Goal: Task Accomplishment & Management: Use online tool/utility

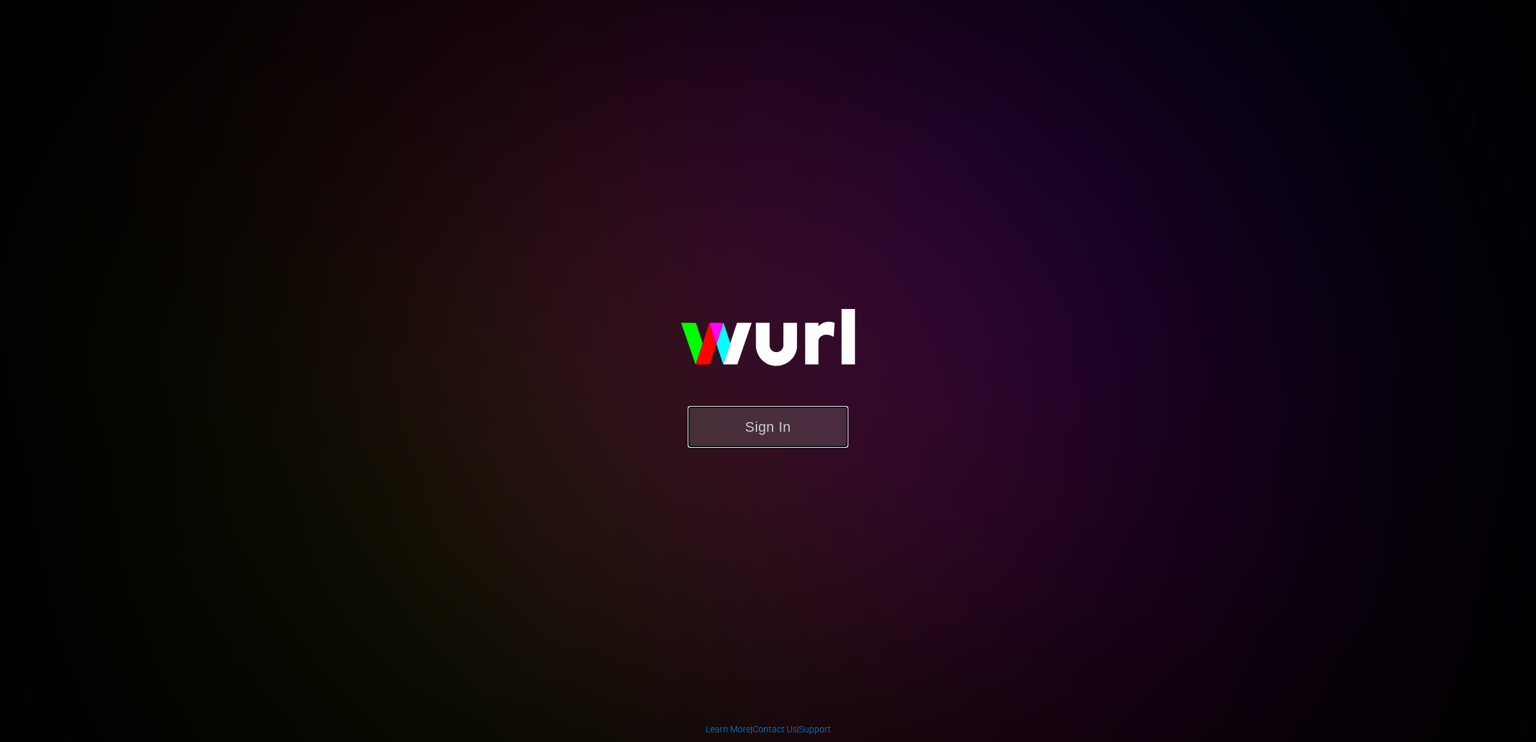
click at [760, 444] on button "Sign In" at bounding box center [768, 427] width 161 height 42
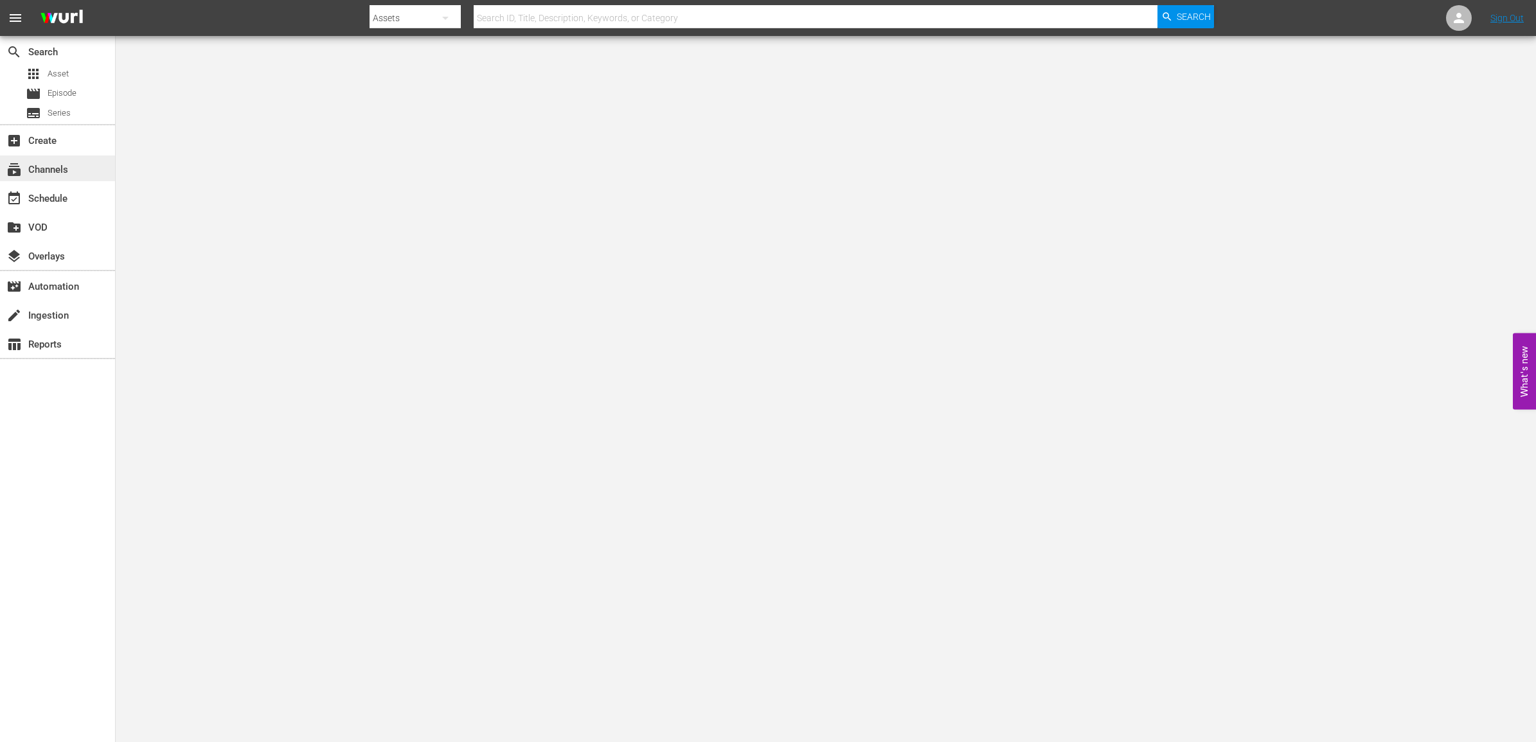
click at [75, 174] on div "subscriptions Channels" at bounding box center [57, 169] width 115 height 26
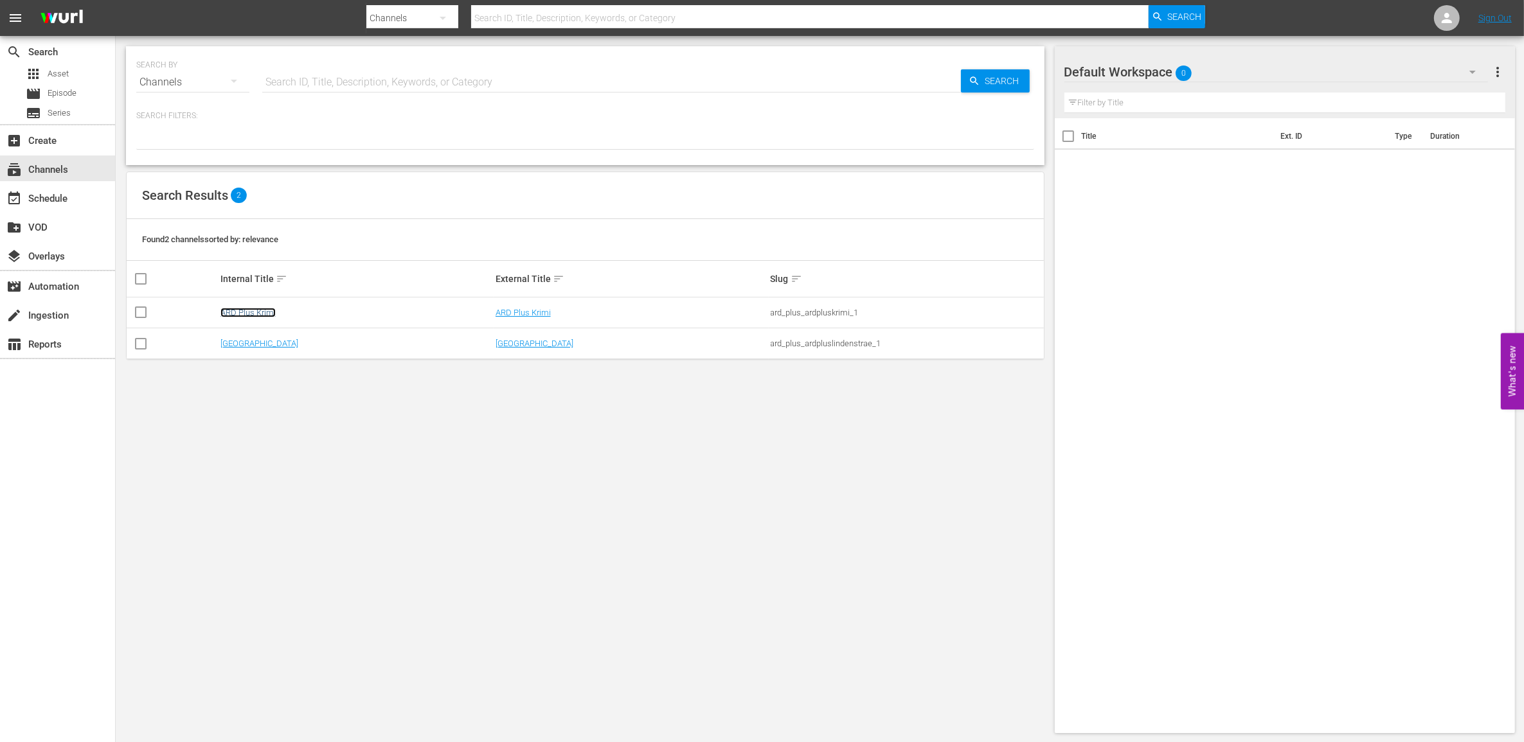
click at [242, 312] on link "ARD Plus Krimi" at bounding box center [247, 313] width 55 height 10
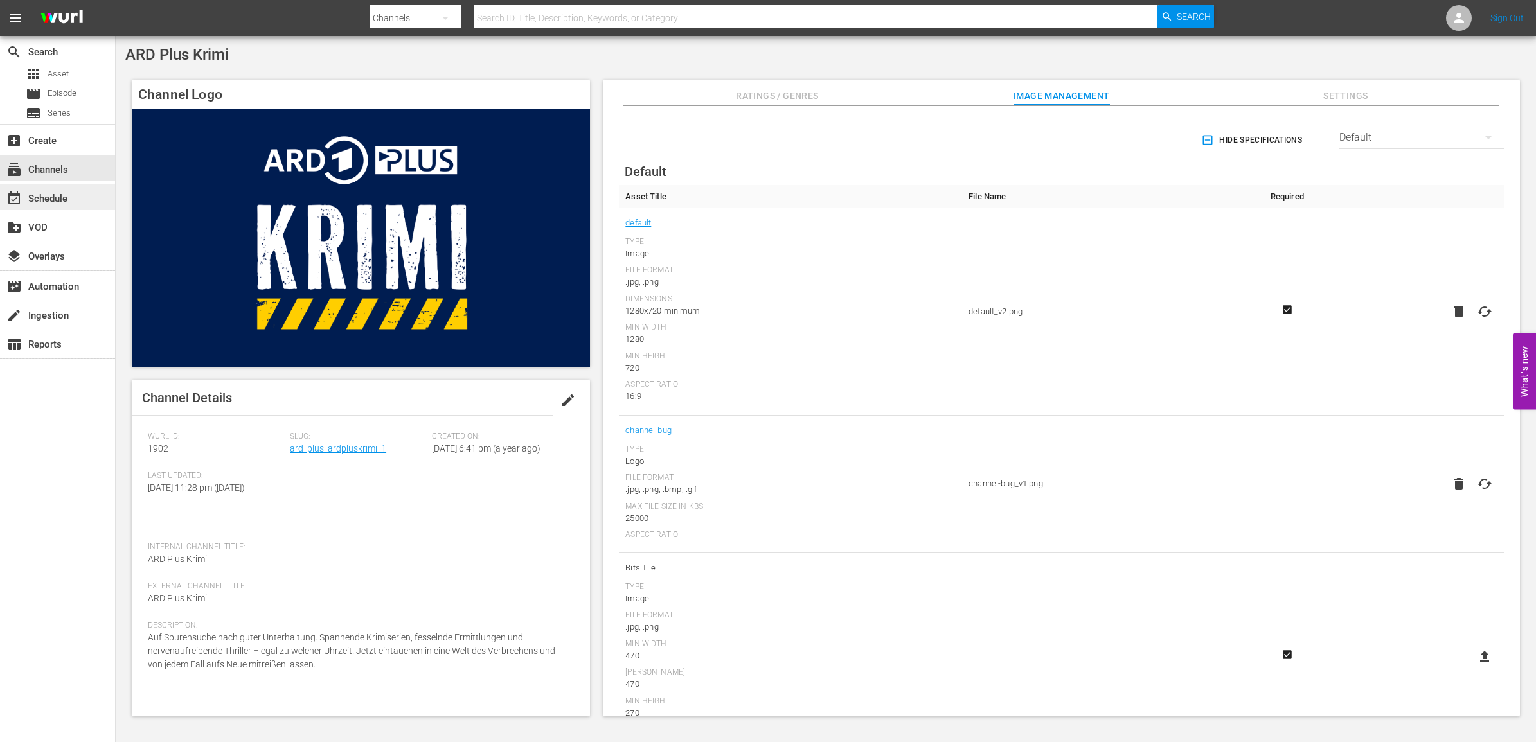
click at [48, 193] on div "event_available Schedule" at bounding box center [36, 197] width 72 height 12
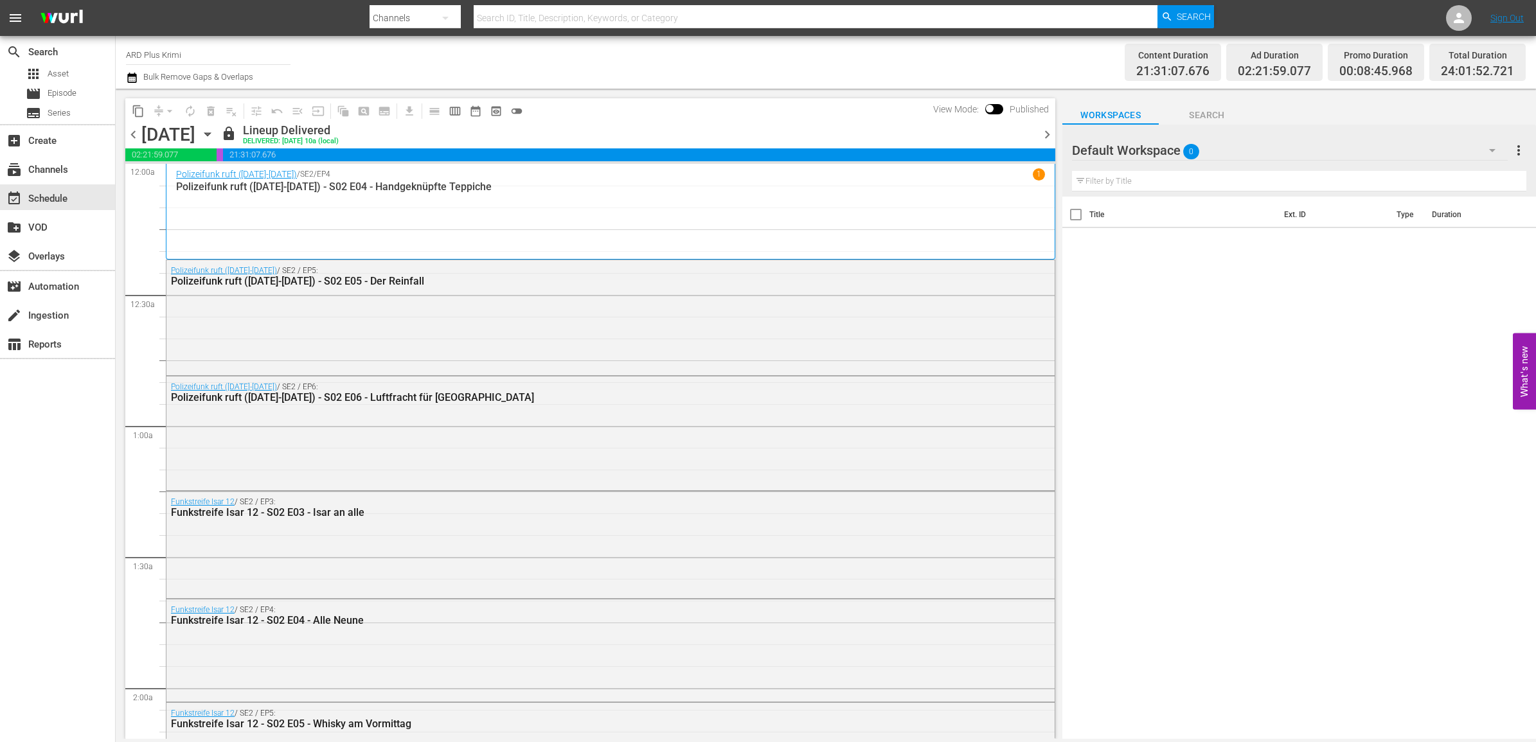
click at [215, 136] on icon "button" at bounding box center [208, 134] width 14 height 14
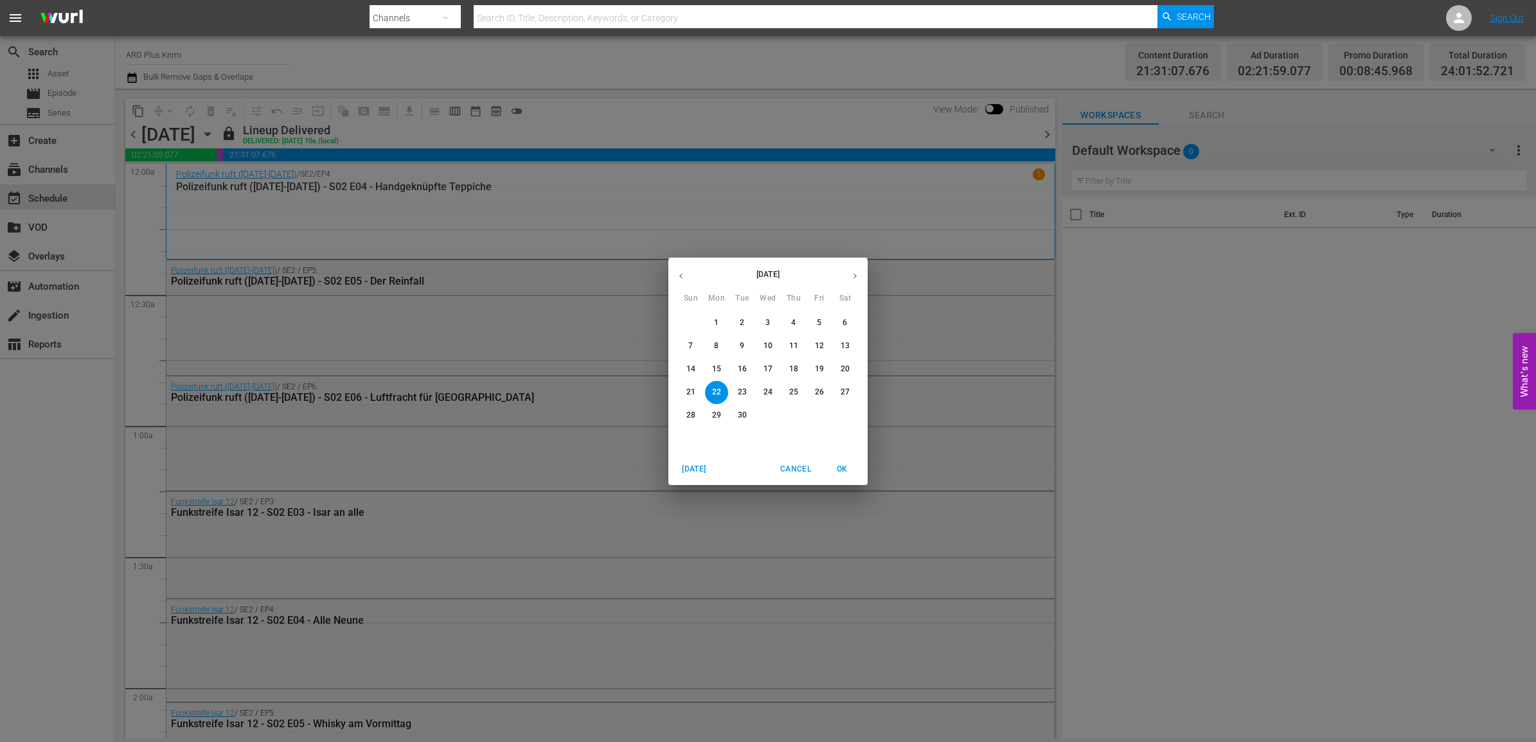
click at [849, 275] on button "button" at bounding box center [855, 276] width 25 height 25
click at [846, 387] on p "25" at bounding box center [845, 392] width 9 height 11
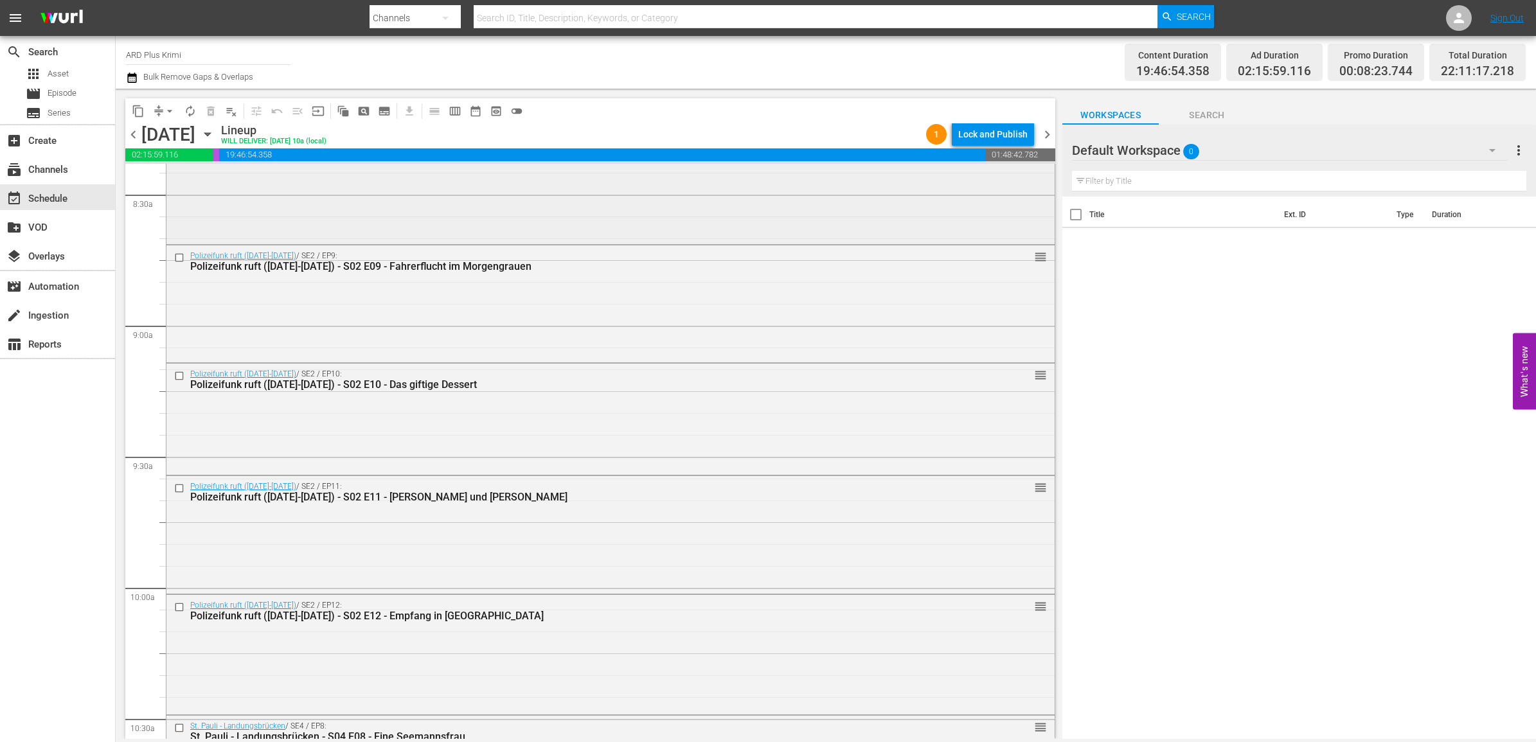
scroll to position [2103, 0]
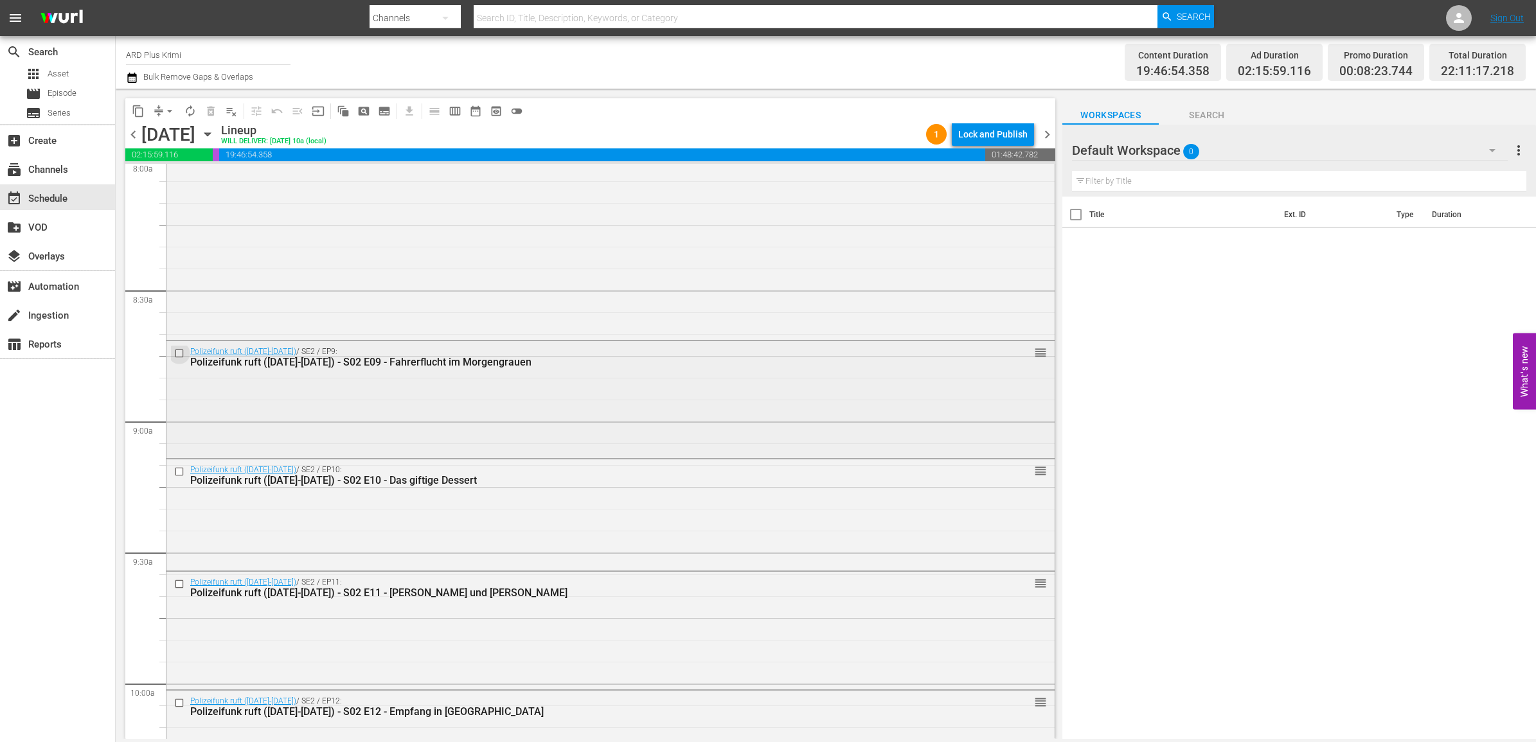
click at [180, 351] on input "checkbox" at bounding box center [180, 353] width 13 height 11
click at [179, 472] on input "checkbox" at bounding box center [180, 472] width 13 height 11
click at [180, 587] on input "checkbox" at bounding box center [180, 584] width 13 height 11
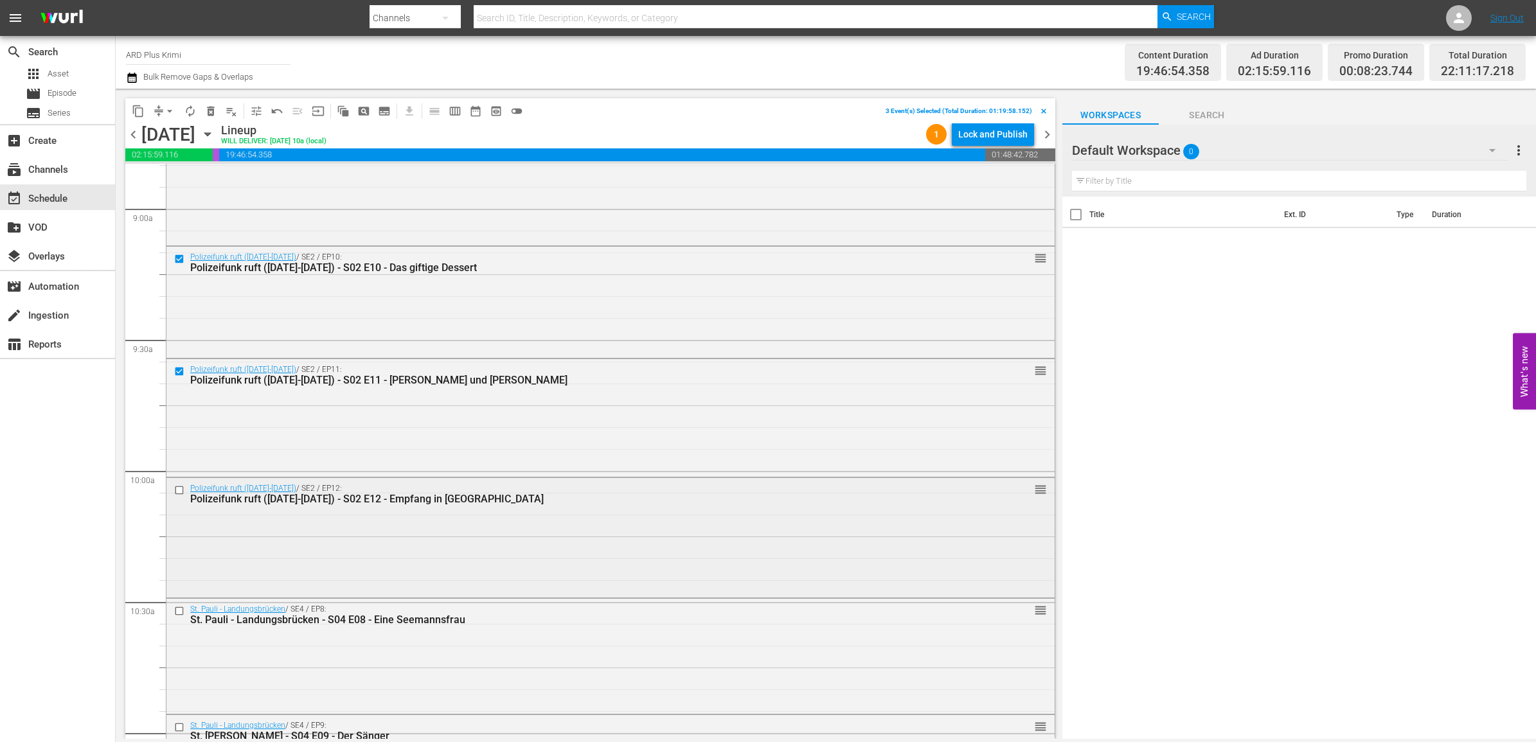
scroll to position [2344, 0]
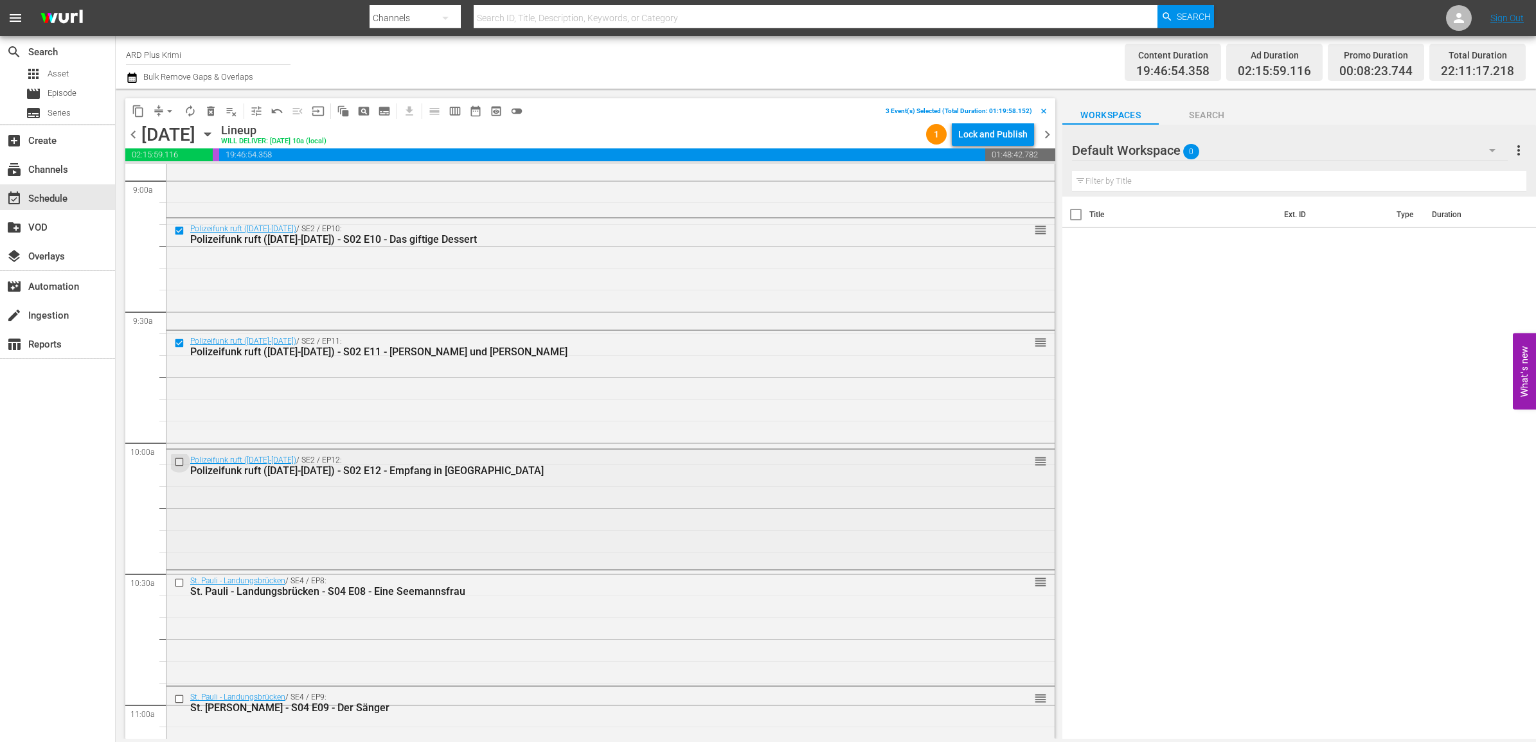
click at [181, 457] on input "checkbox" at bounding box center [180, 461] width 13 height 11
click at [177, 583] on input "checkbox" at bounding box center [180, 582] width 13 height 11
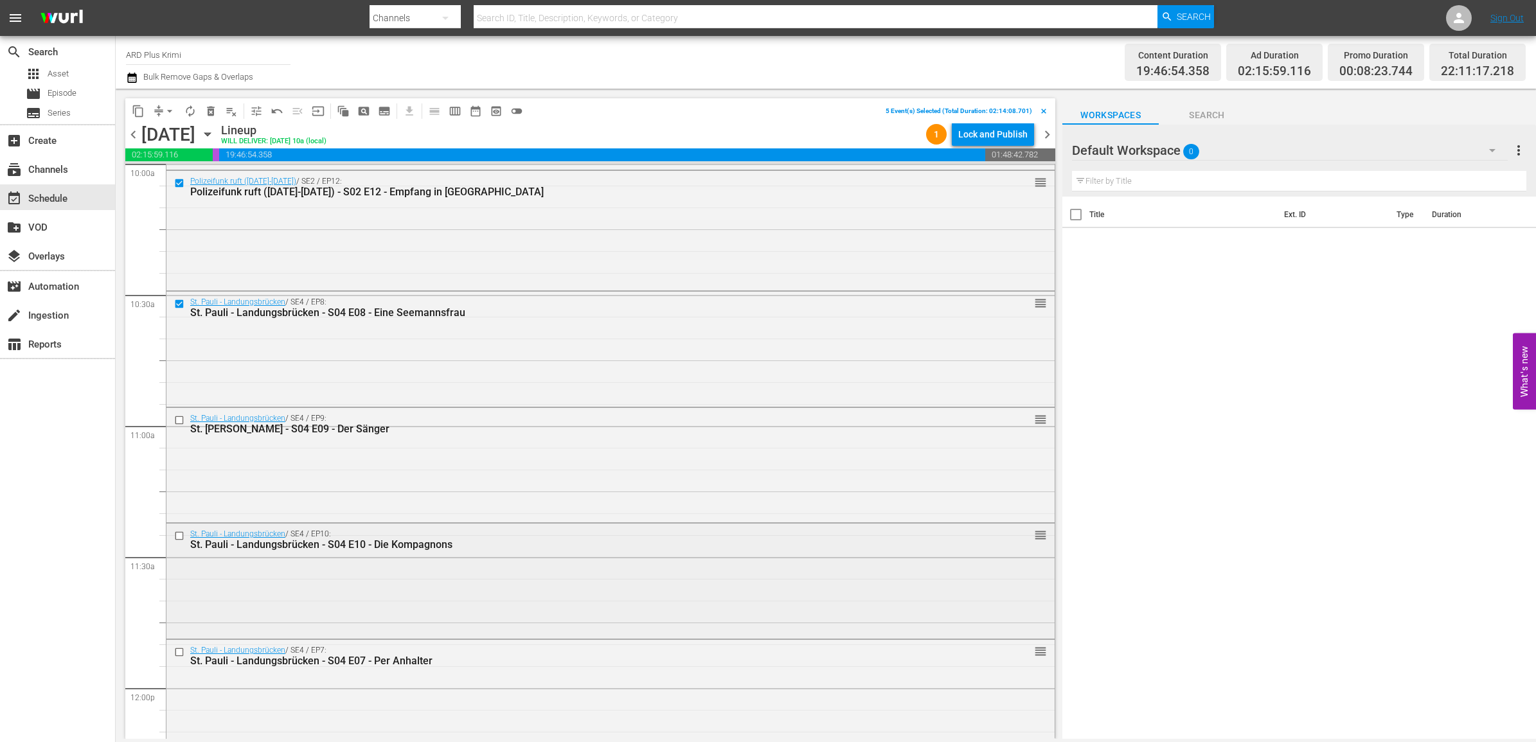
scroll to position [2665, 0]
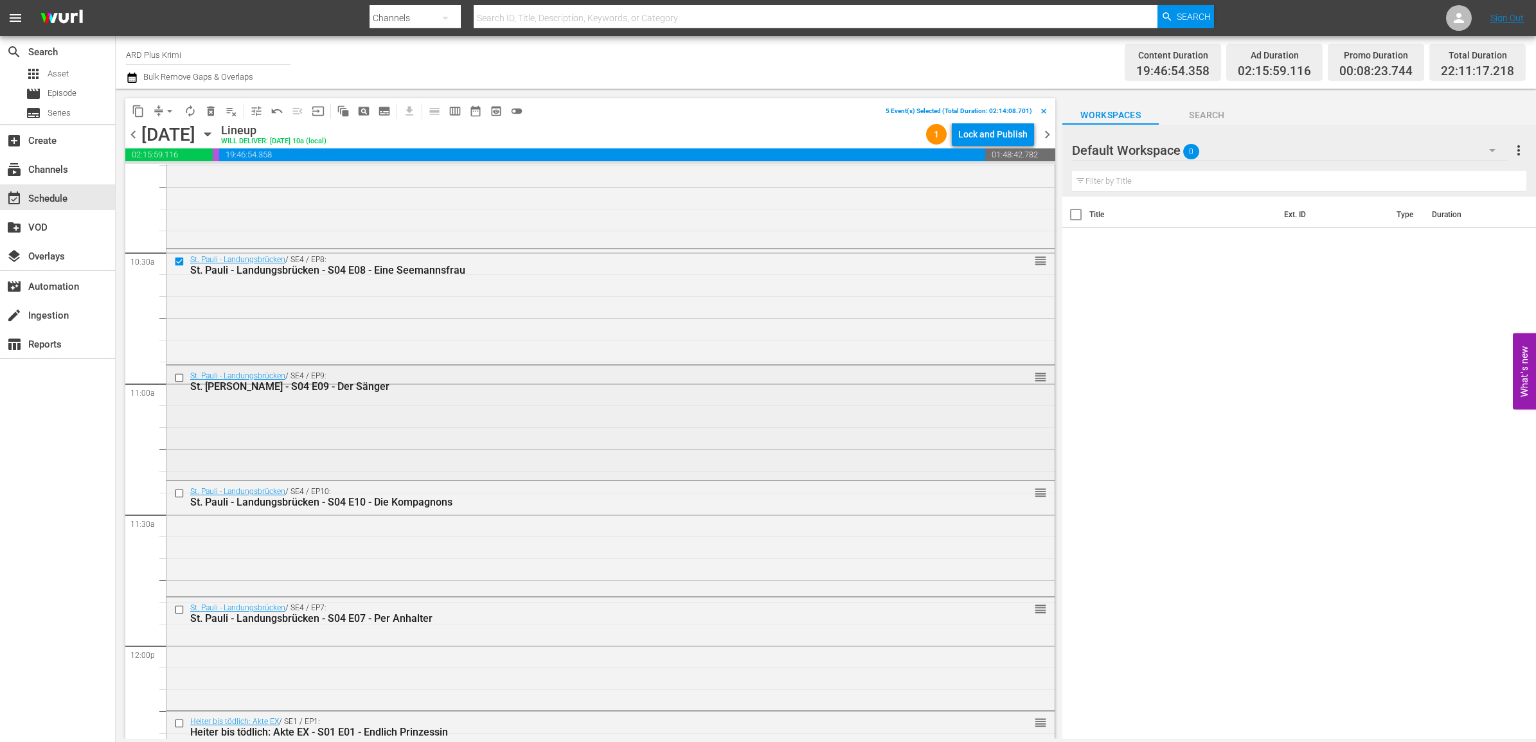
click at [178, 374] on input "checkbox" at bounding box center [180, 378] width 13 height 11
click at [178, 490] on input "checkbox" at bounding box center [180, 494] width 13 height 11
click at [178, 612] on input "checkbox" at bounding box center [180, 610] width 13 height 11
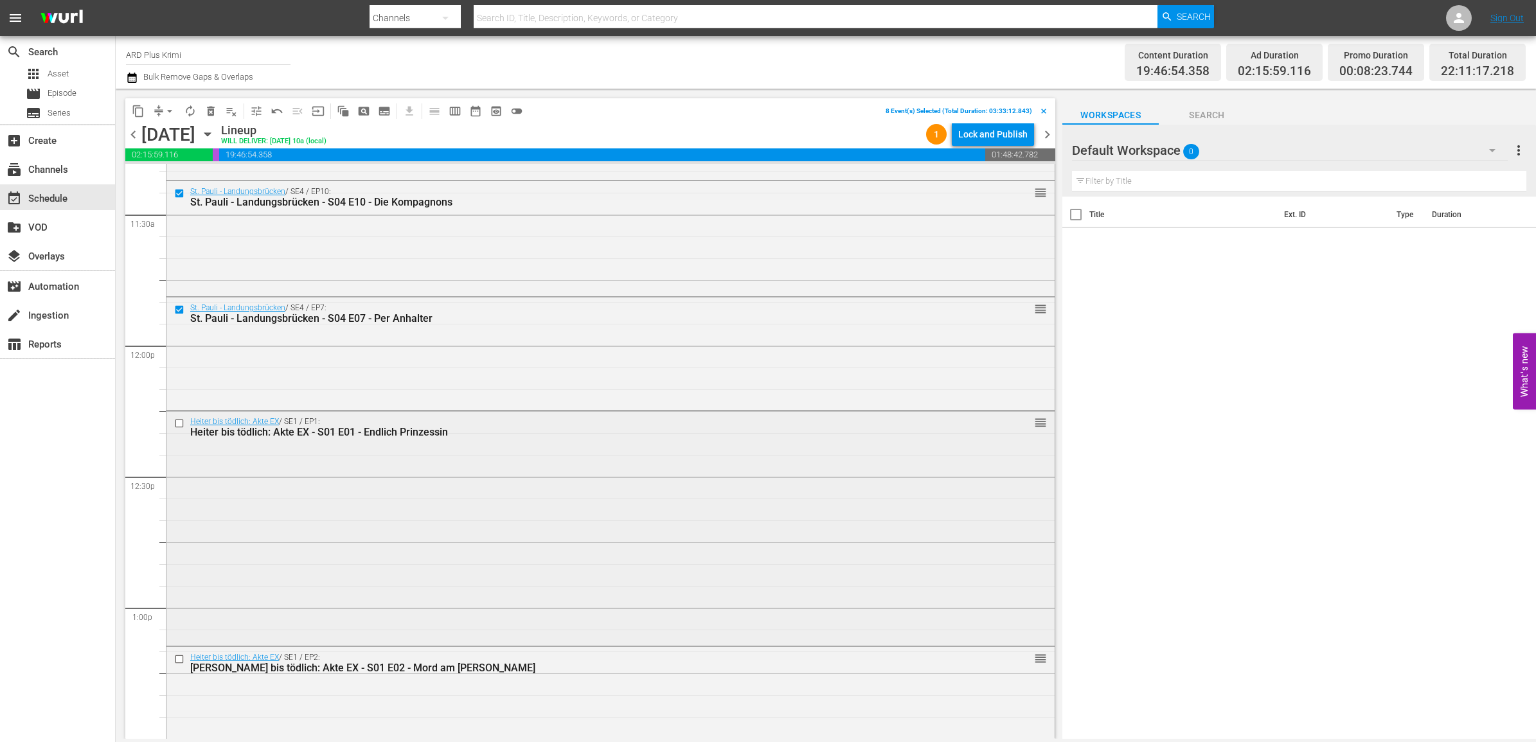
scroll to position [2986, 0]
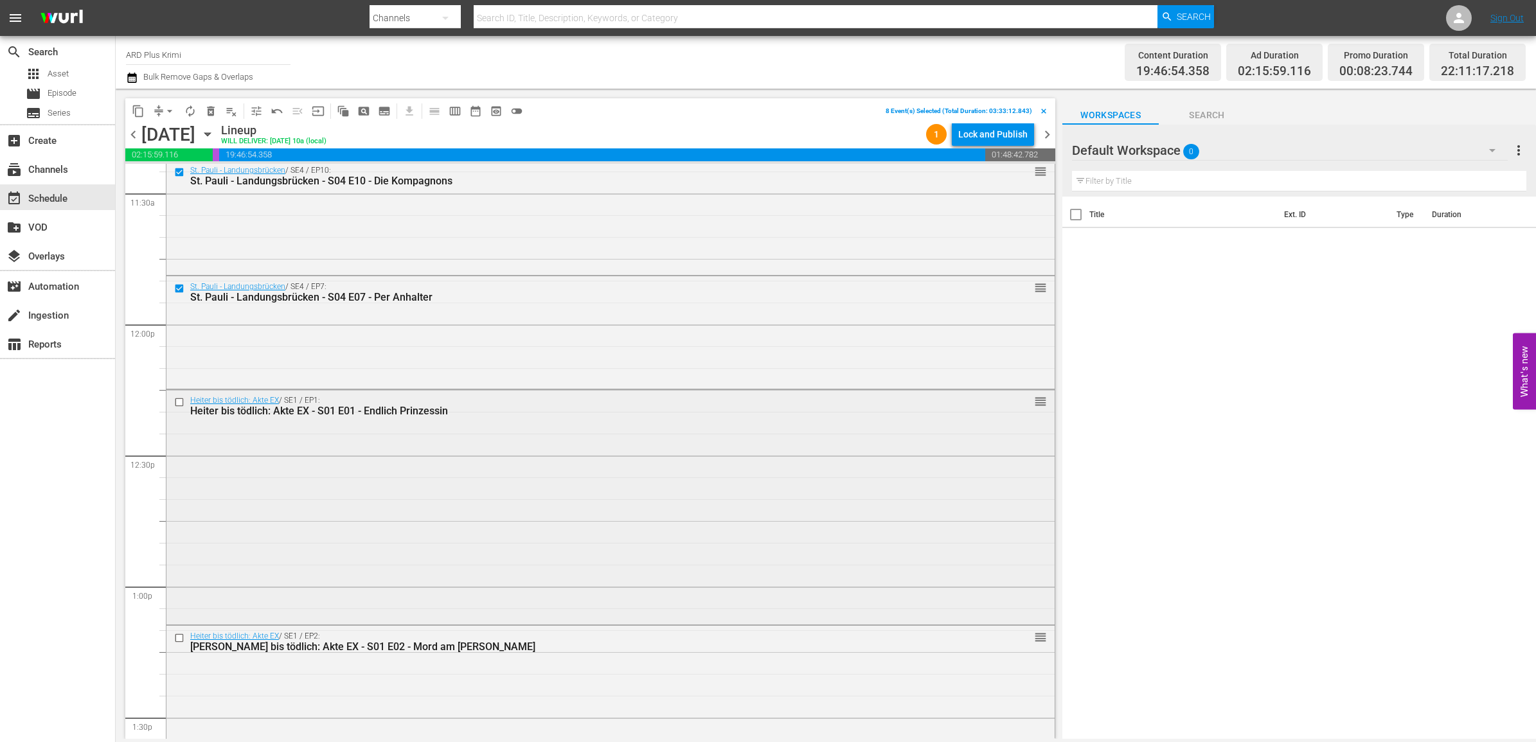
click at [181, 402] on input "checkbox" at bounding box center [180, 402] width 13 height 11
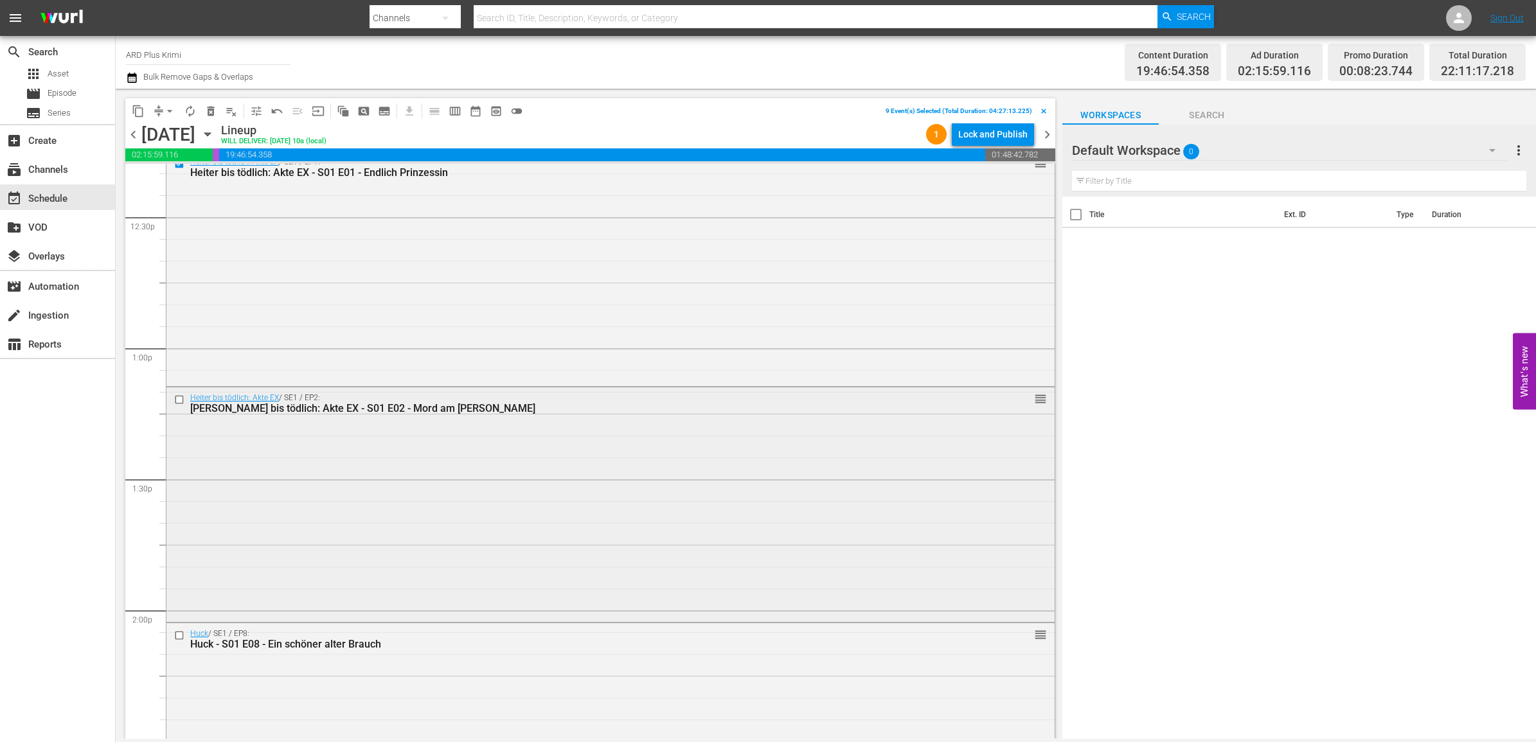
scroll to position [3228, 0]
click at [181, 395] on input "checkbox" at bounding box center [180, 396] width 13 height 11
click at [177, 633] on input "checkbox" at bounding box center [180, 633] width 13 height 11
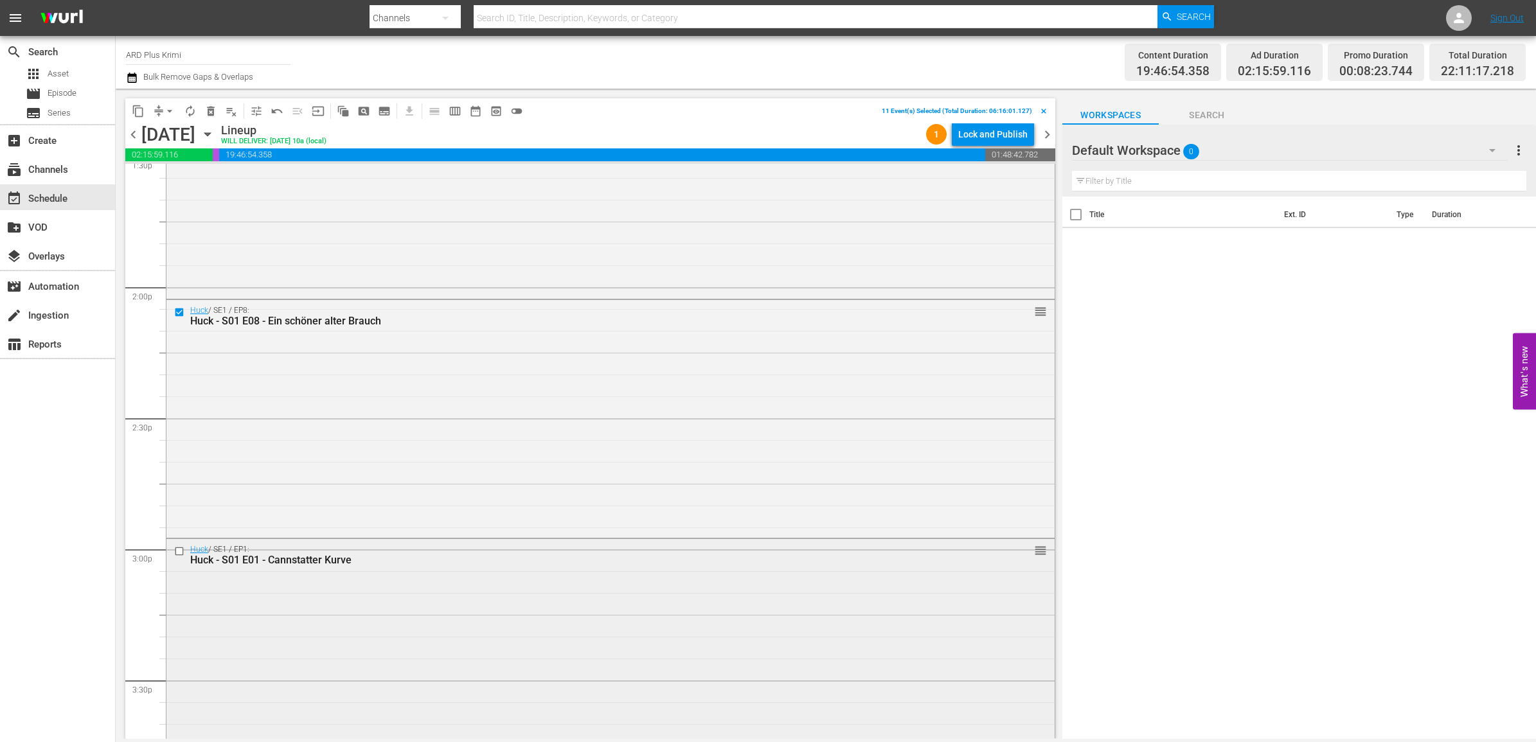
scroll to position [3549, 0]
click at [178, 553] on input "checkbox" at bounding box center [180, 551] width 13 height 11
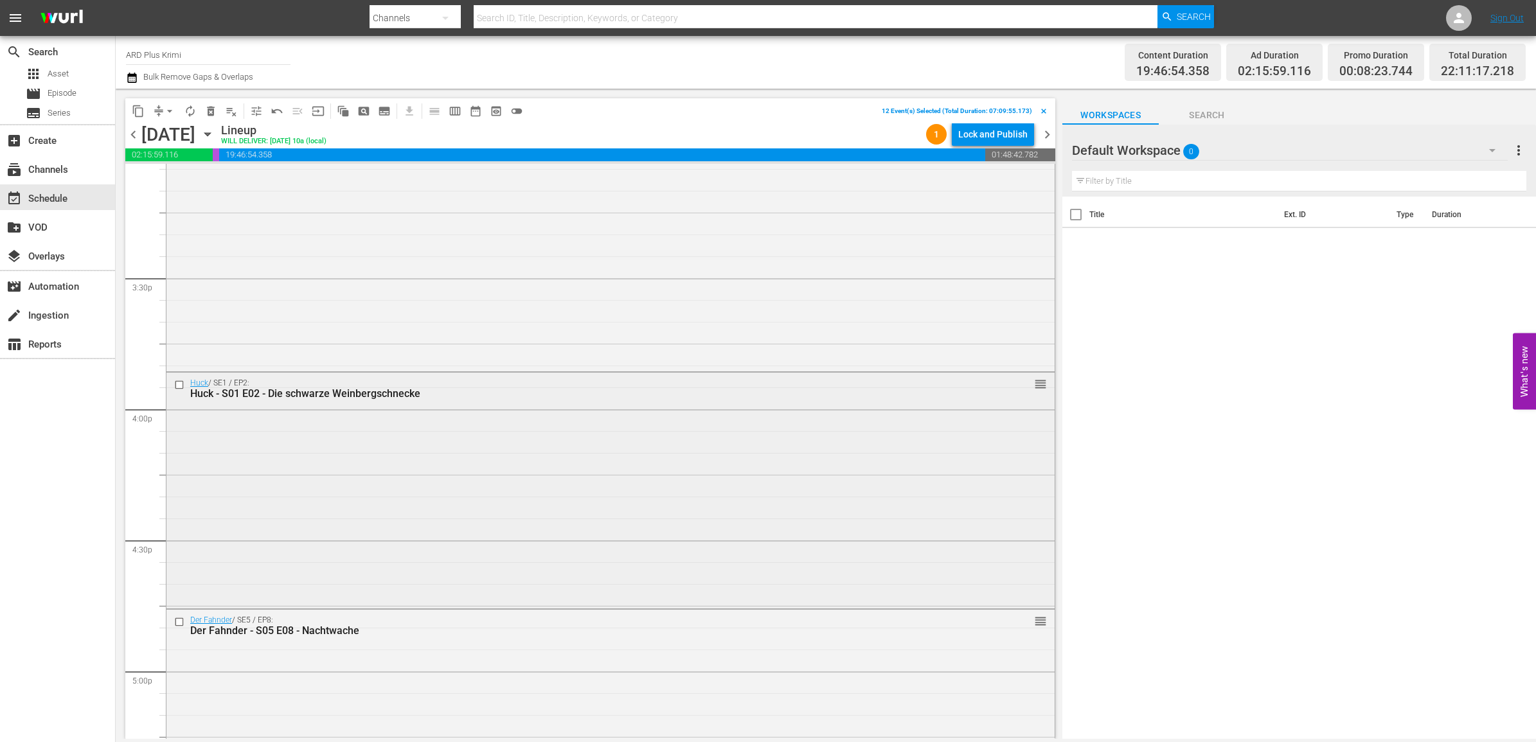
click at [180, 386] on input "checkbox" at bounding box center [180, 385] width 13 height 11
click at [175, 624] on input "checkbox" at bounding box center [180, 622] width 13 height 11
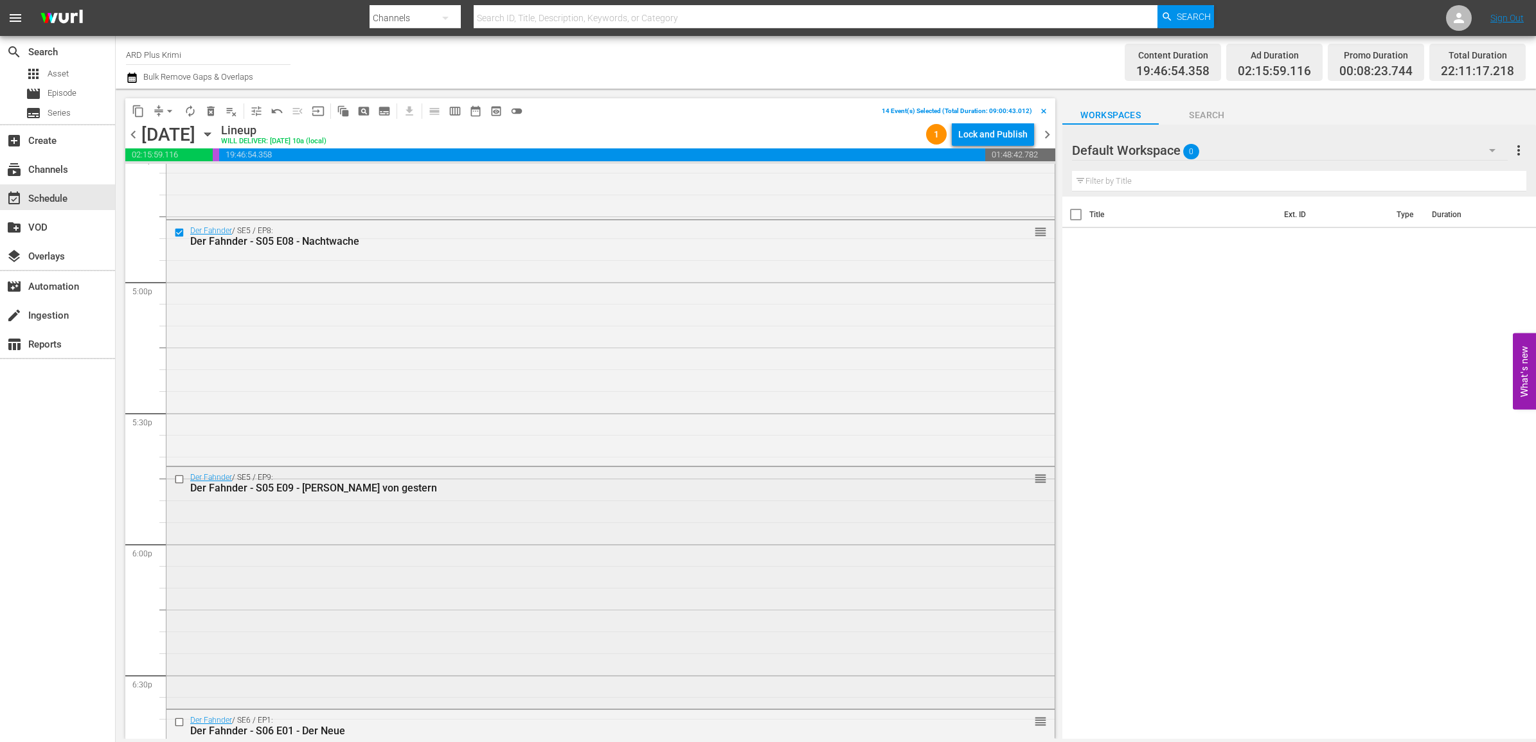
scroll to position [4352, 0]
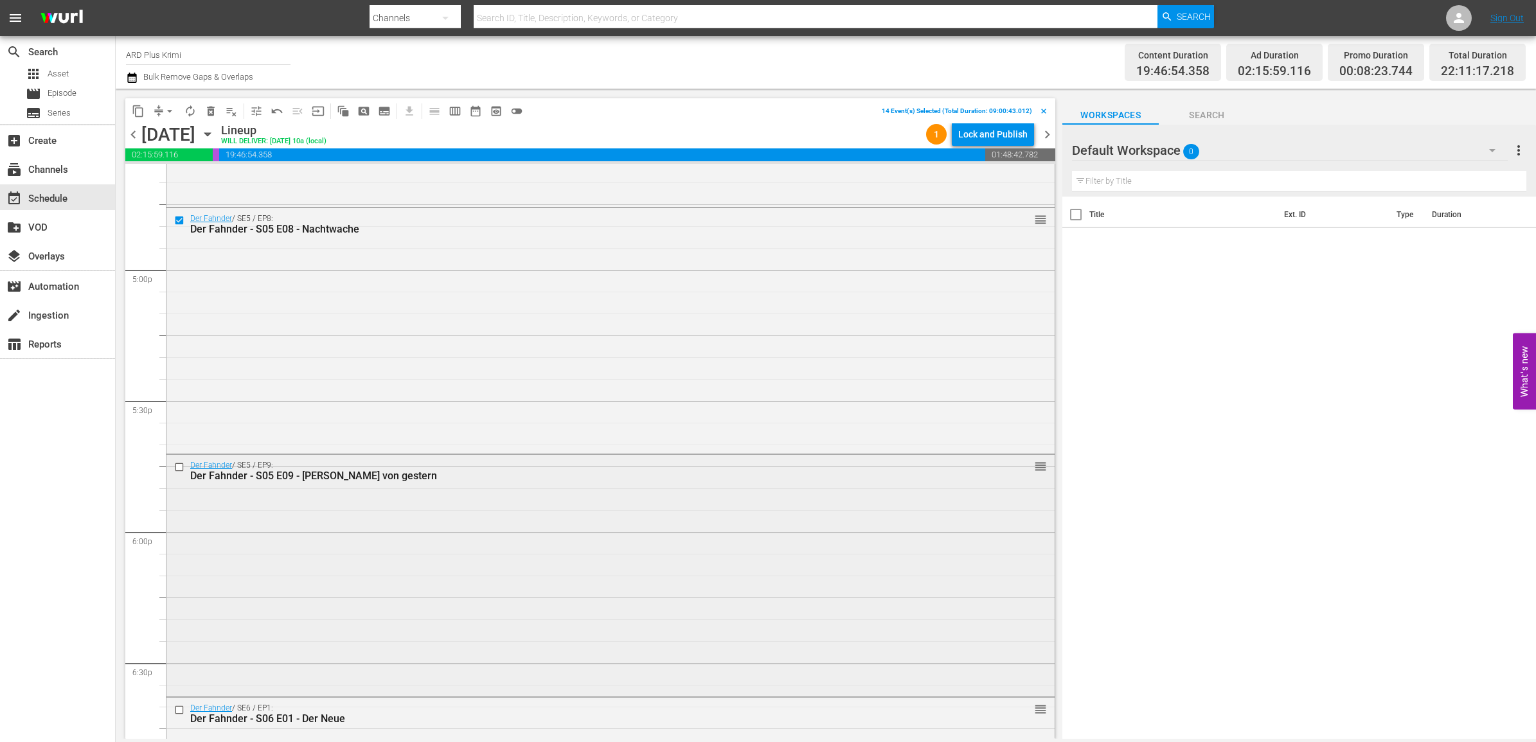
click at [177, 467] on input "checkbox" at bounding box center [180, 467] width 13 height 11
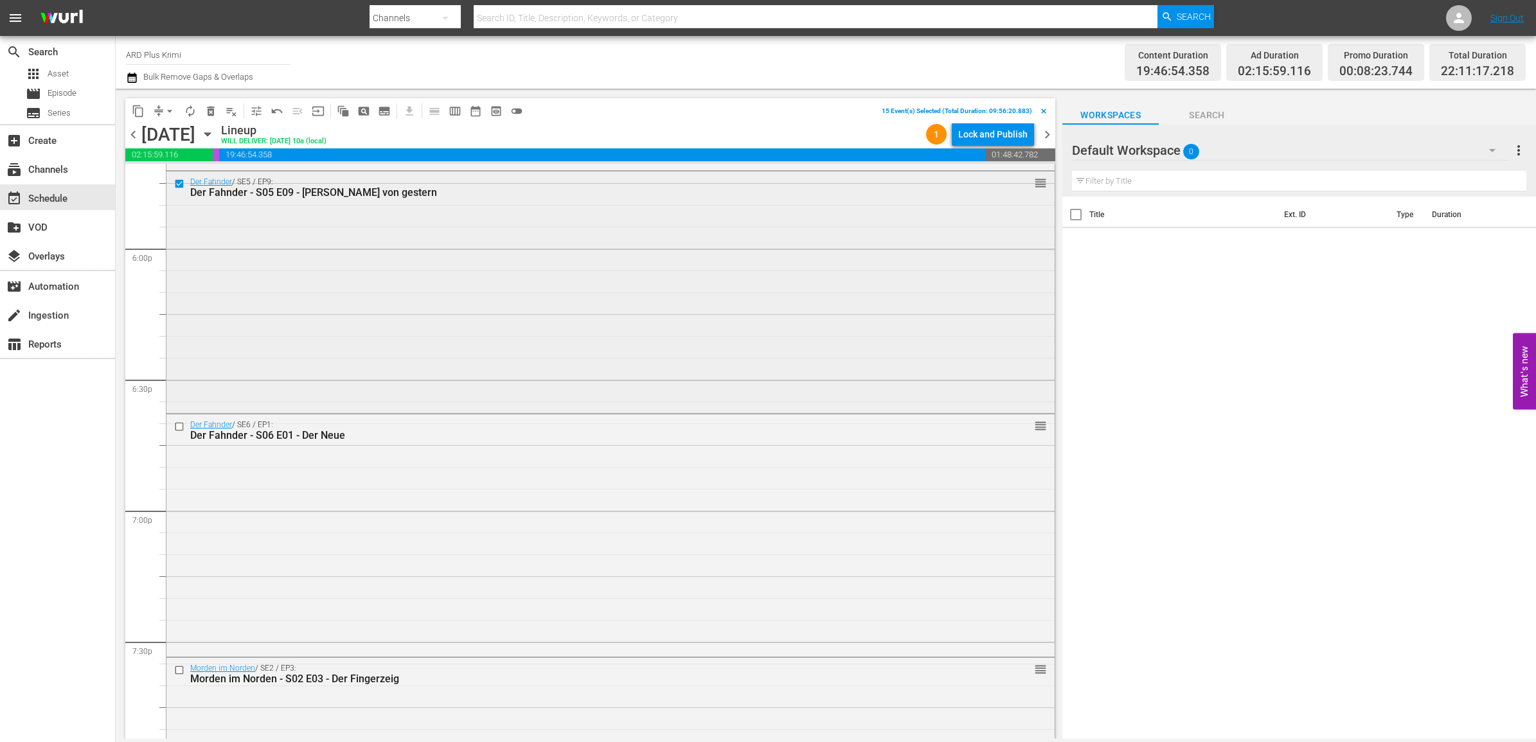
scroll to position [4674, 0]
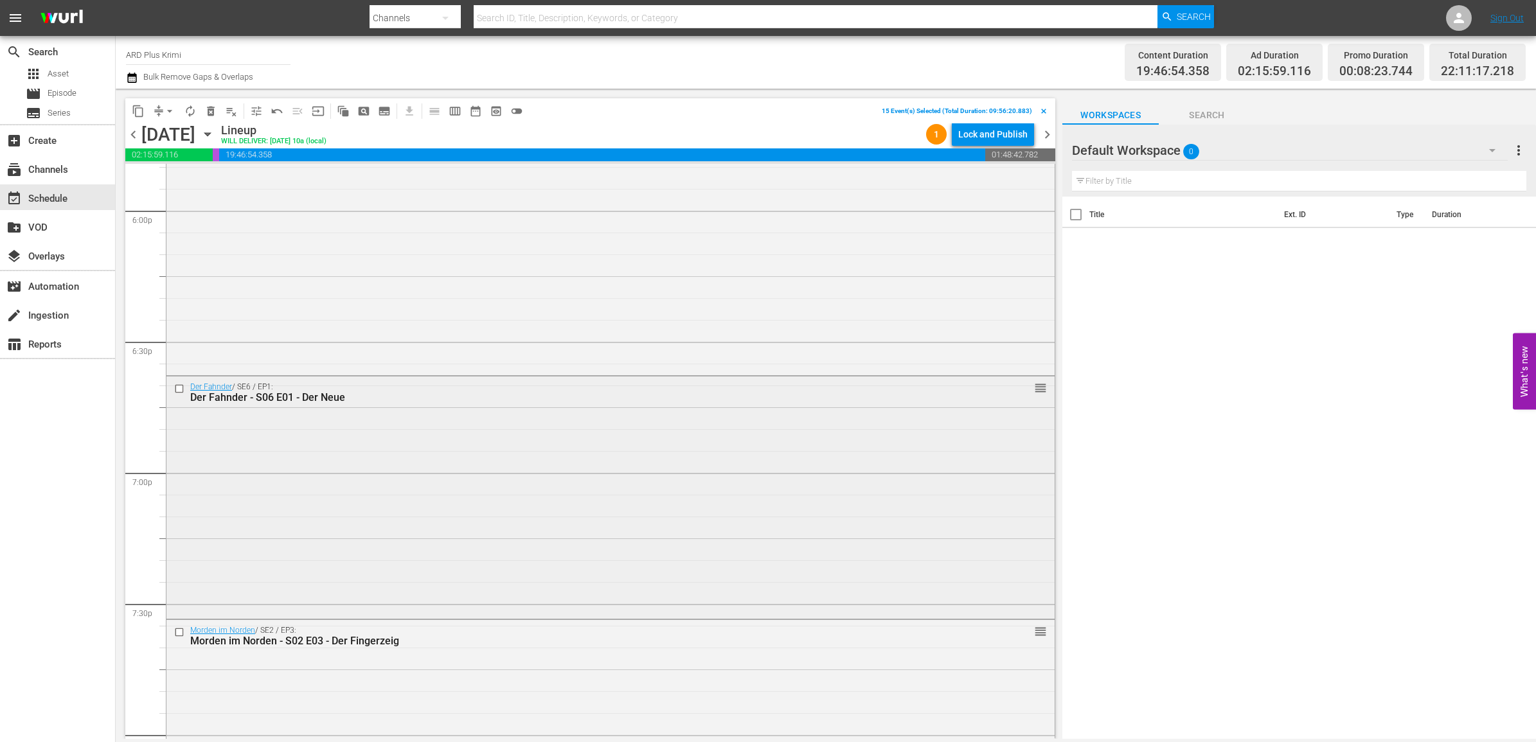
click at [181, 392] on input "checkbox" at bounding box center [180, 389] width 13 height 11
click at [133, 110] on span "content_copy" at bounding box center [138, 111] width 13 height 13
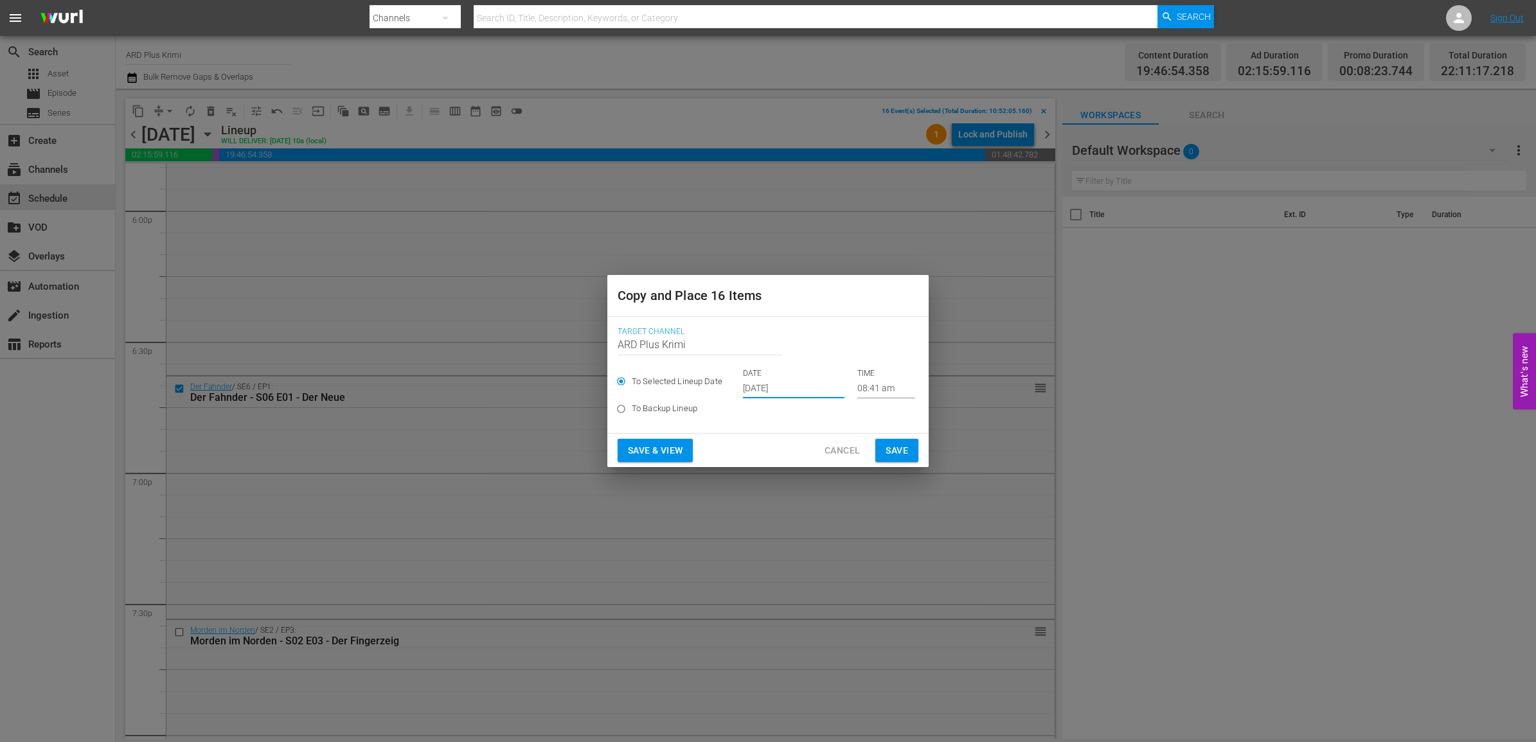
click at [766, 386] on input "Sep 24th 2025" at bounding box center [794, 388] width 102 height 19
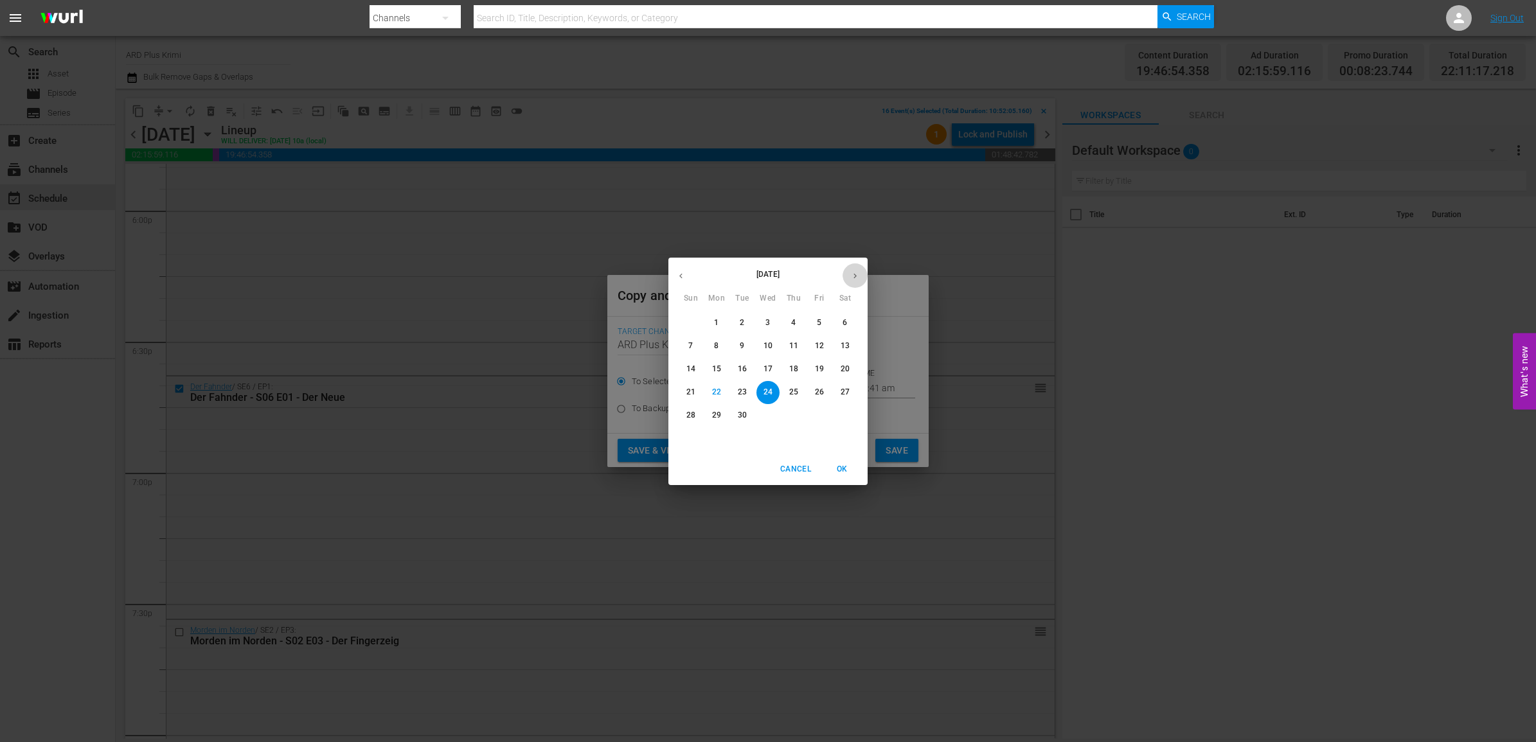
click at [850, 276] on icon "button" at bounding box center [855, 276] width 10 height 10
click at [847, 390] on p "25" at bounding box center [845, 392] width 9 height 11
type input "Oct 25th 2025"
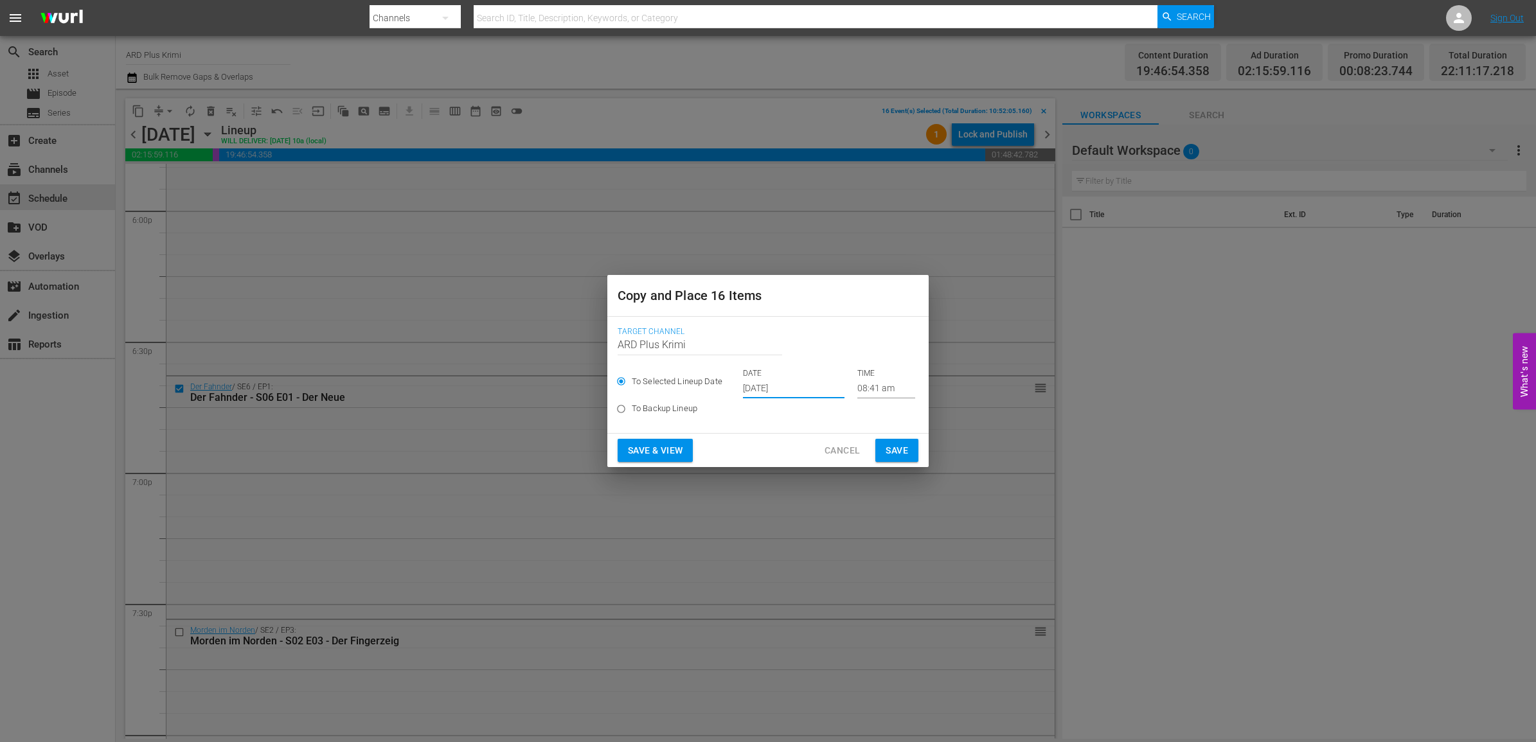
click at [875, 390] on input "08:41 am" at bounding box center [886, 388] width 58 height 19
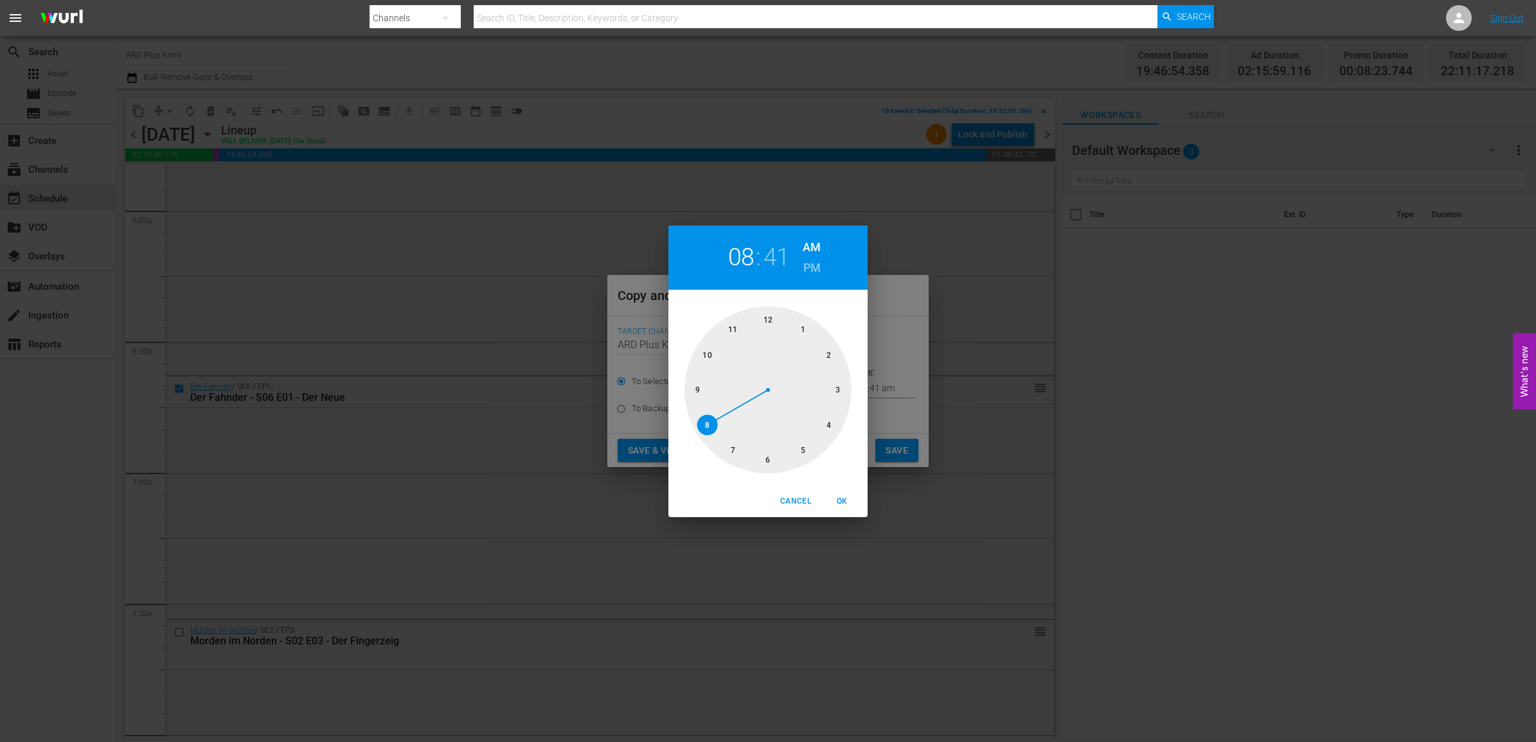
click at [708, 357] on div at bounding box center [768, 390] width 167 height 167
click at [772, 457] on div at bounding box center [768, 390] width 167 height 167
click at [844, 502] on span "OK" at bounding box center [842, 501] width 31 height 13
type input "10:30 am"
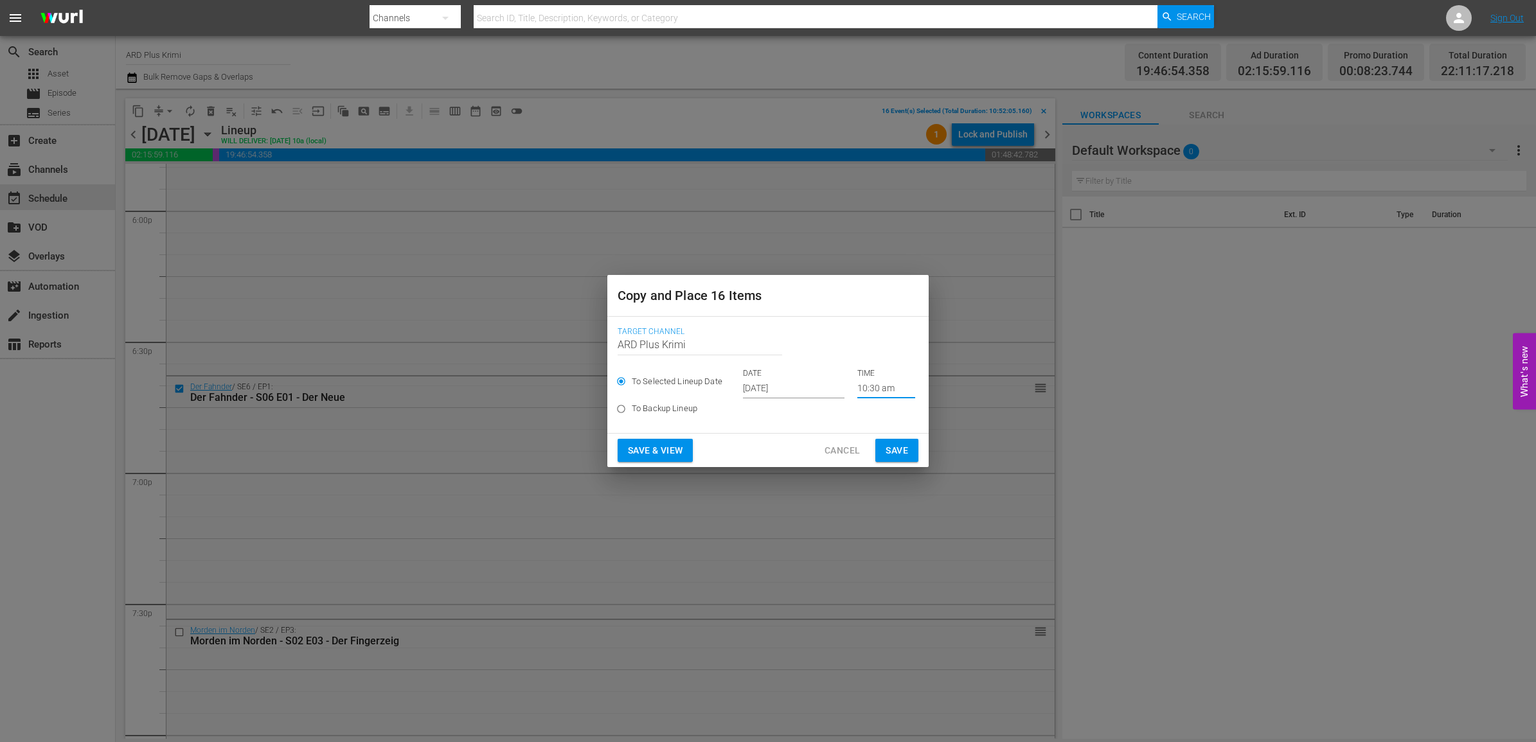
click at [903, 444] on span "Save" at bounding box center [897, 451] width 22 height 16
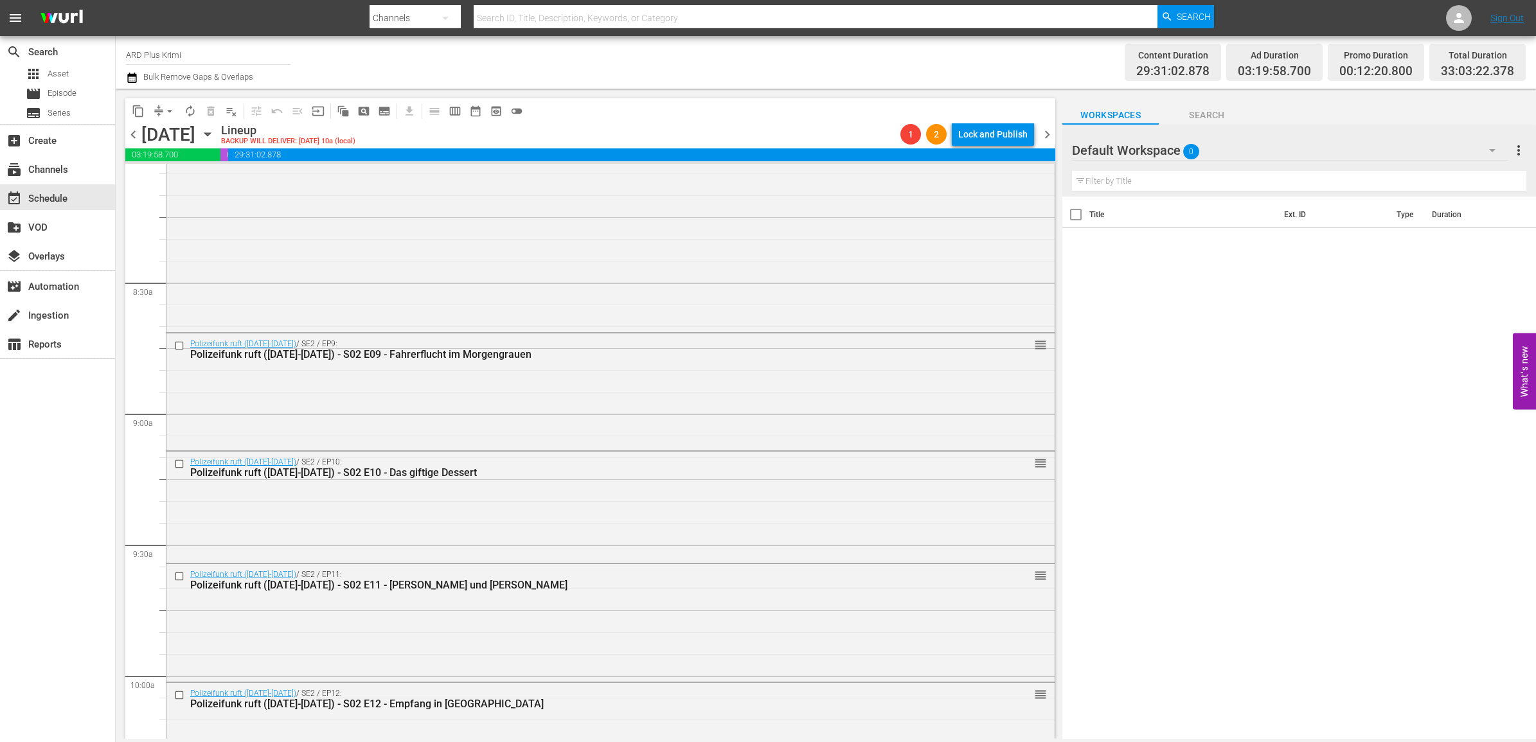
scroll to position [2030, 0]
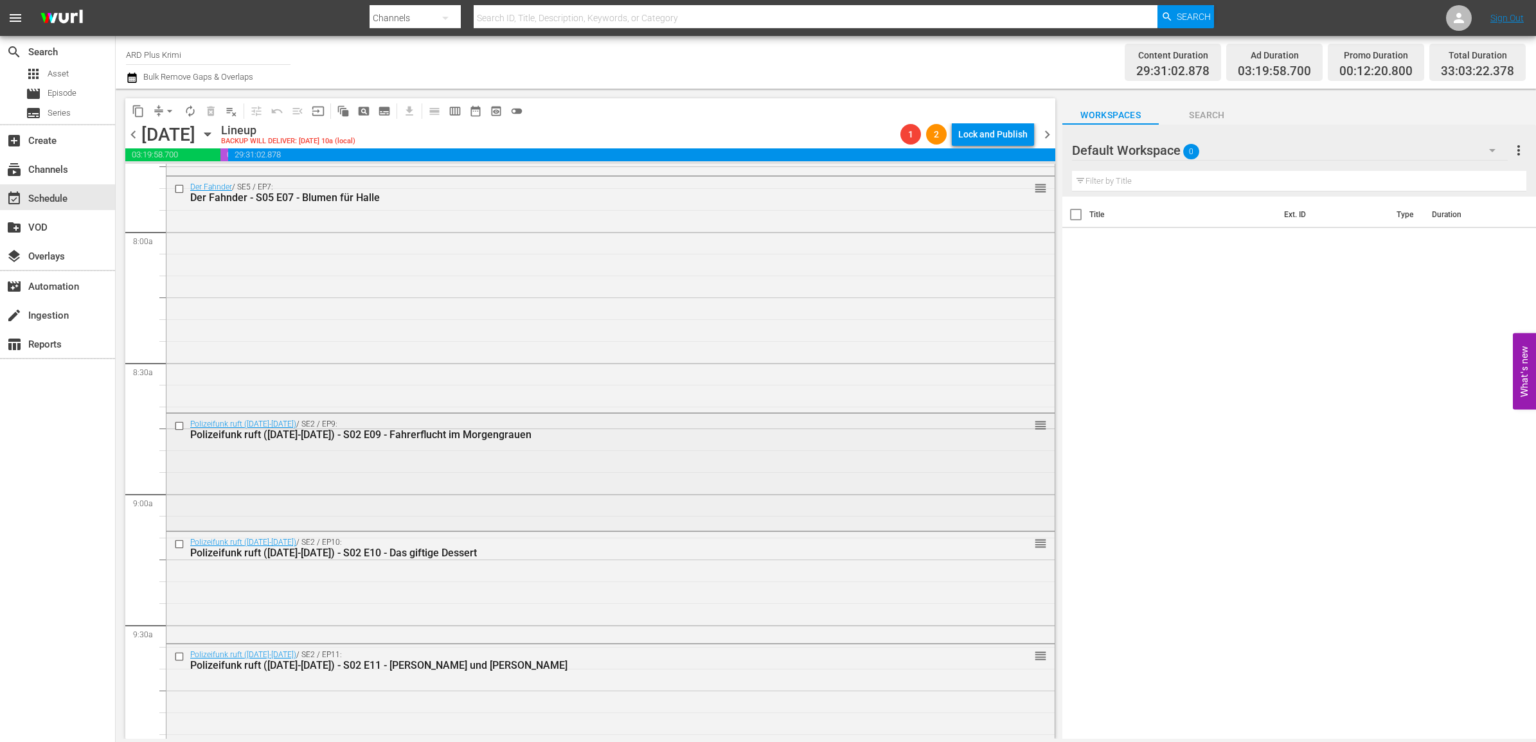
click at [178, 426] on input "checkbox" at bounding box center [180, 426] width 13 height 11
click at [177, 545] on input "checkbox" at bounding box center [180, 544] width 13 height 11
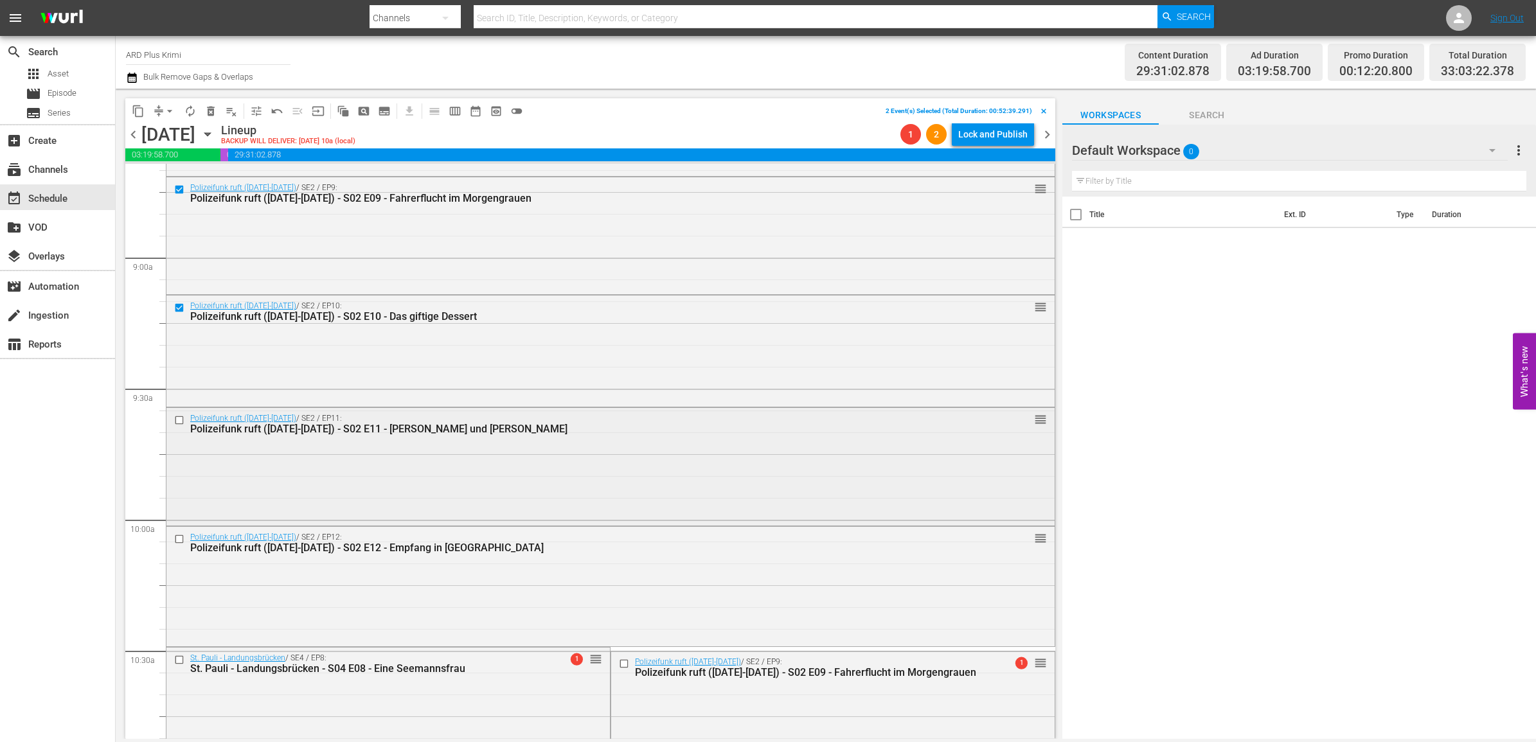
scroll to position [2271, 0]
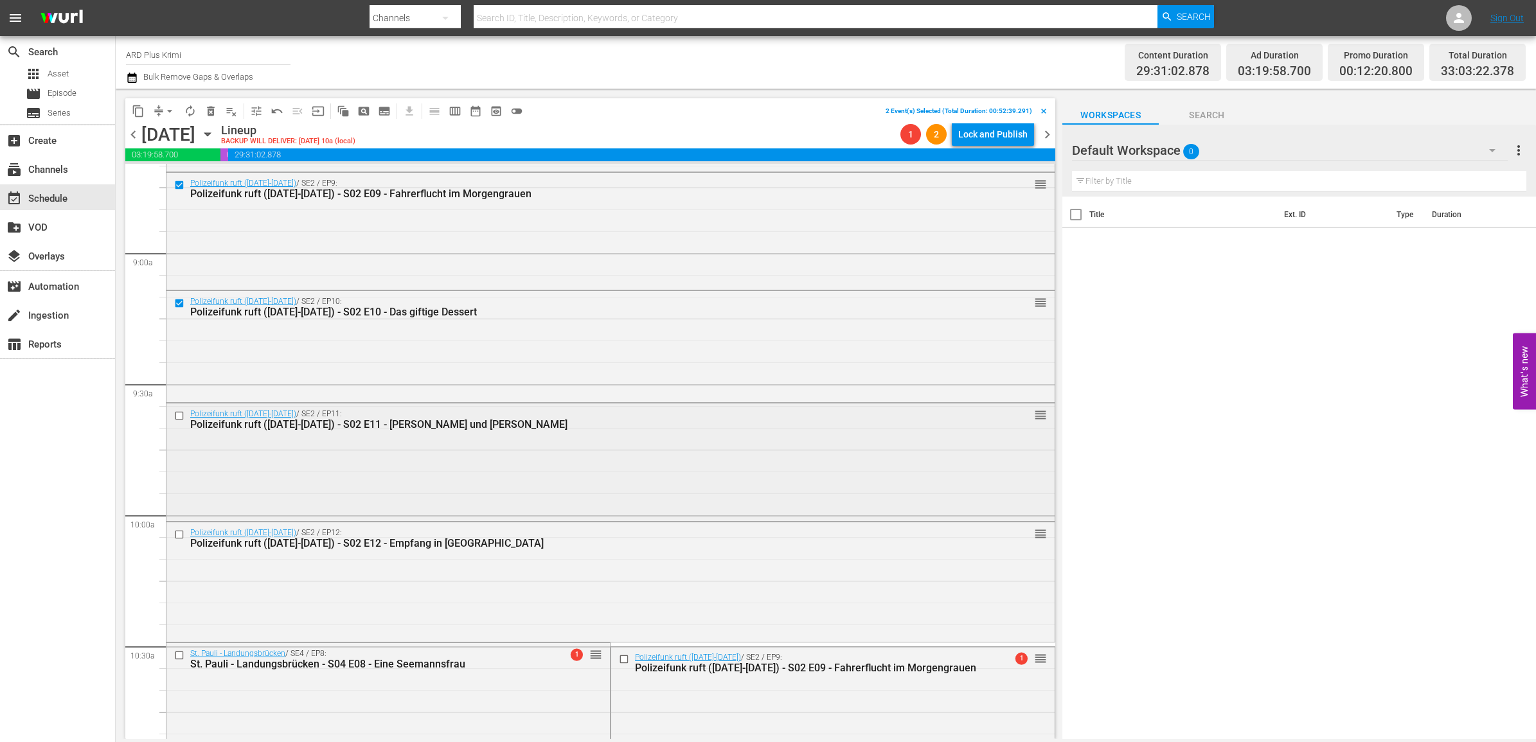
click at [177, 416] on input "checkbox" at bounding box center [180, 415] width 13 height 11
click at [181, 537] on input "checkbox" at bounding box center [180, 534] width 13 height 11
click at [178, 656] on input "checkbox" at bounding box center [180, 655] width 13 height 11
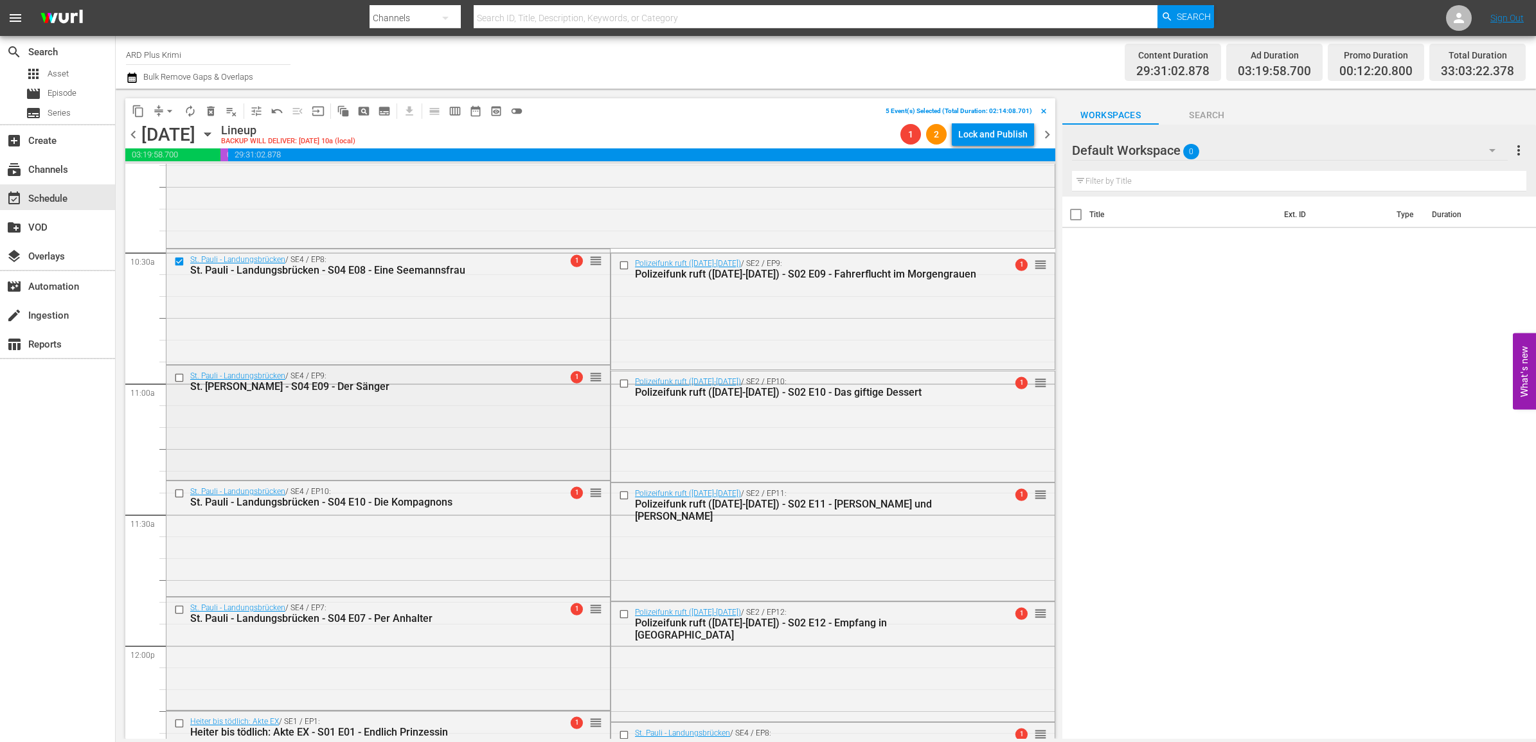
scroll to position [2673, 0]
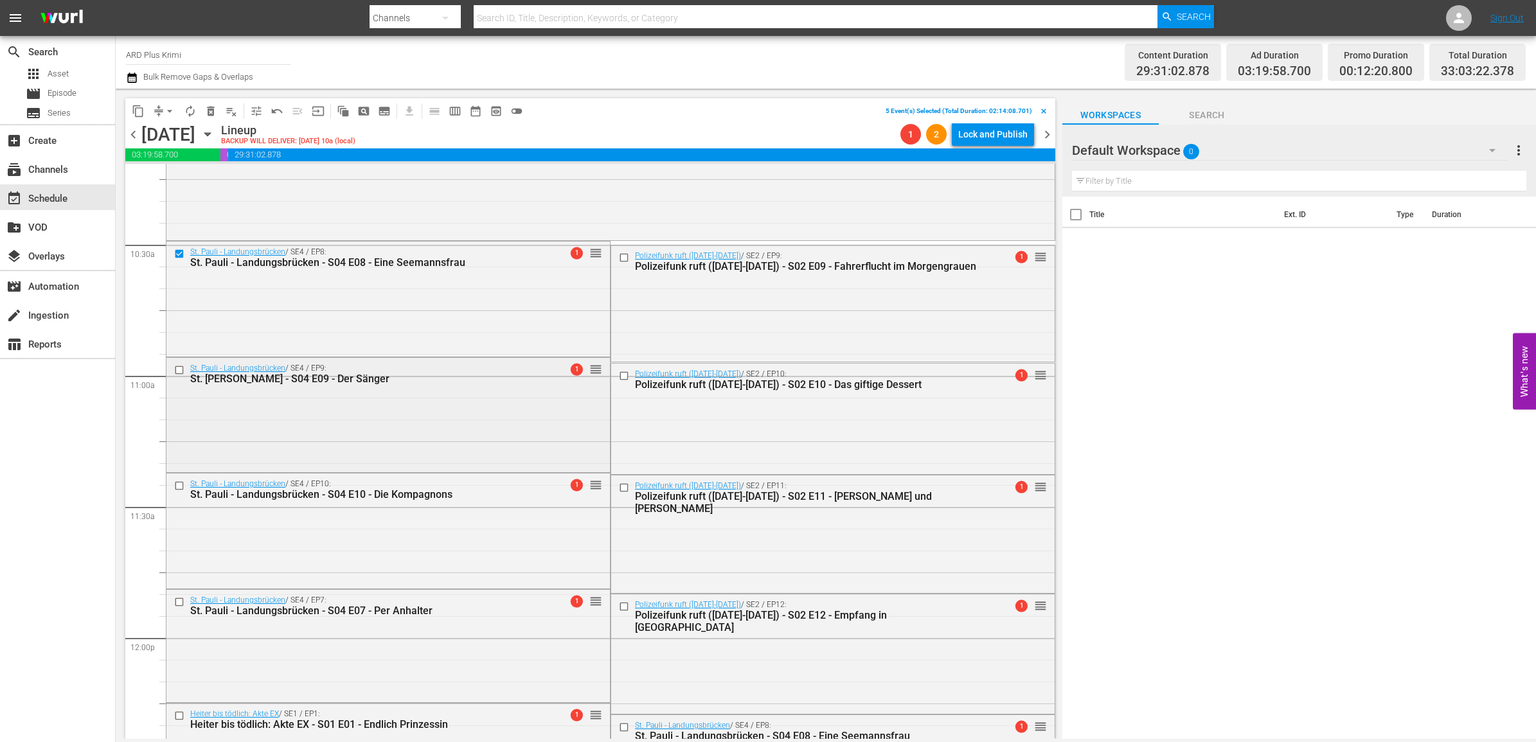
click at [177, 368] on input "checkbox" at bounding box center [180, 370] width 13 height 11
click at [181, 484] on input "checkbox" at bounding box center [180, 486] width 13 height 11
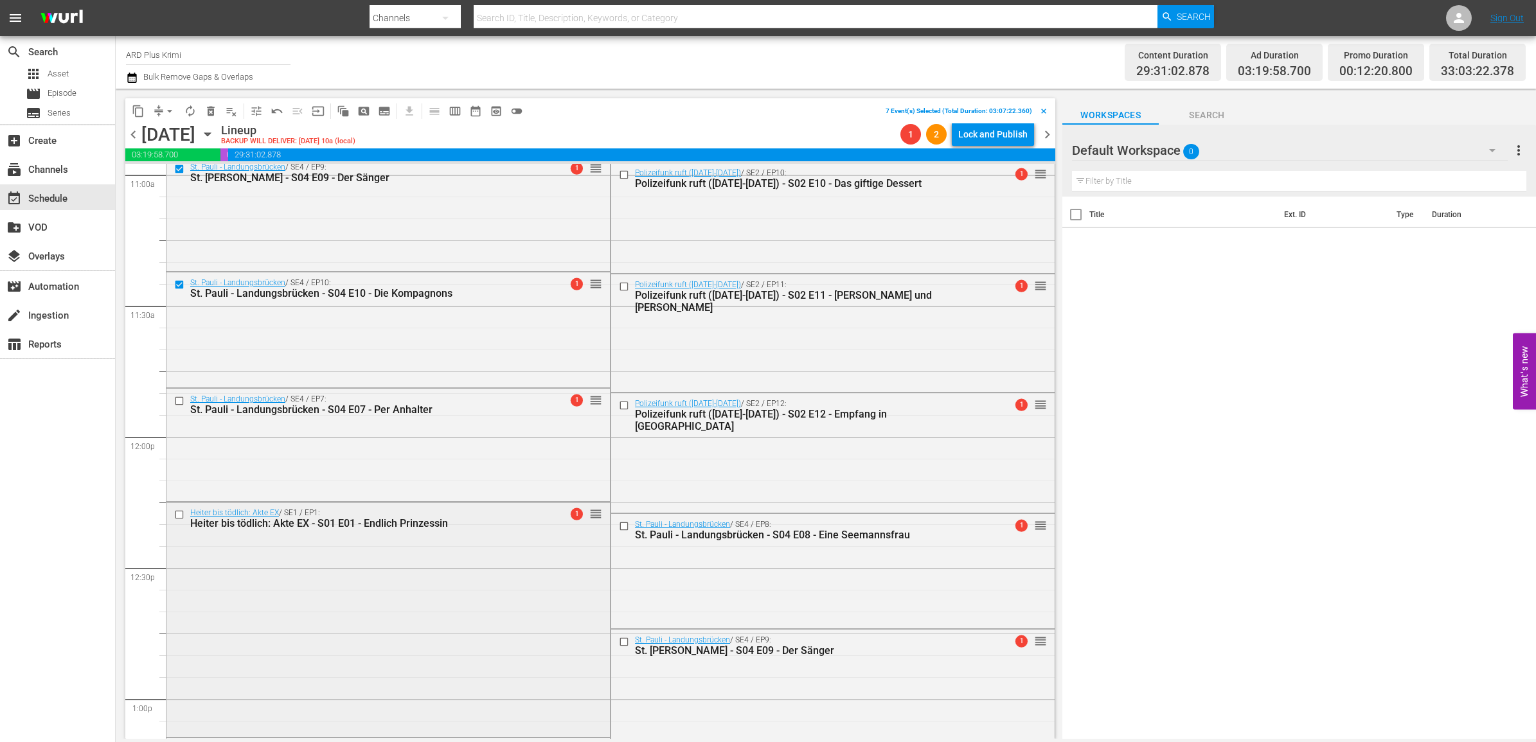
scroll to position [2994, 0]
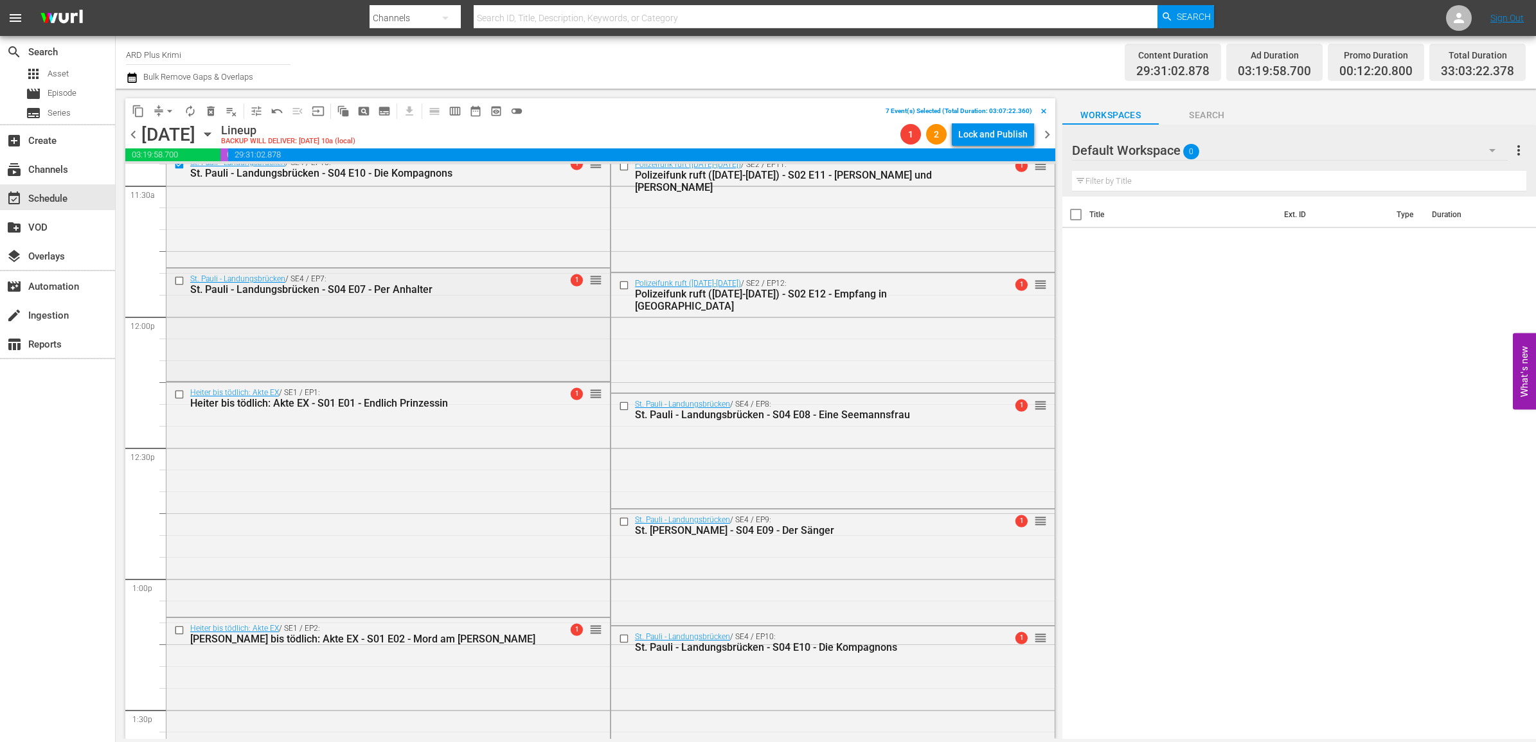
click at [179, 283] on input "checkbox" at bounding box center [180, 281] width 13 height 11
click at [178, 393] on input "checkbox" at bounding box center [180, 394] width 13 height 11
click at [179, 631] on input "checkbox" at bounding box center [180, 630] width 13 height 11
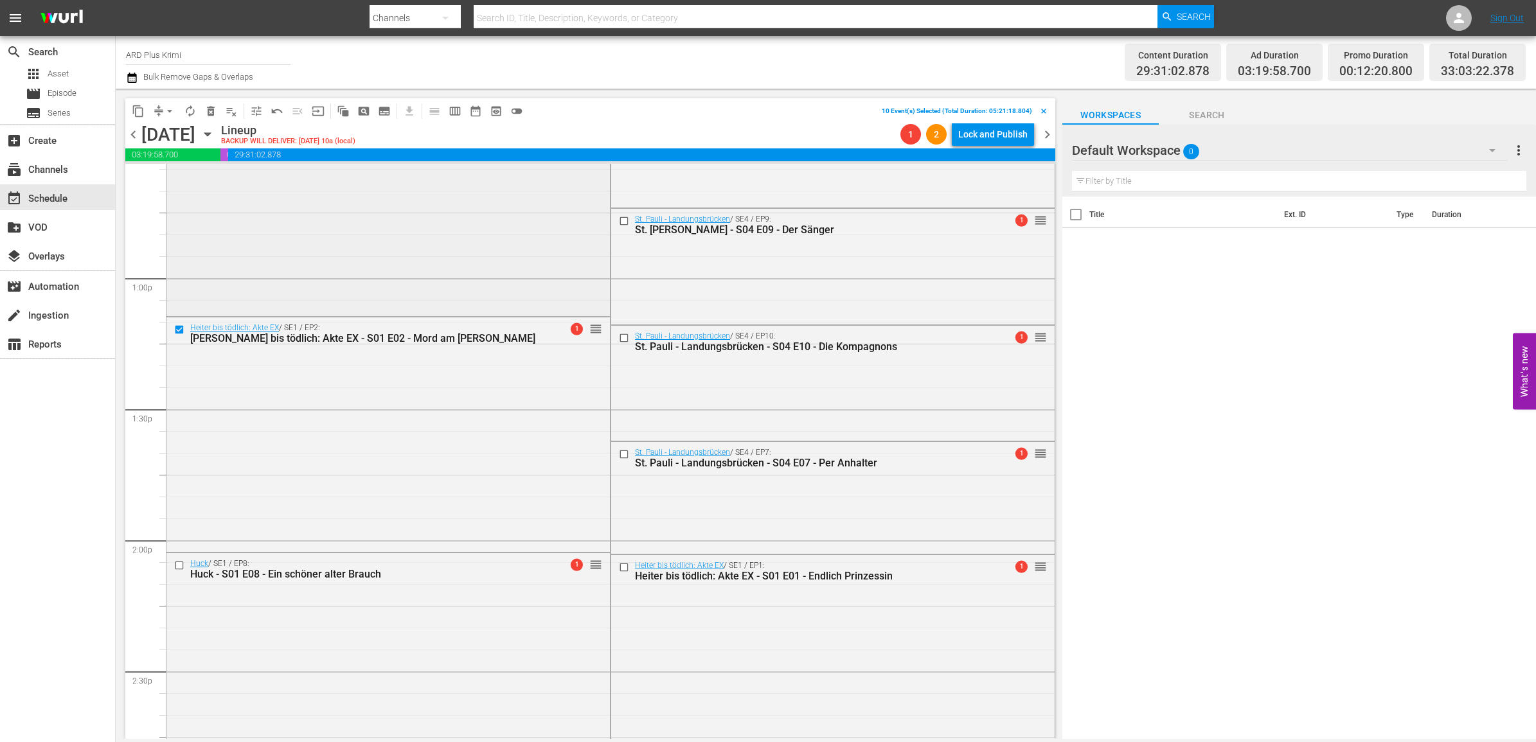
scroll to position [3316, 0]
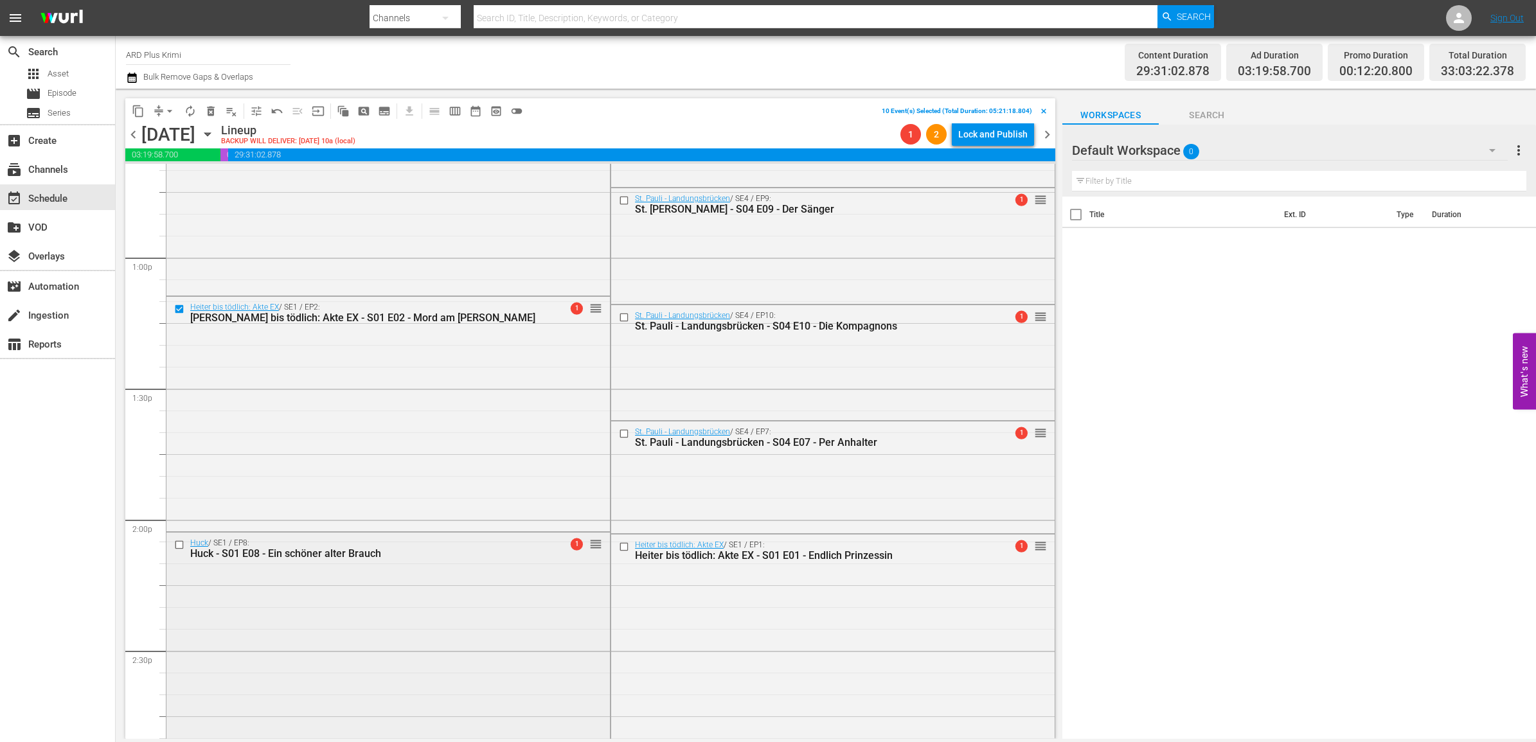
click at [180, 542] on input "checkbox" at bounding box center [180, 545] width 13 height 11
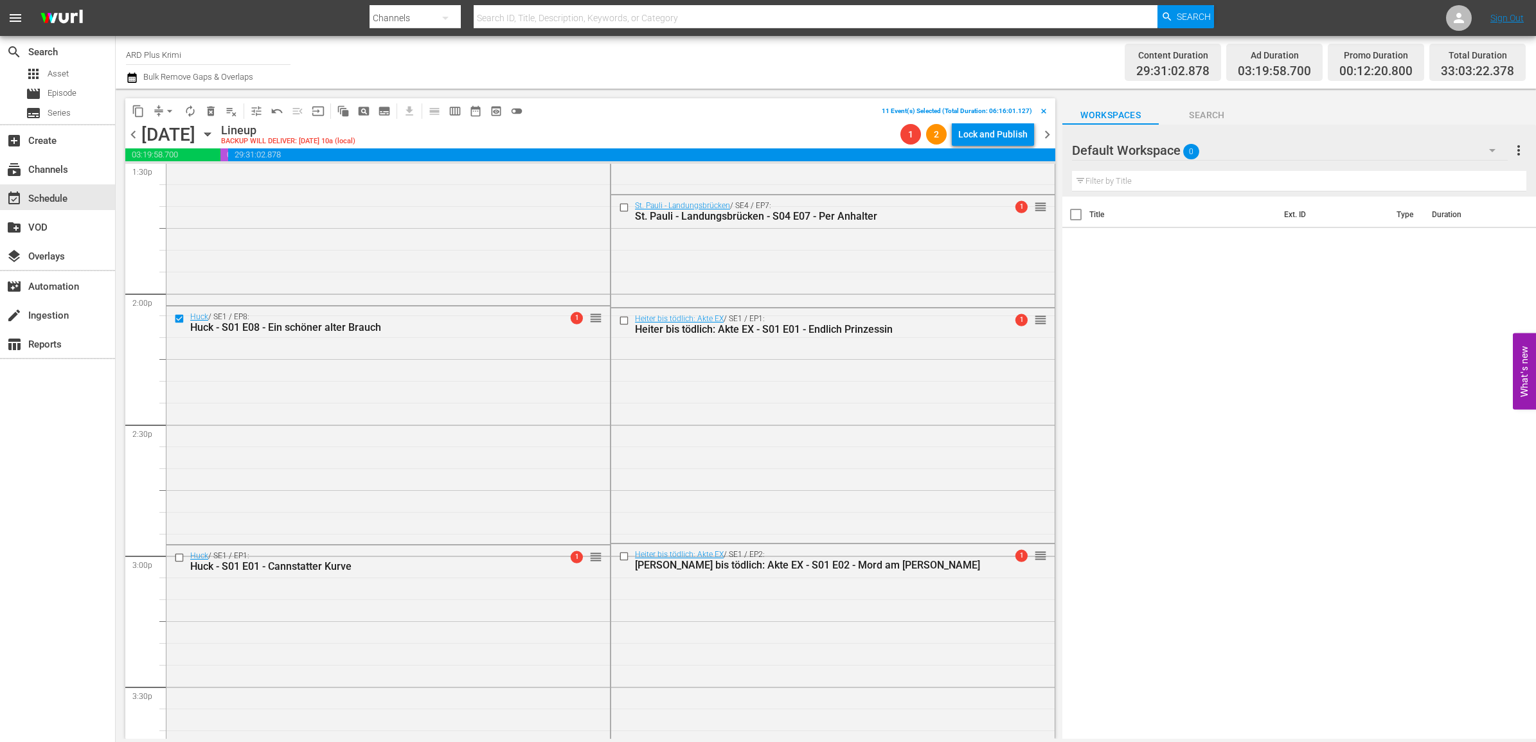
scroll to position [3557, 0]
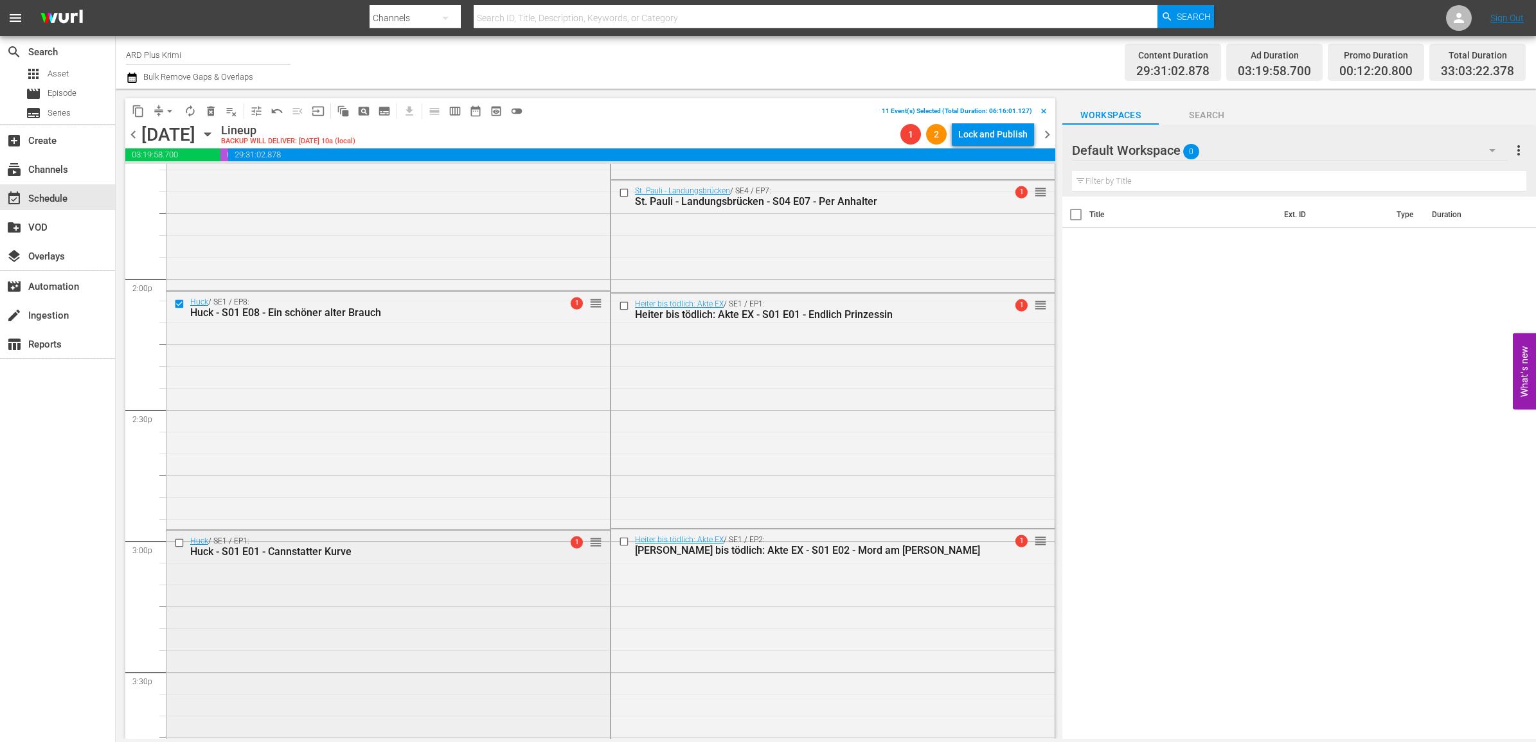
click at [177, 544] on input "checkbox" at bounding box center [180, 543] width 13 height 11
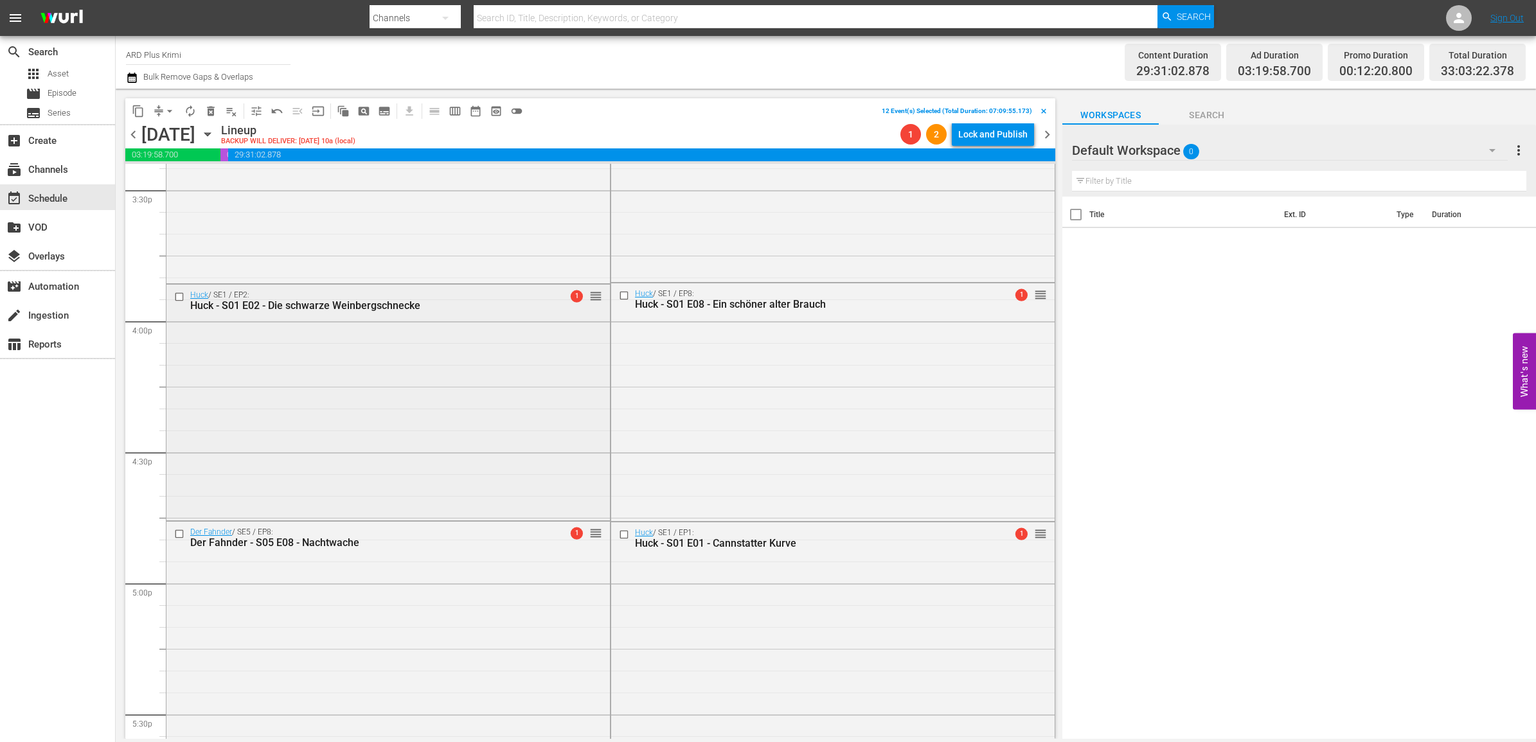
click at [179, 296] on input "checkbox" at bounding box center [180, 297] width 13 height 11
click at [180, 532] on input "checkbox" at bounding box center [180, 534] width 13 height 11
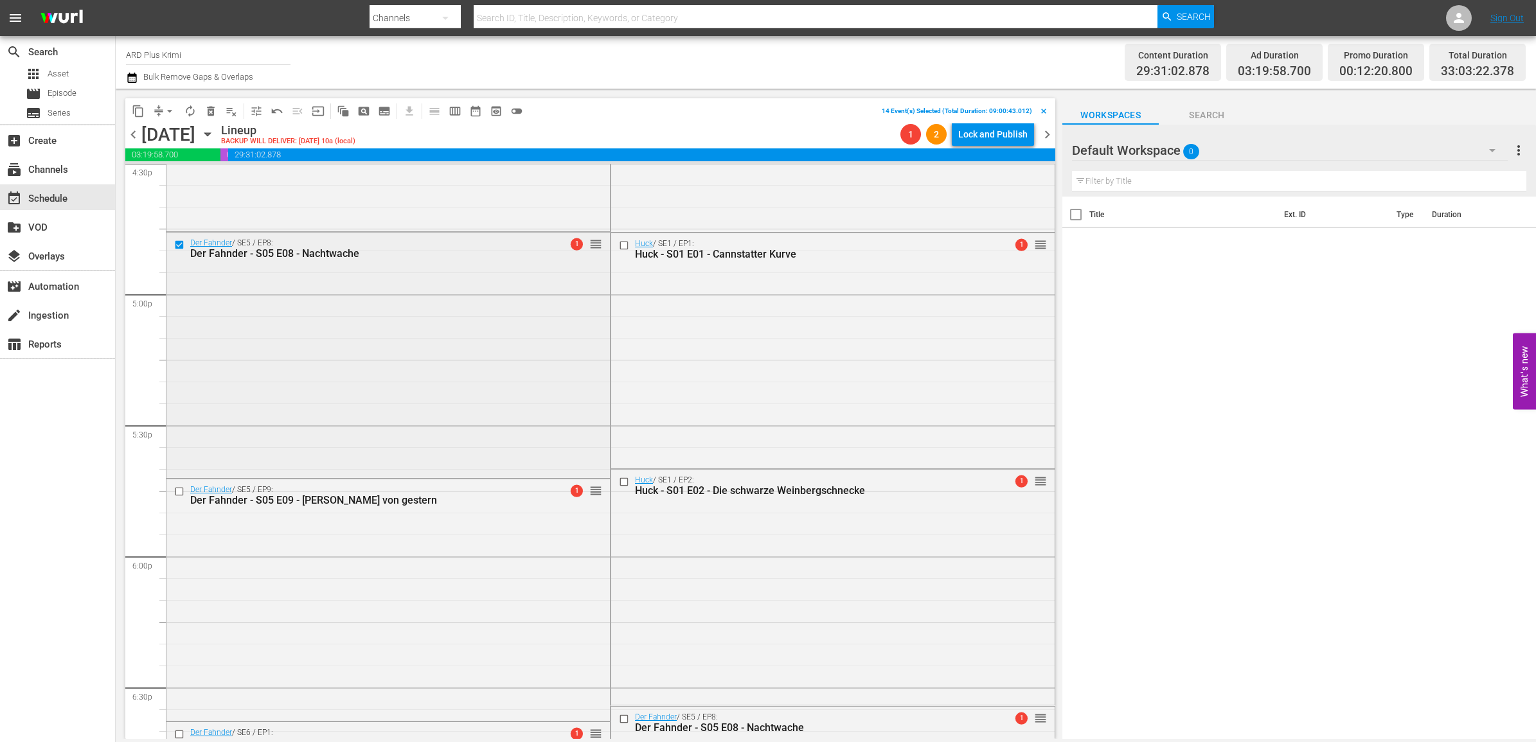
scroll to position [4440, 0]
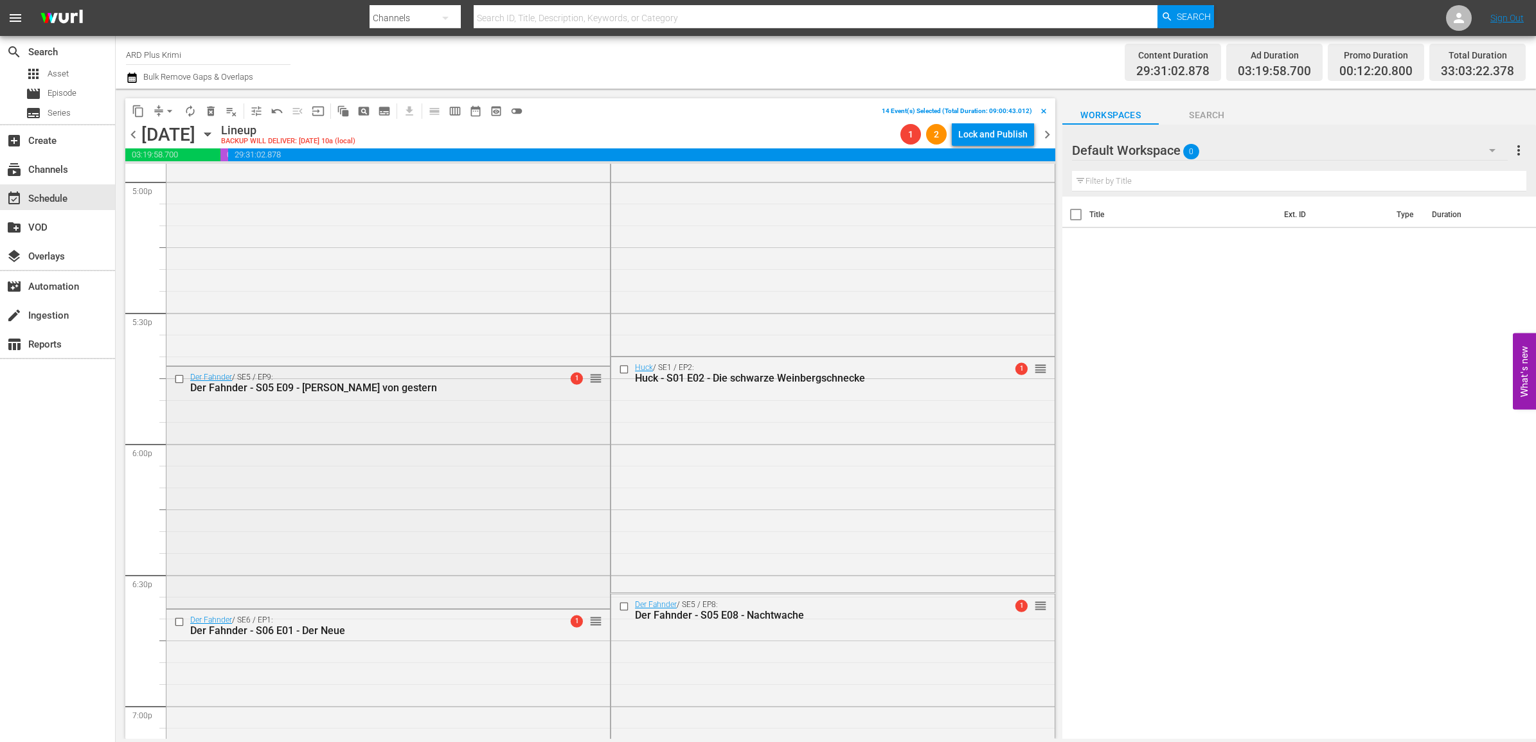
click at [179, 379] on input "checkbox" at bounding box center [180, 379] width 13 height 11
click at [178, 625] on input "checkbox" at bounding box center [180, 622] width 13 height 11
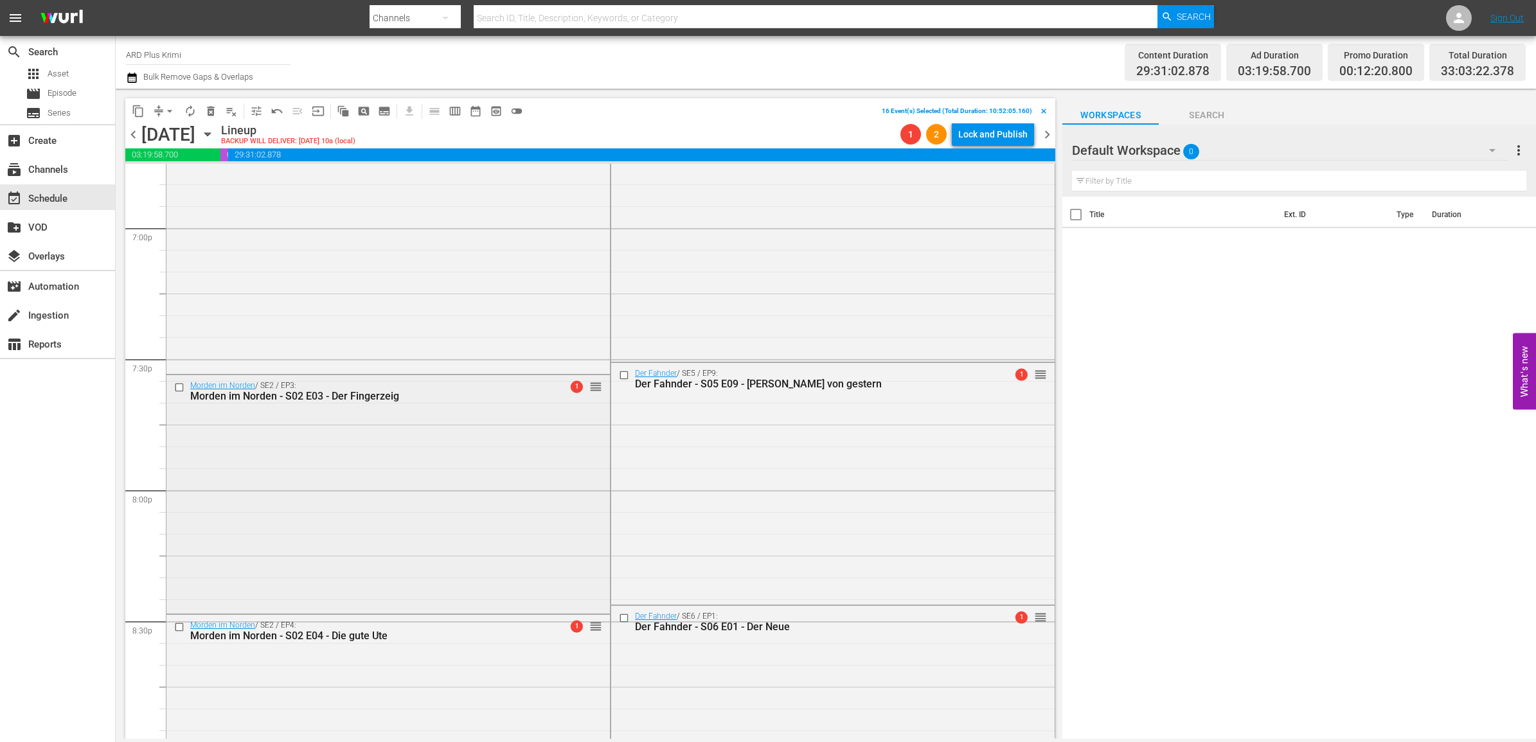
scroll to position [4923, 0]
click at [181, 379] on input "checkbox" at bounding box center [180, 384] width 13 height 11
click at [179, 622] on input "checkbox" at bounding box center [180, 623] width 13 height 11
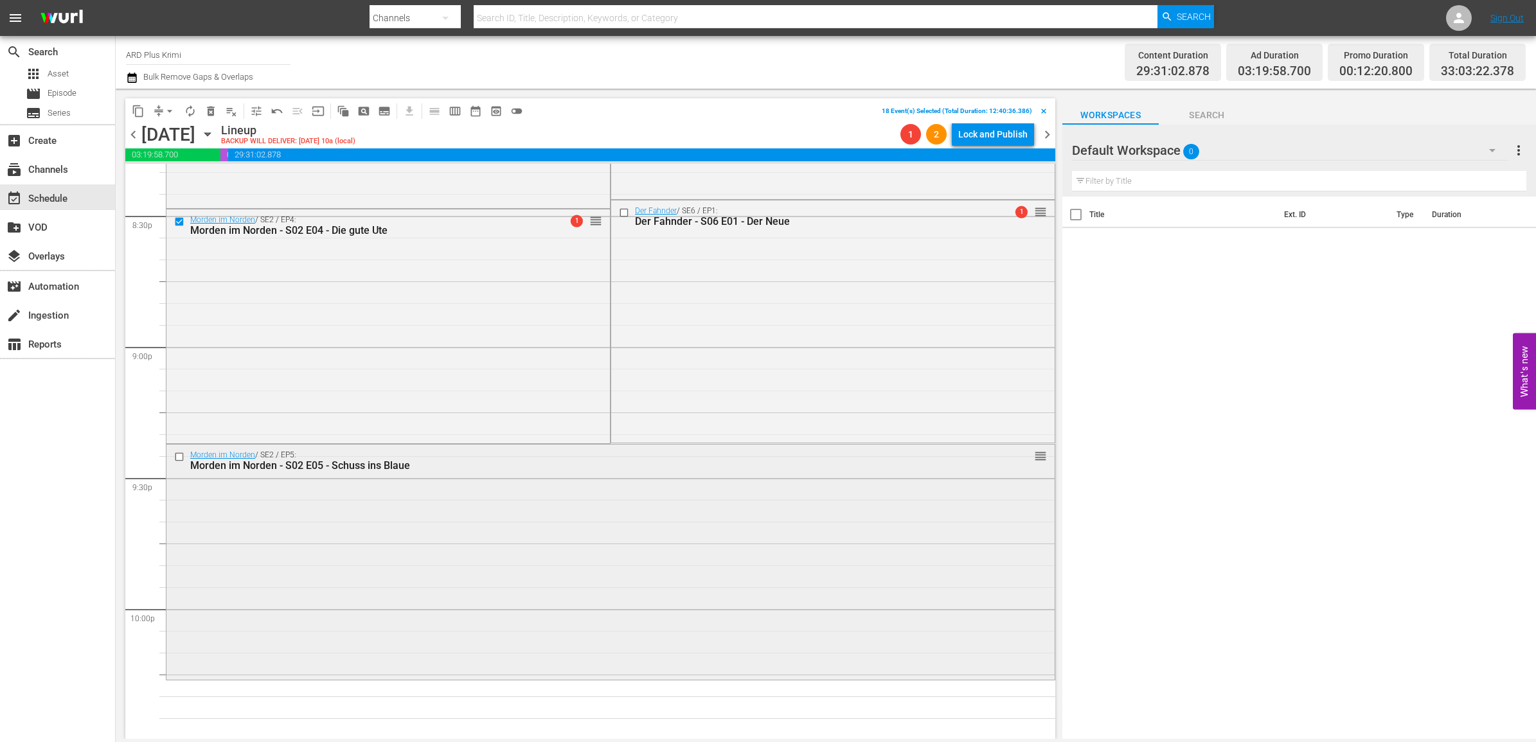
click at [178, 454] on input "checkbox" at bounding box center [180, 456] width 13 height 11
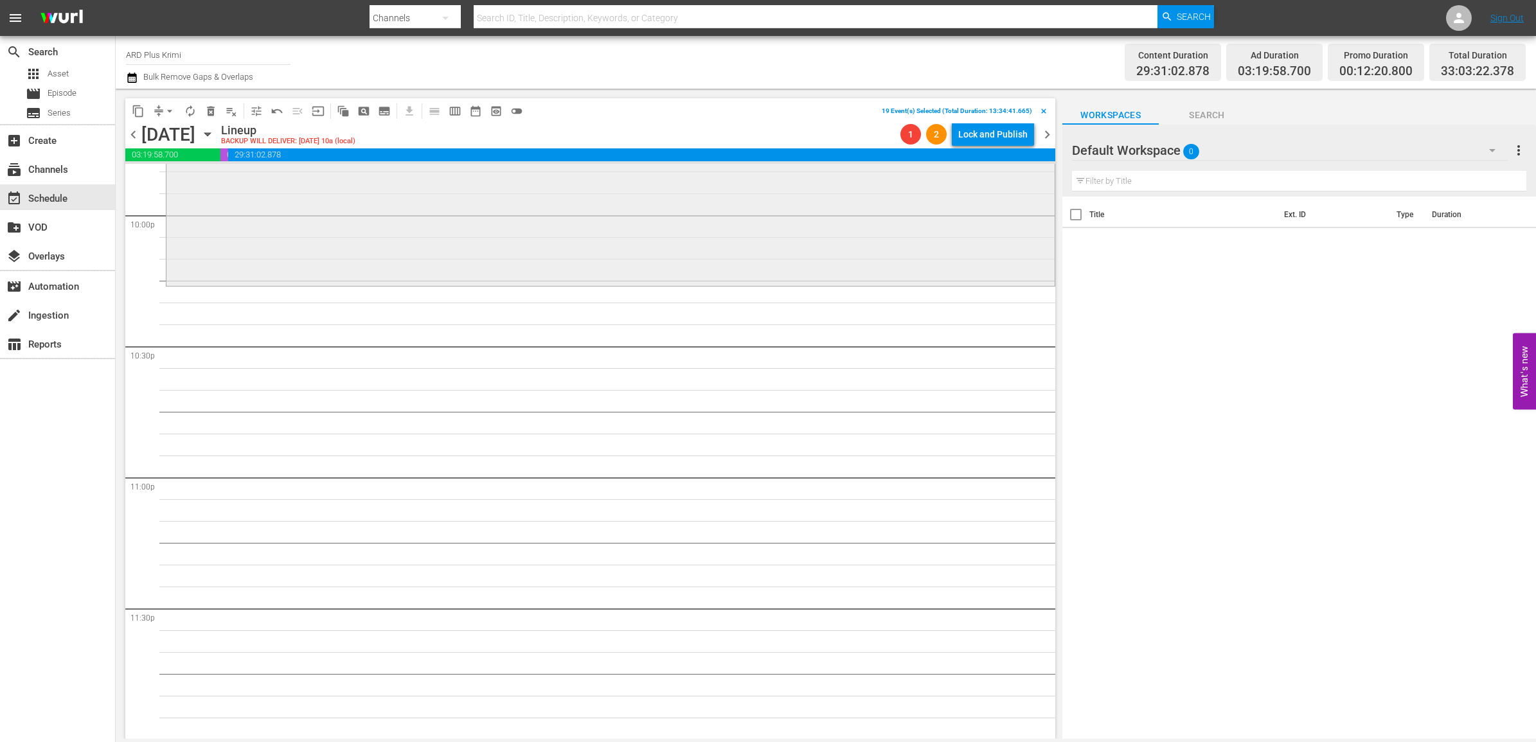
scroll to position [5076, 0]
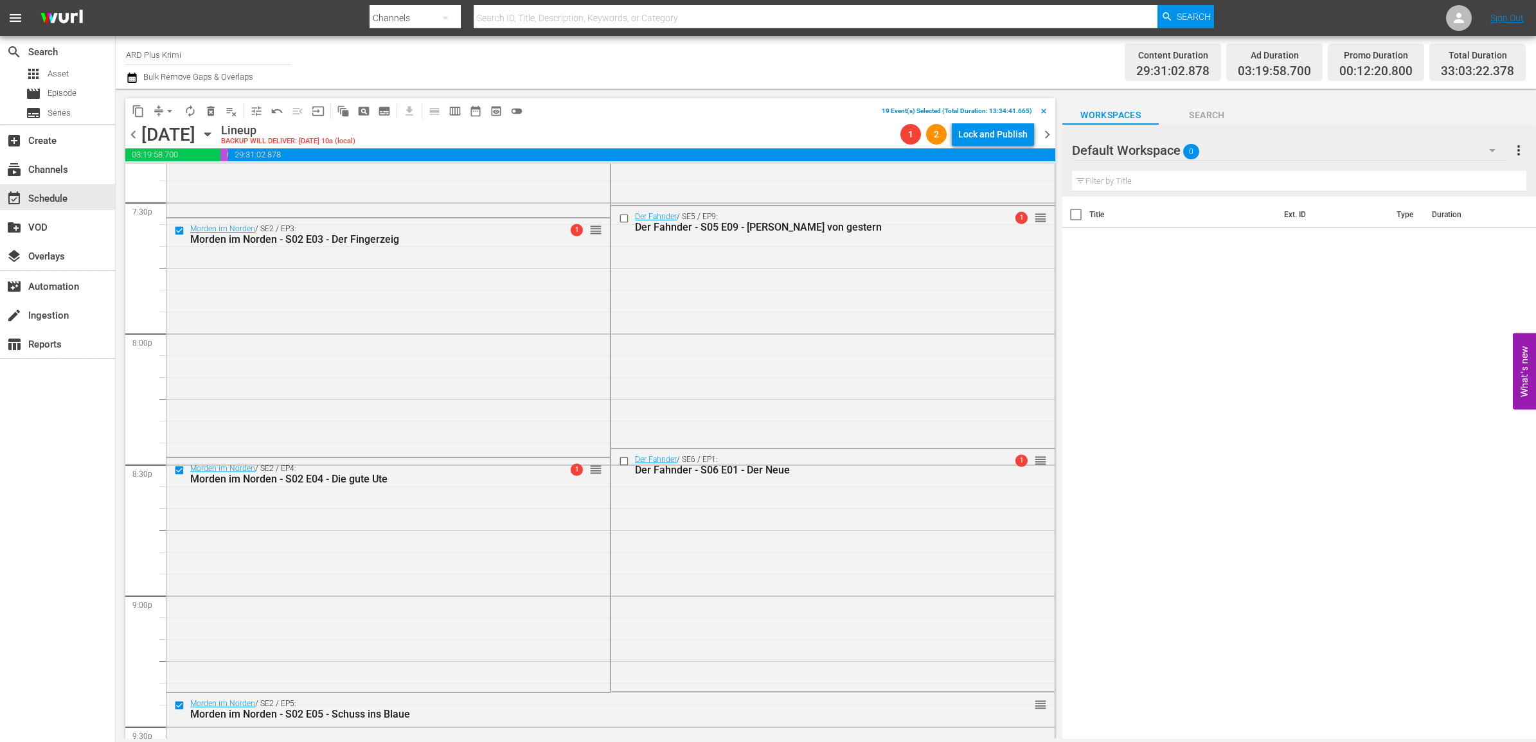
click at [132, 138] on span "chevron_left" at bounding box center [133, 135] width 16 height 16
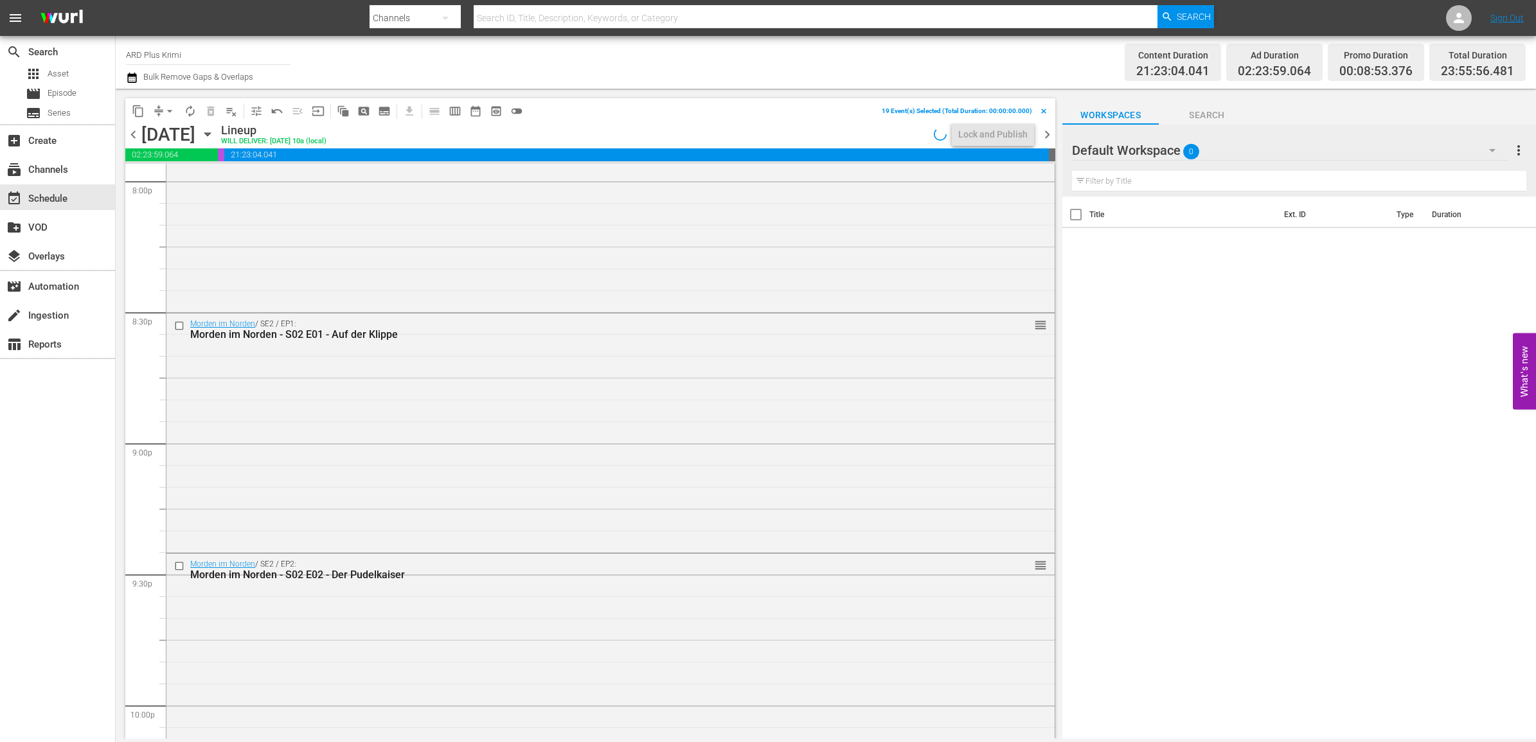
click at [1046, 135] on span "chevron_right" at bounding box center [1047, 135] width 16 height 16
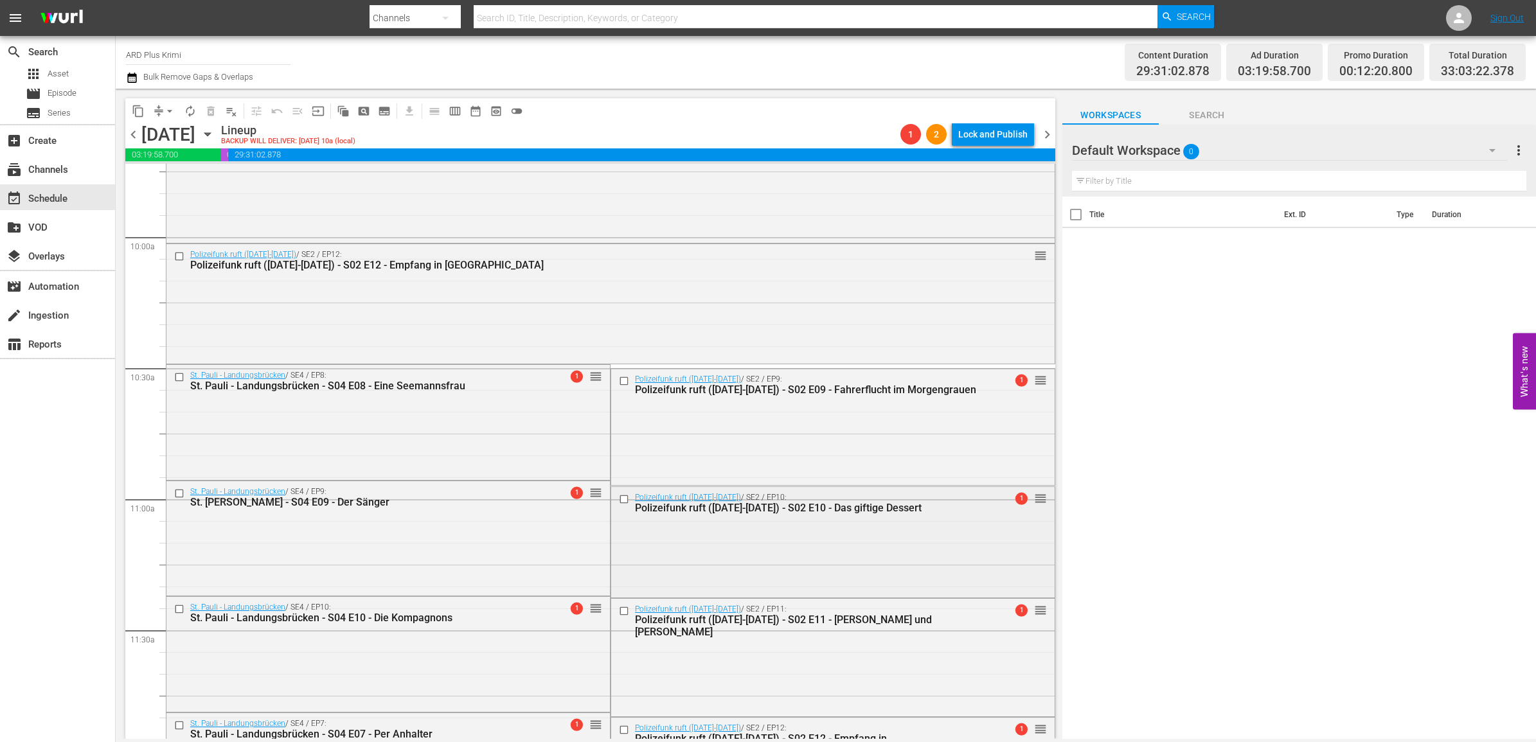
scroll to position [2665, 0]
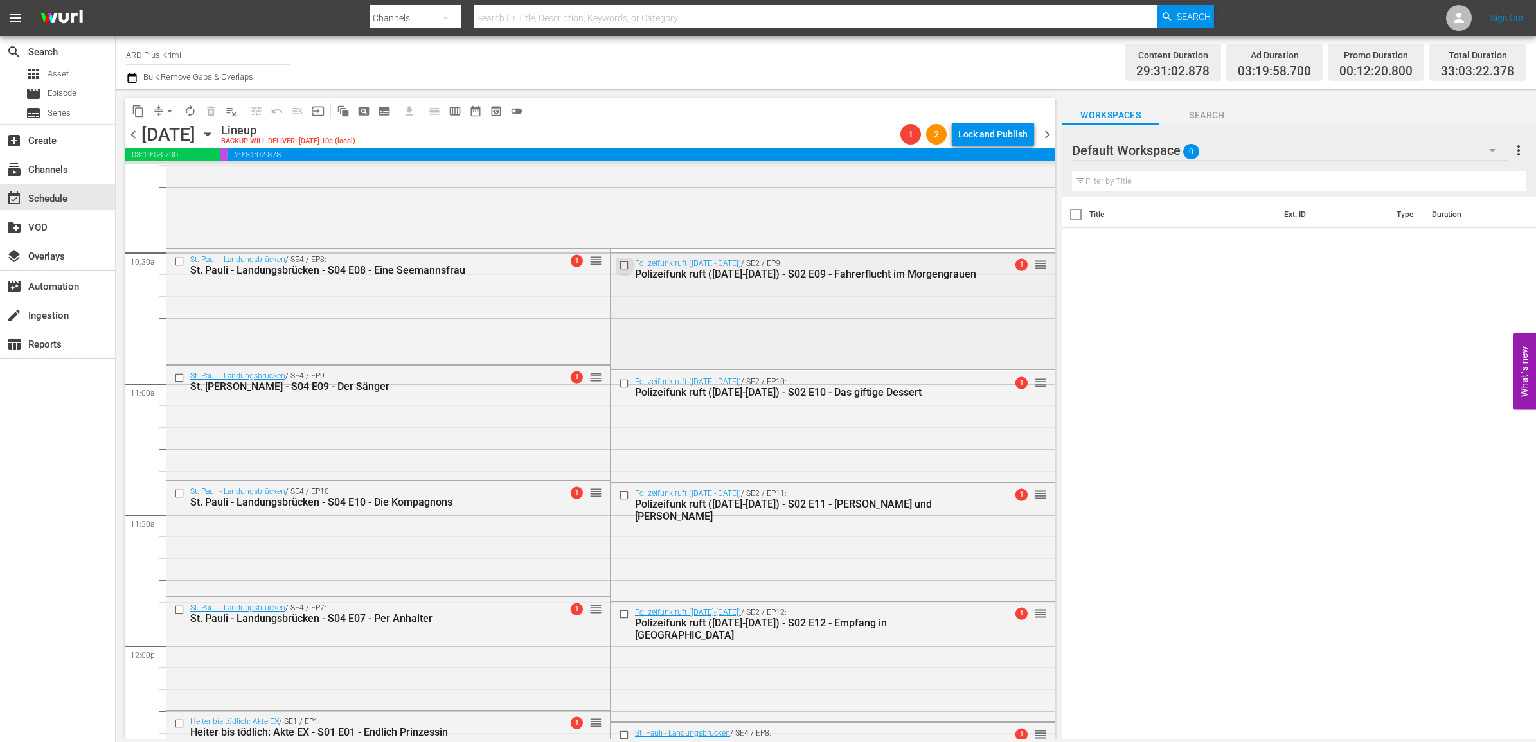
click at [619, 267] on input "checkbox" at bounding box center [625, 265] width 13 height 11
click at [619, 386] on input "checkbox" at bounding box center [625, 383] width 13 height 11
click at [619, 499] on input "checkbox" at bounding box center [625, 495] width 13 height 11
click at [621, 617] on input "checkbox" at bounding box center [625, 614] width 13 height 11
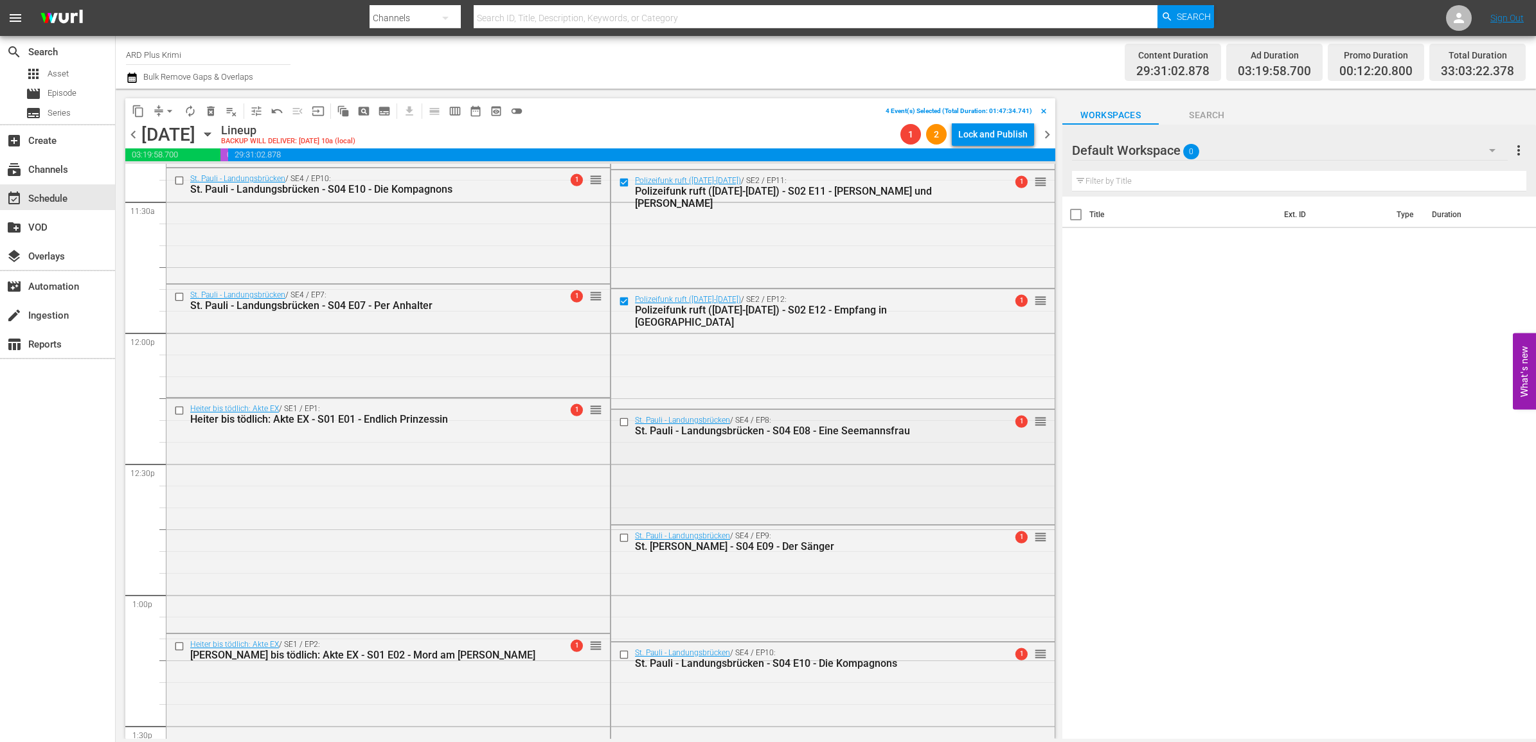
scroll to position [2986, 0]
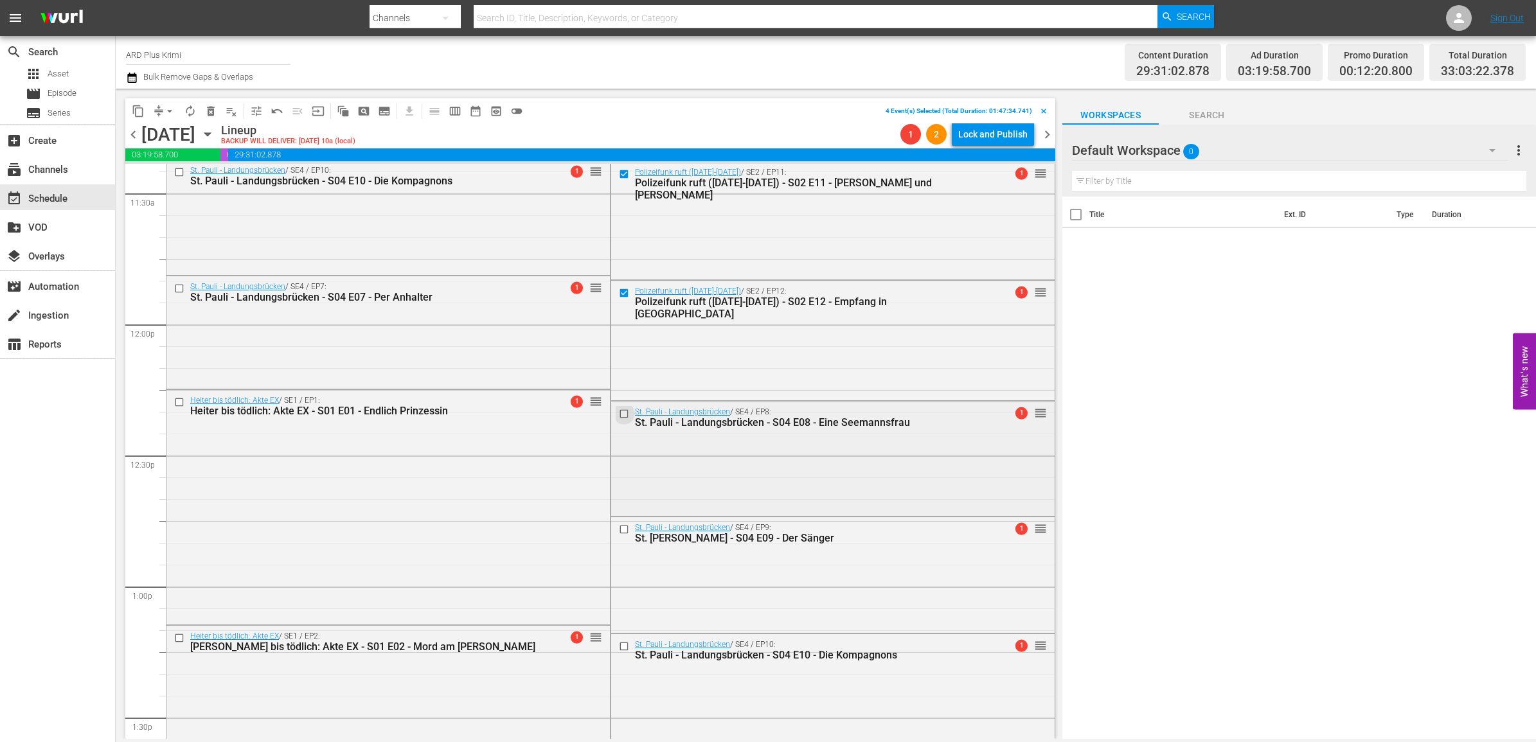
click at [619, 415] on input "checkbox" at bounding box center [625, 414] width 13 height 11
click at [619, 527] on input "checkbox" at bounding box center [625, 530] width 13 height 11
click at [619, 647] on input "checkbox" at bounding box center [625, 646] width 13 height 11
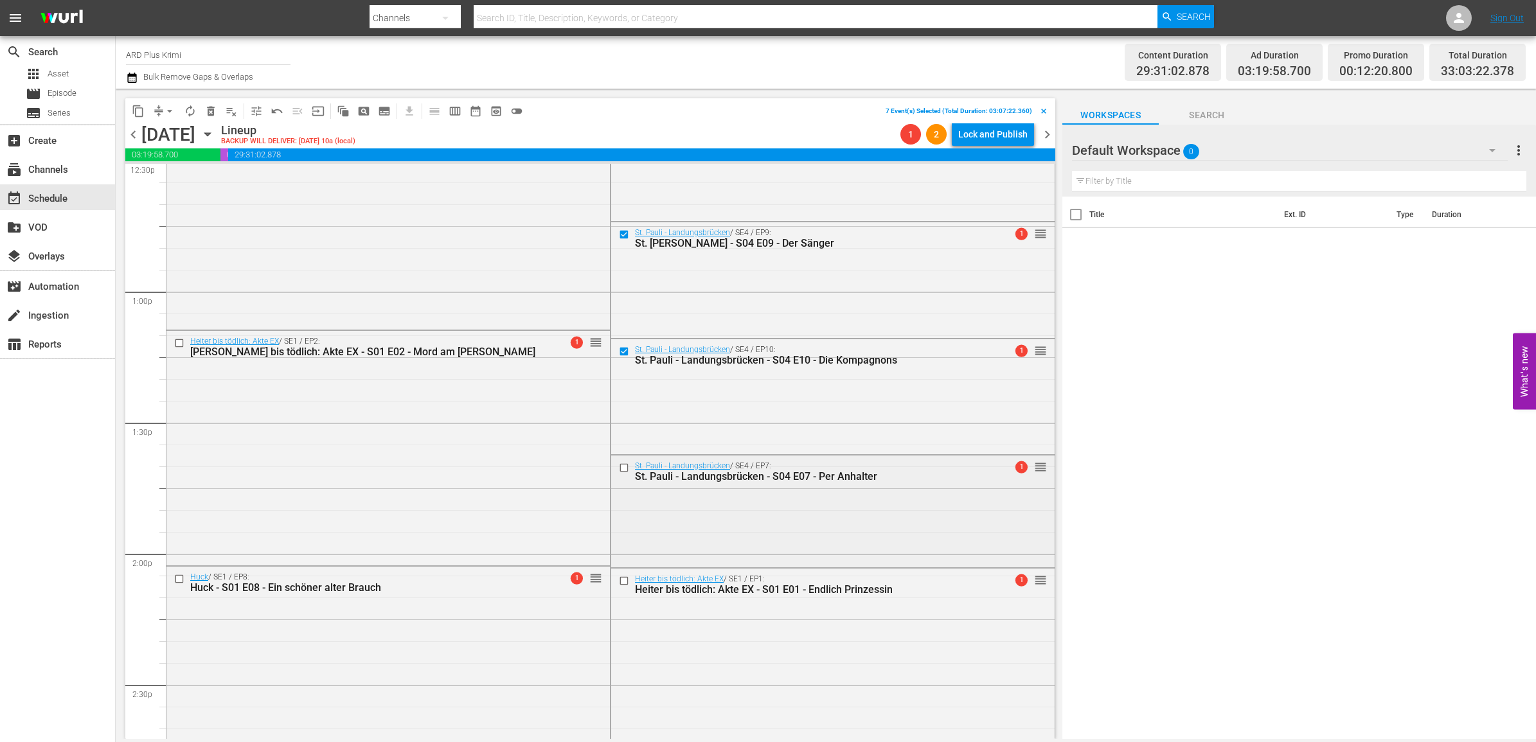
scroll to position [3388, 0]
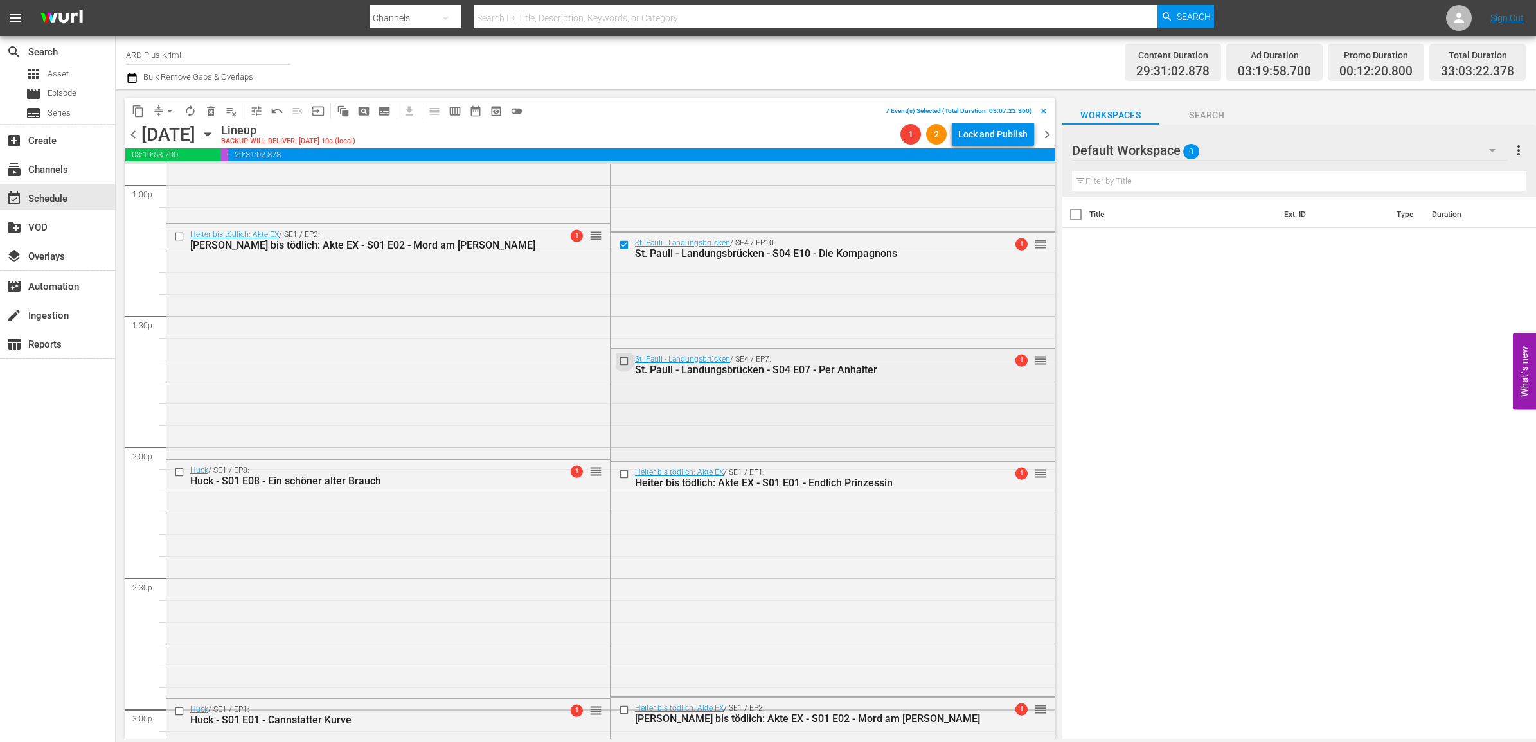
click at [619, 357] on input "checkbox" at bounding box center [625, 360] width 13 height 11
click at [619, 476] on input "checkbox" at bounding box center [625, 474] width 13 height 11
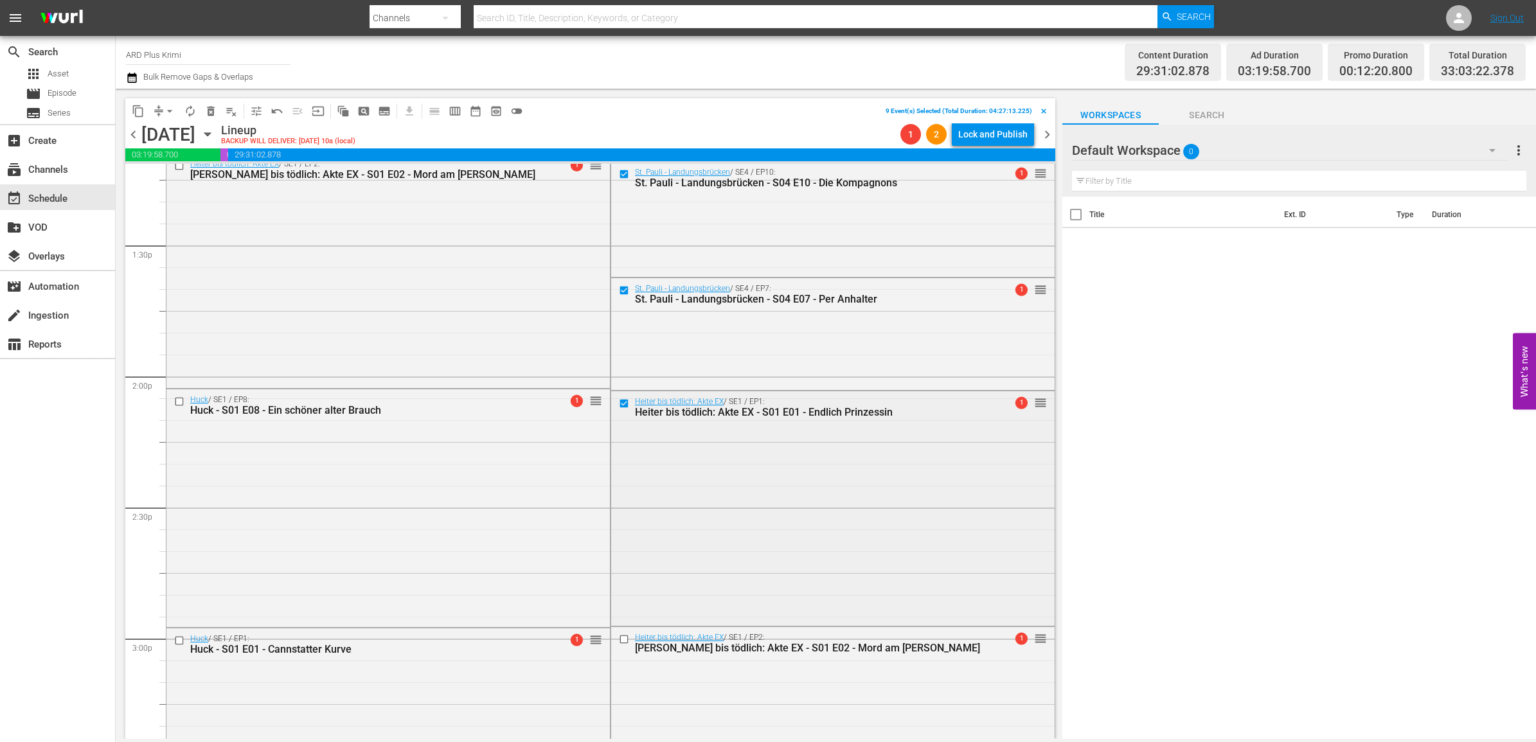
scroll to position [3710, 0]
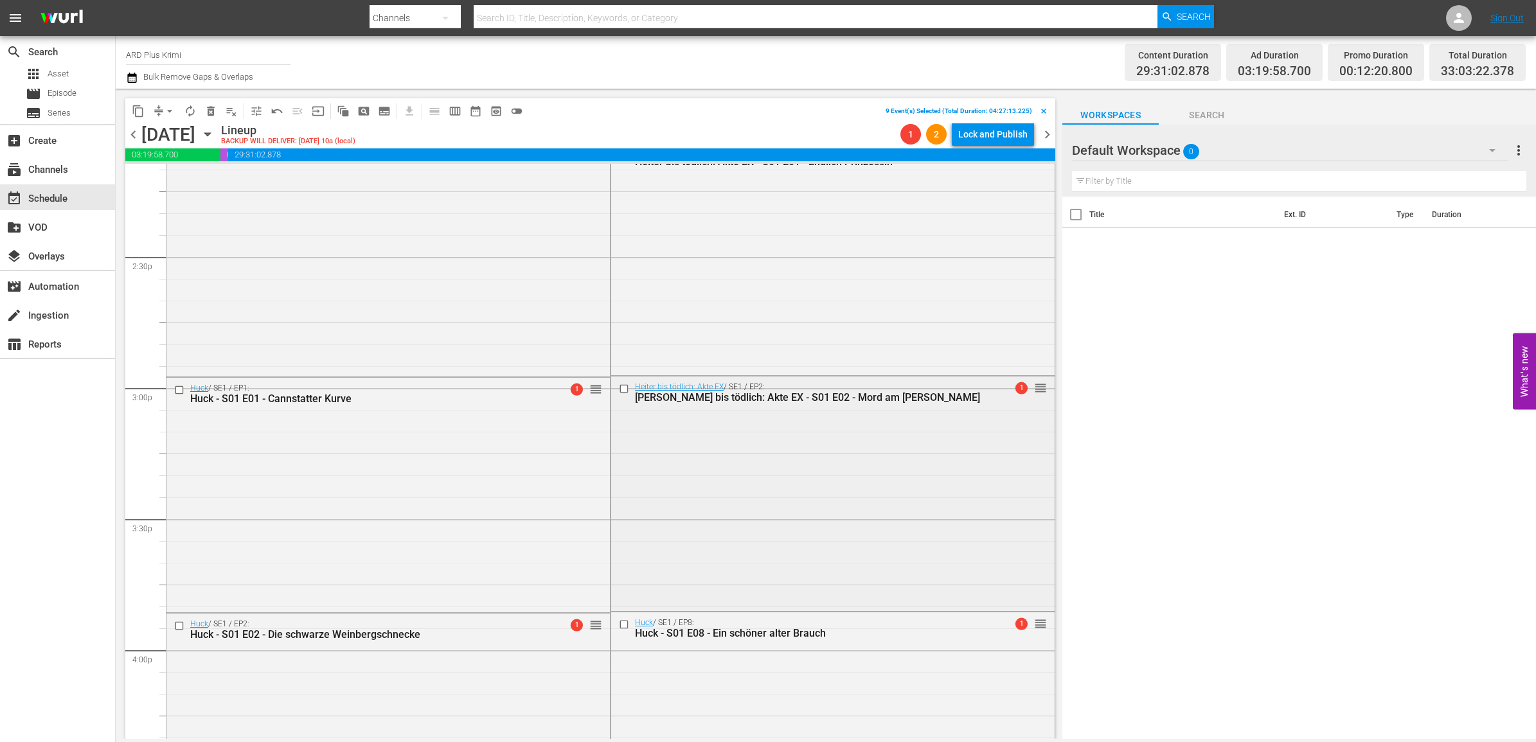
click at [619, 390] on input "checkbox" at bounding box center [625, 389] width 13 height 11
click at [620, 625] on input "checkbox" at bounding box center [625, 625] width 13 height 11
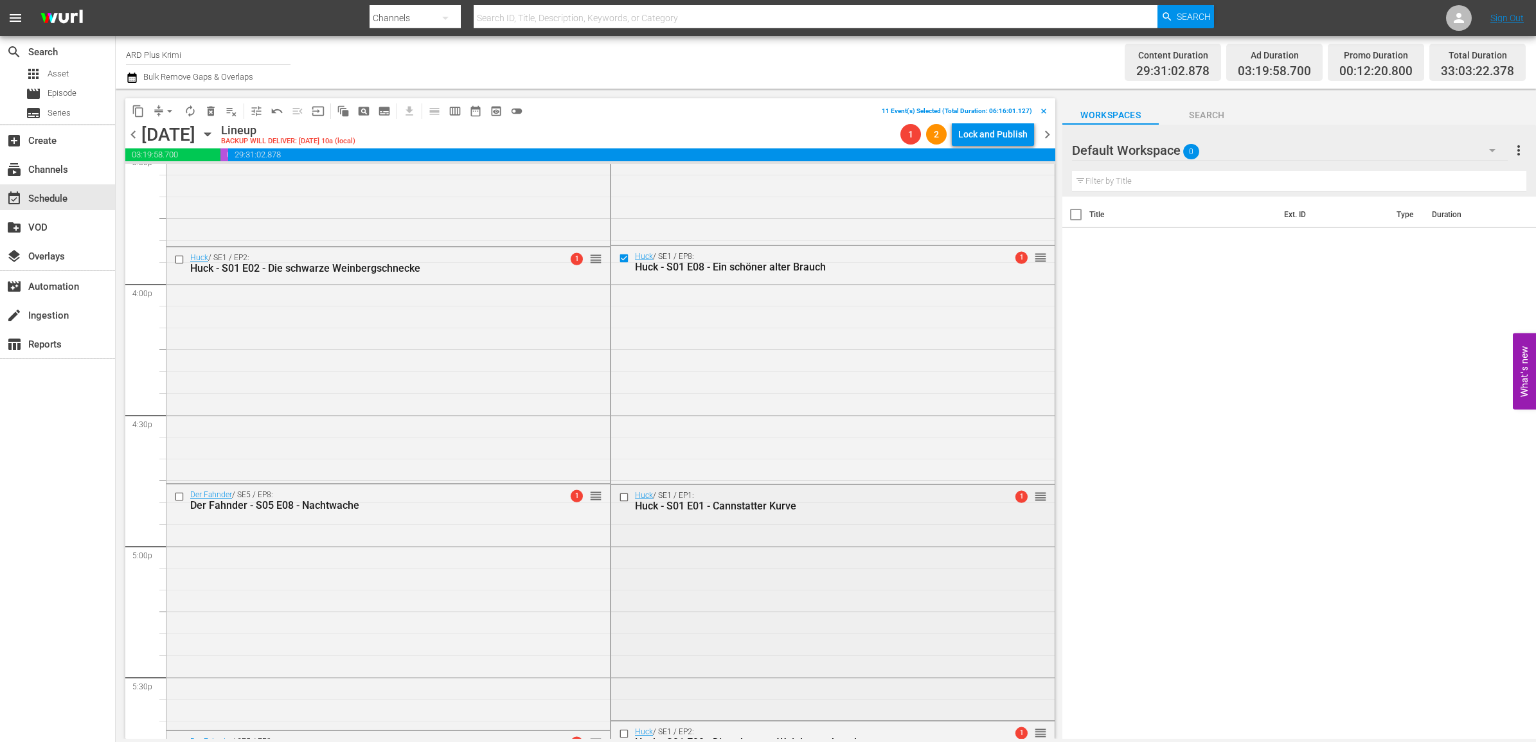
scroll to position [4111, 0]
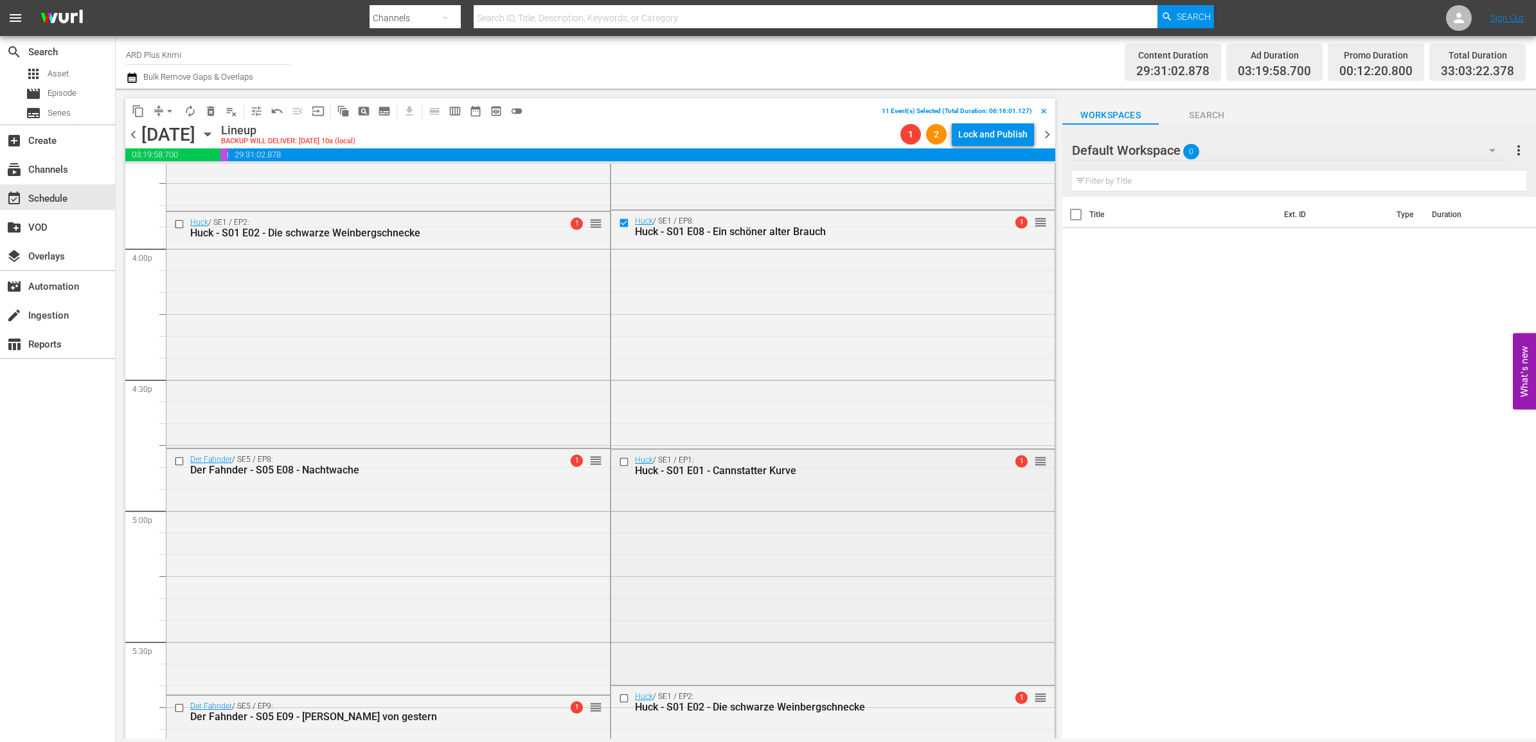
click at [619, 461] on input "checkbox" at bounding box center [625, 462] width 13 height 11
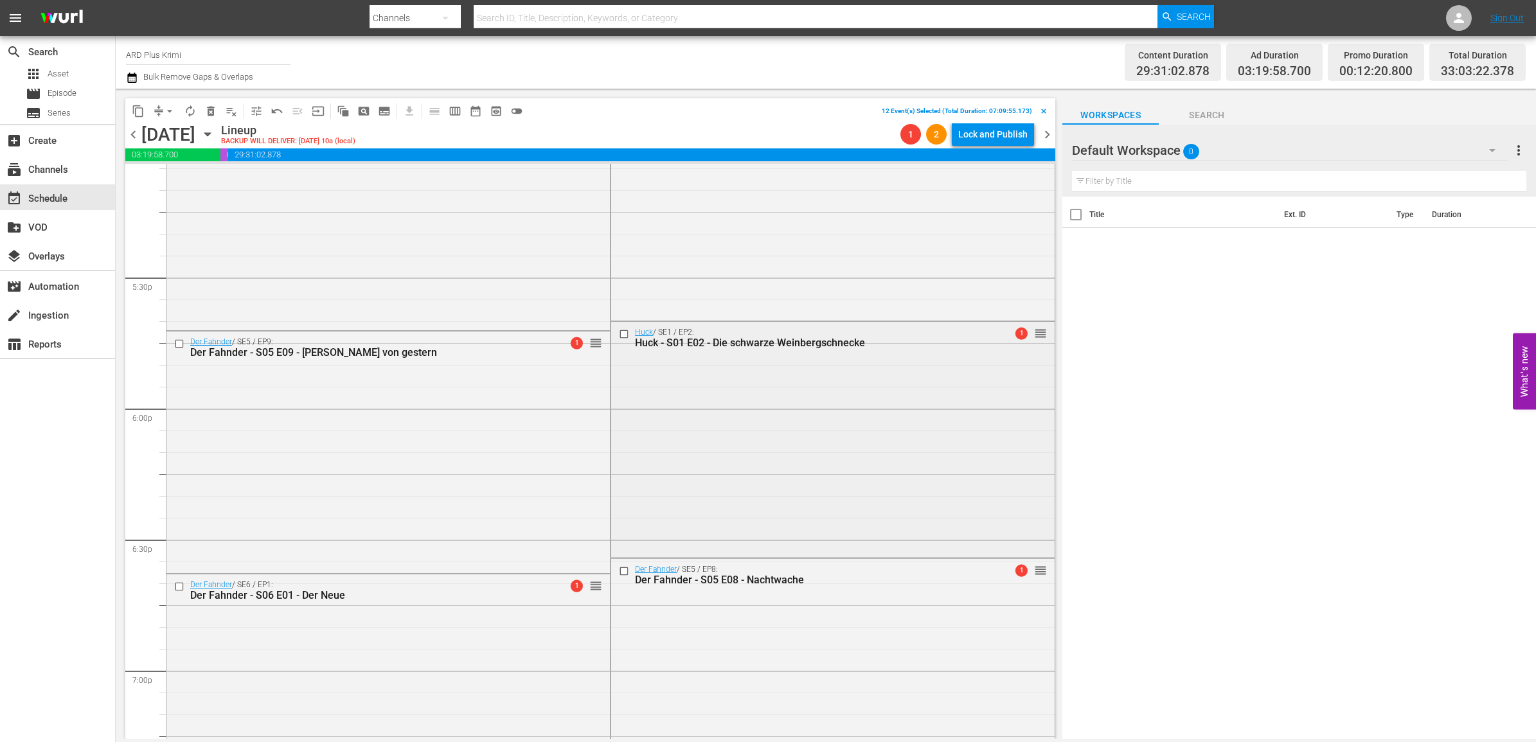
scroll to position [4513, 0]
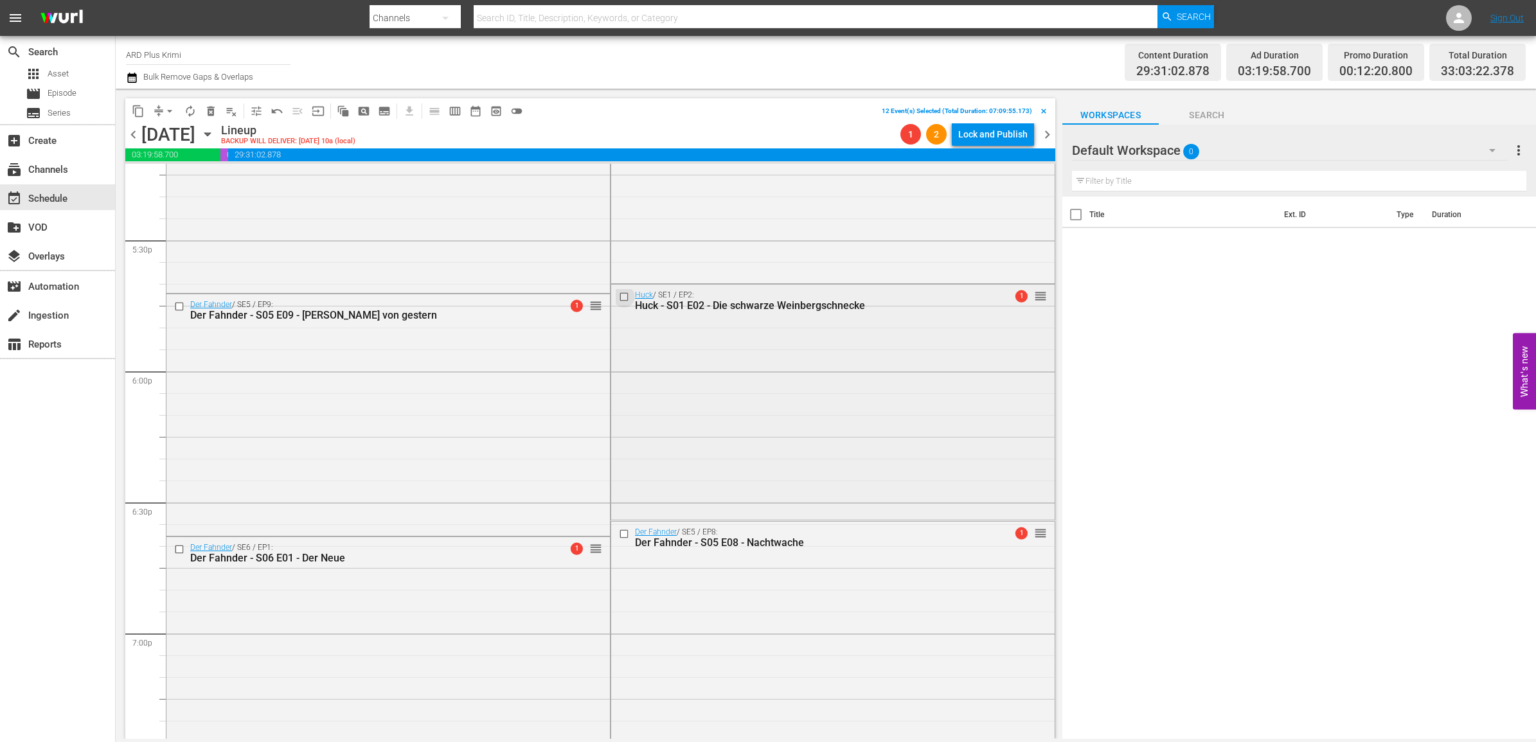
click at [619, 296] on input "checkbox" at bounding box center [625, 296] width 13 height 11
click at [619, 534] on input "checkbox" at bounding box center [625, 533] width 13 height 11
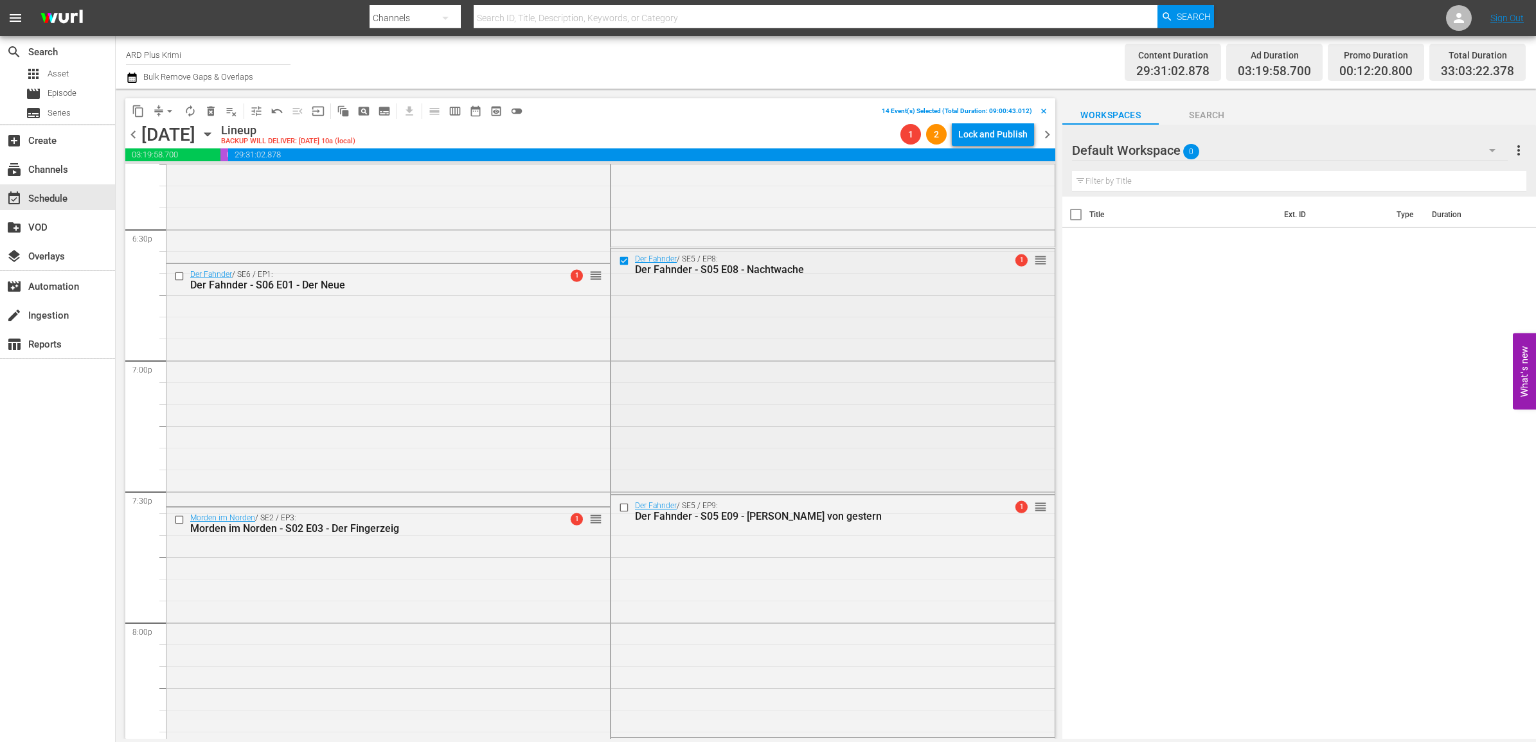
scroll to position [4915, 0]
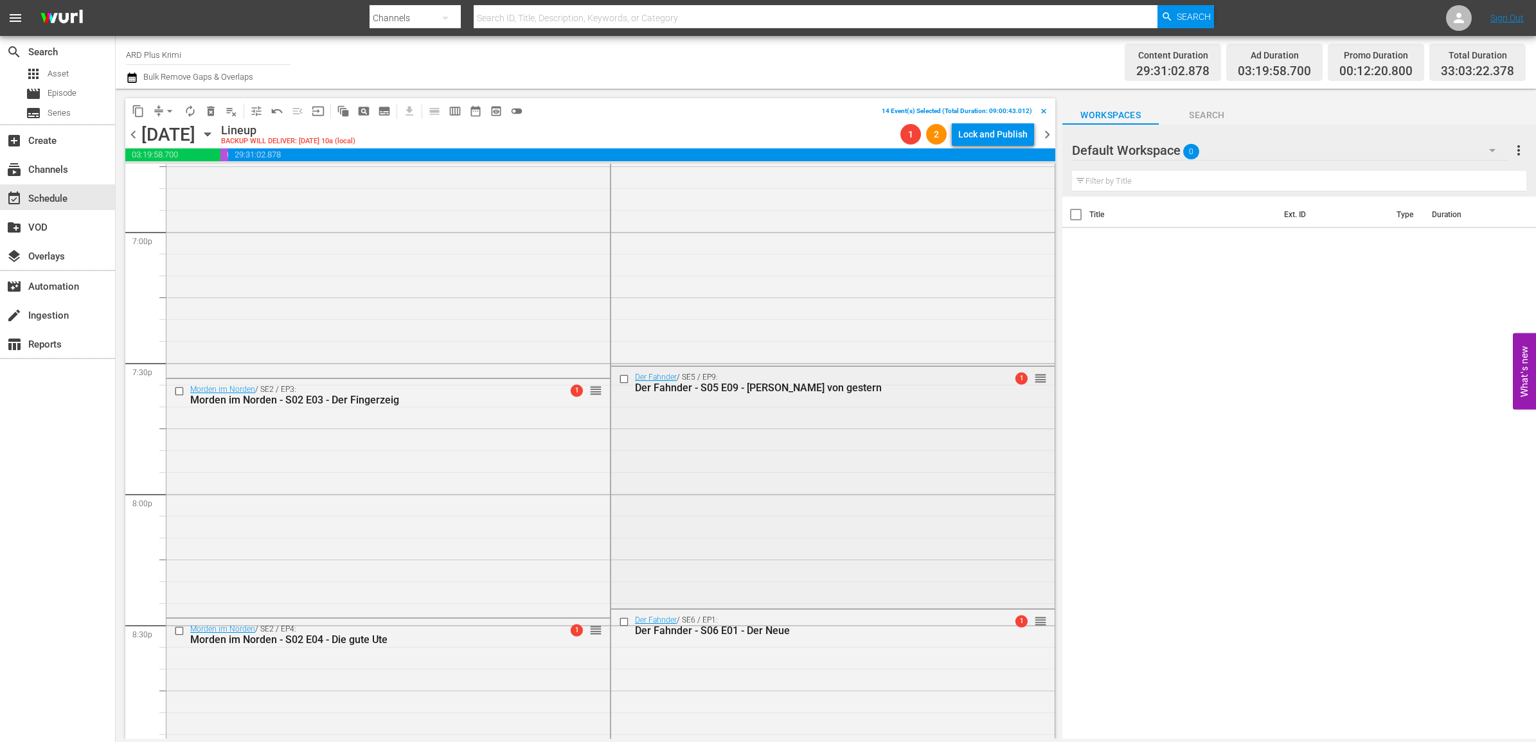
click at [619, 378] on input "checkbox" at bounding box center [625, 378] width 13 height 11
click at [619, 617] on input "checkbox" at bounding box center [625, 621] width 13 height 11
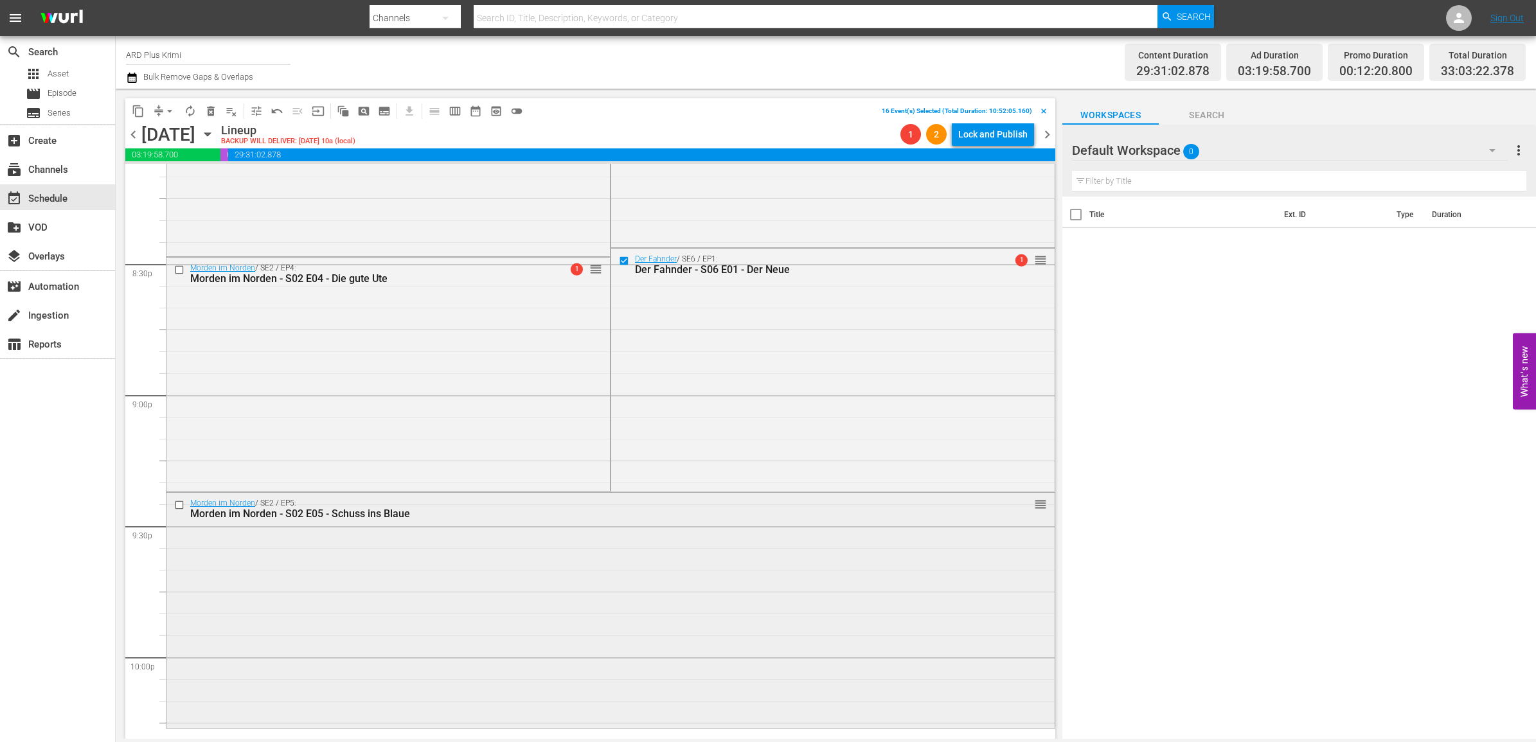
scroll to position [5317, 0]
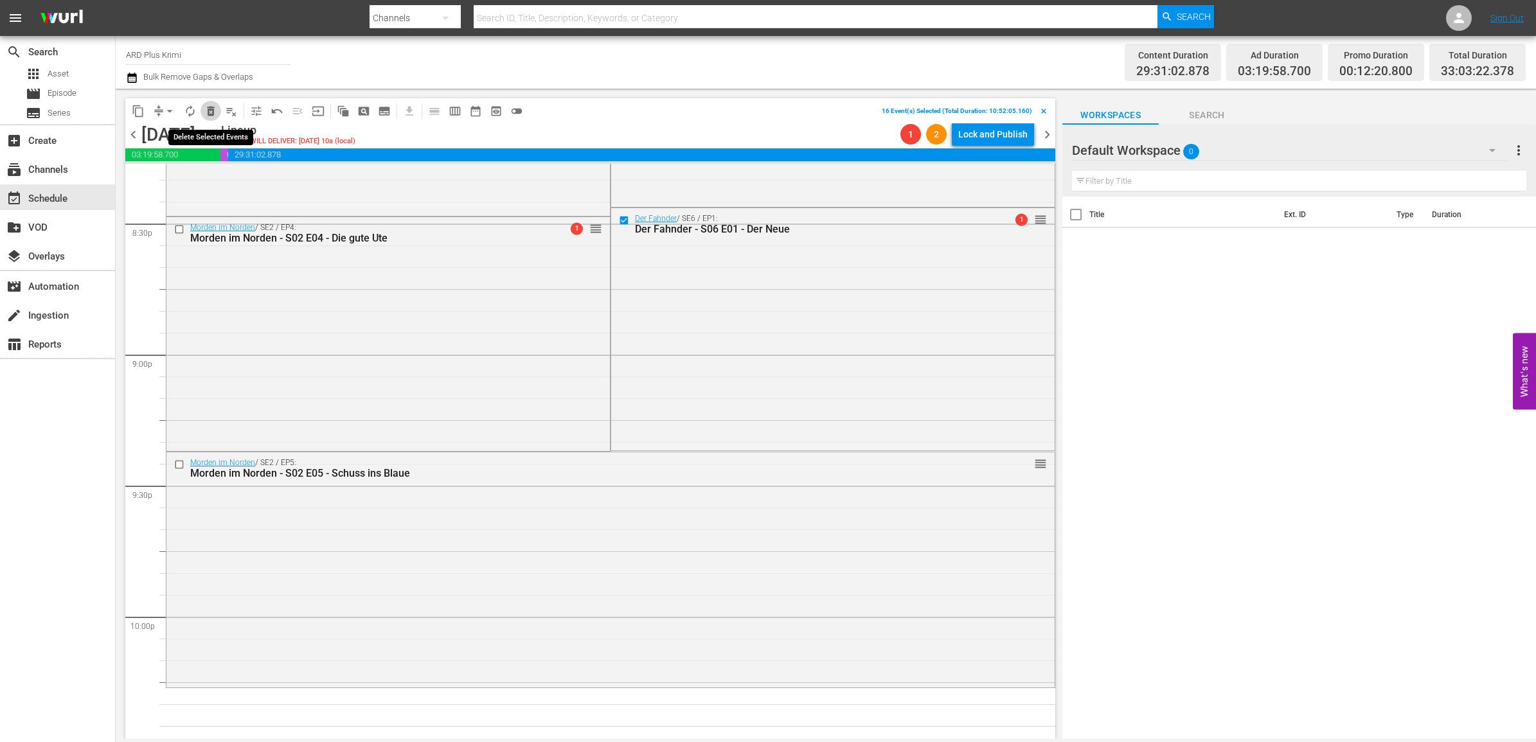
click at [210, 110] on span "delete_forever_outlined" at bounding box center [210, 111] width 13 height 13
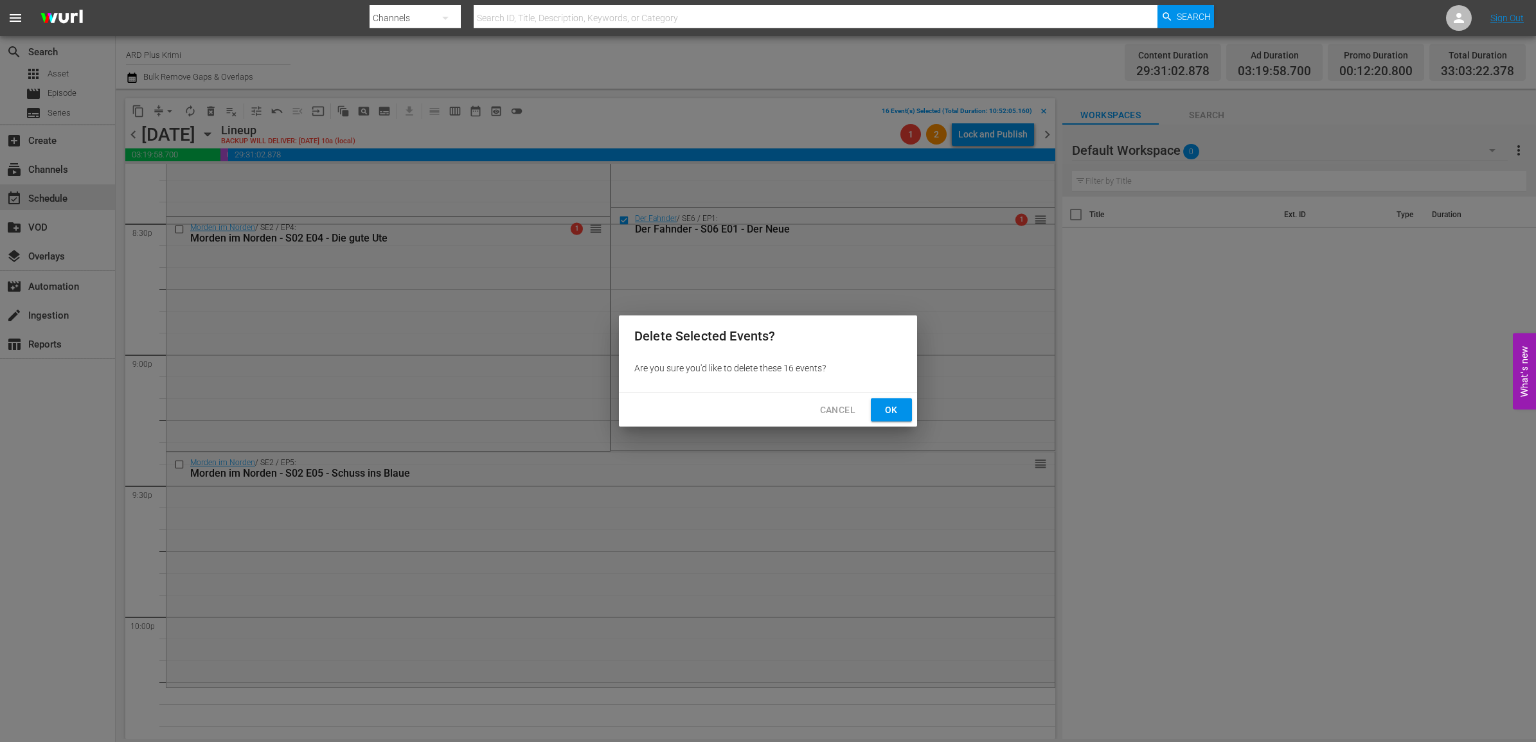
click at [895, 408] on span "Ok" at bounding box center [891, 410] width 21 height 16
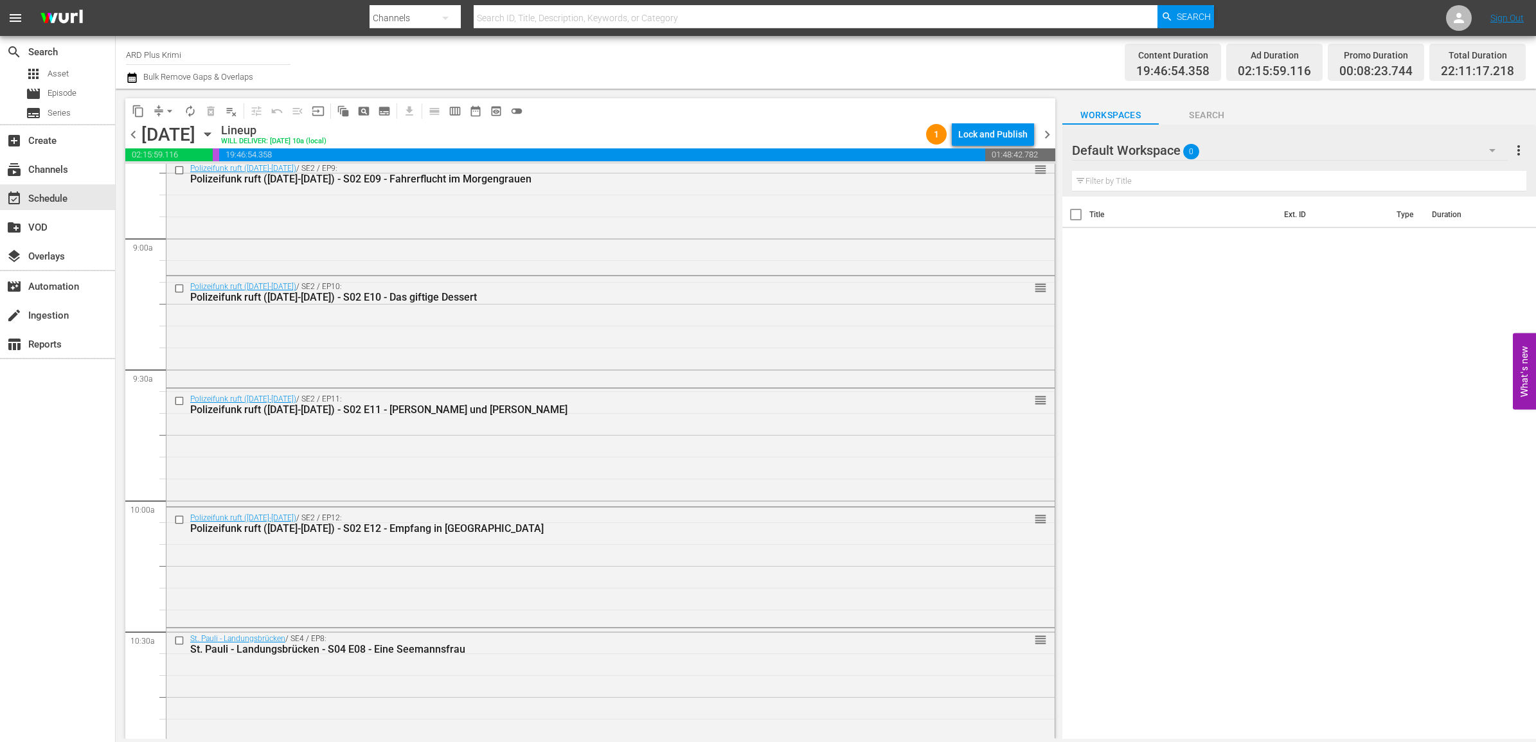
scroll to position [2263, 0]
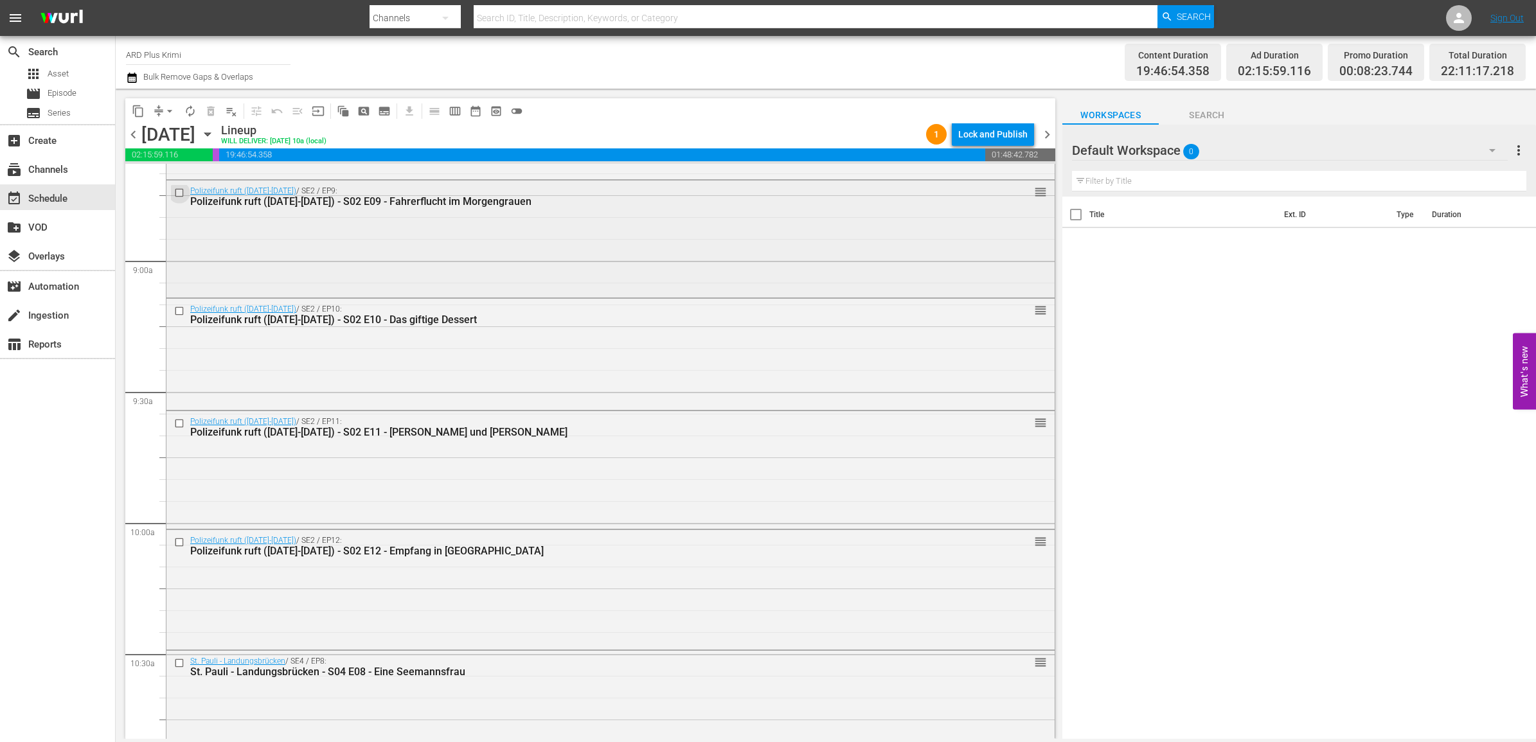
click at [178, 191] on input "checkbox" at bounding box center [180, 193] width 13 height 11
click at [179, 312] on input "checkbox" at bounding box center [180, 311] width 13 height 11
click at [177, 425] on input "checkbox" at bounding box center [180, 423] width 13 height 11
click at [179, 539] on input "checkbox" at bounding box center [180, 542] width 13 height 11
click at [181, 663] on input "checkbox" at bounding box center [180, 663] width 13 height 11
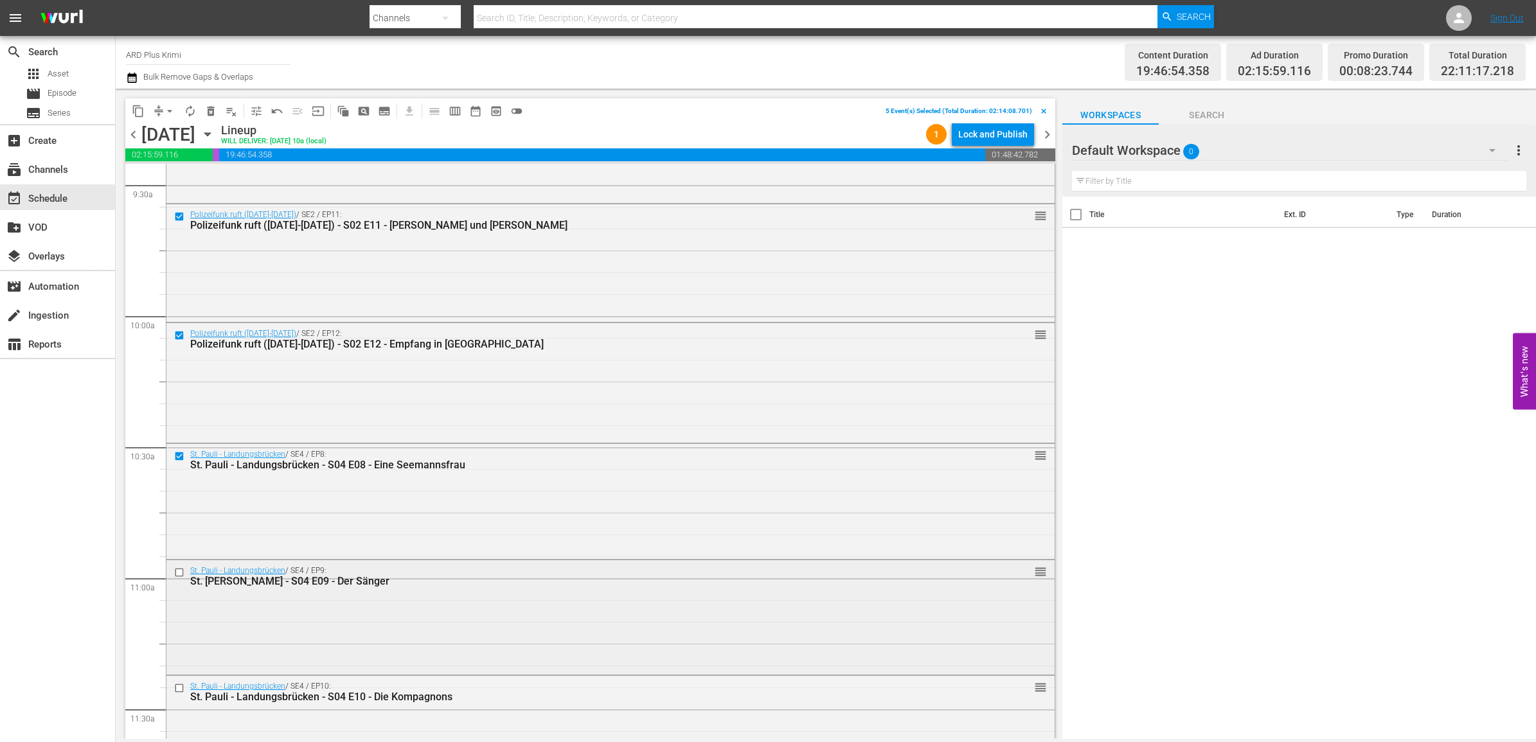
scroll to position [2585, 0]
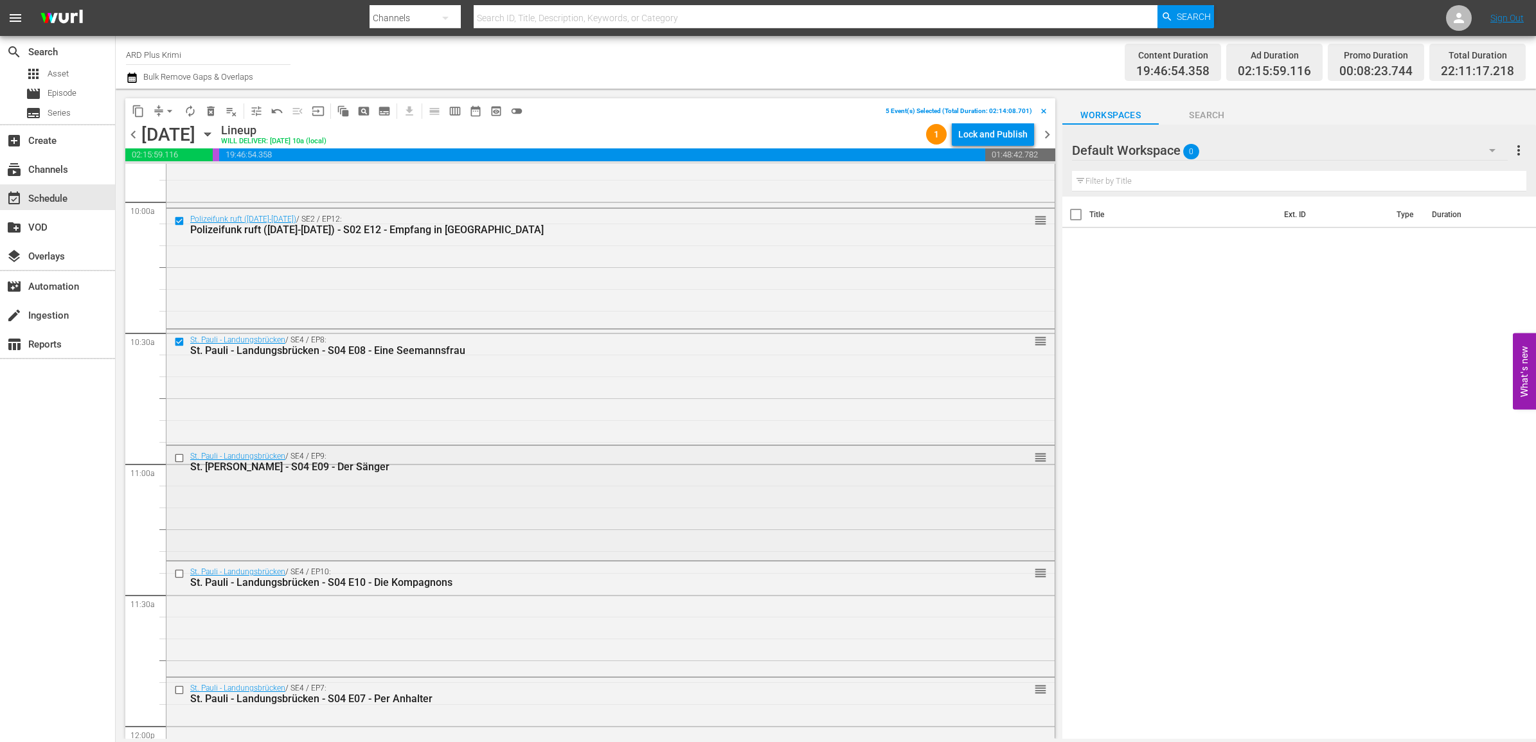
click at [180, 458] on input "checkbox" at bounding box center [180, 458] width 13 height 11
click at [177, 575] on input "checkbox" at bounding box center [180, 574] width 13 height 11
click at [177, 693] on input "checkbox" at bounding box center [180, 690] width 13 height 11
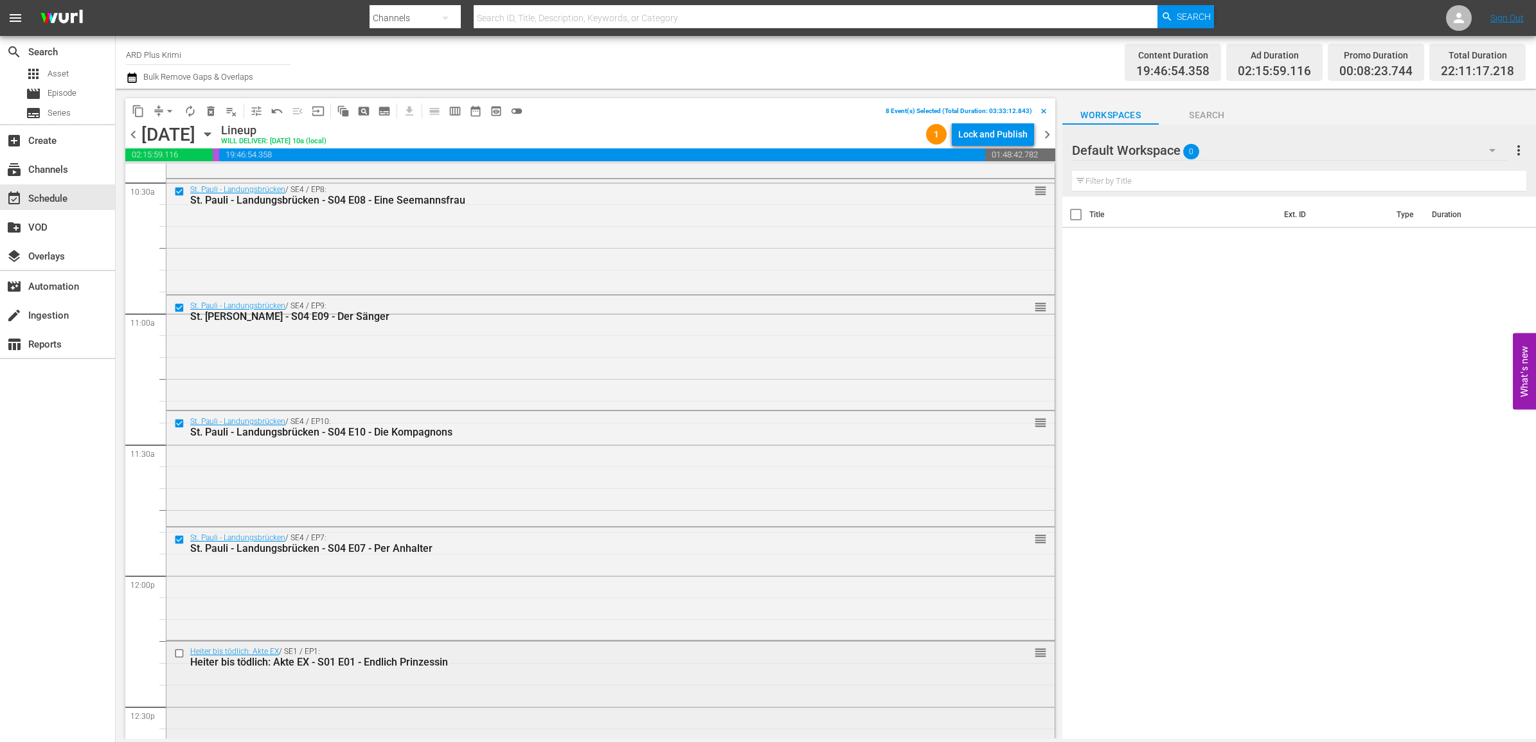
scroll to position [2906, 0]
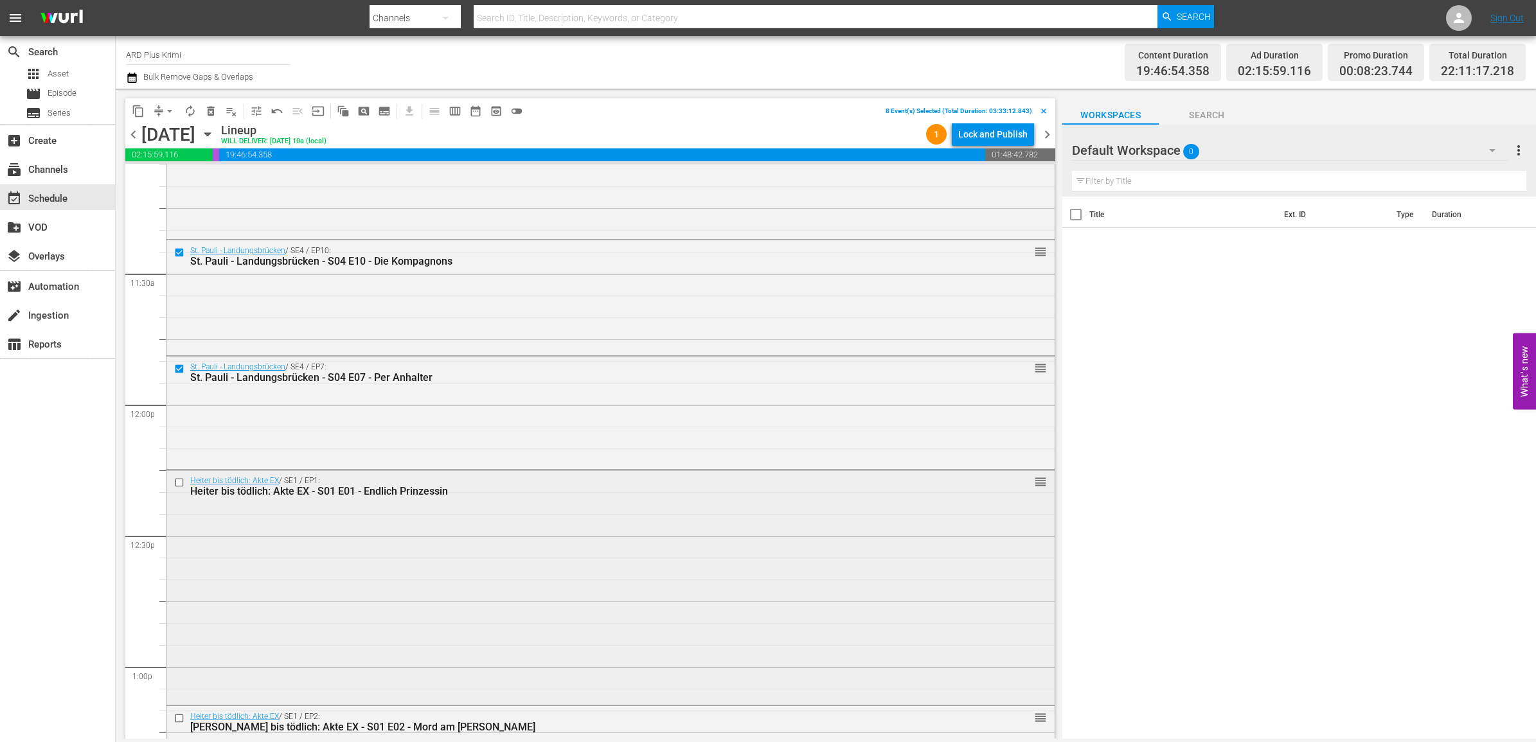
click at [179, 483] on input "checkbox" at bounding box center [180, 482] width 13 height 11
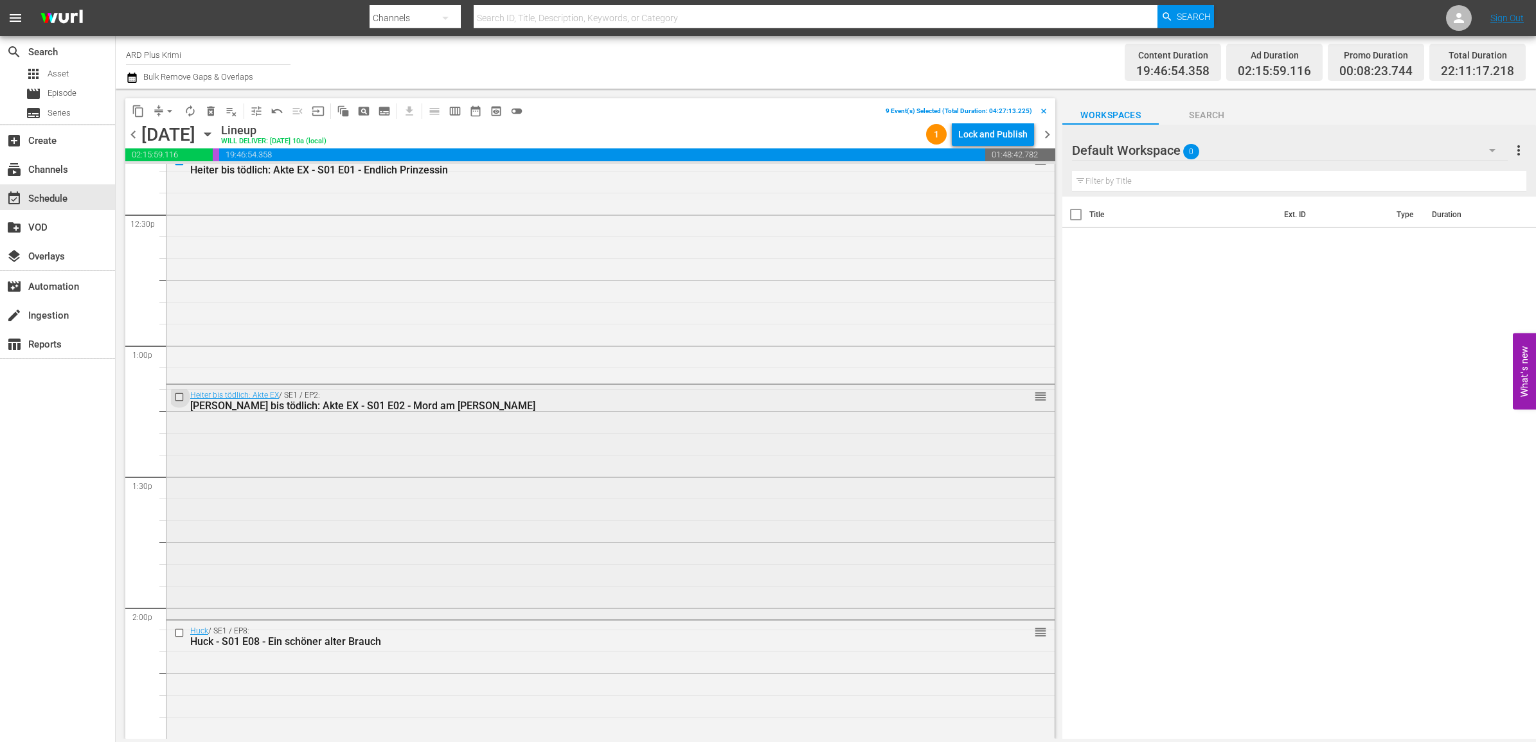
click at [177, 400] on input "checkbox" at bounding box center [180, 396] width 13 height 11
click at [175, 630] on input "checkbox" at bounding box center [180, 633] width 13 height 11
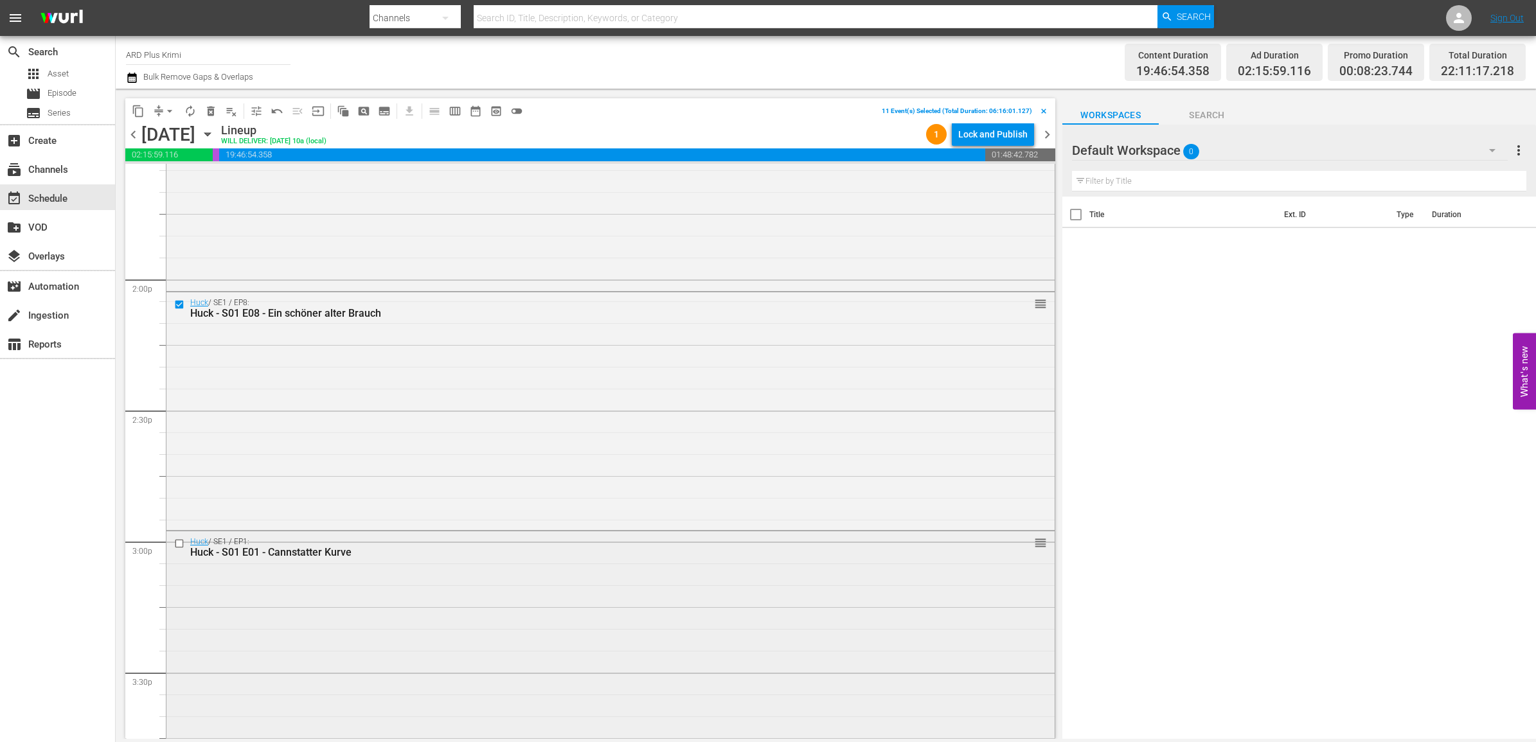
scroll to position [3629, 0]
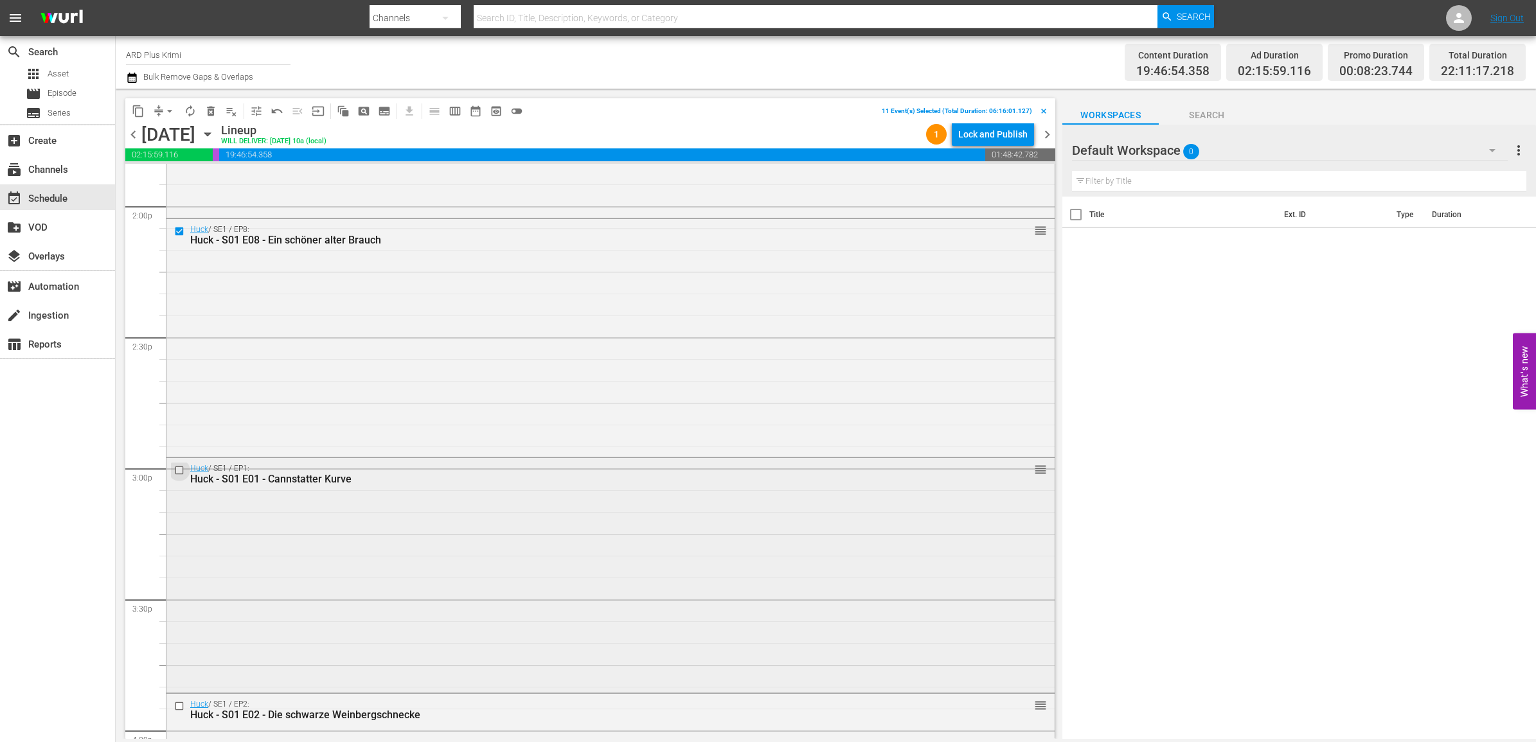
click at [179, 470] on input "checkbox" at bounding box center [180, 470] width 13 height 11
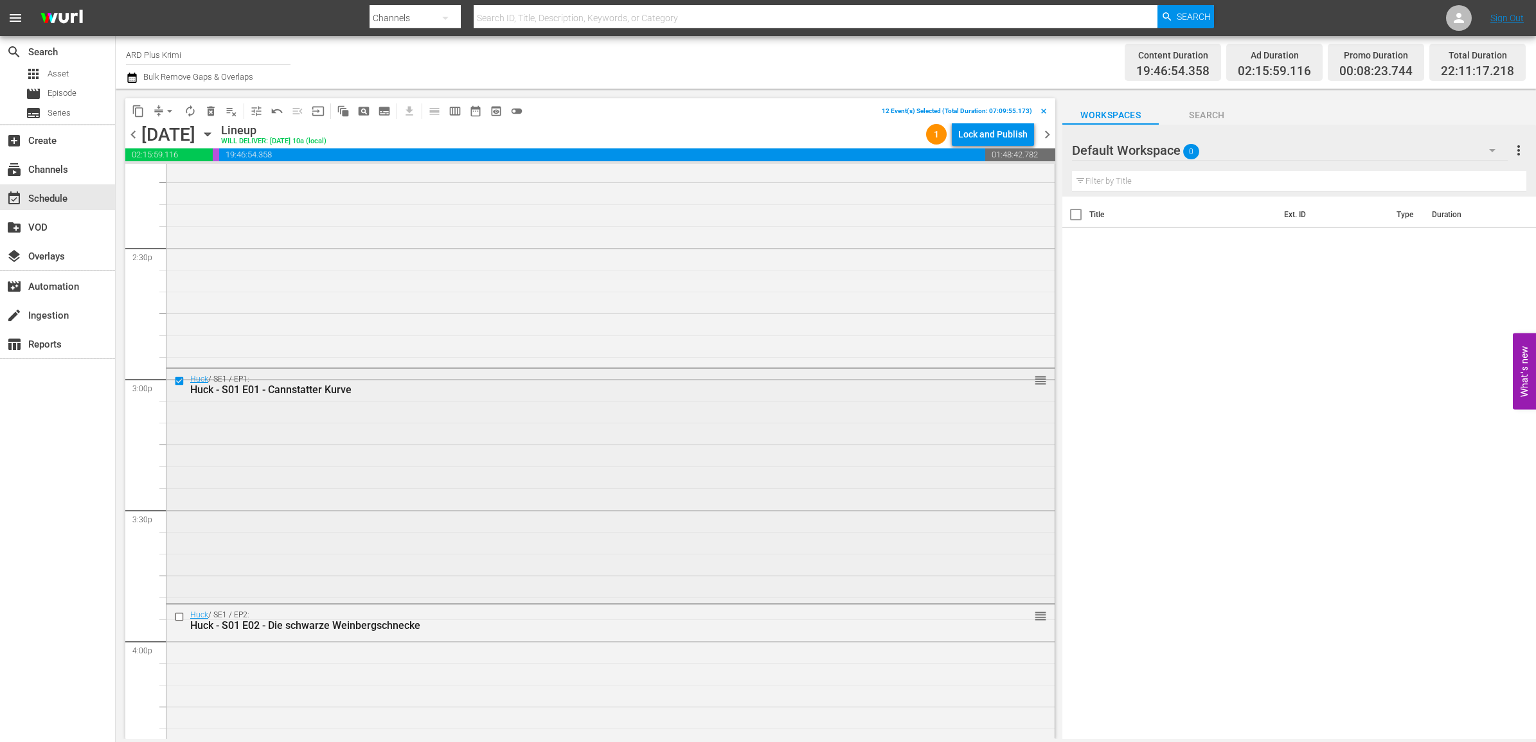
scroll to position [3951, 0]
click at [174, 390] on input "checkbox" at bounding box center [180, 385] width 13 height 11
click at [180, 620] on input "checkbox" at bounding box center [180, 622] width 13 height 11
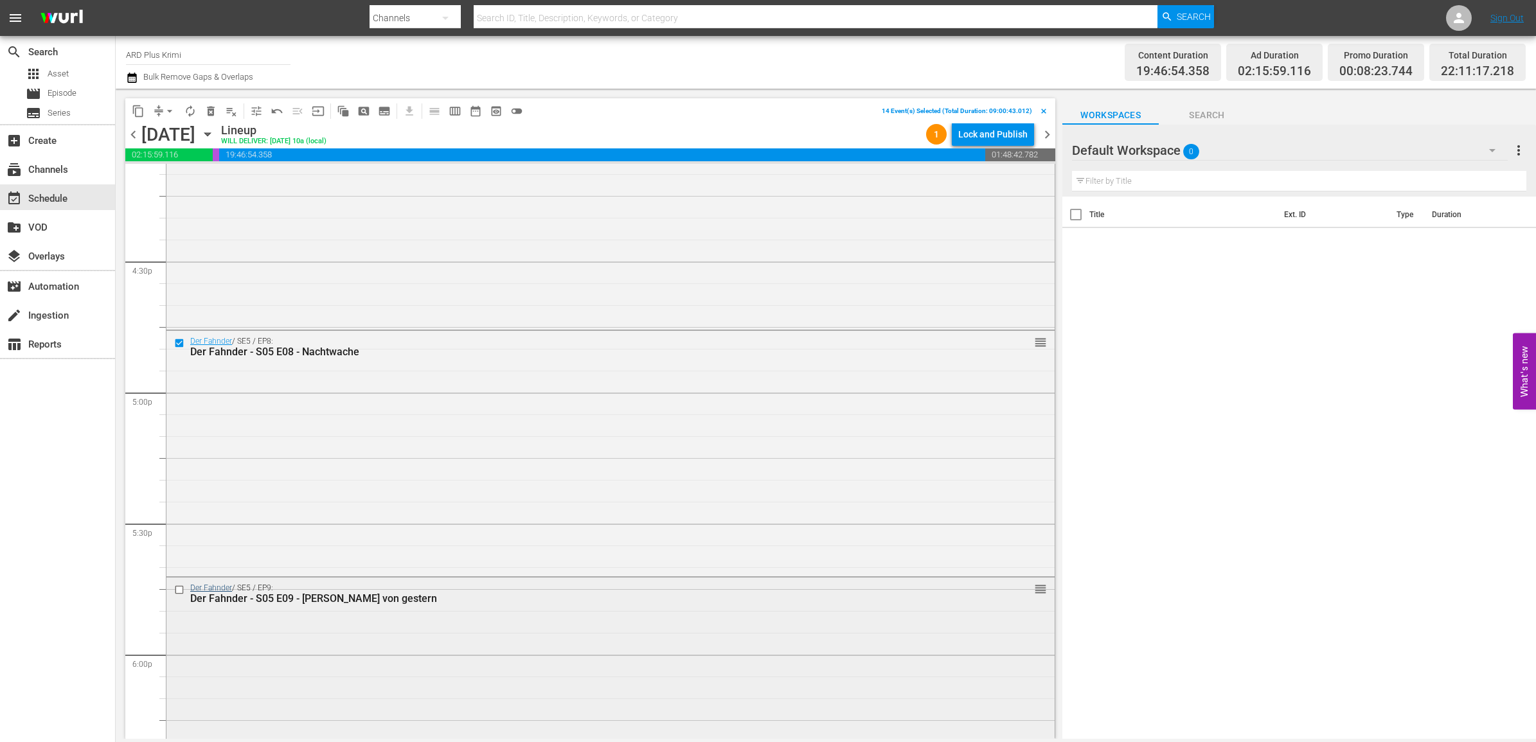
scroll to position [4272, 0]
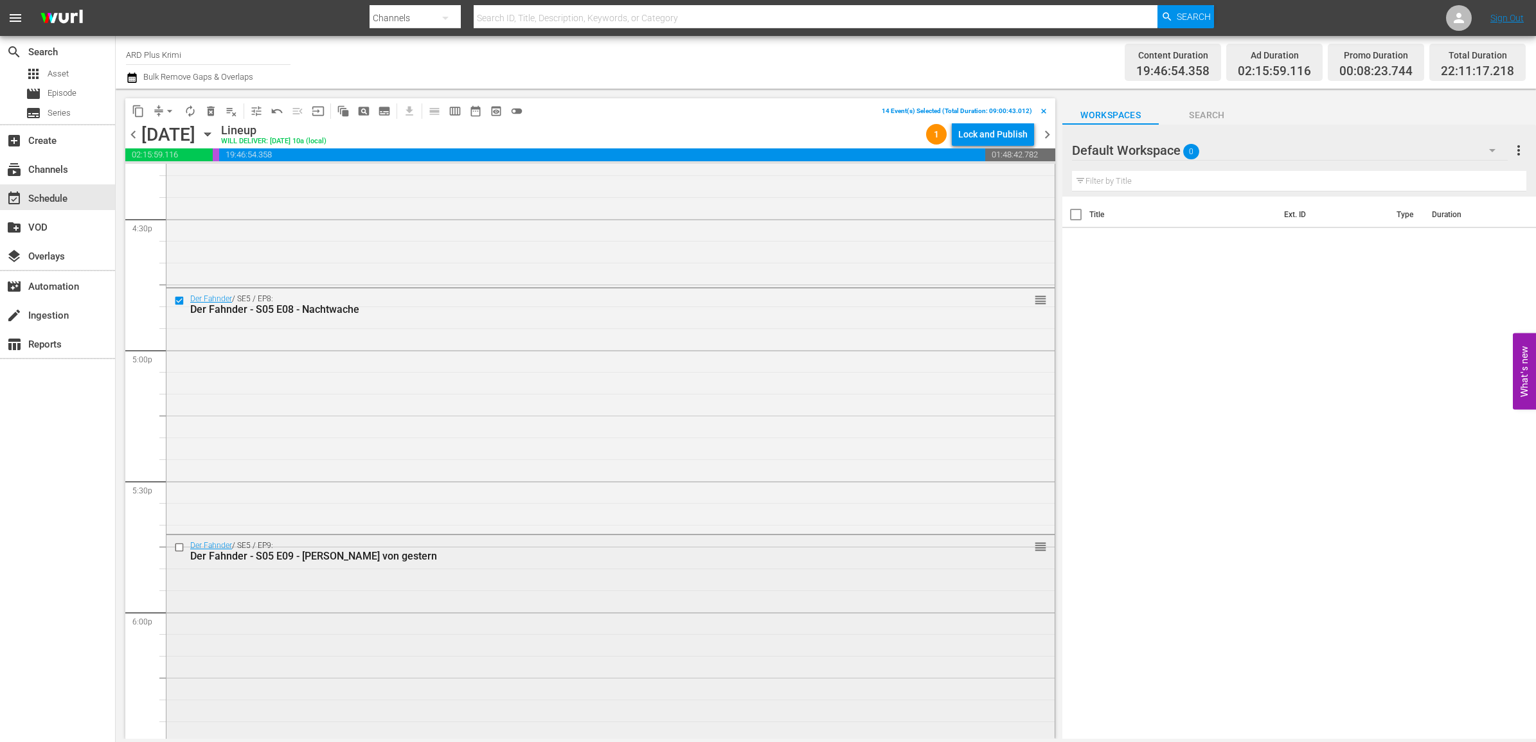
click at [175, 551] on input "checkbox" at bounding box center [180, 548] width 13 height 11
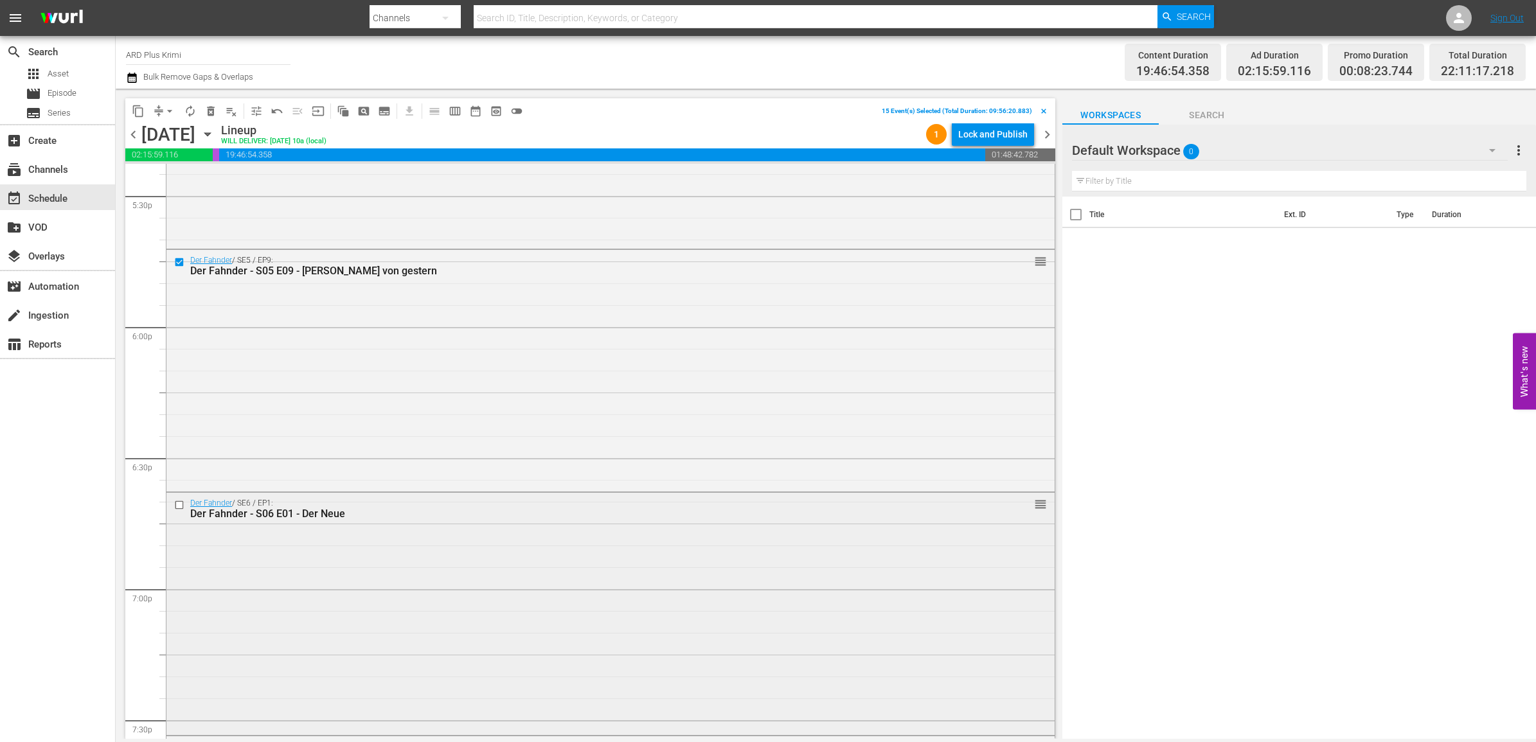
scroll to position [4593, 0]
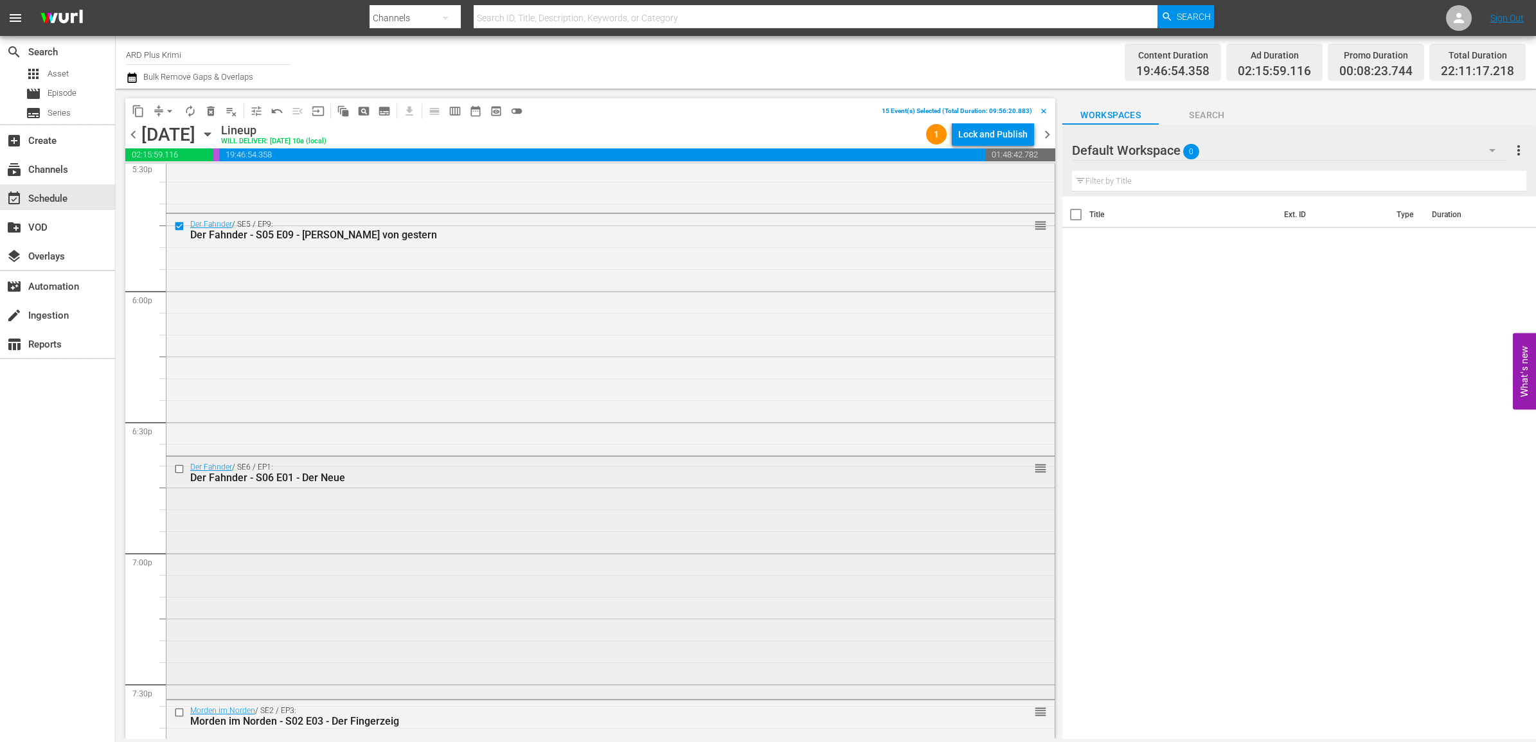
click at [177, 466] on input "checkbox" at bounding box center [180, 469] width 13 height 11
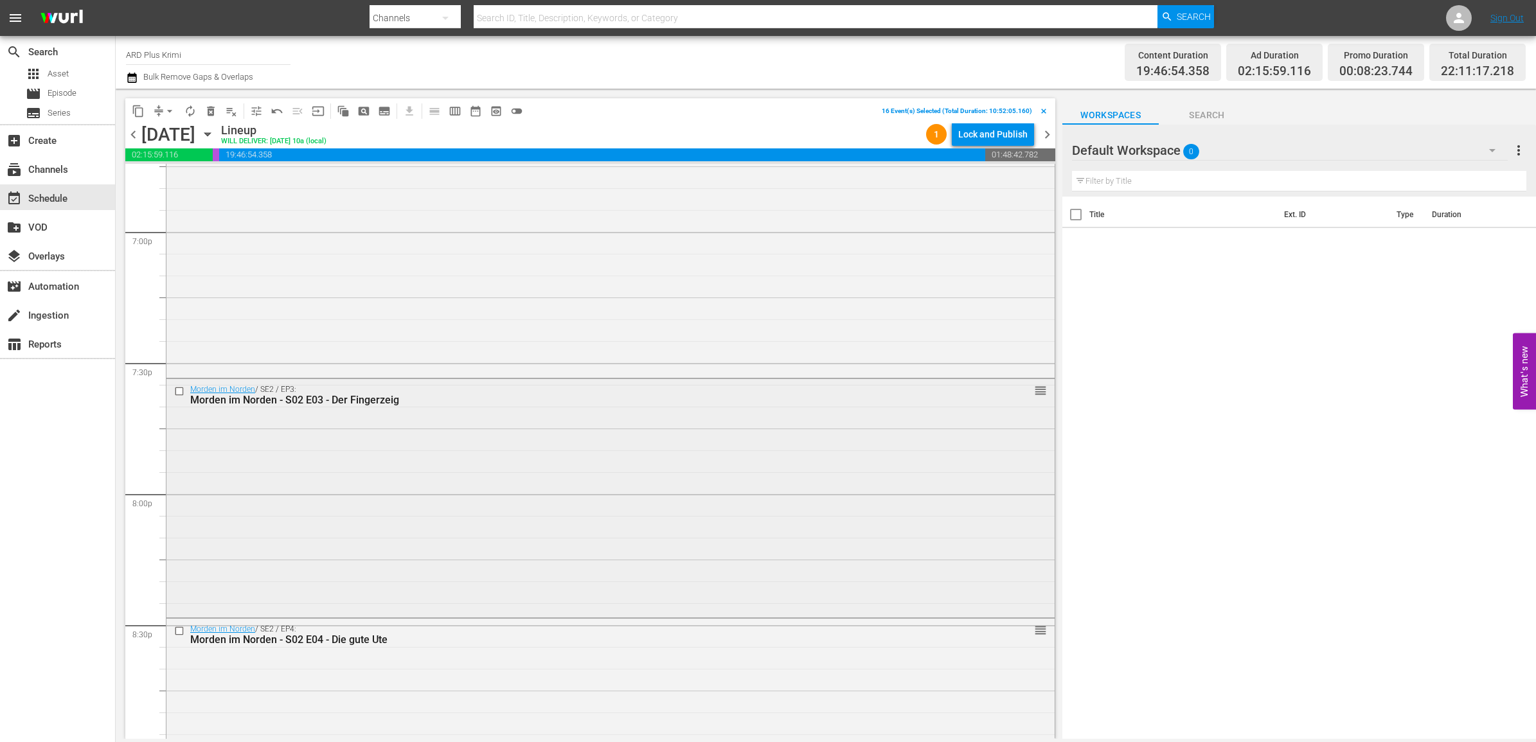
click at [180, 390] on input "checkbox" at bounding box center [180, 391] width 13 height 11
click at [181, 632] on input "checkbox" at bounding box center [180, 631] width 13 height 11
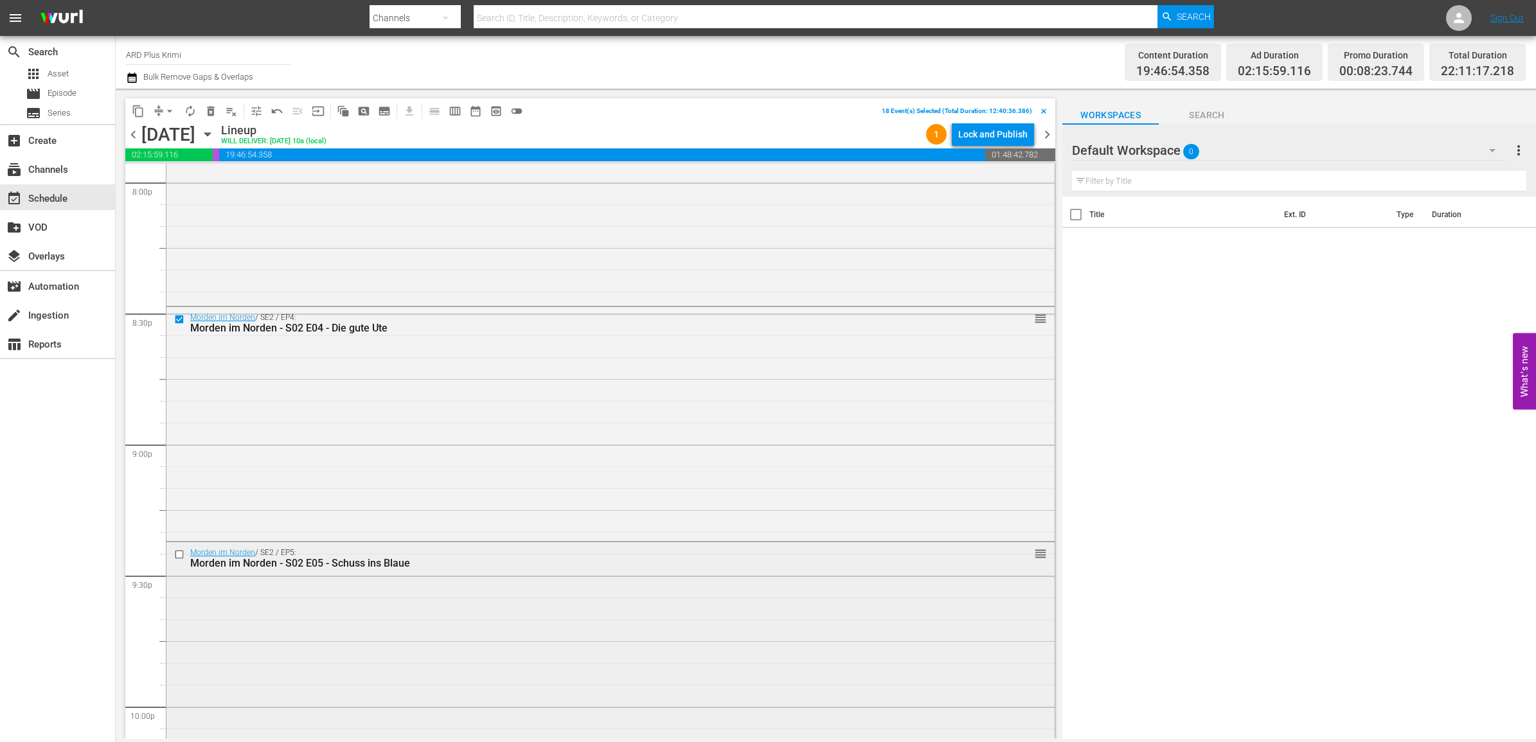
scroll to position [5236, 0]
click at [179, 544] on input "checkbox" at bounding box center [180, 544] width 13 height 11
click at [177, 547] on input "checkbox" at bounding box center [180, 544] width 13 height 11
click at [177, 310] on input "checkbox" at bounding box center [180, 310] width 13 height 11
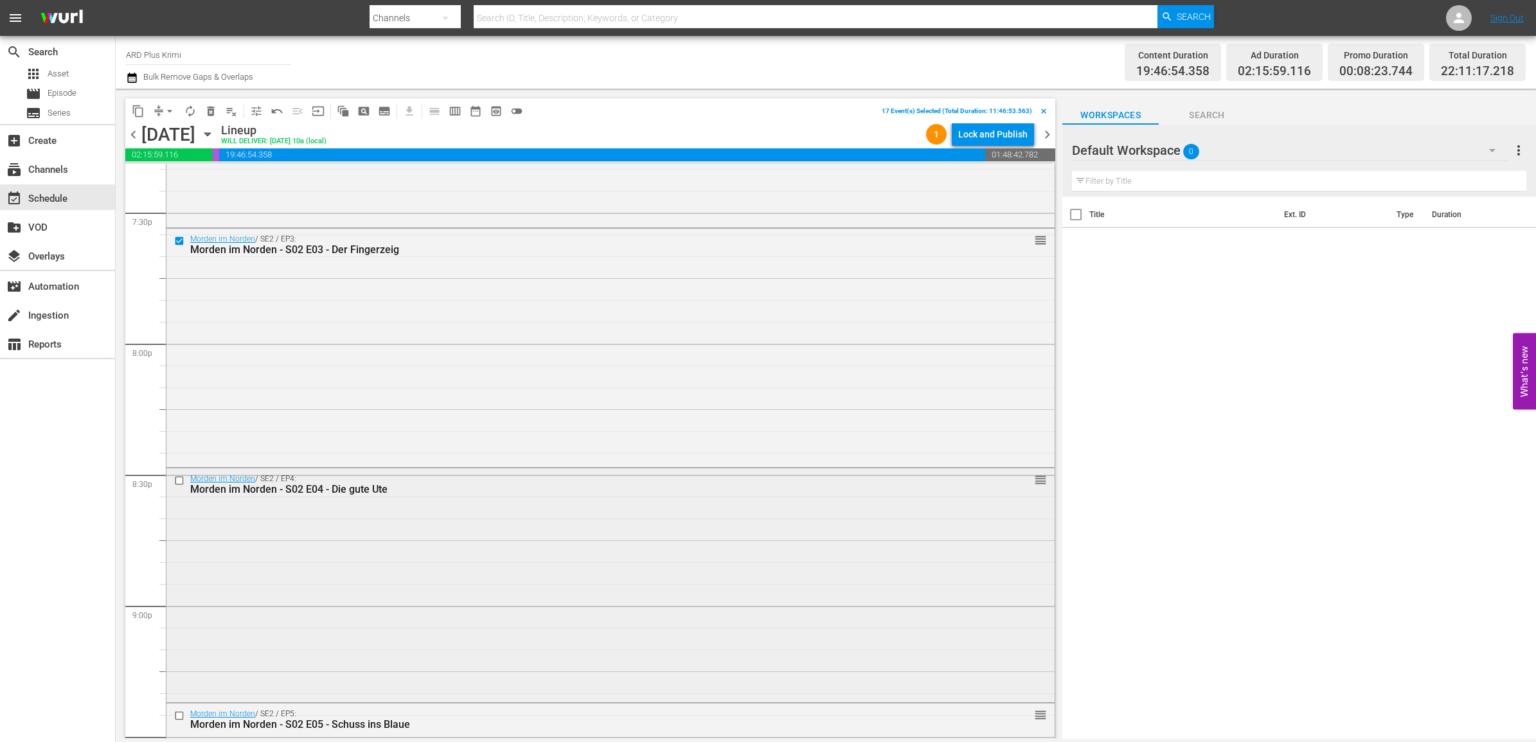
scroll to position [4995, 0]
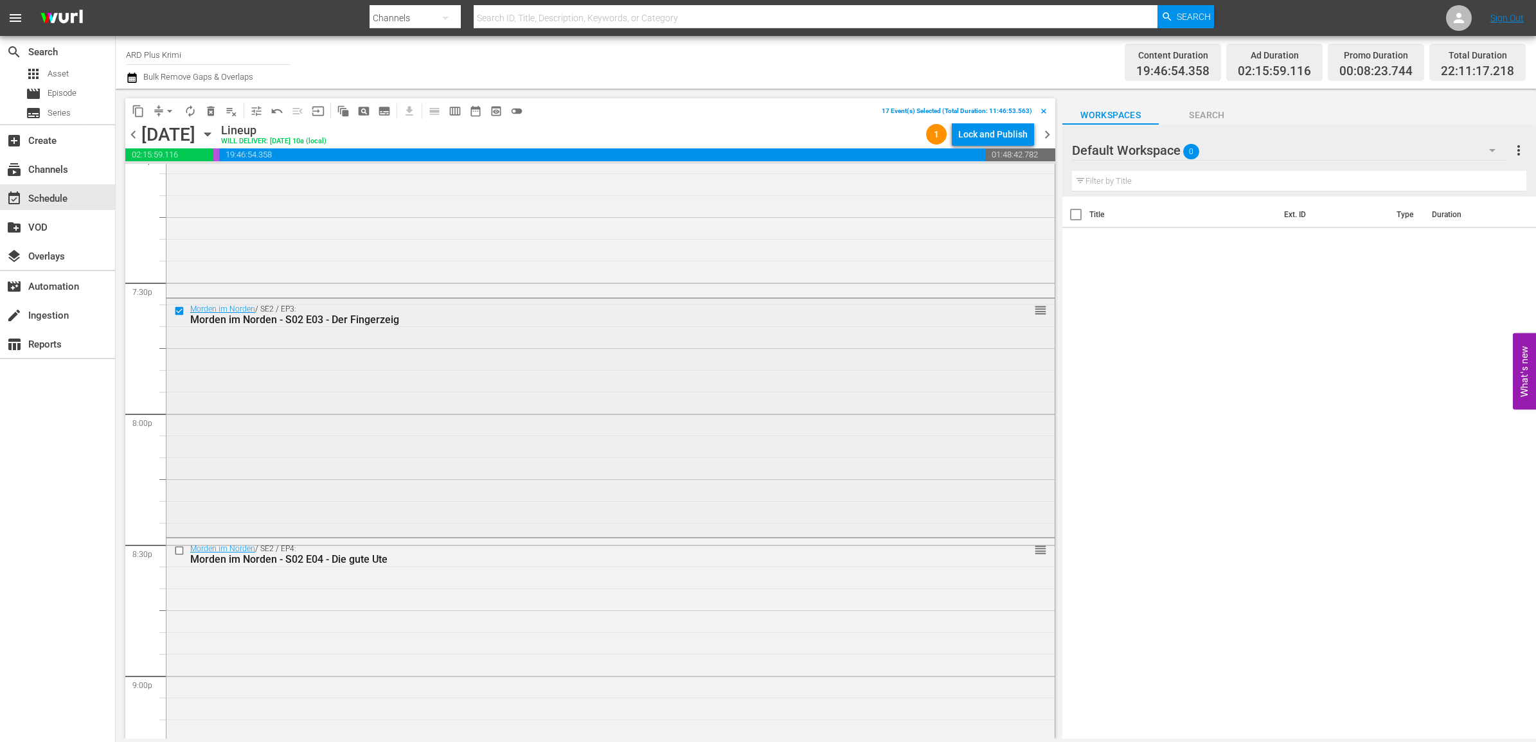
click at [177, 314] on input "checkbox" at bounding box center [180, 311] width 13 height 11
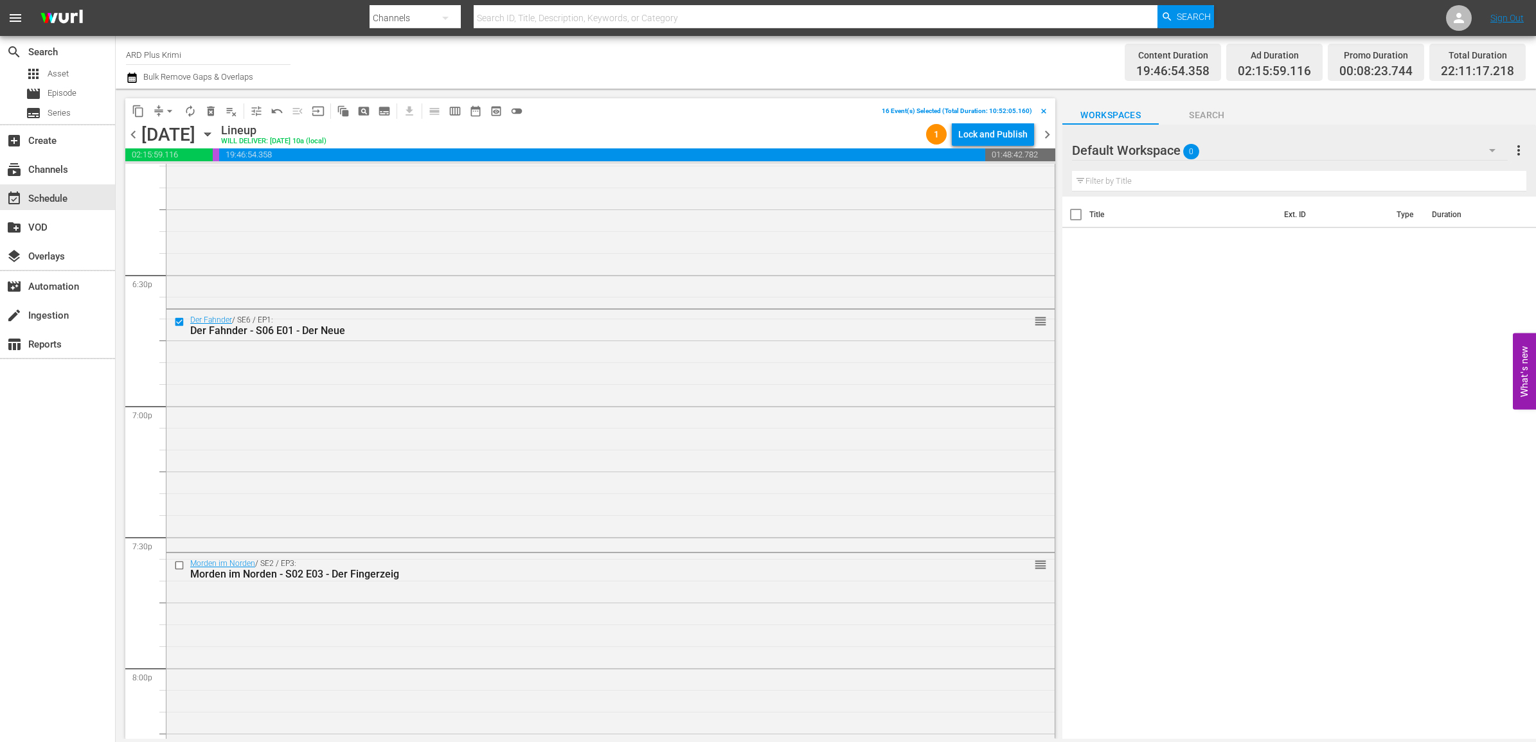
scroll to position [4754, 0]
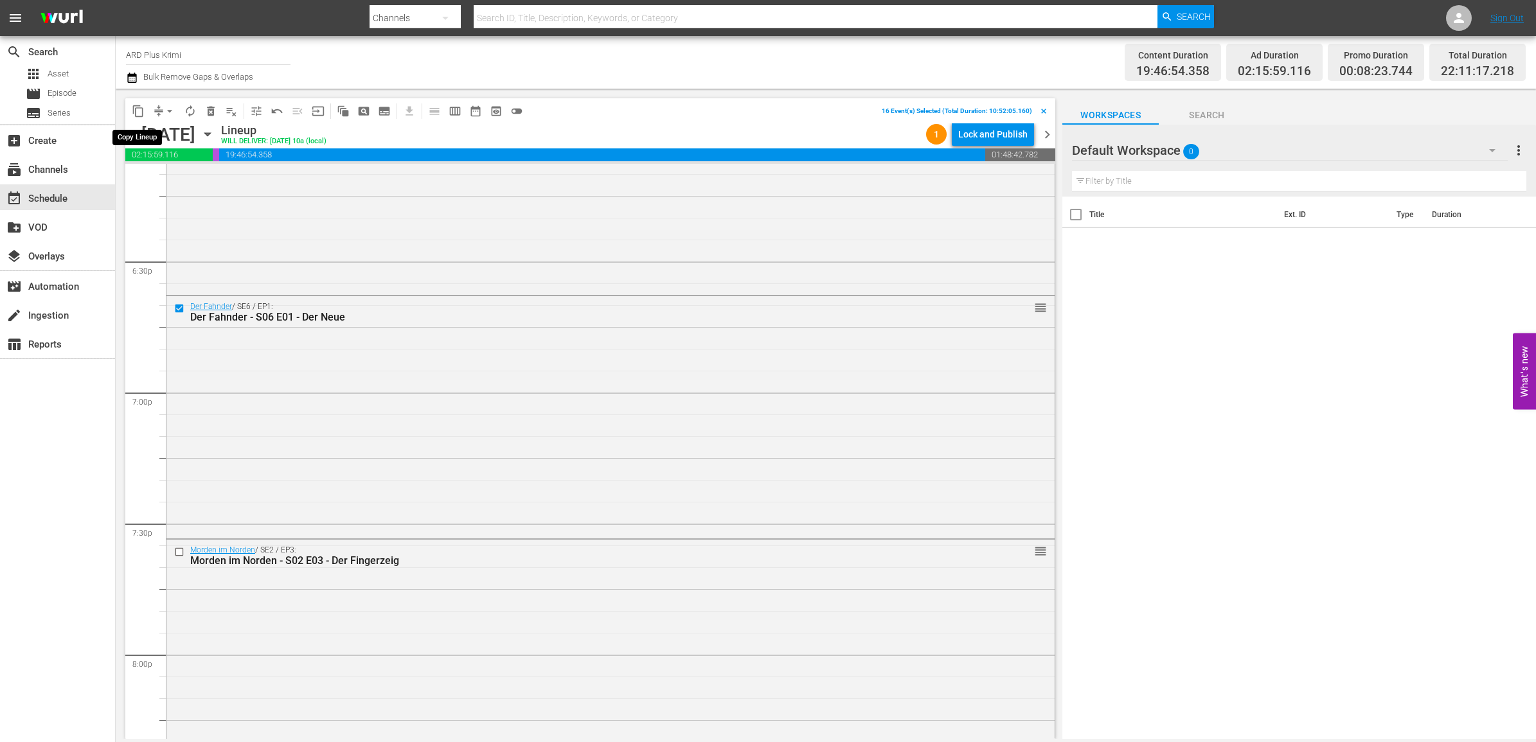
click at [135, 116] on span "content_copy" at bounding box center [138, 111] width 13 height 13
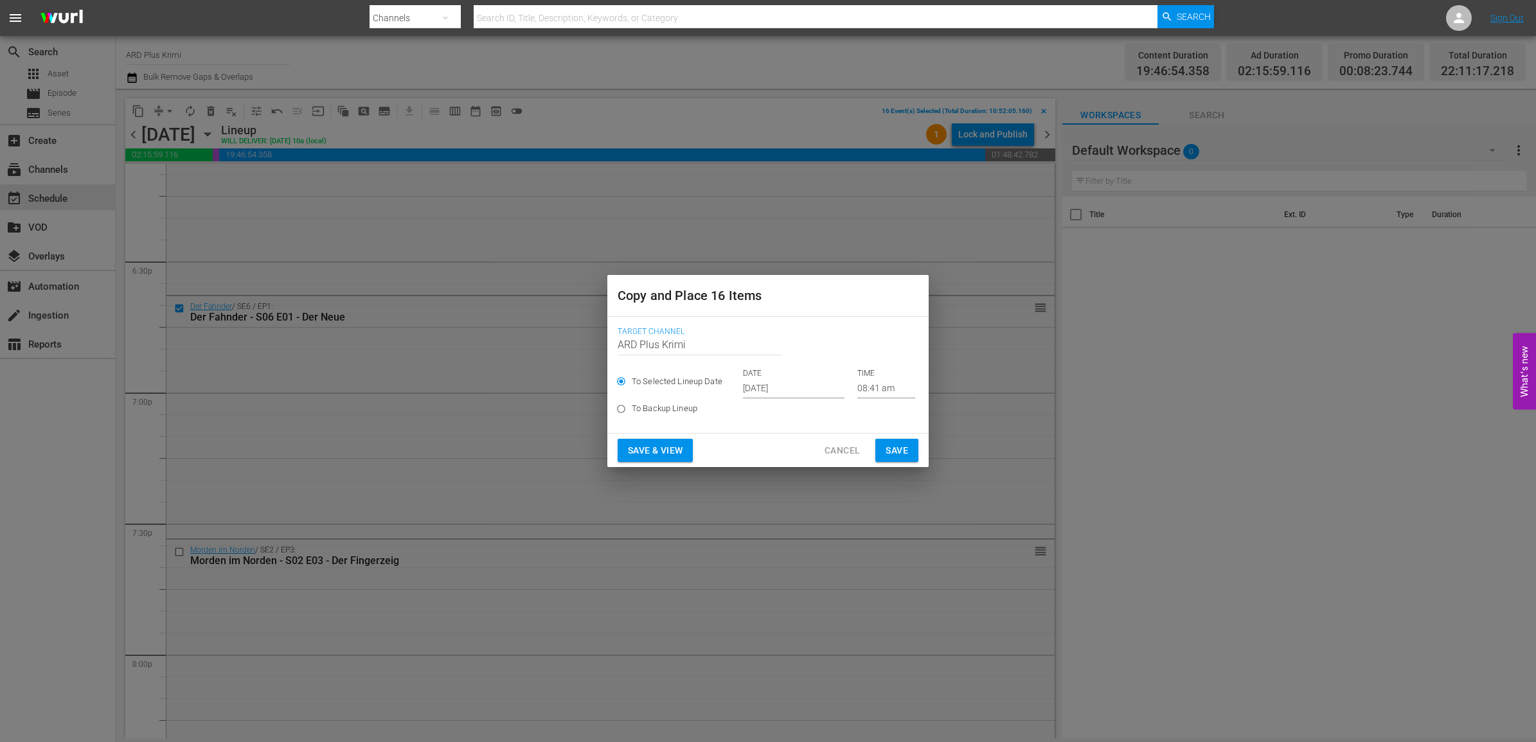
click at [775, 386] on input "Sep 24th 2025" at bounding box center [794, 388] width 102 height 19
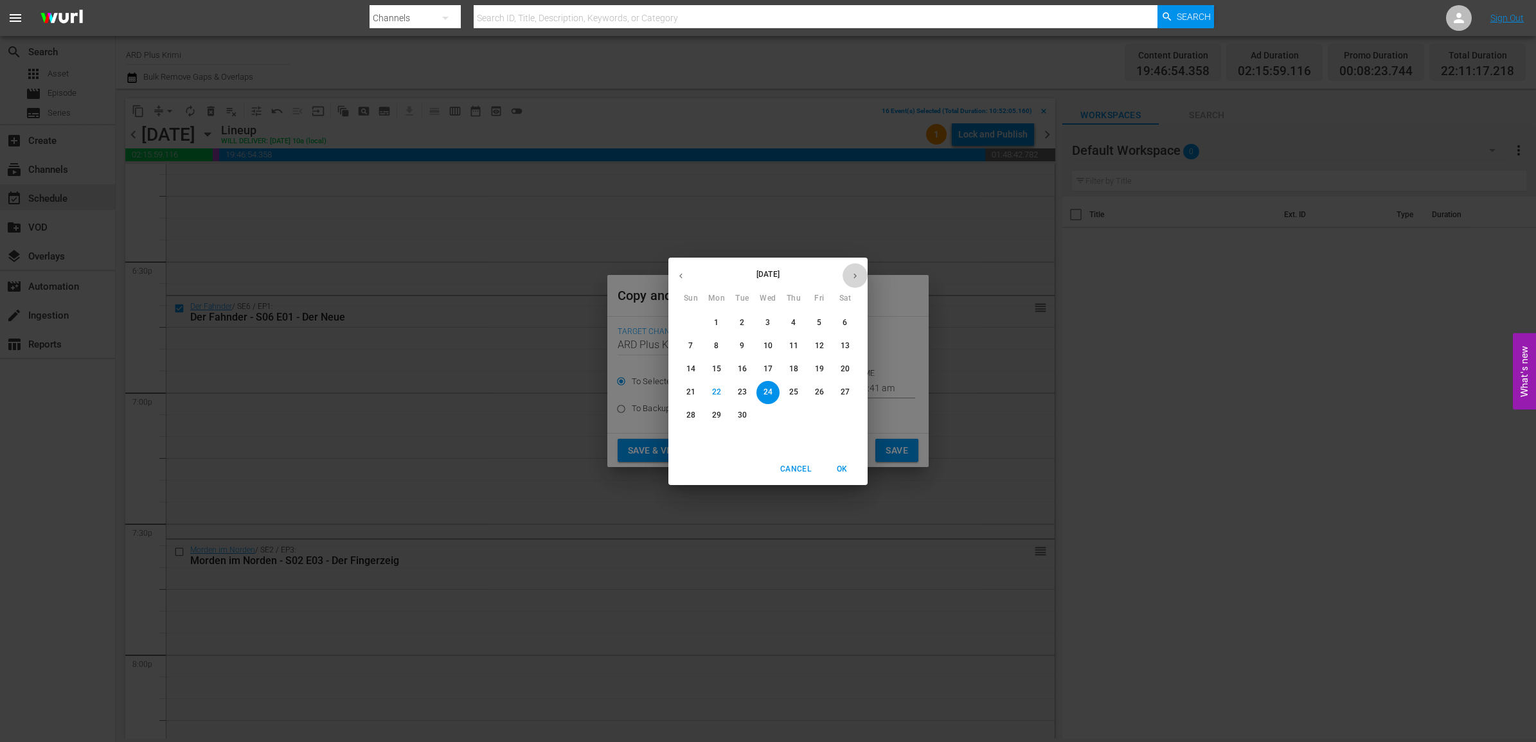
click at [852, 276] on icon "button" at bounding box center [855, 276] width 10 height 10
click at [841, 393] on p "25" at bounding box center [845, 392] width 9 height 11
type input "Oct 25th 2025"
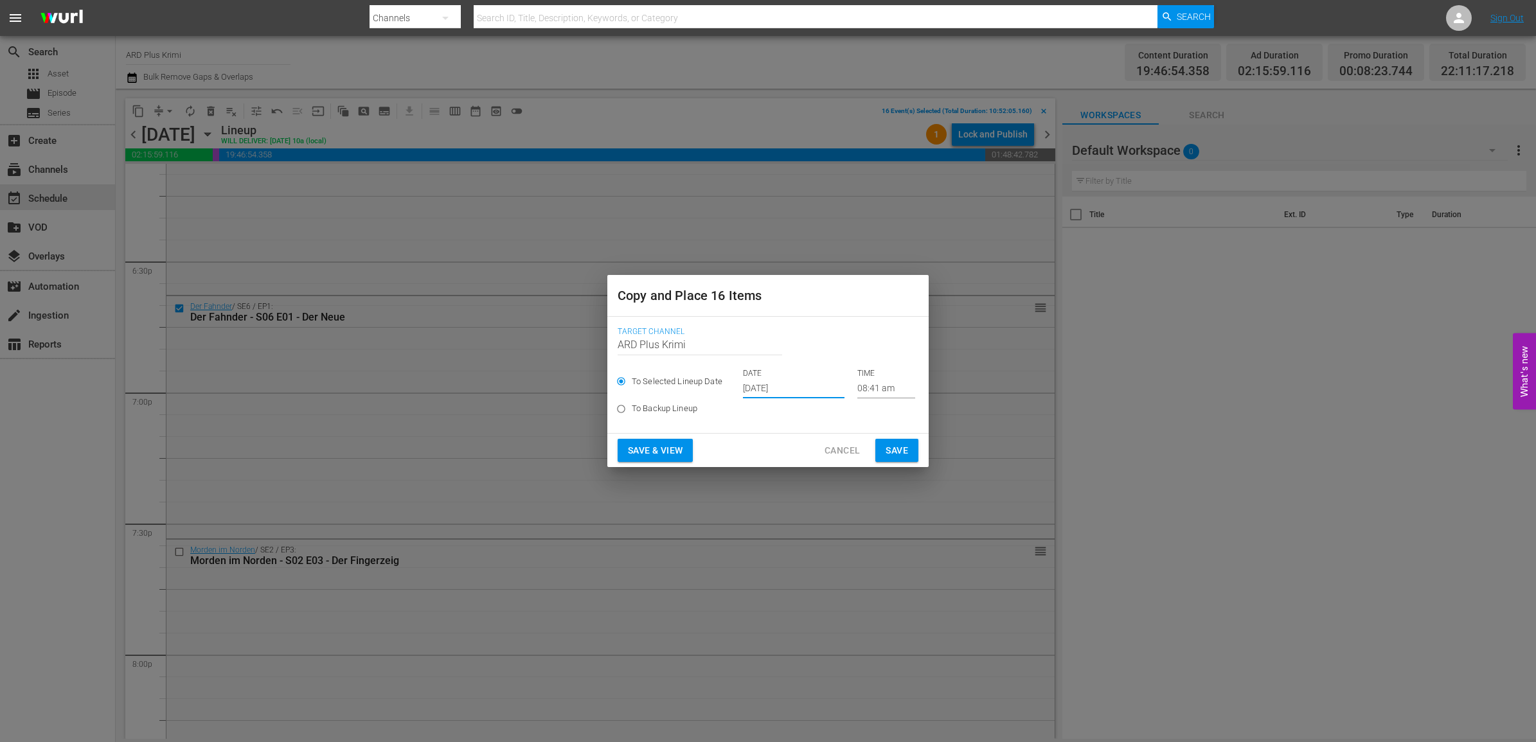
click at [870, 393] on input "08:41 am" at bounding box center [886, 388] width 58 height 19
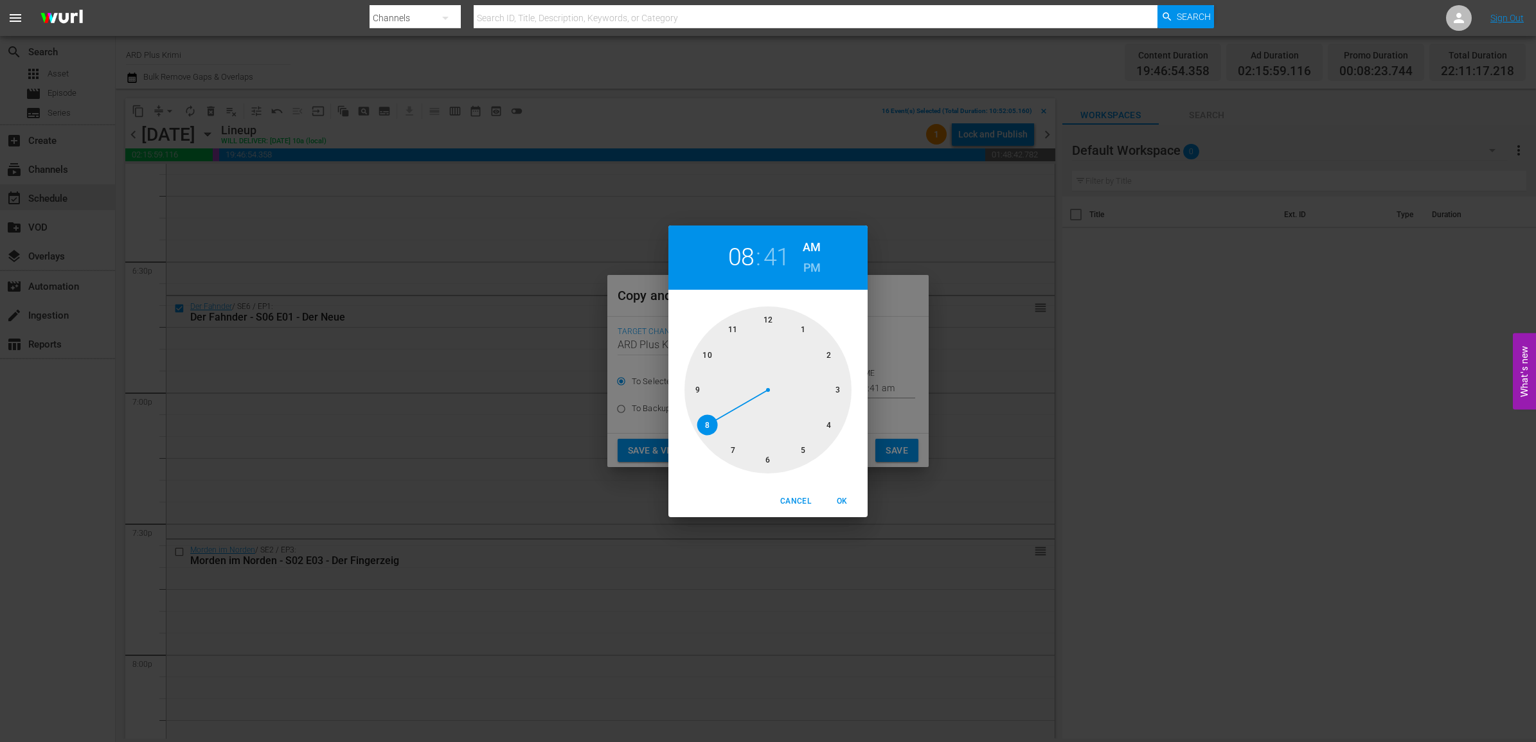
click at [709, 357] on div at bounding box center [768, 390] width 167 height 167
click at [767, 460] on div at bounding box center [768, 390] width 167 height 167
click at [811, 256] on h6 "AM" at bounding box center [812, 247] width 18 height 21
click at [811, 260] on h6 "PM" at bounding box center [812, 268] width 17 height 21
click at [843, 499] on span "OK" at bounding box center [842, 501] width 31 height 13
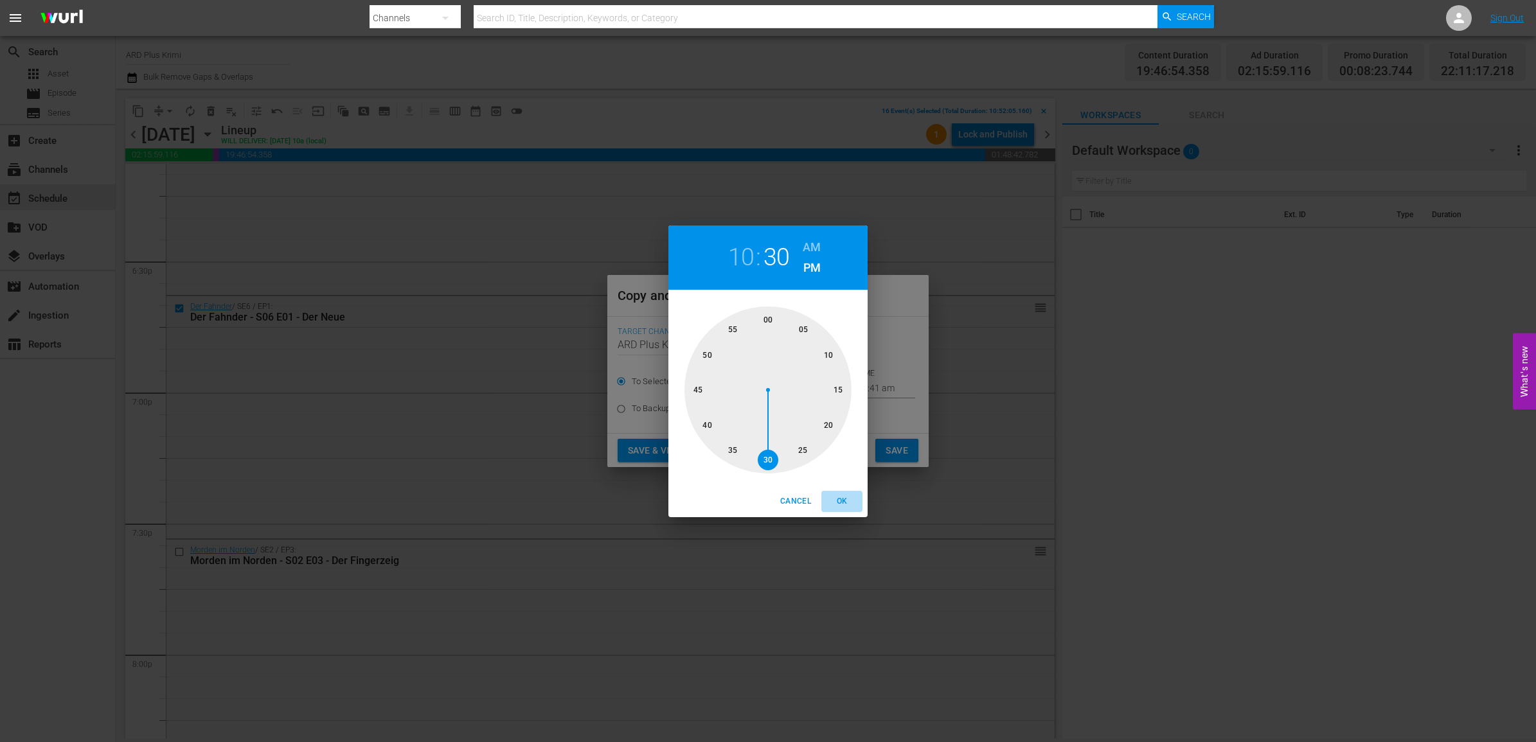
type input "10:30 pm"
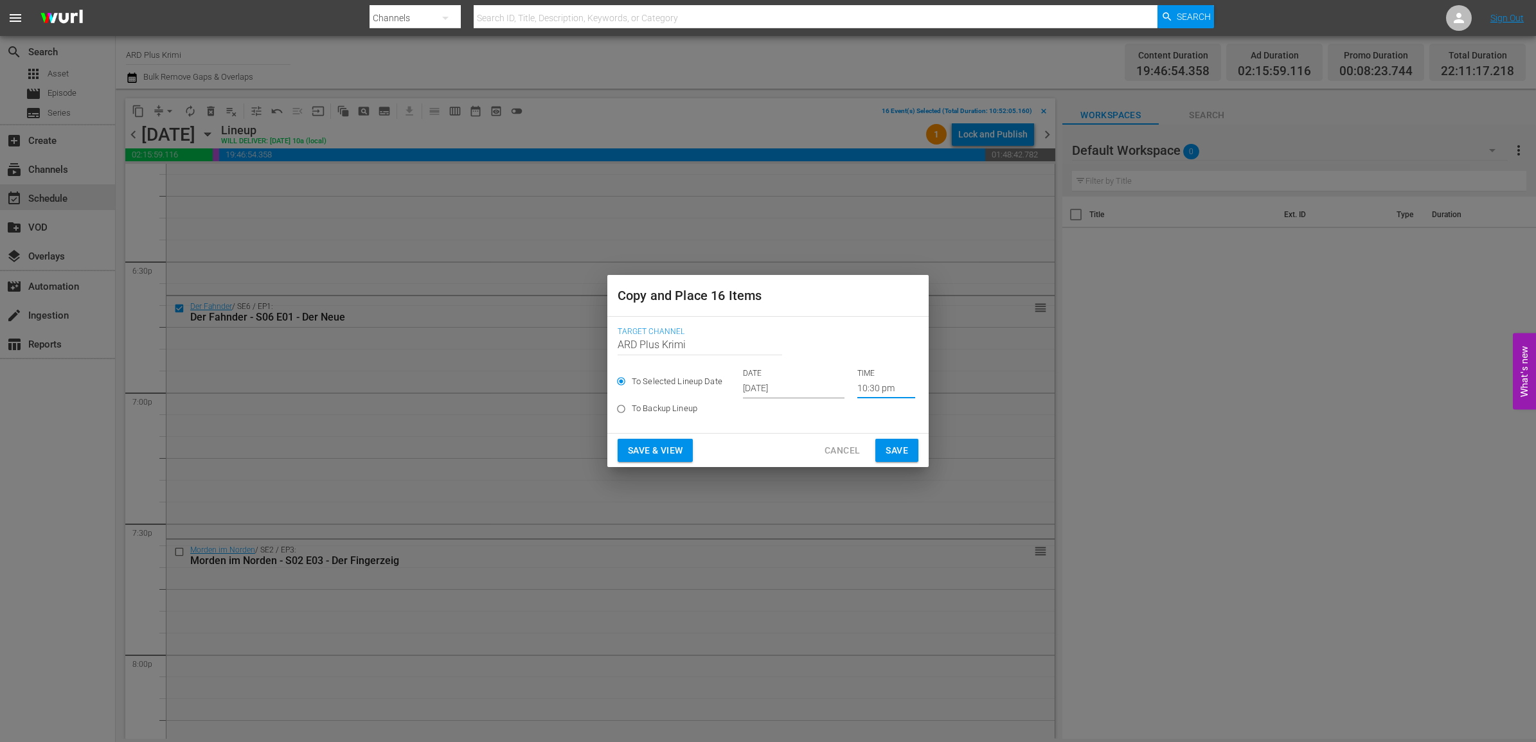
click at [892, 458] on span "Save" at bounding box center [897, 451] width 22 height 16
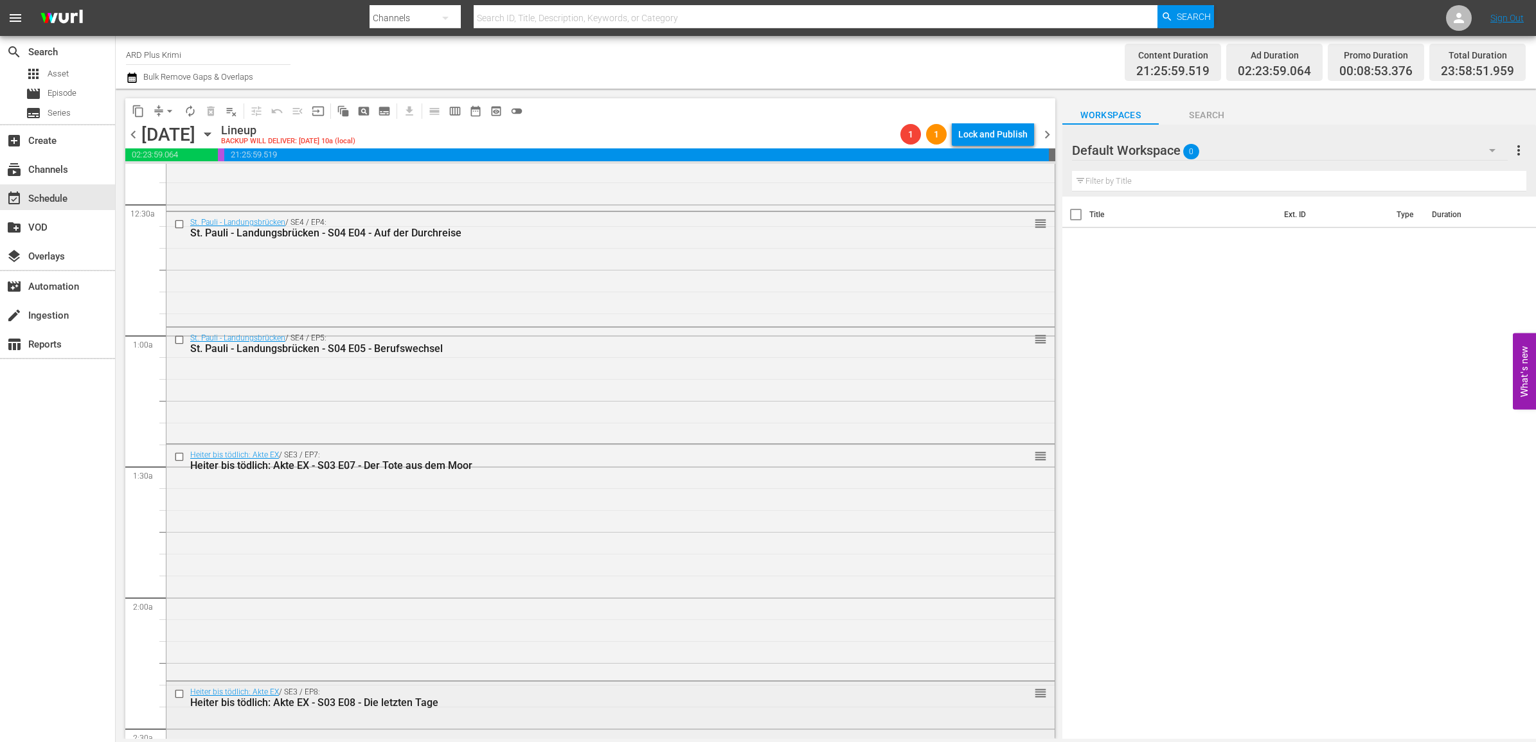
scroll to position [0, 0]
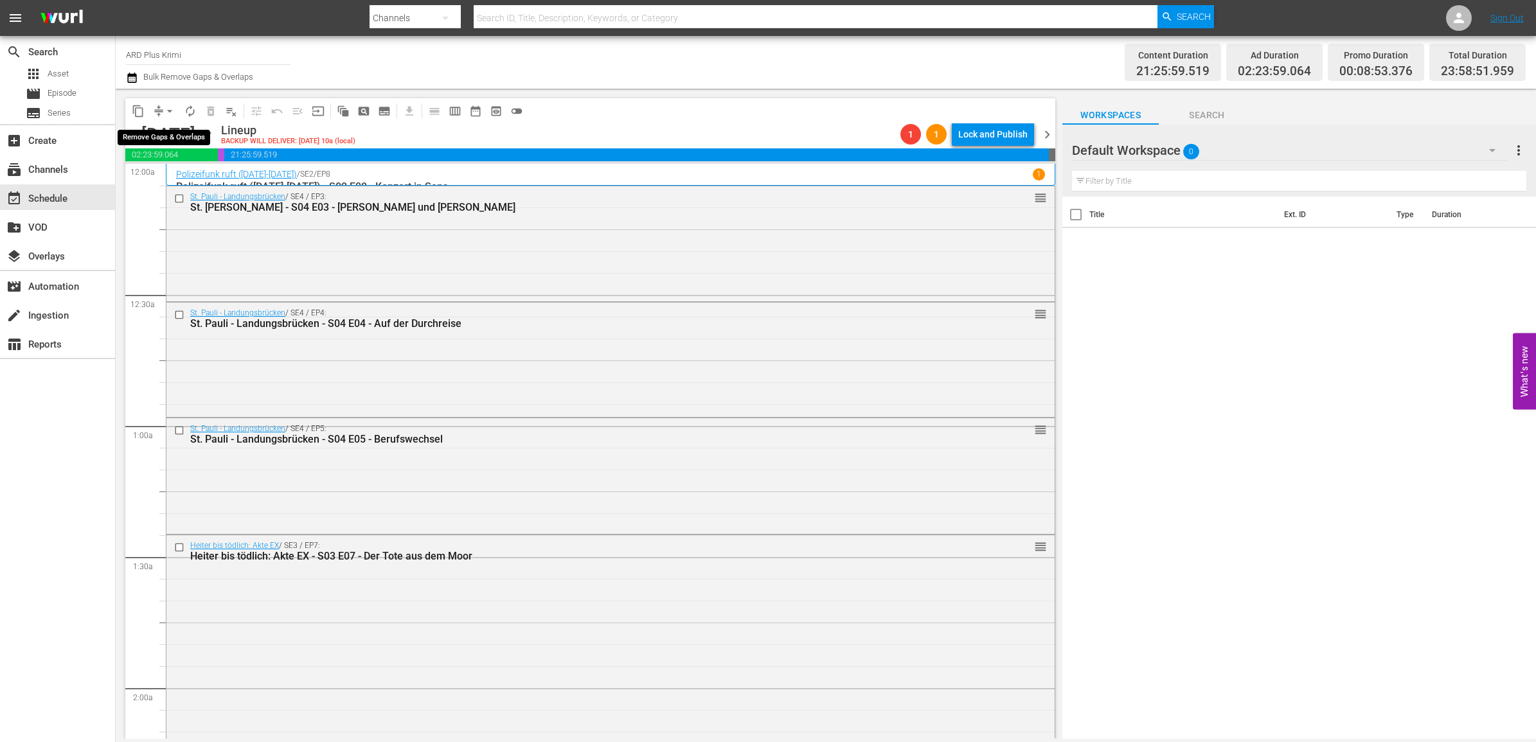
click at [174, 108] on span "arrow_drop_down" at bounding box center [169, 111] width 13 height 13
click at [177, 175] on li "Align to End of Previous Day" at bounding box center [170, 178] width 135 height 21
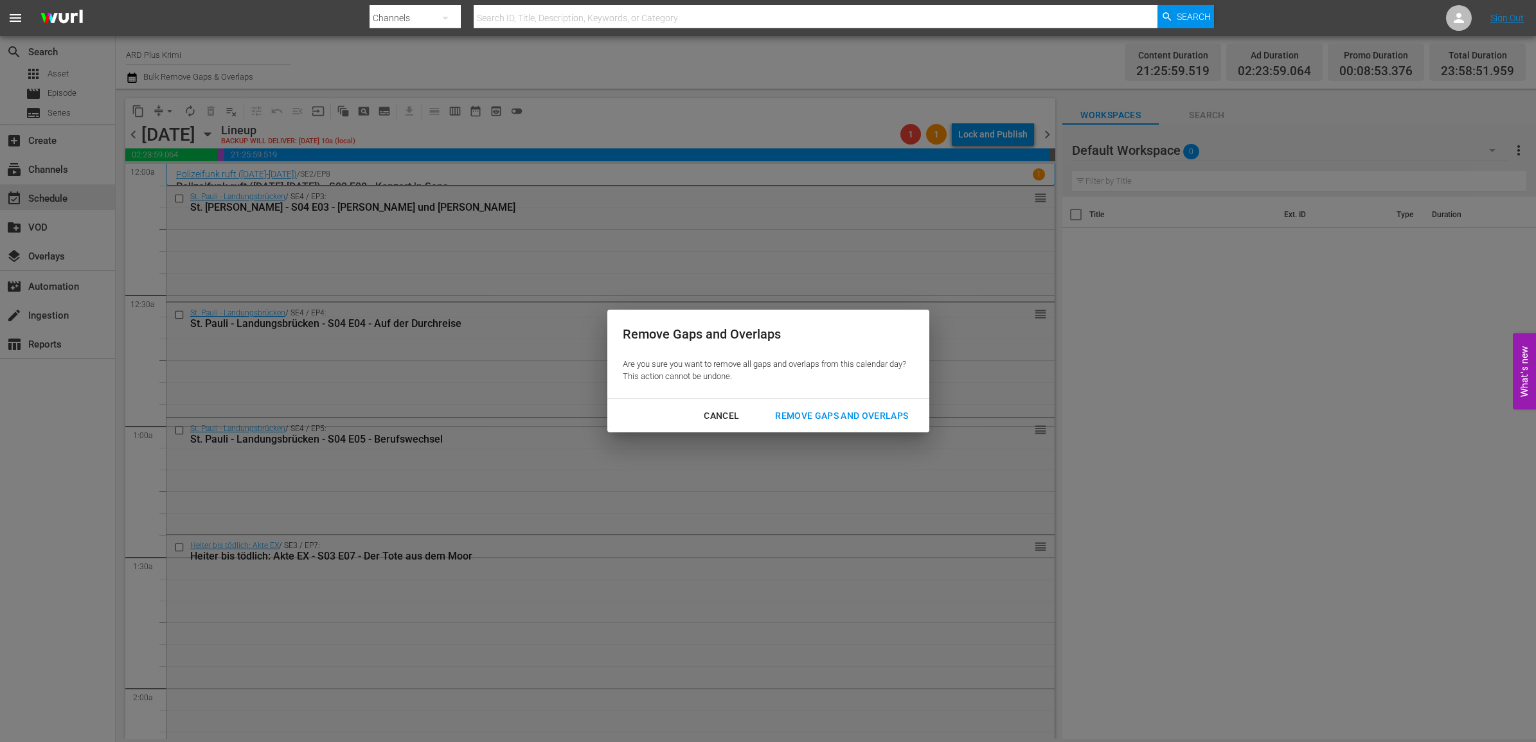
click at [859, 415] on div "Remove Gaps and Overlaps" at bounding box center [842, 416] width 154 height 16
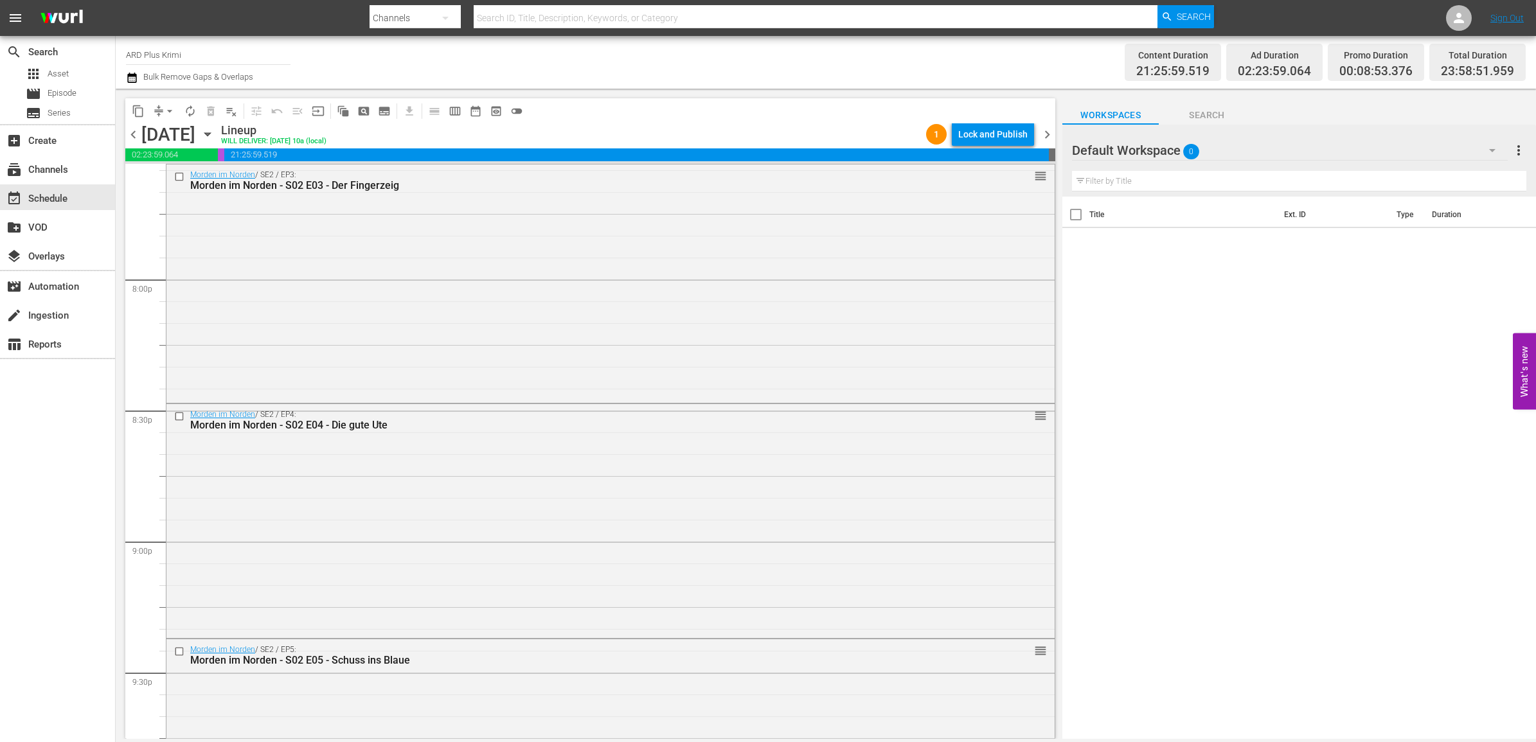
scroll to position [5735, 0]
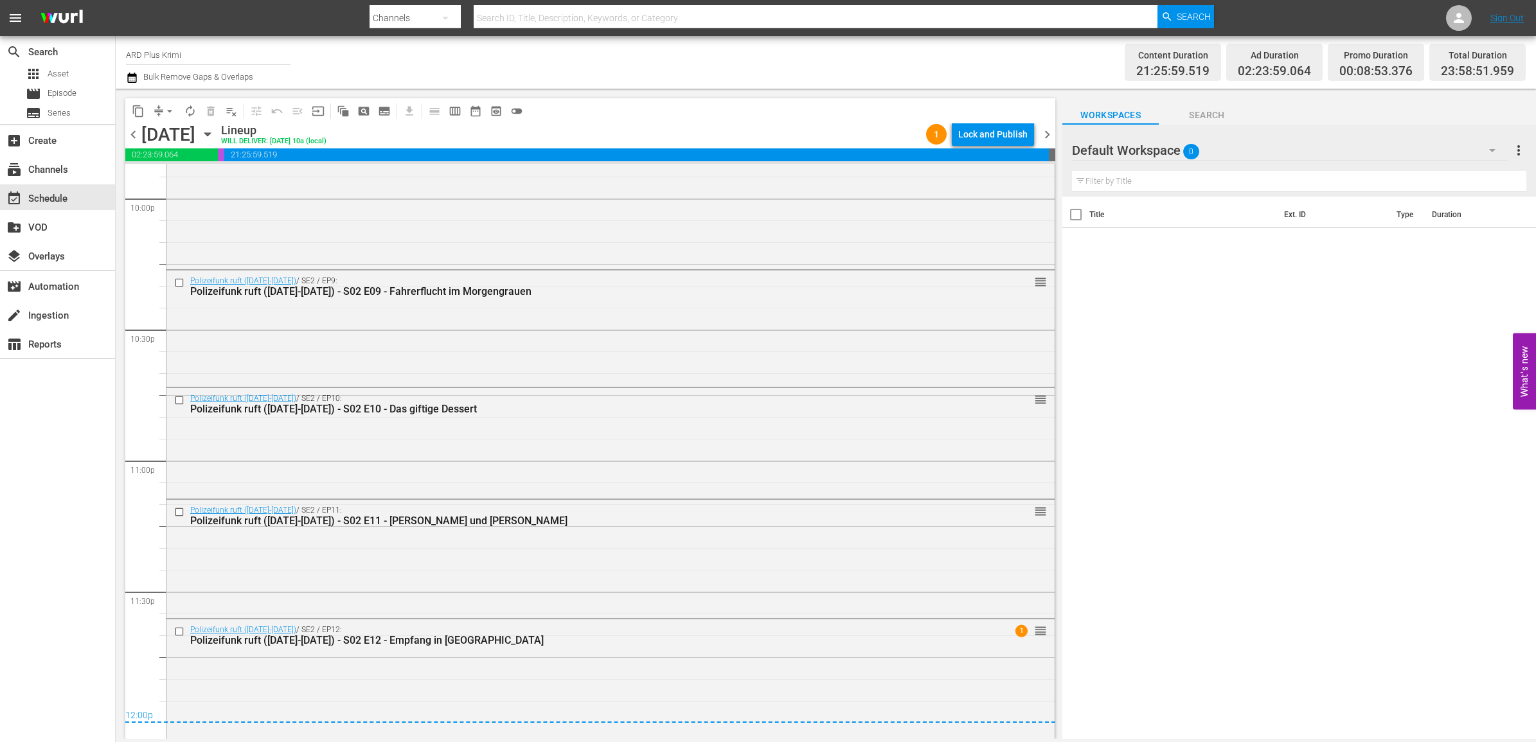
click at [1053, 136] on span "chevron_right" at bounding box center [1047, 135] width 16 height 16
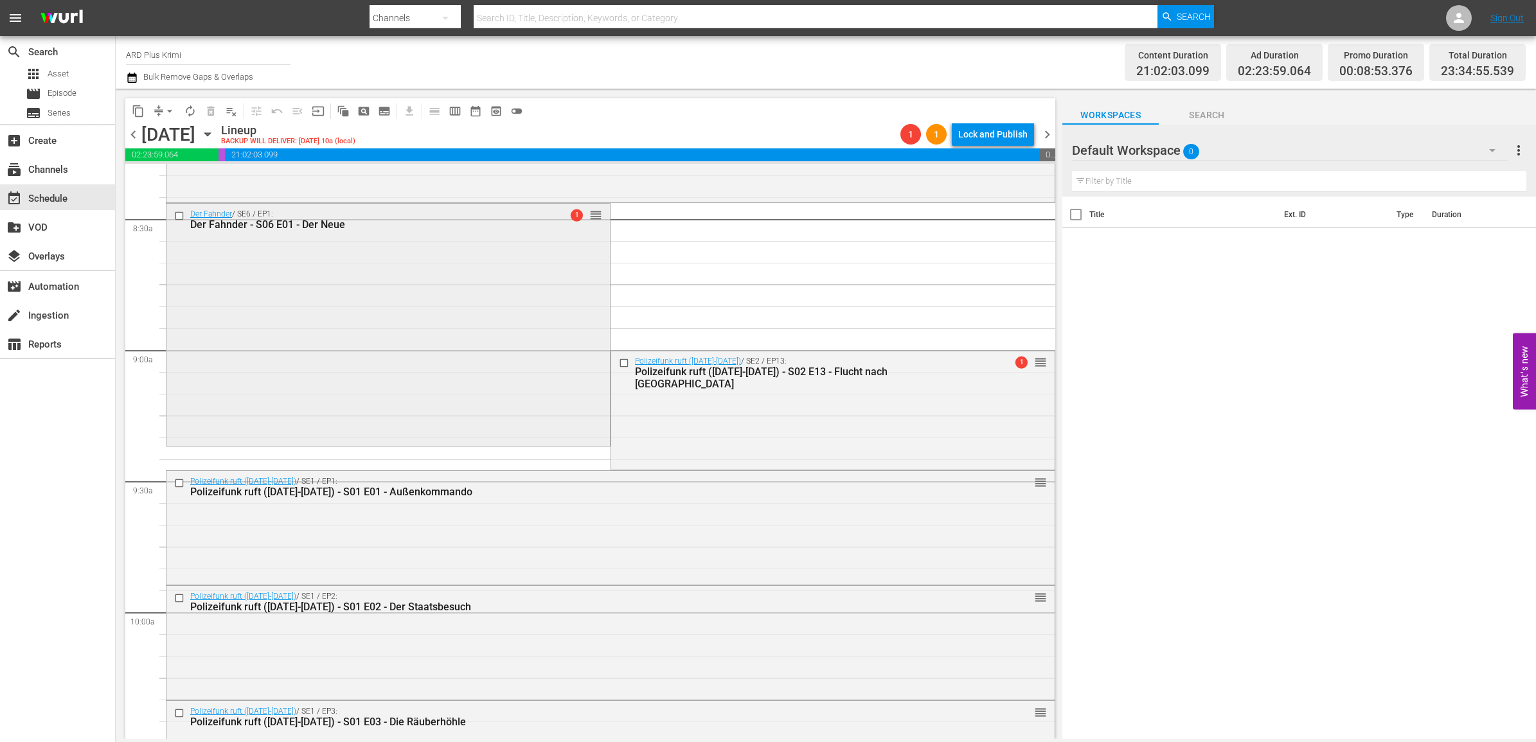
scroll to position [2089, 0]
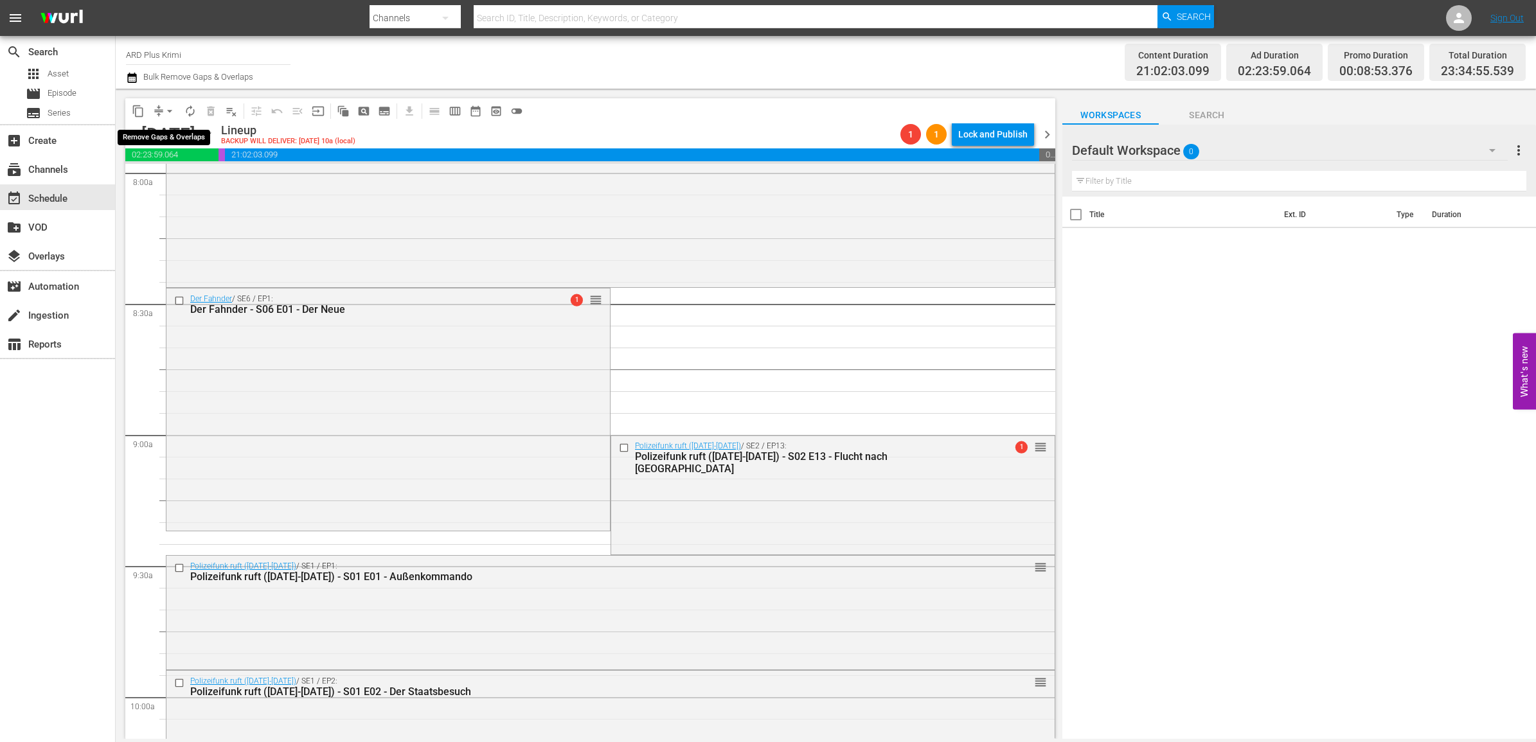
click at [169, 108] on span "arrow_drop_down" at bounding box center [169, 111] width 13 height 13
click at [172, 183] on li "Align to End of Previous Day" at bounding box center [170, 178] width 135 height 21
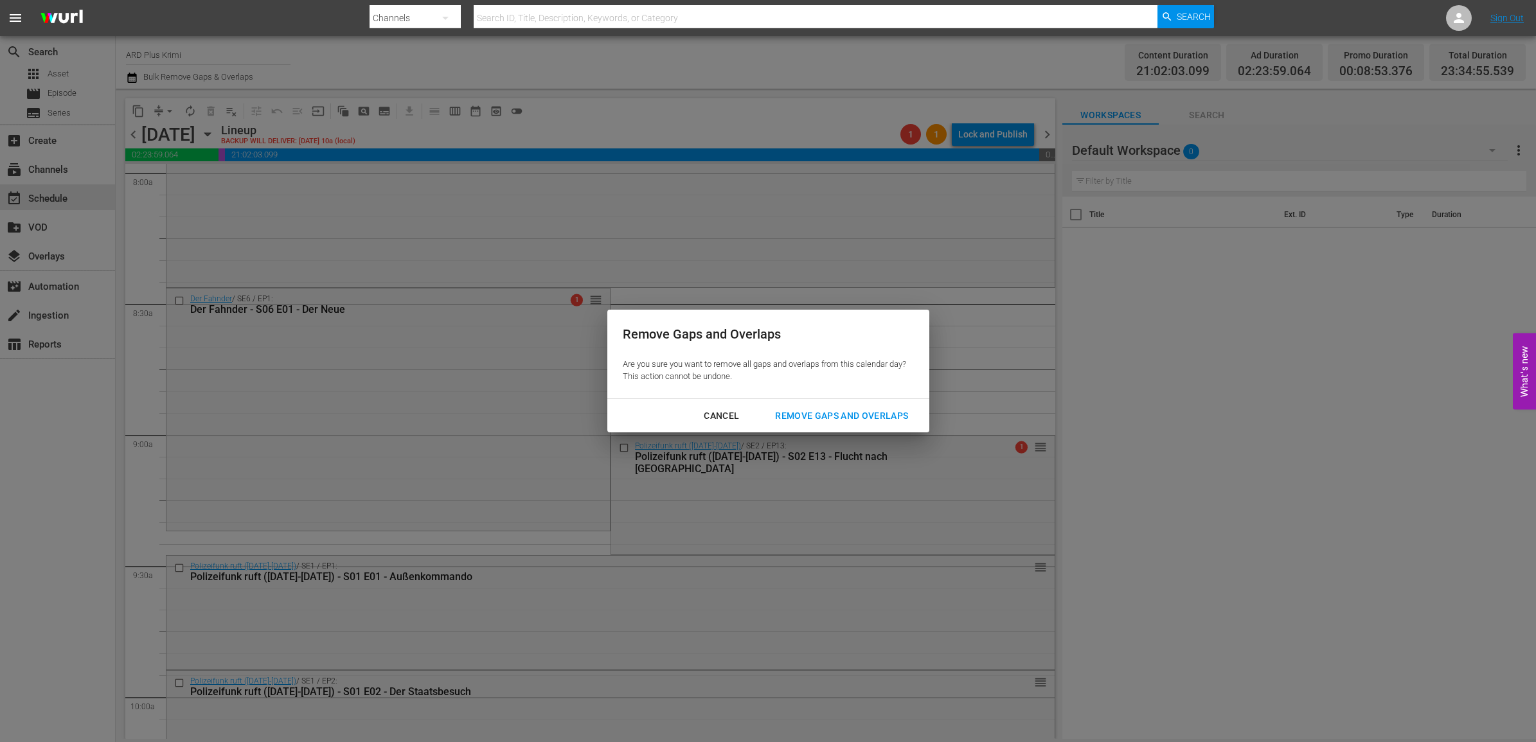
click at [847, 413] on div "Remove Gaps and Overlaps" at bounding box center [842, 416] width 154 height 16
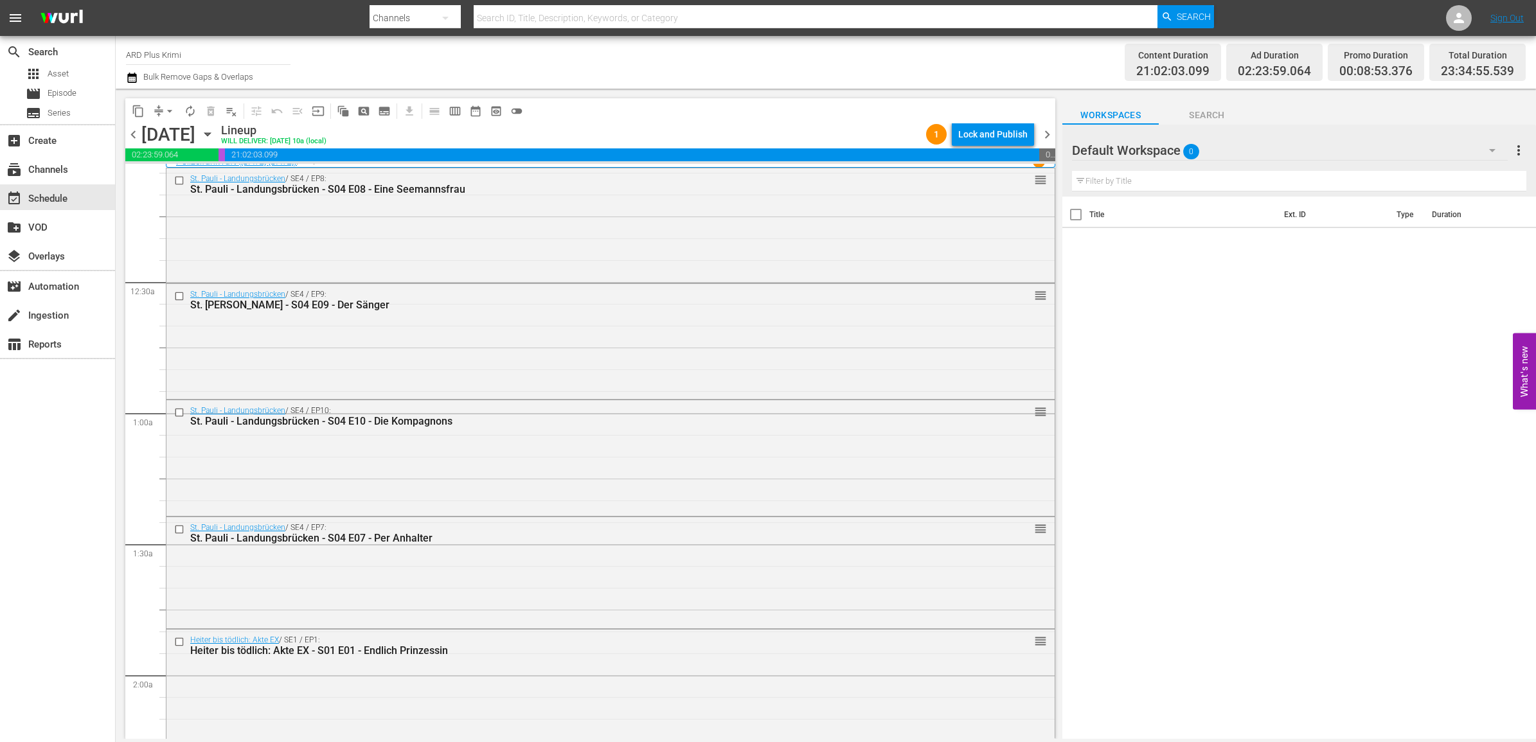
scroll to position [0, 0]
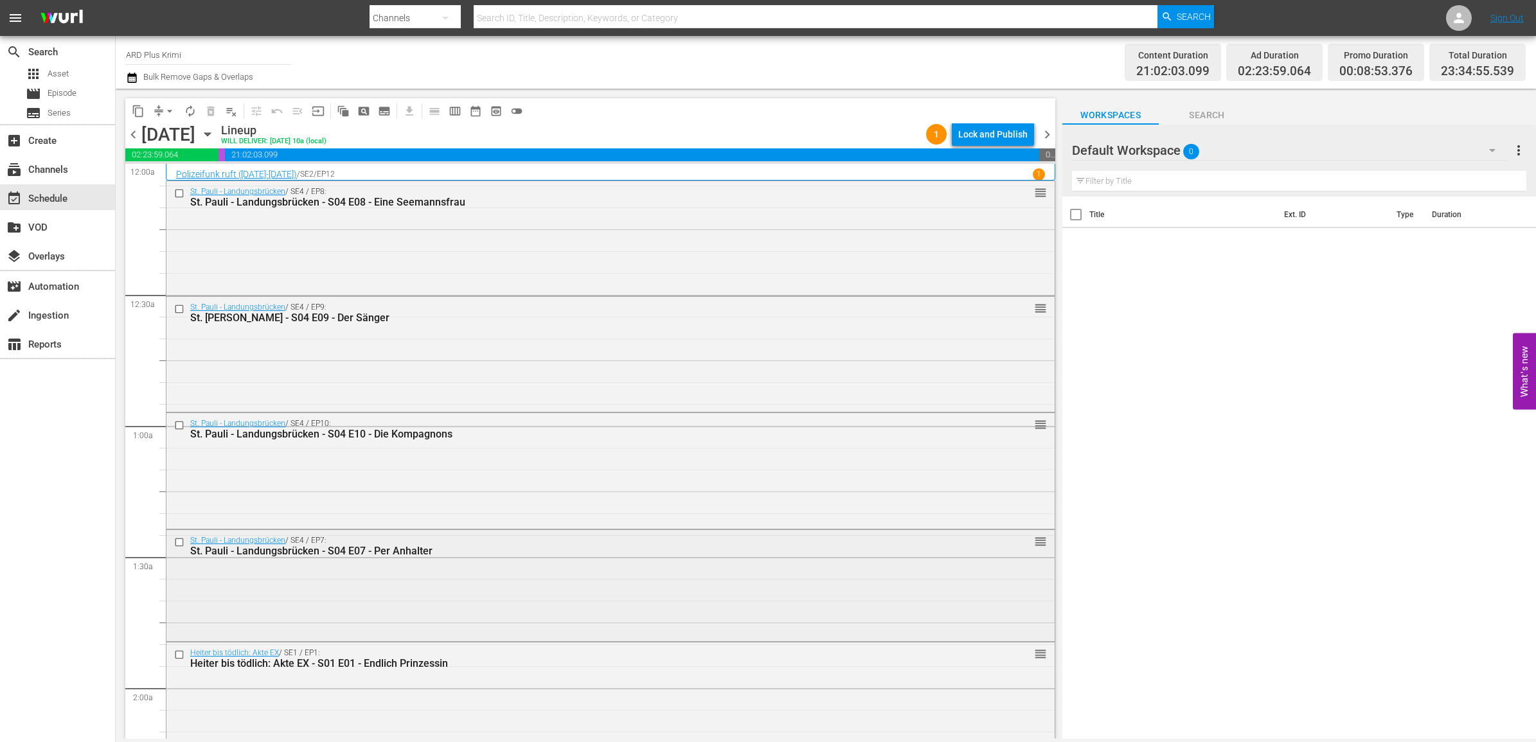
click at [179, 543] on input "checkbox" at bounding box center [180, 542] width 13 height 11
click at [207, 107] on span "delete_forever_outlined" at bounding box center [210, 111] width 13 height 13
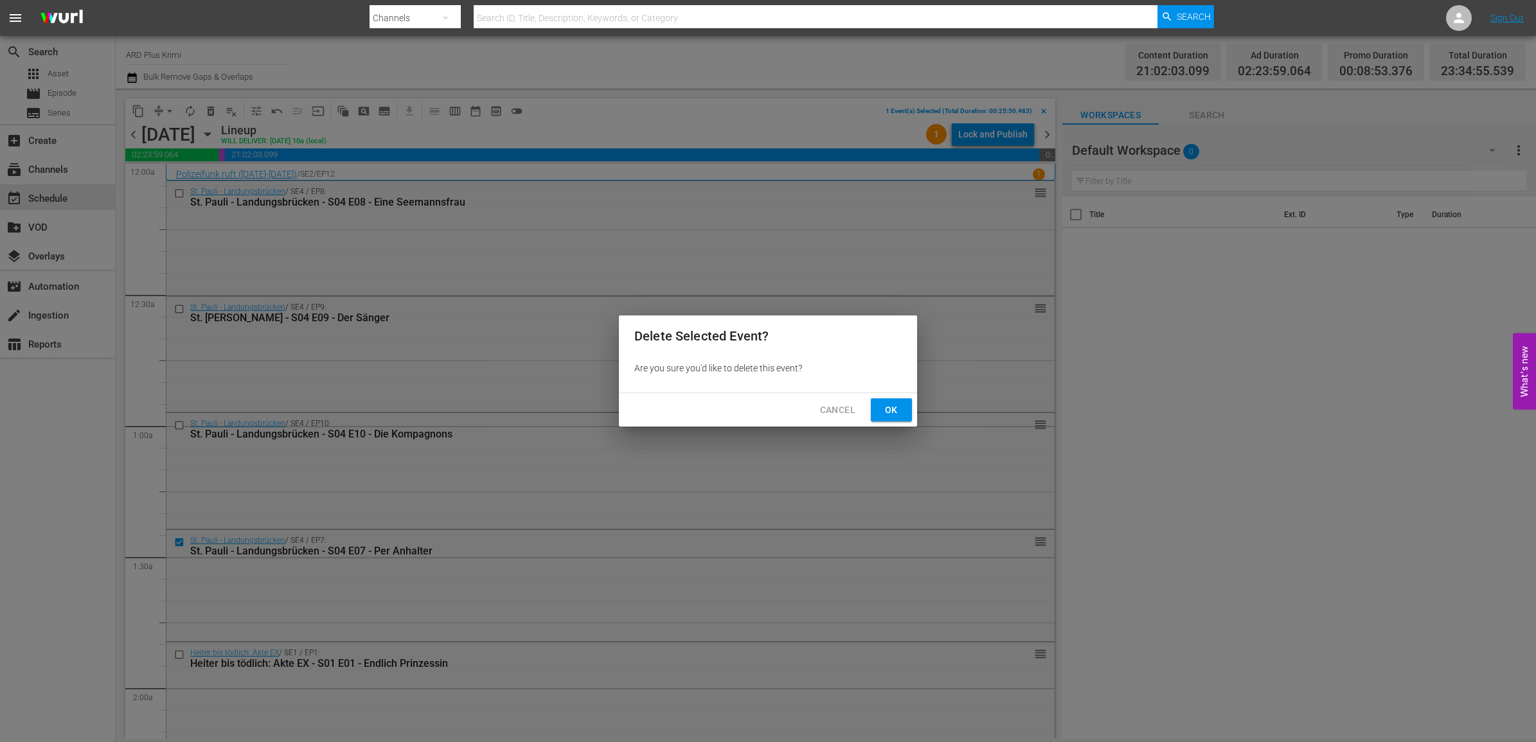
click at [898, 409] on span "Ok" at bounding box center [891, 410] width 21 height 16
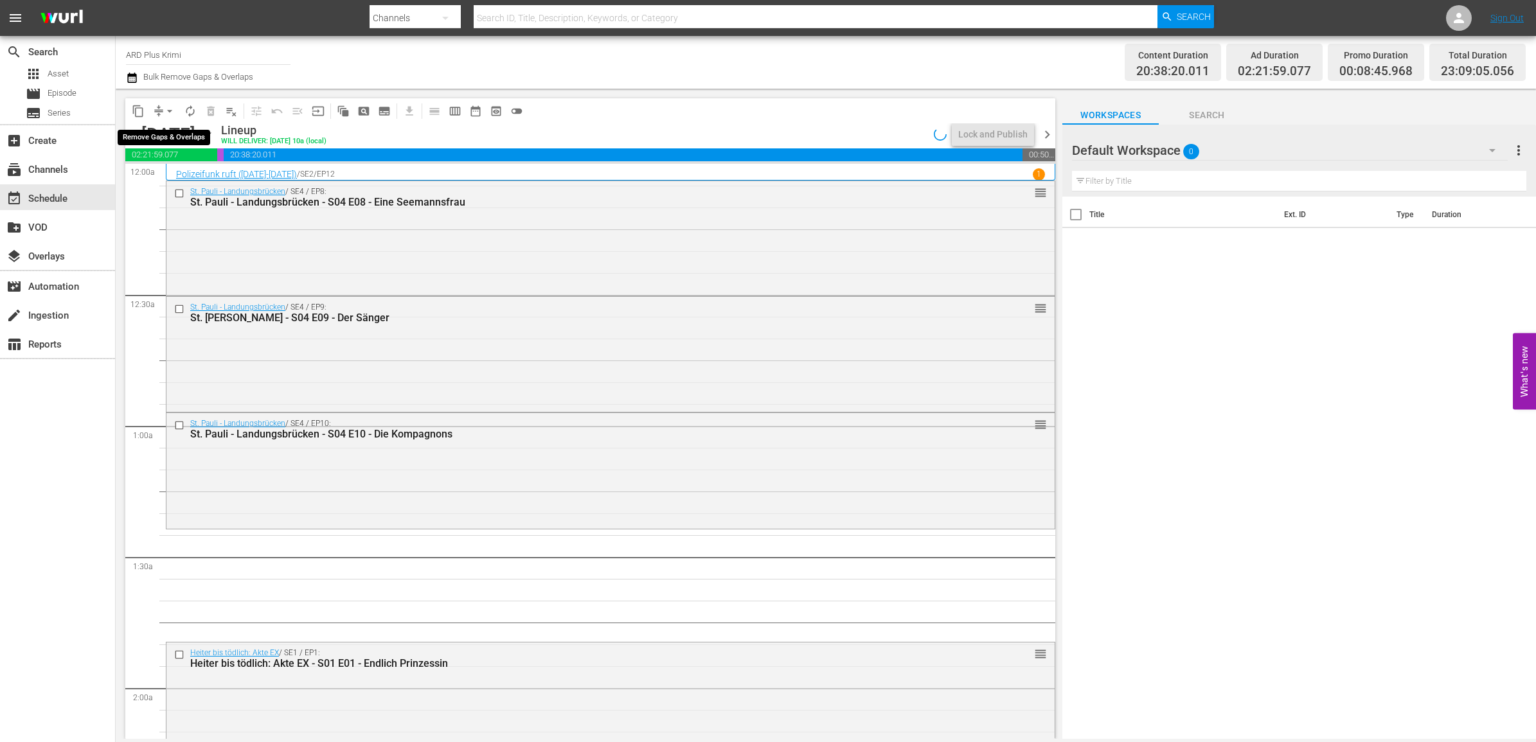
click at [171, 111] on span "arrow_drop_down" at bounding box center [169, 111] width 13 height 13
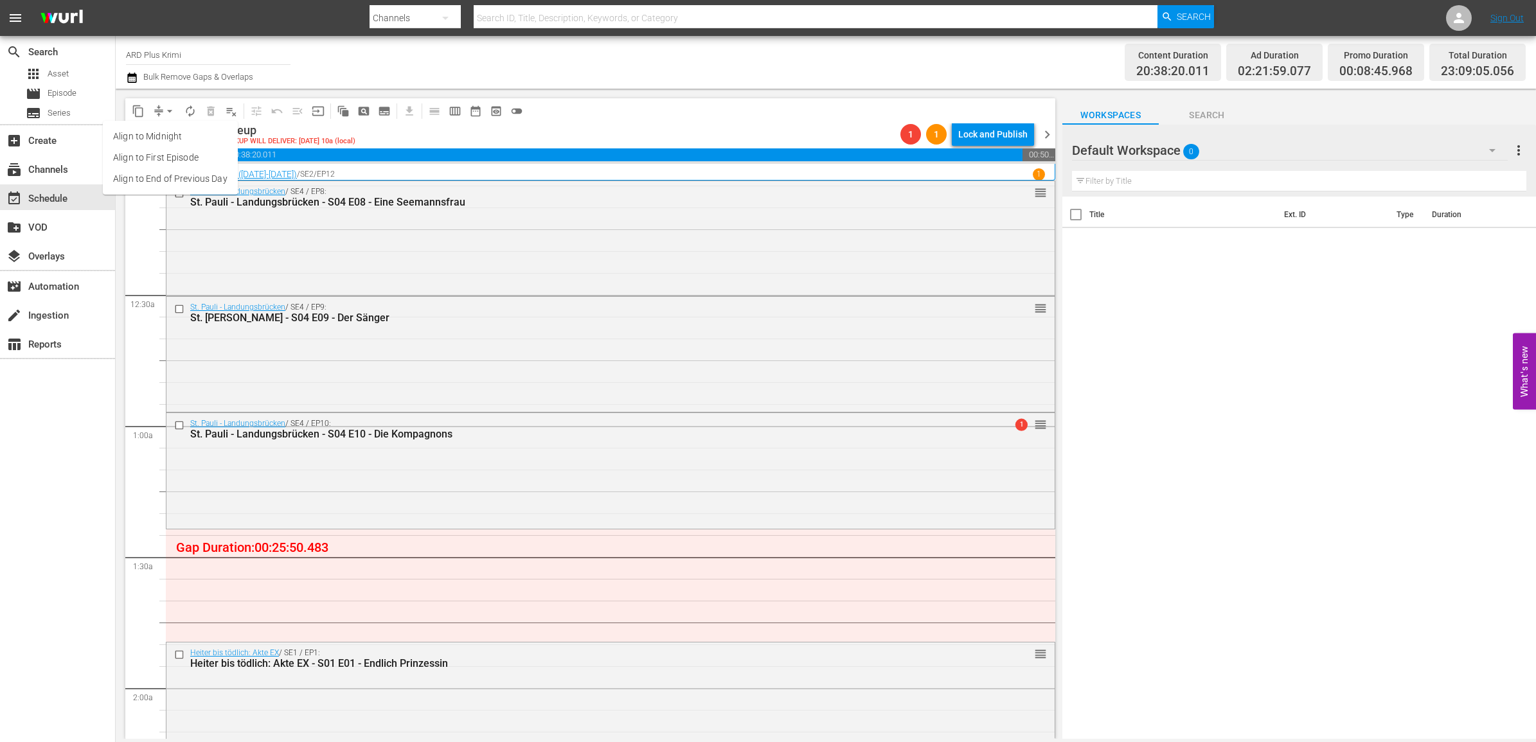
click at [166, 175] on li "Align to End of Previous Day" at bounding box center [170, 178] width 135 height 21
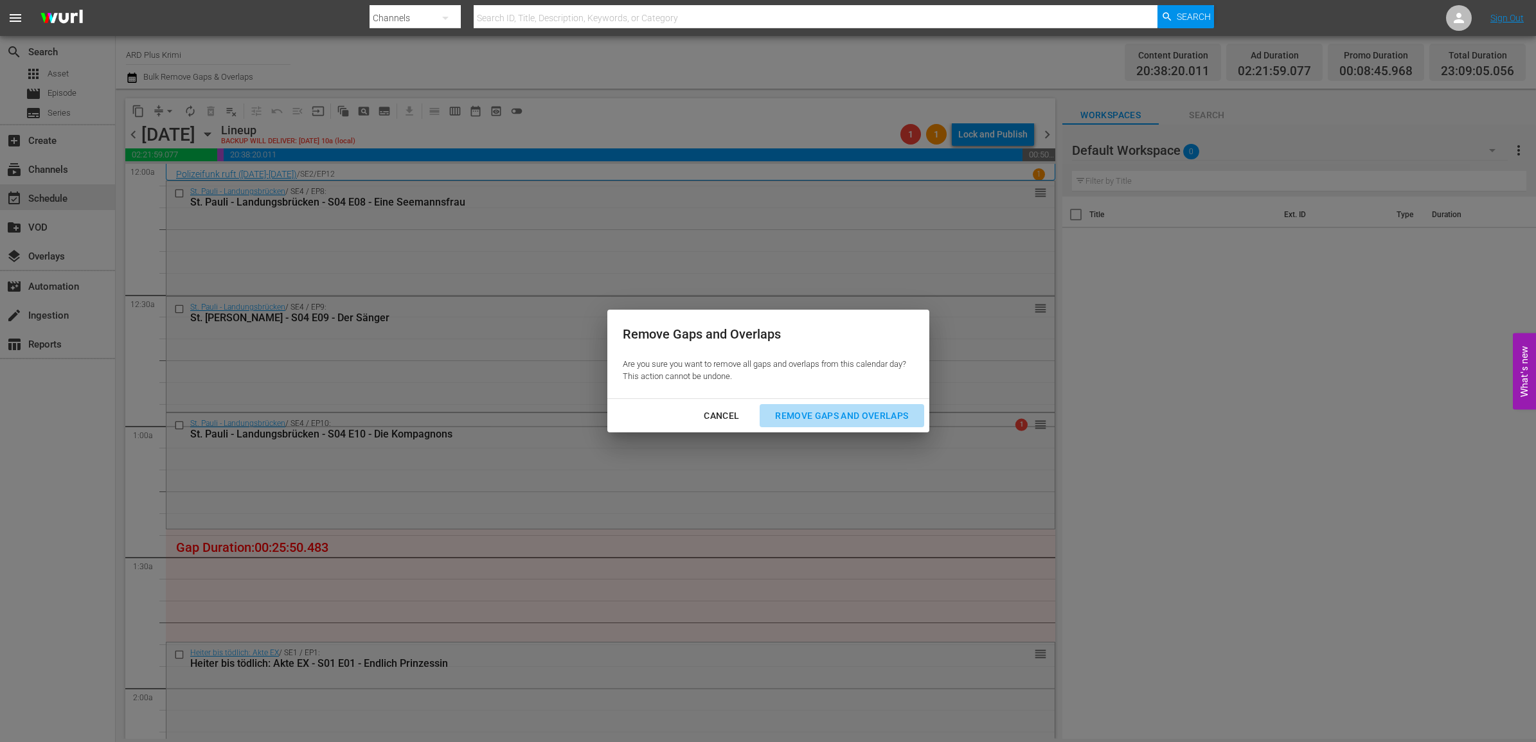
click at [846, 420] on div "Remove Gaps and Overlaps" at bounding box center [842, 416] width 154 height 16
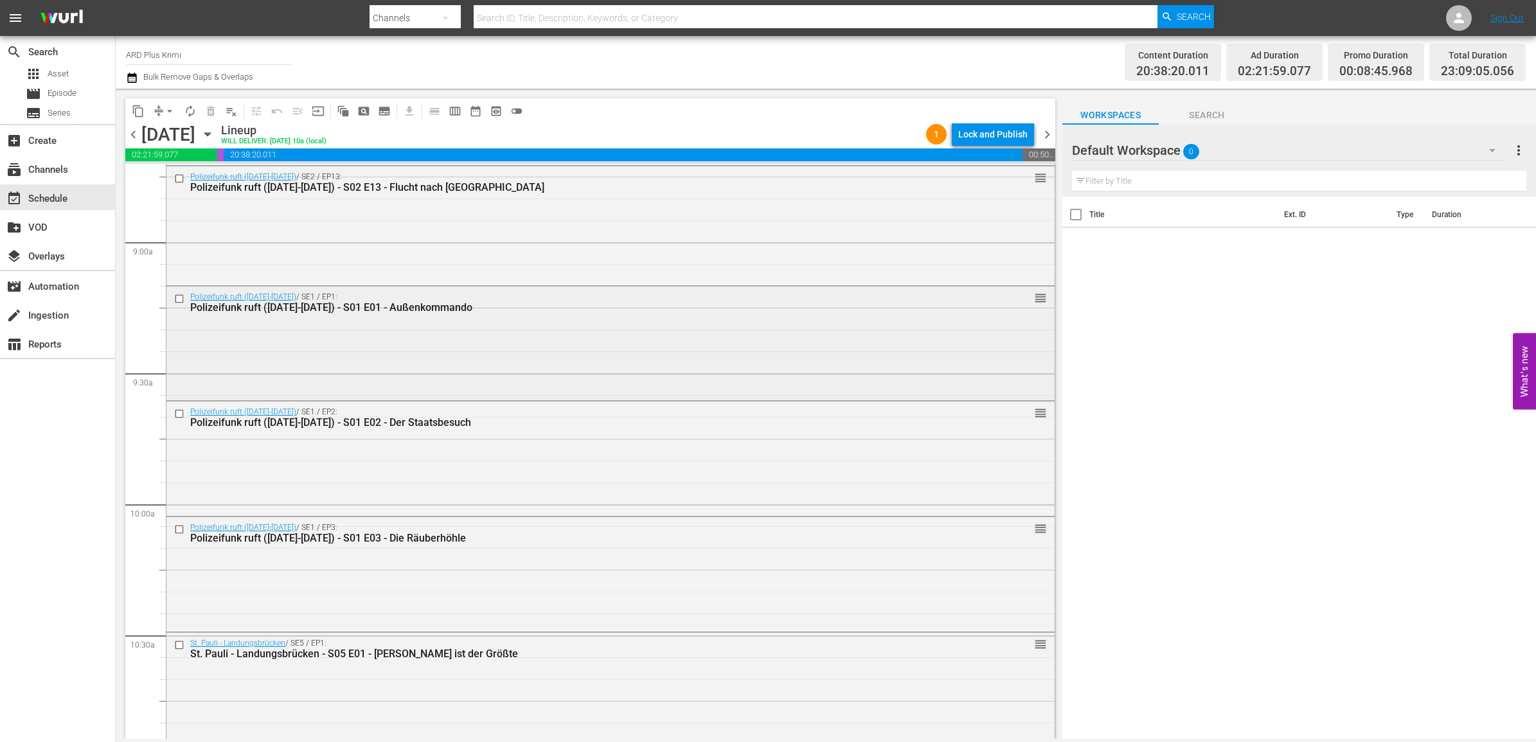
scroll to position [2121, 0]
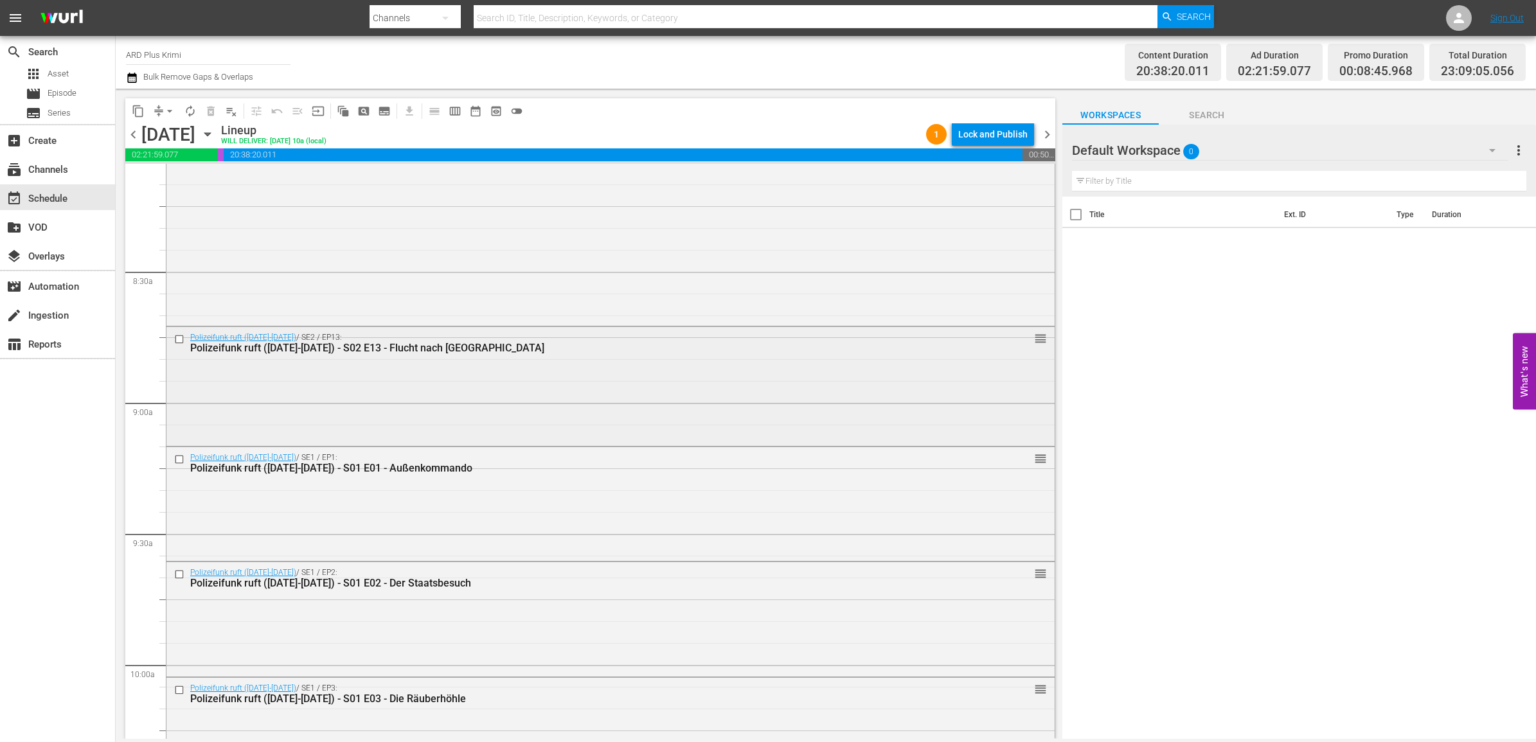
click at [178, 341] on input "checkbox" at bounding box center [180, 339] width 13 height 11
click at [179, 464] on input "checkbox" at bounding box center [180, 459] width 13 height 11
click at [177, 576] on input "checkbox" at bounding box center [180, 575] width 13 height 11
click at [179, 688] on input "checkbox" at bounding box center [180, 690] width 13 height 11
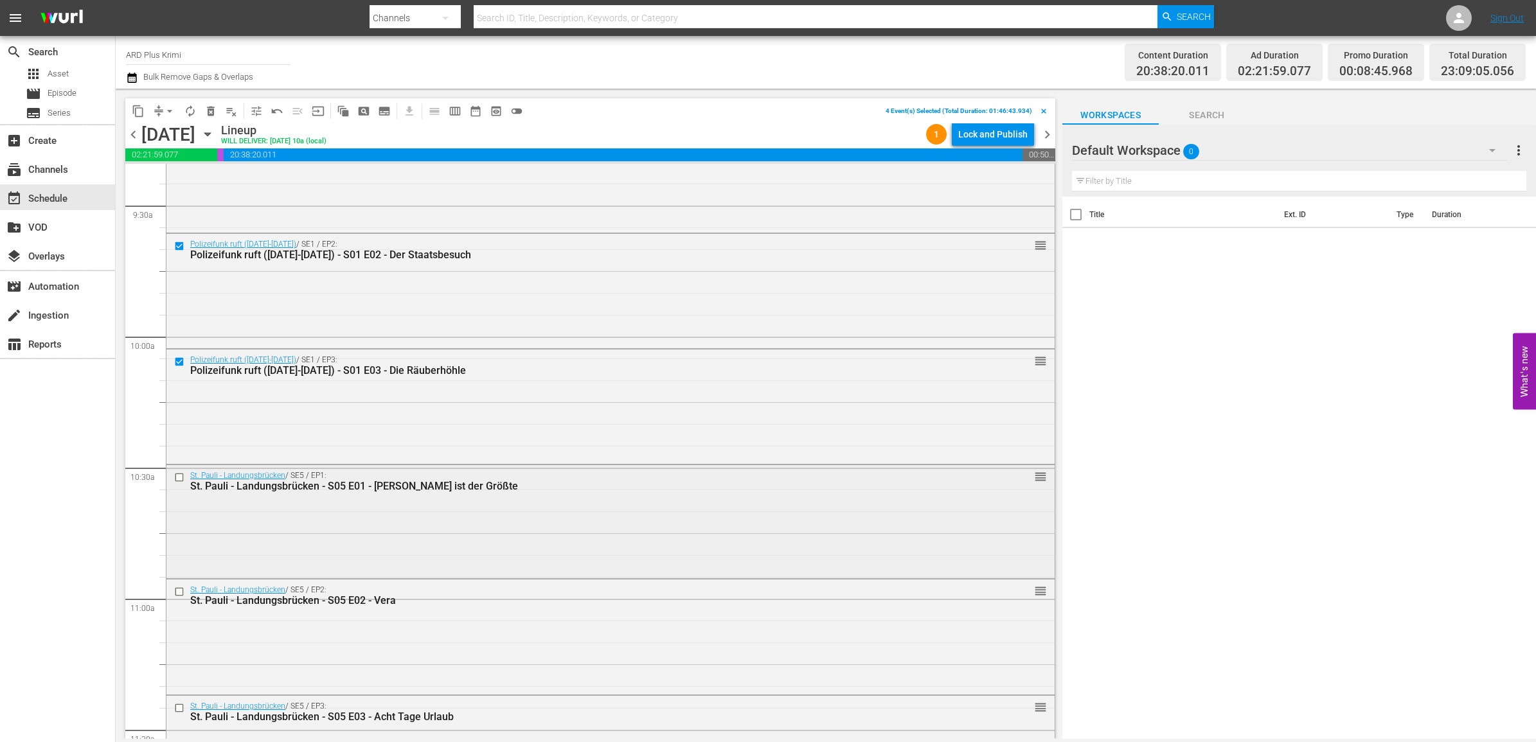
scroll to position [2523, 0]
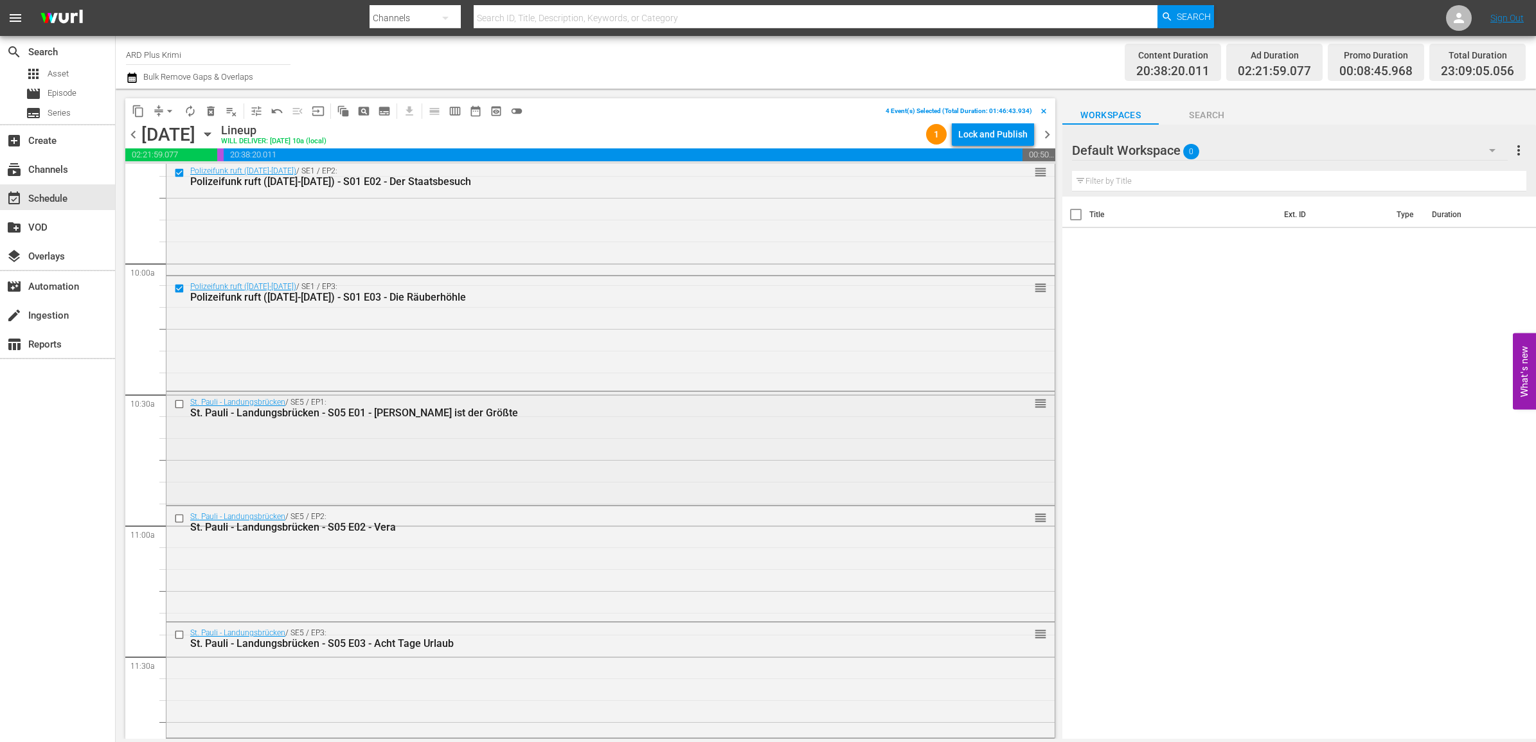
click at [179, 402] on input "checkbox" at bounding box center [180, 404] width 13 height 11
click at [181, 519] on input "checkbox" at bounding box center [180, 519] width 13 height 11
click at [181, 636] on input "checkbox" at bounding box center [180, 635] width 13 height 11
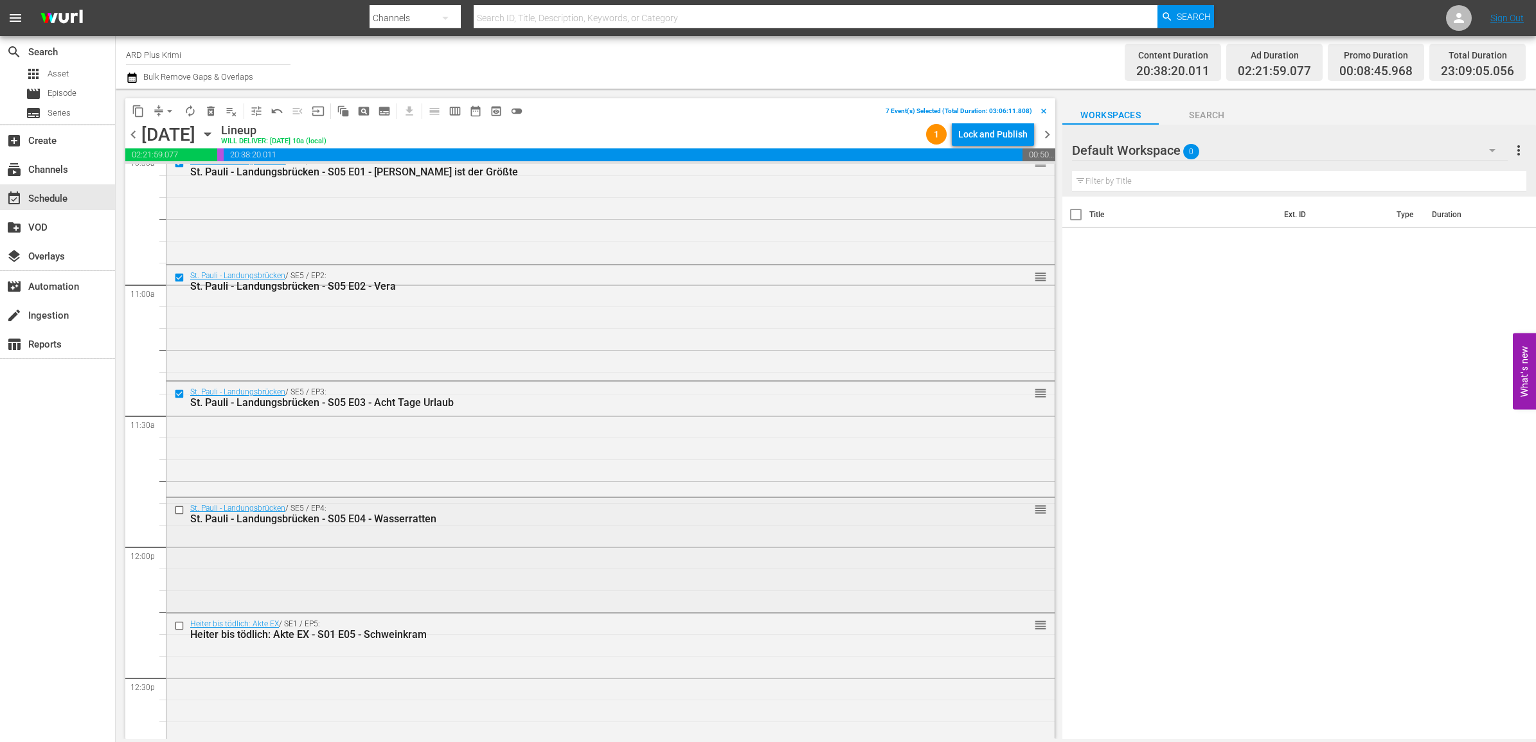
click at [177, 513] on input "checkbox" at bounding box center [180, 510] width 13 height 11
click at [181, 625] on input "checkbox" at bounding box center [180, 625] width 13 height 11
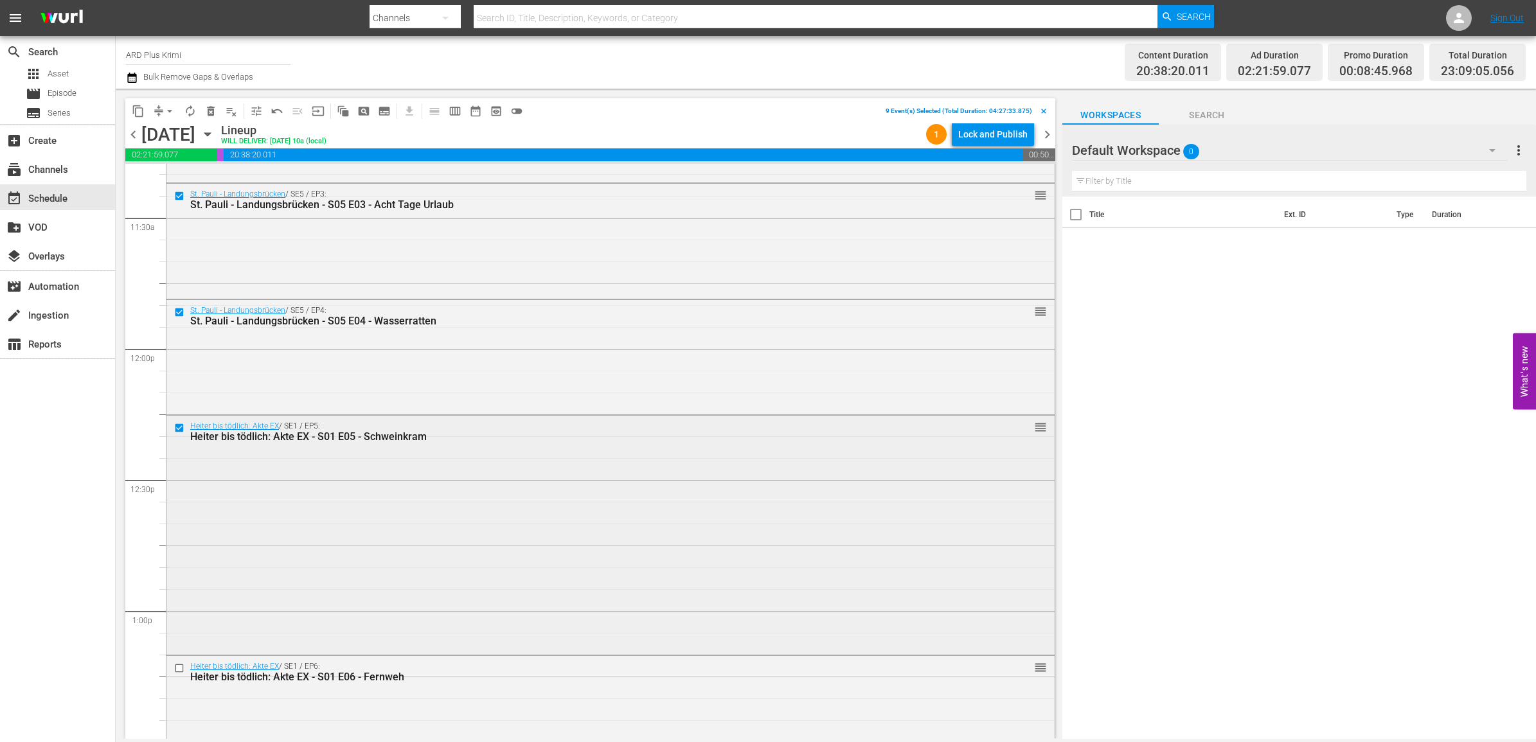
scroll to position [3005, 0]
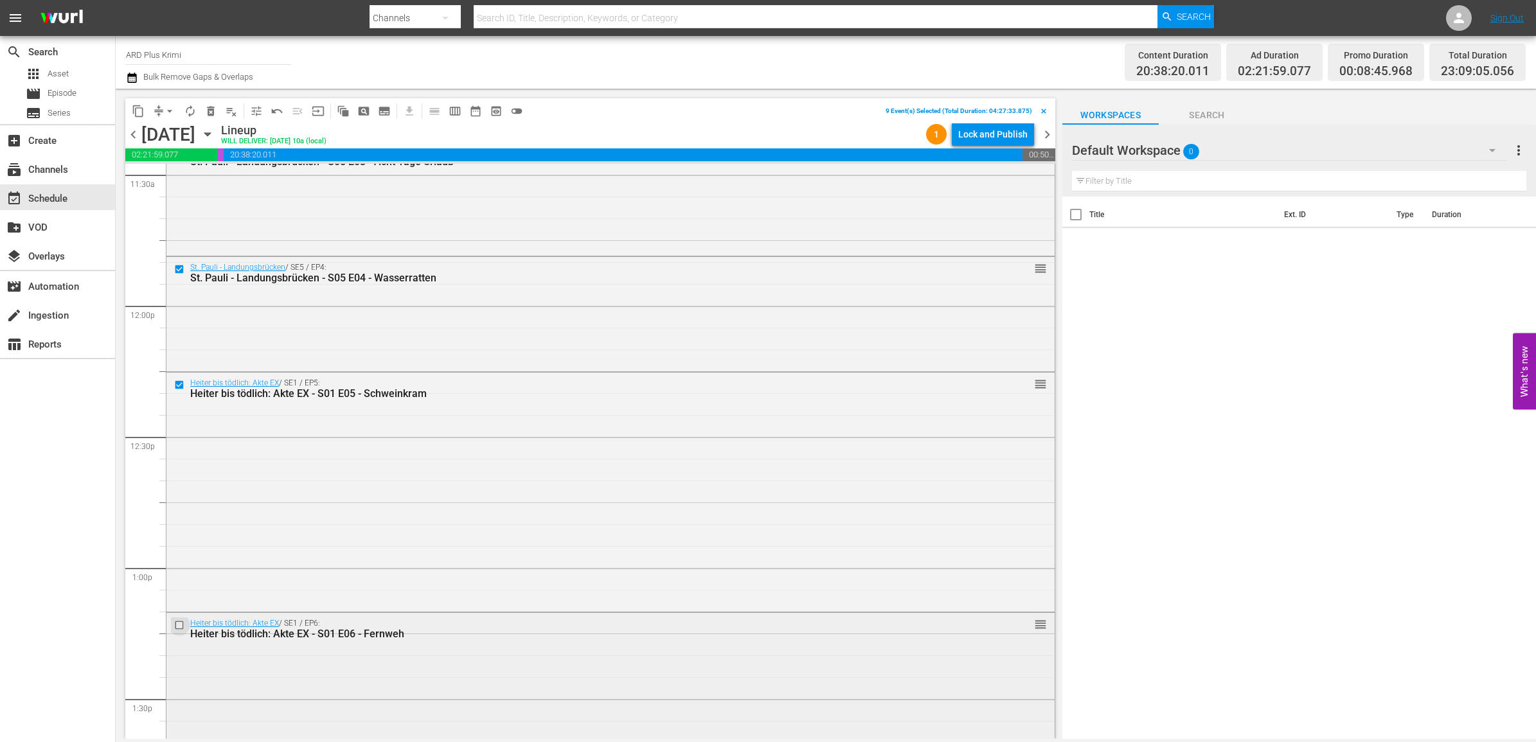
click at [180, 622] on input "checkbox" at bounding box center [180, 625] width 13 height 11
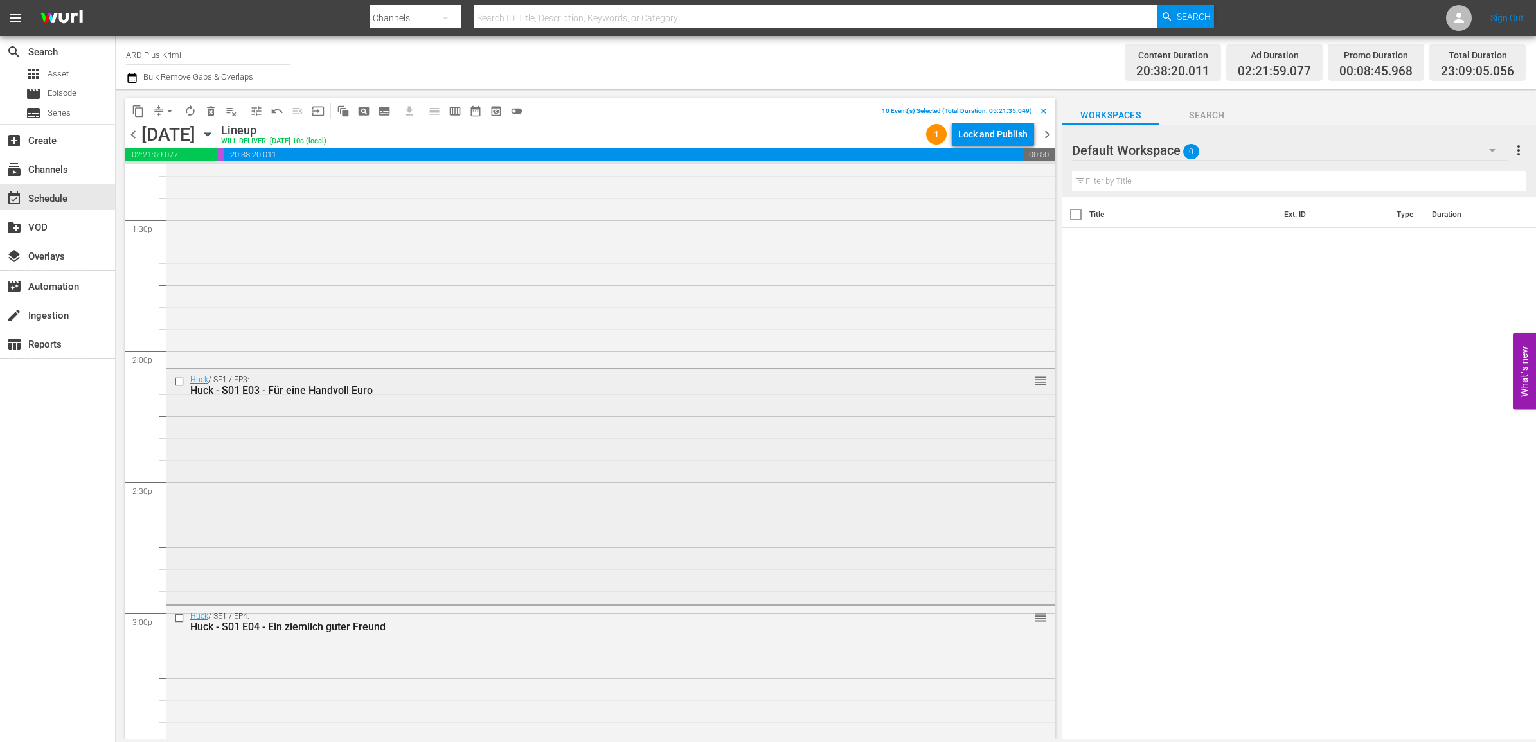
scroll to position [3487, 0]
click at [177, 377] on input "checkbox" at bounding box center [180, 378] width 13 height 11
click at [179, 617] on input "checkbox" at bounding box center [180, 616] width 13 height 11
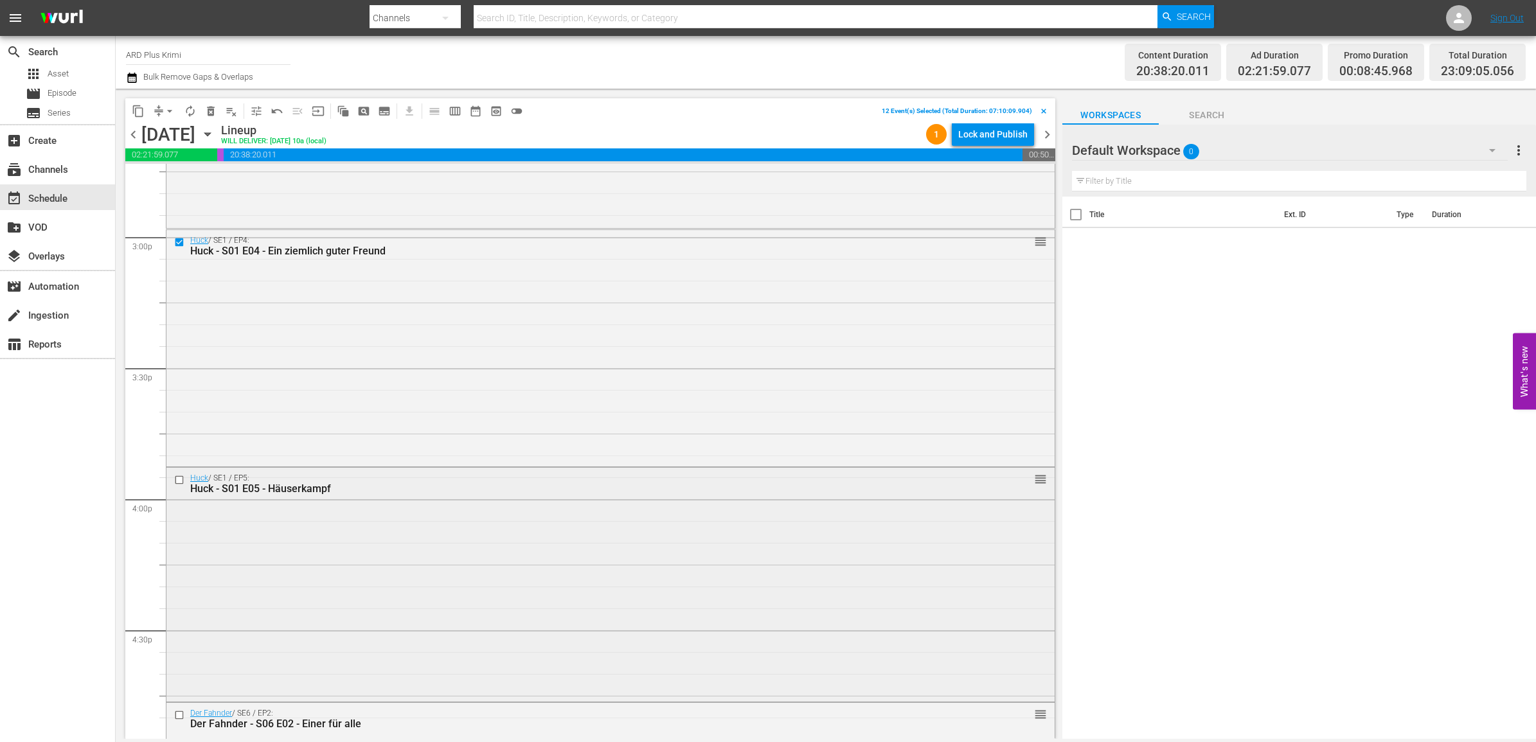
scroll to position [3889, 0]
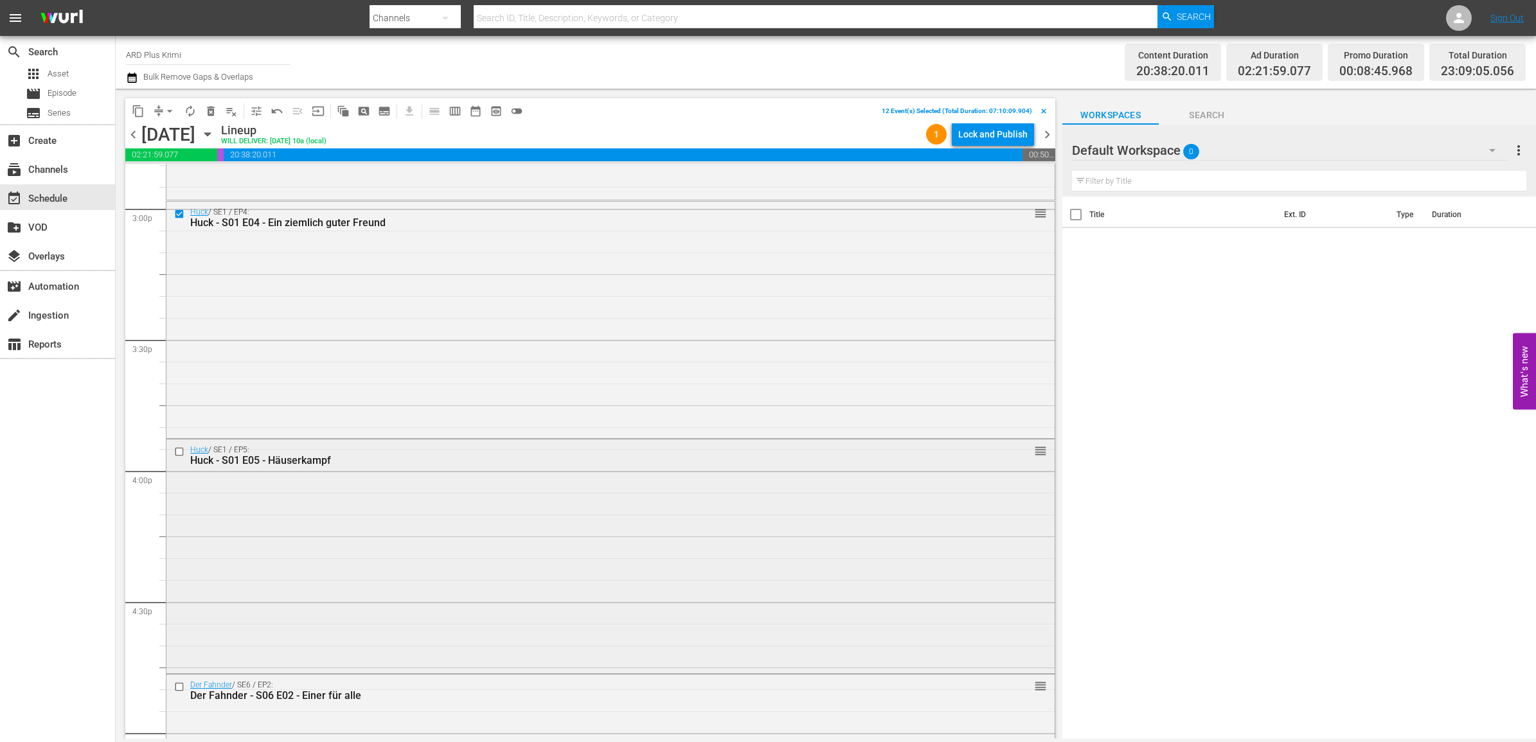
click at [175, 455] on input "checkbox" at bounding box center [180, 452] width 13 height 11
click at [181, 686] on input "checkbox" at bounding box center [180, 687] width 13 height 11
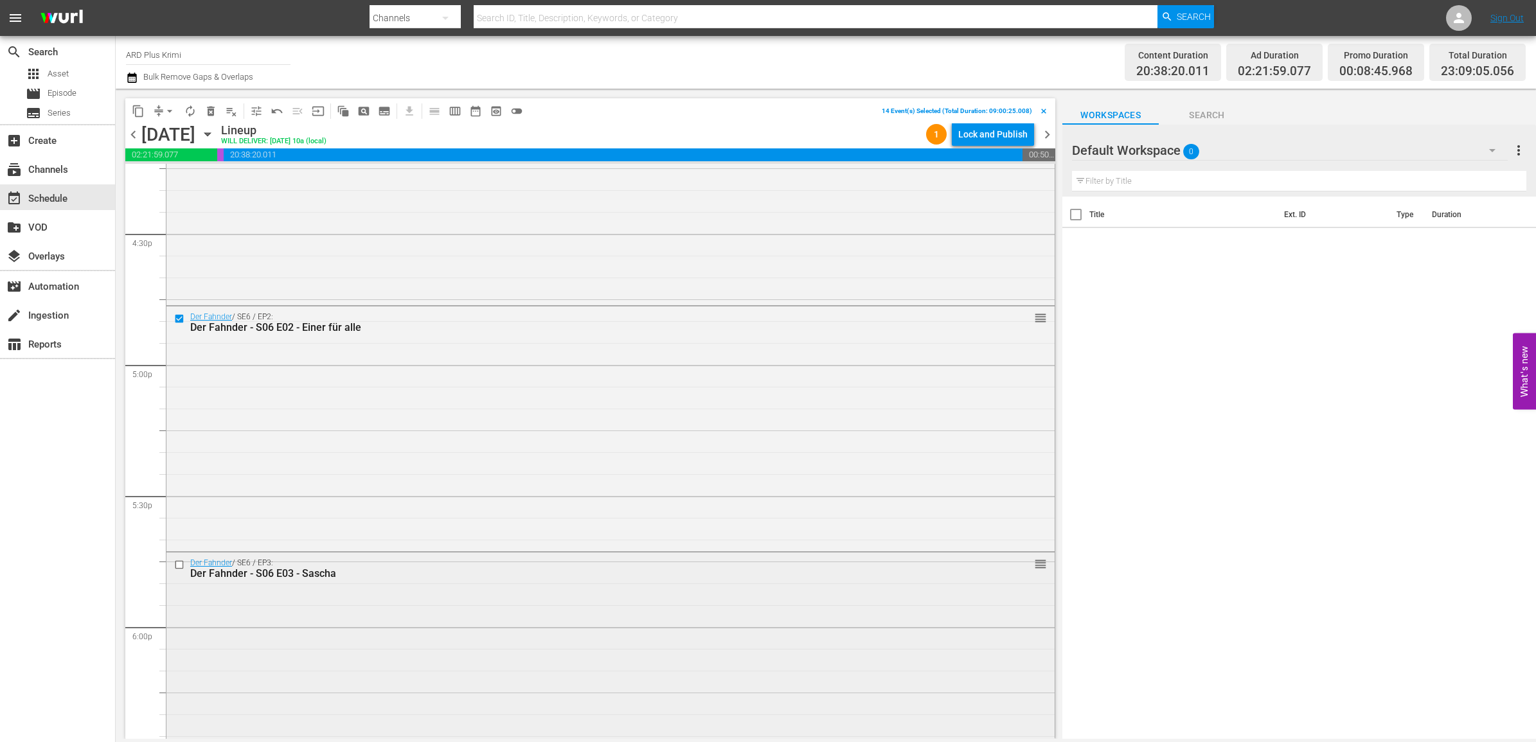
scroll to position [4291, 0]
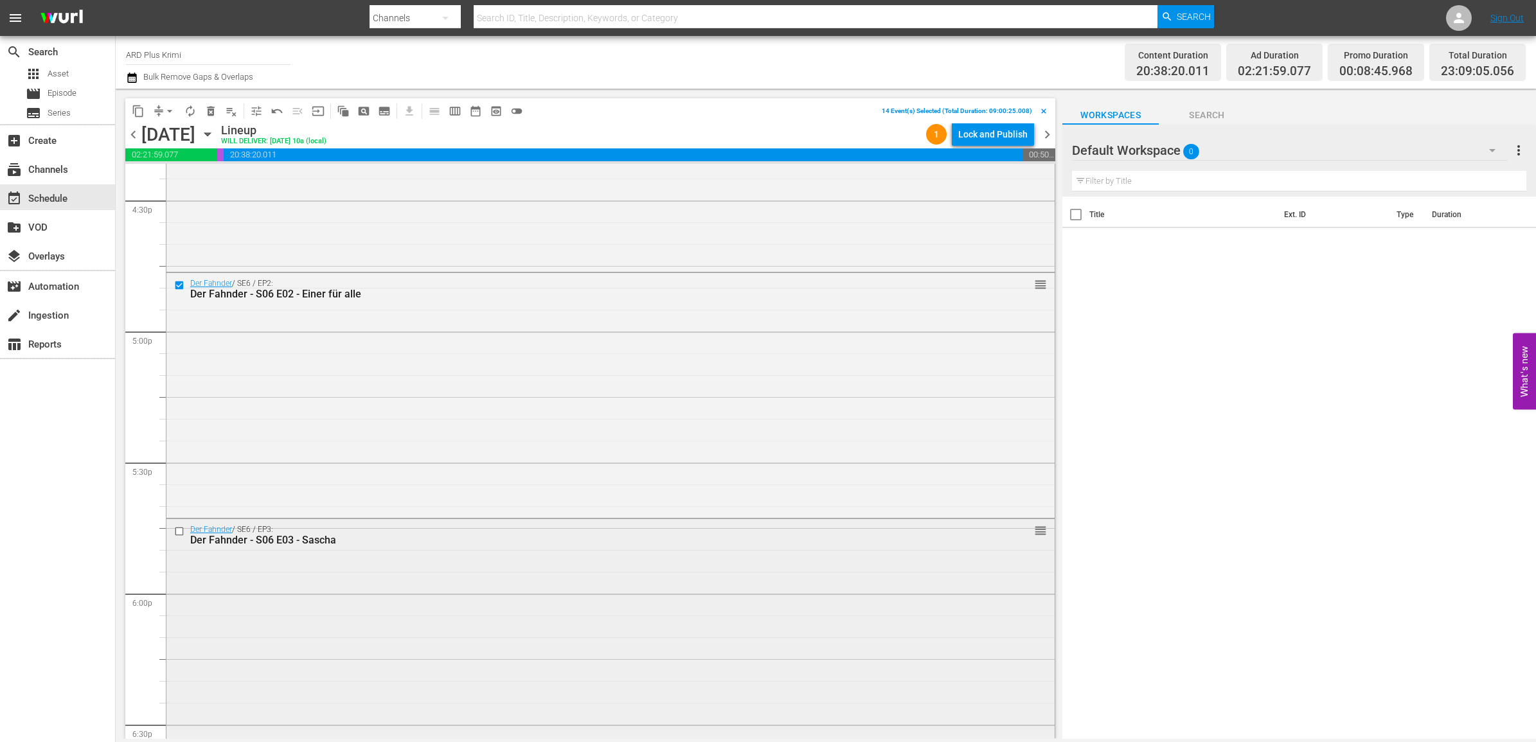
click at [181, 530] on input "checkbox" at bounding box center [180, 531] width 13 height 11
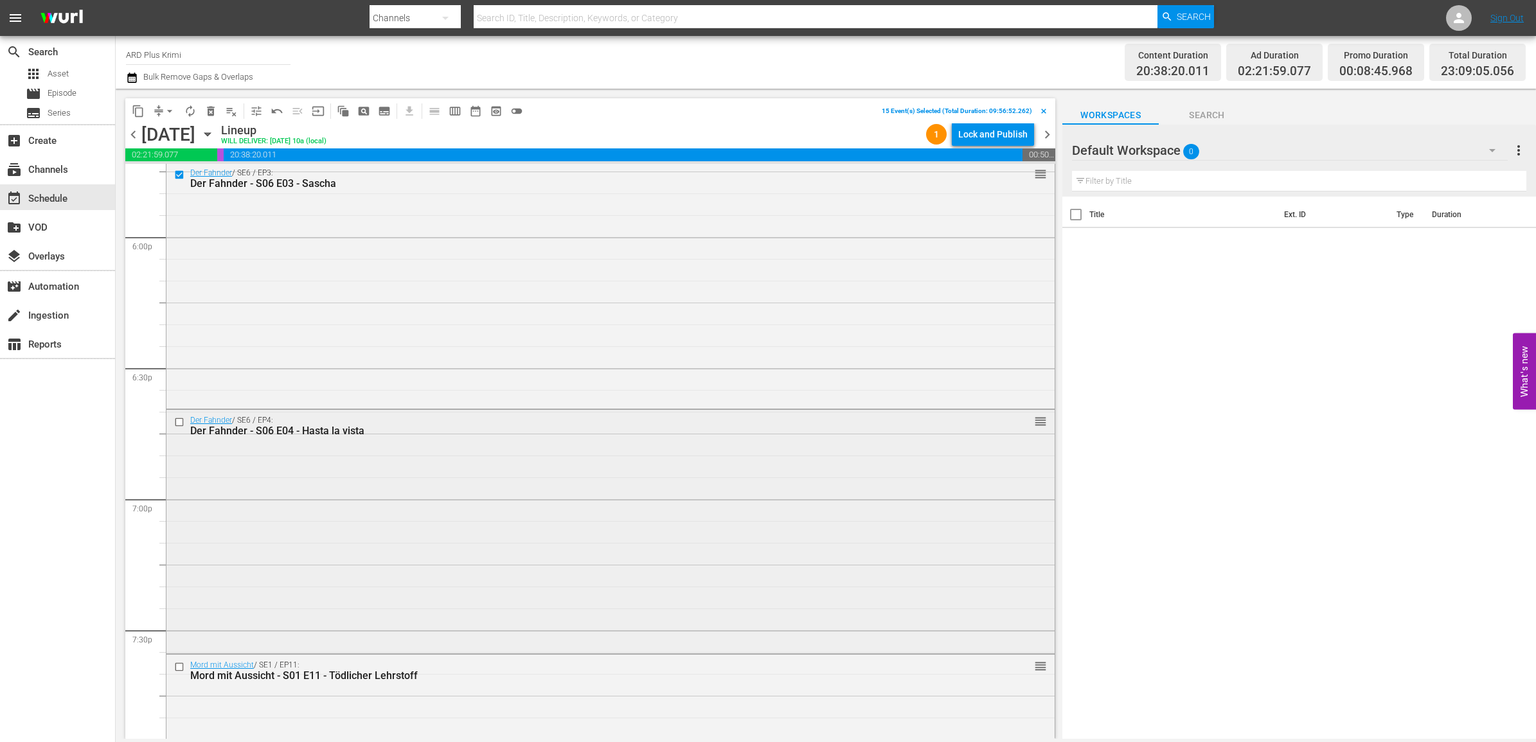
scroll to position [4692, 0]
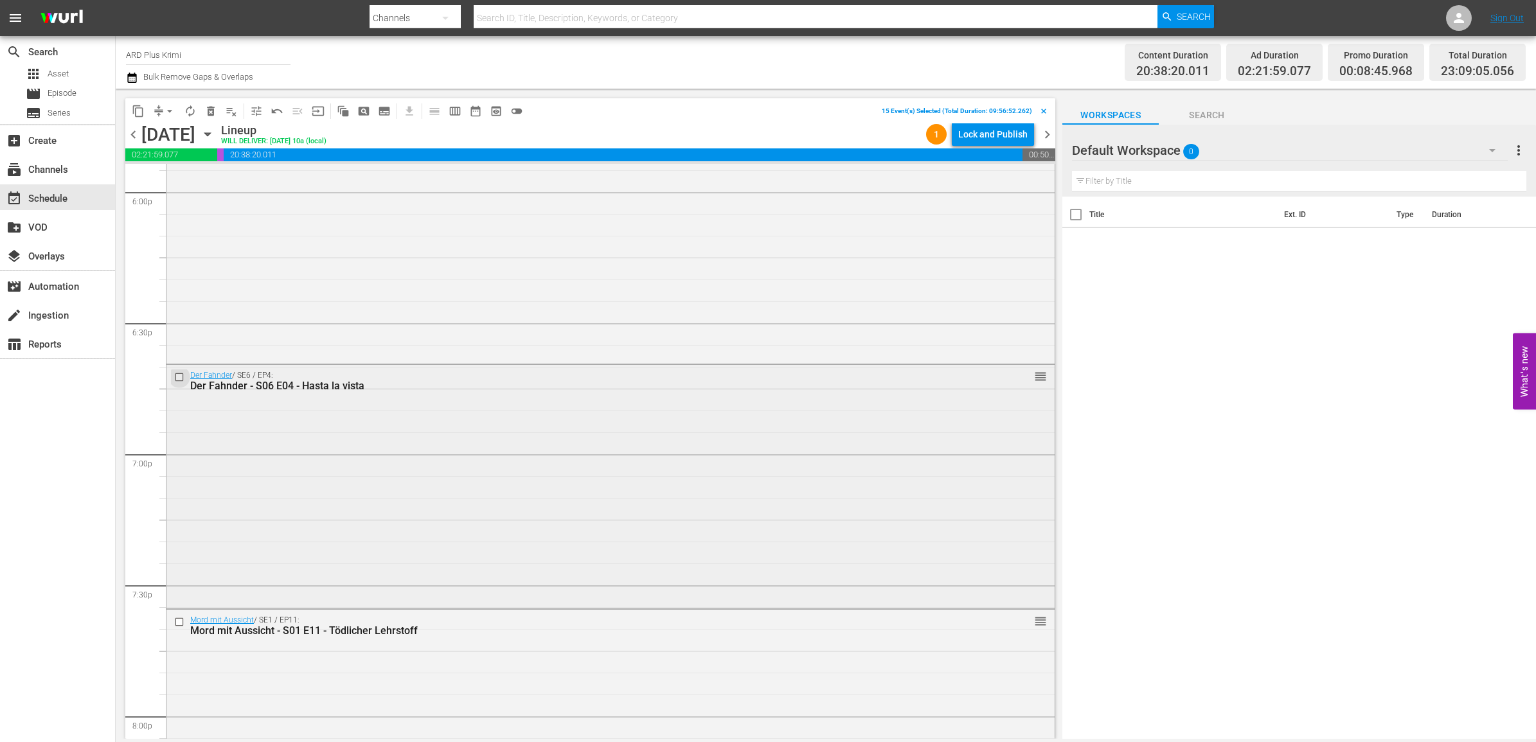
click at [175, 380] on input "checkbox" at bounding box center [180, 377] width 13 height 11
click at [141, 109] on span "content_copy" at bounding box center [138, 111] width 13 height 13
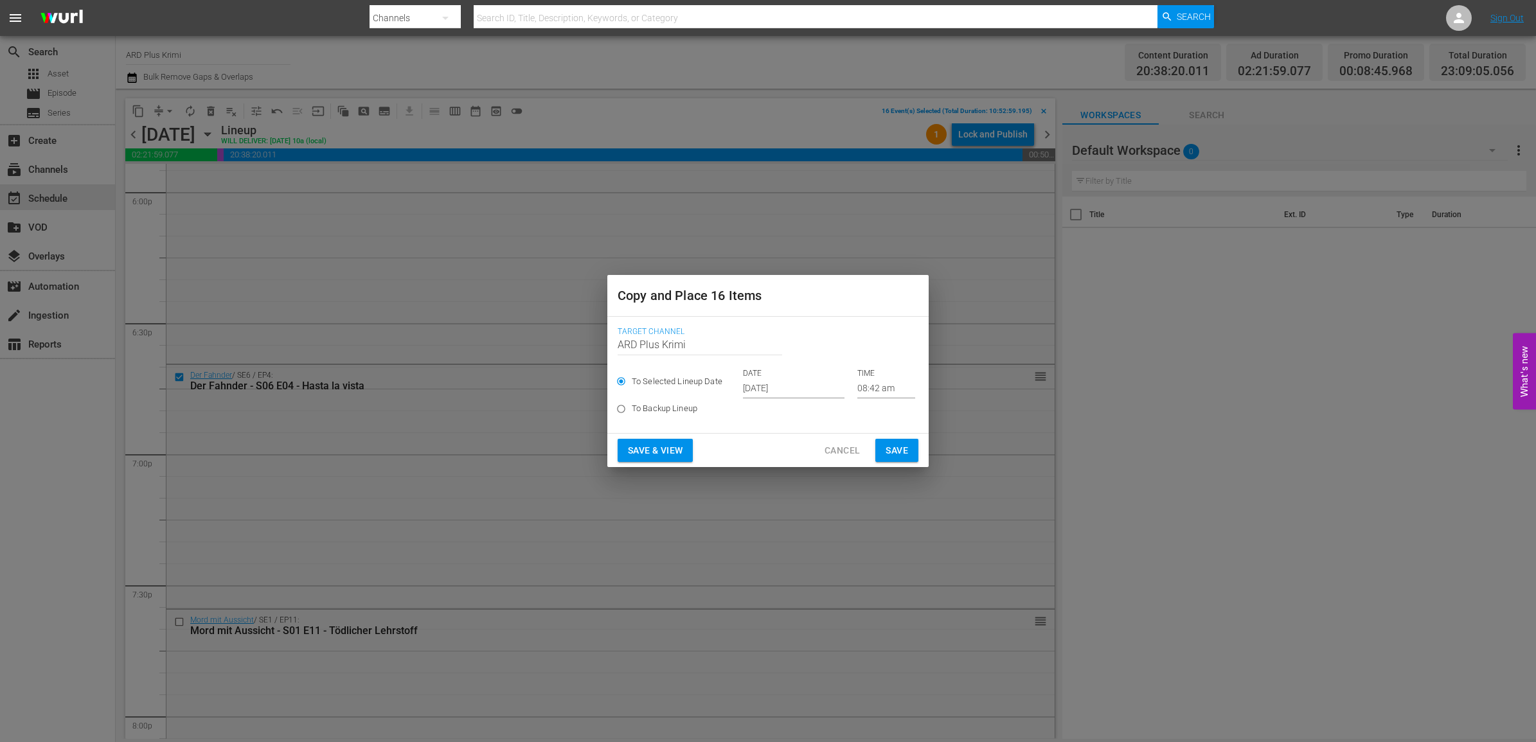
click at [807, 389] on input "Sep 24th 2025" at bounding box center [794, 388] width 102 height 19
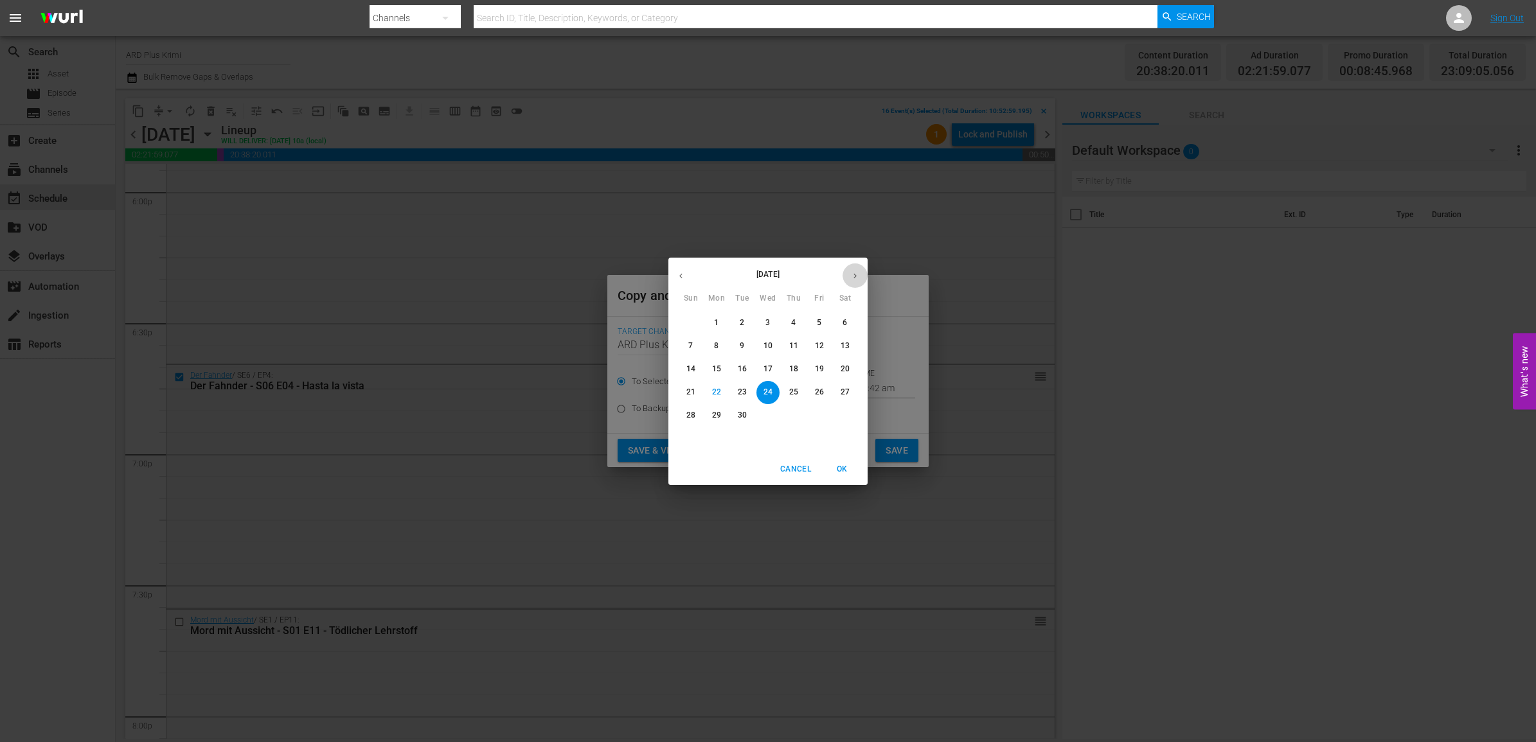
click at [855, 275] on icon "button" at bounding box center [855, 276] width 10 height 10
click at [694, 417] on p "26" at bounding box center [691, 415] width 9 height 11
type input "Oct 26th 2025"
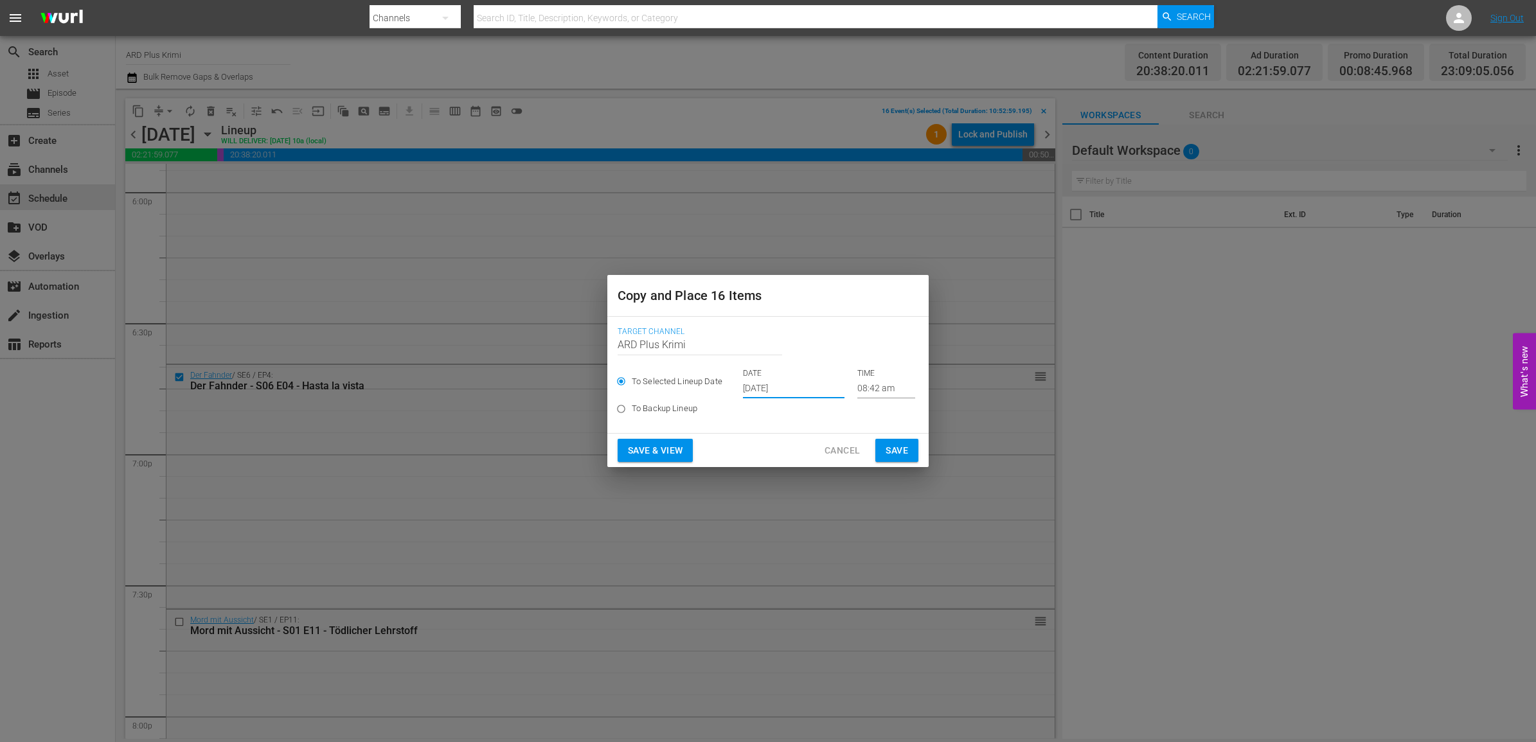
click at [857, 386] on input "08:42 am" at bounding box center [886, 388] width 58 height 19
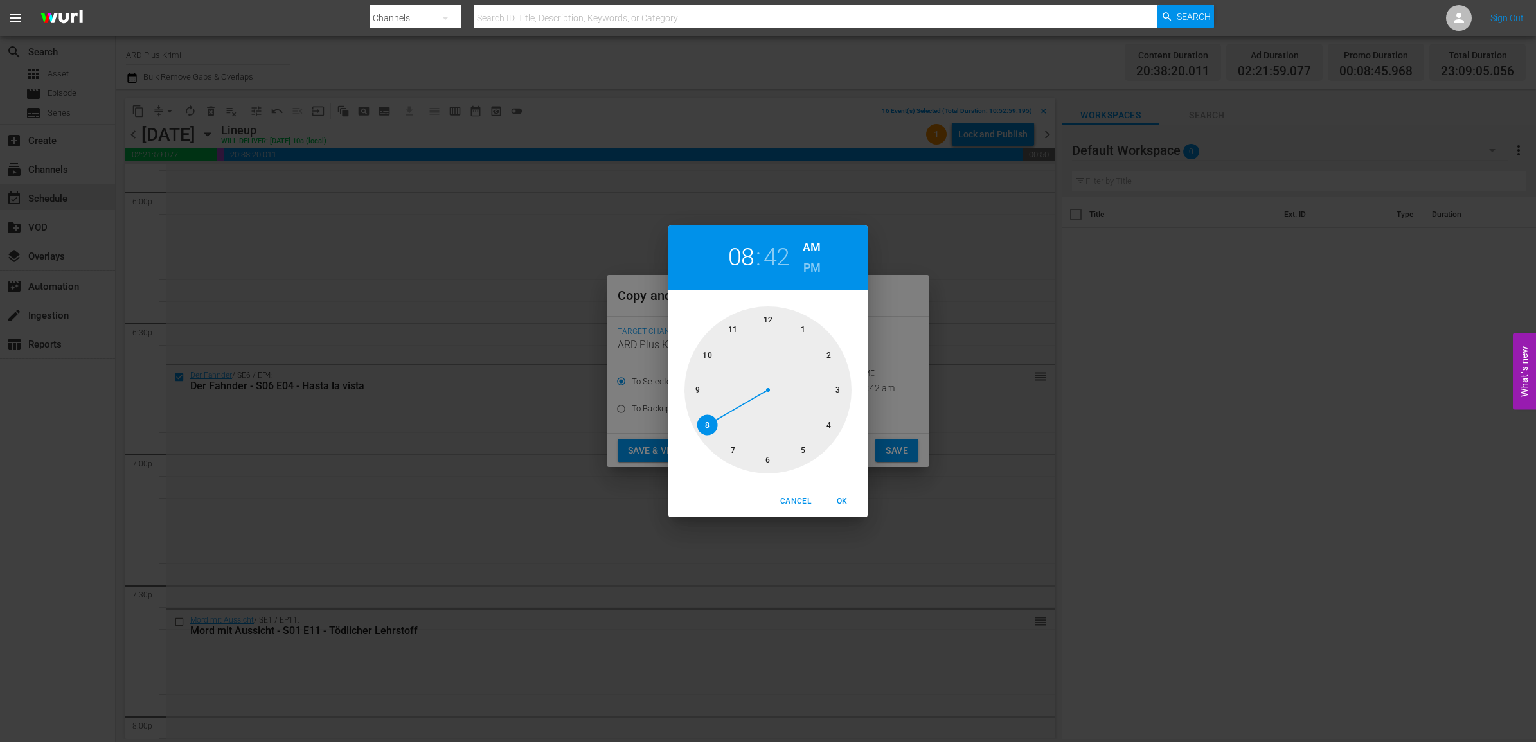
click at [704, 357] on div at bounding box center [768, 390] width 167 height 167
click at [766, 458] on div at bounding box center [768, 390] width 167 height 167
click at [805, 261] on h6 "PM" at bounding box center [812, 268] width 17 height 21
click at [841, 499] on span "OK" at bounding box center [842, 501] width 31 height 13
type input "10:30 pm"
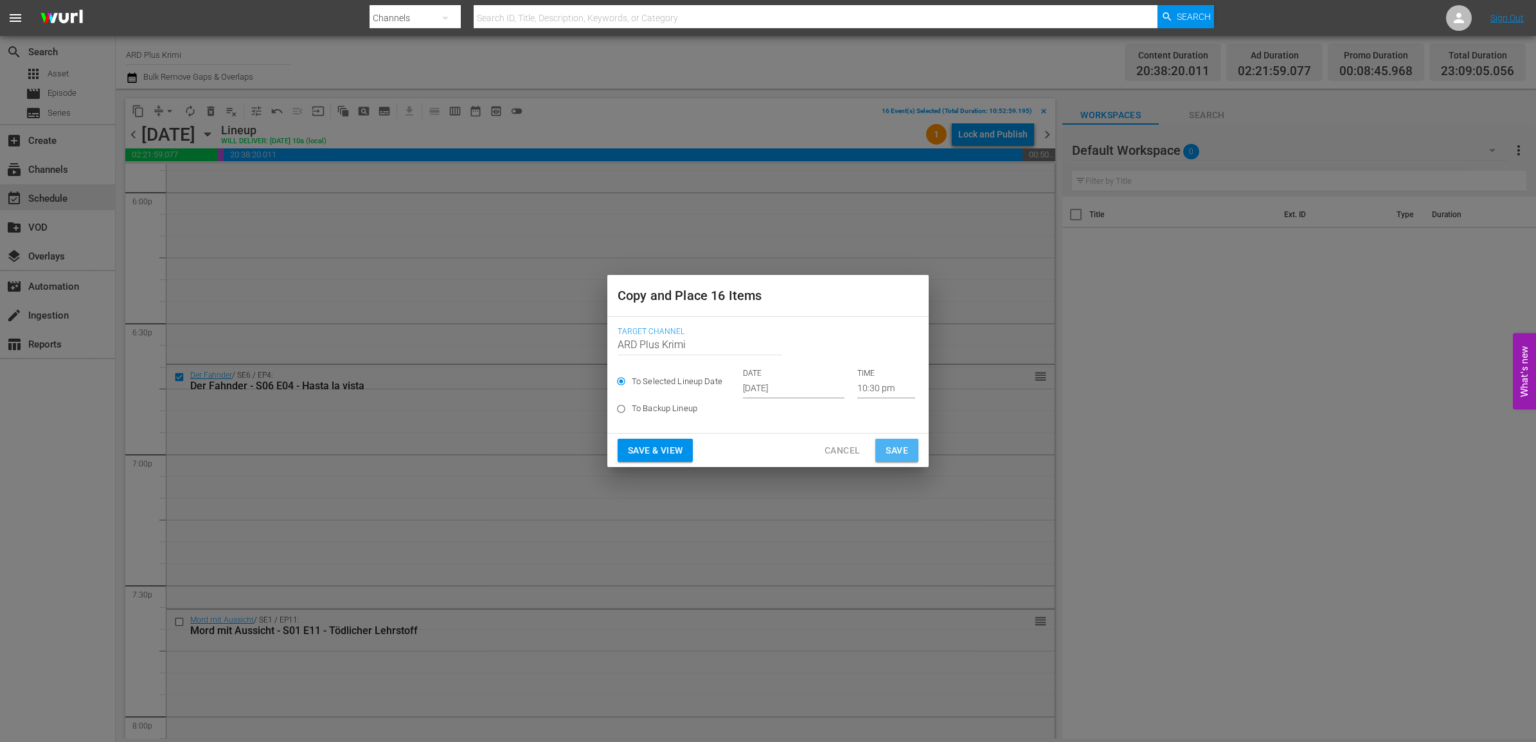
click at [903, 453] on span "Save" at bounding box center [897, 451] width 22 height 16
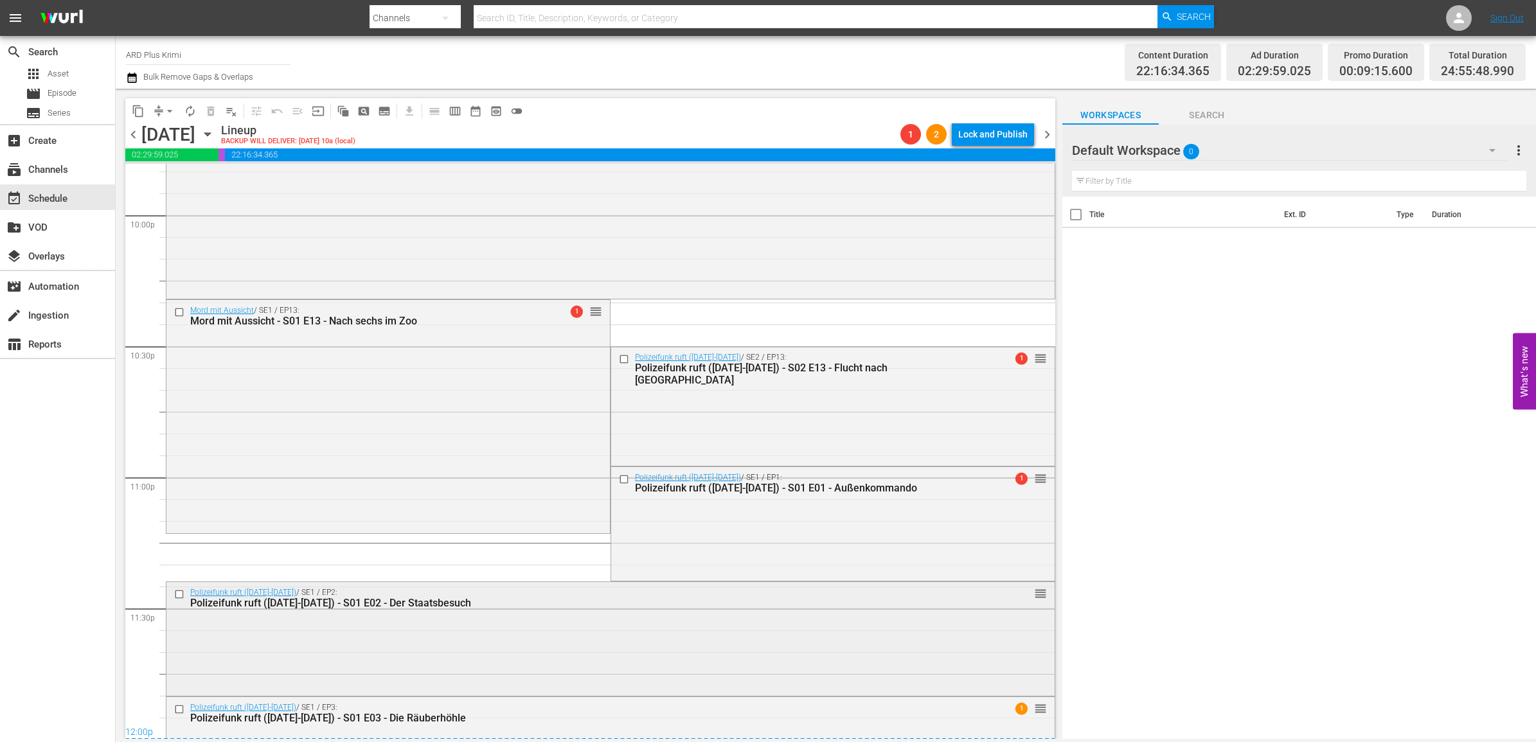
scroll to position [5817, 0]
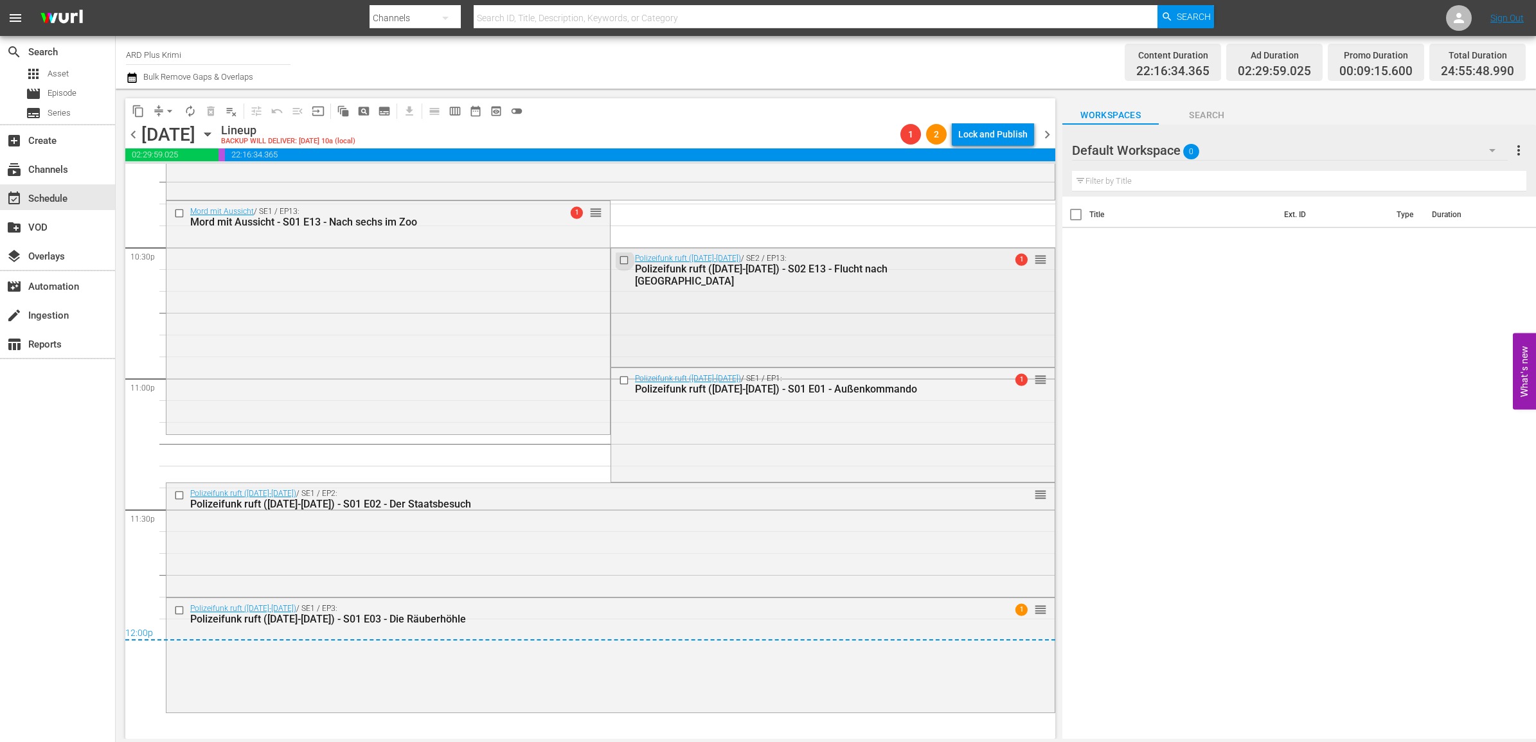
click at [619, 258] on input "checkbox" at bounding box center [625, 260] width 13 height 11
click at [619, 379] on input "checkbox" at bounding box center [625, 380] width 13 height 11
click at [210, 109] on span "delete_forever_outlined" at bounding box center [210, 111] width 13 height 13
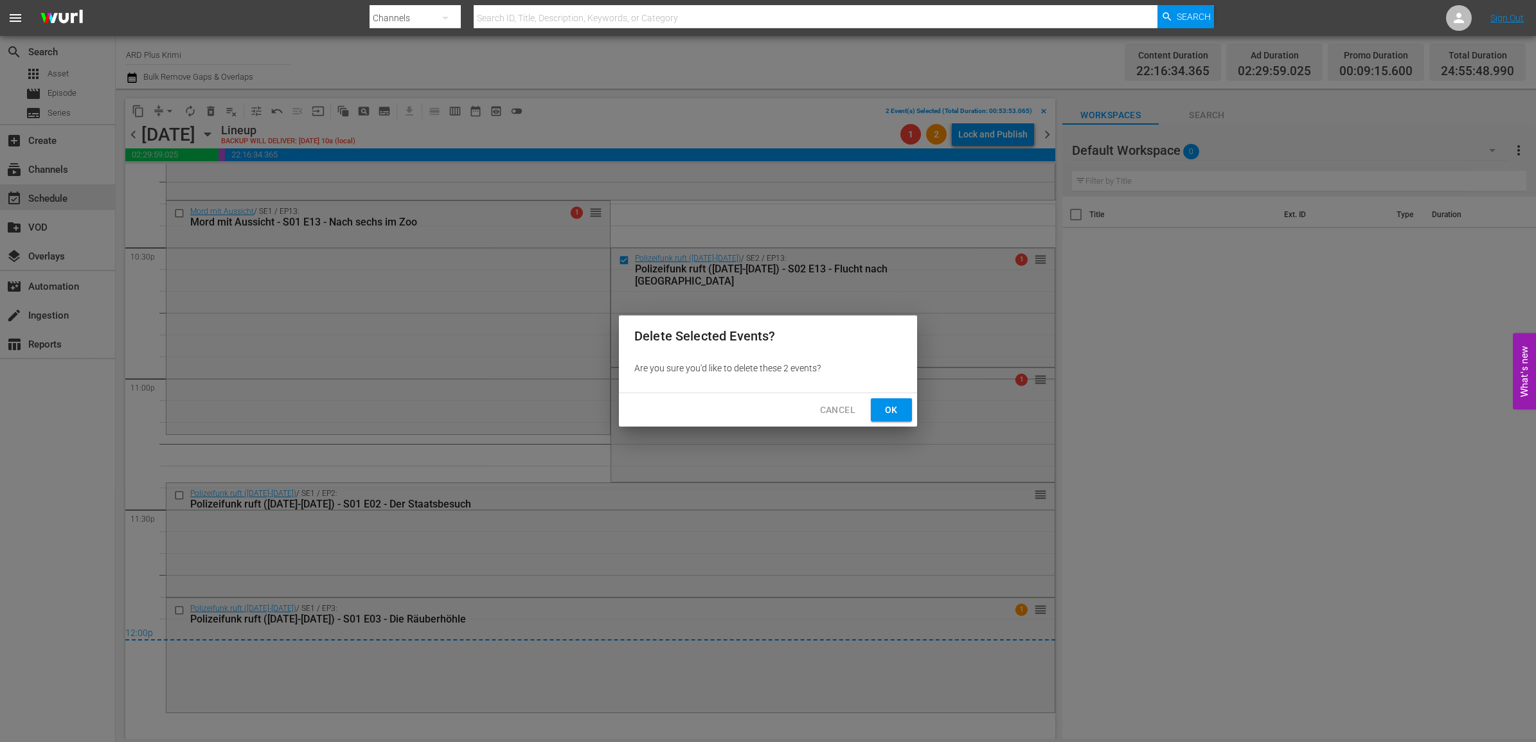
click at [891, 402] on span "Ok" at bounding box center [891, 410] width 21 height 16
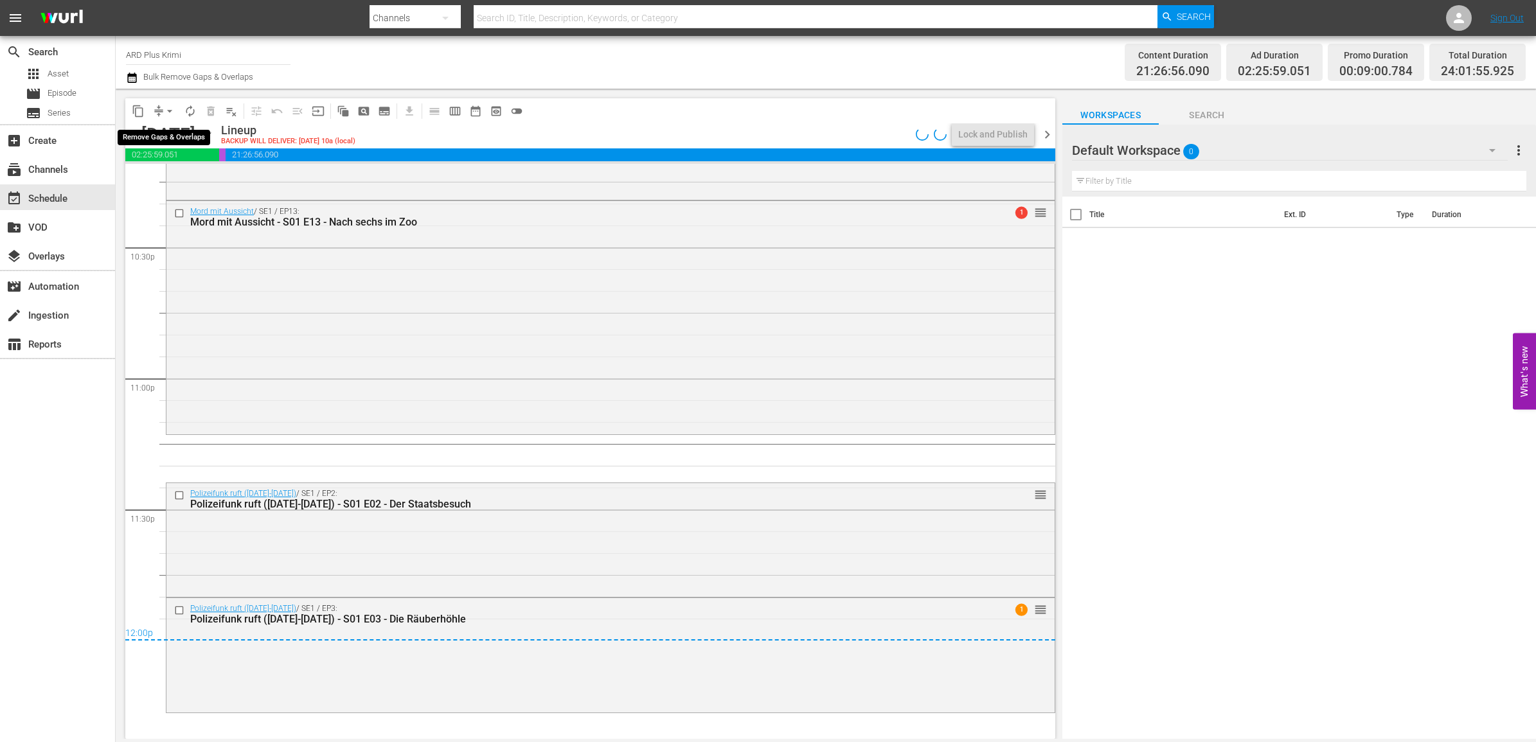
click at [172, 112] on span "arrow_drop_down" at bounding box center [169, 111] width 13 height 13
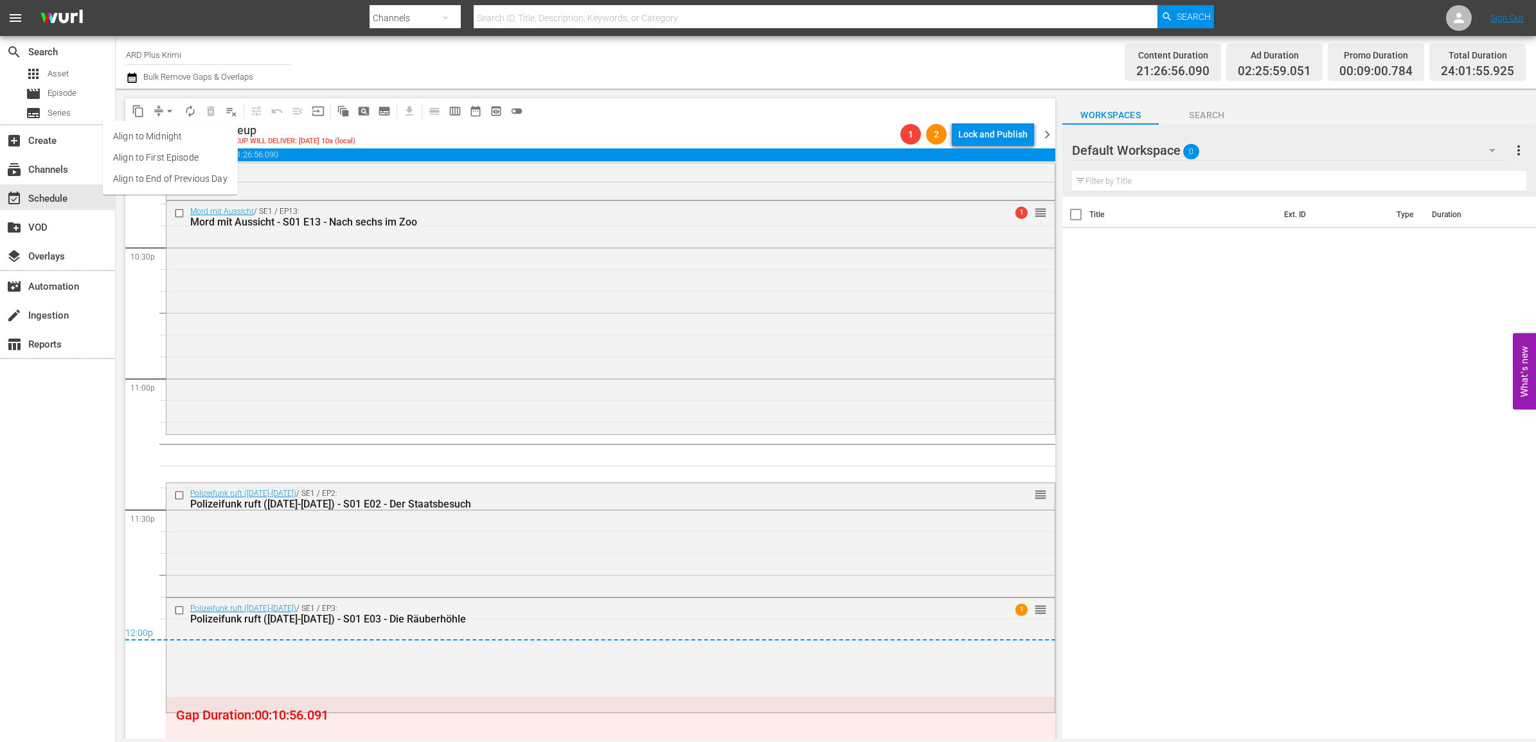
click at [162, 178] on li "Align to End of Previous Day" at bounding box center [170, 178] width 135 height 21
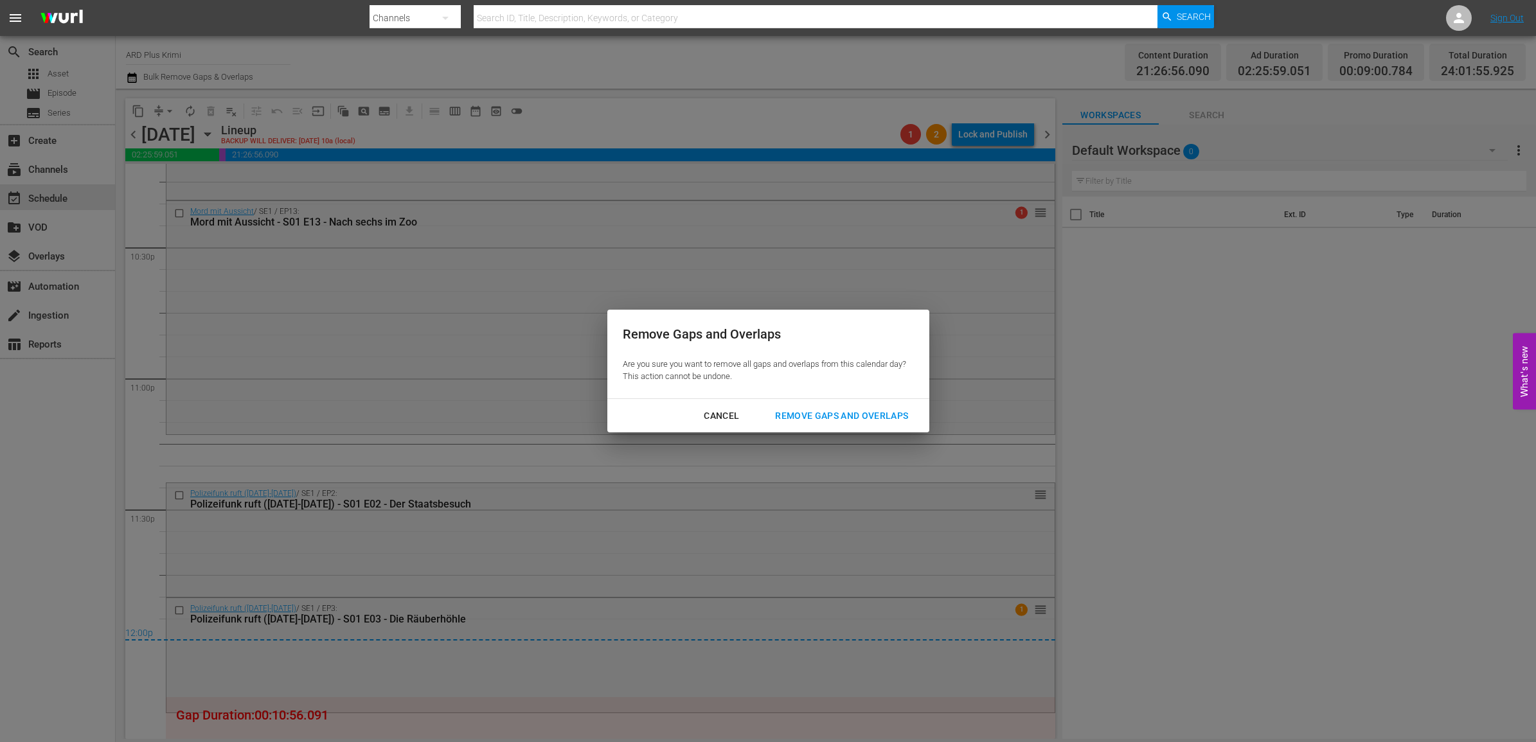
click at [827, 409] on div "Remove Gaps and Overlaps" at bounding box center [842, 416] width 154 height 16
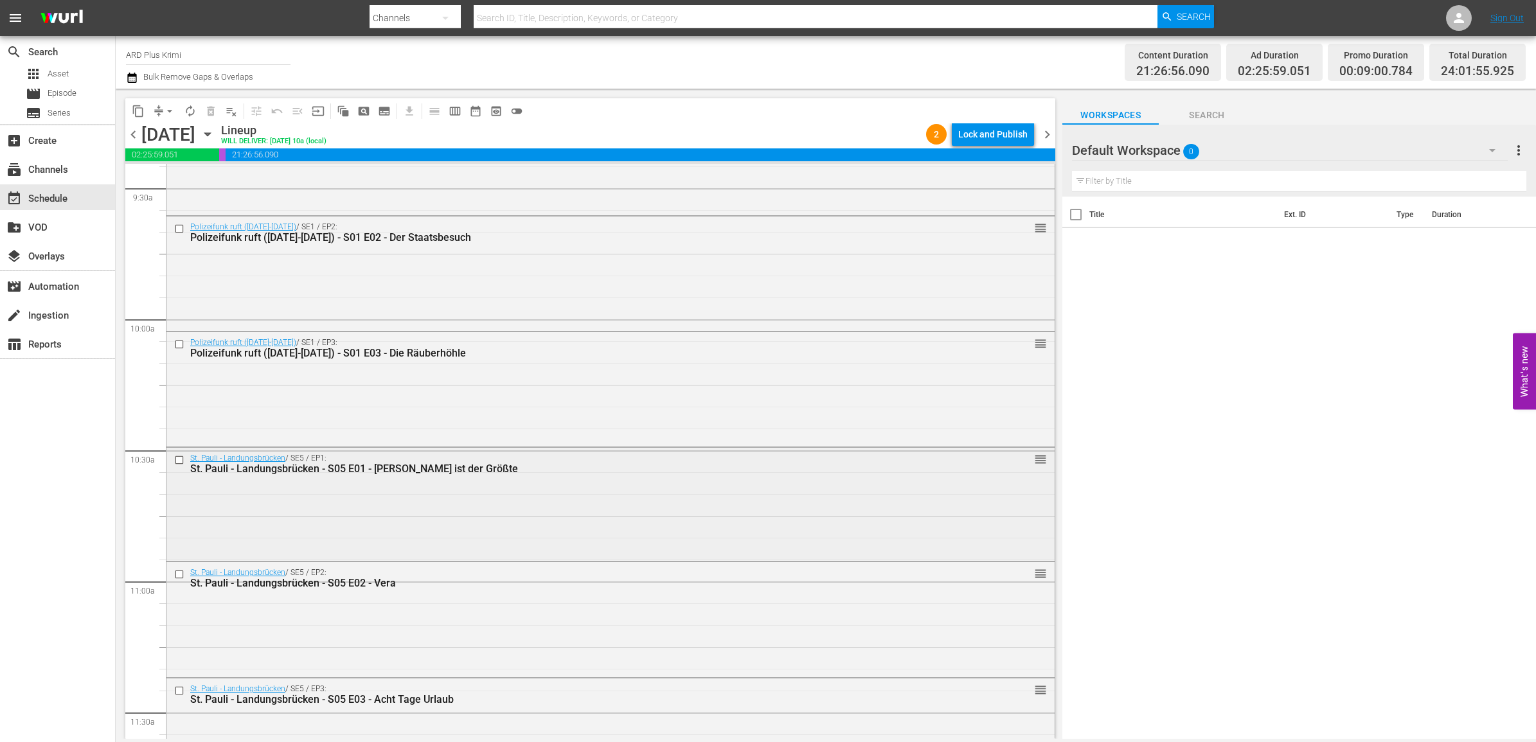
scroll to position [2121, 0]
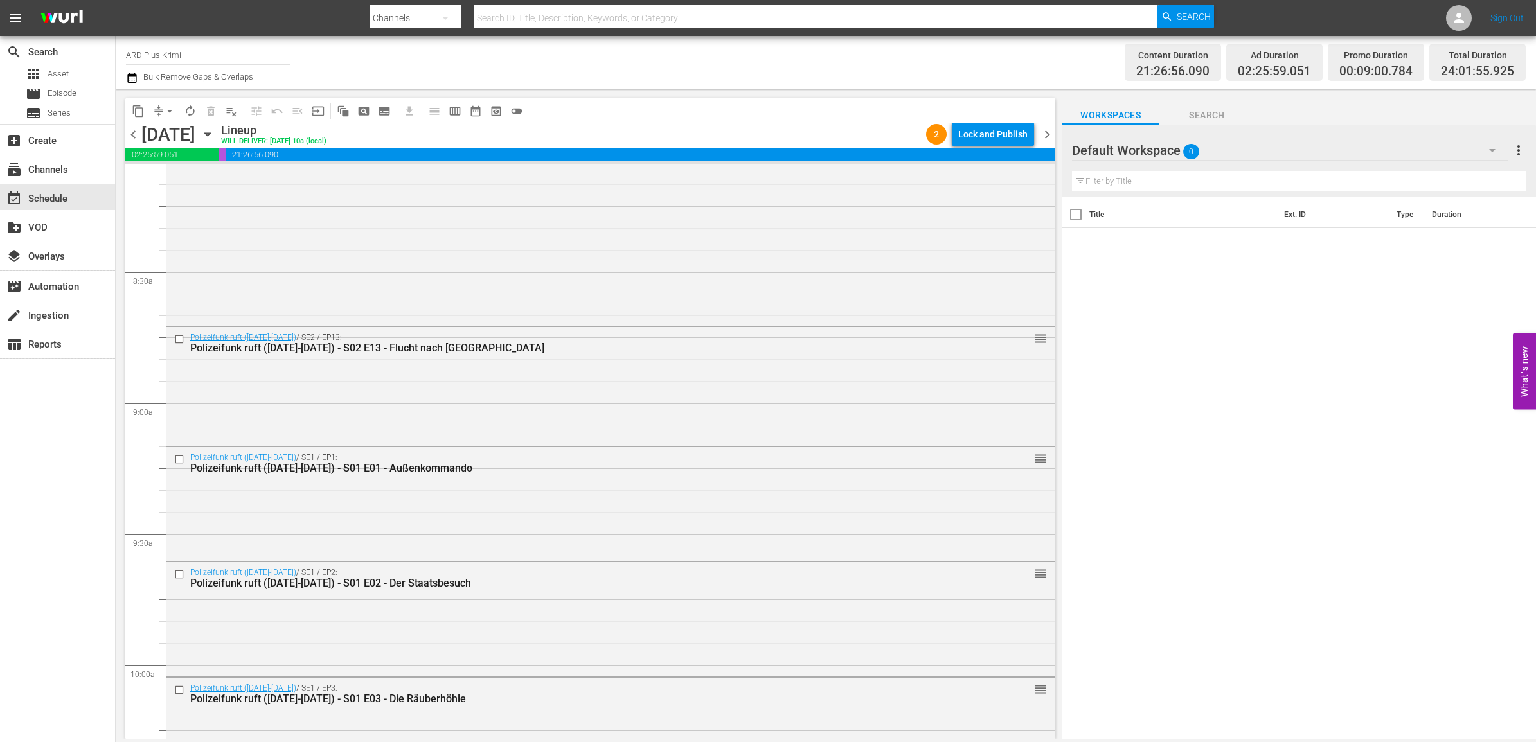
click at [1048, 134] on span "chevron_right" at bounding box center [1047, 135] width 16 height 16
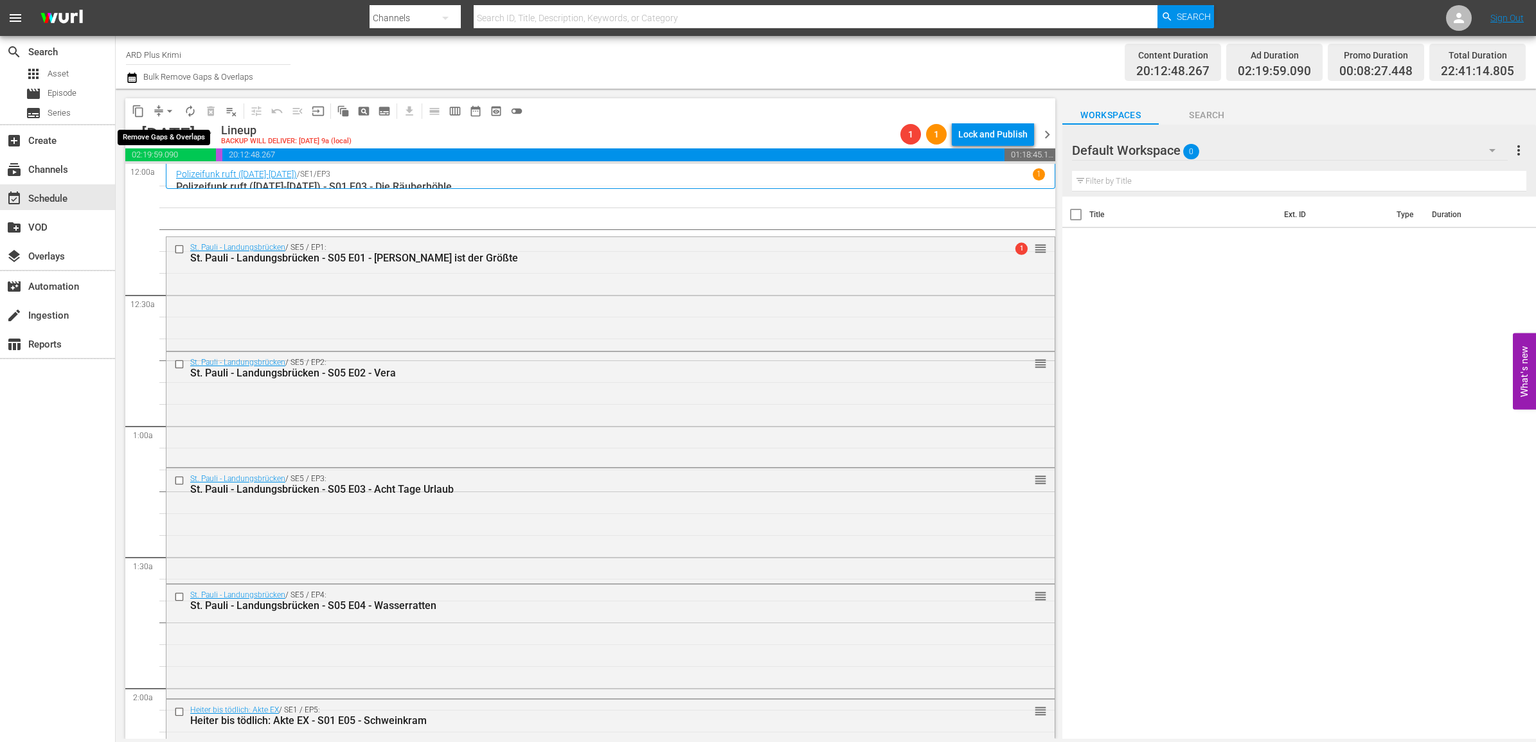
click at [171, 107] on span "arrow_drop_down" at bounding box center [169, 111] width 13 height 13
click at [191, 174] on li "Align to End of Previous Day" at bounding box center [170, 178] width 135 height 21
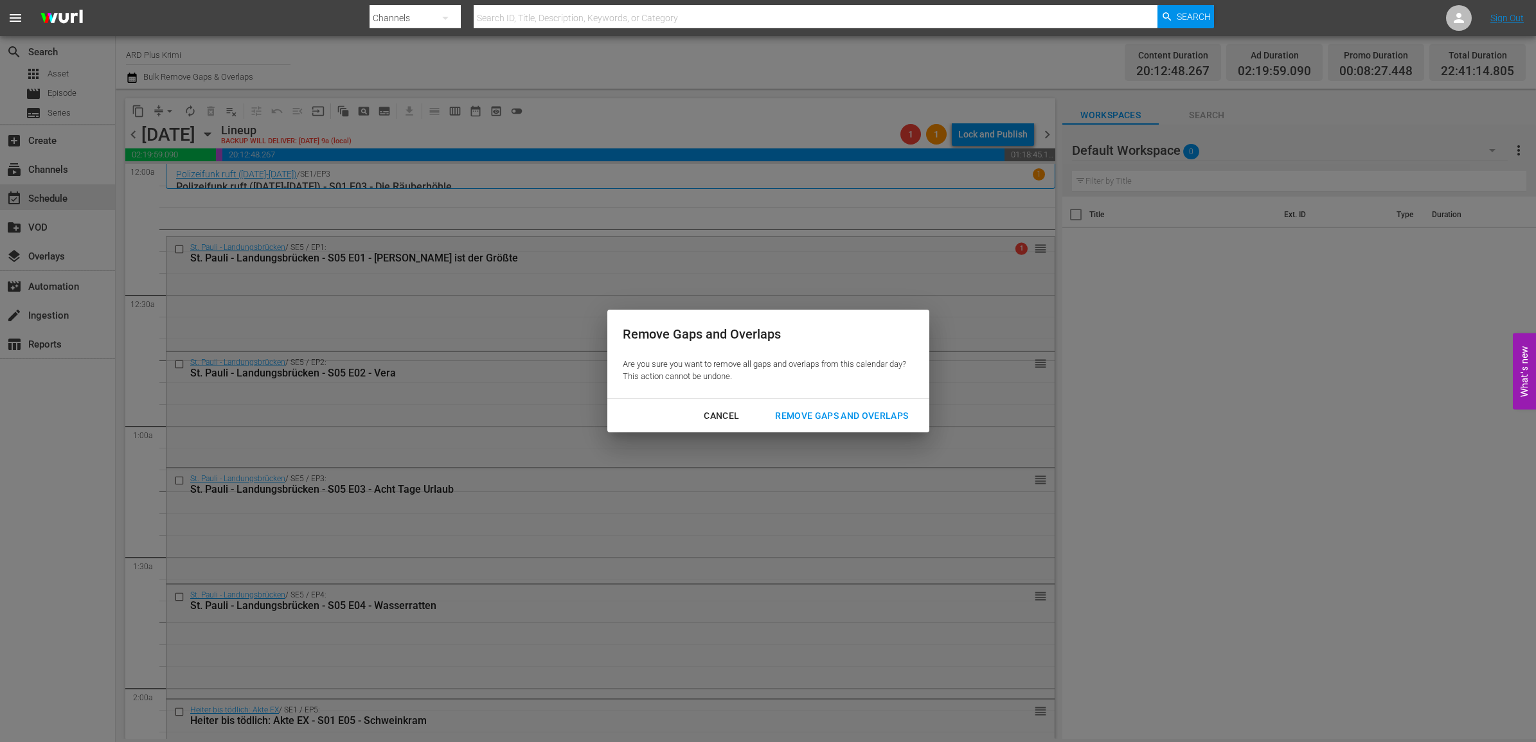
click at [836, 419] on div "Remove Gaps and Overlaps" at bounding box center [842, 416] width 154 height 16
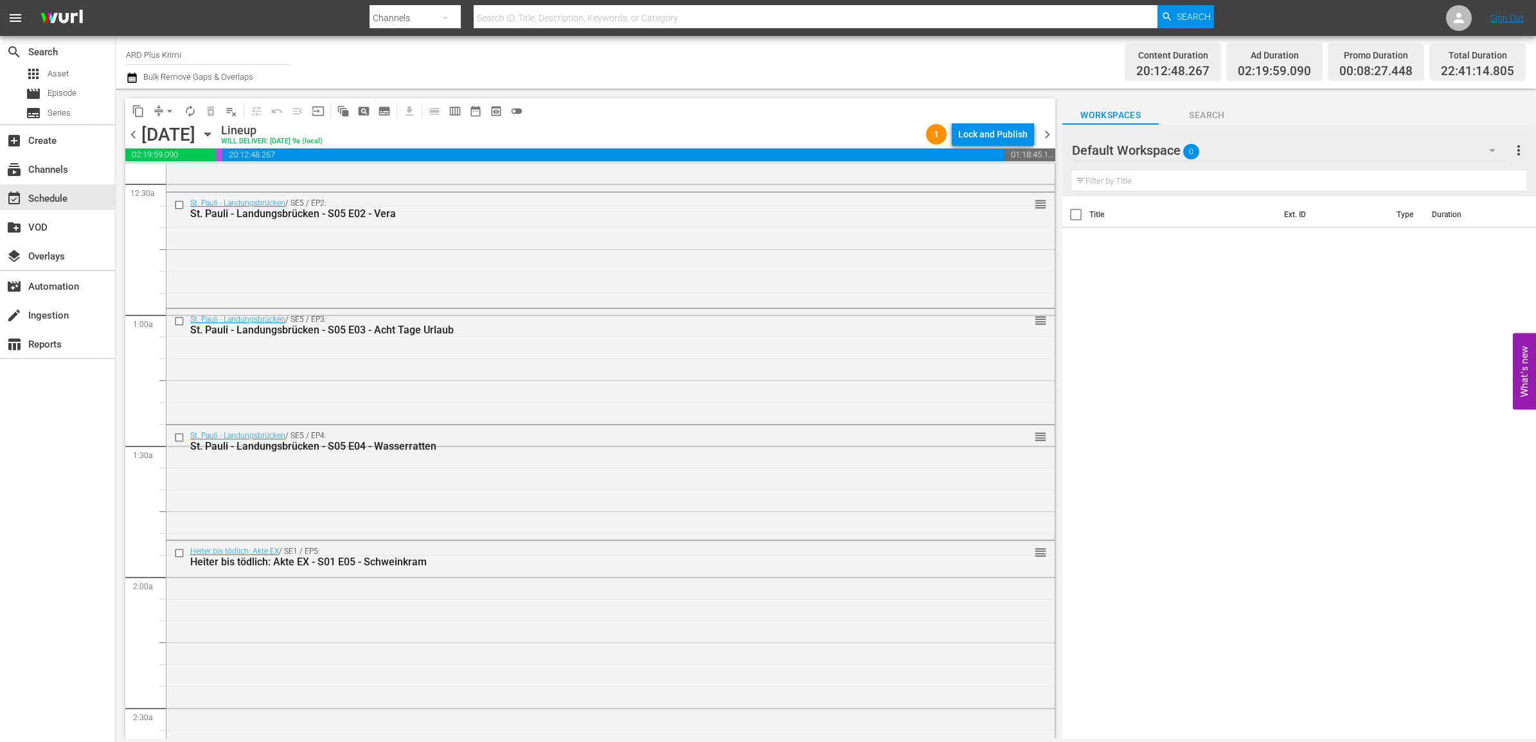
scroll to position [80, 0]
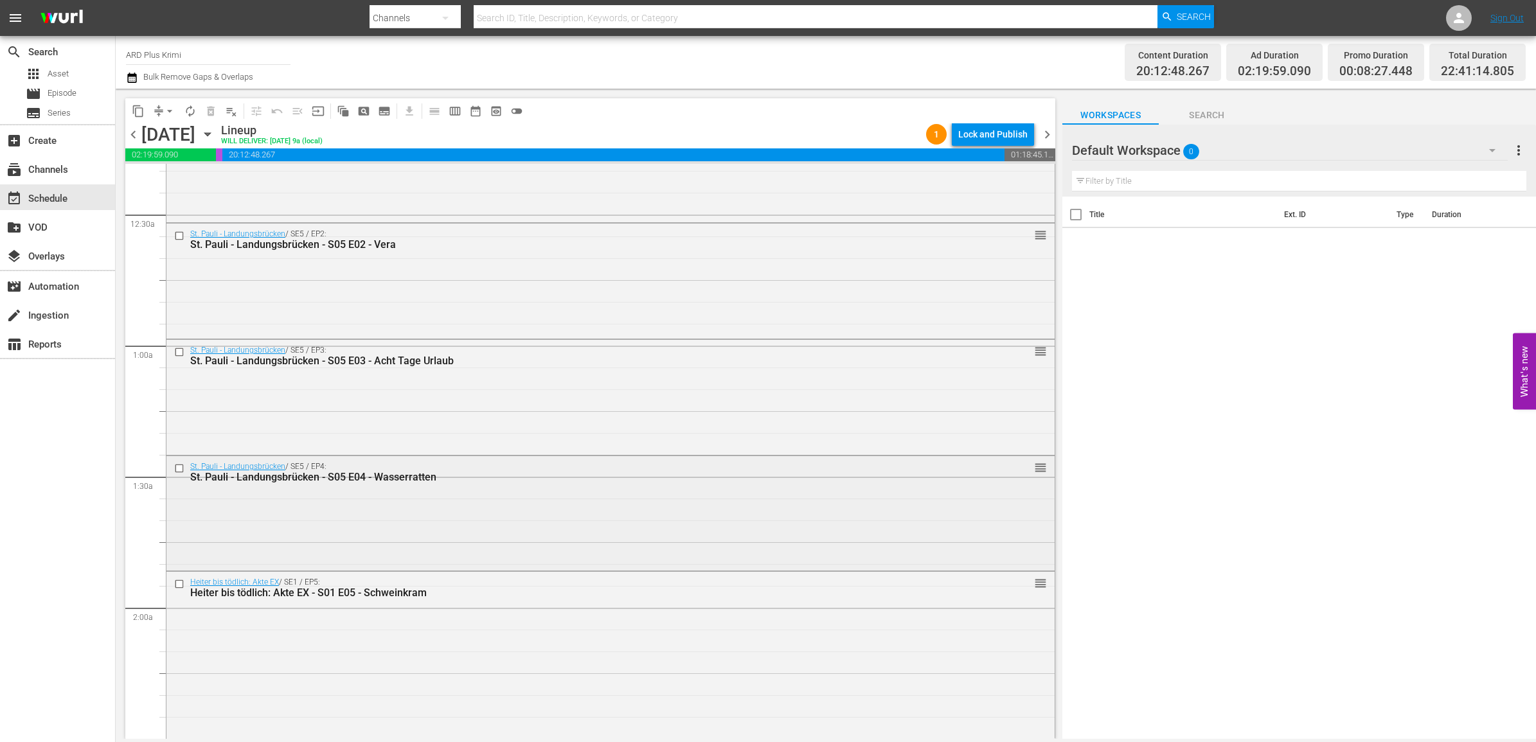
click at [179, 467] on input "checkbox" at bounding box center [180, 468] width 13 height 11
click at [204, 111] on span "delete_forever_outlined" at bounding box center [210, 111] width 13 height 13
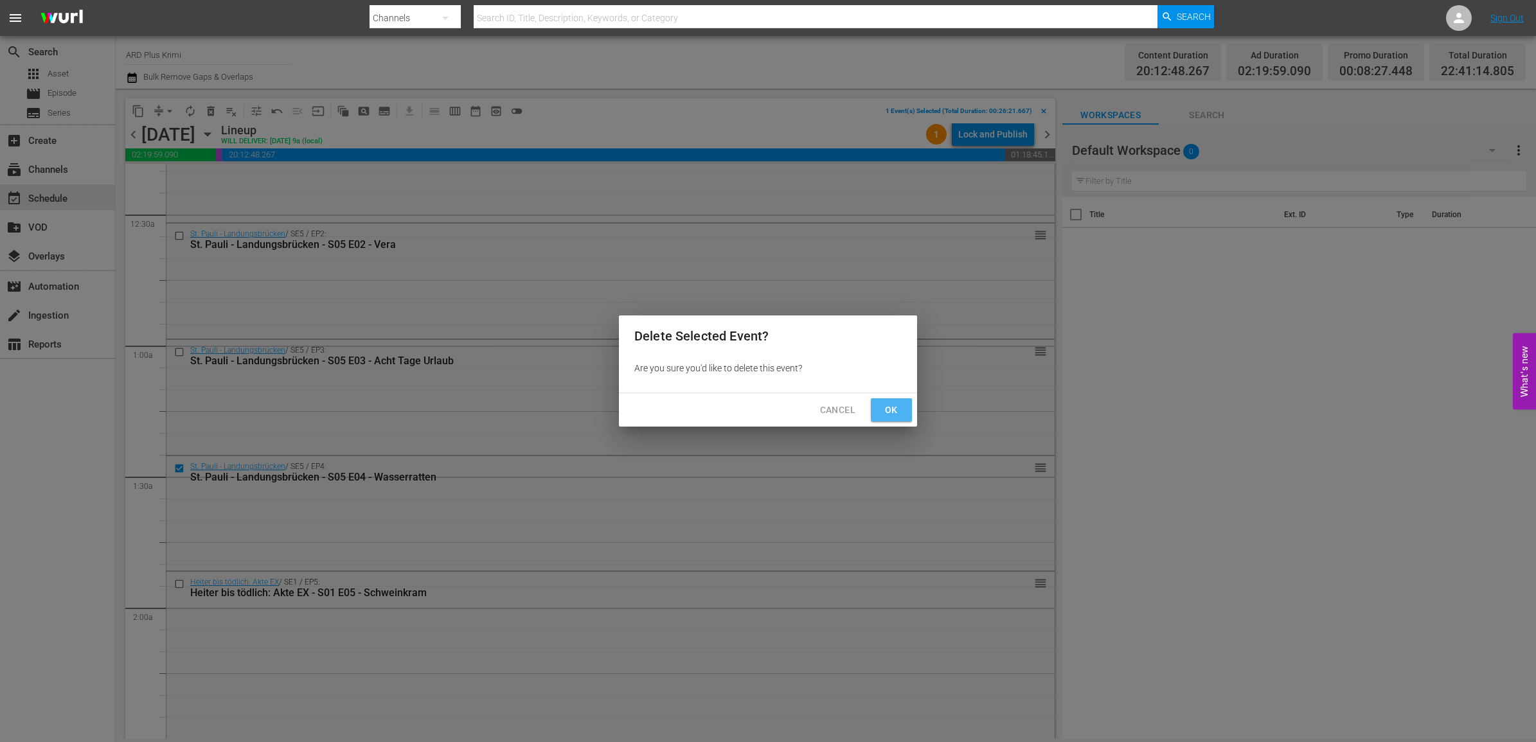
click at [884, 405] on span "Ok" at bounding box center [891, 410] width 21 height 16
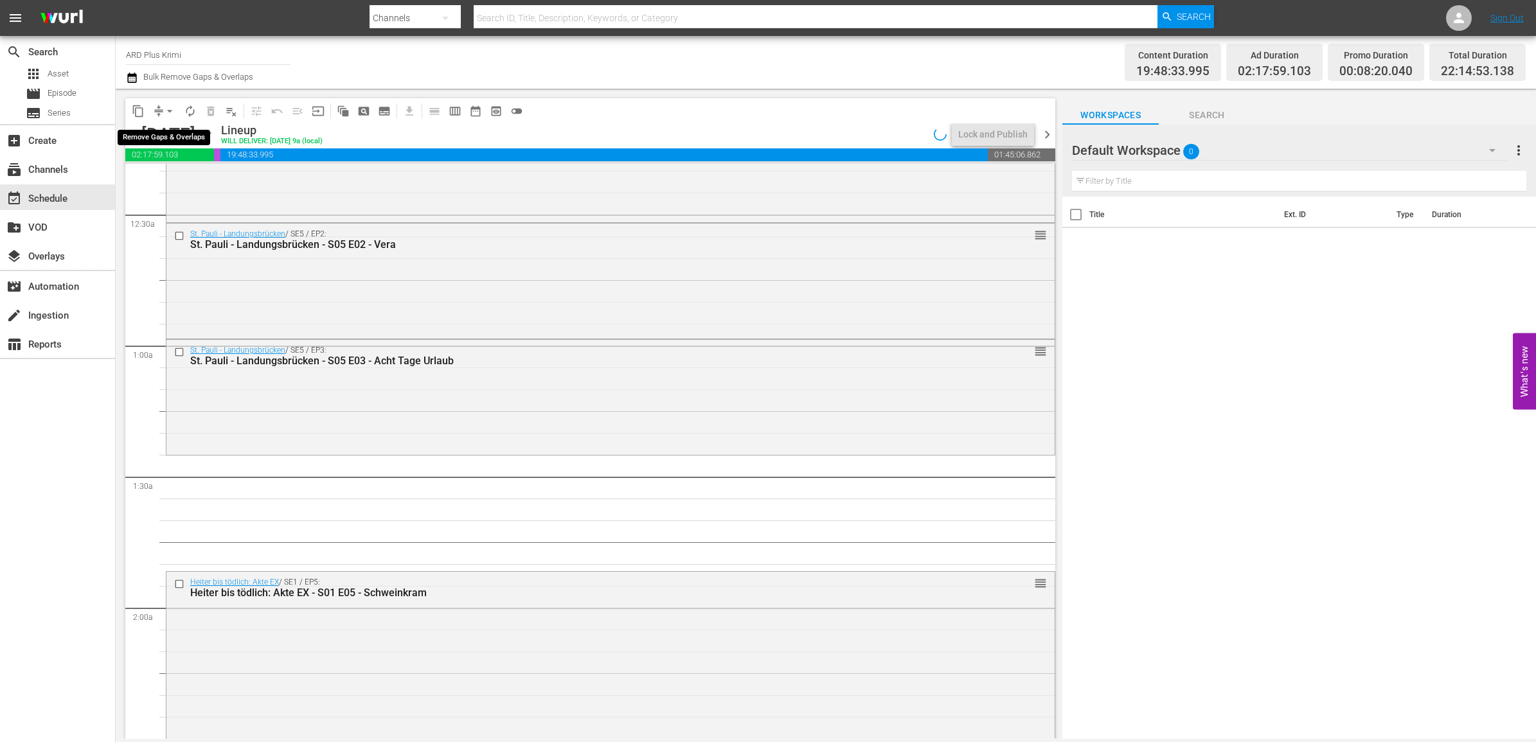
click at [171, 111] on span "arrow_drop_down" at bounding box center [169, 111] width 13 height 13
click at [182, 174] on li "Align to End of Previous Day" at bounding box center [170, 178] width 135 height 21
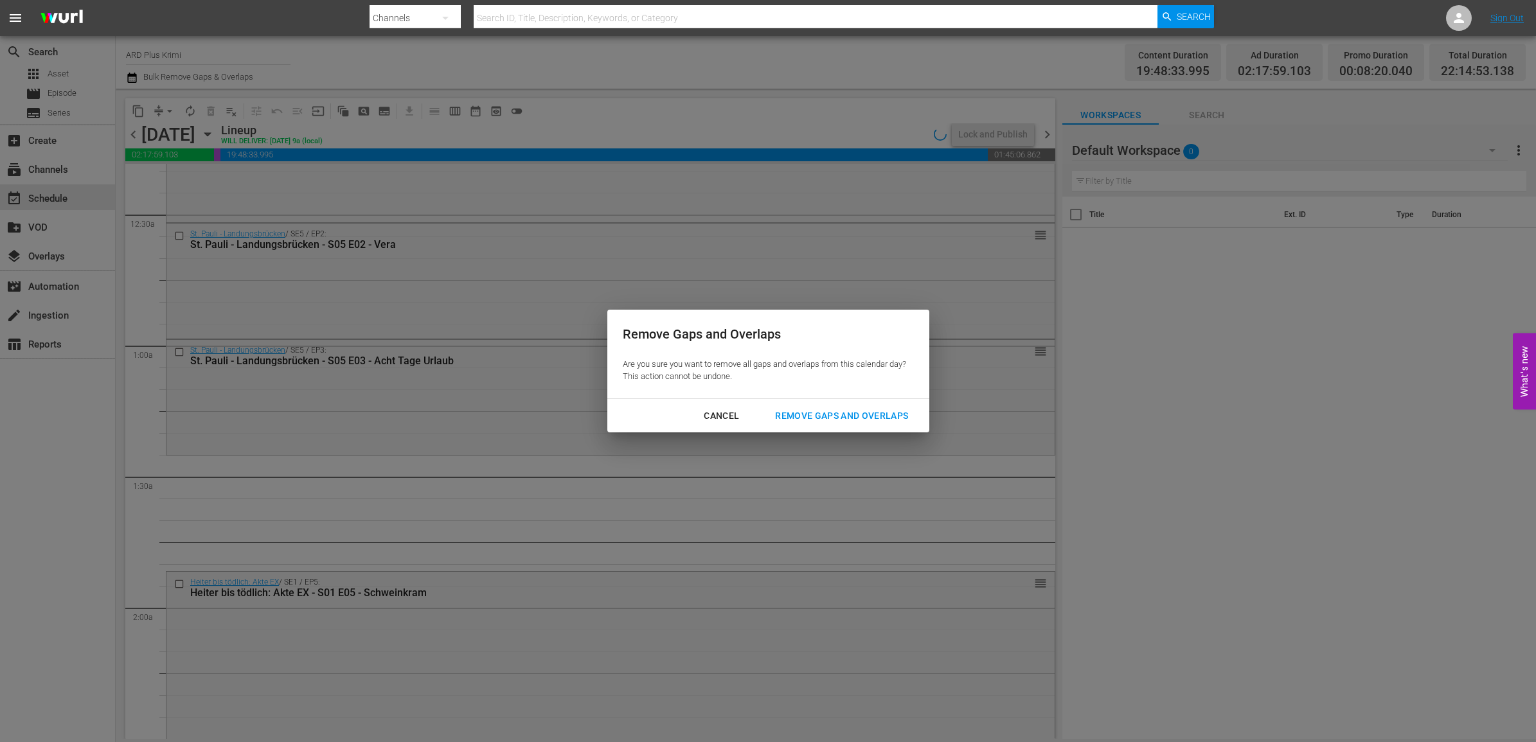
click at [827, 416] on div "Remove Gaps and Overlaps" at bounding box center [842, 416] width 154 height 16
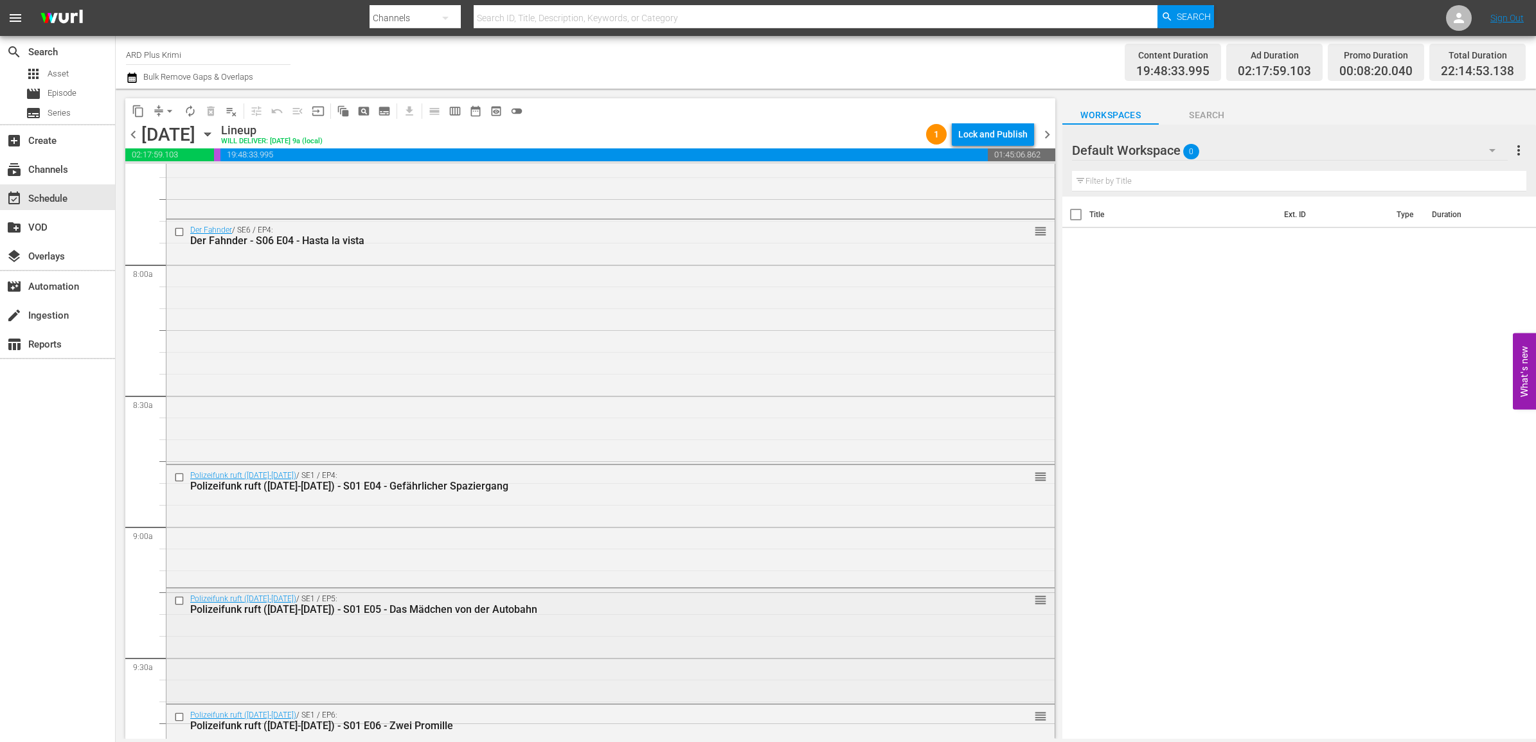
scroll to position [2089, 0]
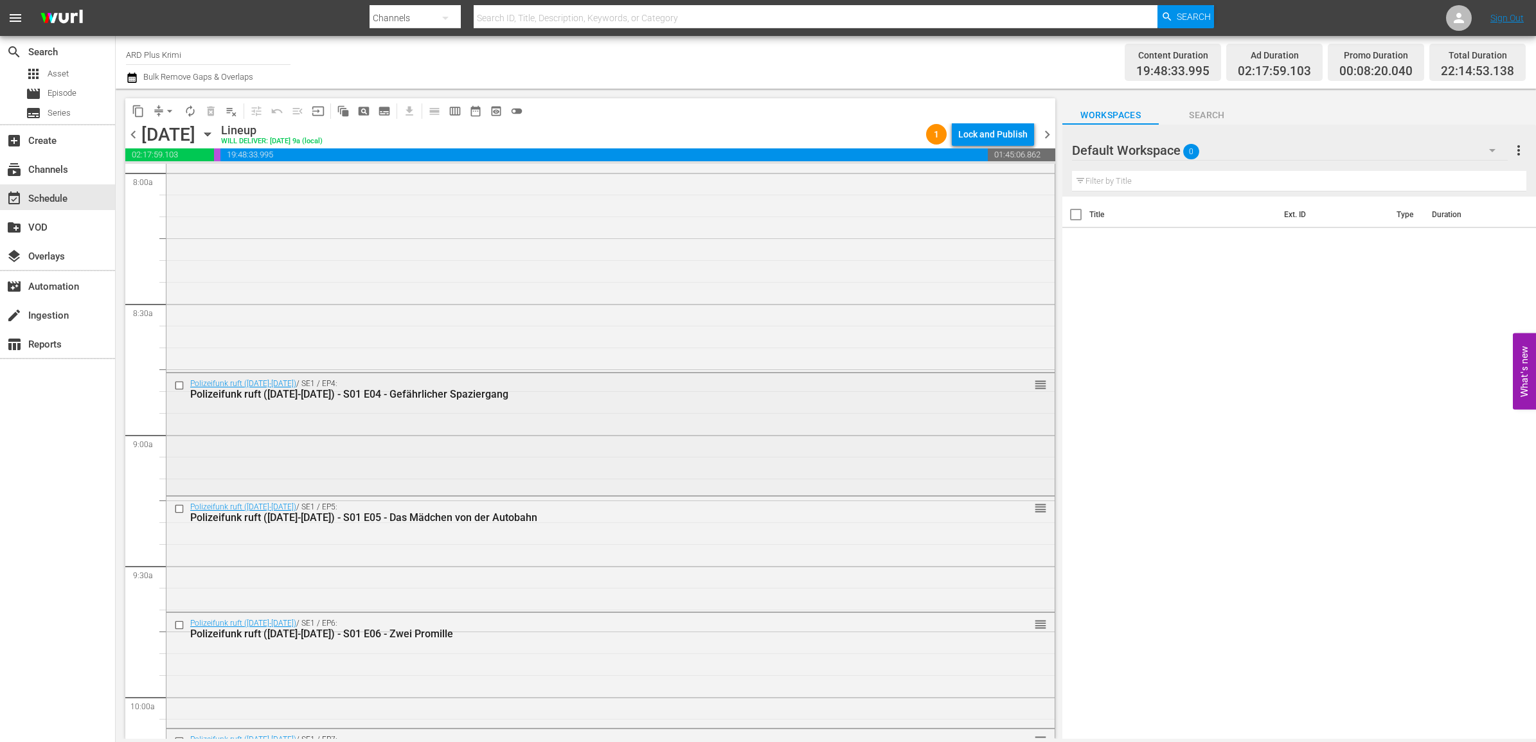
click at [179, 386] on input "checkbox" at bounding box center [180, 385] width 13 height 11
click at [180, 515] on div at bounding box center [180, 508] width 19 height 15
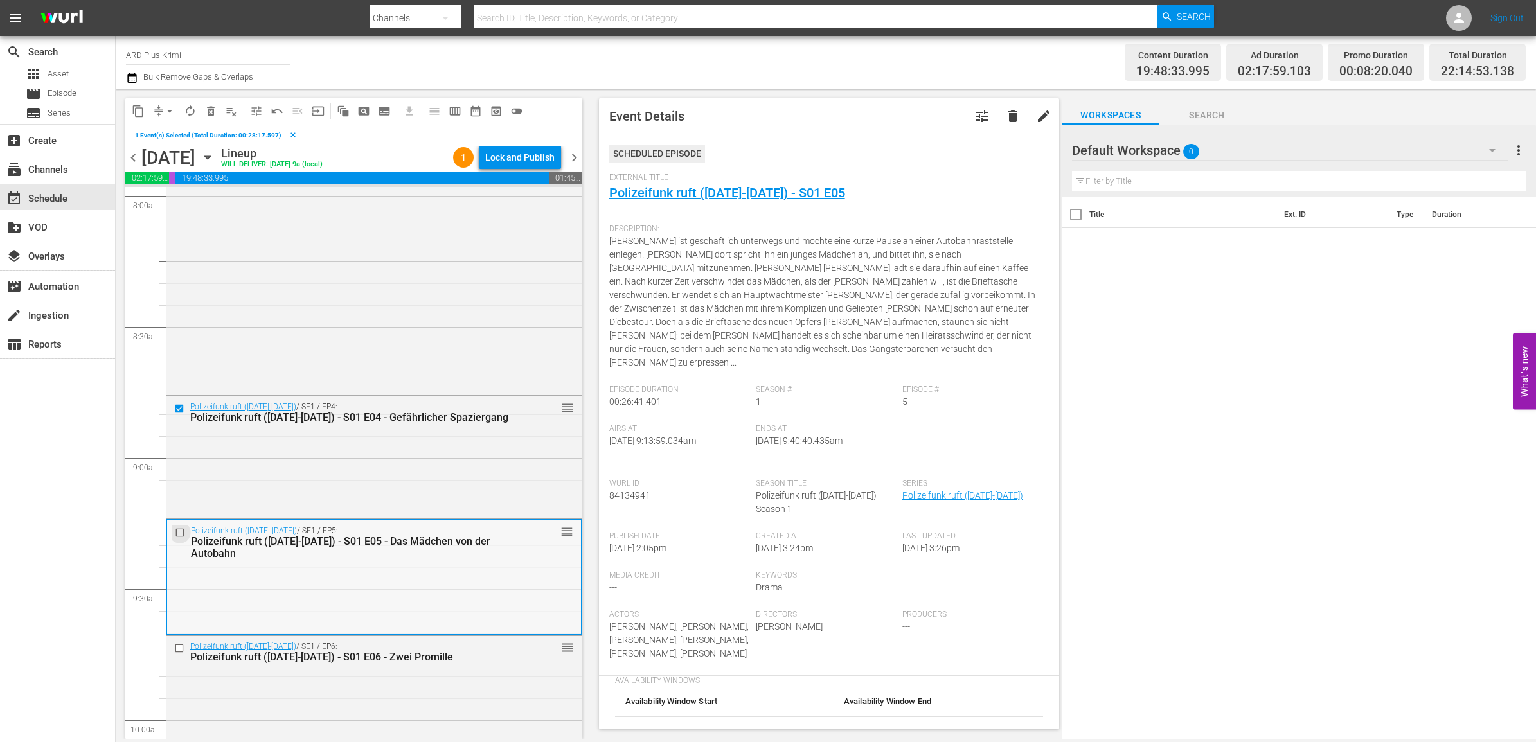
click at [178, 532] on input "checkbox" at bounding box center [181, 532] width 13 height 11
click at [177, 647] on input "checkbox" at bounding box center [180, 648] width 13 height 11
click at [561, 531] on span "reorder" at bounding box center [567, 532] width 13 height 14
click at [518, 557] on div "Polizeifunk ruft (1966-1970) / SE1 / EP5: Polizeifunk ruft (1966-1970) - S01 E0…" at bounding box center [374, 543] width 414 height 44
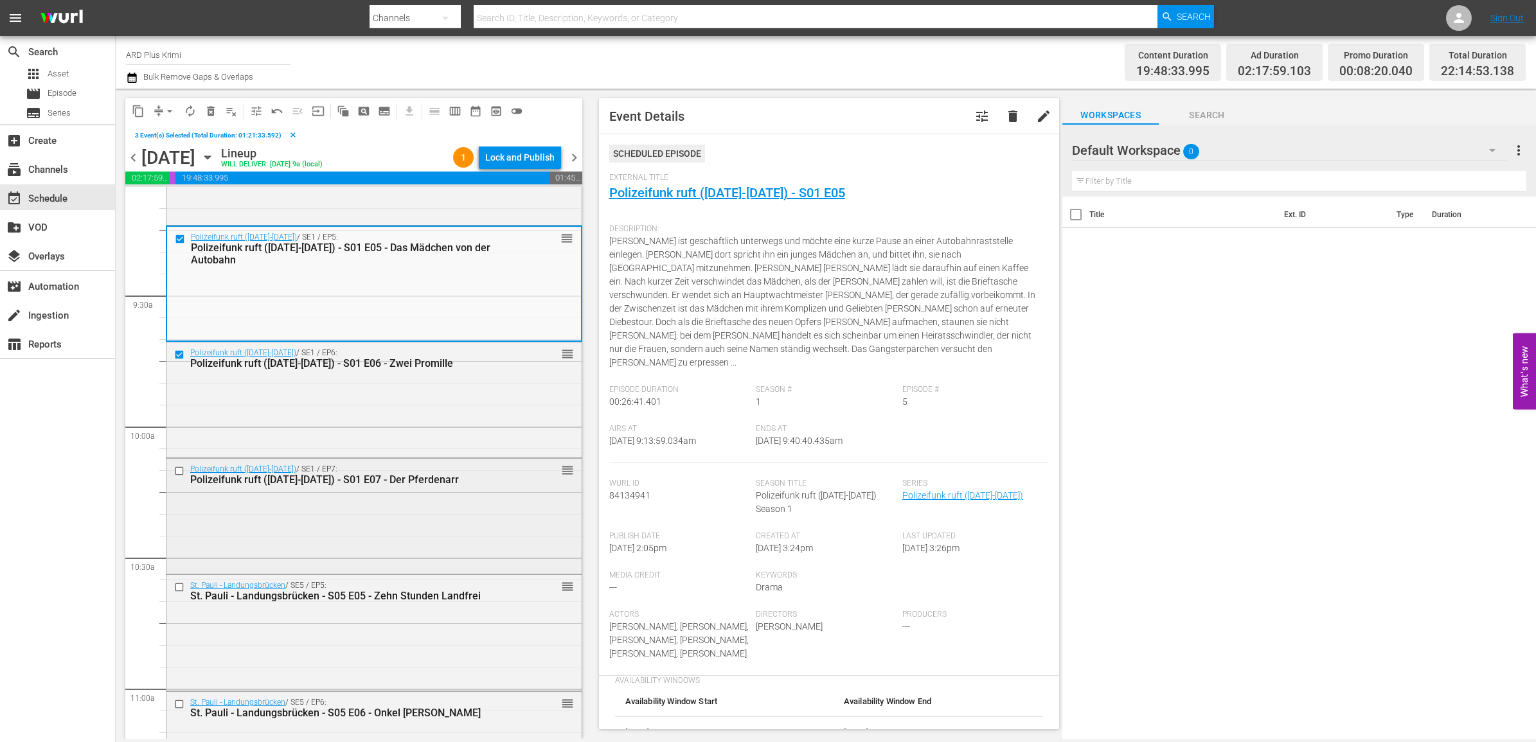
scroll to position [2411, 0]
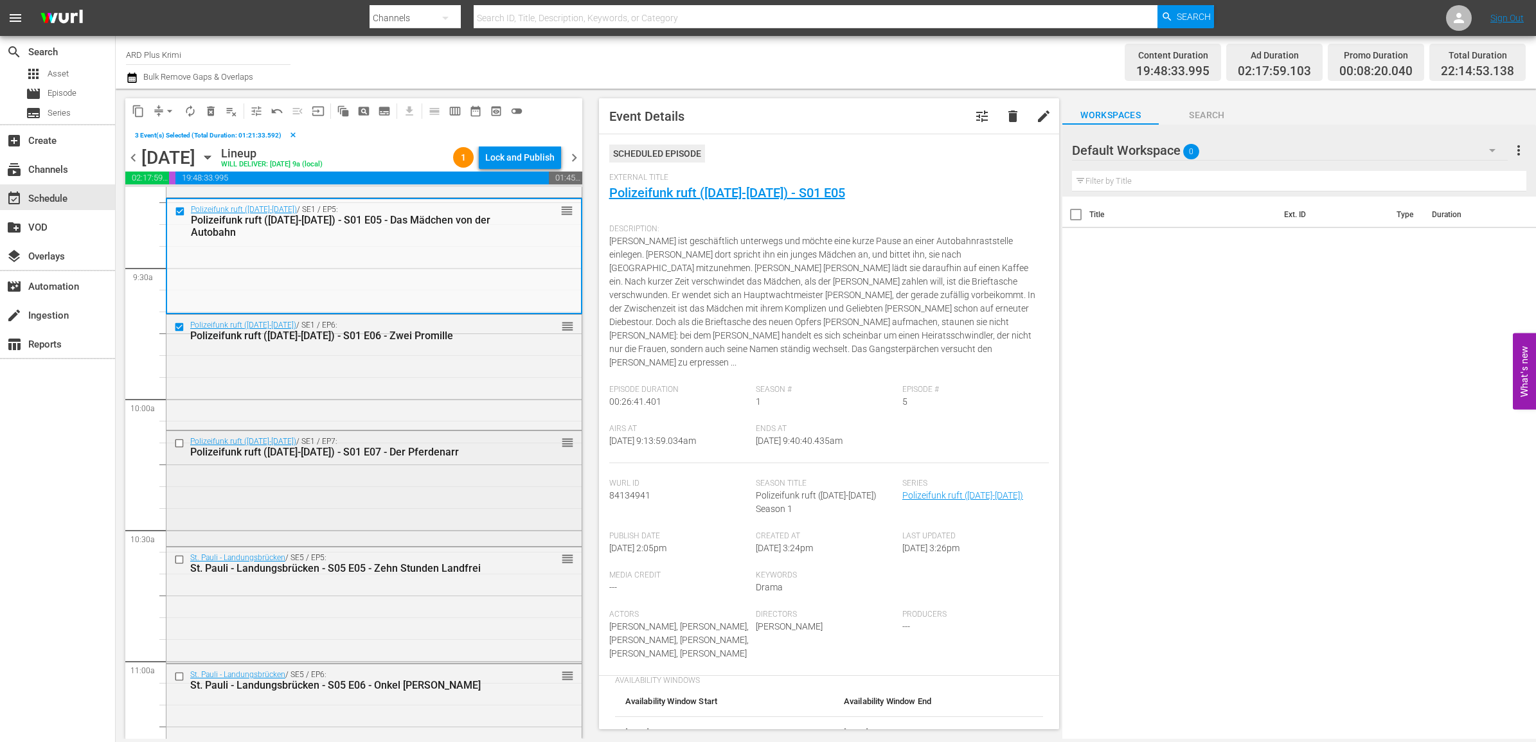
click at [177, 440] on input "checkbox" at bounding box center [180, 443] width 13 height 11
click at [175, 560] on input "checkbox" at bounding box center [180, 560] width 13 height 11
click at [180, 678] on input "checkbox" at bounding box center [180, 677] width 13 height 11
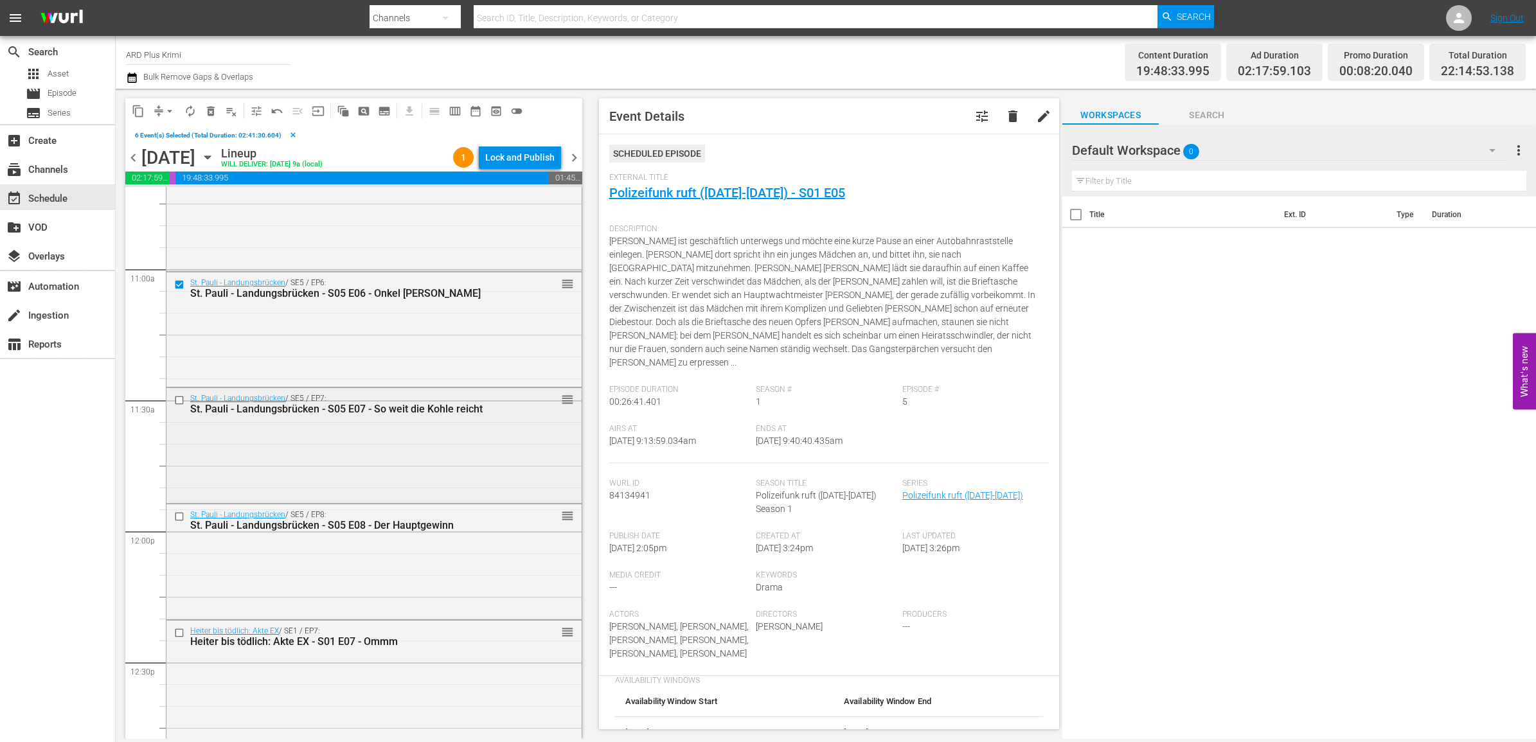
scroll to position [2812, 0]
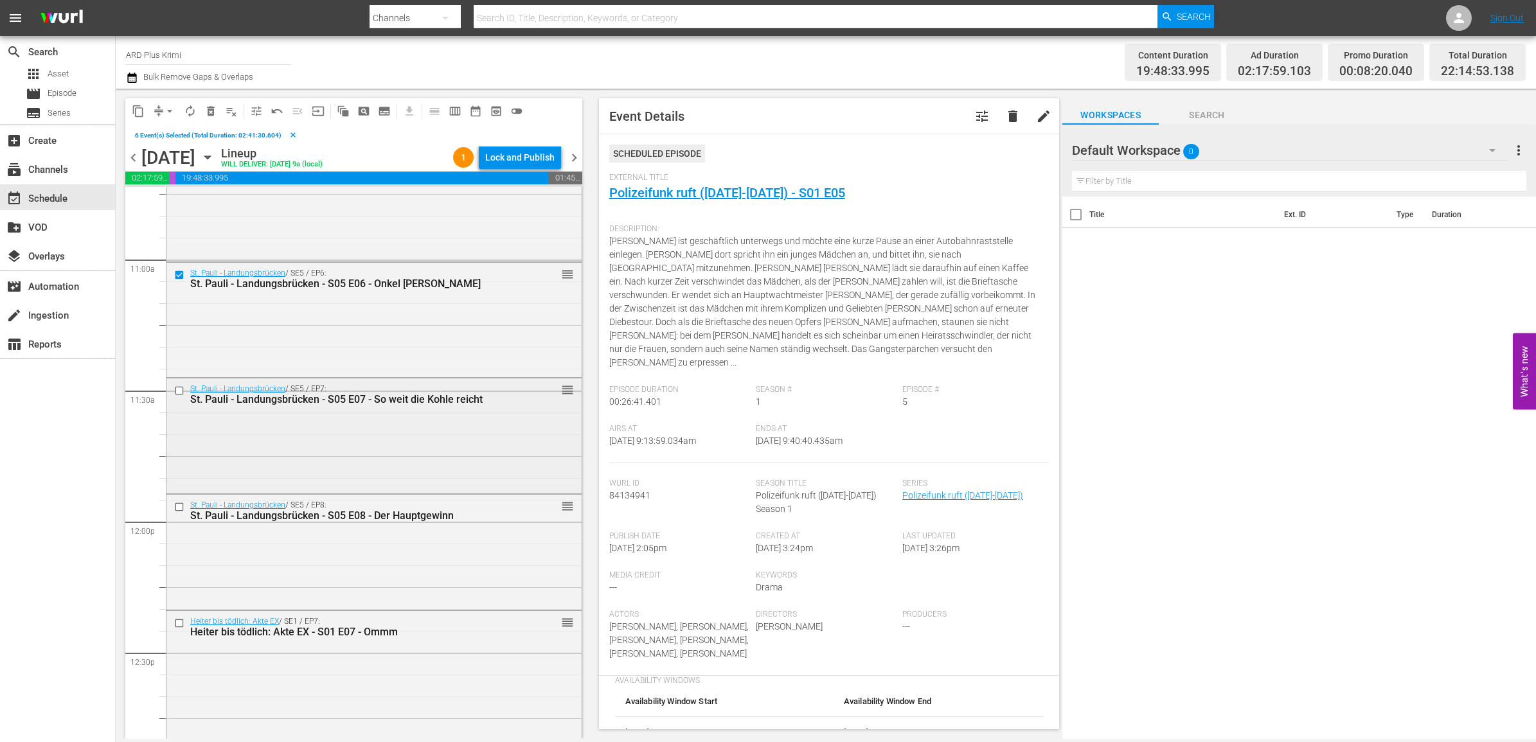
click at [177, 393] on input "checkbox" at bounding box center [180, 391] width 13 height 11
click at [179, 509] on input "checkbox" at bounding box center [180, 507] width 13 height 11
click at [177, 622] on input "checkbox" at bounding box center [180, 623] width 13 height 11
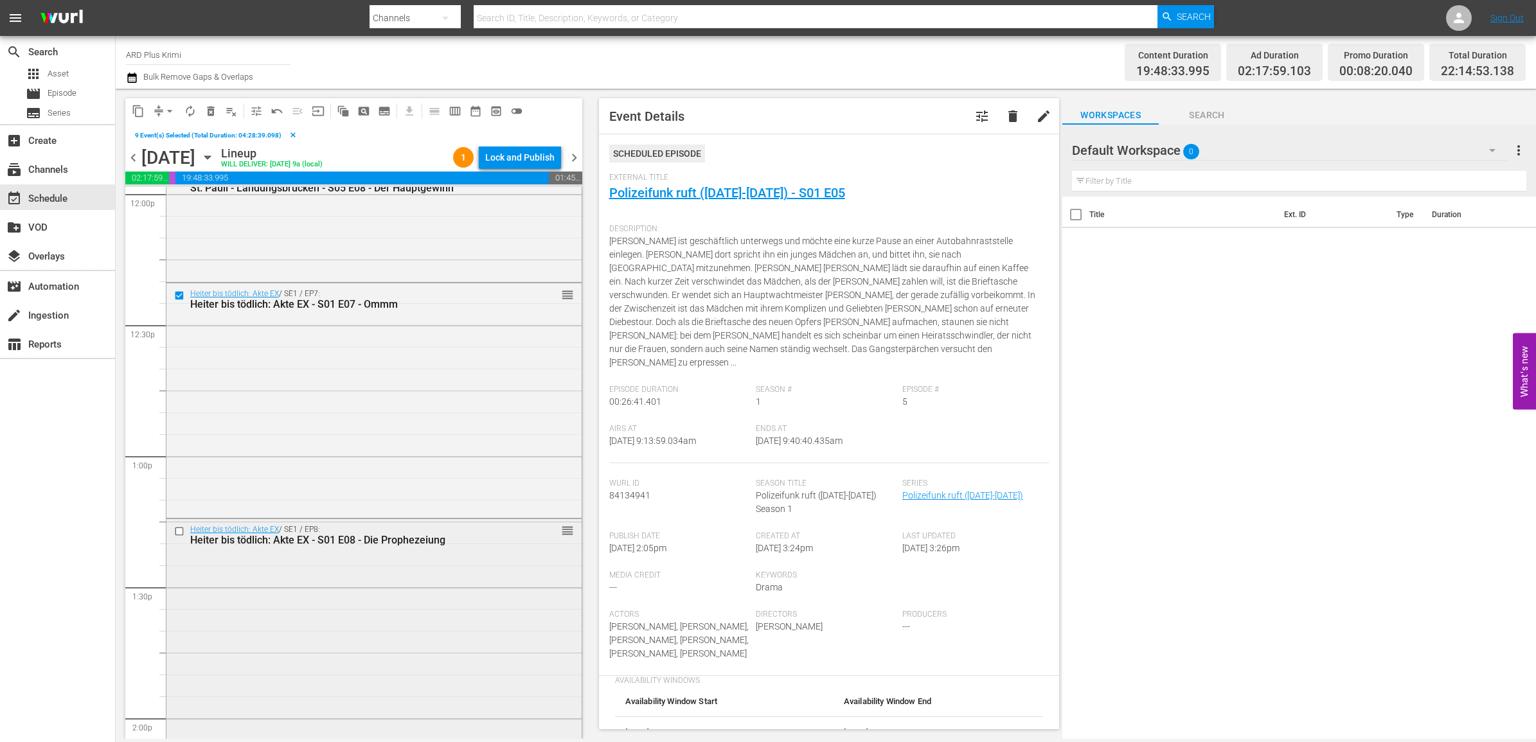
scroll to position [3214, 0]
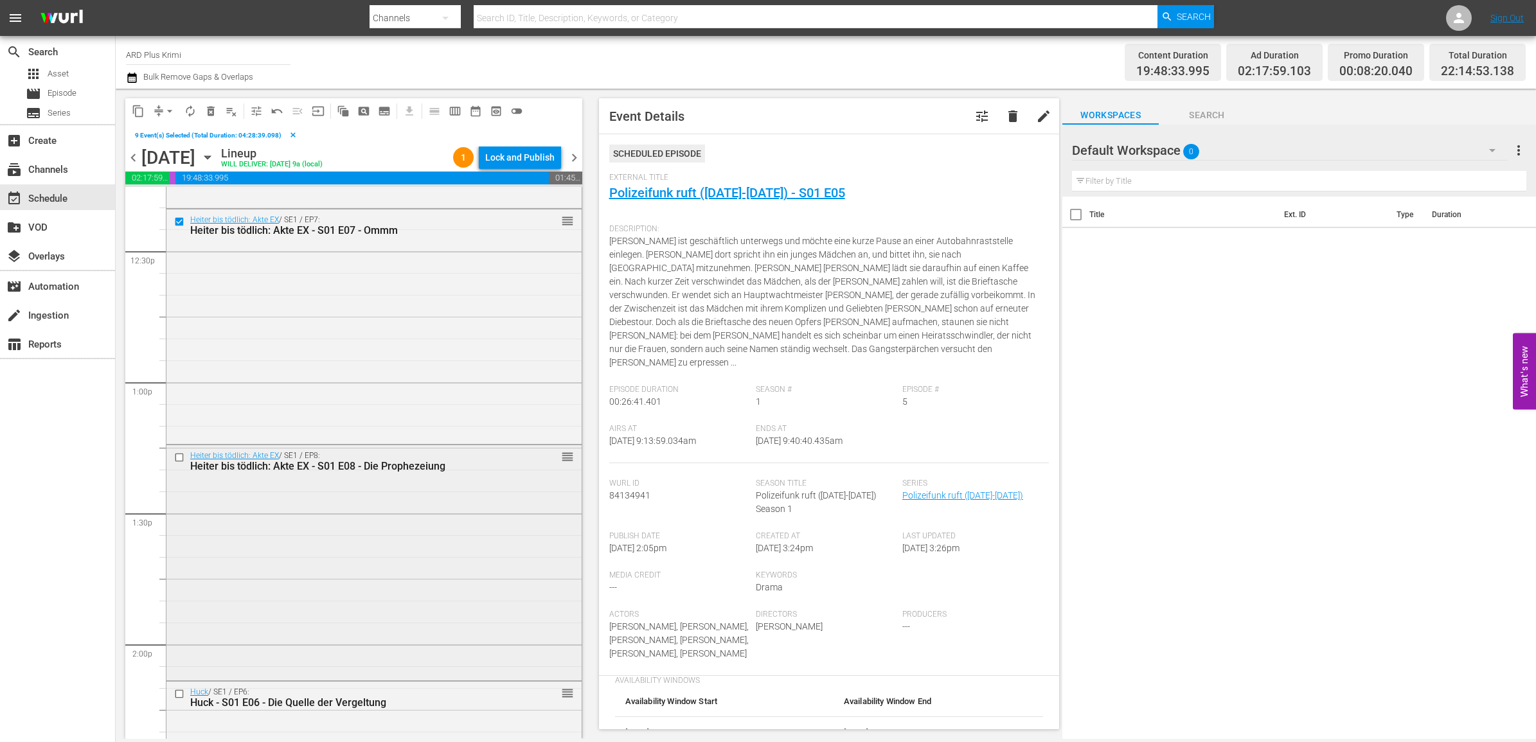
click at [178, 454] on input "checkbox" at bounding box center [180, 457] width 13 height 11
click at [178, 694] on input "checkbox" at bounding box center [180, 694] width 13 height 11
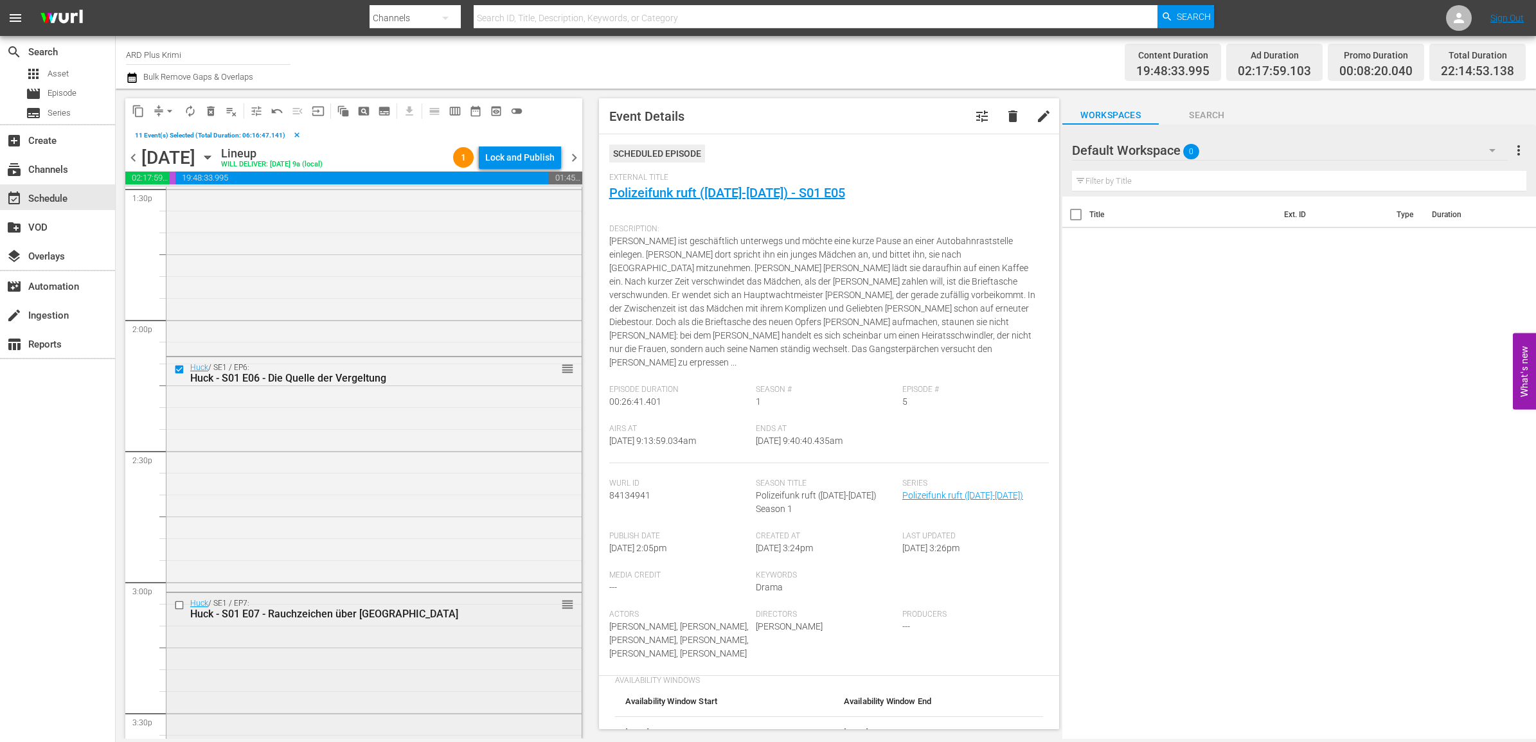
scroll to position [3616, 0]
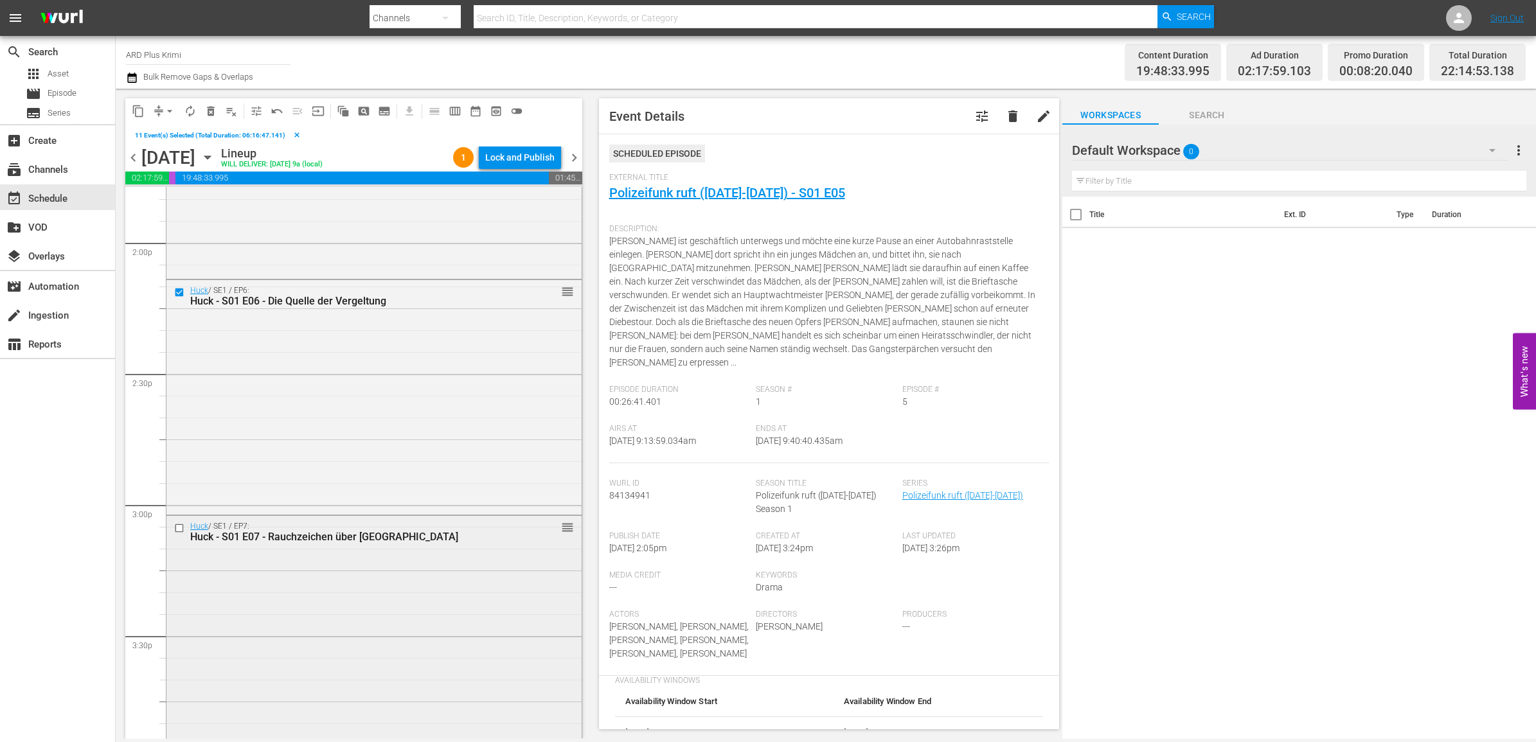
click at [181, 529] on input "checkbox" at bounding box center [180, 528] width 13 height 11
click at [177, 525] on input "checkbox" at bounding box center [180, 523] width 13 height 11
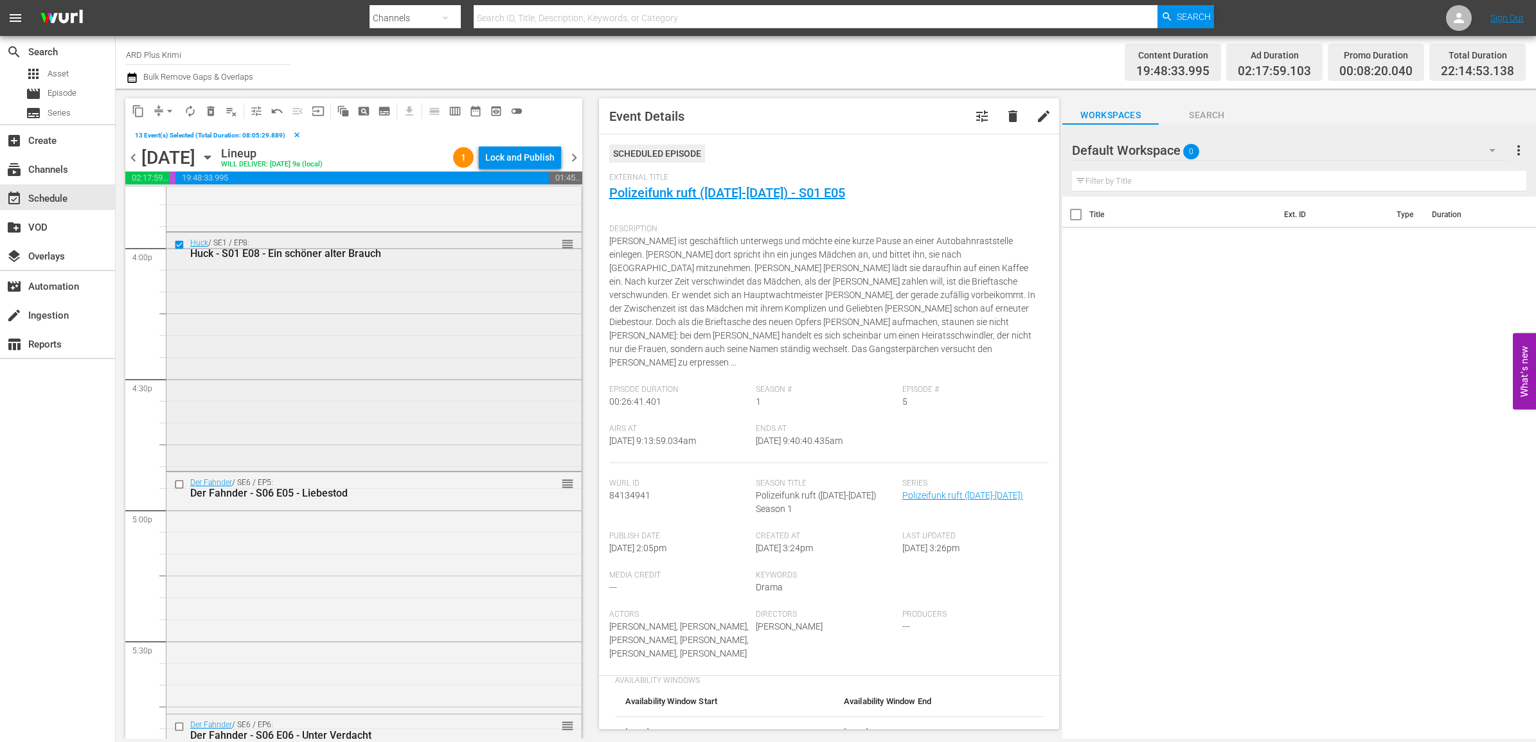
scroll to position [4178, 0]
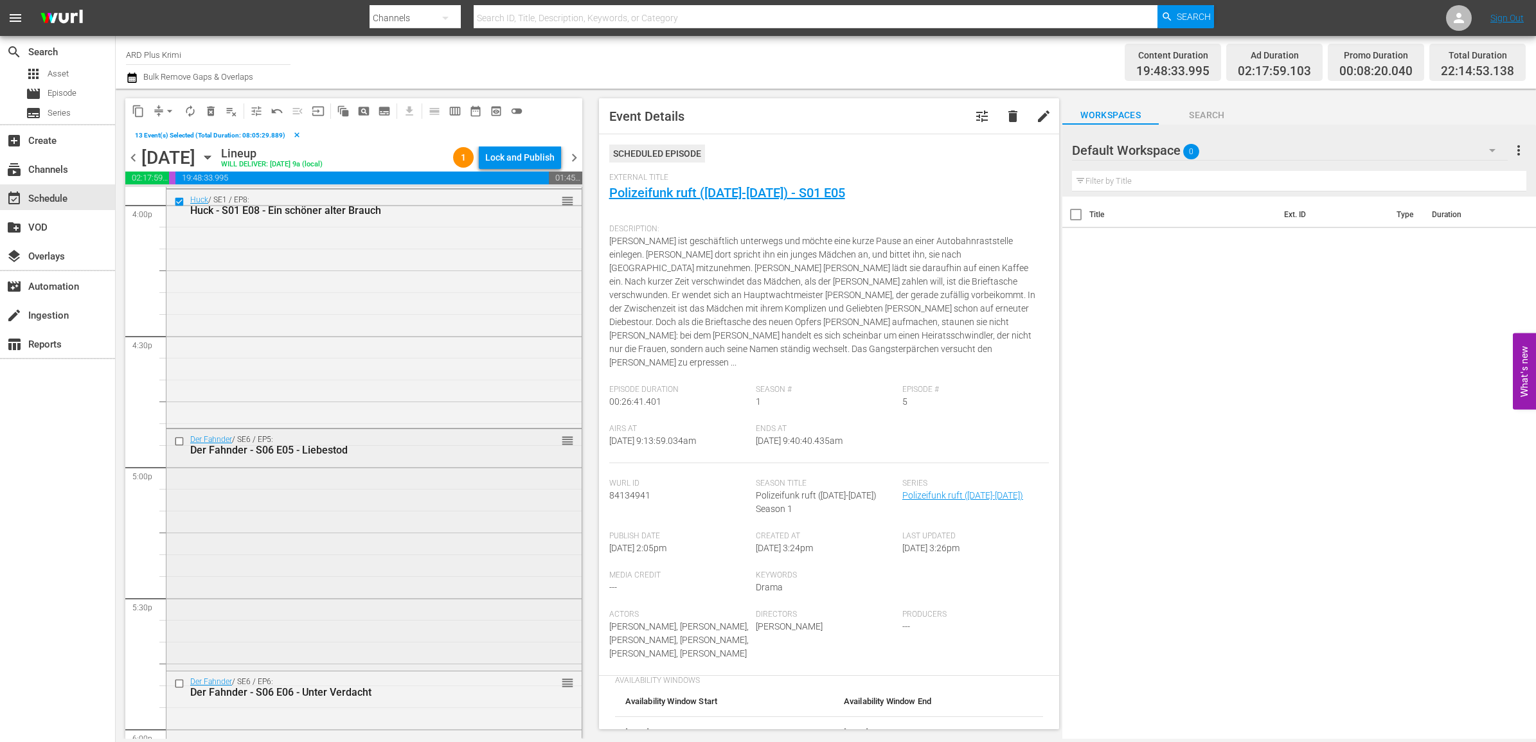
click at [177, 436] on input "checkbox" at bounding box center [180, 441] width 13 height 11
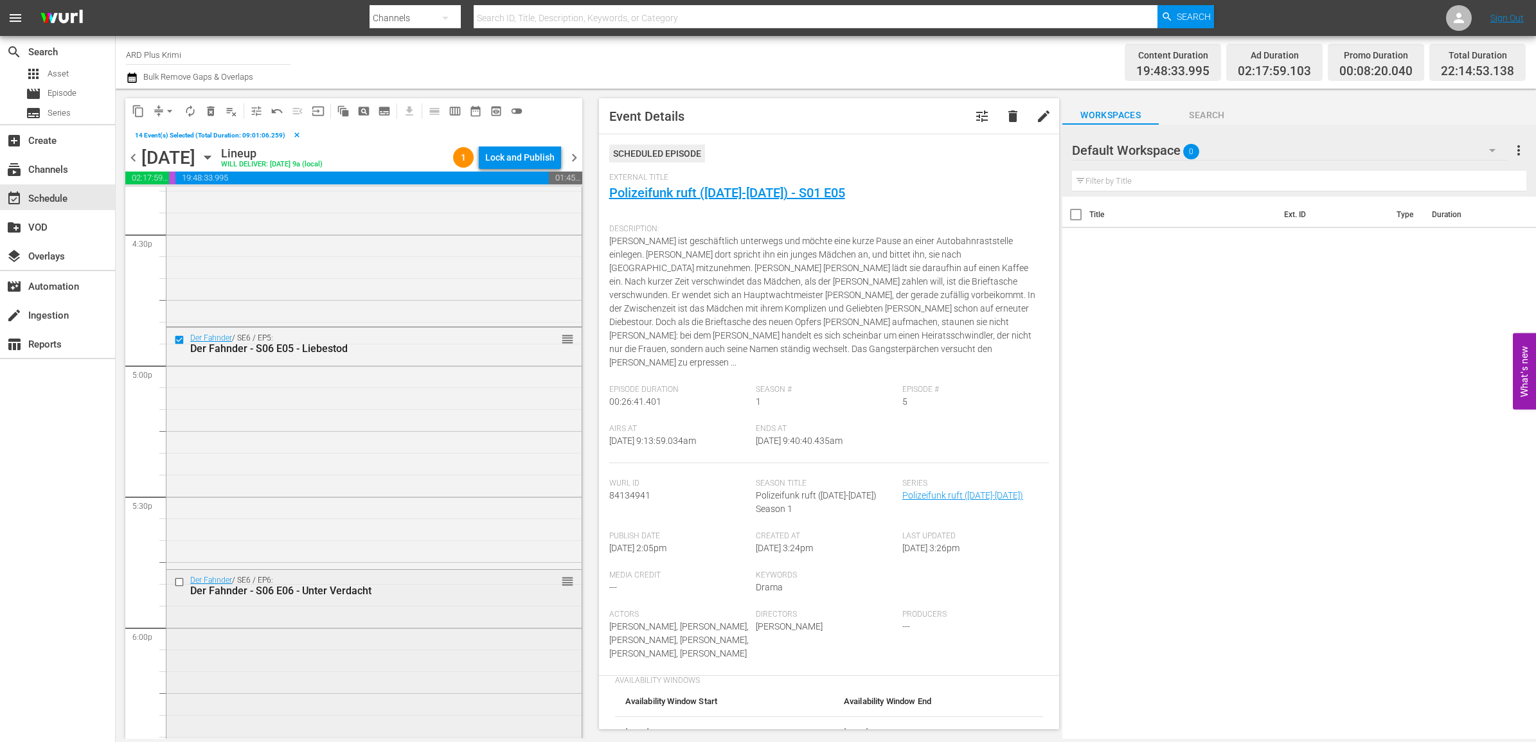
scroll to position [4500, 0]
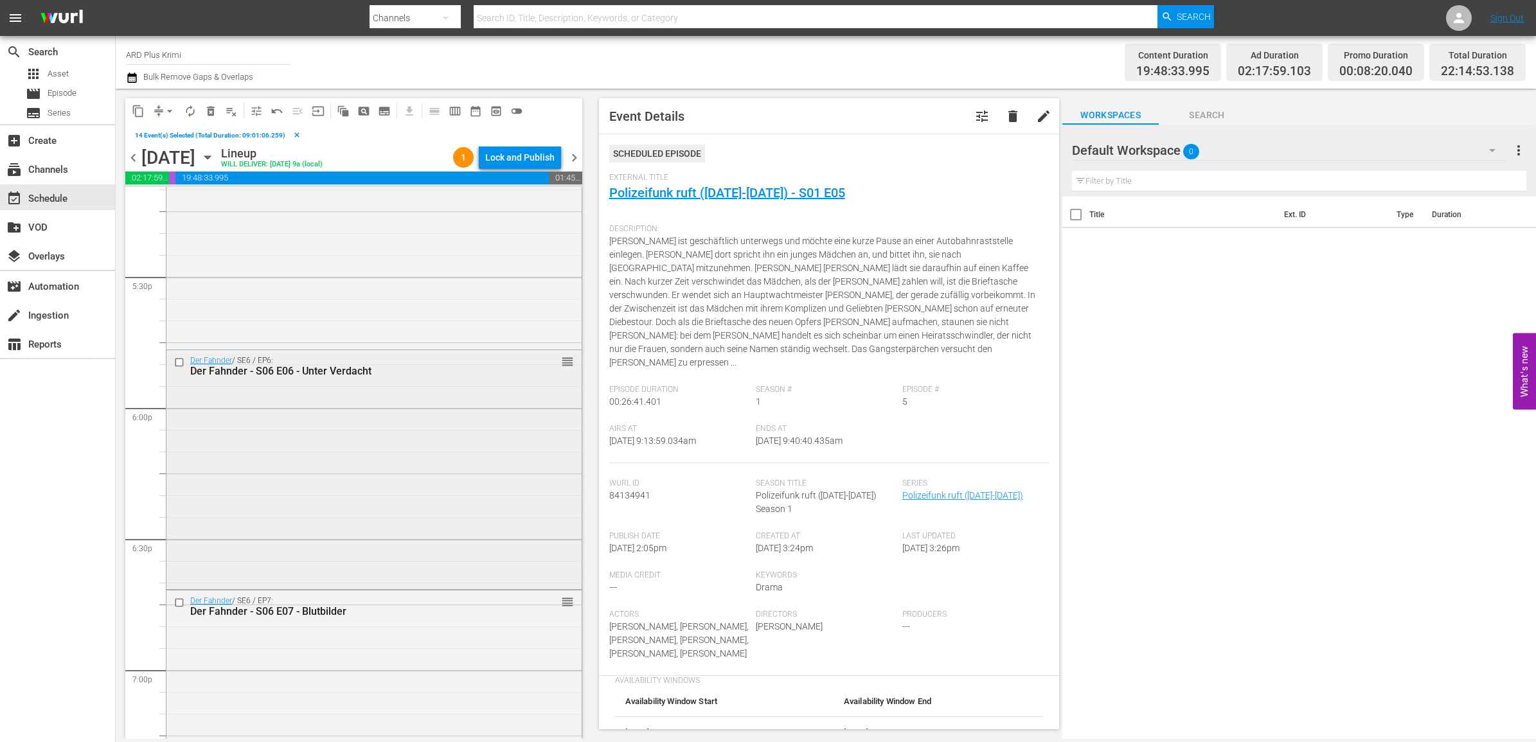
click at [177, 361] on input "checkbox" at bounding box center [180, 362] width 13 height 11
click at [175, 605] on input "checkbox" at bounding box center [180, 602] width 13 height 11
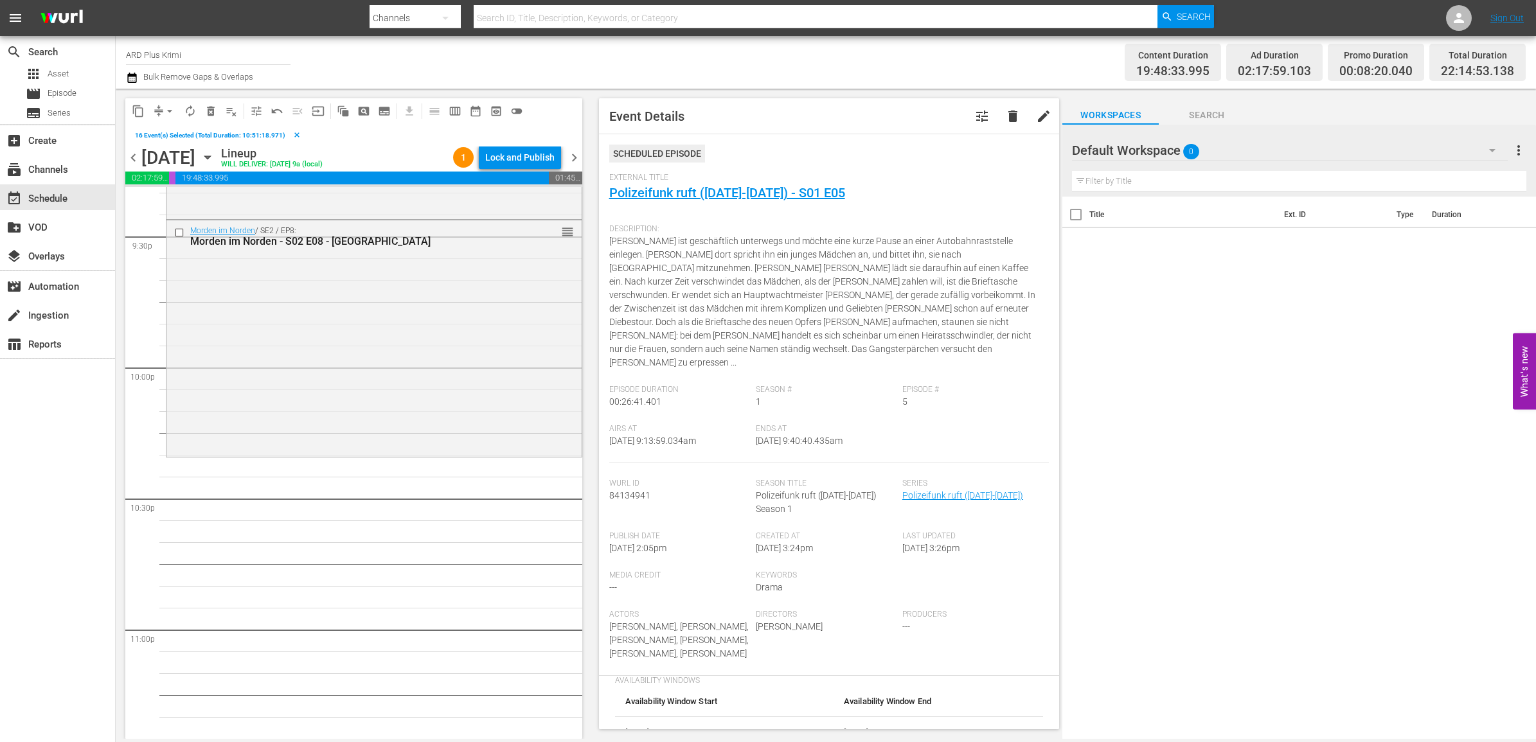
scroll to position [5625, 0]
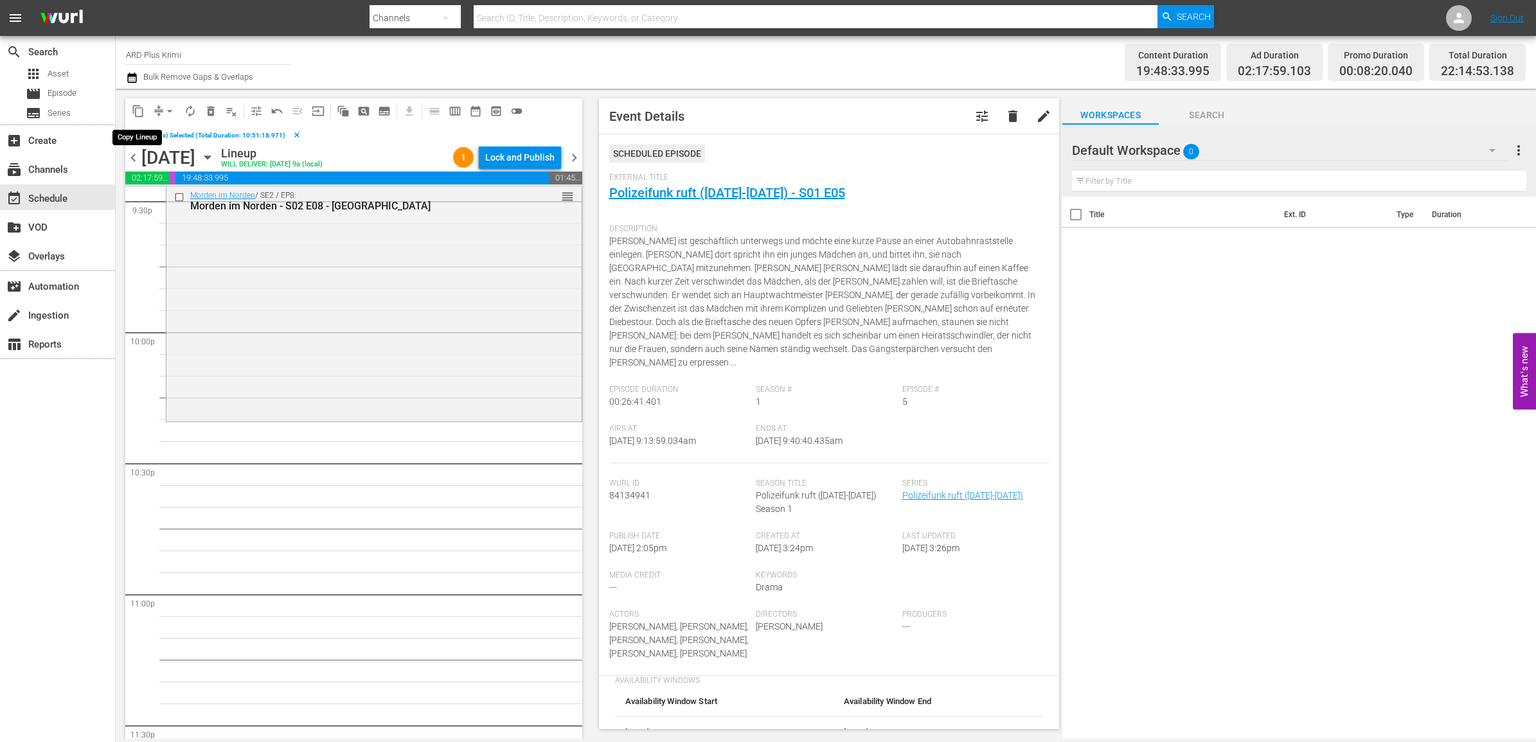
click at [140, 109] on span "content_copy" at bounding box center [138, 111] width 13 height 13
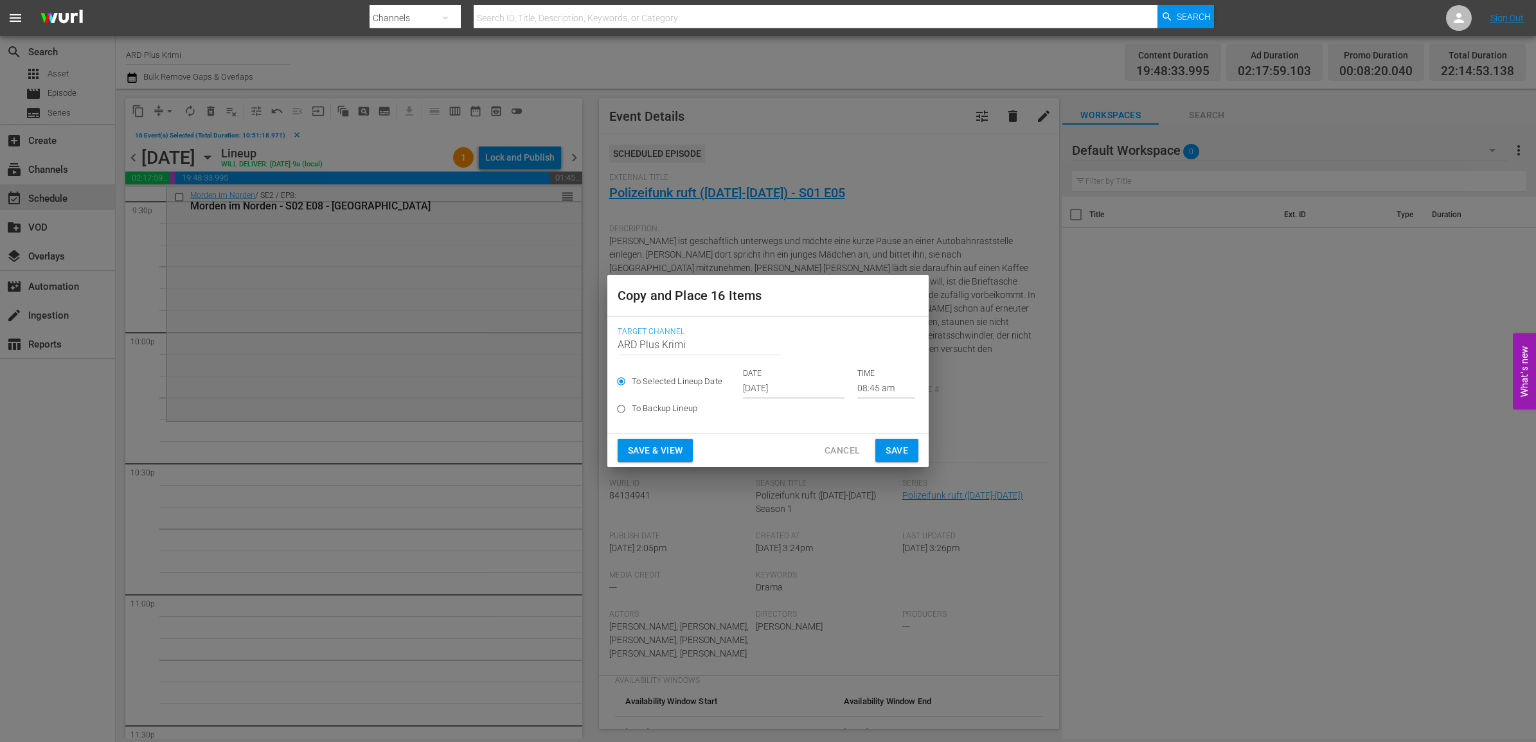
click at [815, 389] on input "Sep 24th 2025" at bounding box center [794, 388] width 102 height 19
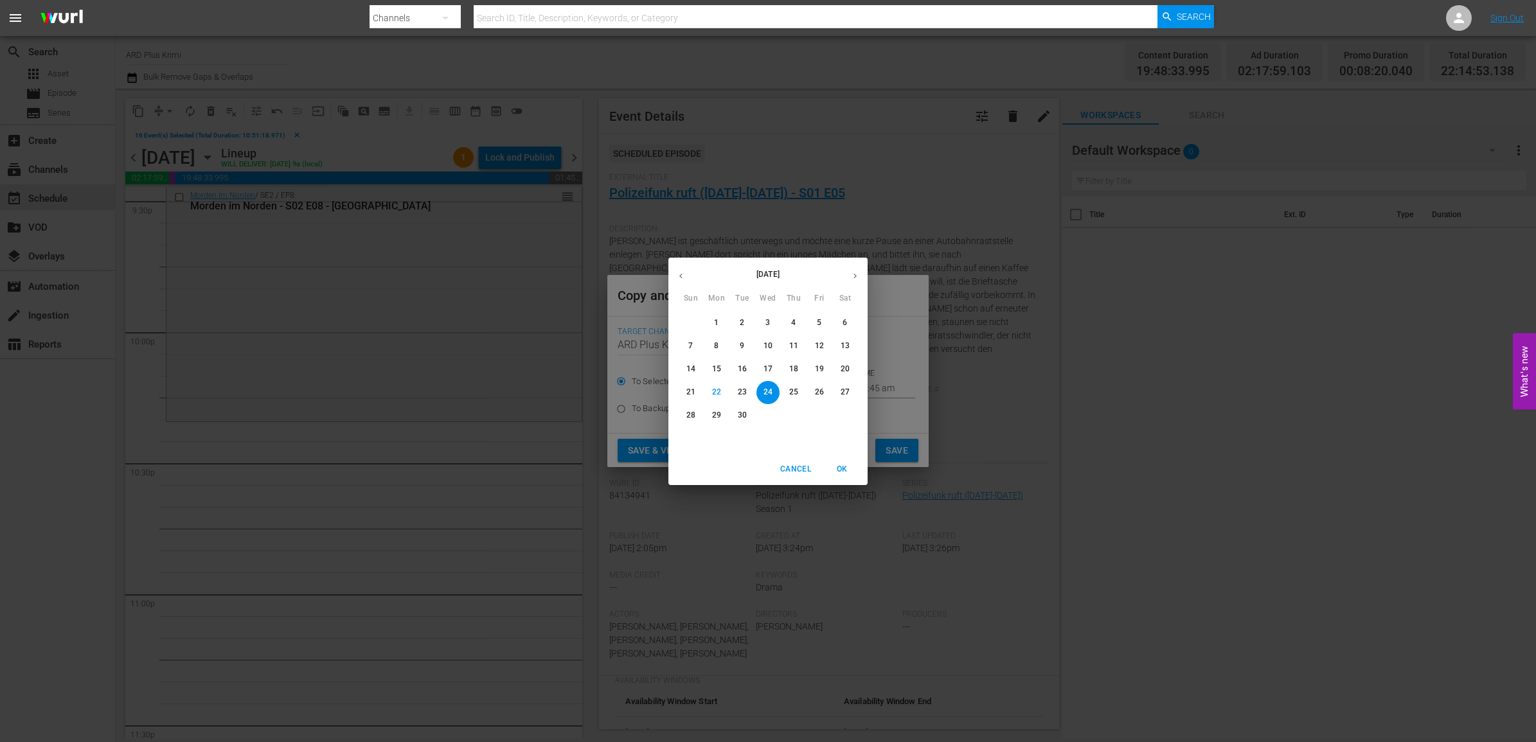
click at [850, 276] on icon "button" at bounding box center [855, 276] width 10 height 10
click at [717, 415] on p "27" at bounding box center [716, 415] width 9 height 11
type input "Oct 27th 2025"
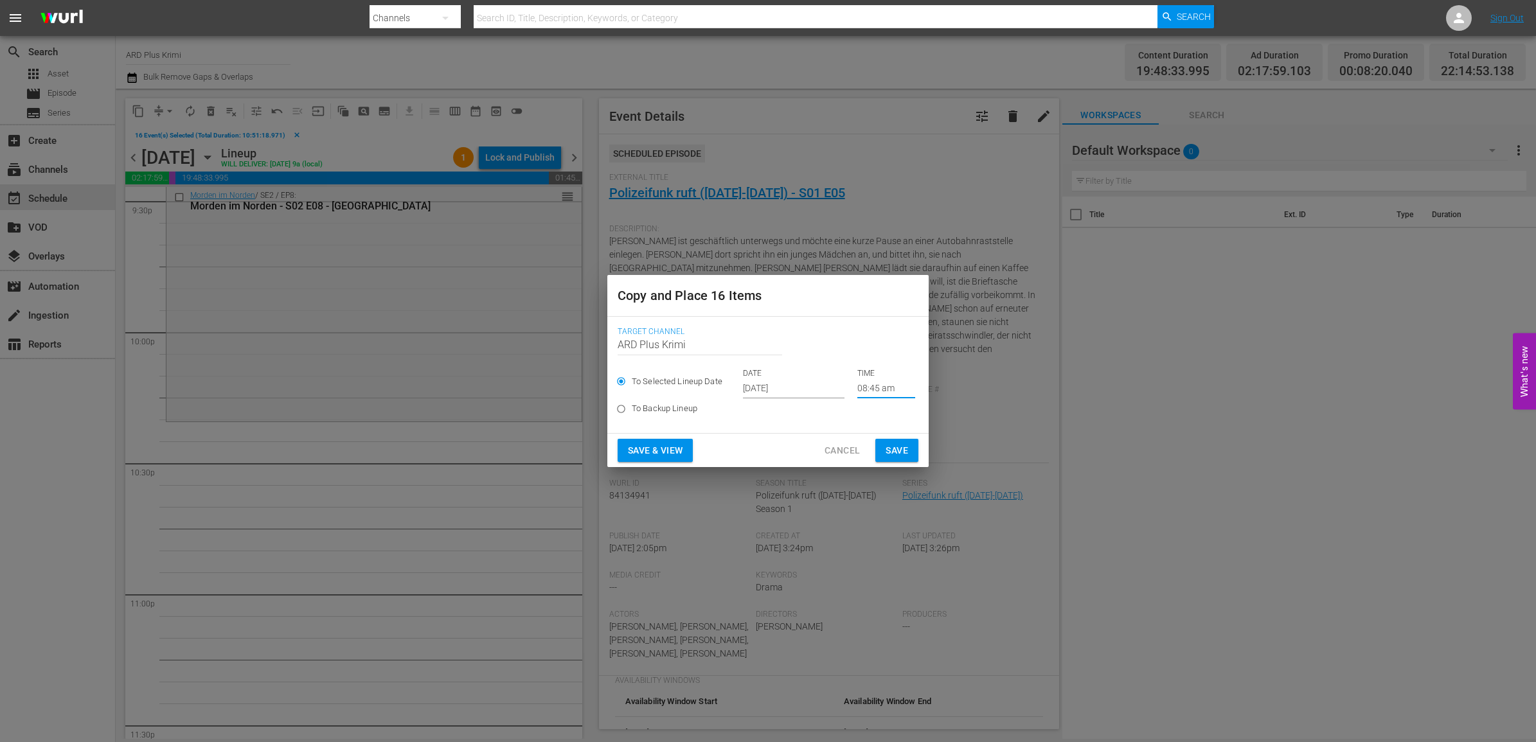
click at [858, 383] on input "08:45 am" at bounding box center [886, 388] width 58 height 19
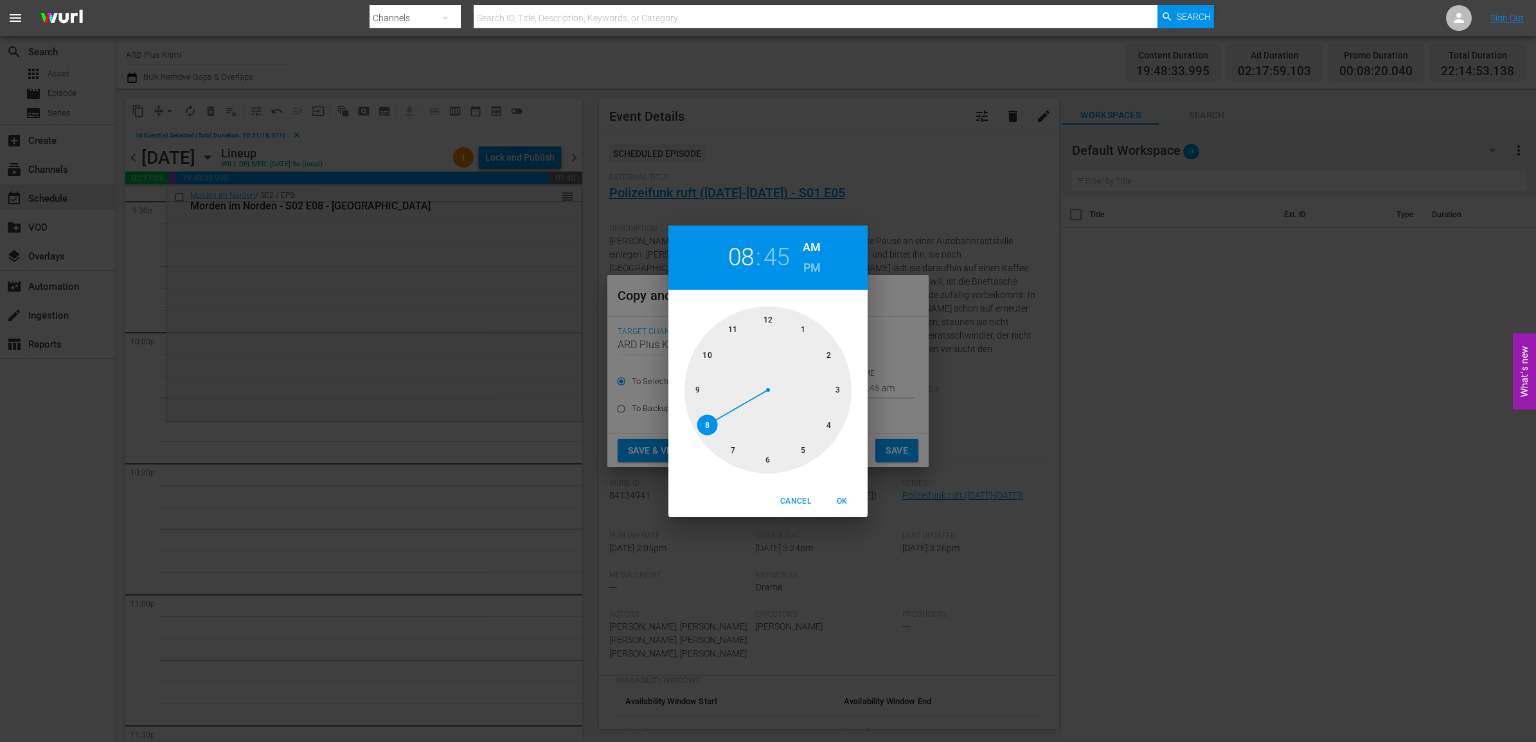
click at [709, 357] on div at bounding box center [768, 390] width 167 height 167
click at [768, 458] on div at bounding box center [768, 390] width 167 height 167
click at [808, 269] on h6 "PM" at bounding box center [812, 268] width 17 height 21
click at [844, 503] on span "OK" at bounding box center [842, 501] width 31 height 13
type input "10:30 pm"
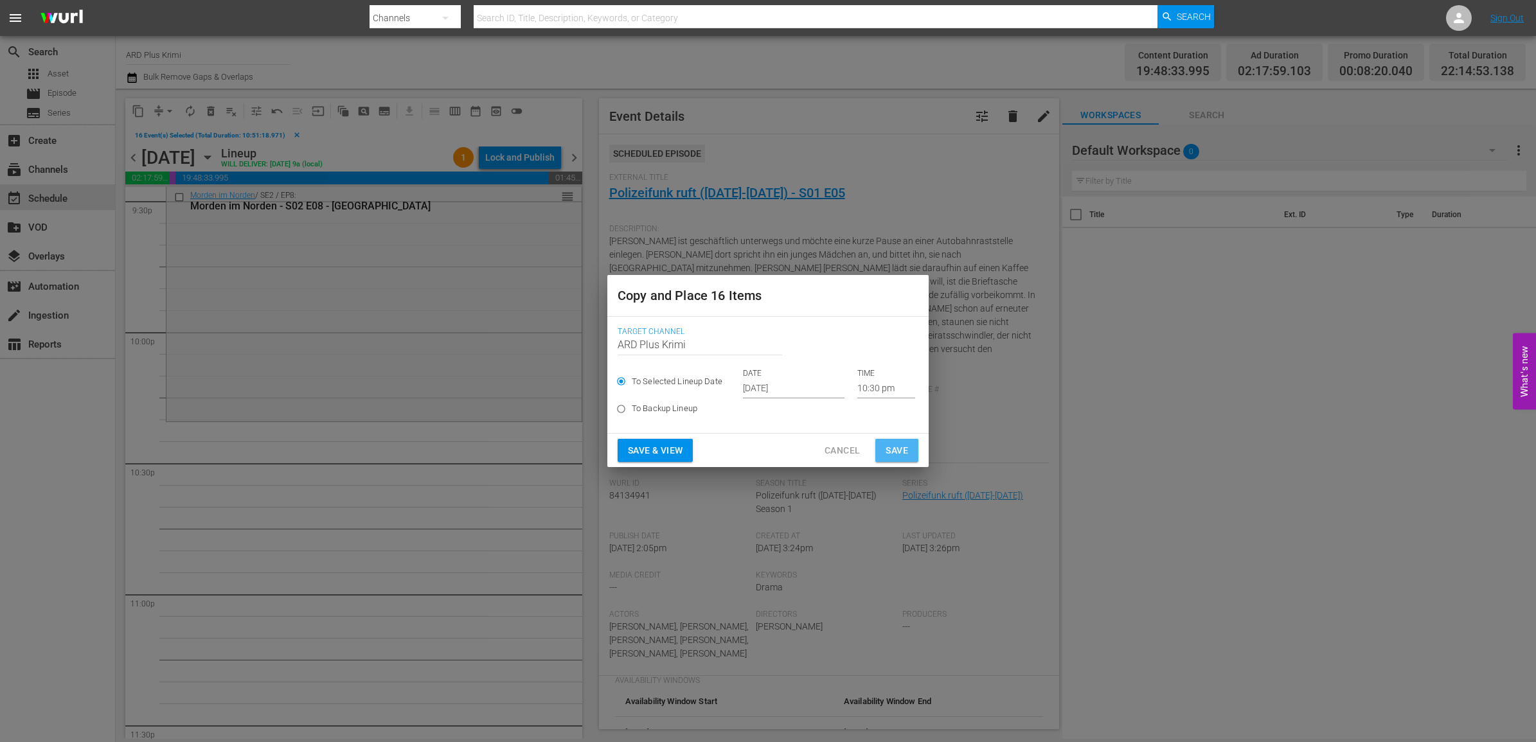
click at [886, 449] on span "Save" at bounding box center [897, 451] width 22 height 16
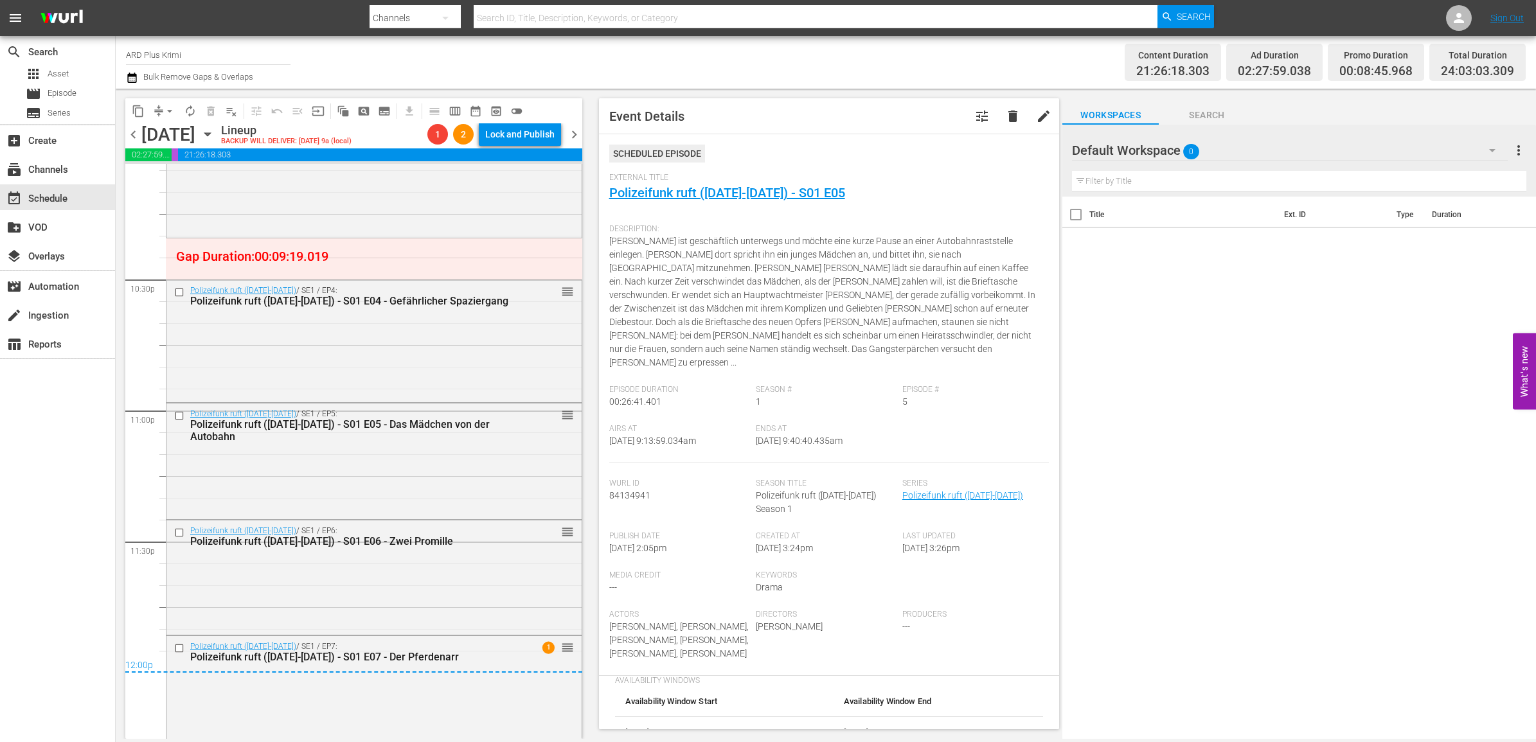
scroll to position [5798, 0]
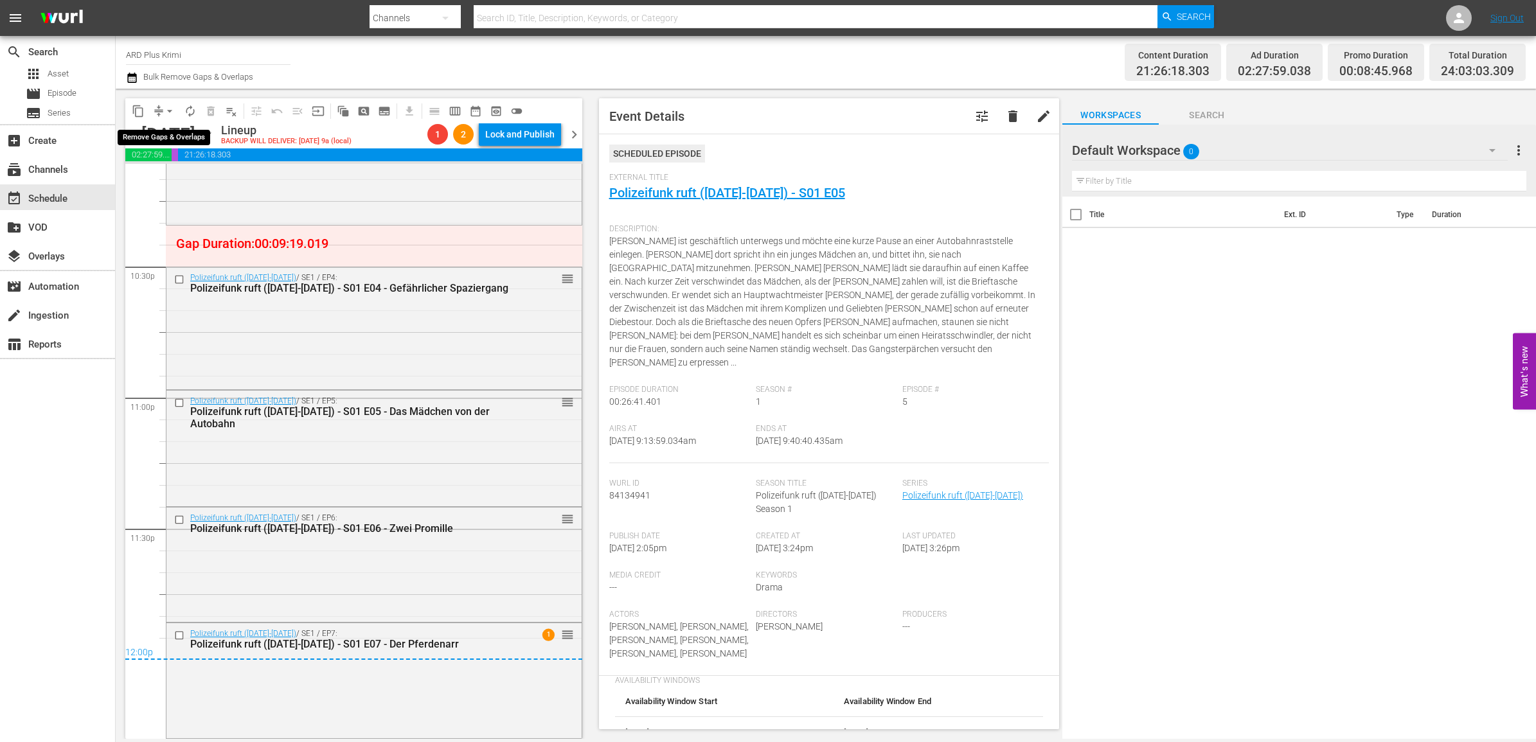
click at [175, 114] on span "arrow_drop_down" at bounding box center [169, 111] width 13 height 13
click at [177, 178] on li "Align to End of Previous Day" at bounding box center [170, 178] width 135 height 21
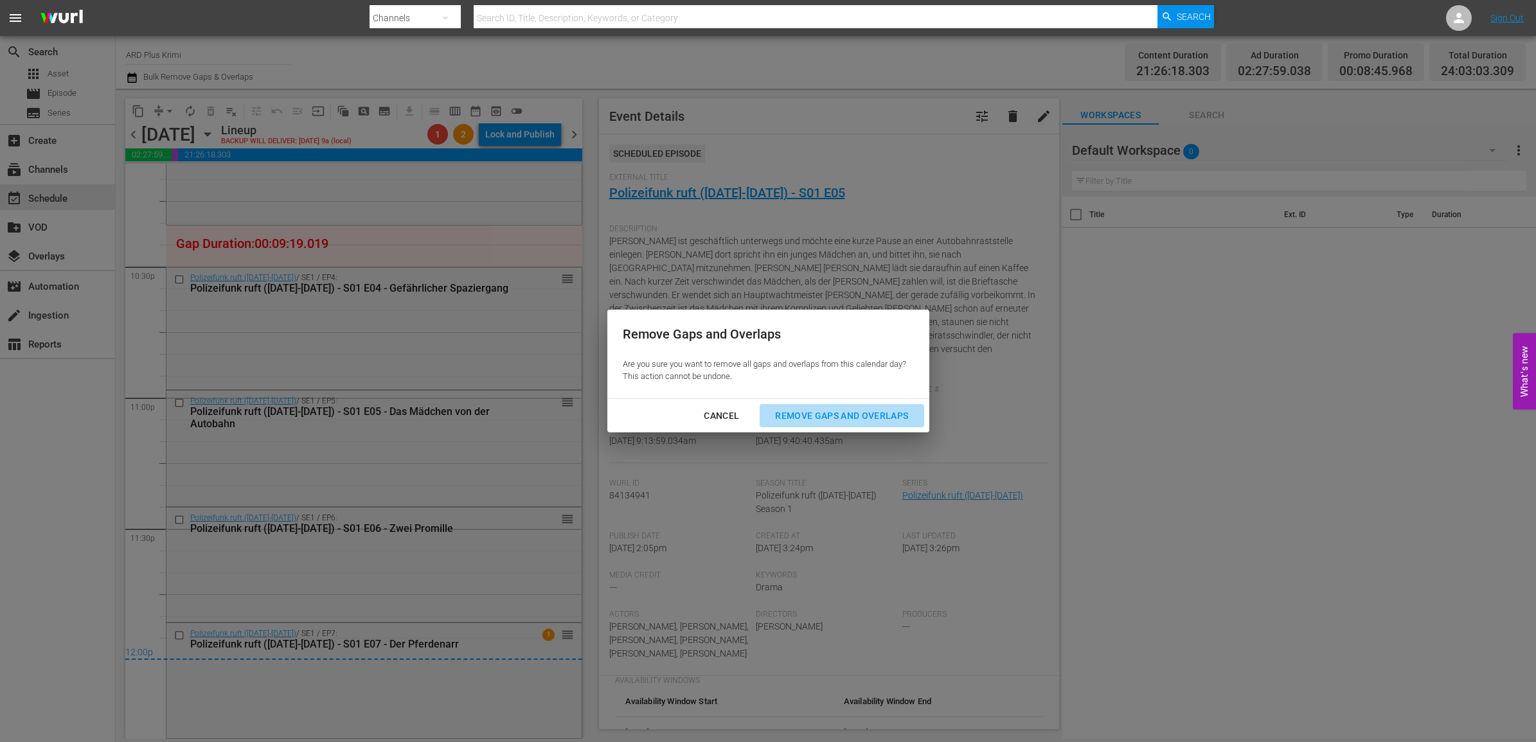
click at [875, 418] on div "Remove Gaps and Overlaps" at bounding box center [842, 416] width 154 height 16
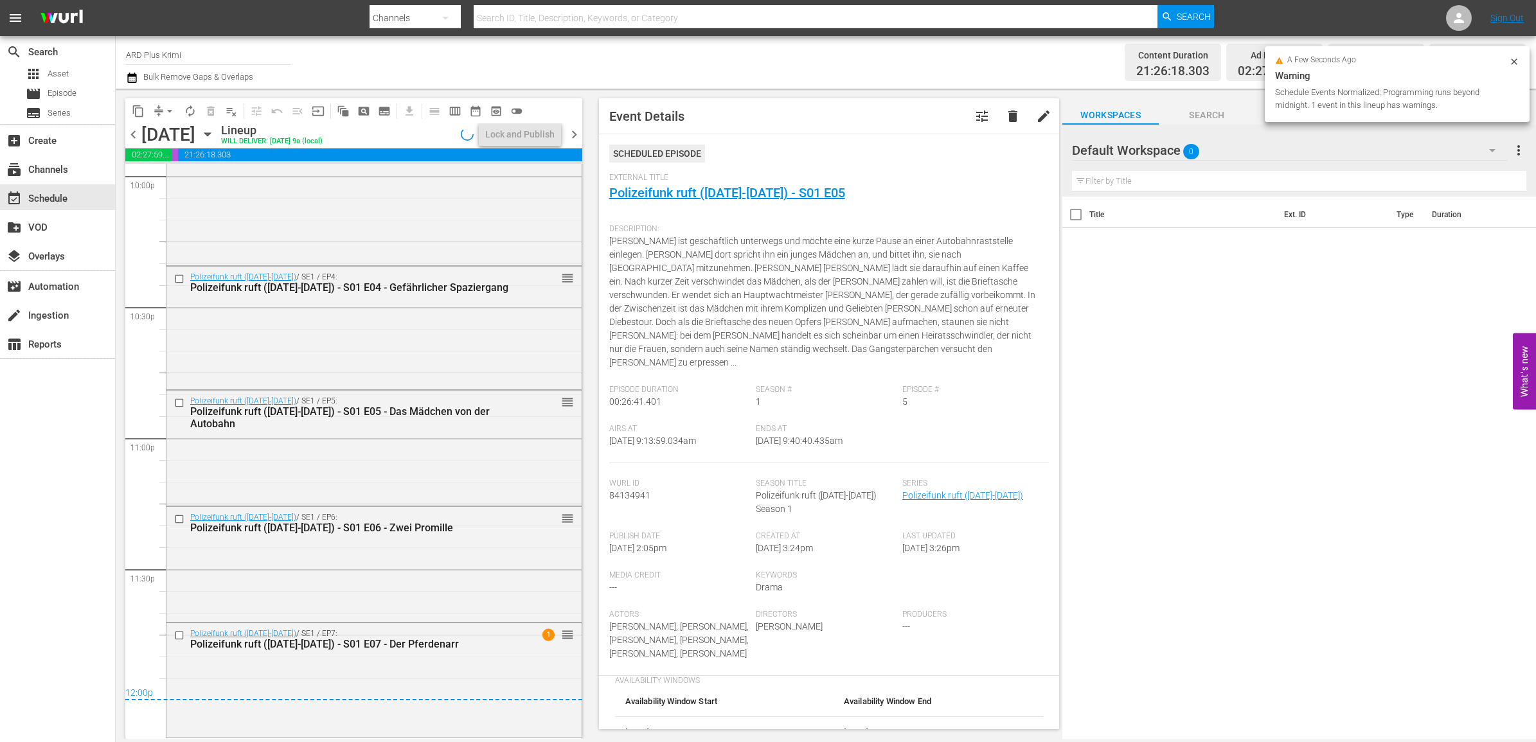
scroll to position [5757, 0]
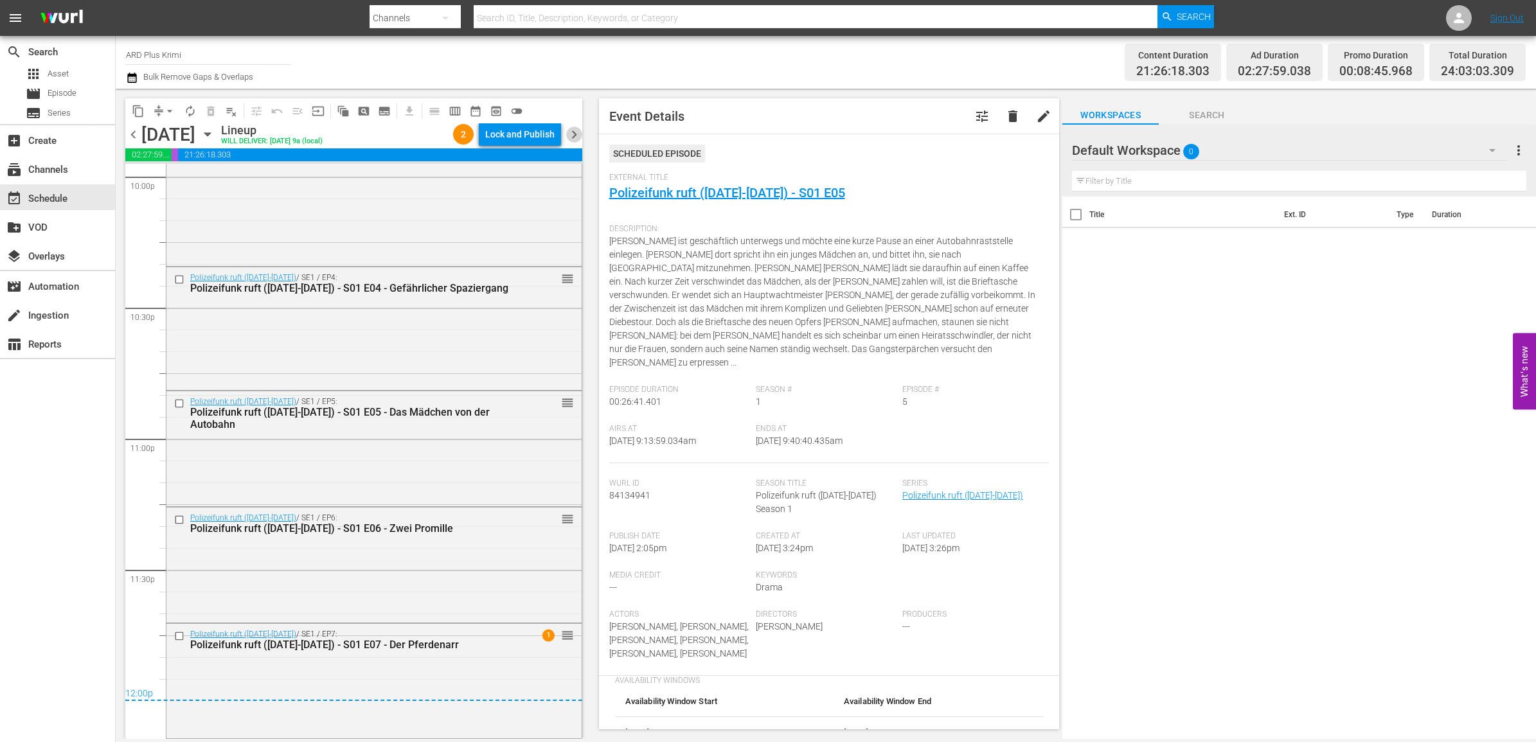
click at [580, 136] on span "chevron_right" at bounding box center [574, 135] width 16 height 16
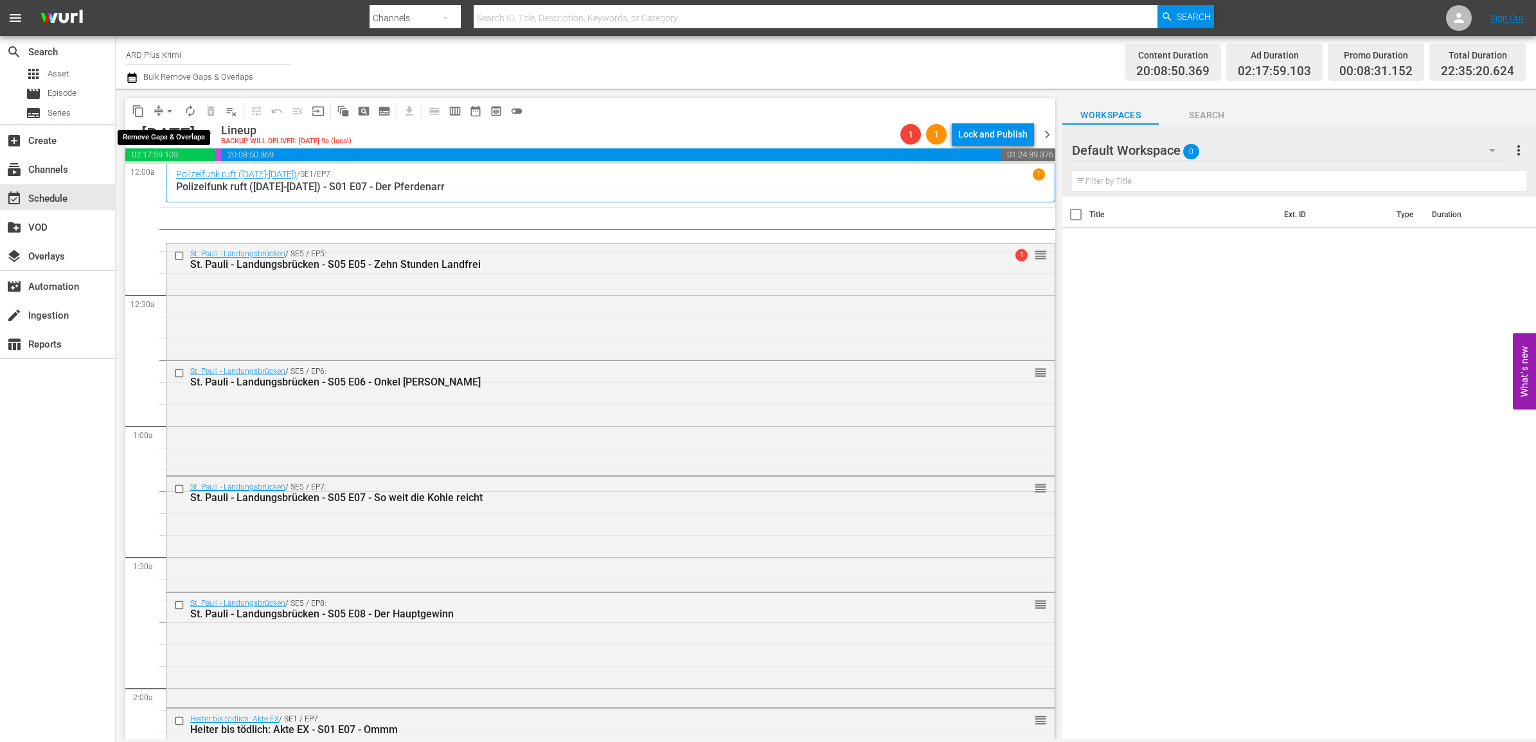
click at [171, 109] on span "arrow_drop_down" at bounding box center [169, 111] width 13 height 13
click at [174, 172] on li "Align to End of Previous Day" at bounding box center [170, 178] width 135 height 21
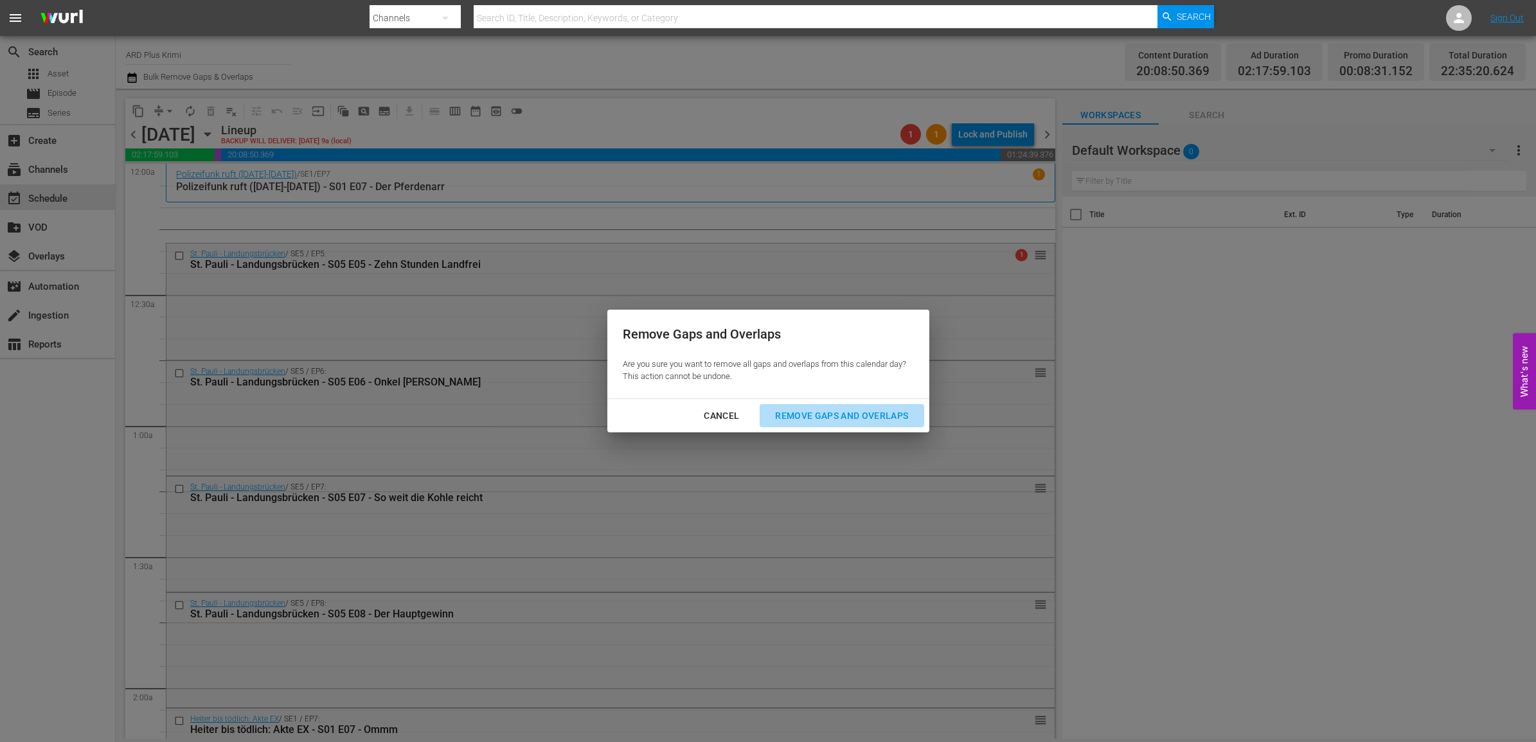
click at [831, 415] on div "Remove Gaps and Overlaps" at bounding box center [842, 416] width 154 height 16
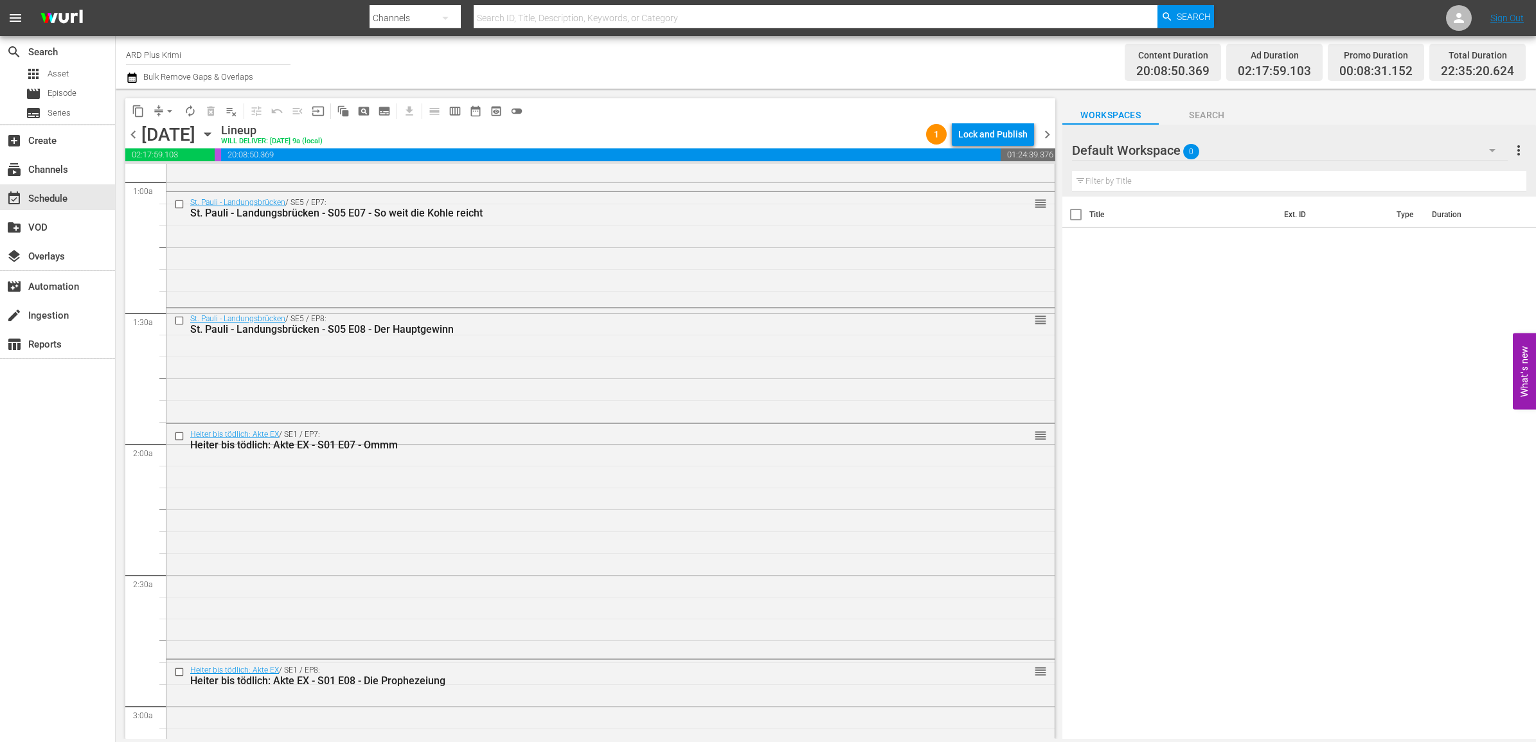
scroll to position [241, 0]
click at [179, 325] on input "checkbox" at bounding box center [180, 323] width 13 height 11
click at [210, 113] on span "delete_forever_outlined" at bounding box center [210, 111] width 13 height 13
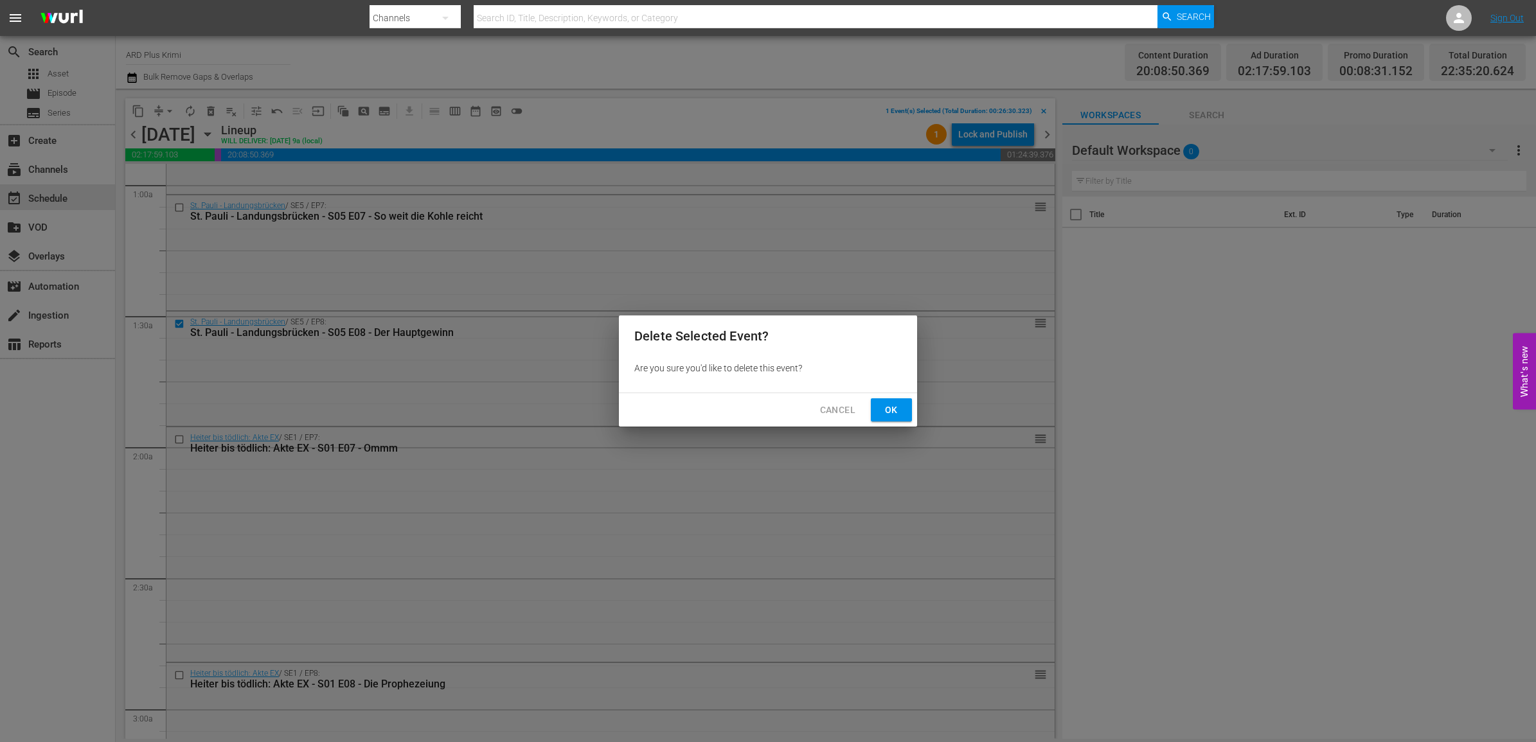
click at [891, 407] on span "Ok" at bounding box center [891, 410] width 21 height 16
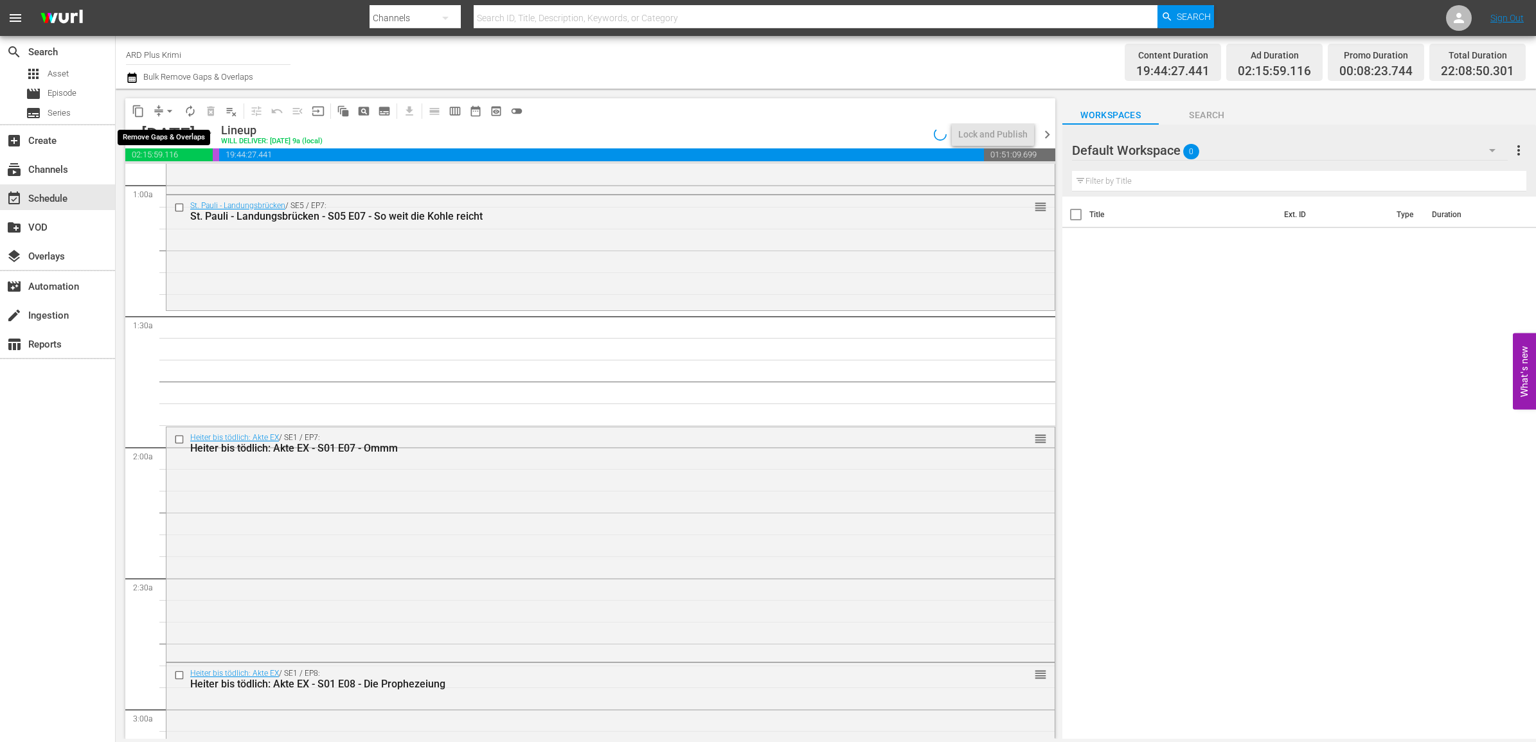
click at [174, 114] on span "arrow_drop_down" at bounding box center [169, 111] width 13 height 13
click at [175, 172] on li "Align to End of Previous Day" at bounding box center [170, 178] width 135 height 21
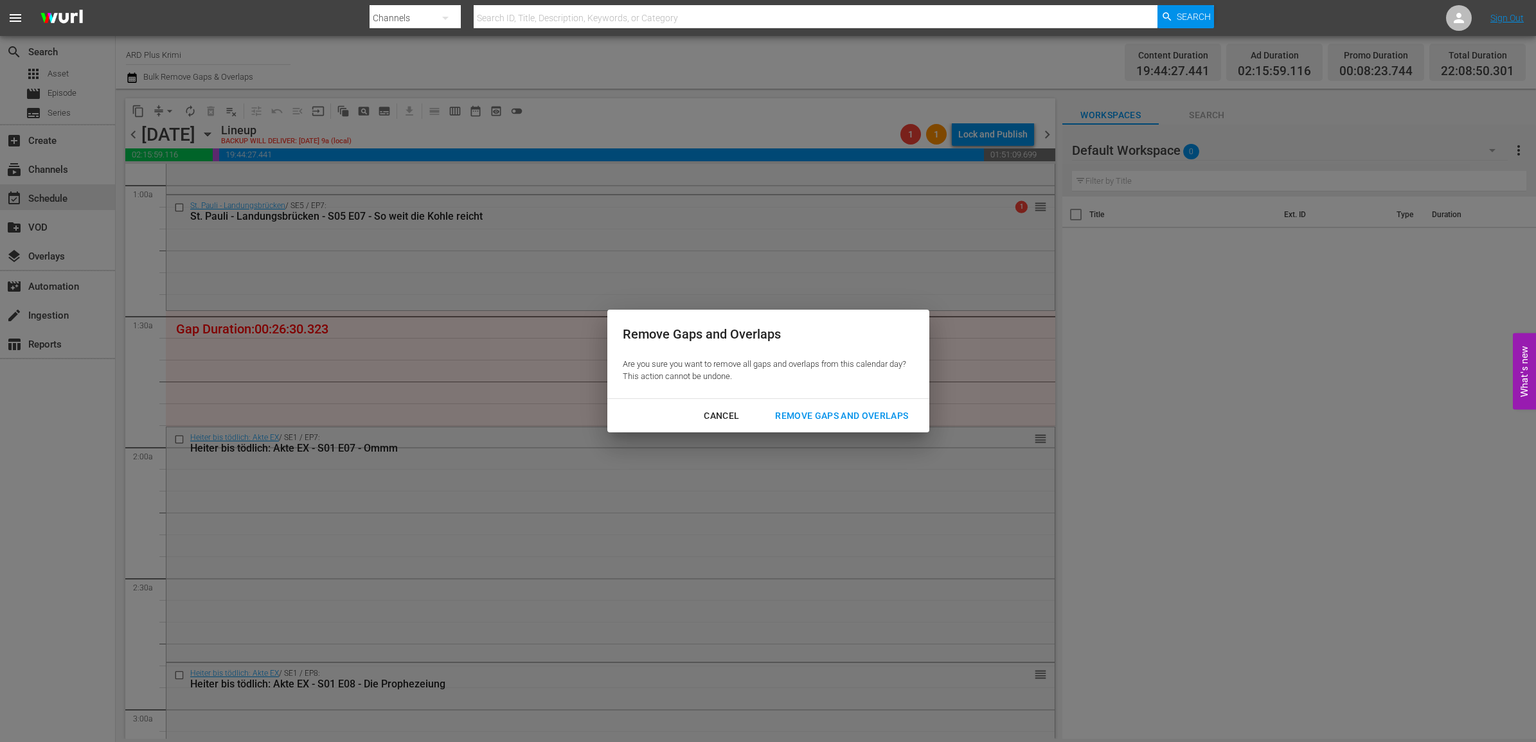
click at [881, 413] on div "Remove Gaps and Overlaps" at bounding box center [842, 416] width 154 height 16
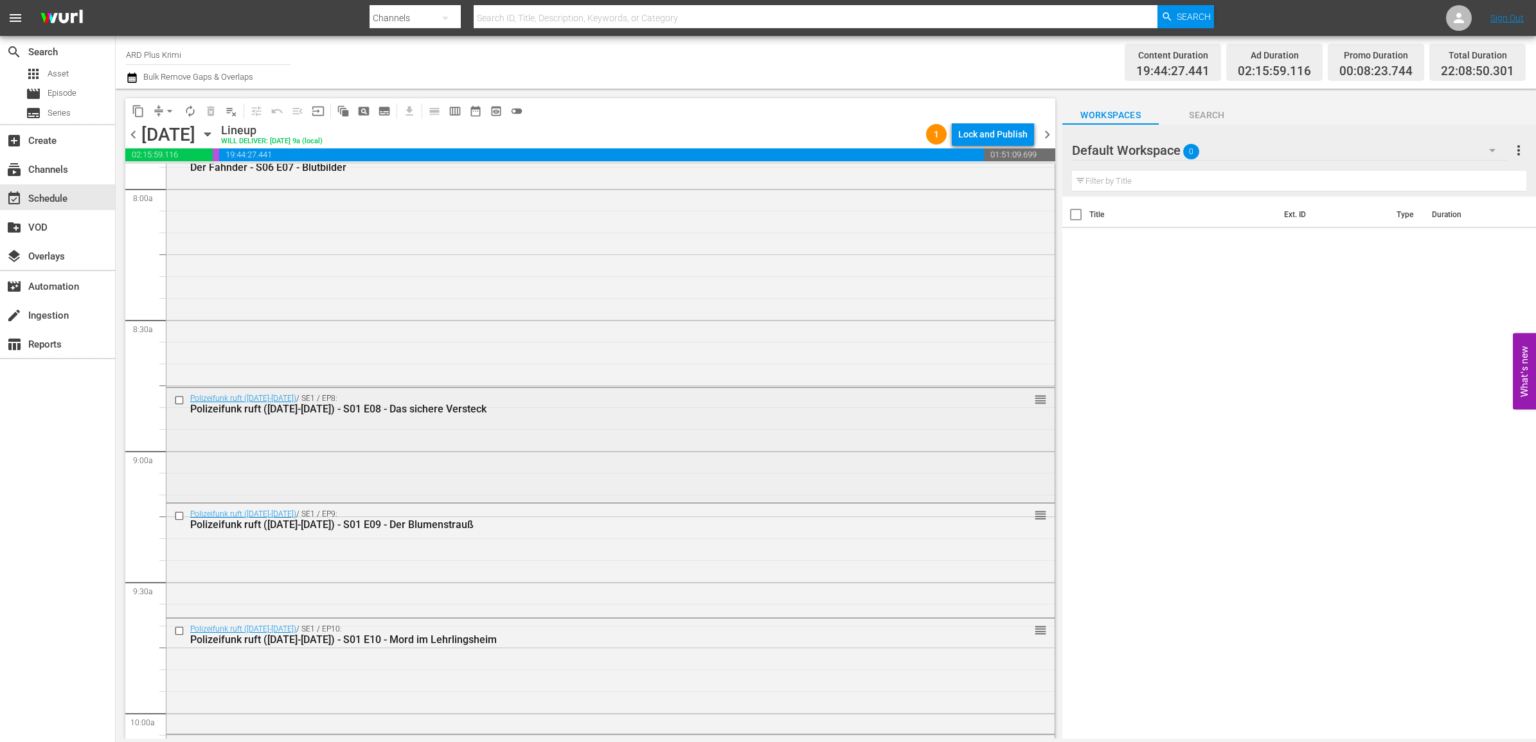
scroll to position [2089, 0]
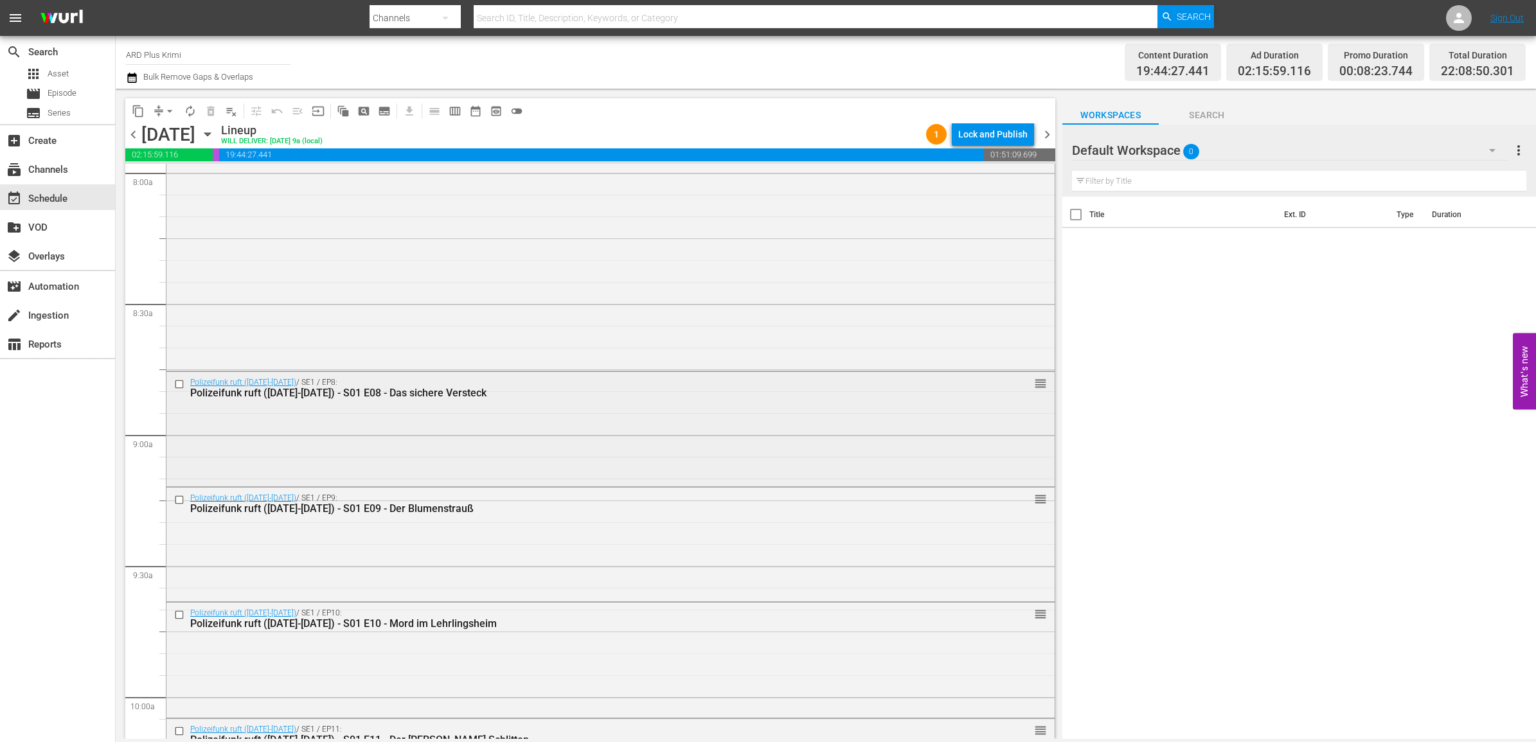
click at [175, 386] on input "checkbox" at bounding box center [180, 384] width 13 height 11
click at [181, 501] on input "checkbox" at bounding box center [180, 500] width 13 height 11
click at [180, 615] on input "checkbox" at bounding box center [180, 615] width 13 height 11
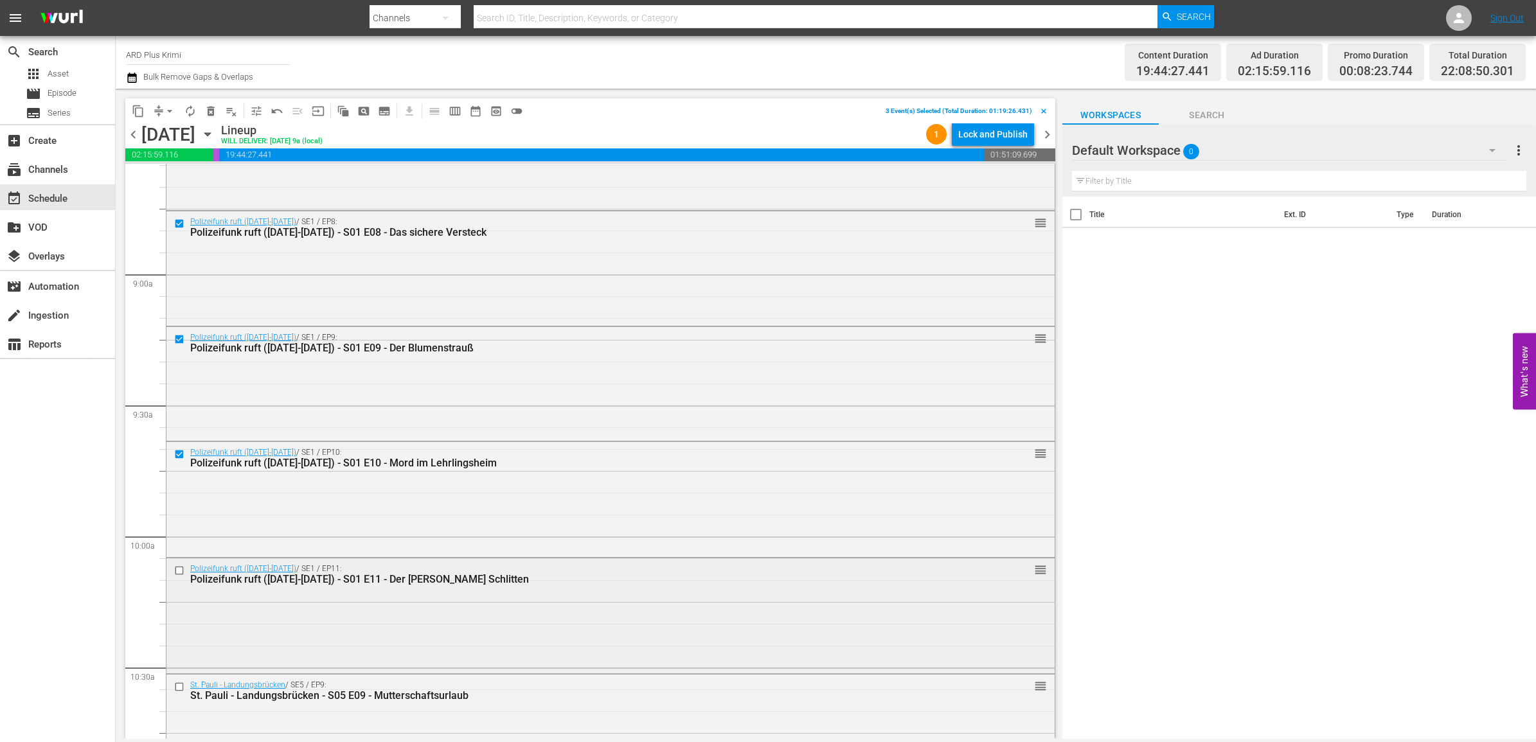
scroll to position [2330, 0]
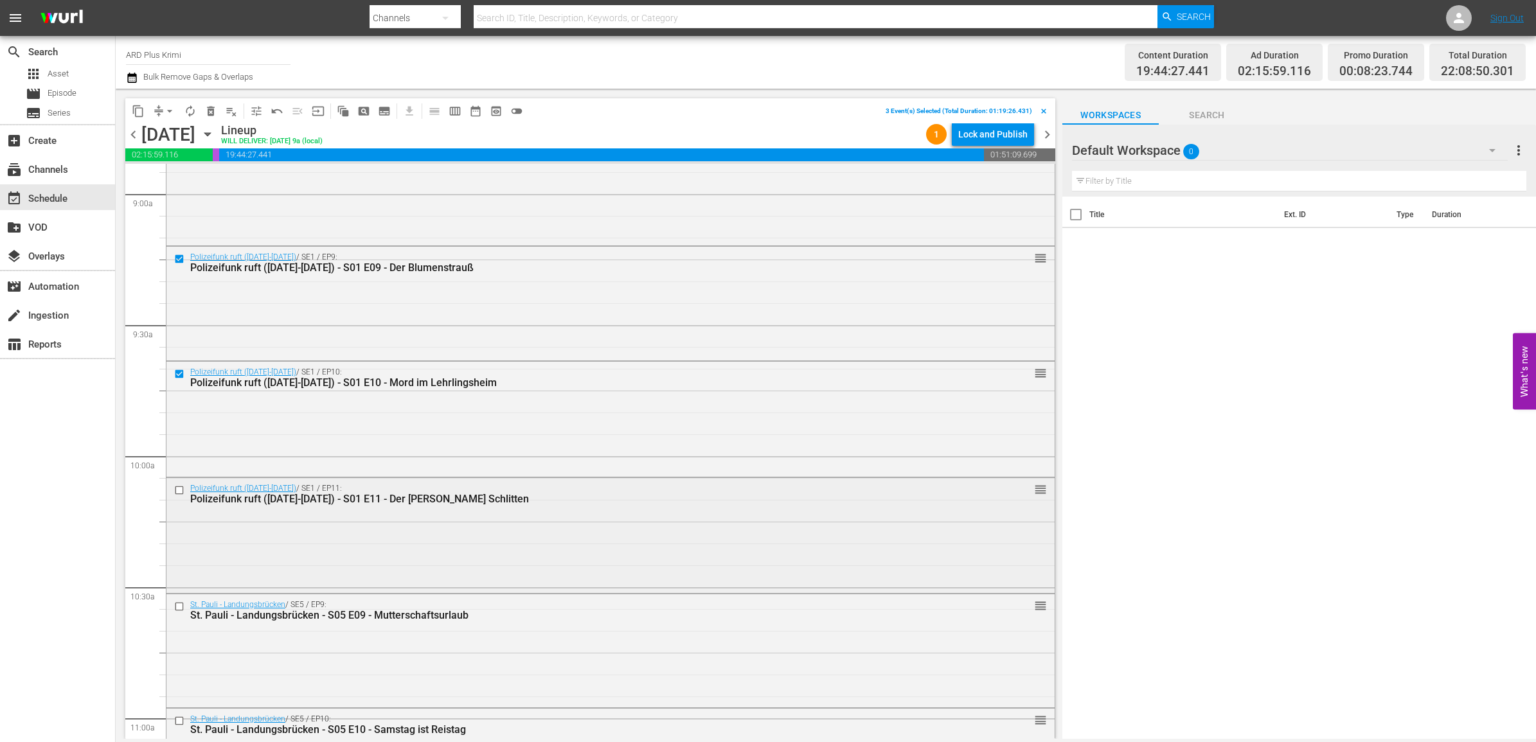
click at [177, 492] on input "checkbox" at bounding box center [180, 490] width 13 height 11
click at [180, 604] on input "checkbox" at bounding box center [180, 606] width 13 height 11
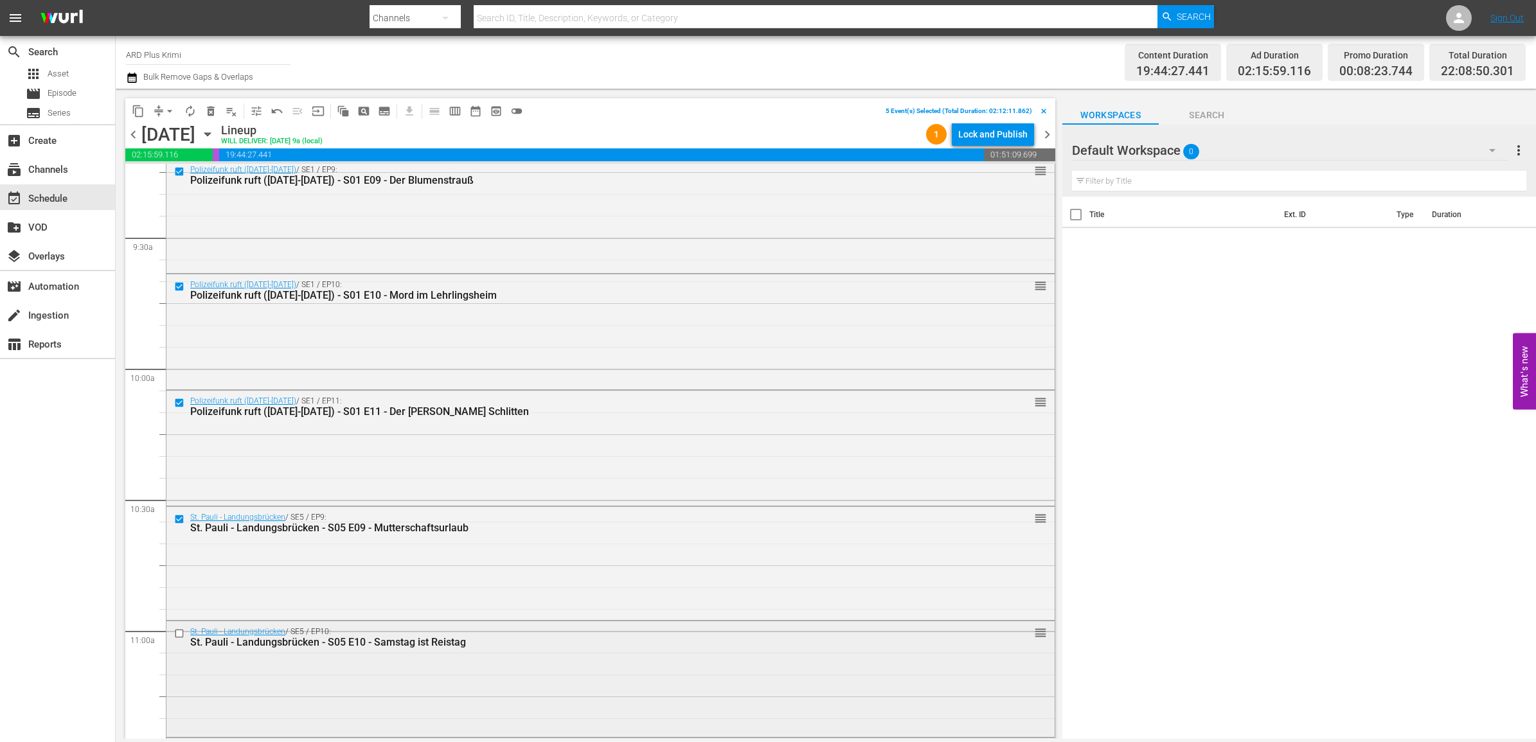
scroll to position [2491, 0]
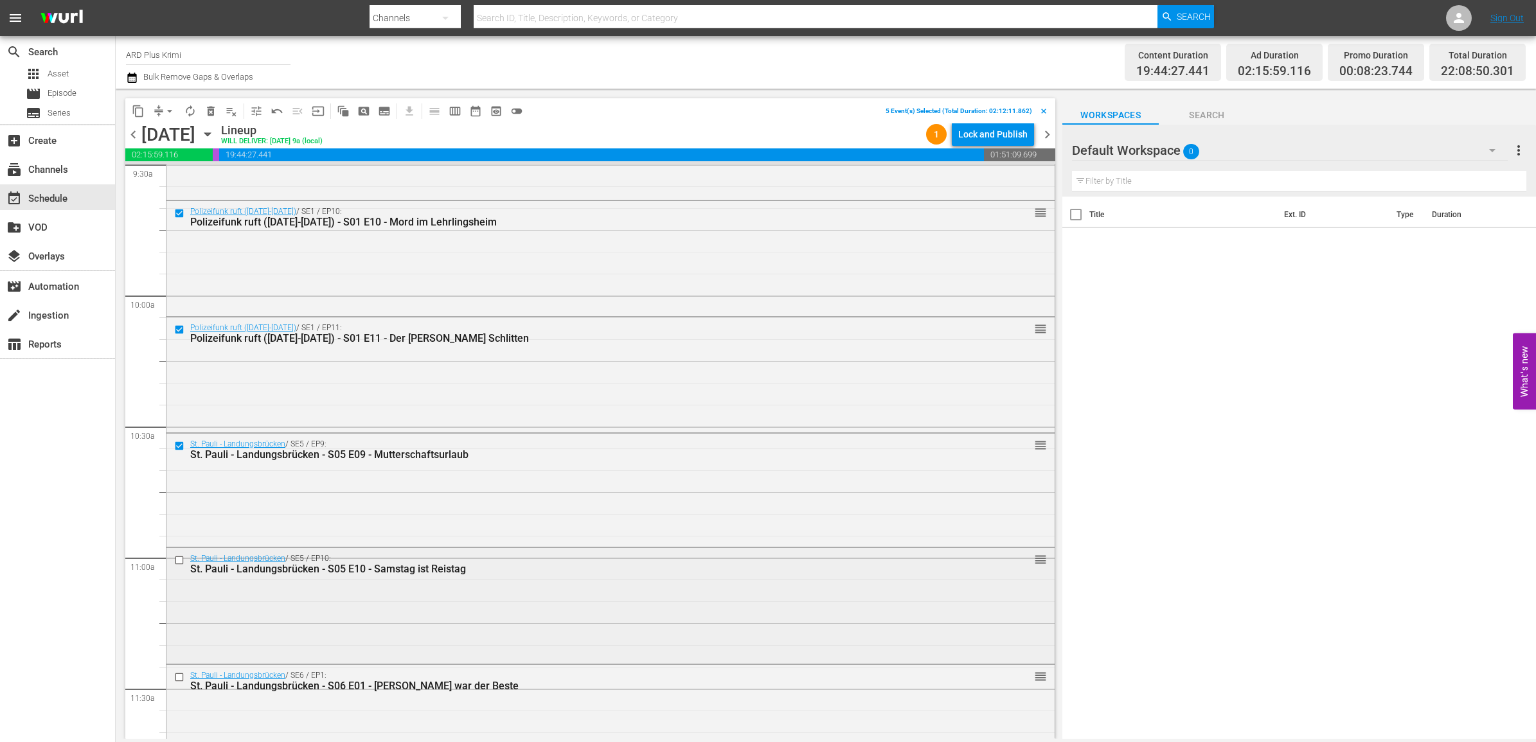
click at [180, 557] on input "checkbox" at bounding box center [180, 560] width 13 height 11
click at [180, 679] on input "checkbox" at bounding box center [180, 677] width 13 height 11
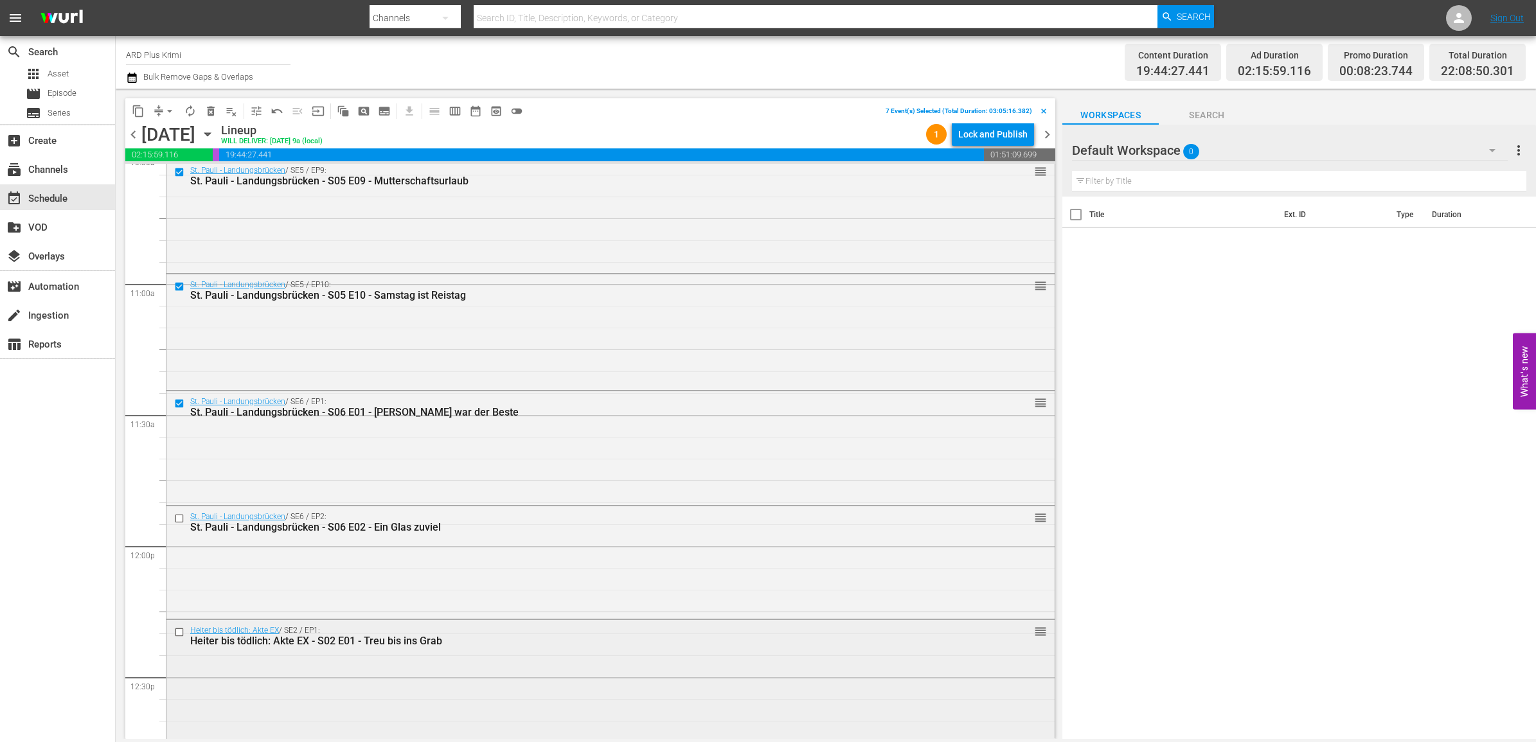
scroll to position [2812, 0]
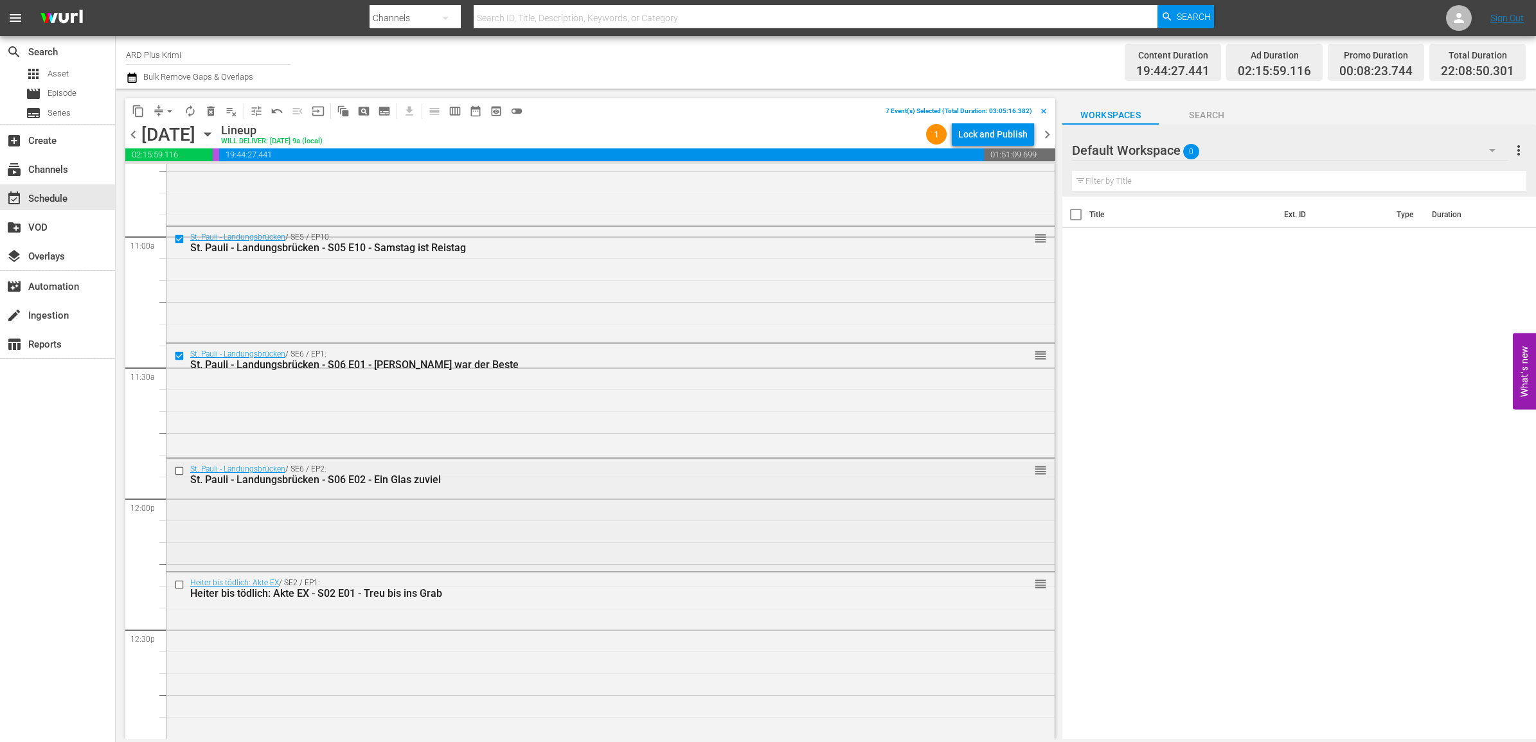
click at [178, 468] on input "checkbox" at bounding box center [180, 471] width 13 height 11
click at [179, 585] on input "checkbox" at bounding box center [180, 585] width 13 height 11
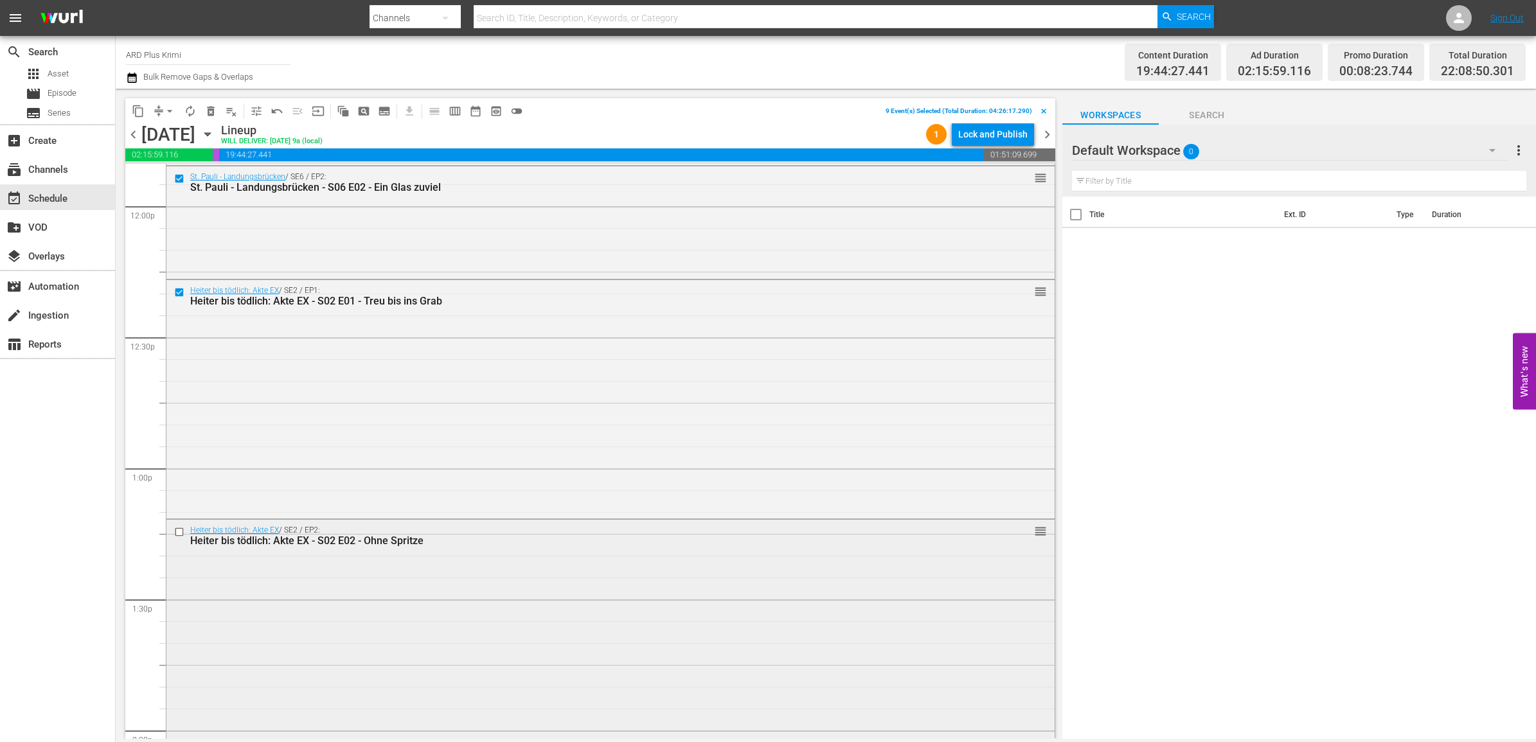
scroll to position [3134, 0]
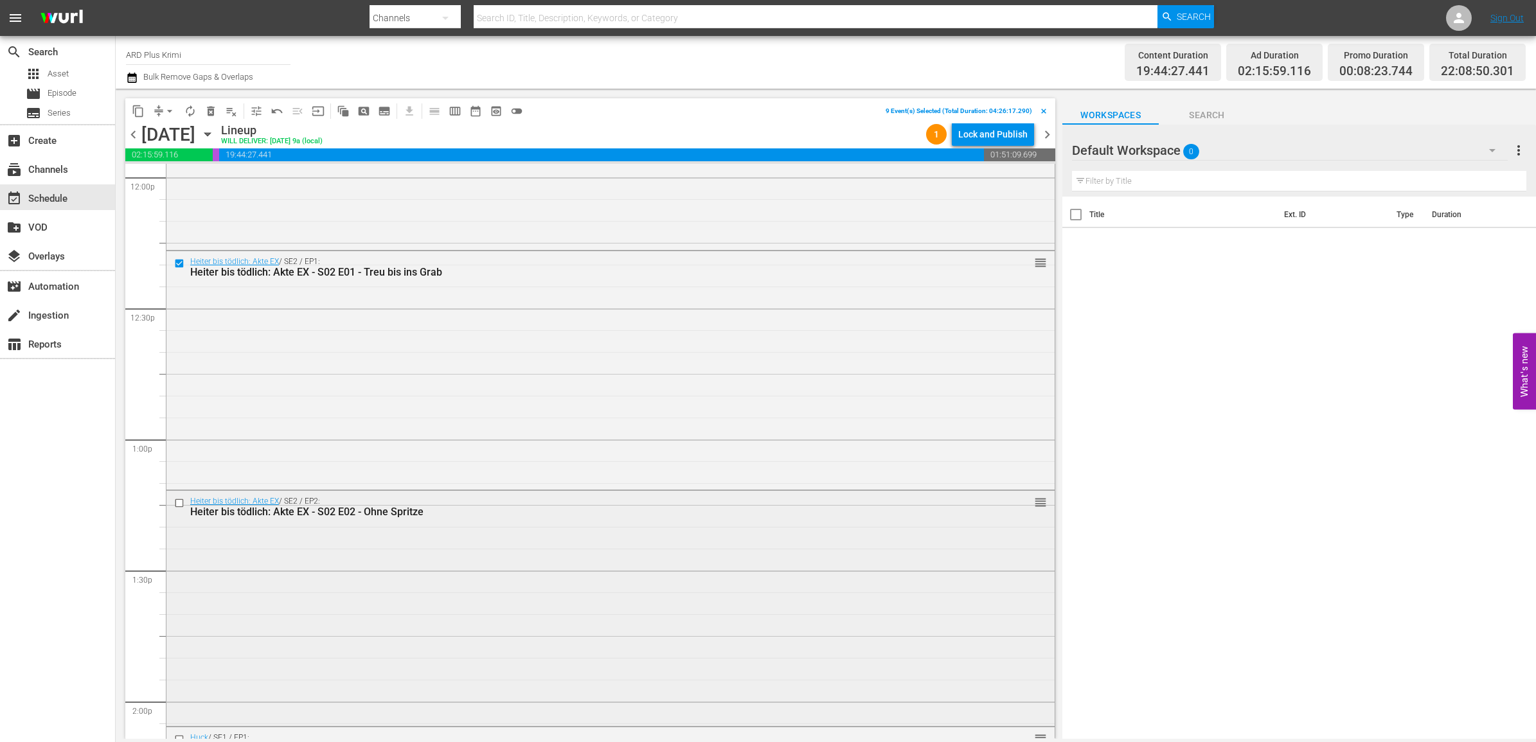
click at [180, 503] on input "checkbox" at bounding box center [180, 503] width 13 height 11
click at [178, 496] on input "checkbox" at bounding box center [180, 498] width 13 height 11
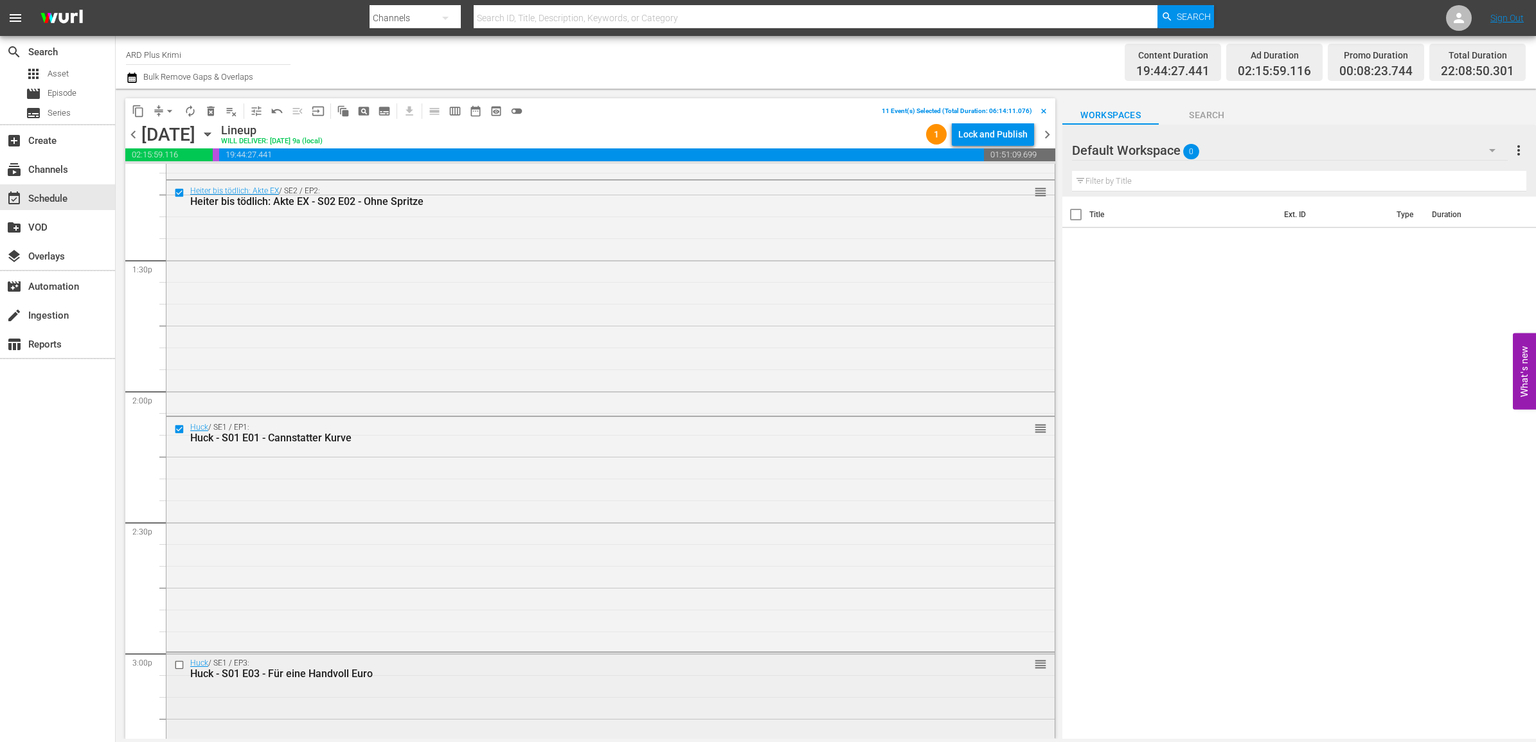
scroll to position [3535, 0]
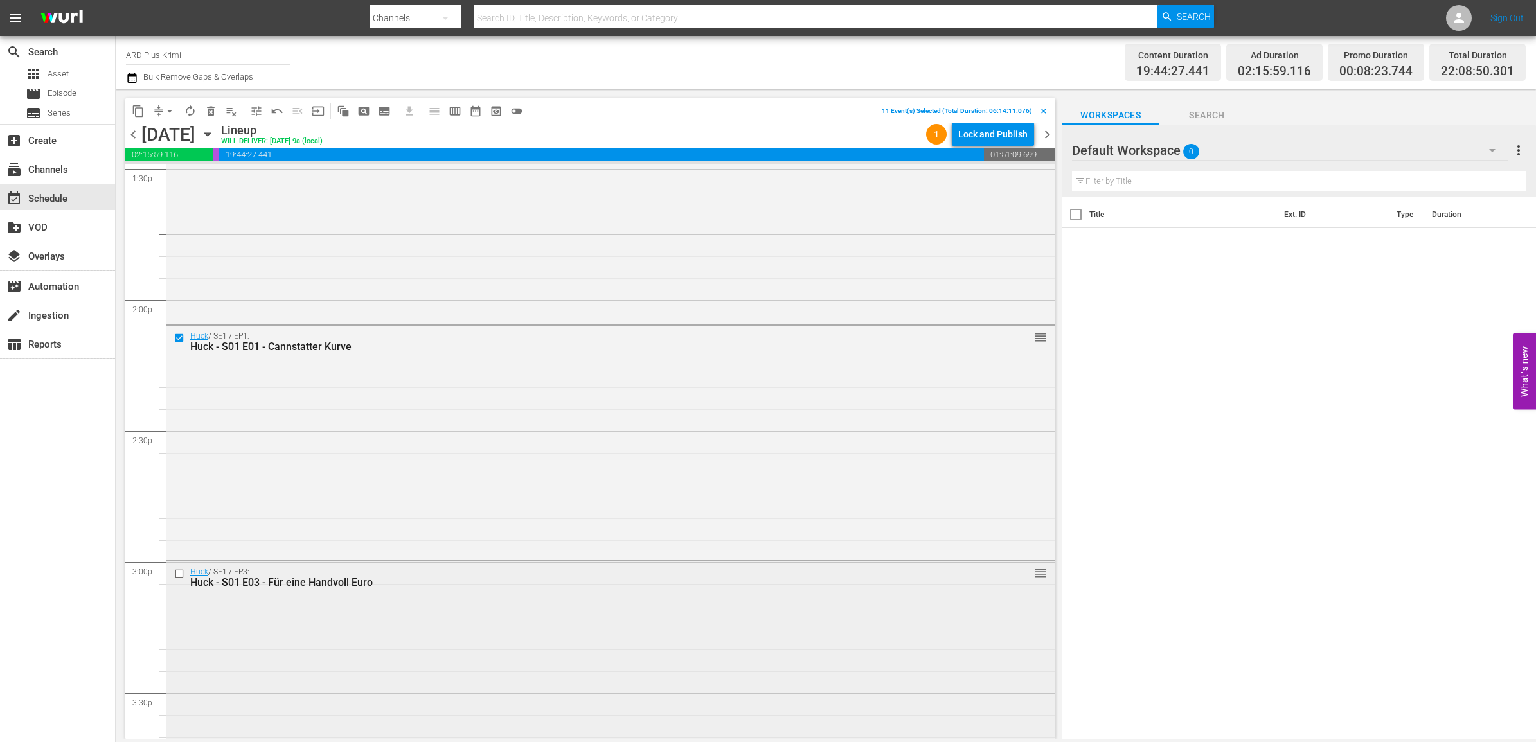
click at [180, 573] on input "checkbox" at bounding box center [180, 573] width 13 height 11
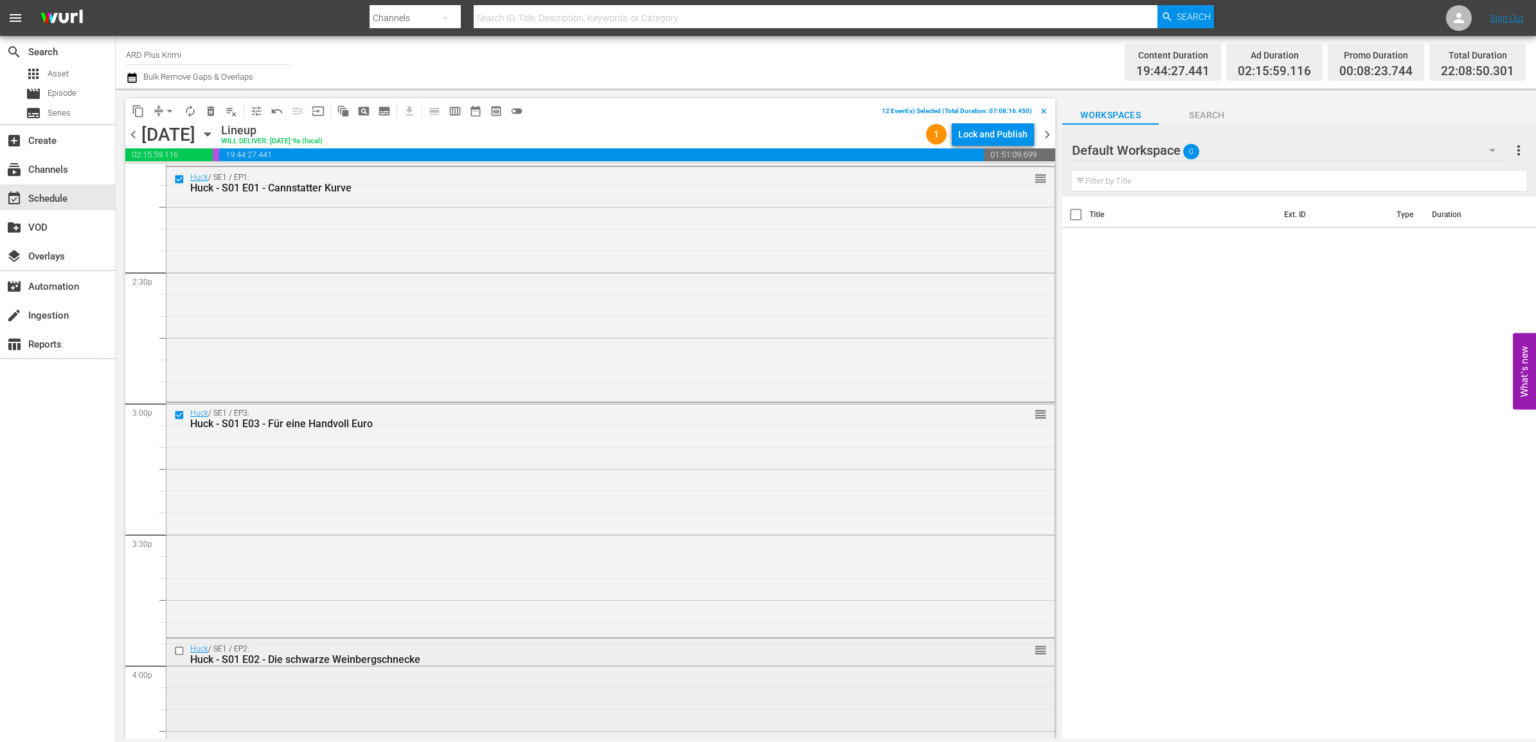
scroll to position [3857, 0]
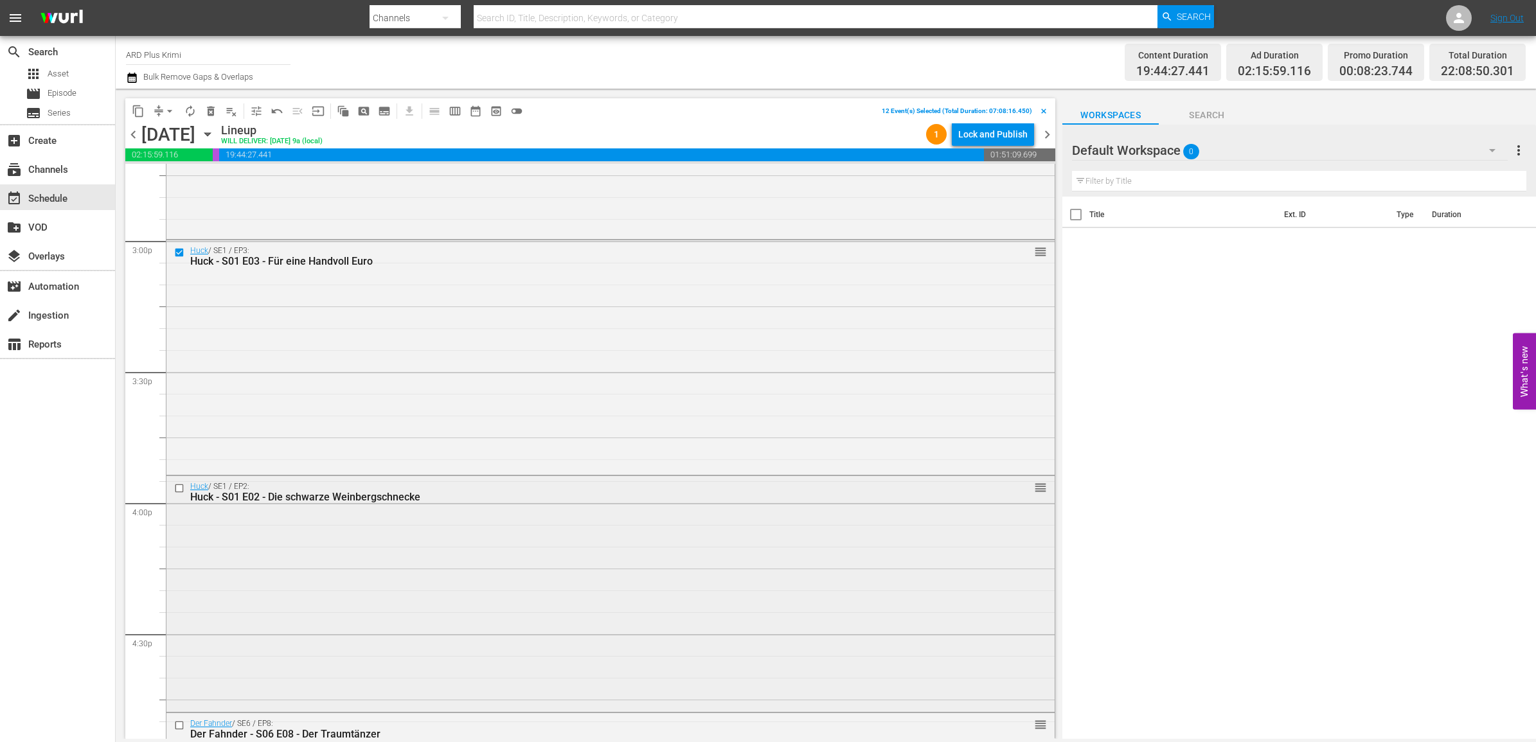
click at [177, 489] on input "checkbox" at bounding box center [180, 488] width 13 height 11
click at [179, 481] on input "checkbox" at bounding box center [180, 485] width 13 height 11
click at [180, 730] on input "checkbox" at bounding box center [180, 726] width 13 height 11
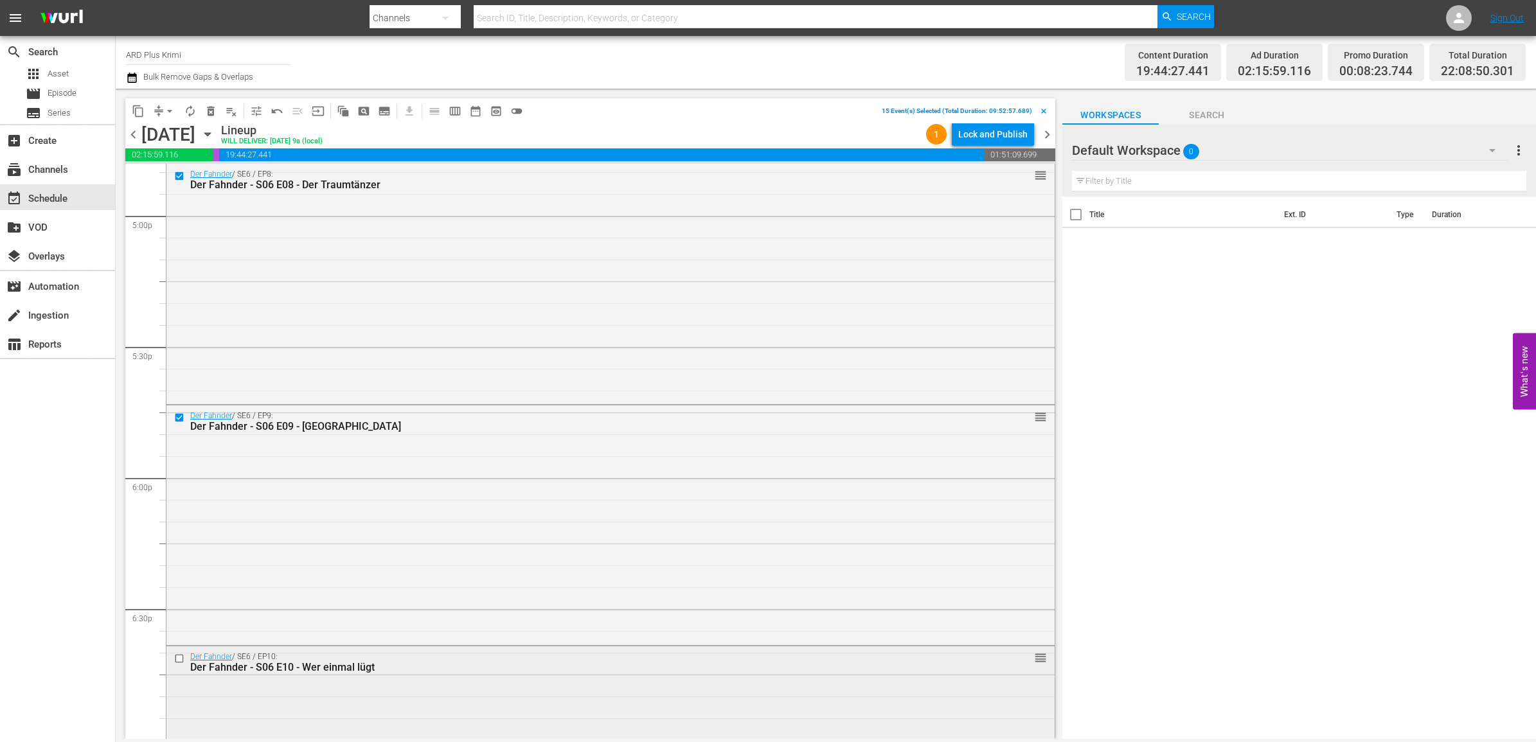
scroll to position [4500, 0]
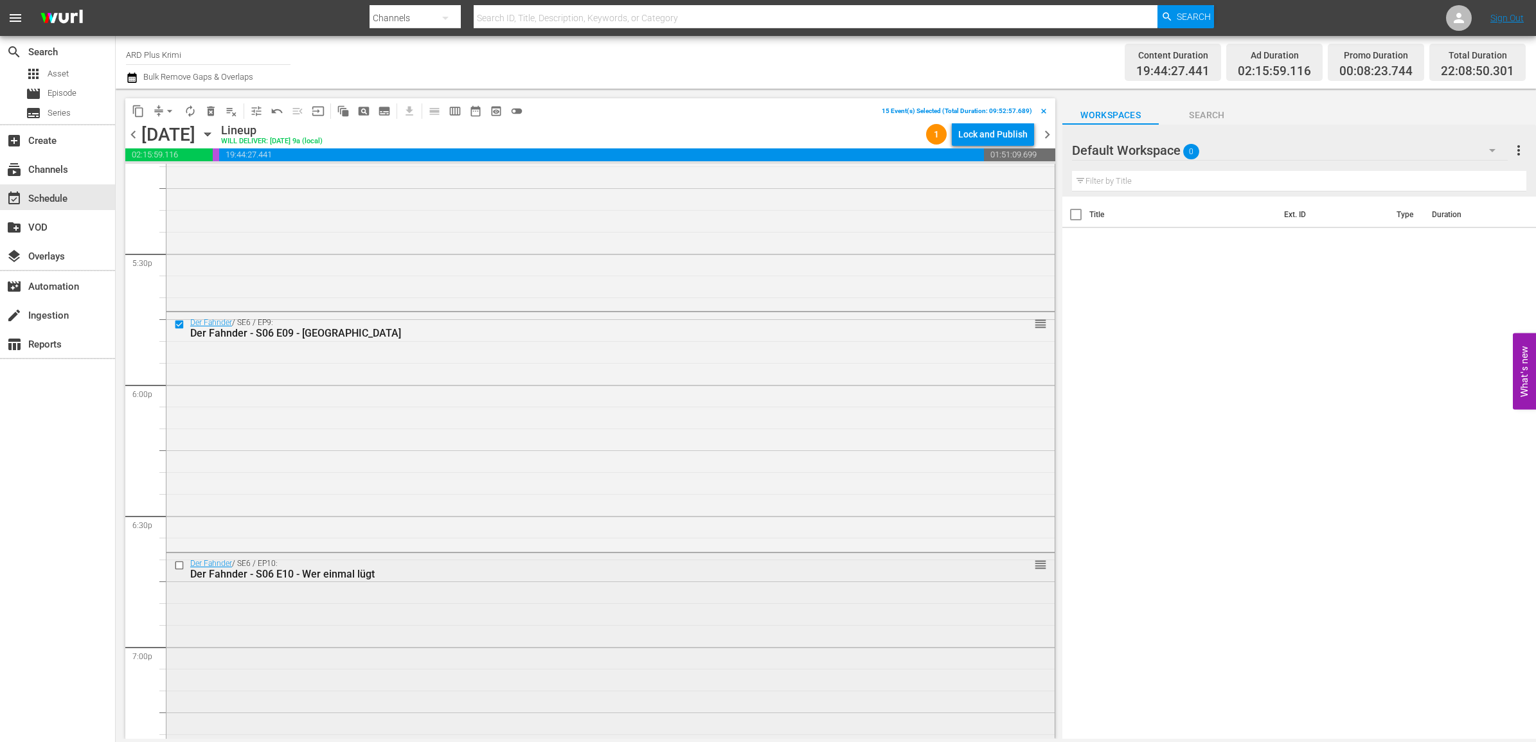
click at [179, 566] on input "checkbox" at bounding box center [180, 566] width 13 height 11
click at [140, 107] on span "content_copy" at bounding box center [138, 111] width 13 height 13
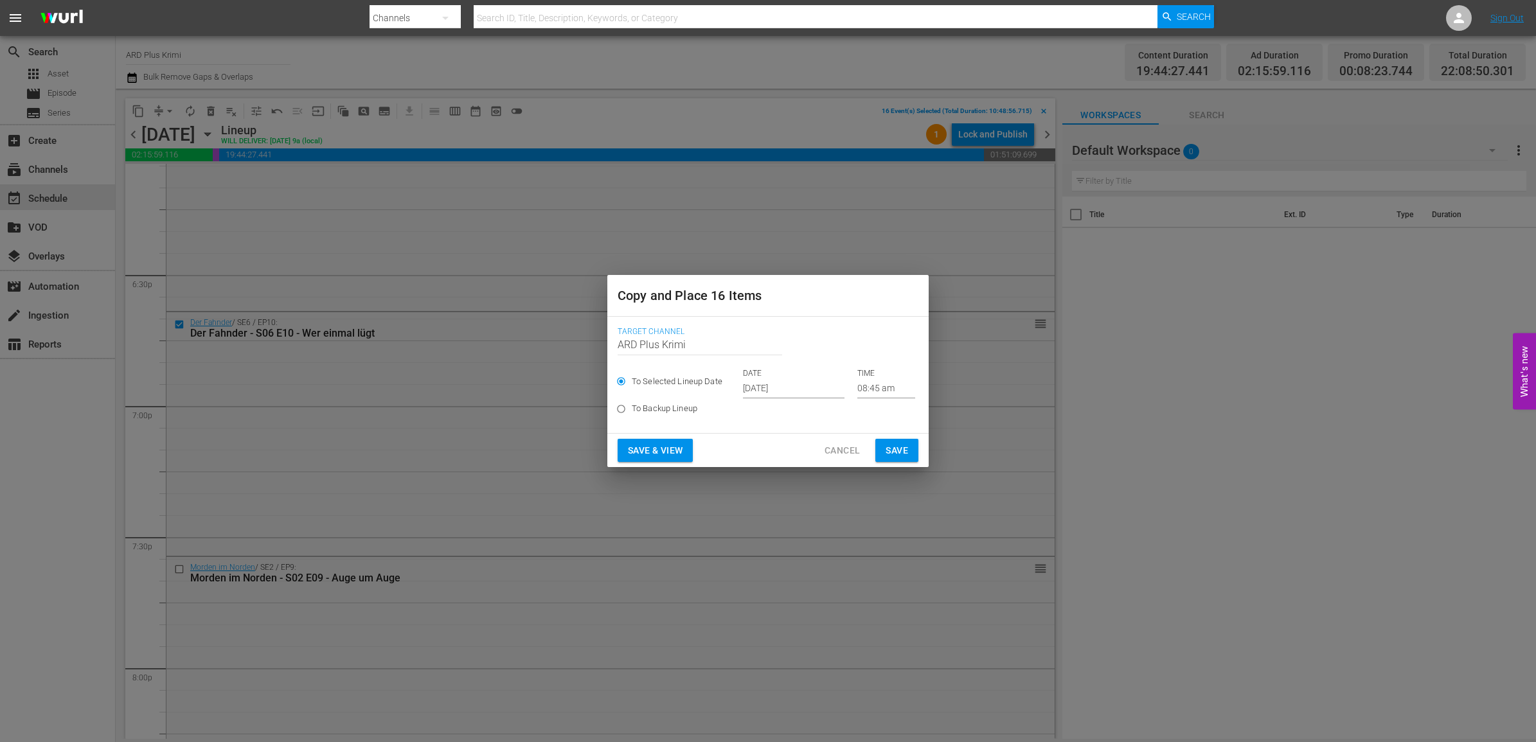
click at [784, 384] on input "Sep 24th 2025" at bounding box center [794, 388] width 102 height 19
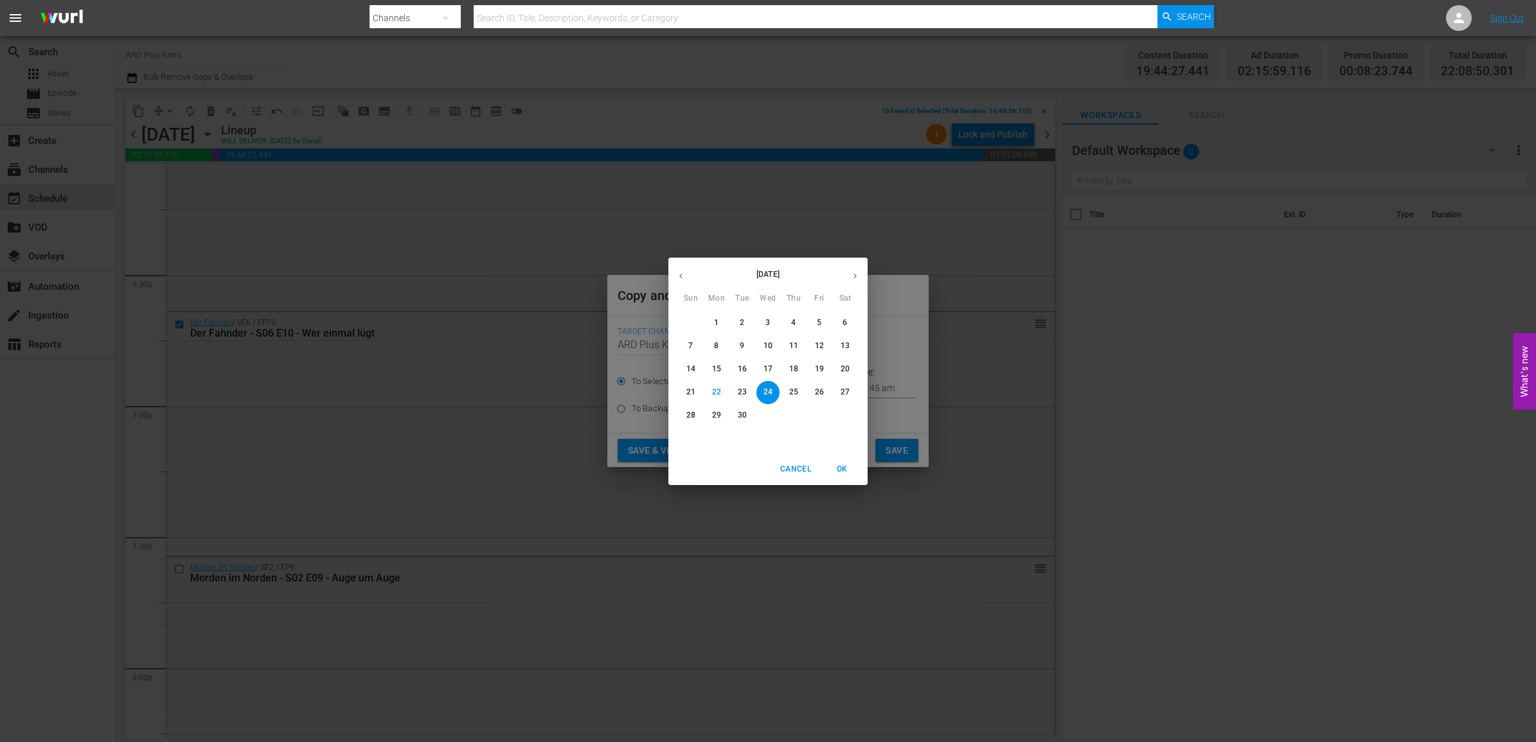
click at [690, 413] on p "28" at bounding box center [691, 415] width 9 height 11
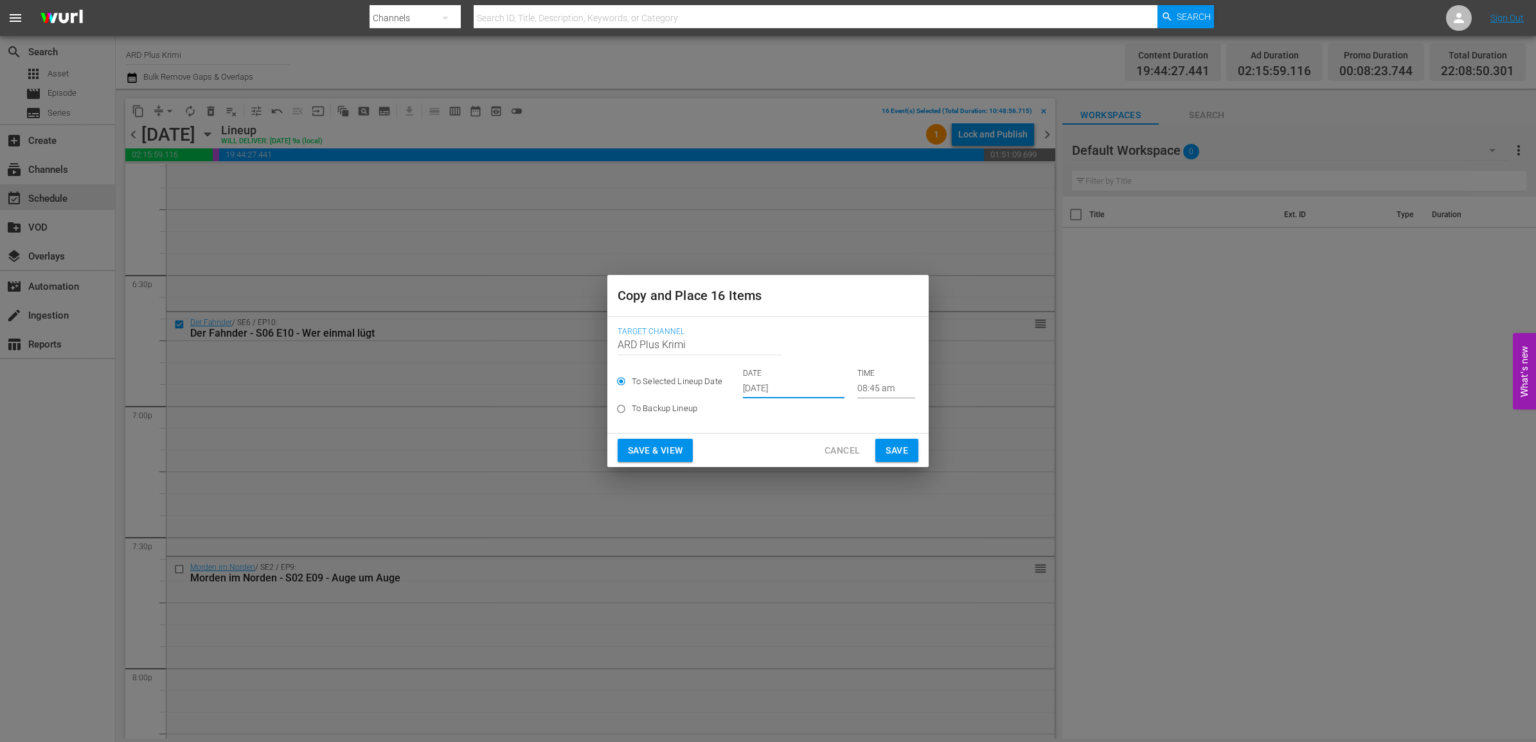
click at [798, 391] on input "Sep 28th 2025" at bounding box center [794, 388] width 102 height 19
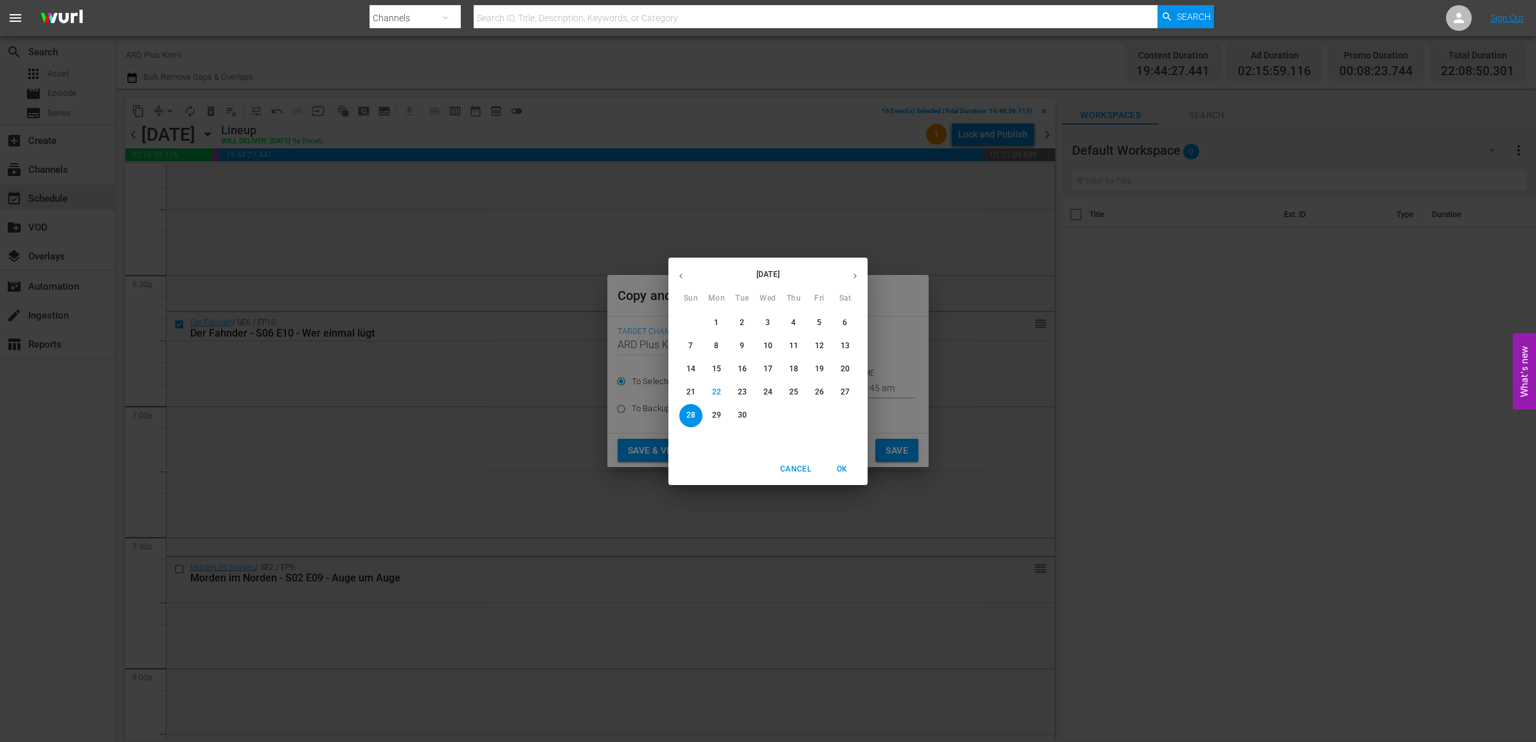
click at [852, 276] on icon "button" at bounding box center [855, 276] width 10 height 10
click at [746, 415] on p "28" at bounding box center [742, 415] width 9 height 11
type input "Oct 28th 2025"
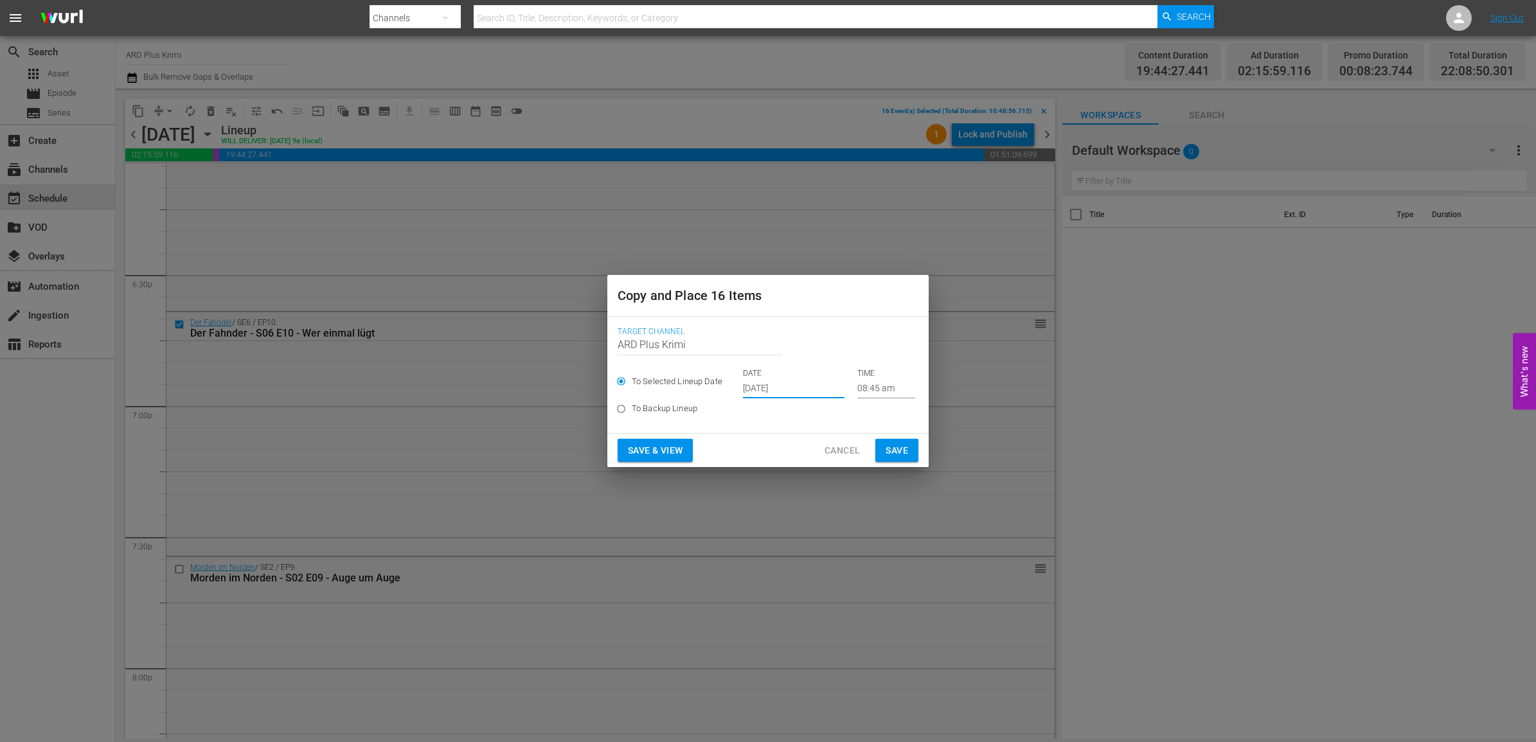
click at [870, 384] on input "08:45 am" at bounding box center [886, 388] width 58 height 19
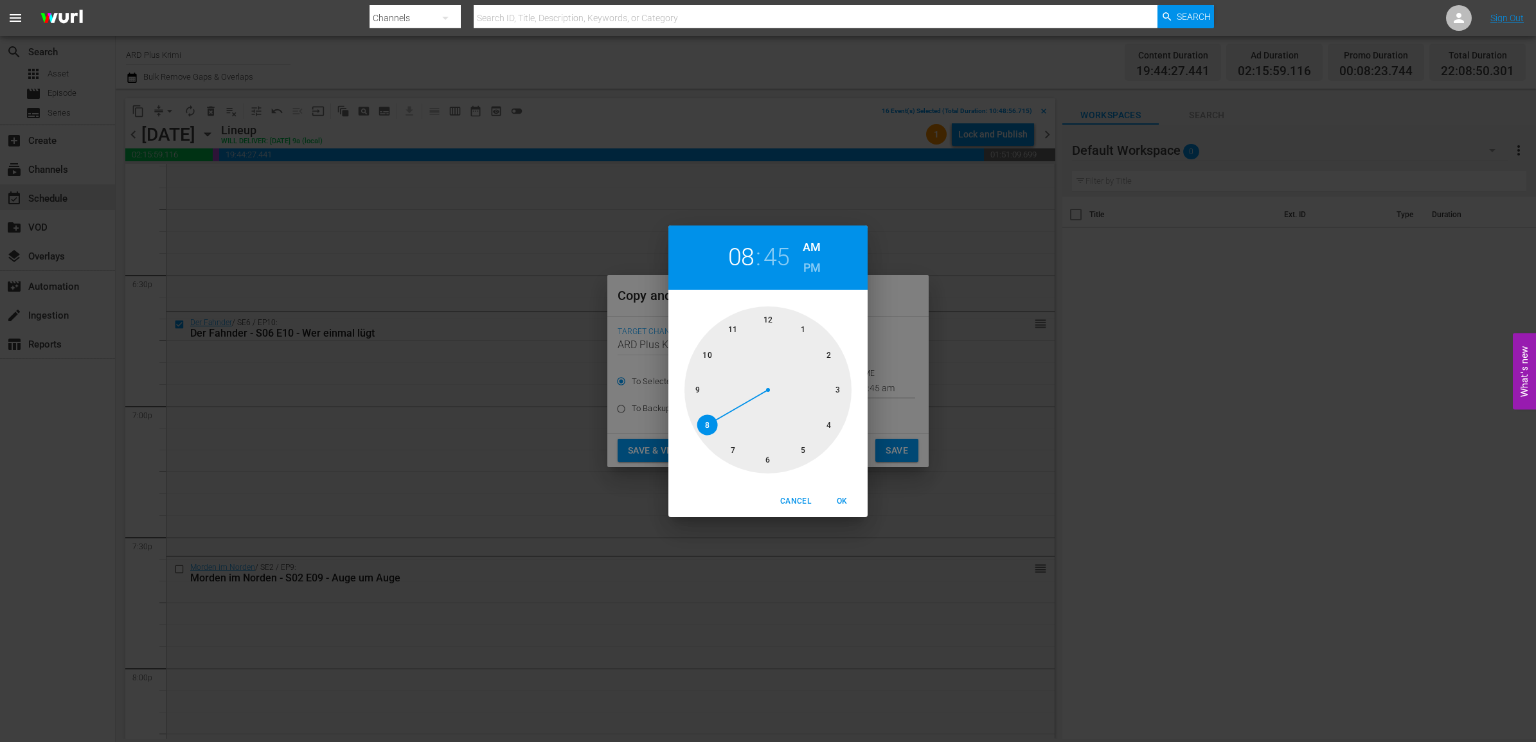
click at [707, 351] on div at bounding box center [768, 390] width 167 height 167
click at [766, 456] on div at bounding box center [768, 390] width 167 height 167
click at [805, 262] on h6 "PM" at bounding box center [812, 268] width 17 height 21
click at [841, 495] on span "OK" at bounding box center [842, 501] width 31 height 13
type input "10:30 pm"
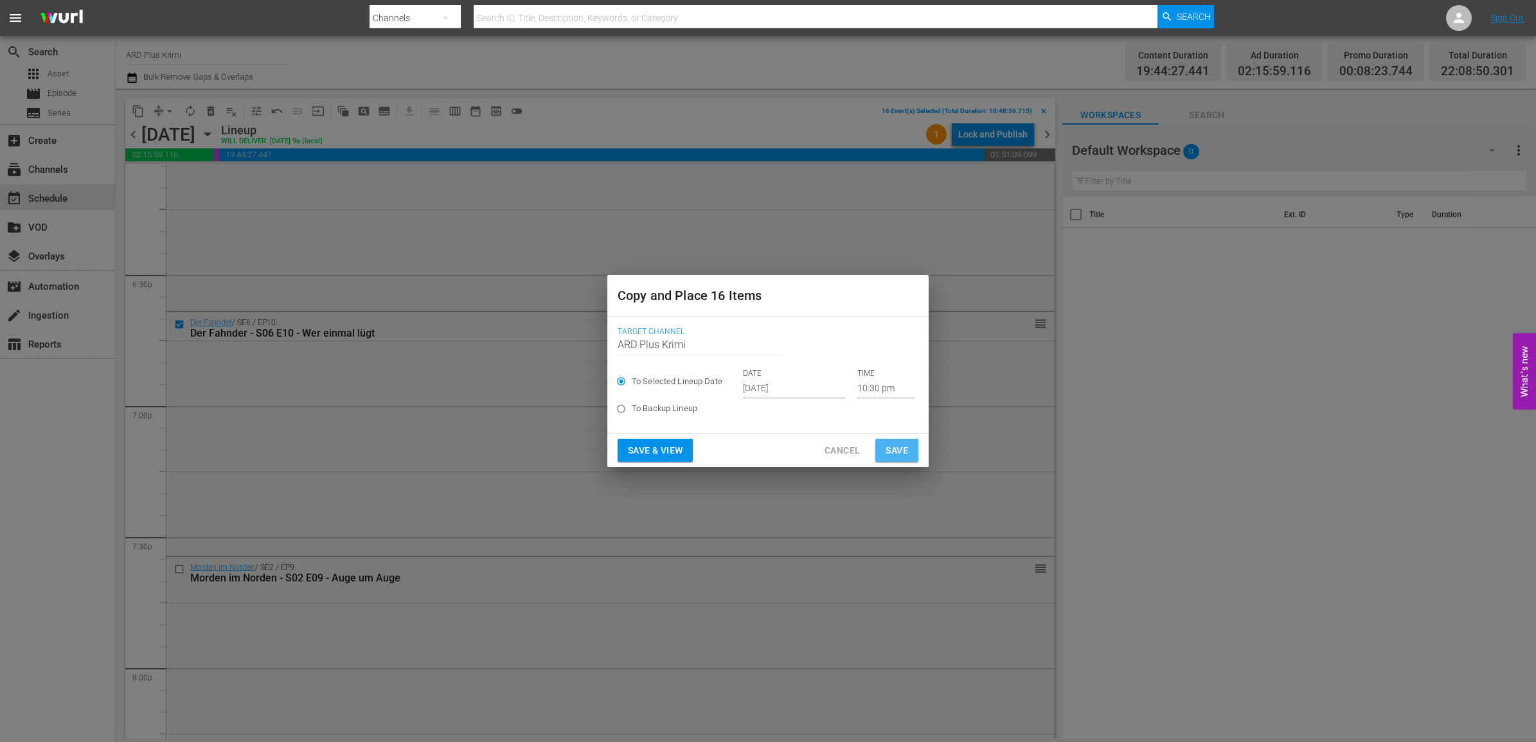
click at [910, 451] on button "Save" at bounding box center [896, 451] width 43 height 24
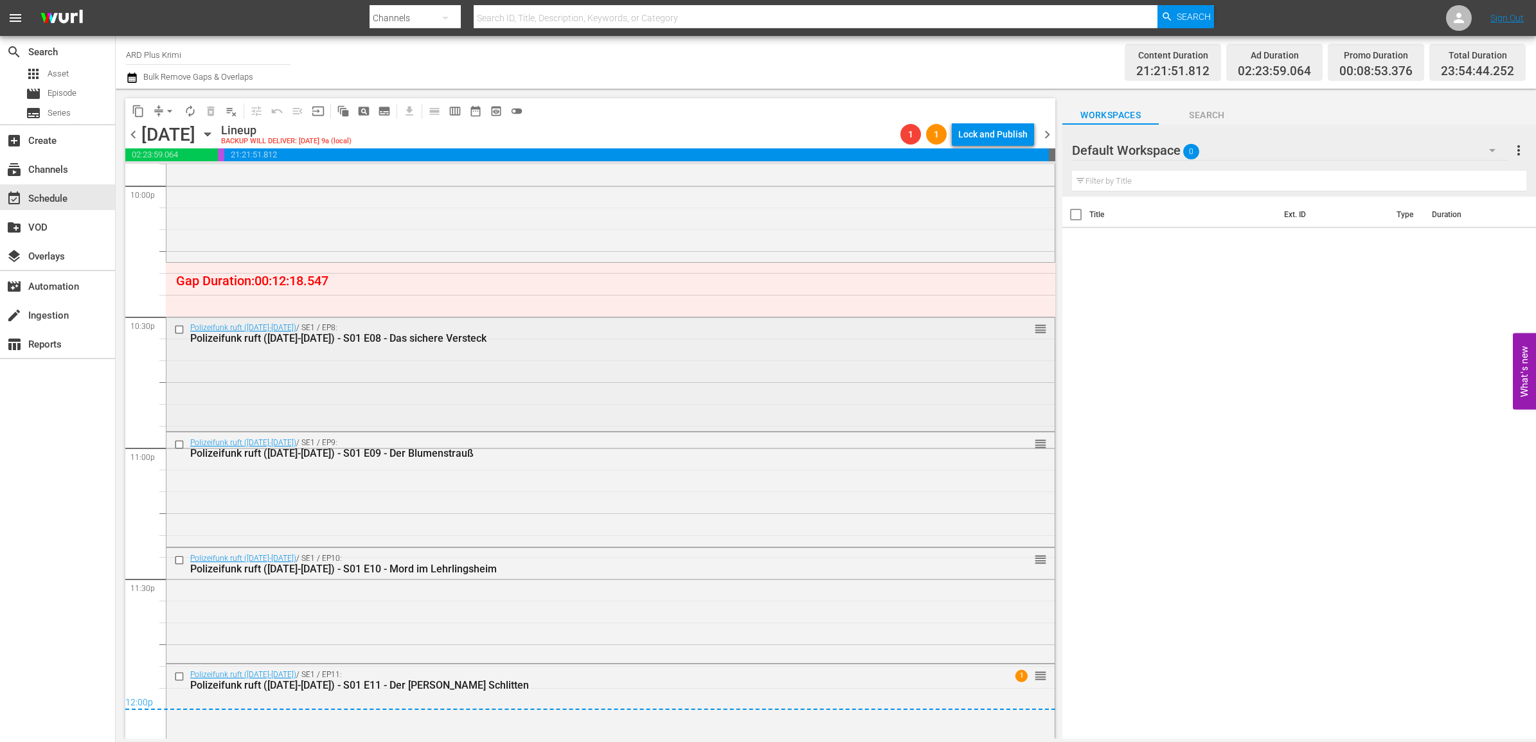
scroll to position [5787, 0]
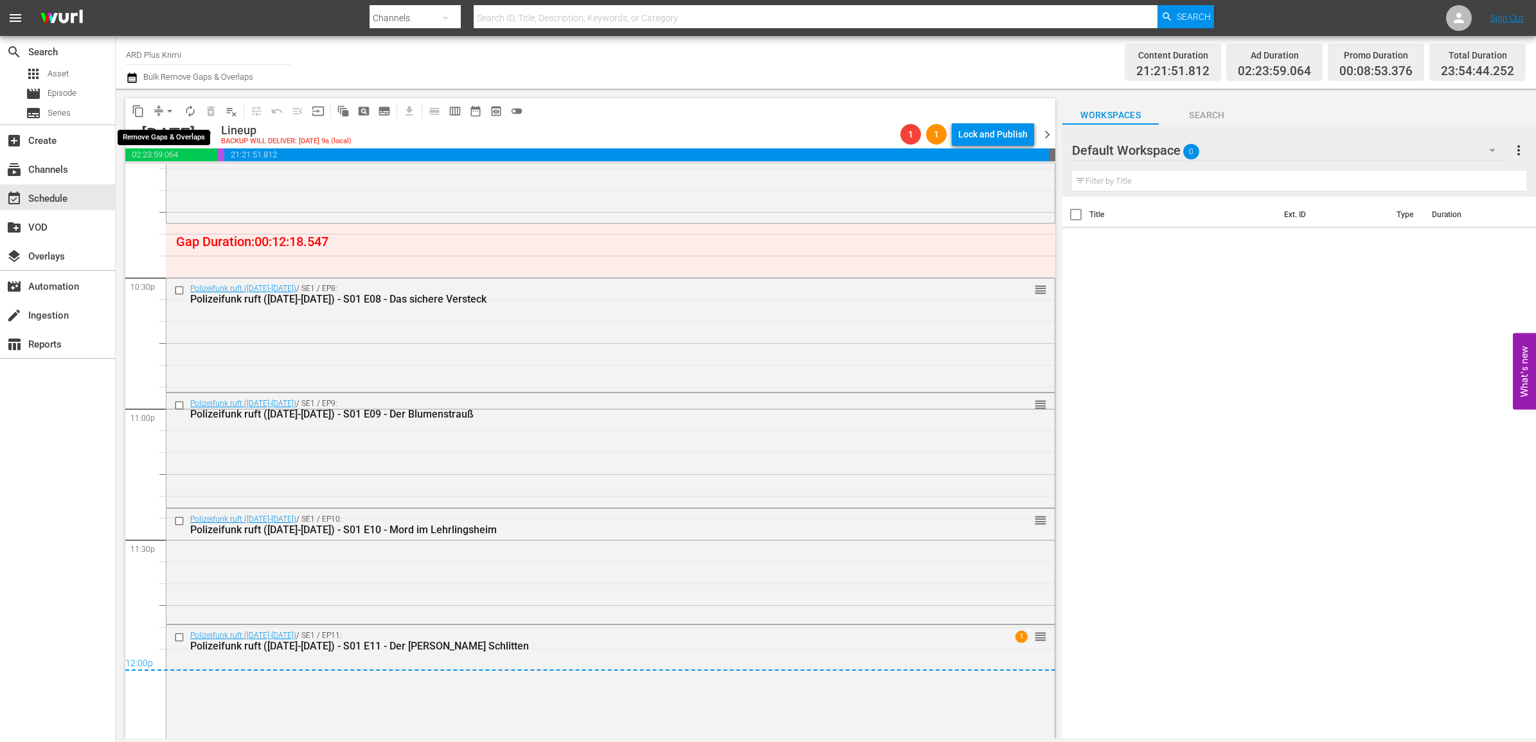
click at [172, 113] on span "arrow_drop_down" at bounding box center [169, 111] width 13 height 13
click at [181, 172] on li "Align to End of Previous Day" at bounding box center [170, 178] width 135 height 21
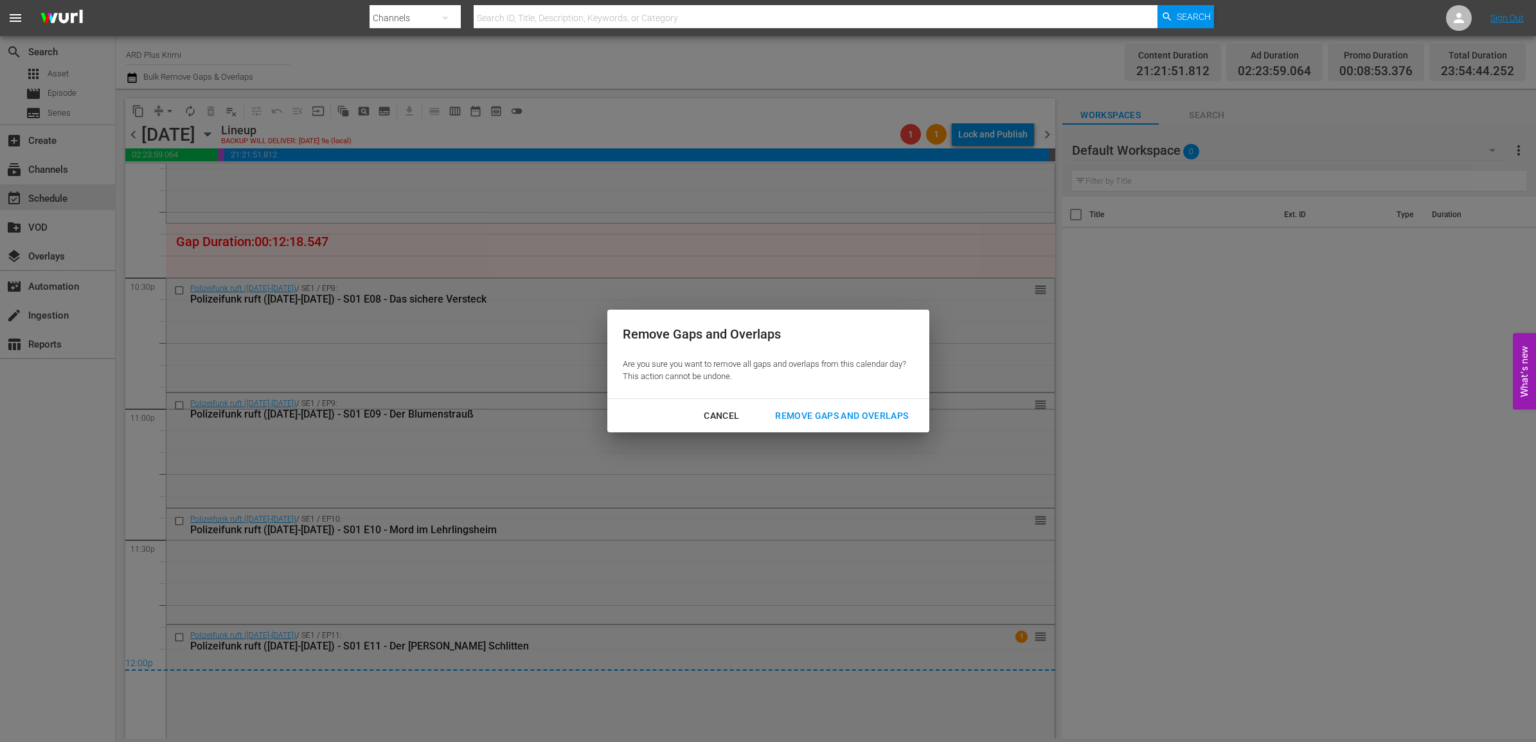
click at [820, 419] on div "Remove Gaps and Overlaps" at bounding box center [842, 416] width 154 height 16
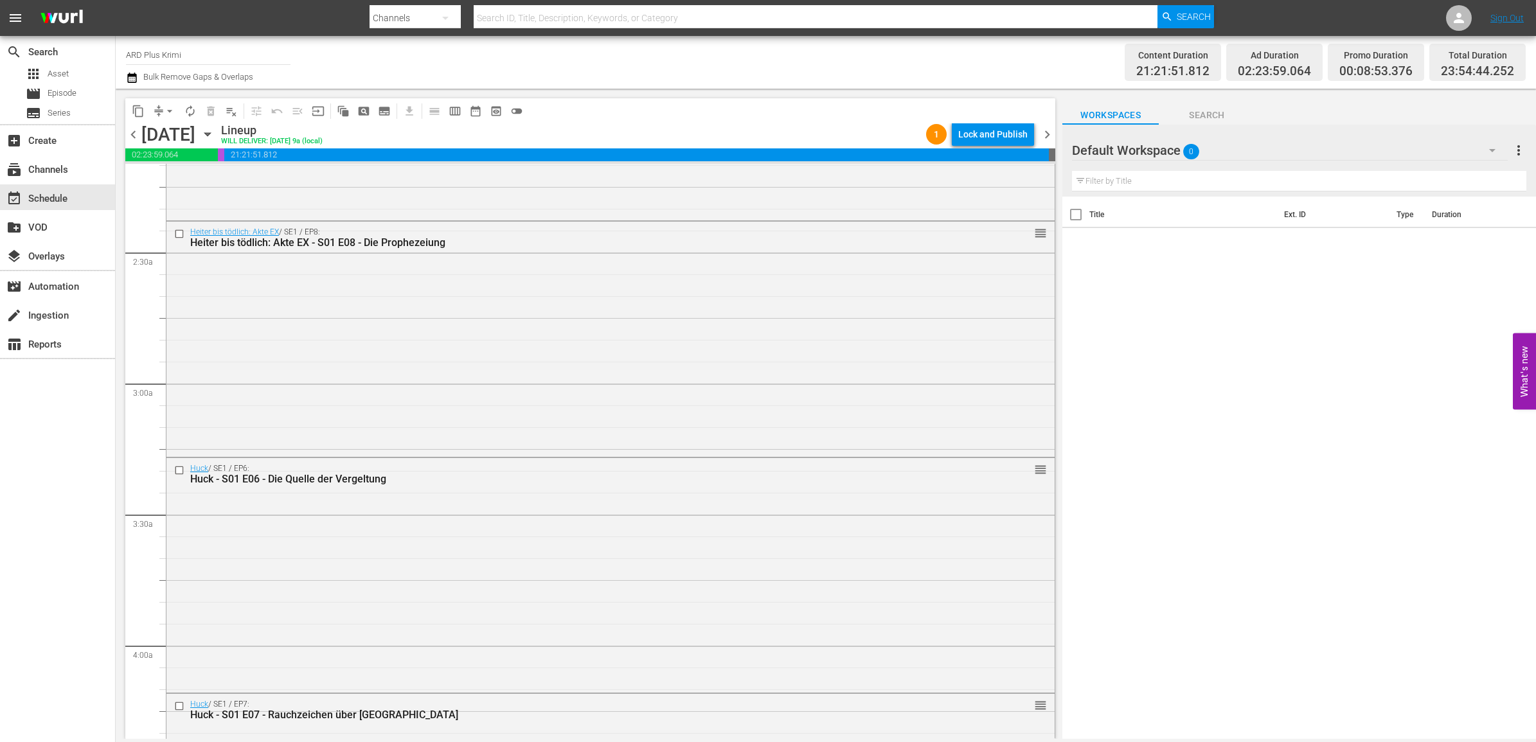
scroll to position [0, 0]
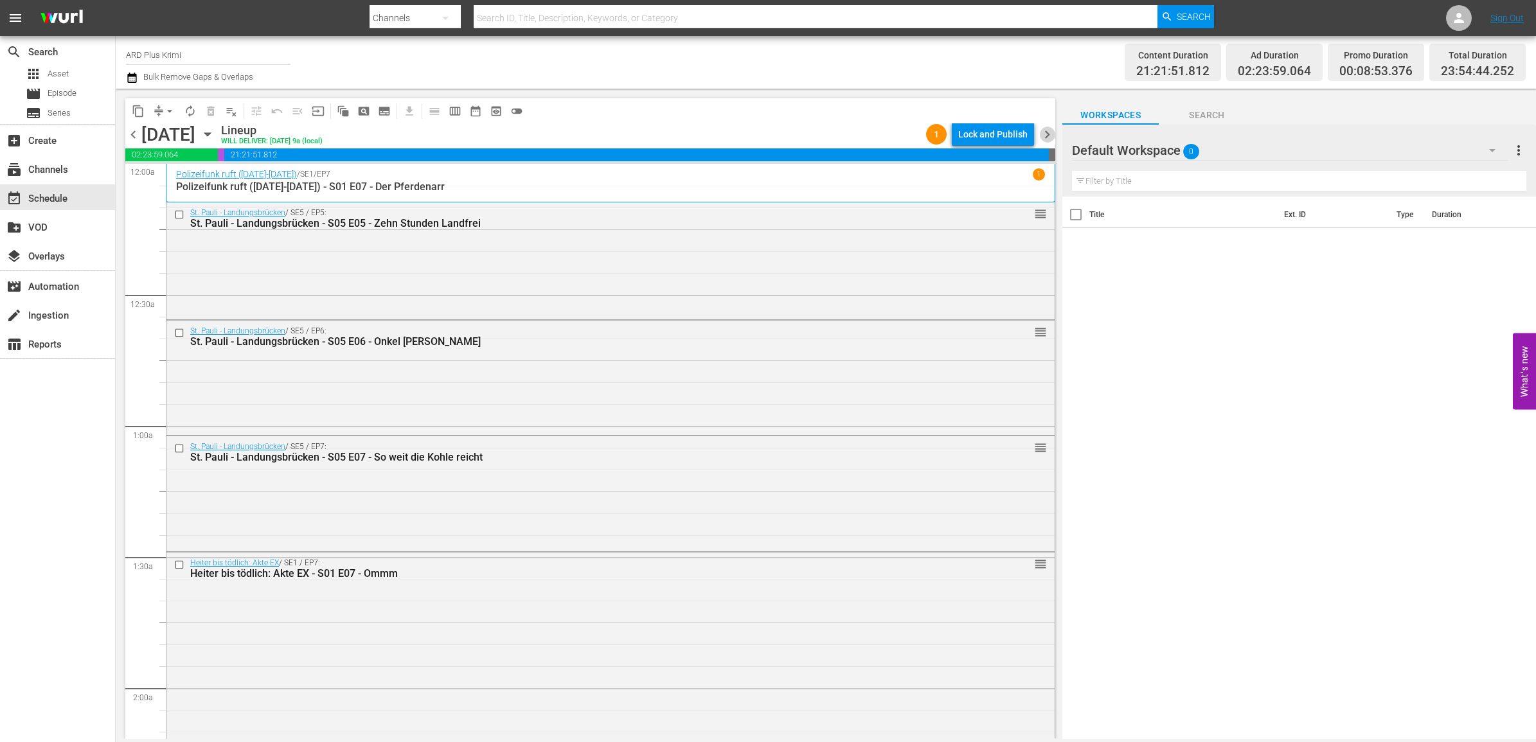
click at [1054, 127] on span "chevron_right" at bounding box center [1047, 135] width 16 height 16
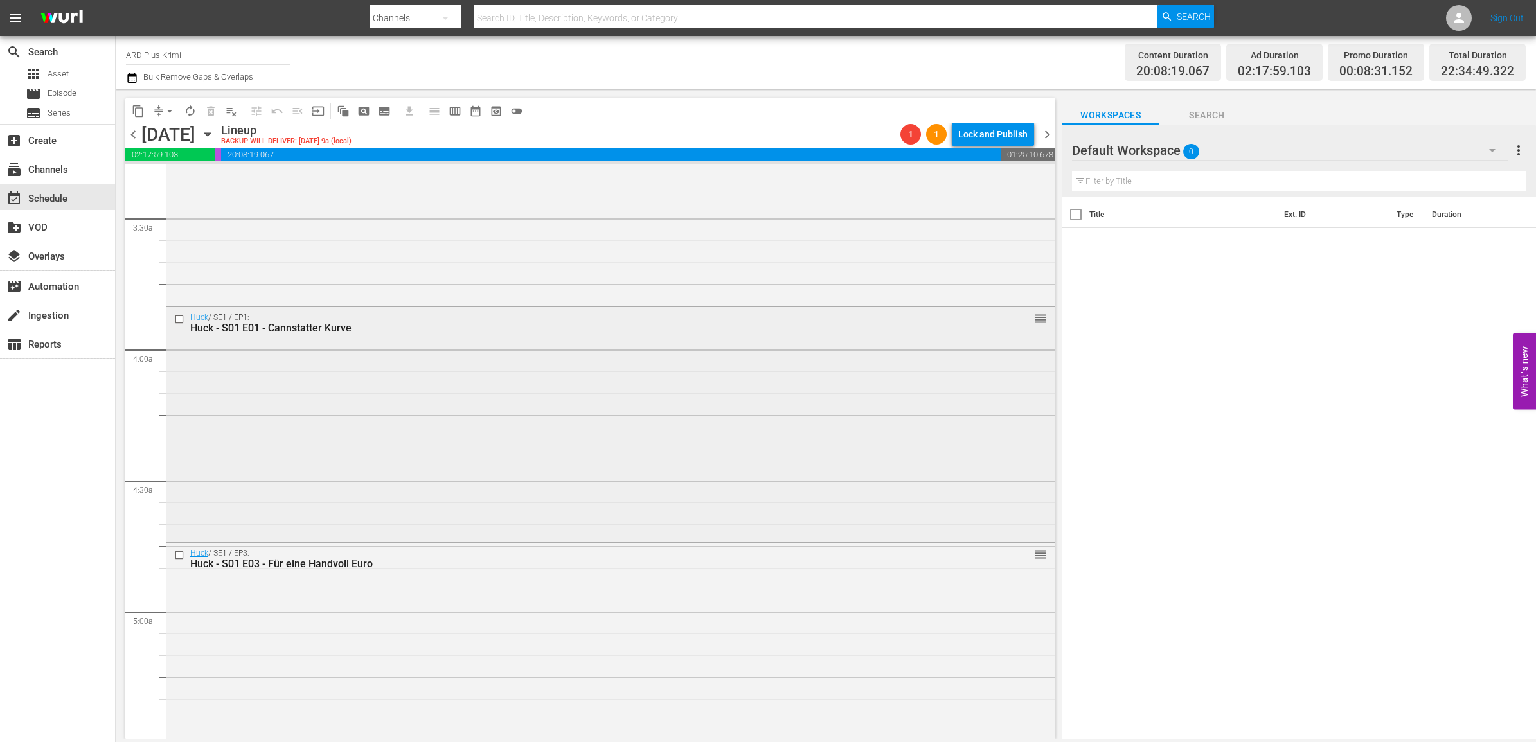
scroll to position [884, 0]
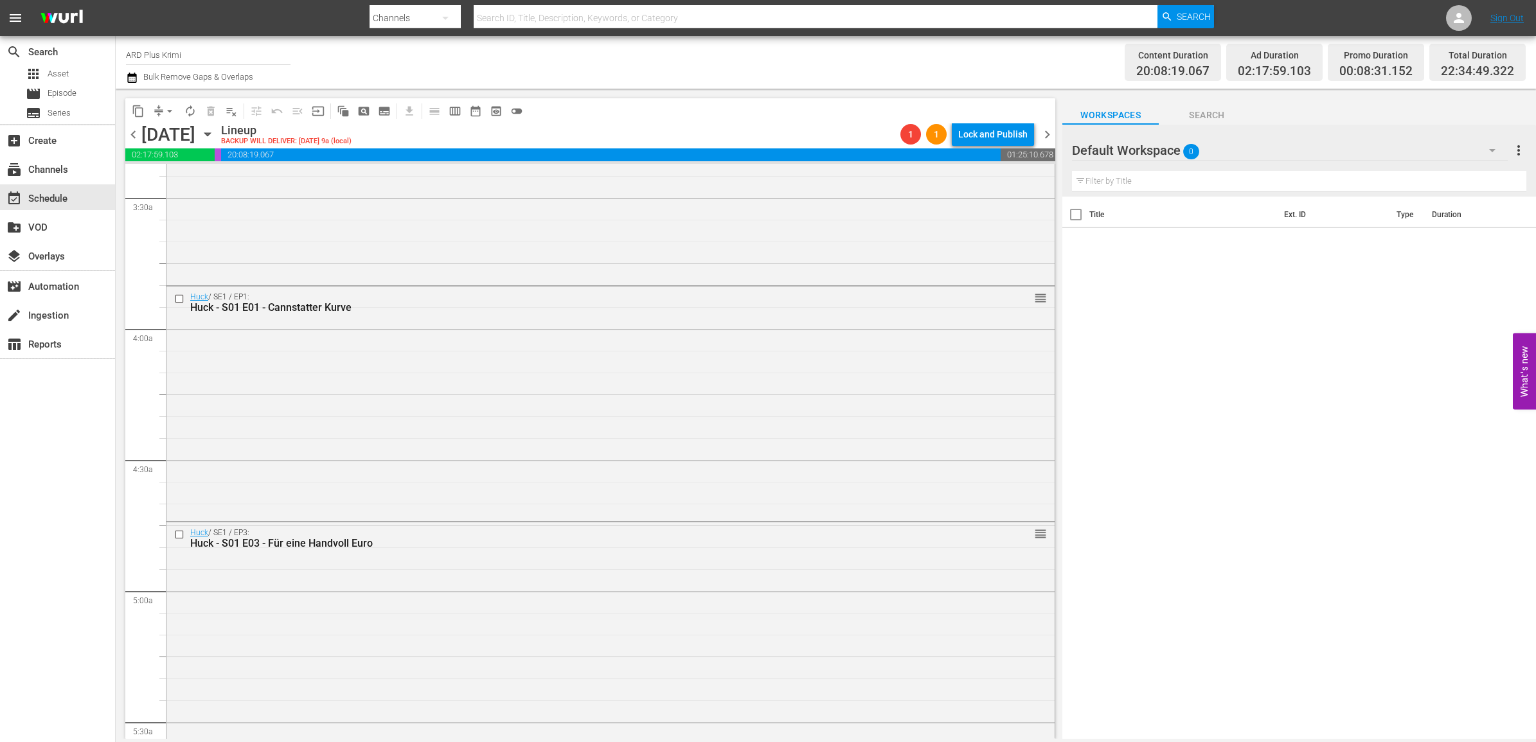
click at [169, 114] on span "arrow_drop_down" at bounding box center [169, 111] width 13 height 13
click at [210, 177] on li "Align to End of Previous Day" at bounding box center [170, 178] width 135 height 21
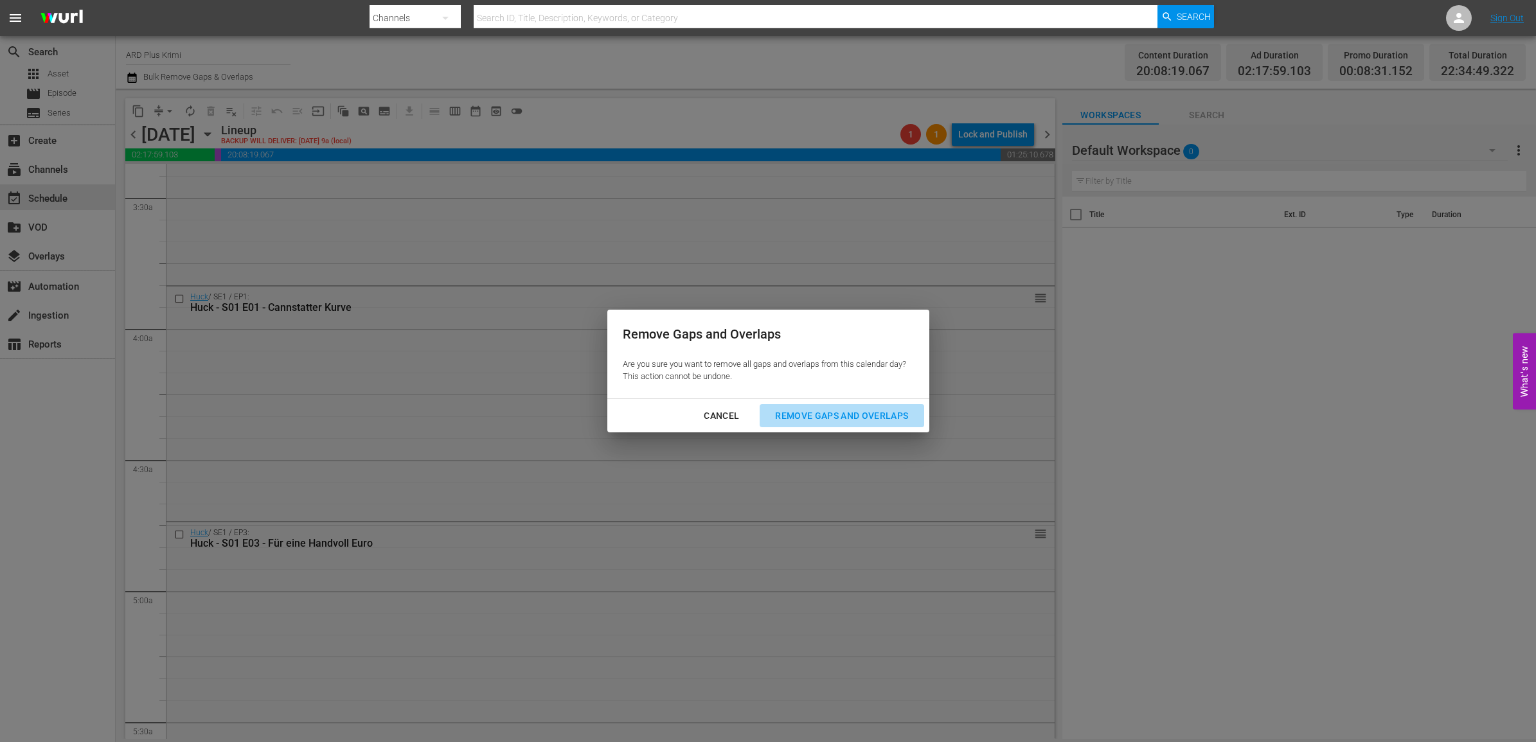
click at [877, 419] on div "Remove Gaps and Overlaps" at bounding box center [842, 416] width 154 height 16
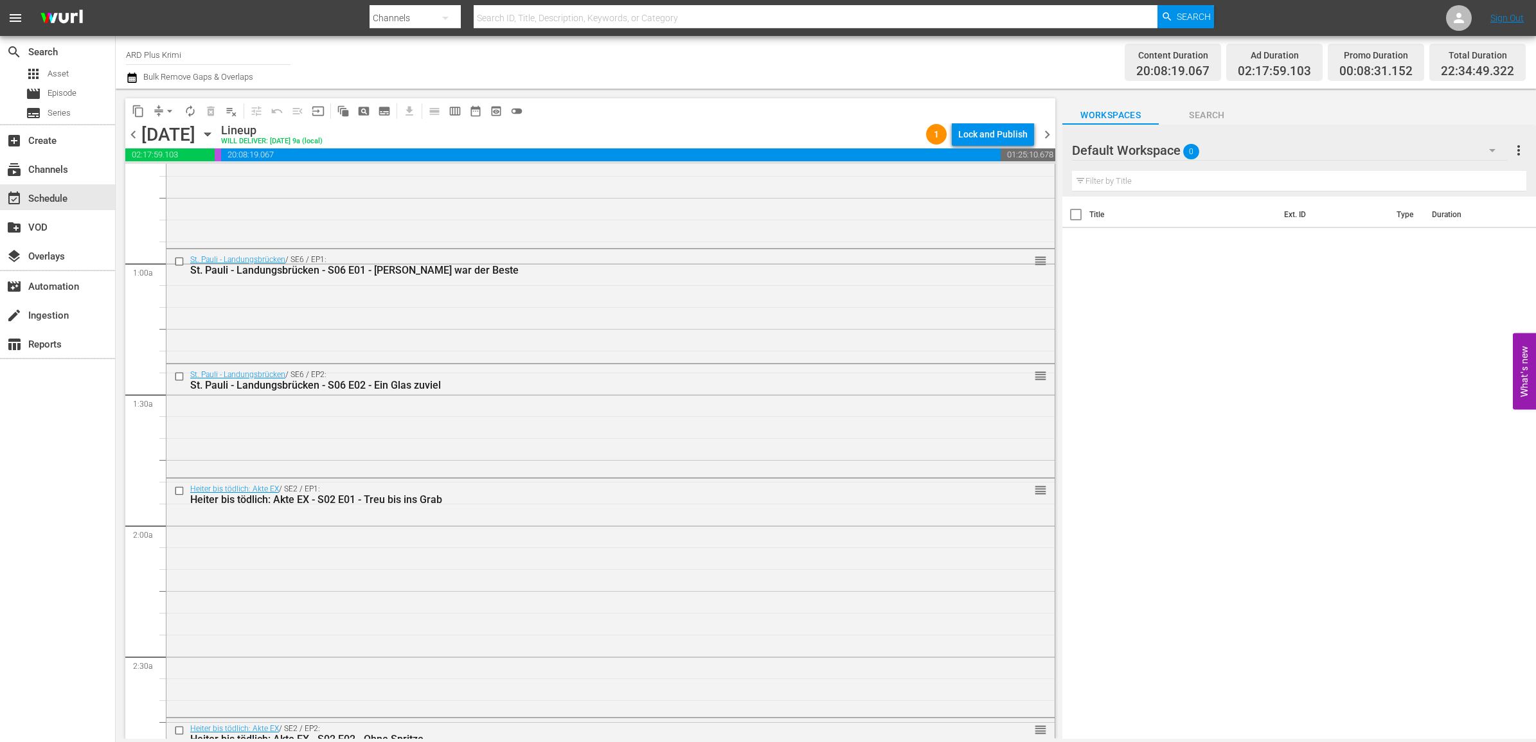
scroll to position [161, 0]
click at [180, 376] on input "checkbox" at bounding box center [180, 378] width 13 height 11
click at [212, 107] on span "delete_forever_outlined" at bounding box center [210, 111] width 13 height 13
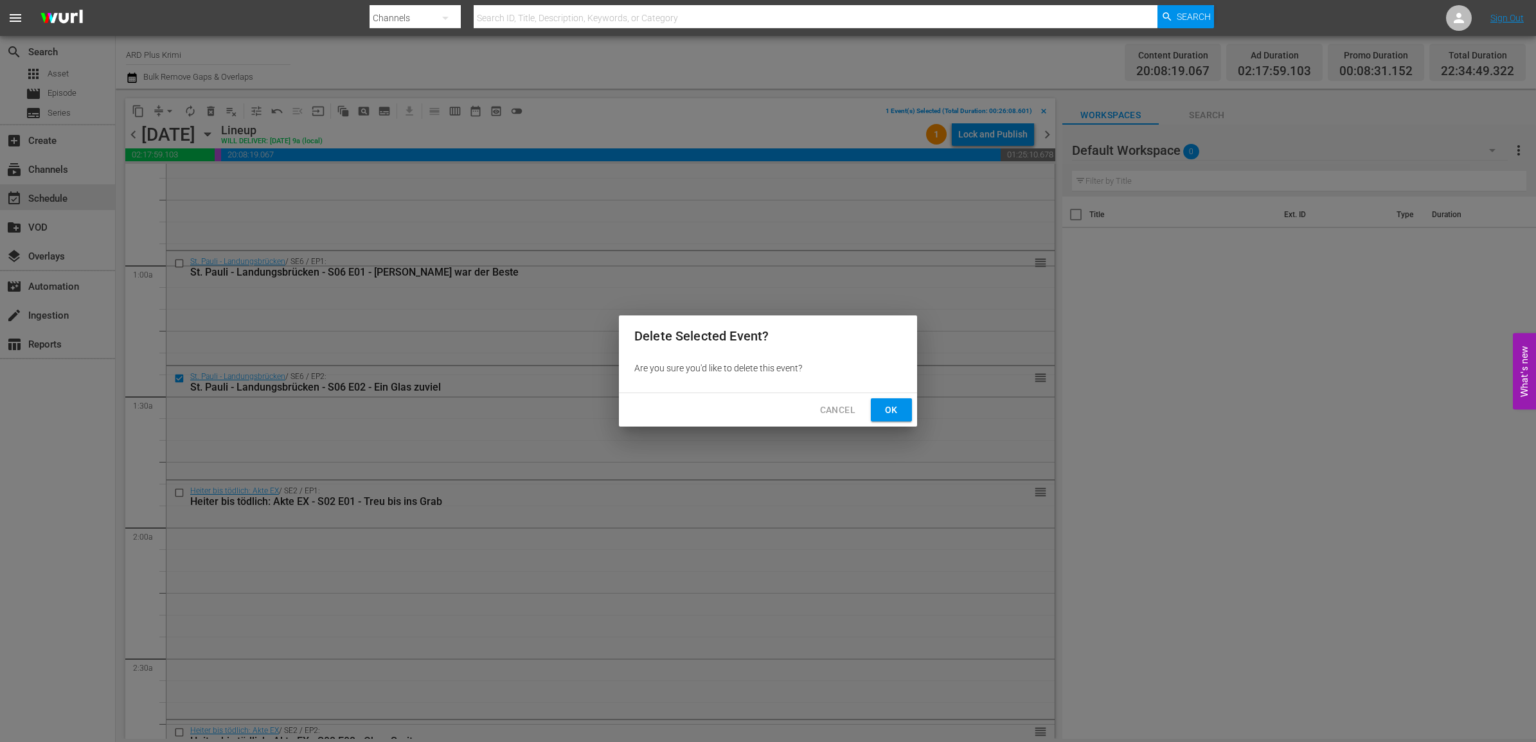
click at [889, 403] on span "Ok" at bounding box center [891, 410] width 21 height 16
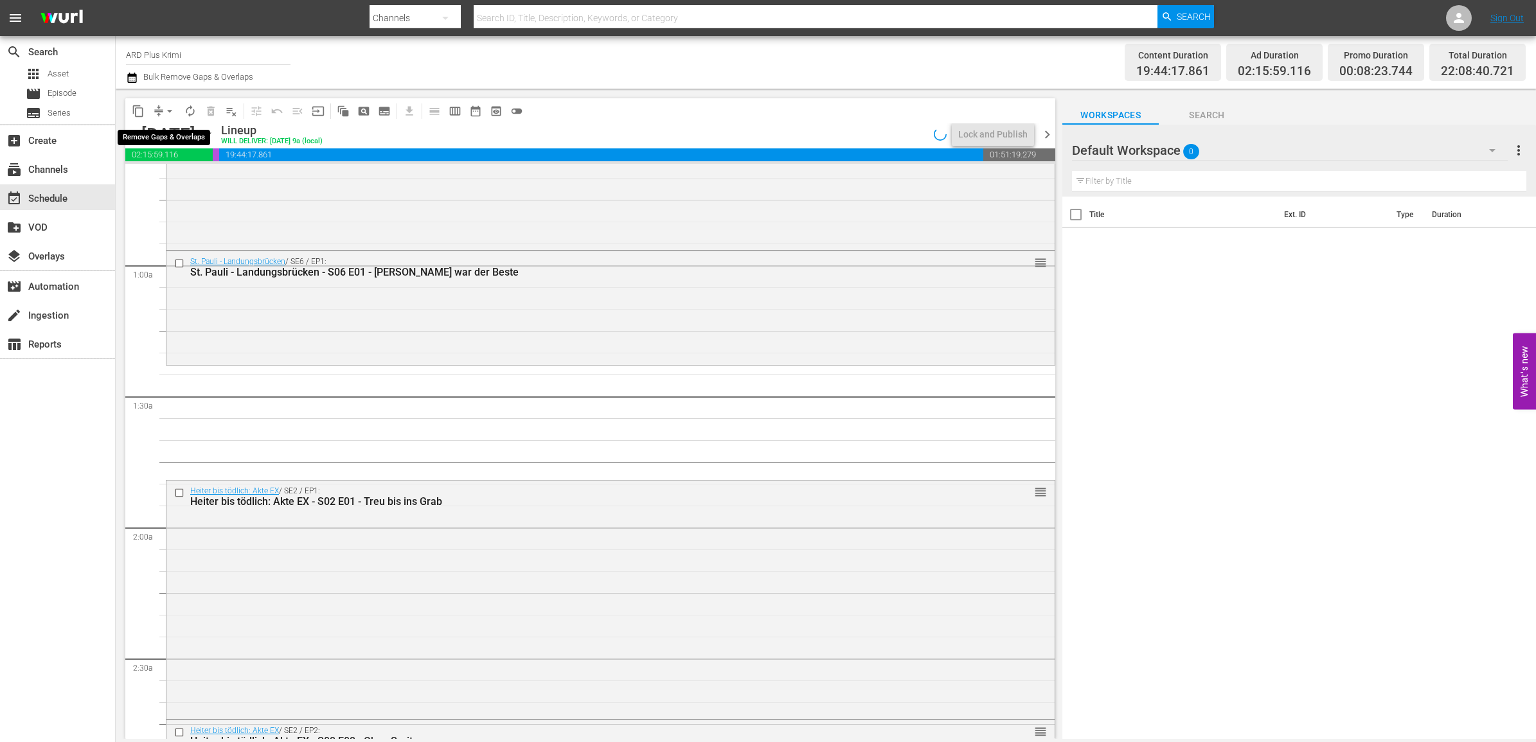
click at [174, 111] on span "arrow_drop_down" at bounding box center [169, 111] width 13 height 13
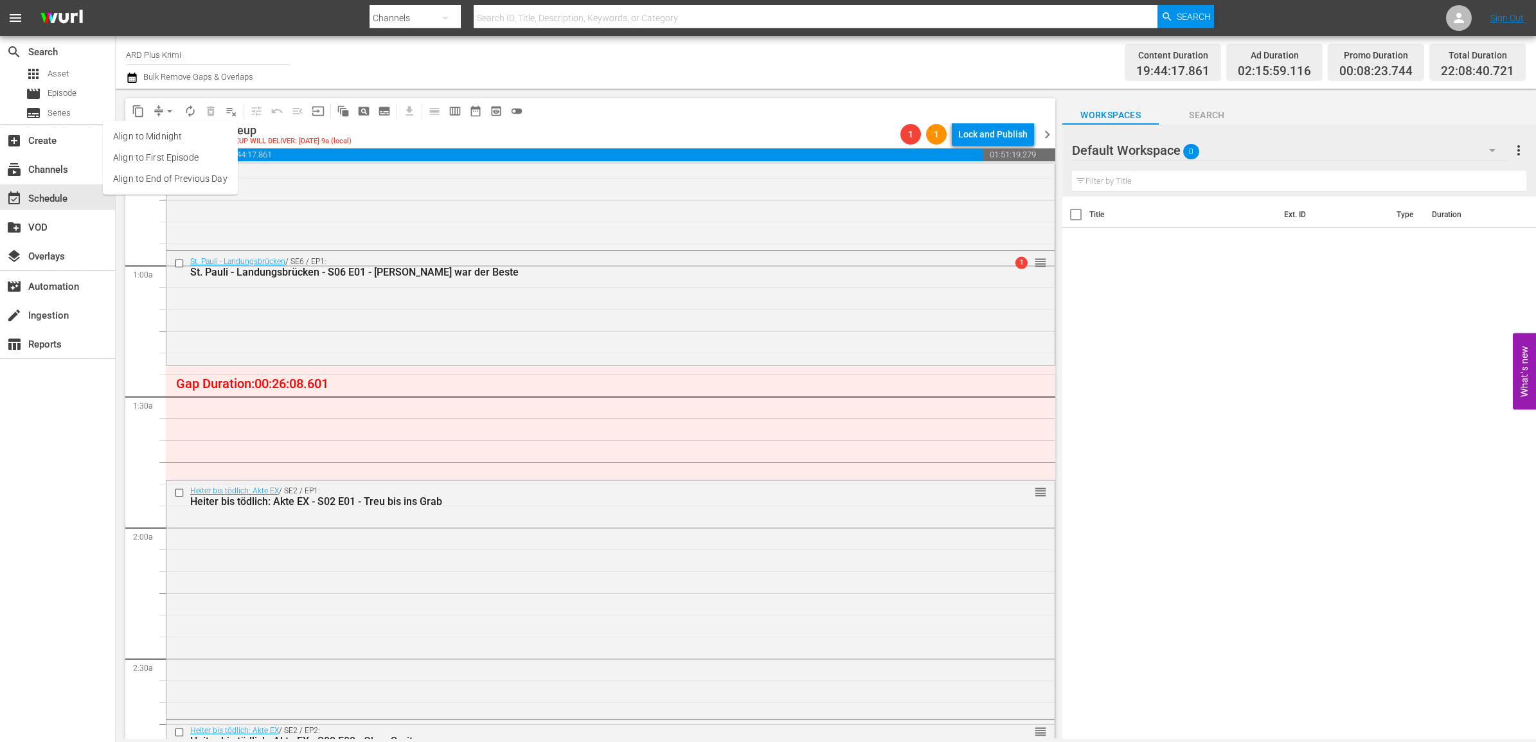
click at [190, 172] on li "Align to End of Previous Day" at bounding box center [170, 178] width 135 height 21
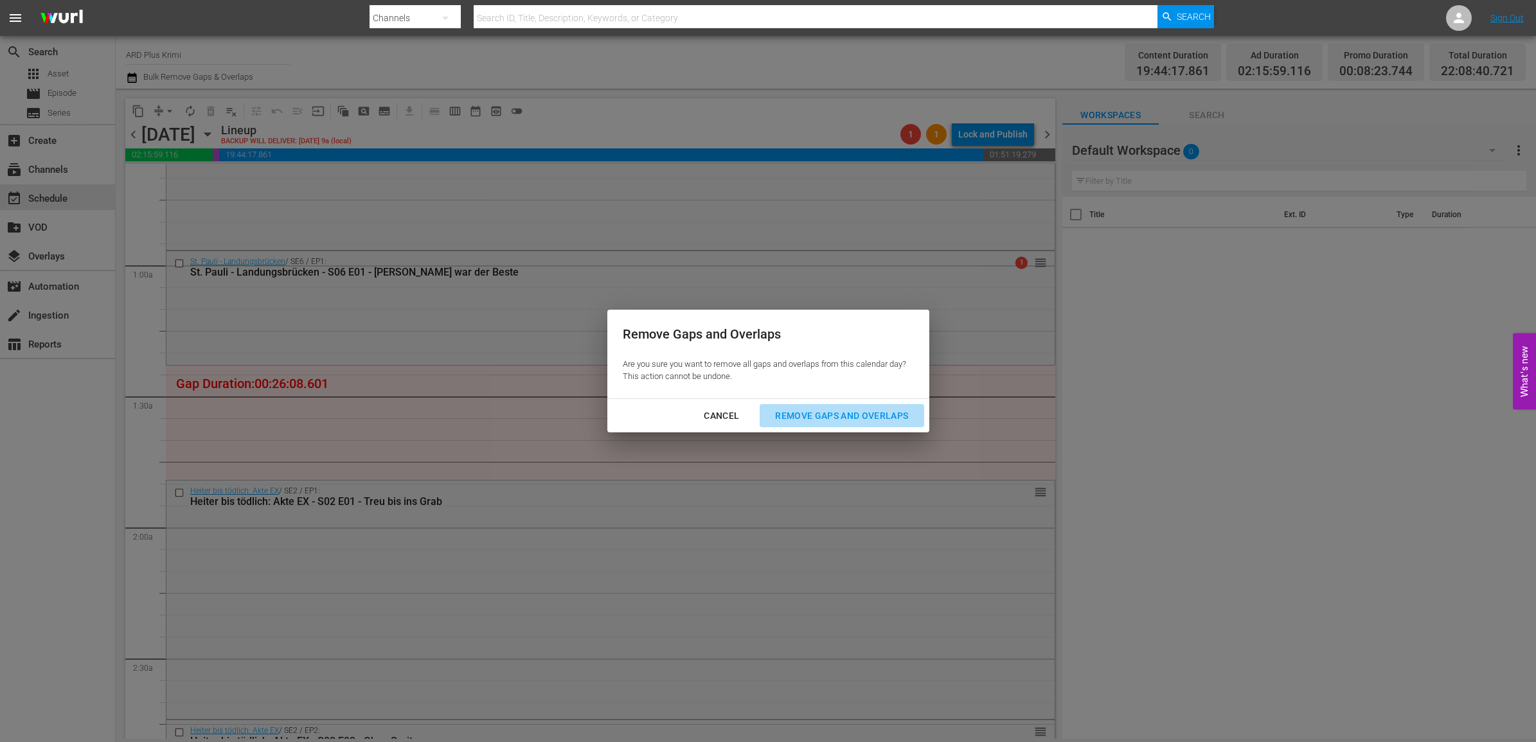
click at [832, 416] on div "Remove Gaps and Overlaps" at bounding box center [842, 416] width 154 height 16
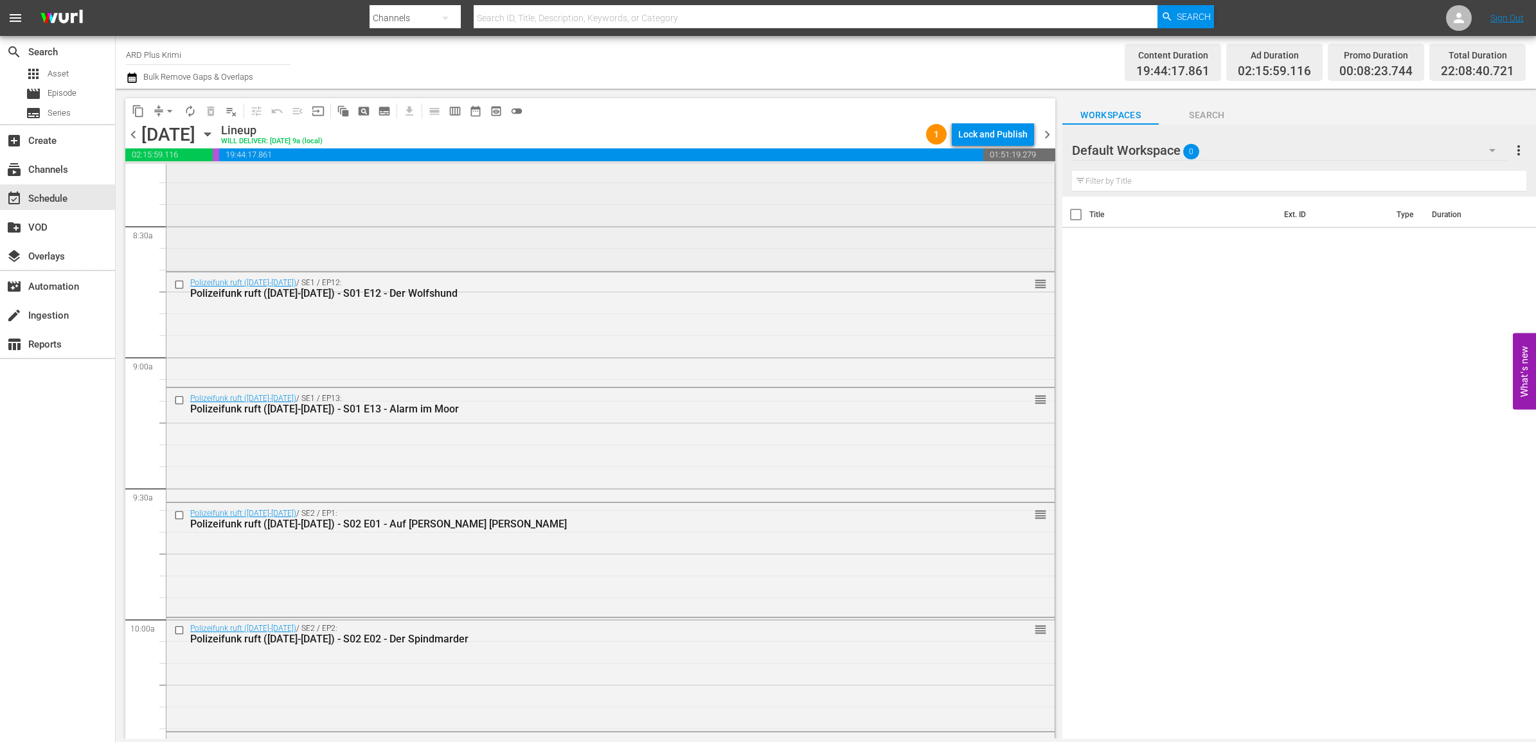
scroll to position [2169, 0]
click at [177, 283] on input "checkbox" at bounding box center [180, 281] width 13 height 11
click at [180, 392] on input "checkbox" at bounding box center [180, 397] width 13 height 11
click at [181, 511] on input "checkbox" at bounding box center [180, 513] width 13 height 11
click at [174, 630] on input "checkbox" at bounding box center [180, 628] width 13 height 11
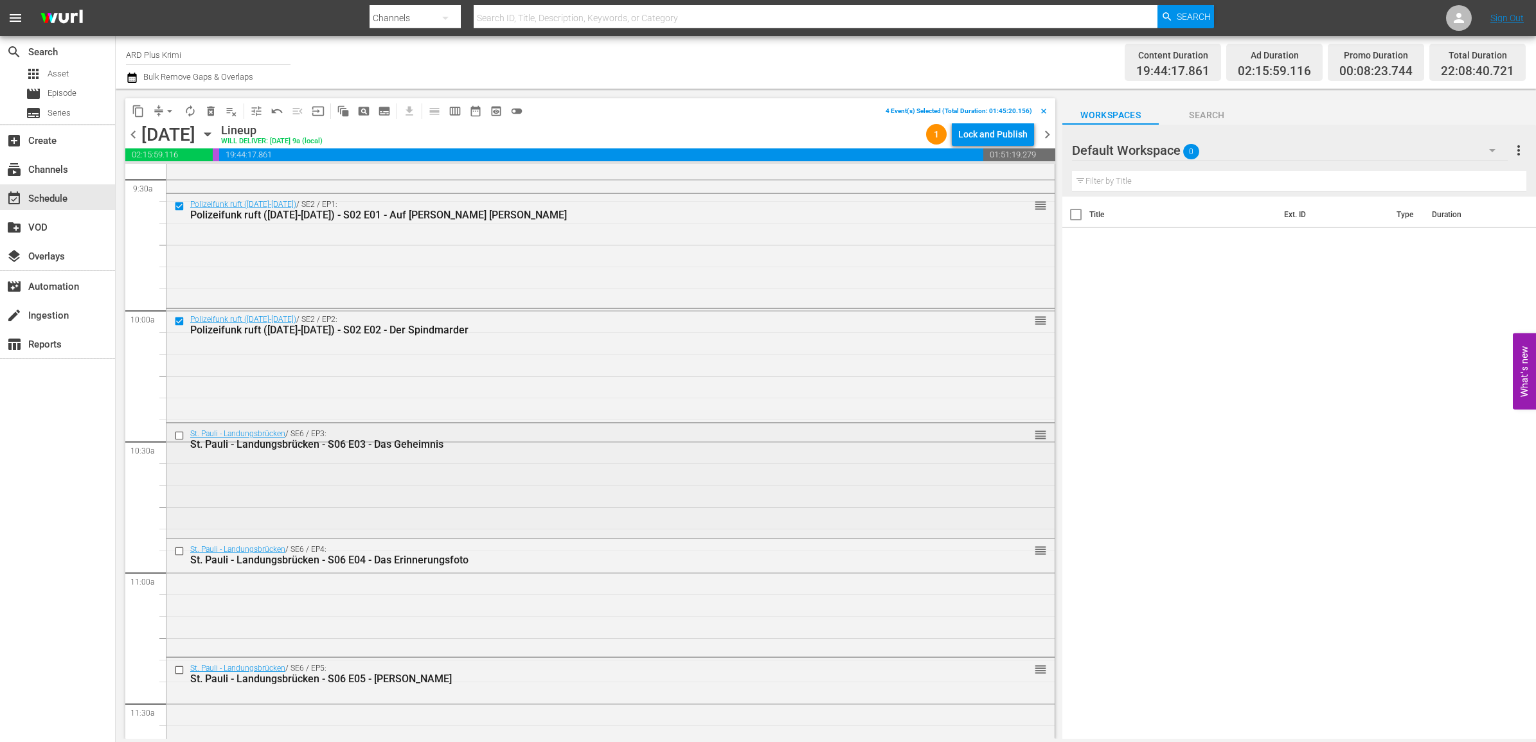
scroll to position [2491, 0]
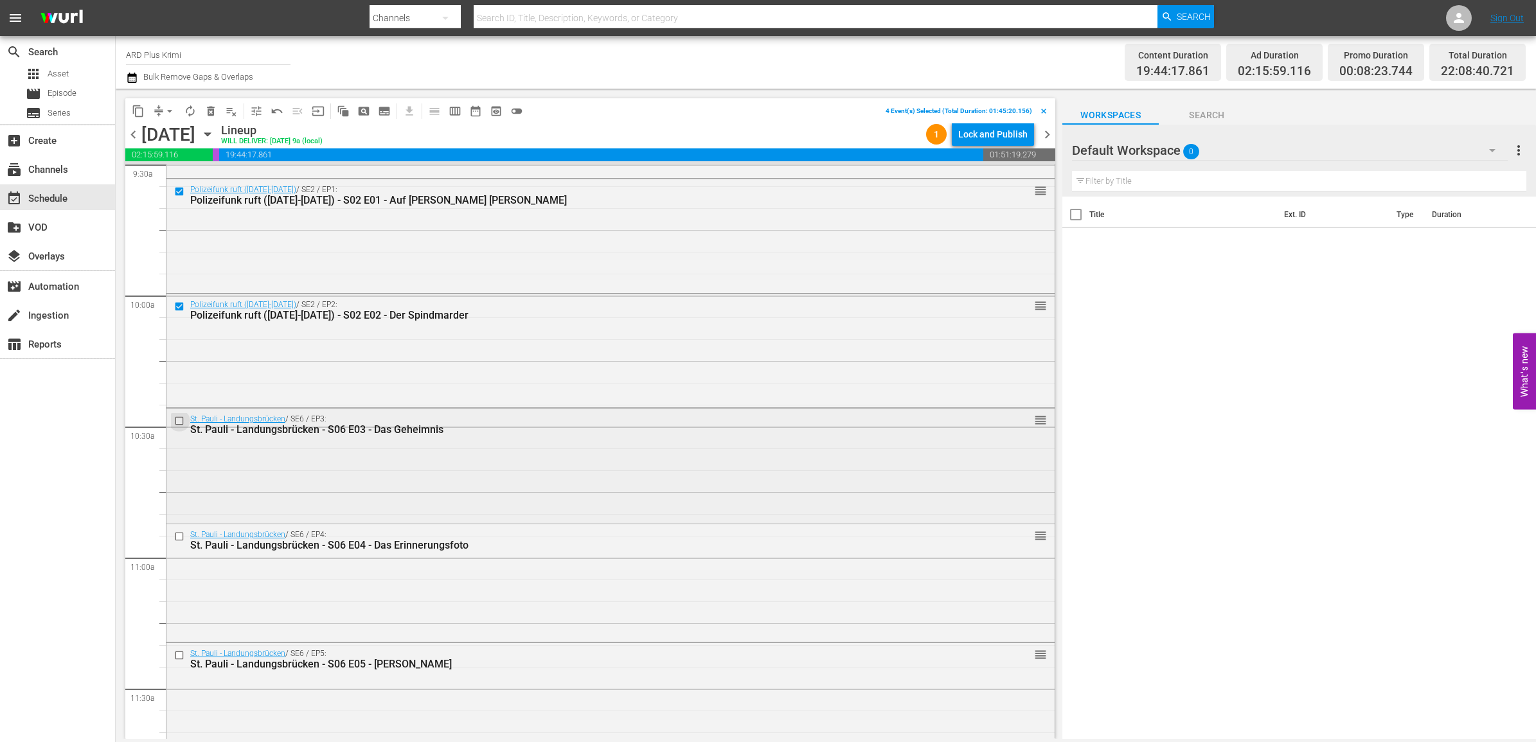
click at [175, 421] on input "checkbox" at bounding box center [180, 421] width 13 height 11
click at [175, 535] on input "checkbox" at bounding box center [180, 537] width 13 height 11
click at [178, 654] on input "checkbox" at bounding box center [180, 655] width 13 height 11
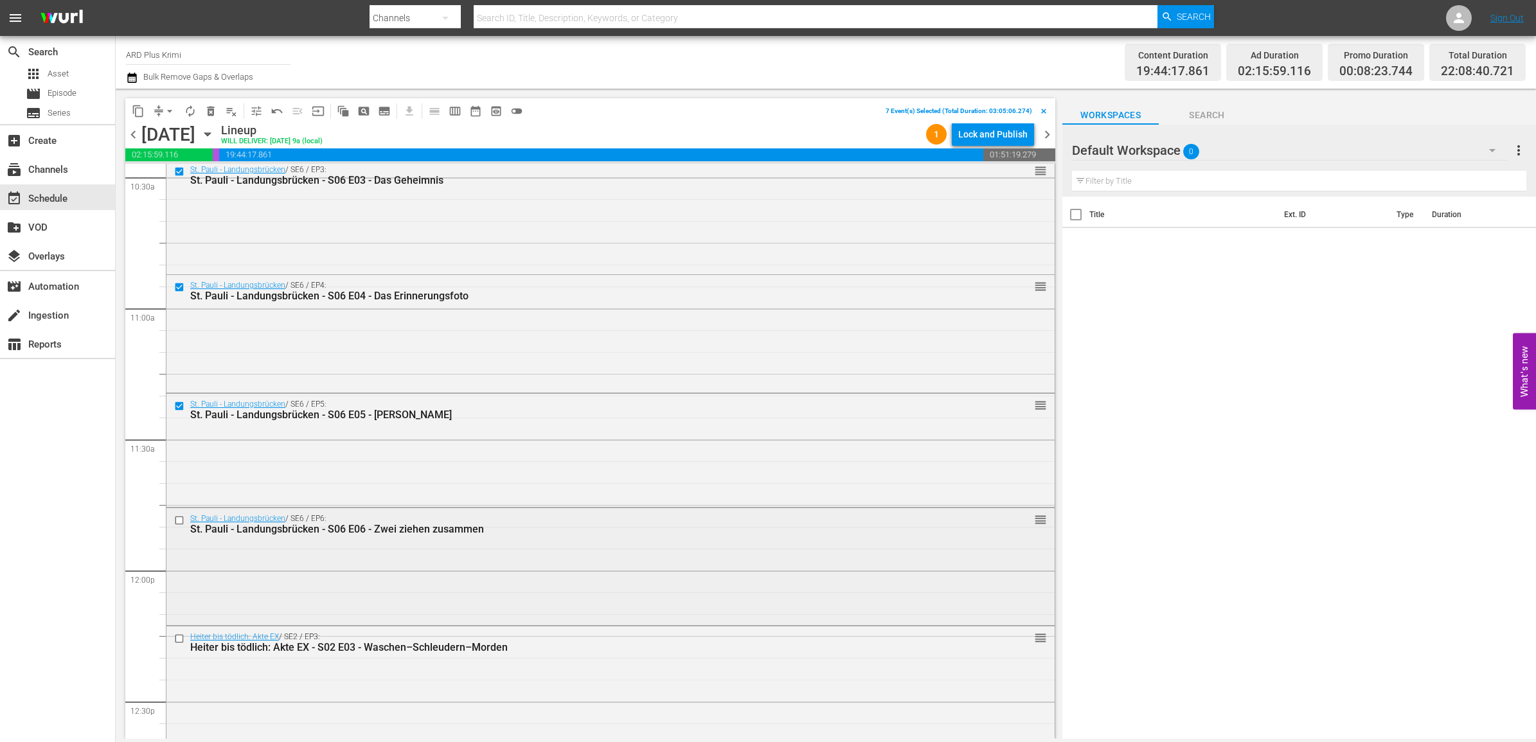
scroll to position [2812, 0]
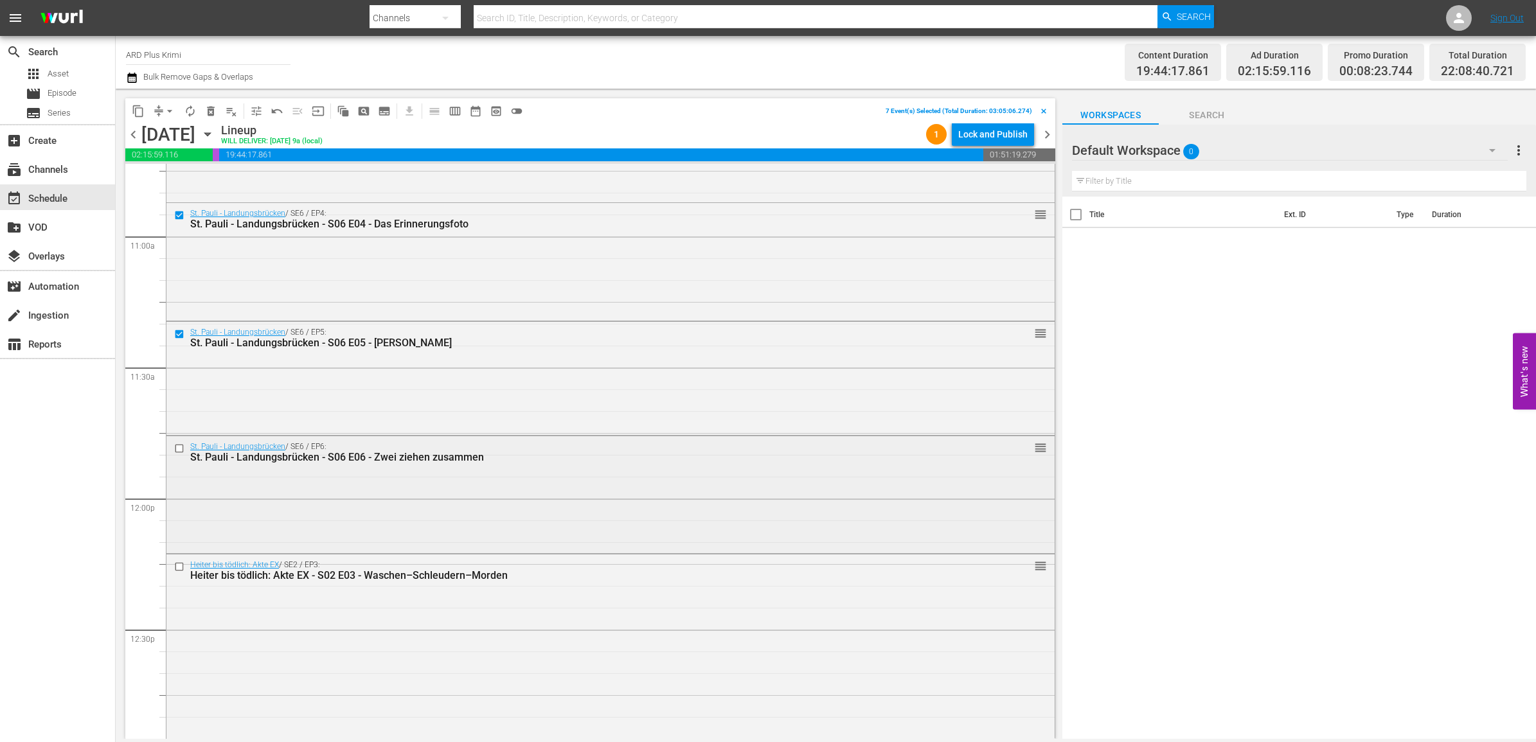
click at [178, 453] on input "checkbox" at bounding box center [180, 448] width 13 height 11
click at [177, 569] on input "checkbox" at bounding box center [180, 566] width 13 height 11
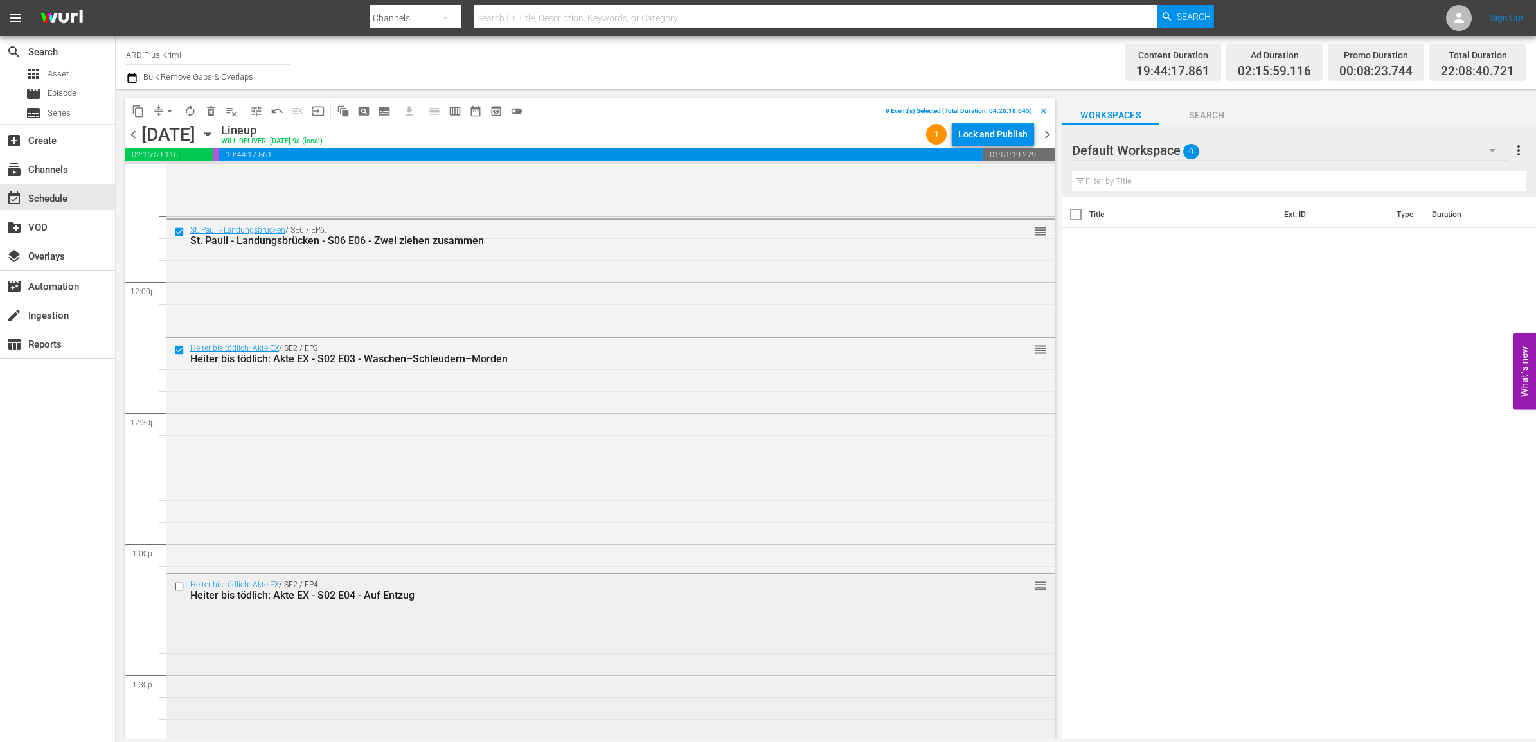
scroll to position [3134, 0]
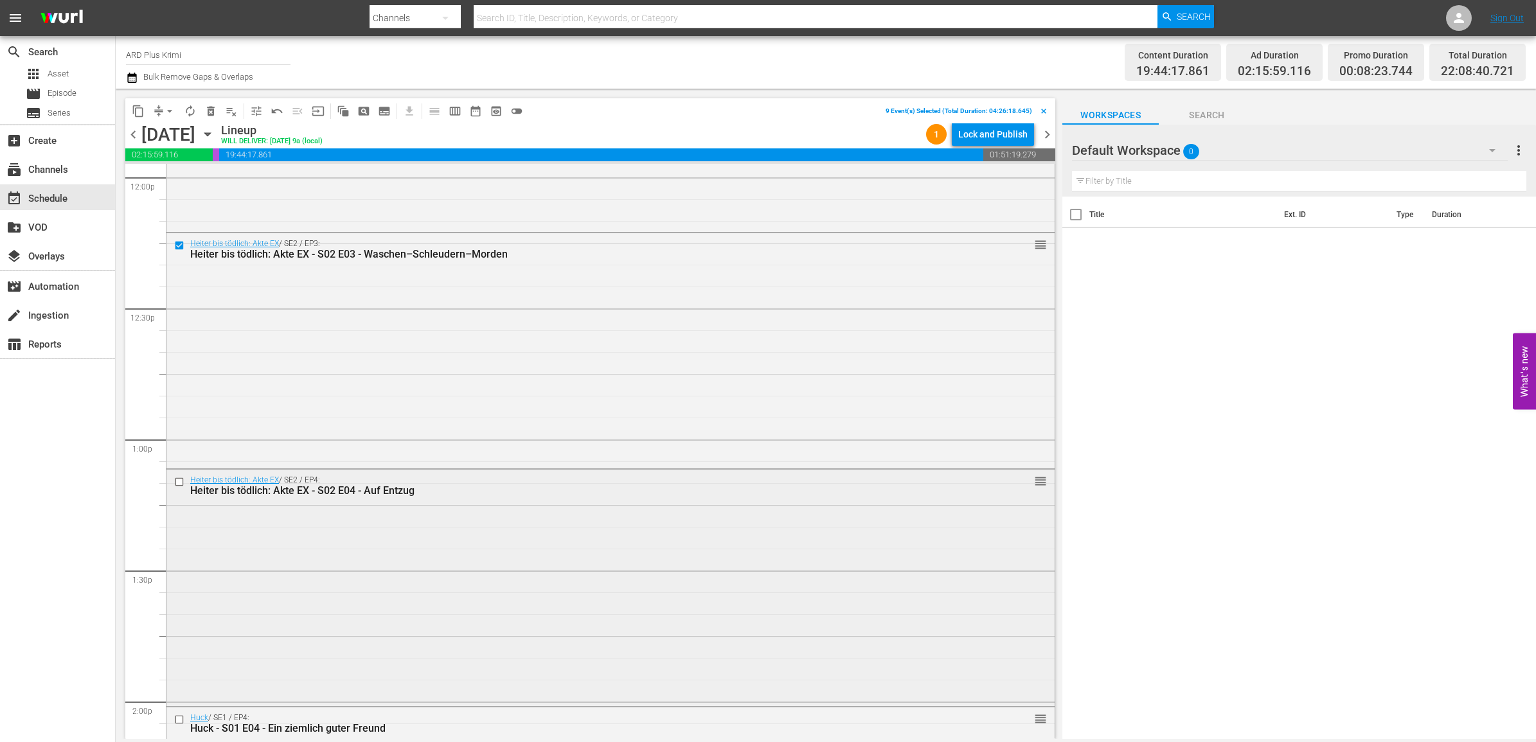
click at [178, 483] on input "checkbox" at bounding box center [180, 482] width 13 height 11
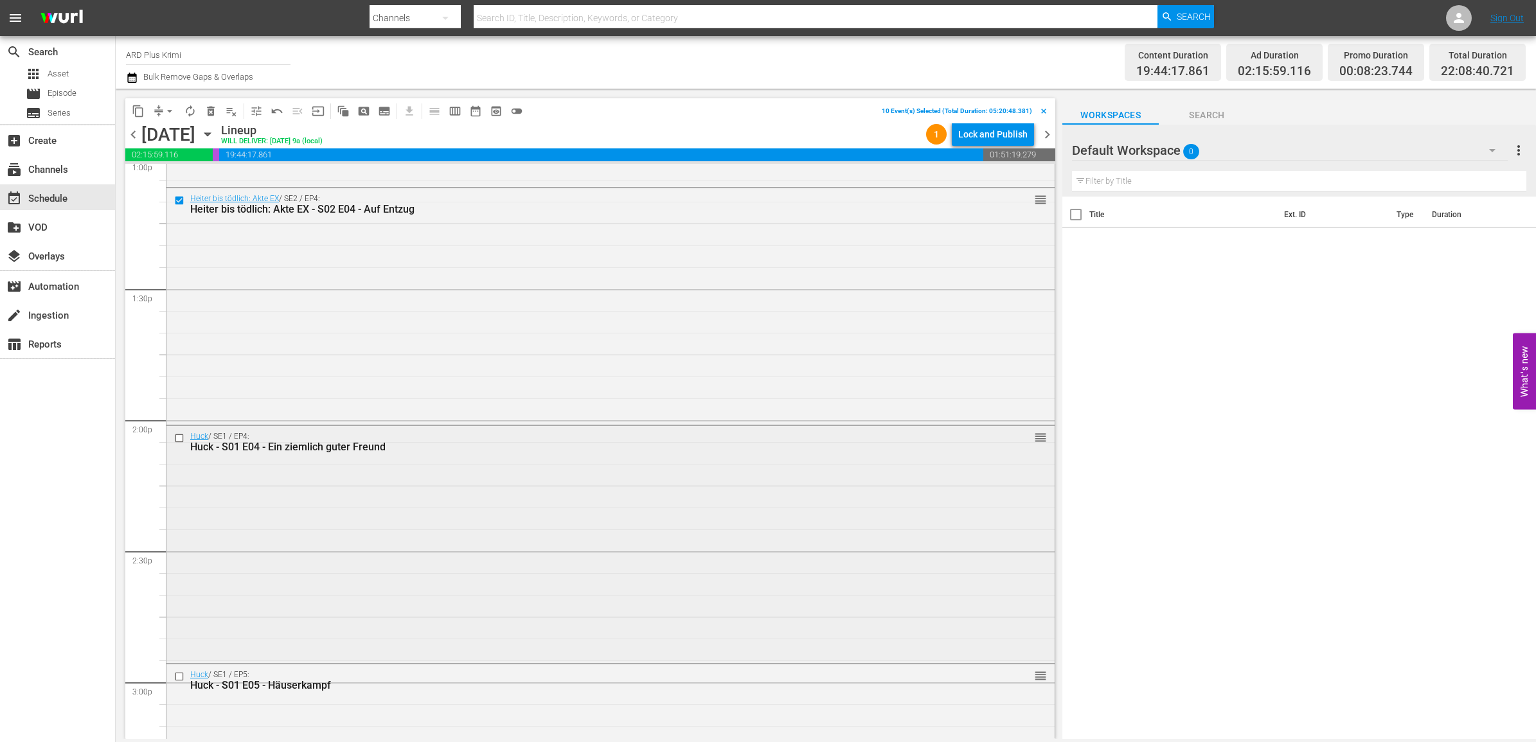
scroll to position [3455, 0]
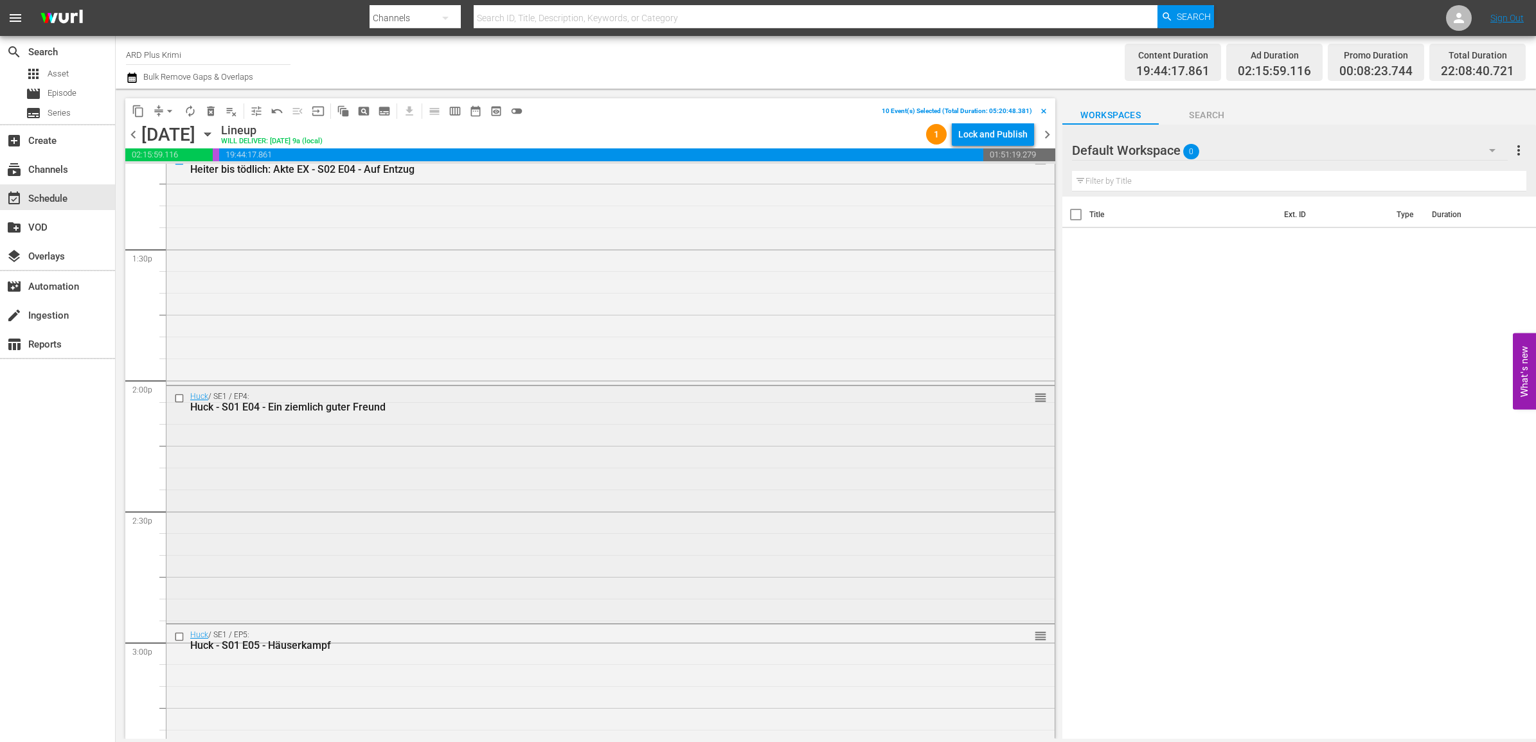
click at [177, 400] on input "checkbox" at bounding box center [180, 398] width 13 height 11
click at [175, 634] on input "checkbox" at bounding box center [180, 637] width 13 height 11
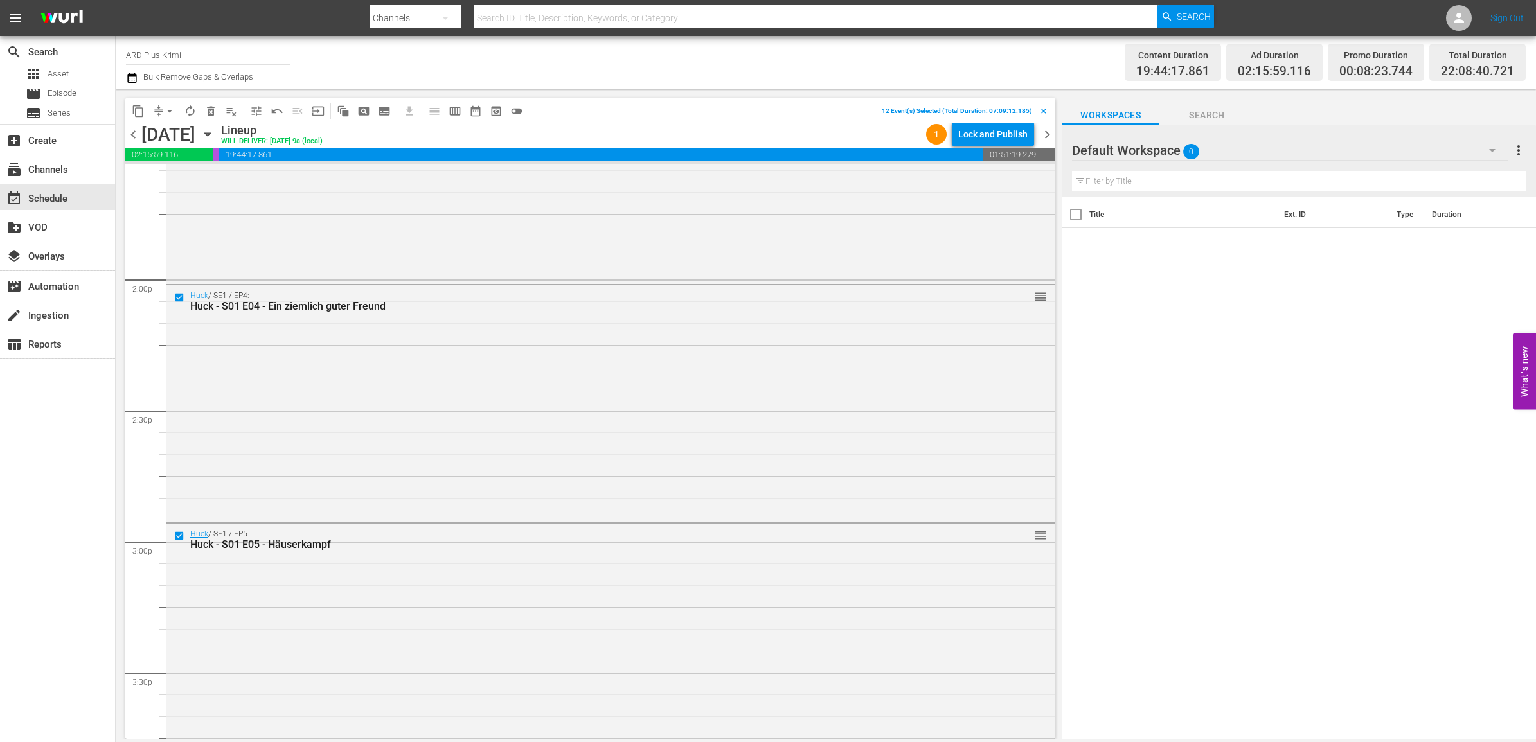
scroll to position [3776, 0]
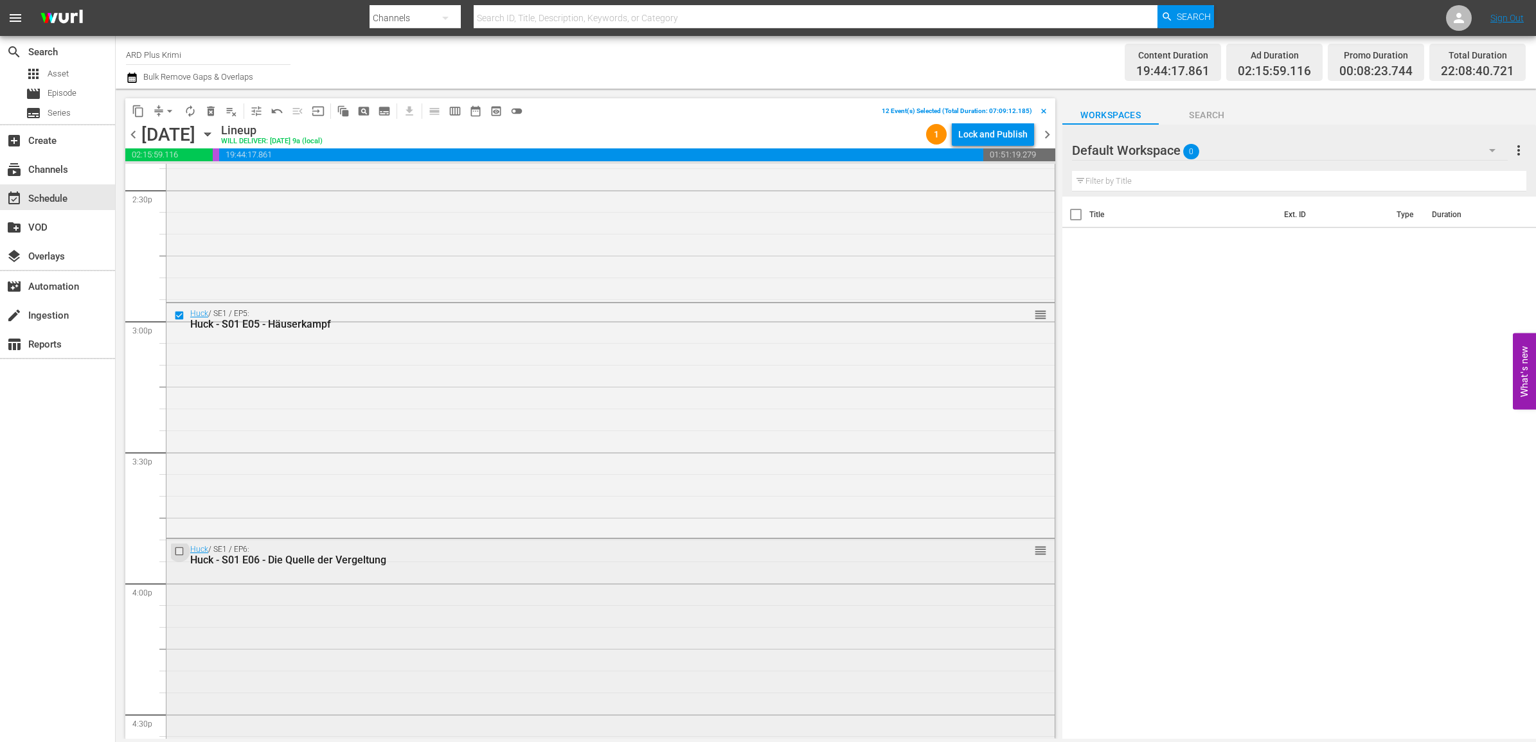
click at [179, 554] on input "checkbox" at bounding box center [180, 551] width 13 height 11
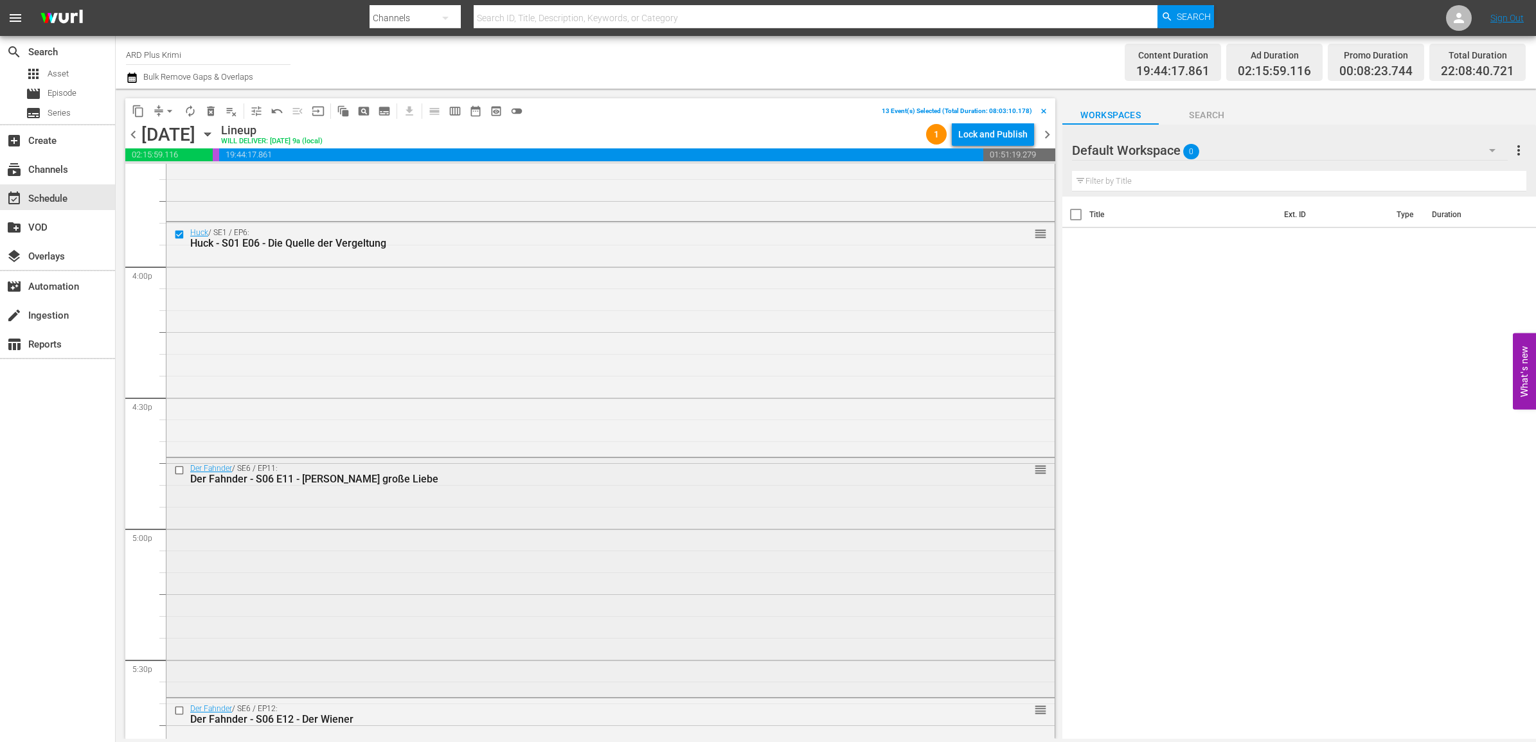
scroll to position [4098, 0]
click at [177, 464] on input "checkbox" at bounding box center [180, 465] width 13 height 11
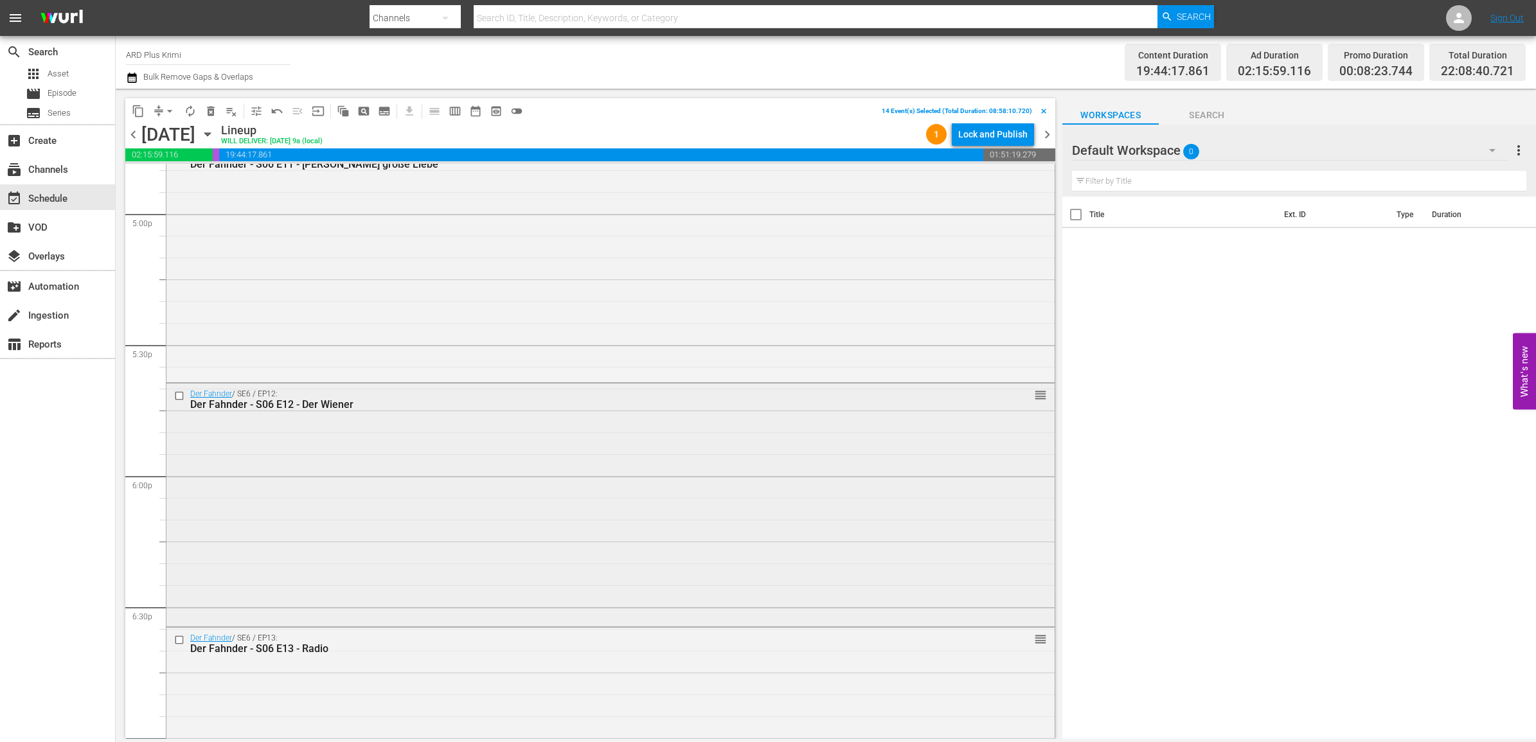
scroll to position [4419, 0]
click at [181, 387] on input "checkbox" at bounding box center [180, 384] width 13 height 11
click at [177, 631] on input "checkbox" at bounding box center [180, 629] width 13 height 11
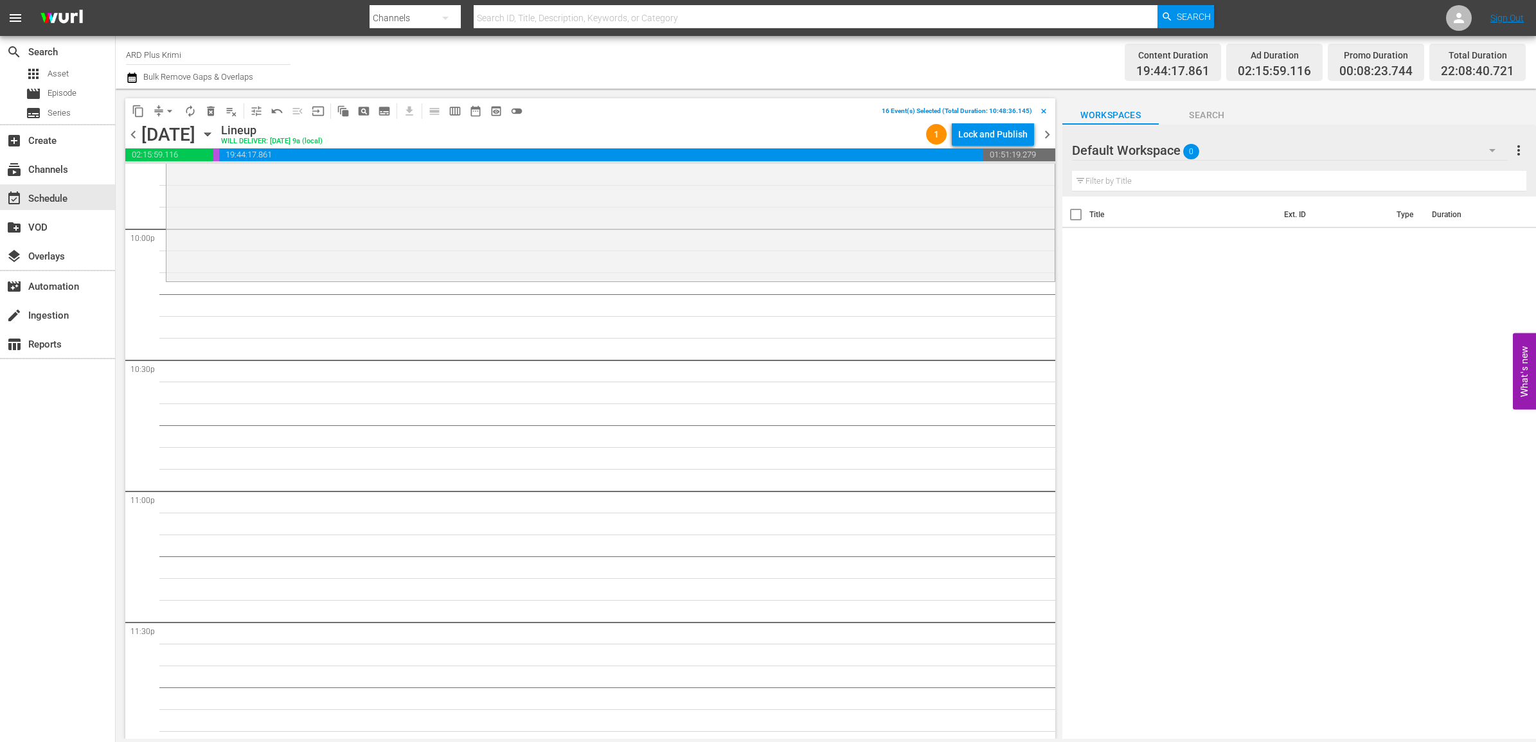
scroll to position [5625, 0]
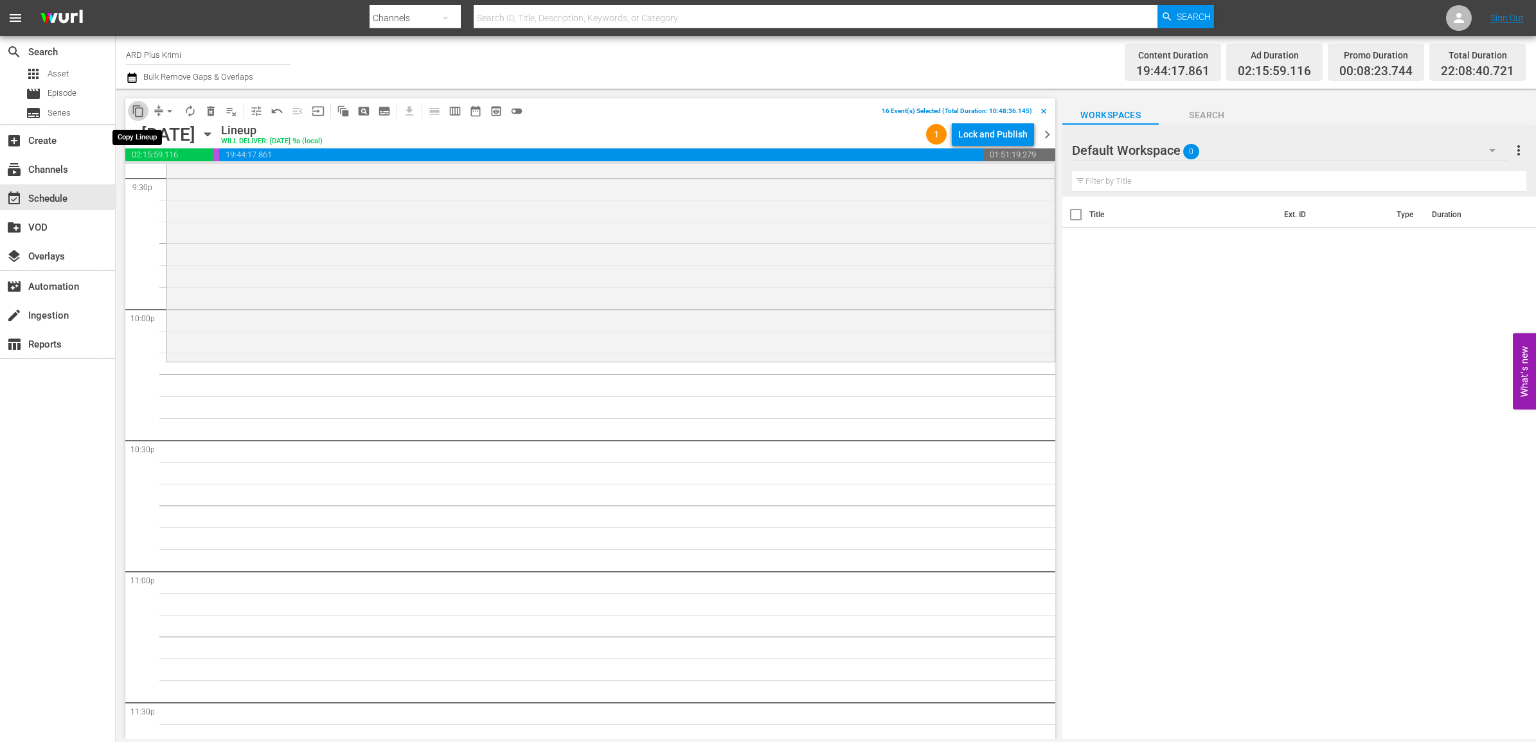
click at [138, 107] on span "content_copy" at bounding box center [138, 111] width 13 height 13
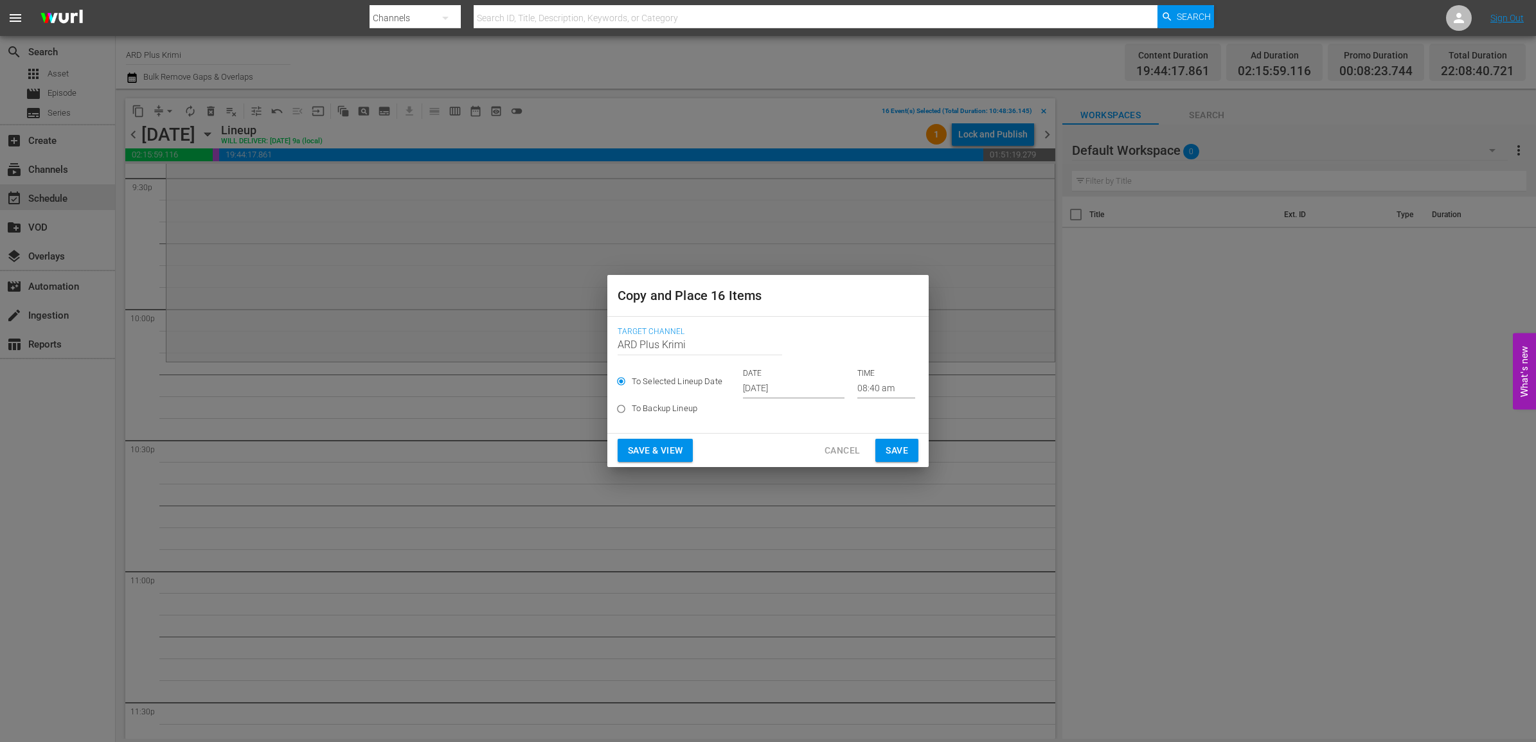
click at [782, 392] on input "Sep 24th 2025" at bounding box center [794, 388] width 102 height 19
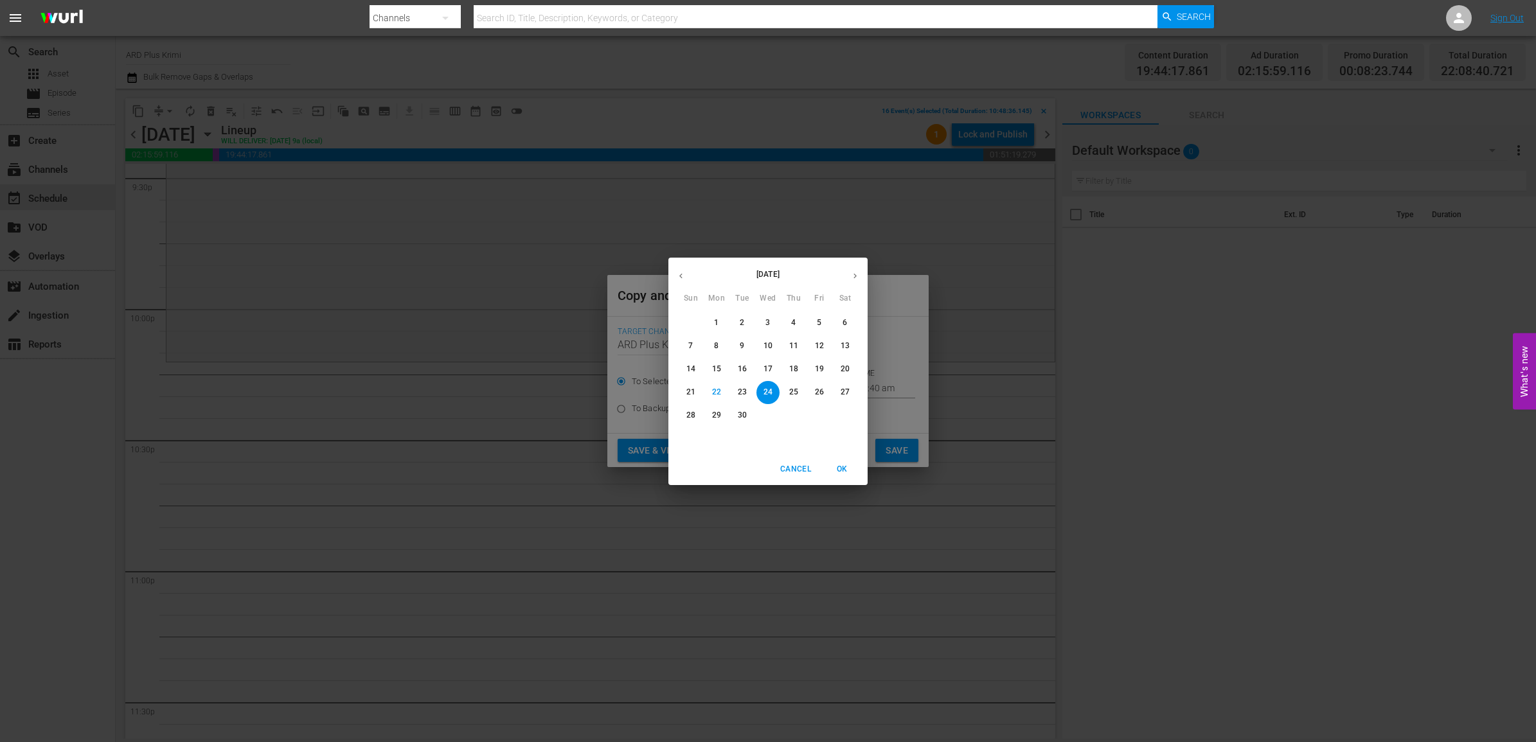
drag, startPoint x: 854, startPoint y: 271, endPoint x: 855, endPoint y: 280, distance: 8.5
click at [854, 280] on button "button" at bounding box center [855, 276] width 25 height 25
click at [767, 415] on p "29" at bounding box center [768, 415] width 9 height 11
type input "Oct 29th 2025"
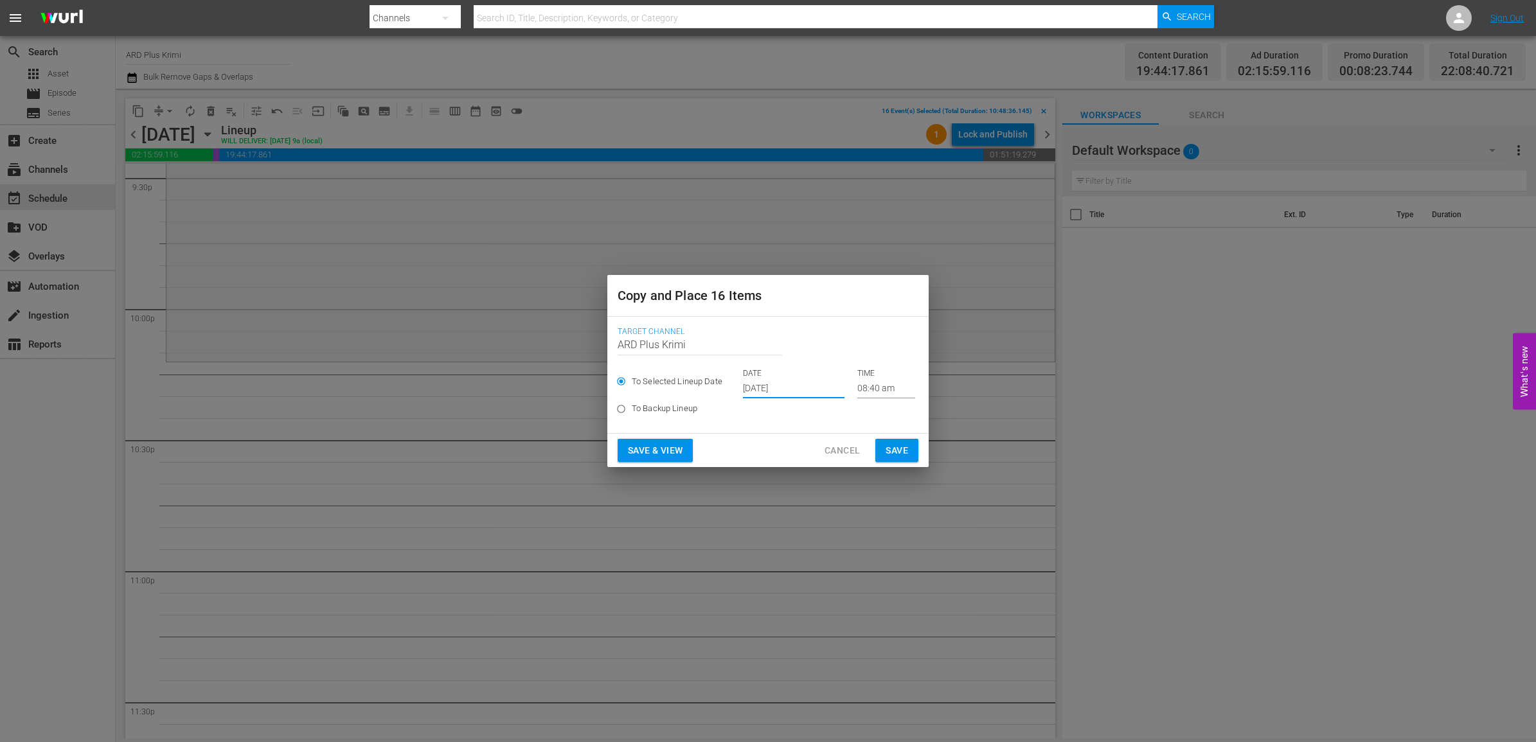
click at [866, 384] on input "08:40 am" at bounding box center [886, 388] width 58 height 19
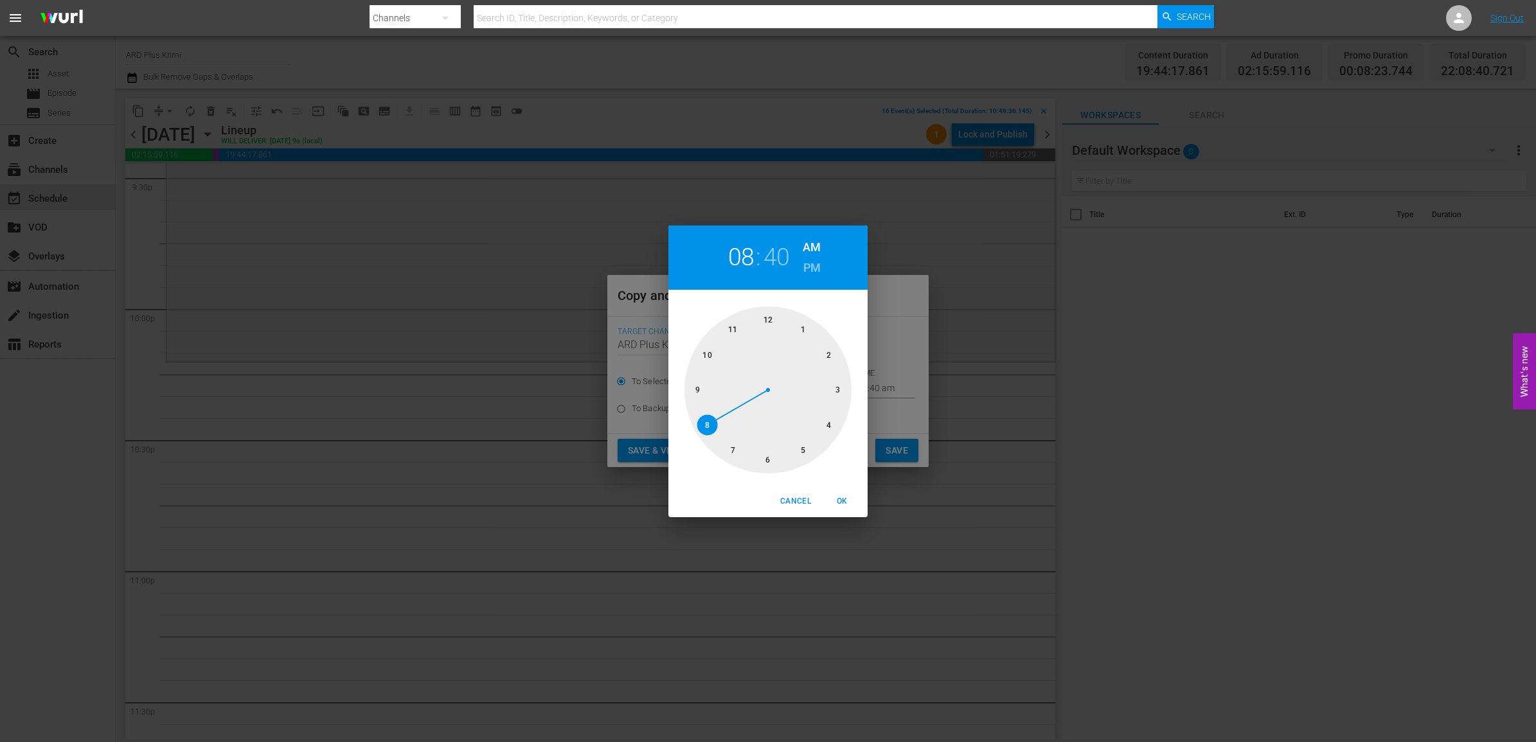
click at [708, 358] on div at bounding box center [768, 390] width 167 height 167
click at [767, 460] on div at bounding box center [768, 390] width 167 height 167
click at [811, 265] on h6 "PM" at bounding box center [812, 268] width 17 height 21
click at [841, 502] on span "OK" at bounding box center [842, 501] width 31 height 13
type input "10:30 pm"
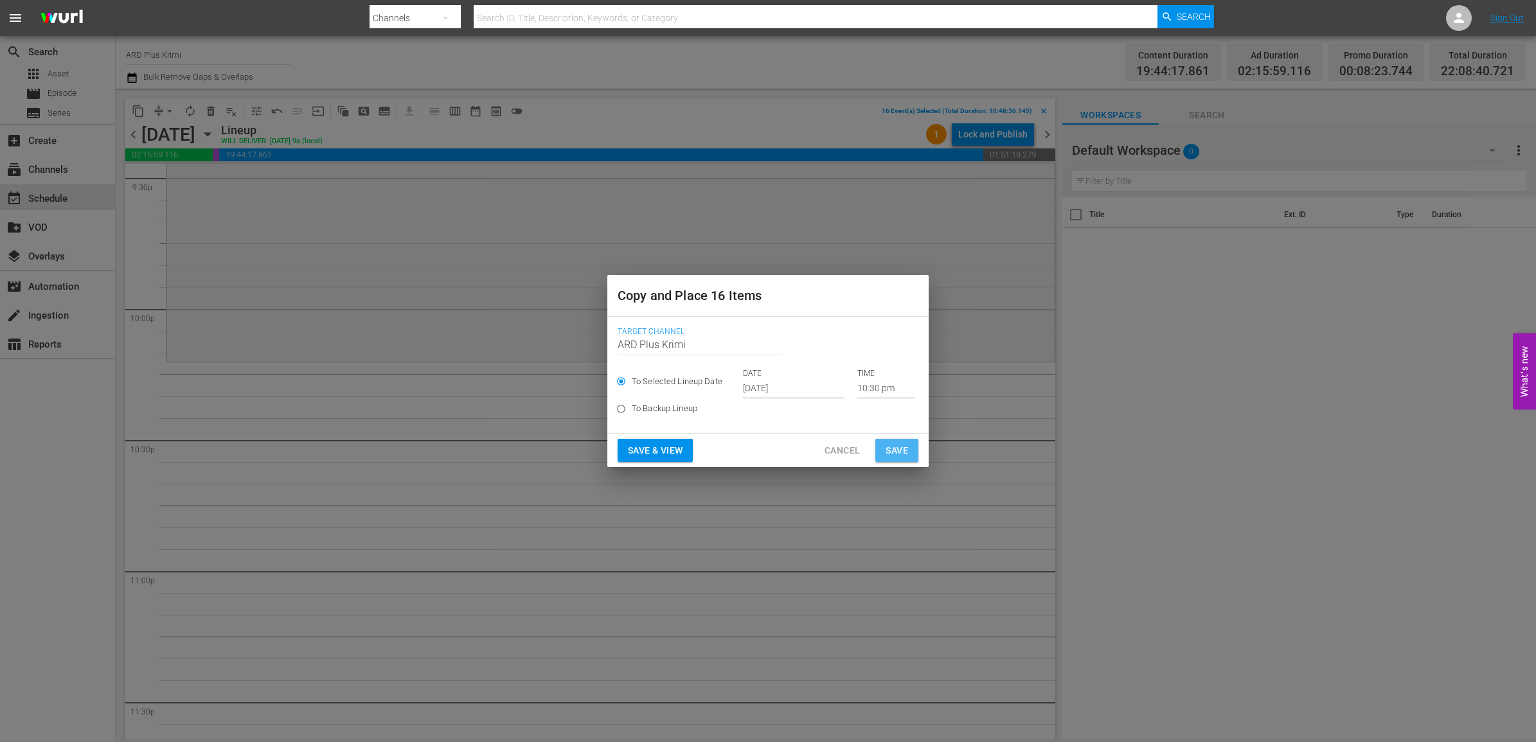
click at [886, 448] on span "Save" at bounding box center [897, 451] width 22 height 16
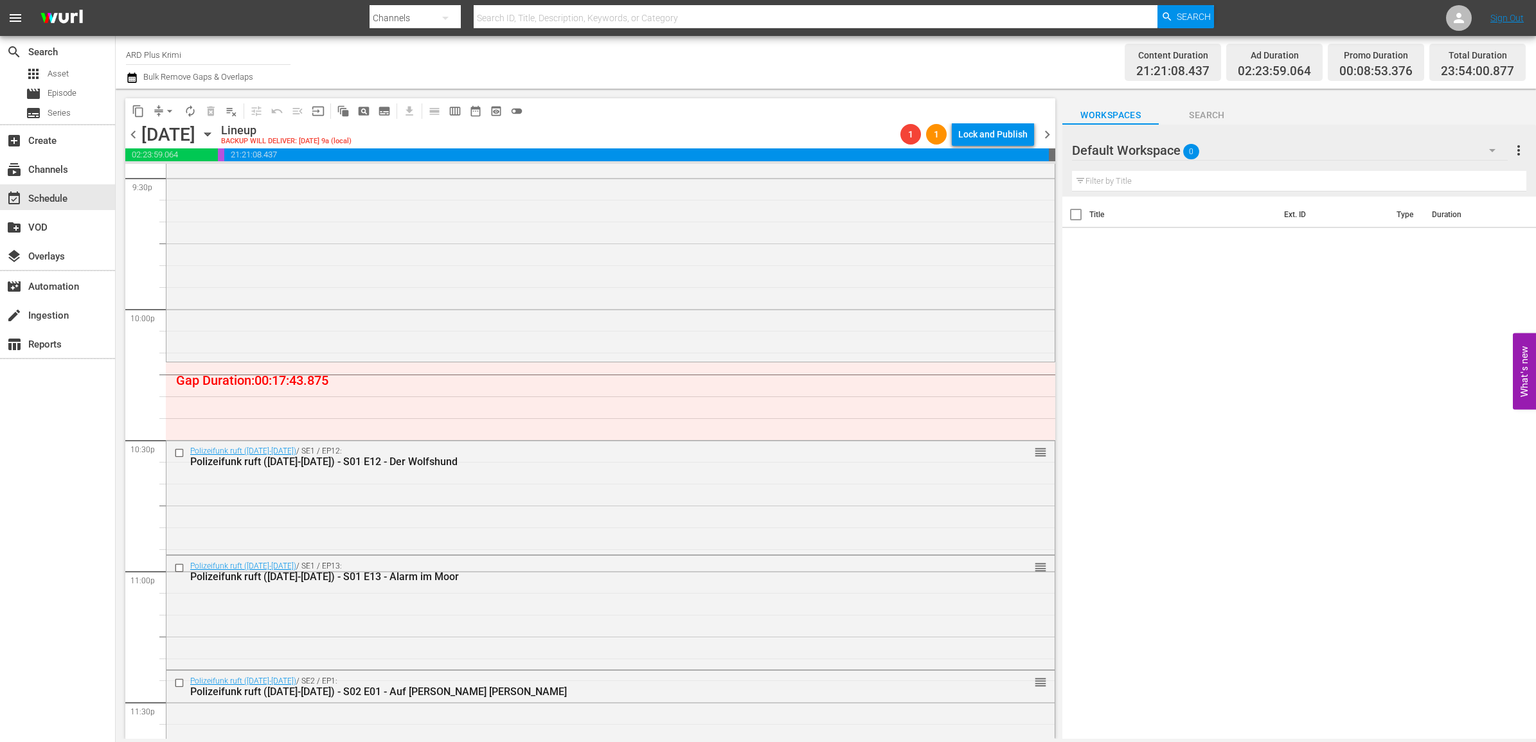
click at [167, 108] on span "arrow_drop_down" at bounding box center [169, 111] width 13 height 13
click at [188, 172] on li "Align to End of Previous Day" at bounding box center [170, 178] width 135 height 21
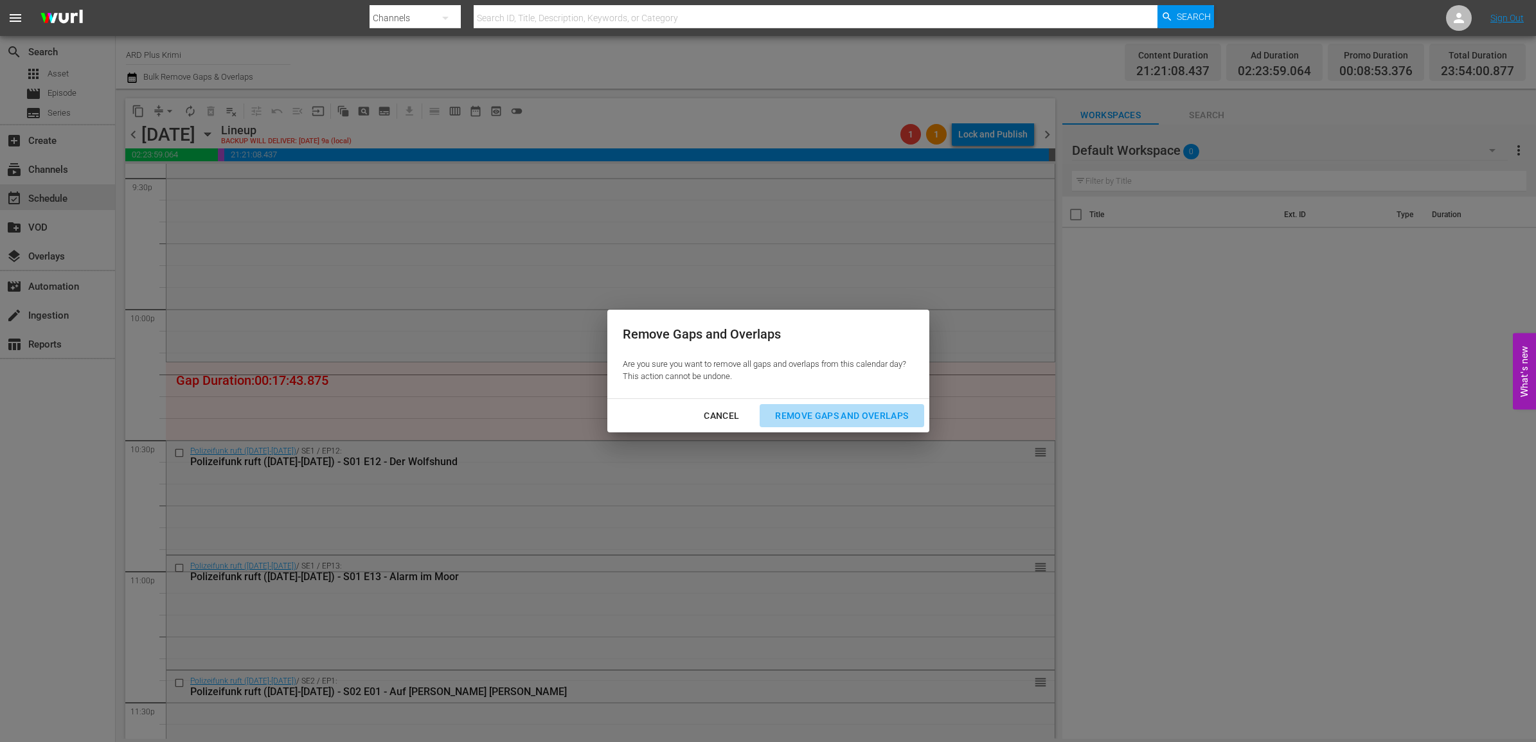
click at [808, 418] on div "Remove Gaps and Overlaps" at bounding box center [842, 416] width 154 height 16
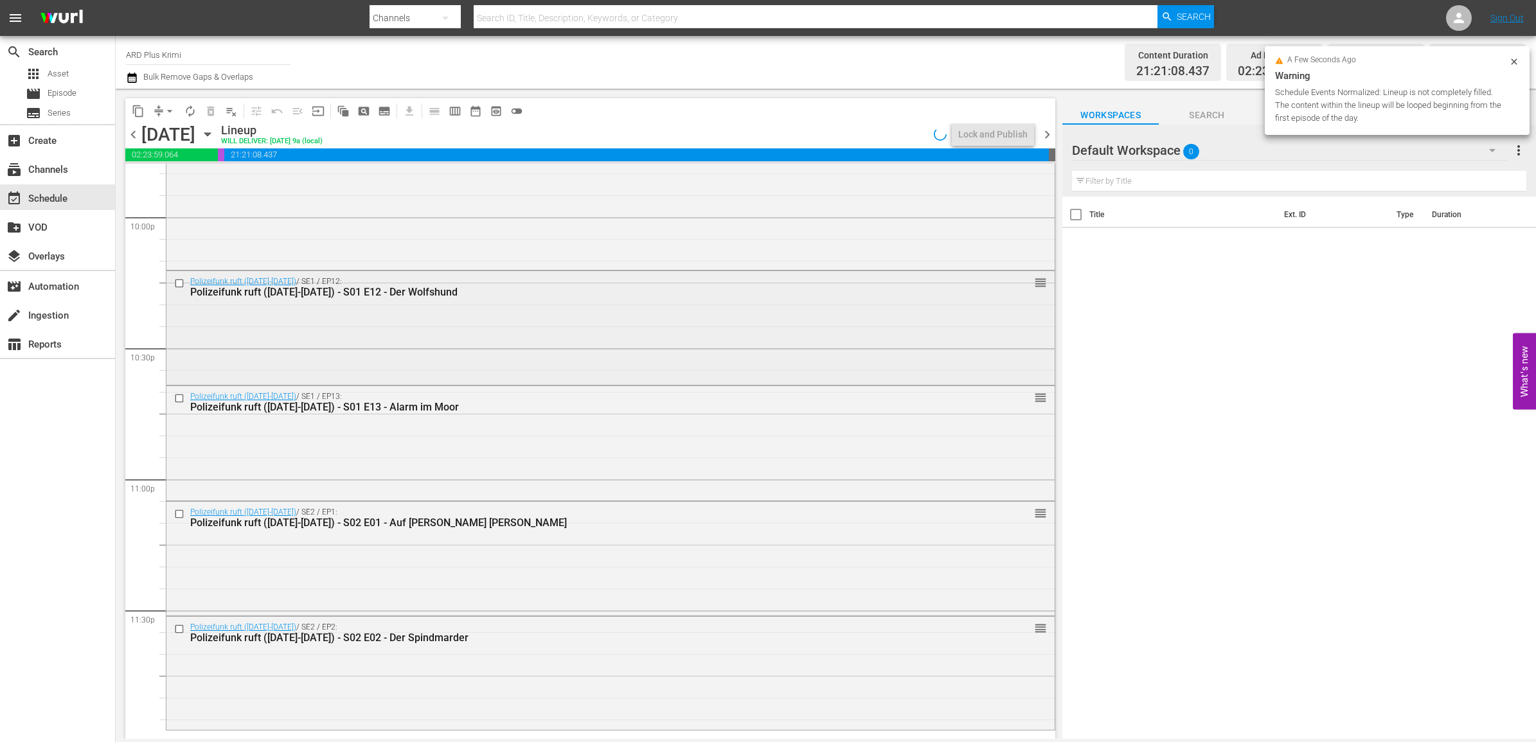
scroll to position [5718, 0]
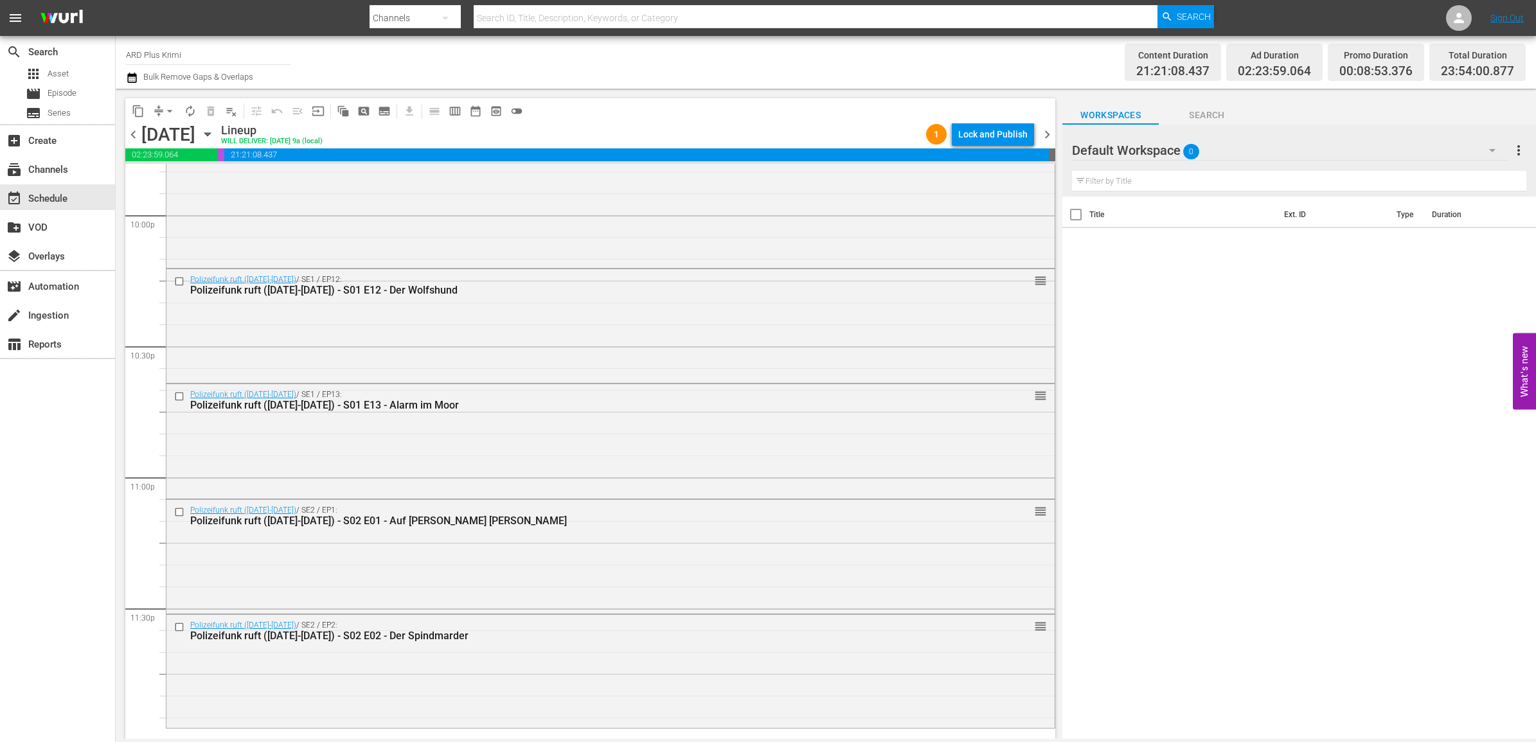
click at [1225, 120] on span "Search" at bounding box center [1207, 115] width 96 height 16
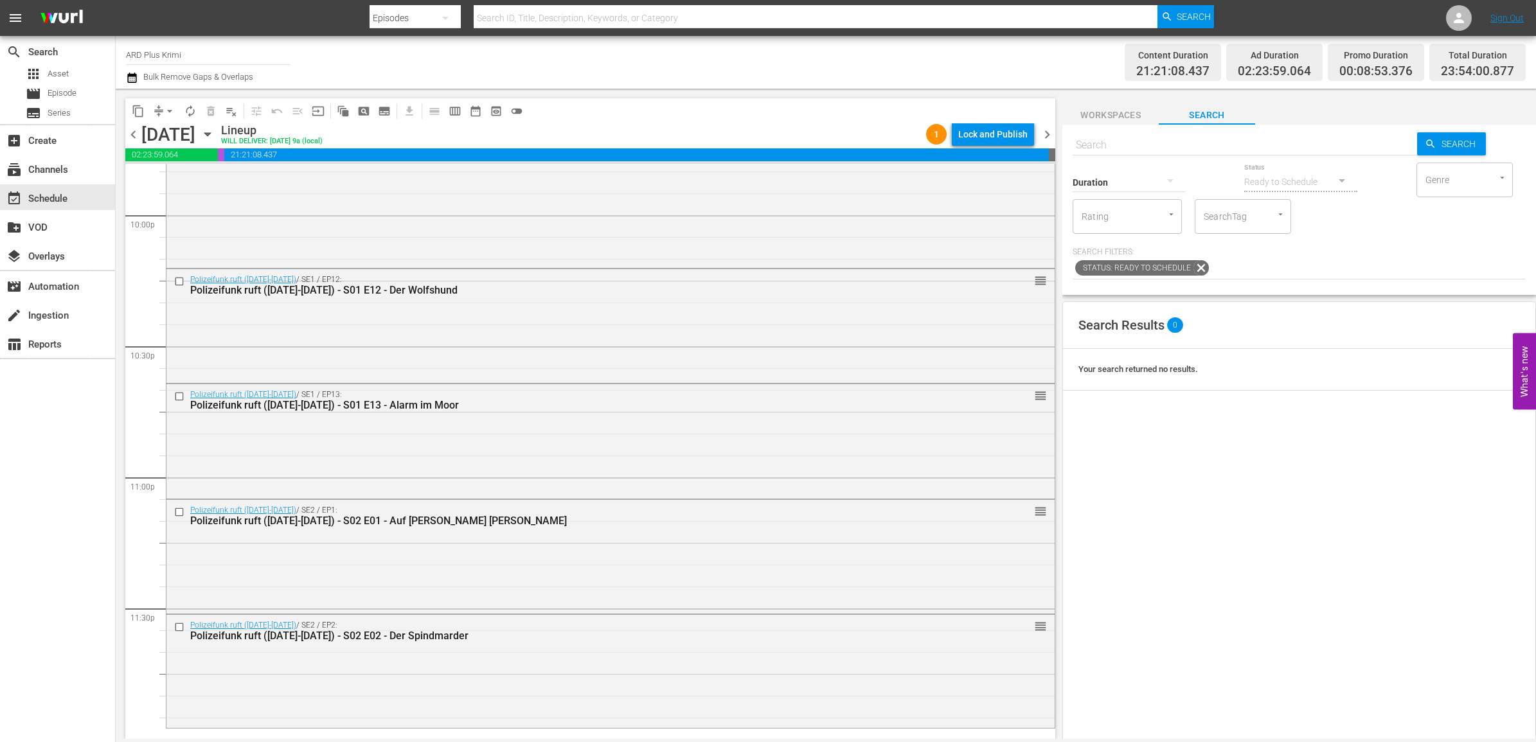
click at [1113, 148] on input "text" at bounding box center [1245, 145] width 344 height 31
type input "polizeifunk"
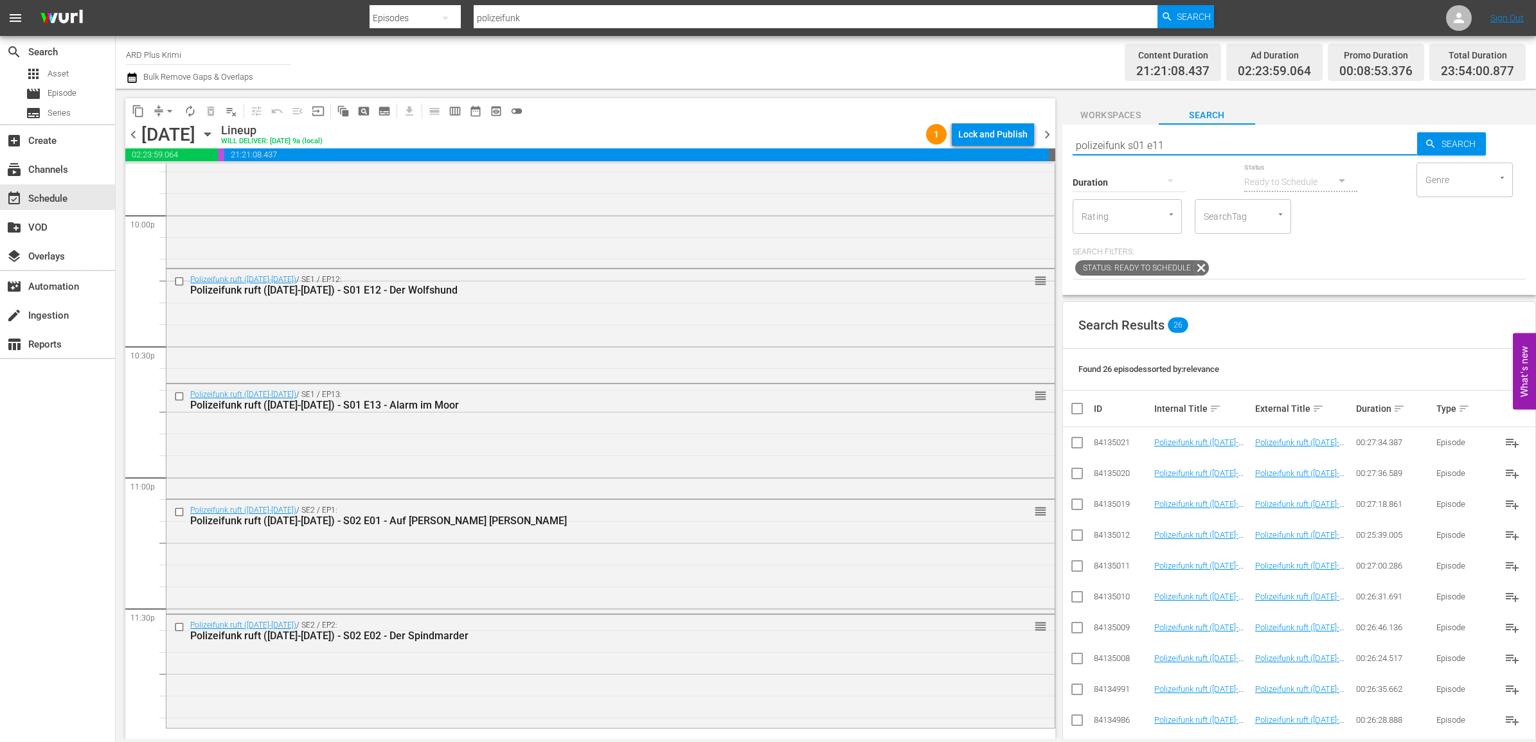
type input "polizeifunk s01 e11"
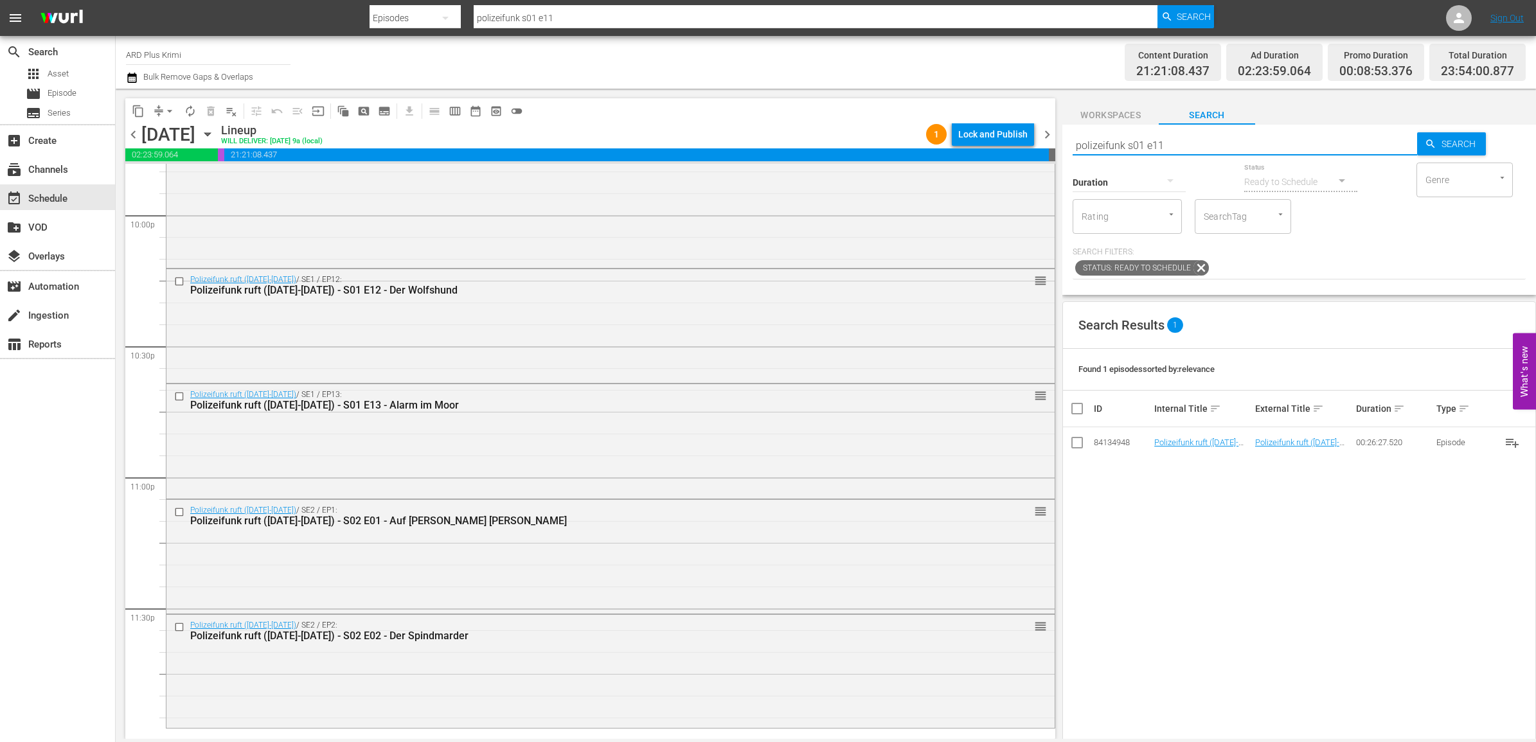
drag, startPoint x: 1075, startPoint y: 444, endPoint x: 1084, endPoint y: 445, distance: 9.7
click at [1075, 444] on input "checkbox" at bounding box center [1077, 445] width 15 height 15
checkbox input "true"
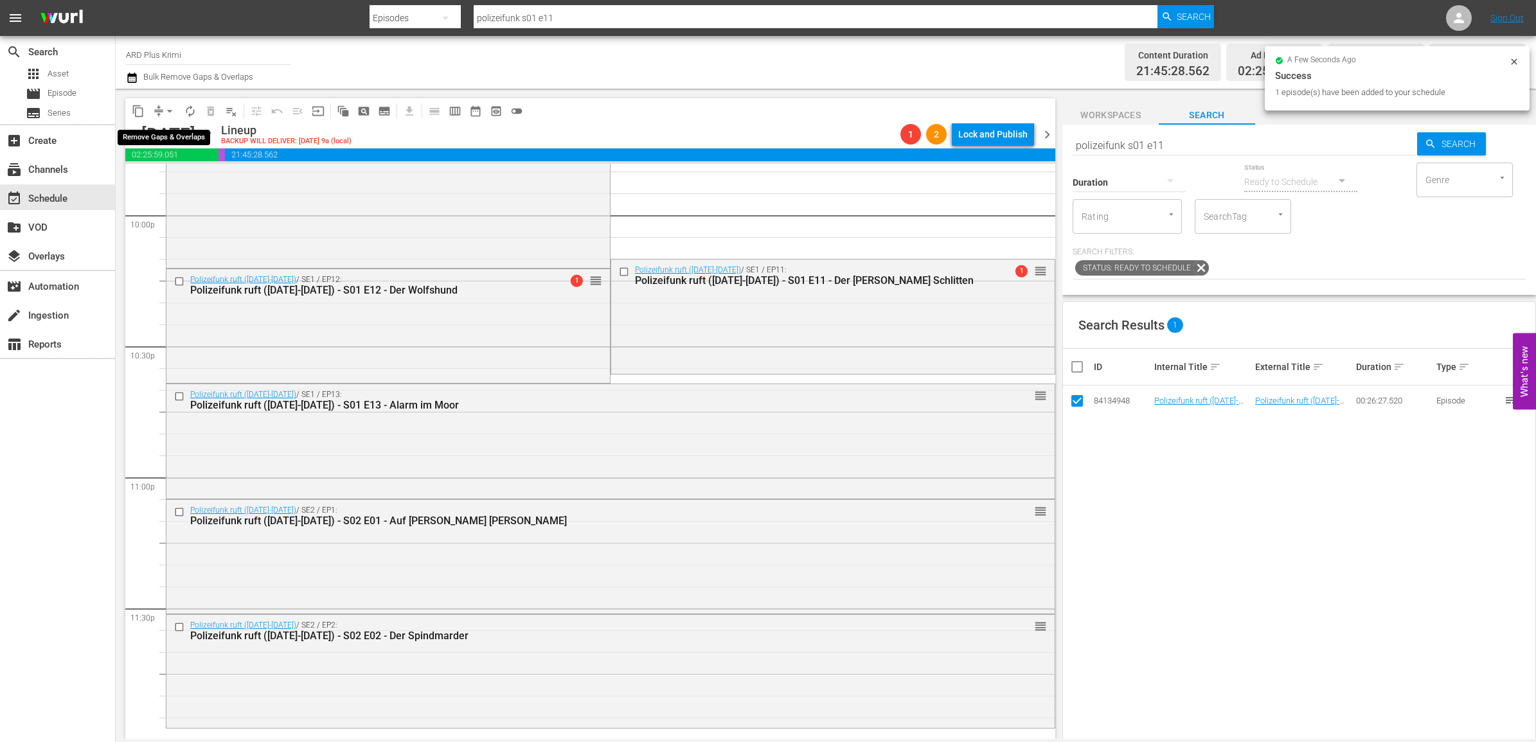
click at [174, 116] on span "arrow_drop_down" at bounding box center [169, 111] width 13 height 13
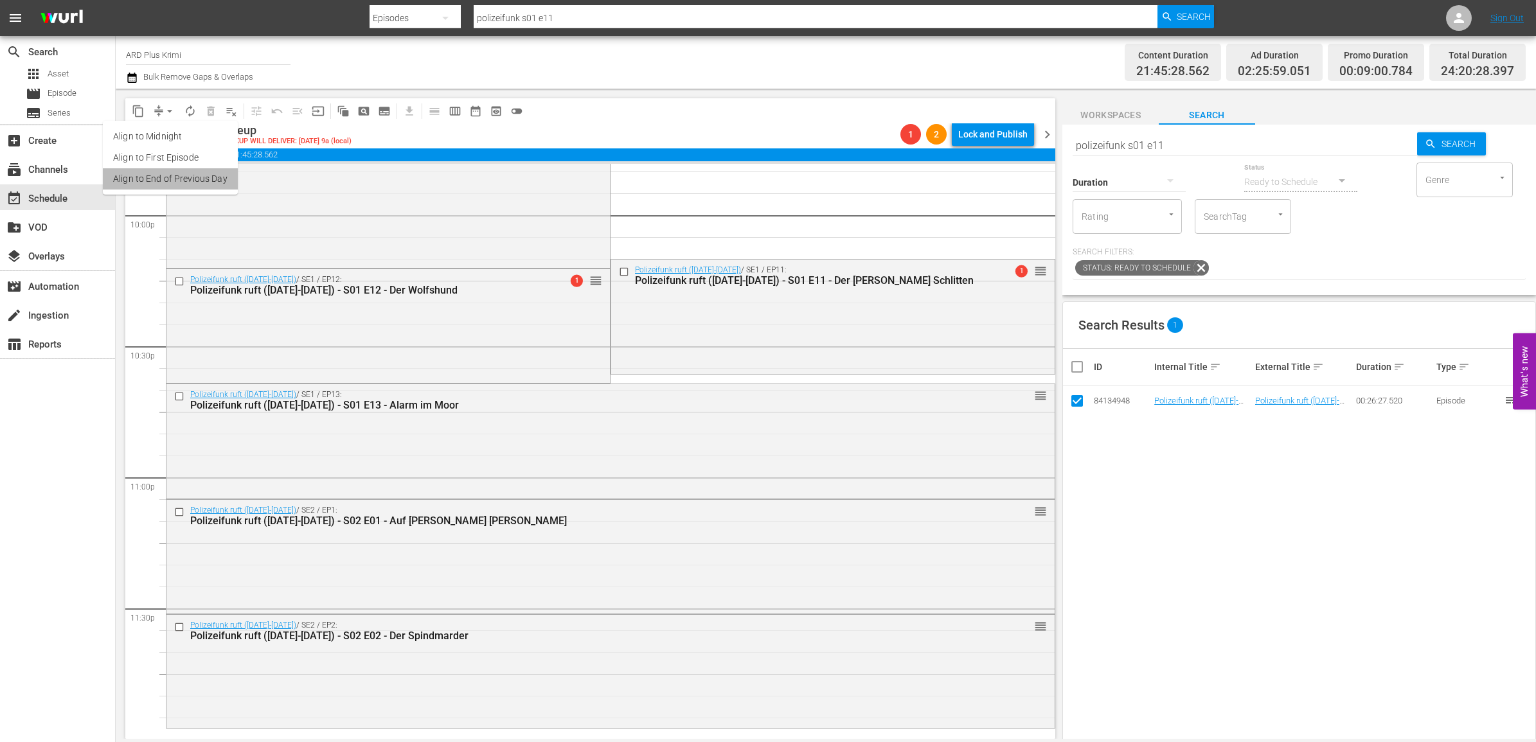
click at [177, 177] on li "Align to End of Previous Day" at bounding box center [170, 178] width 135 height 21
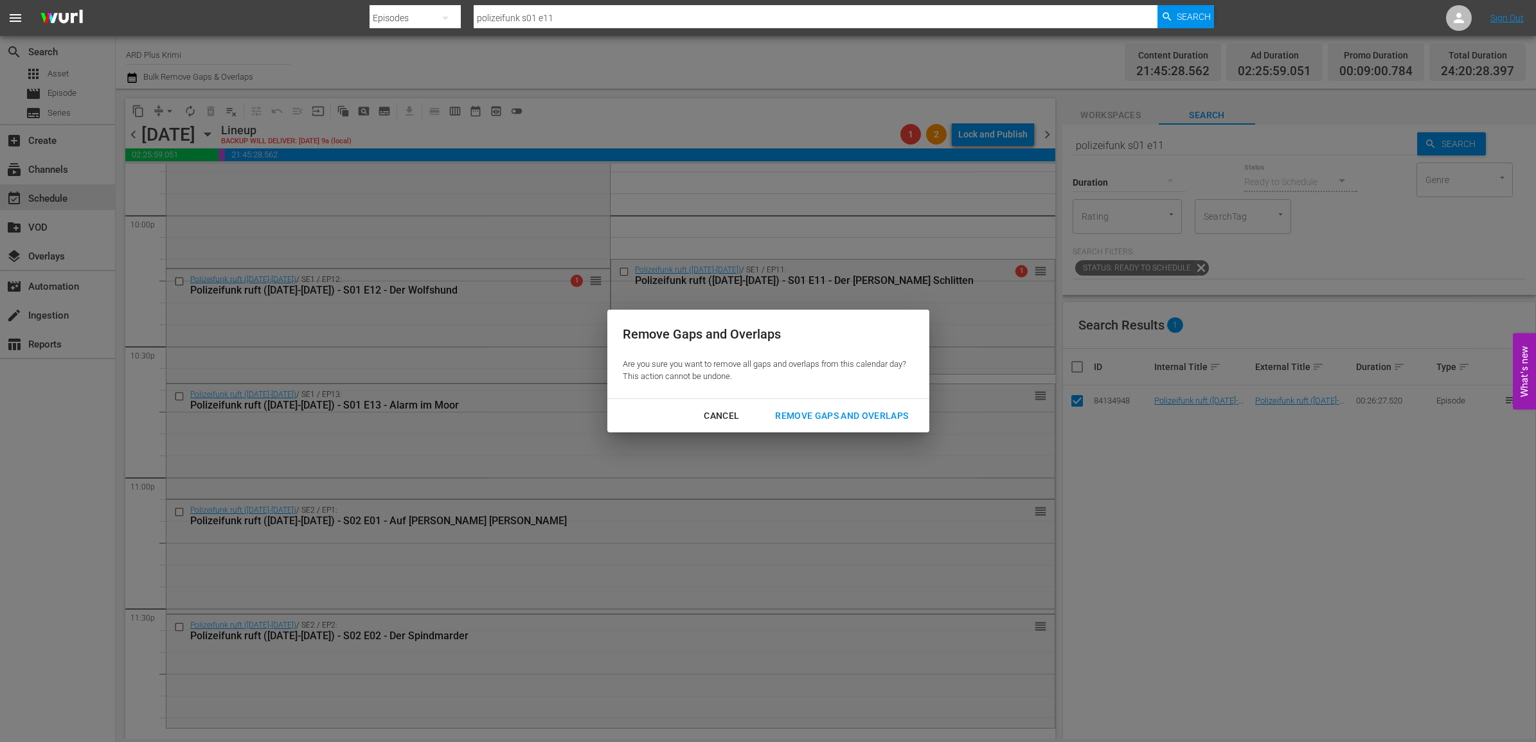
click at [849, 415] on div "Remove Gaps and Overlaps" at bounding box center [842, 416] width 154 height 16
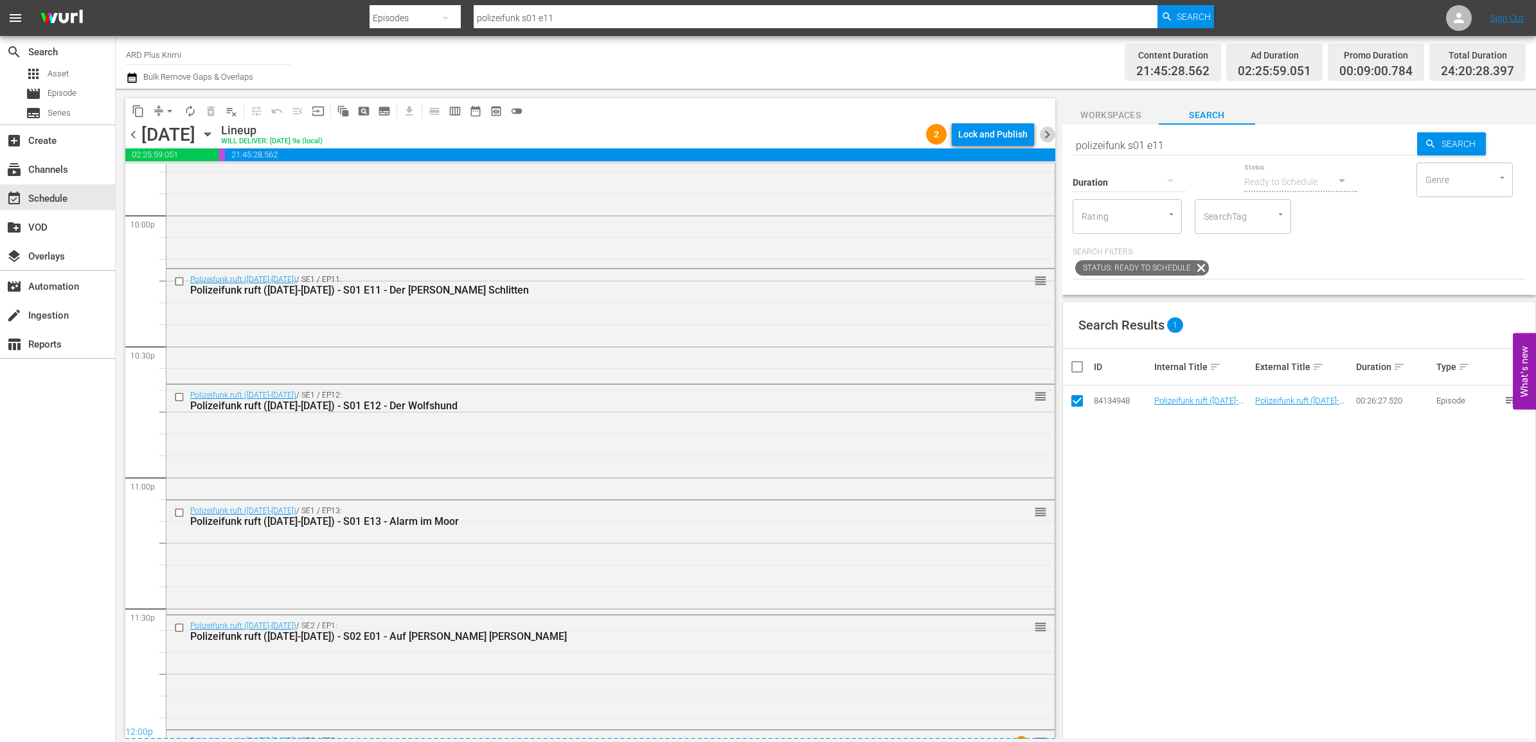
click at [1050, 130] on span "chevron_right" at bounding box center [1047, 135] width 16 height 16
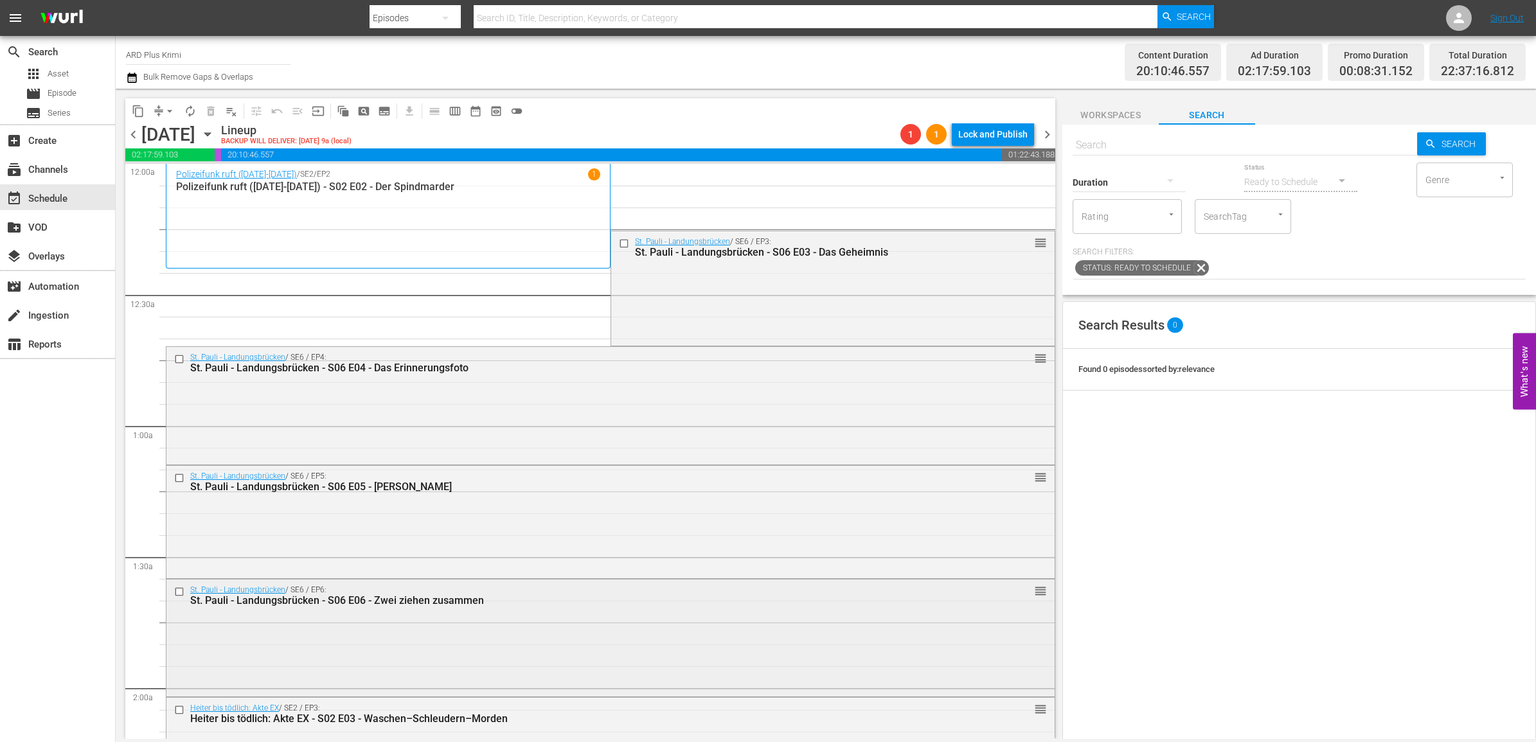
click at [177, 592] on input "checkbox" at bounding box center [180, 592] width 13 height 11
click at [206, 111] on span "delete_forever_outlined" at bounding box center [210, 111] width 13 height 13
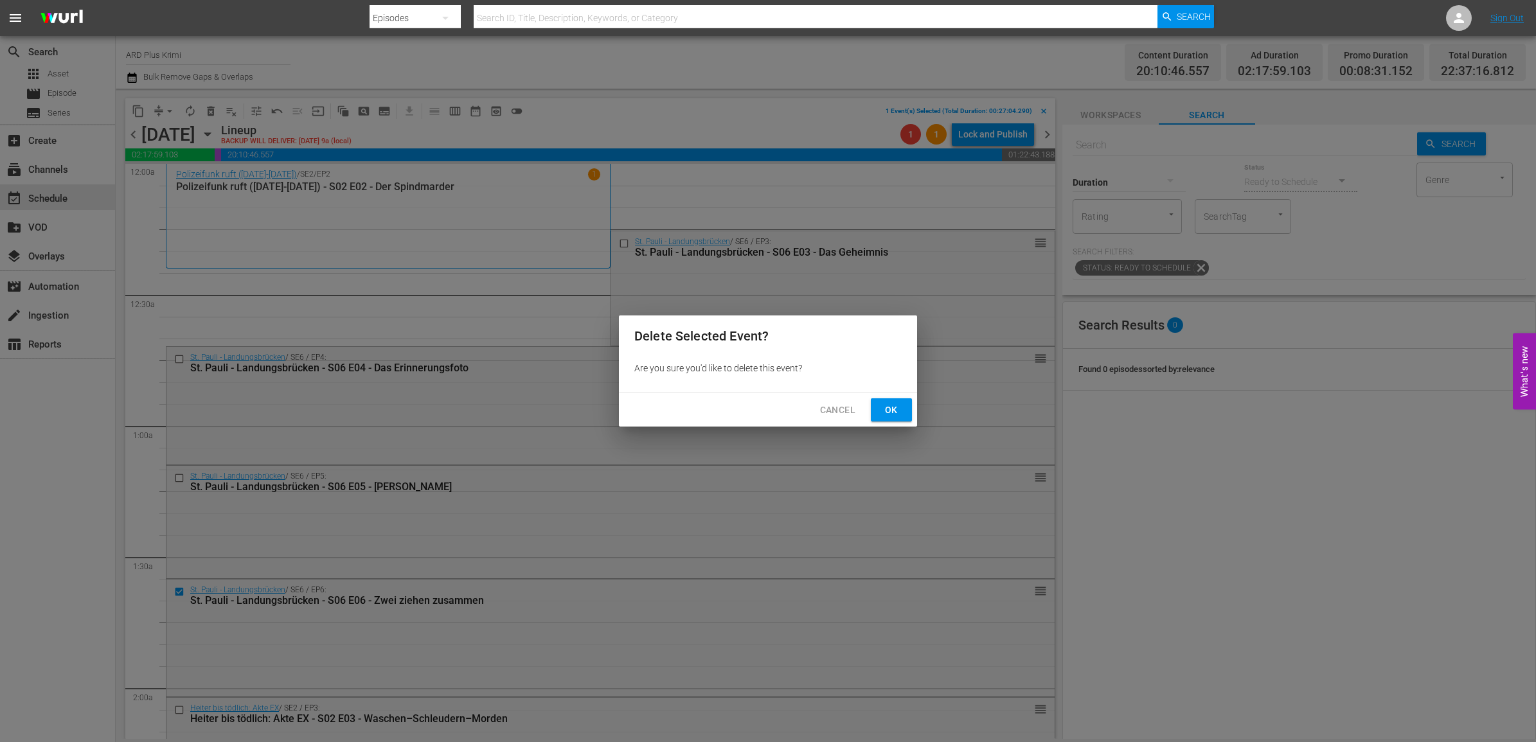
click at [906, 413] on button "Ok" at bounding box center [891, 411] width 41 height 24
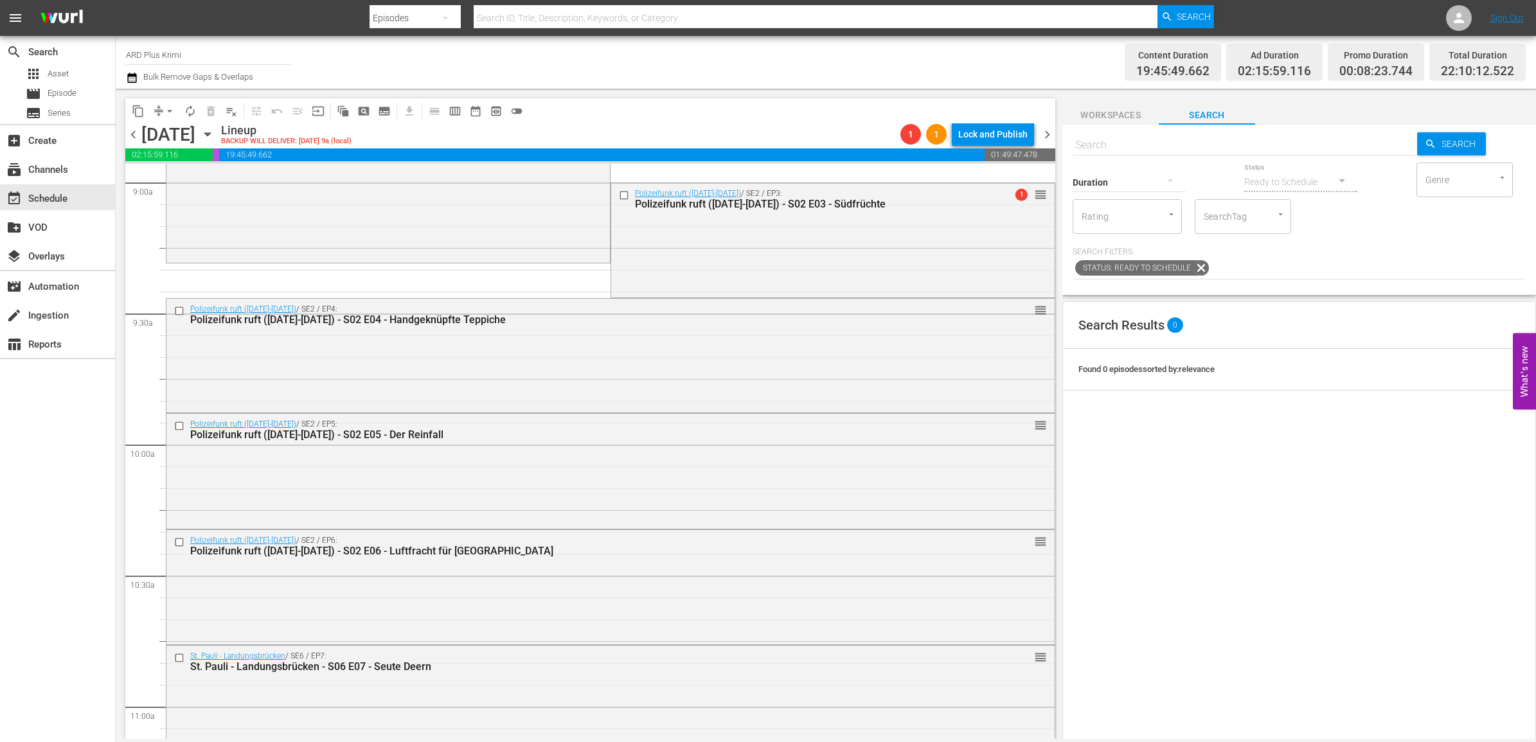
scroll to position [2169, 0]
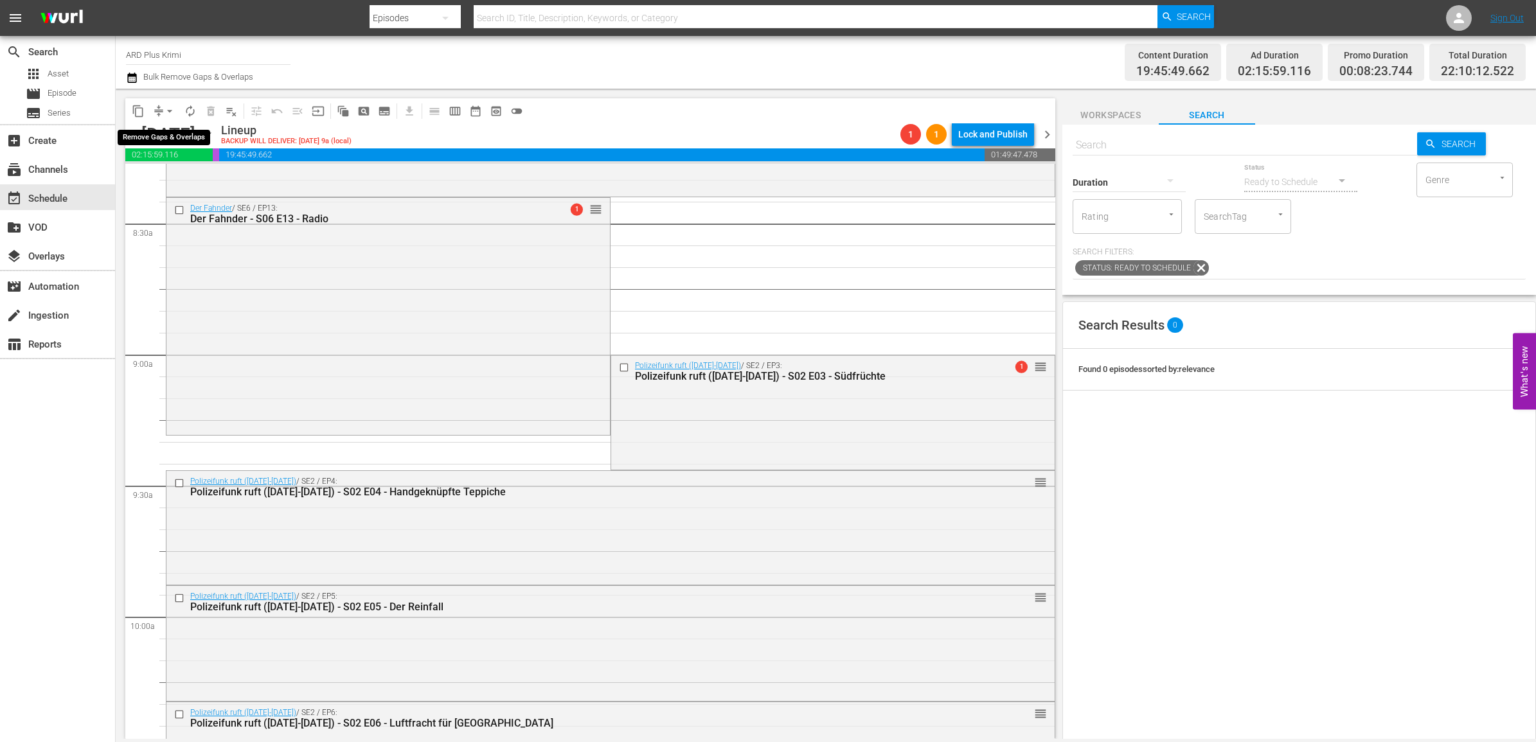
click at [172, 107] on span "arrow_drop_down" at bounding box center [169, 111] width 13 height 13
click at [175, 175] on li "Align to End of Previous Day" at bounding box center [170, 178] width 135 height 21
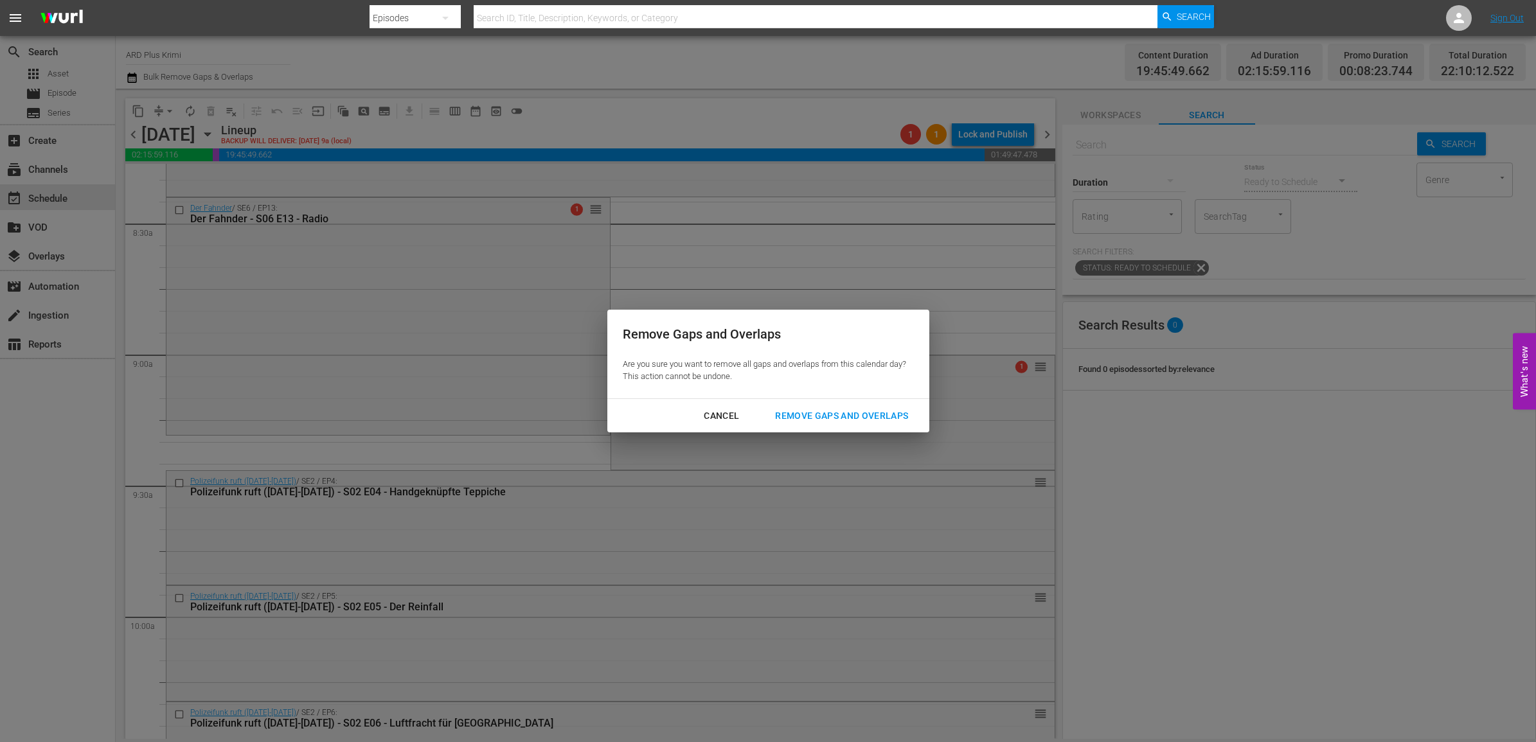
click at [802, 408] on div "Remove Gaps and Overlaps" at bounding box center [842, 416] width 154 height 16
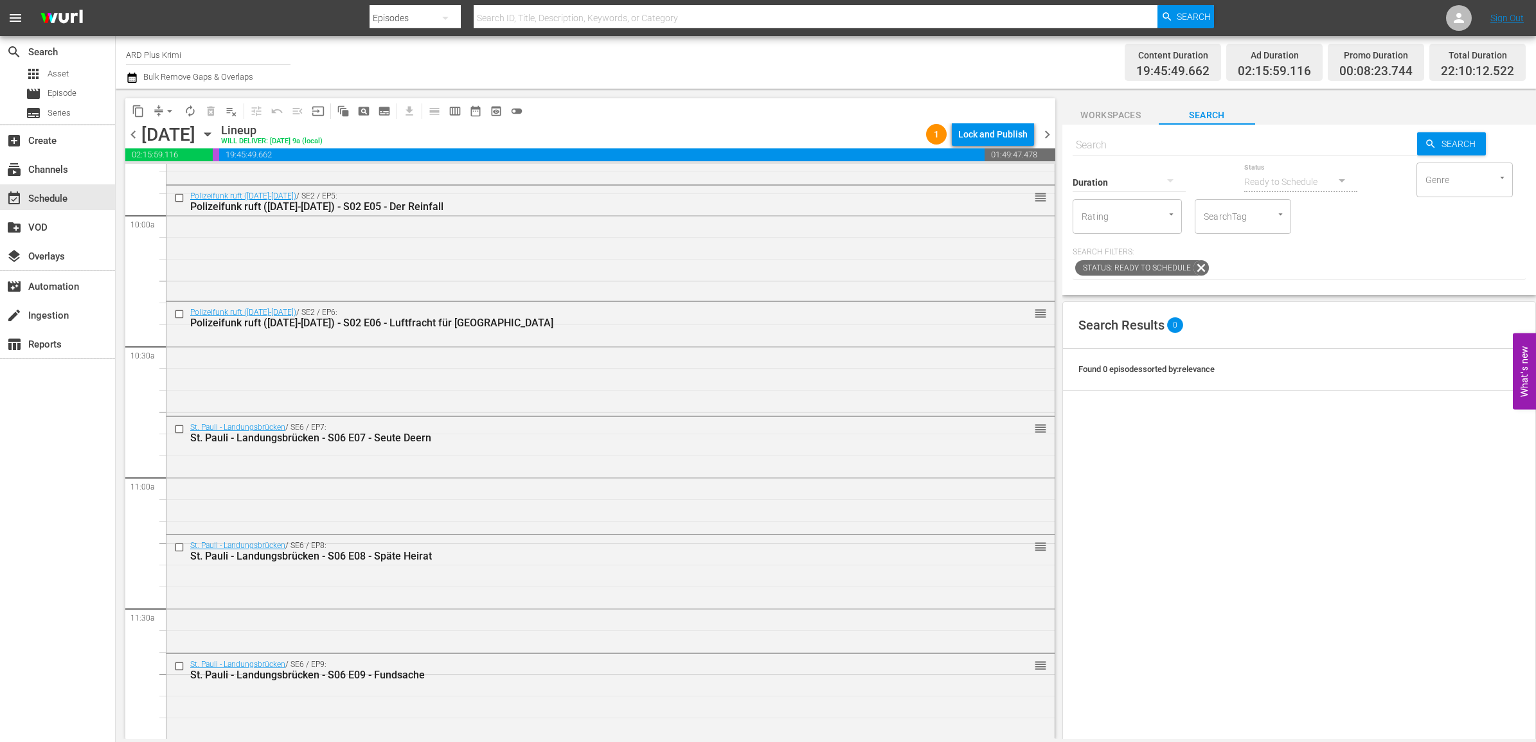
scroll to position [2330, 0]
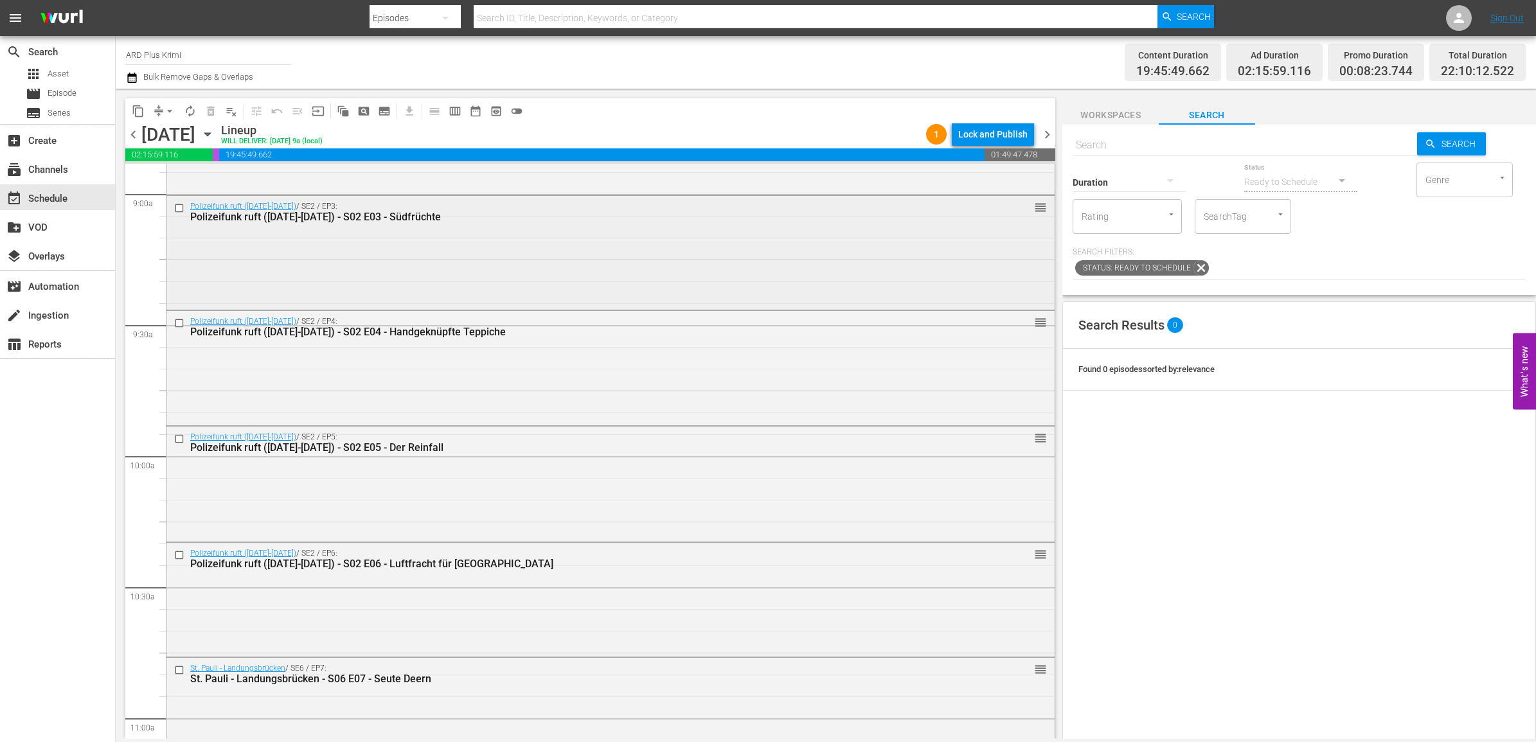
click at [181, 208] on input "checkbox" at bounding box center [180, 207] width 13 height 11
click at [179, 321] on input "checkbox" at bounding box center [180, 323] width 13 height 11
click at [180, 439] on input "checkbox" at bounding box center [180, 439] width 13 height 11
click at [177, 558] on input "checkbox" at bounding box center [180, 555] width 13 height 11
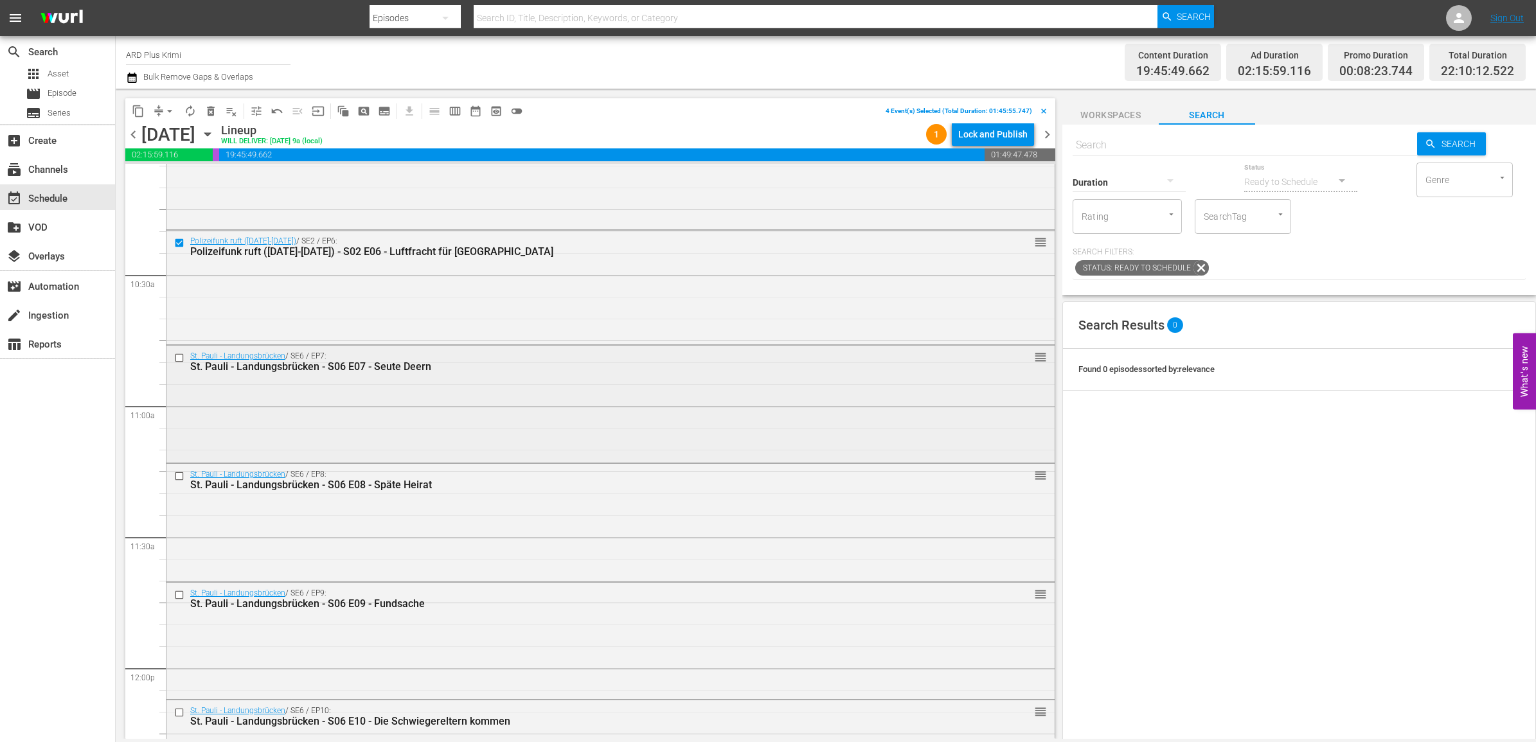
scroll to position [2652, 0]
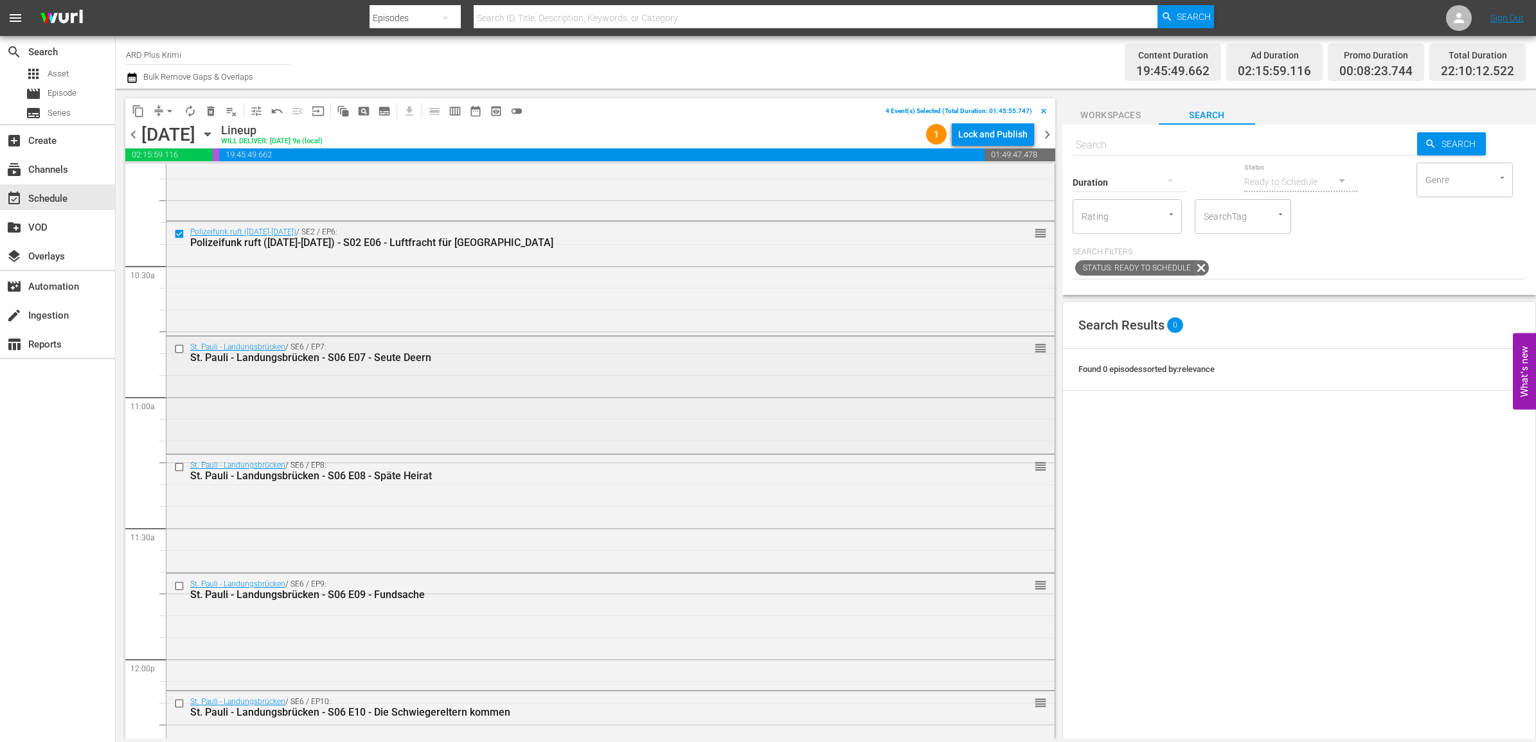
click at [175, 347] on input "checkbox" at bounding box center [180, 349] width 13 height 11
click at [180, 468] on input "checkbox" at bounding box center [180, 467] width 13 height 11
click at [178, 586] on input "checkbox" at bounding box center [180, 585] width 13 height 11
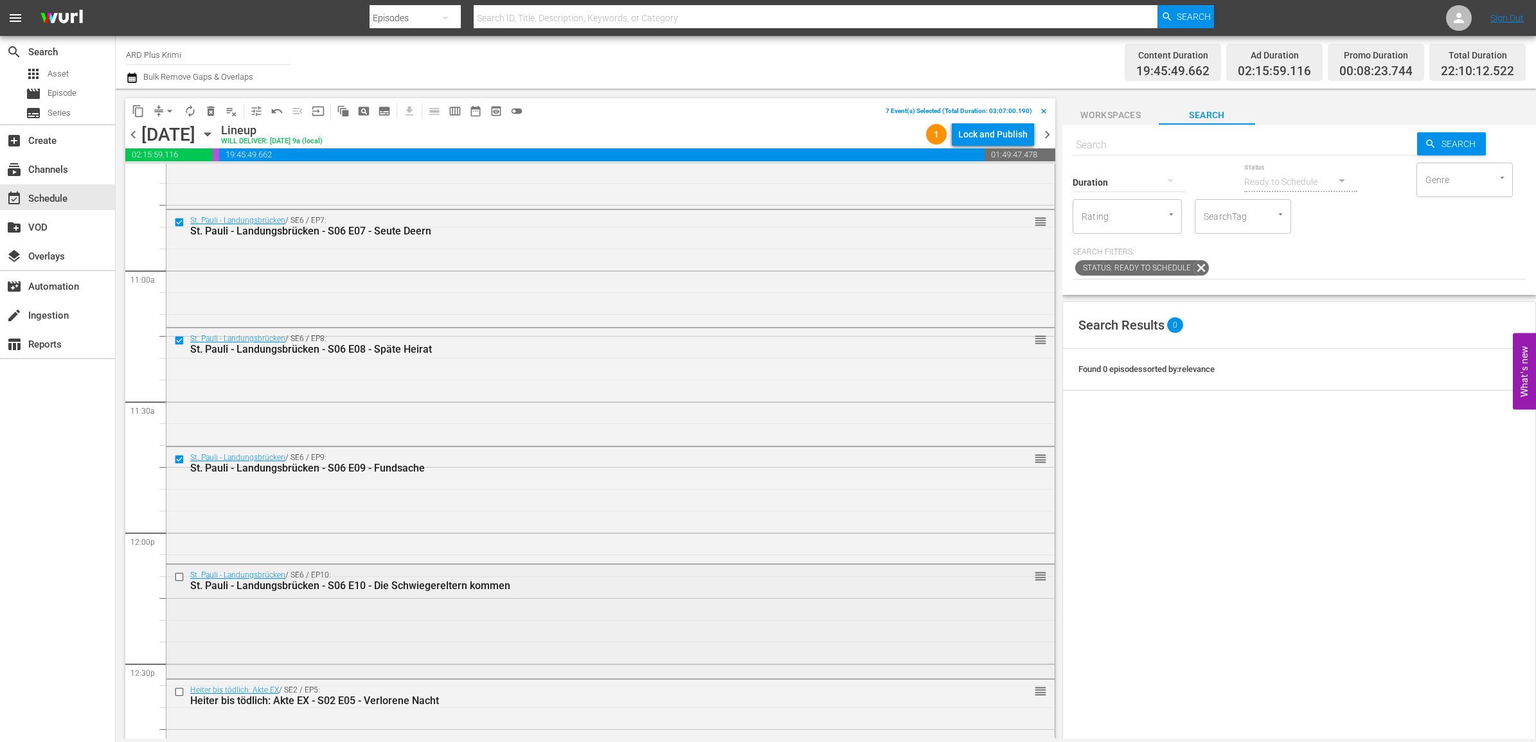
scroll to position [2893, 0]
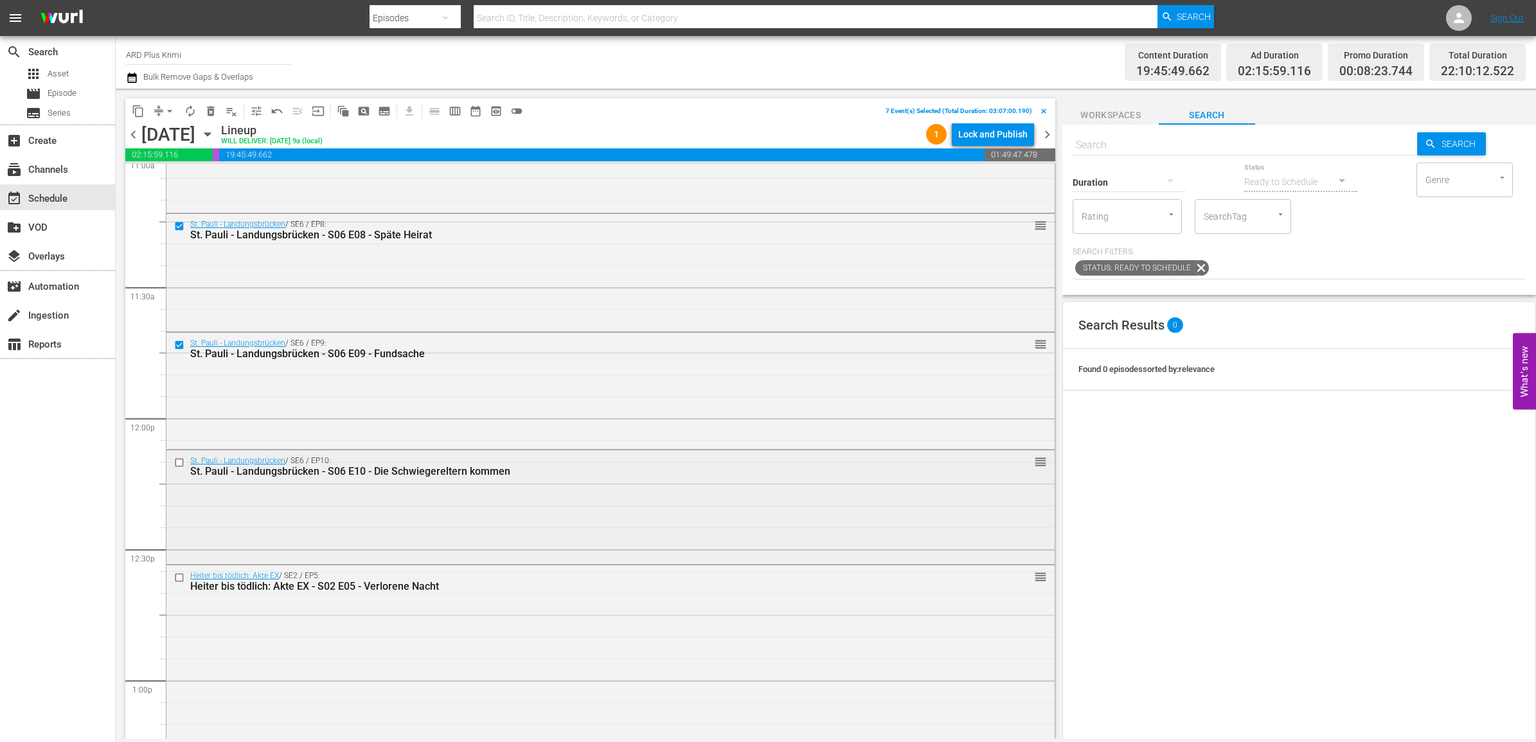
click at [181, 463] on input "checkbox" at bounding box center [180, 462] width 13 height 11
click at [180, 577] on input "checkbox" at bounding box center [180, 577] width 13 height 11
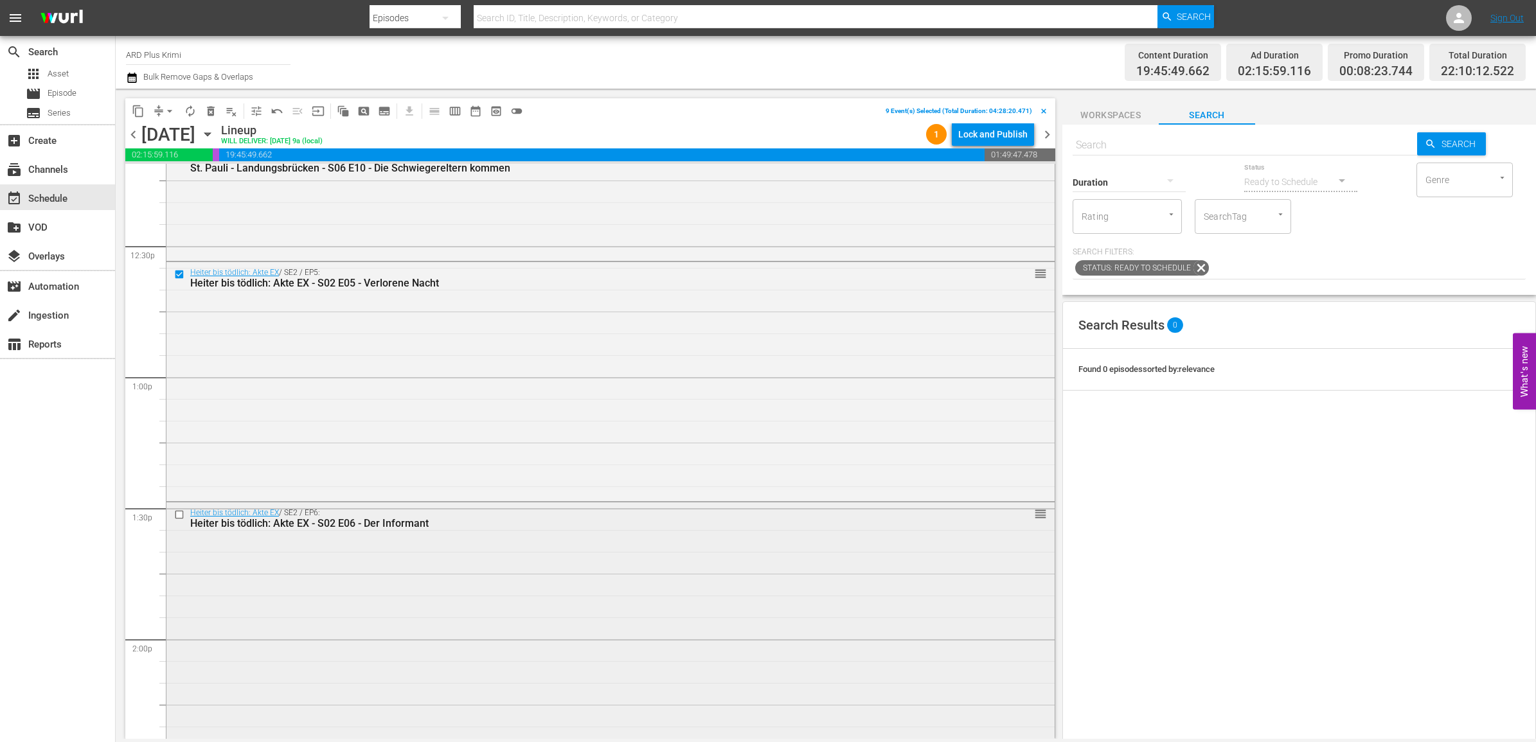
scroll to position [3214, 0]
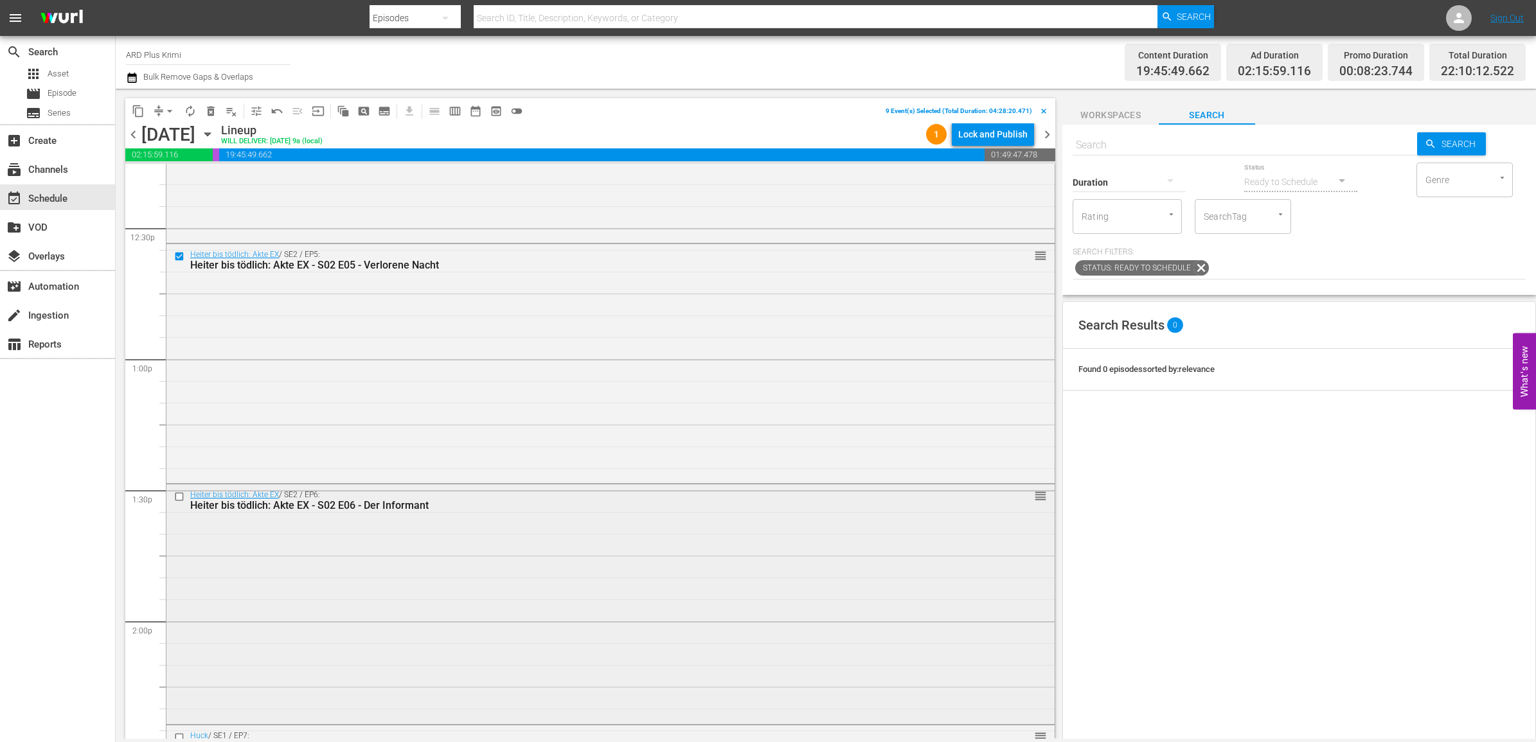
click at [179, 496] on input "checkbox" at bounding box center [180, 497] width 13 height 11
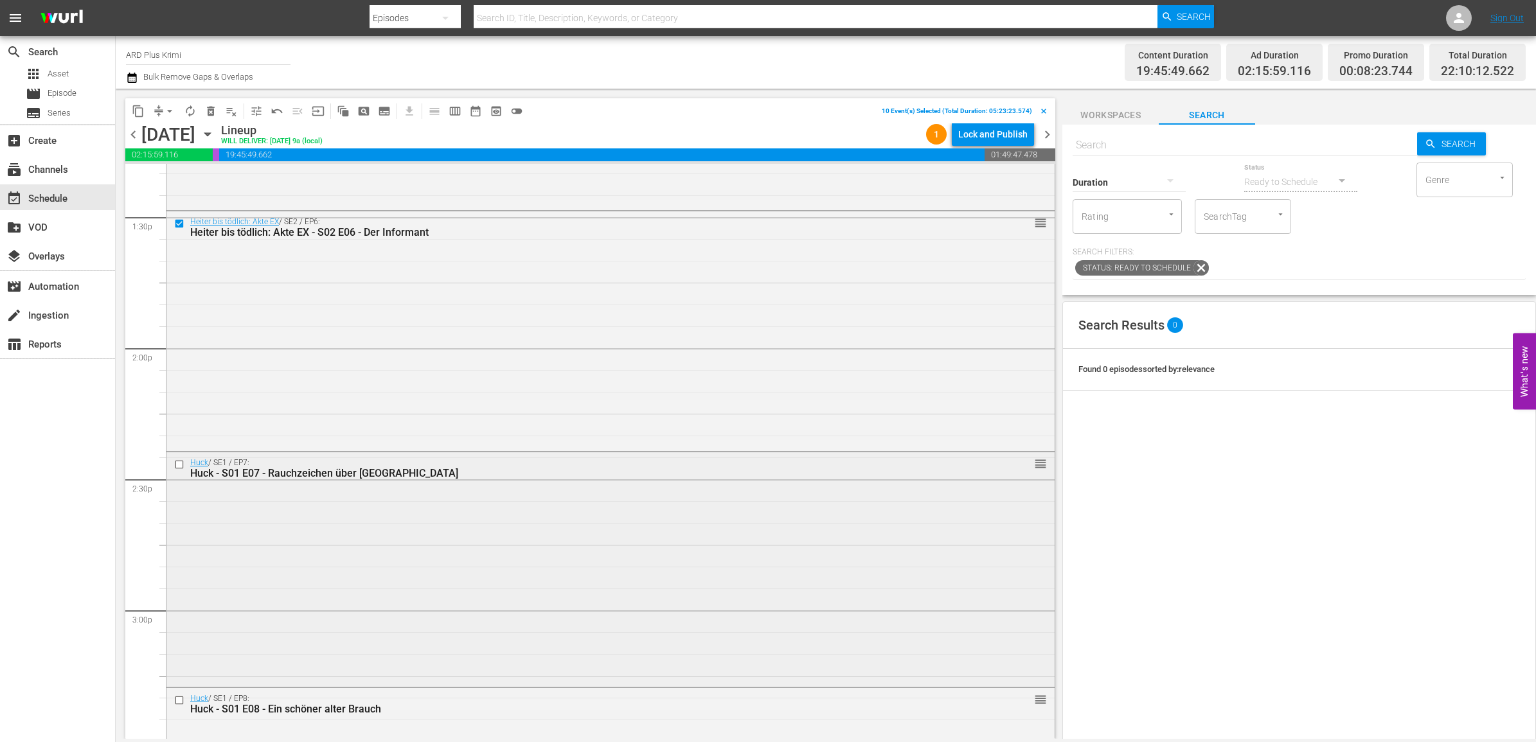
scroll to position [3535, 0]
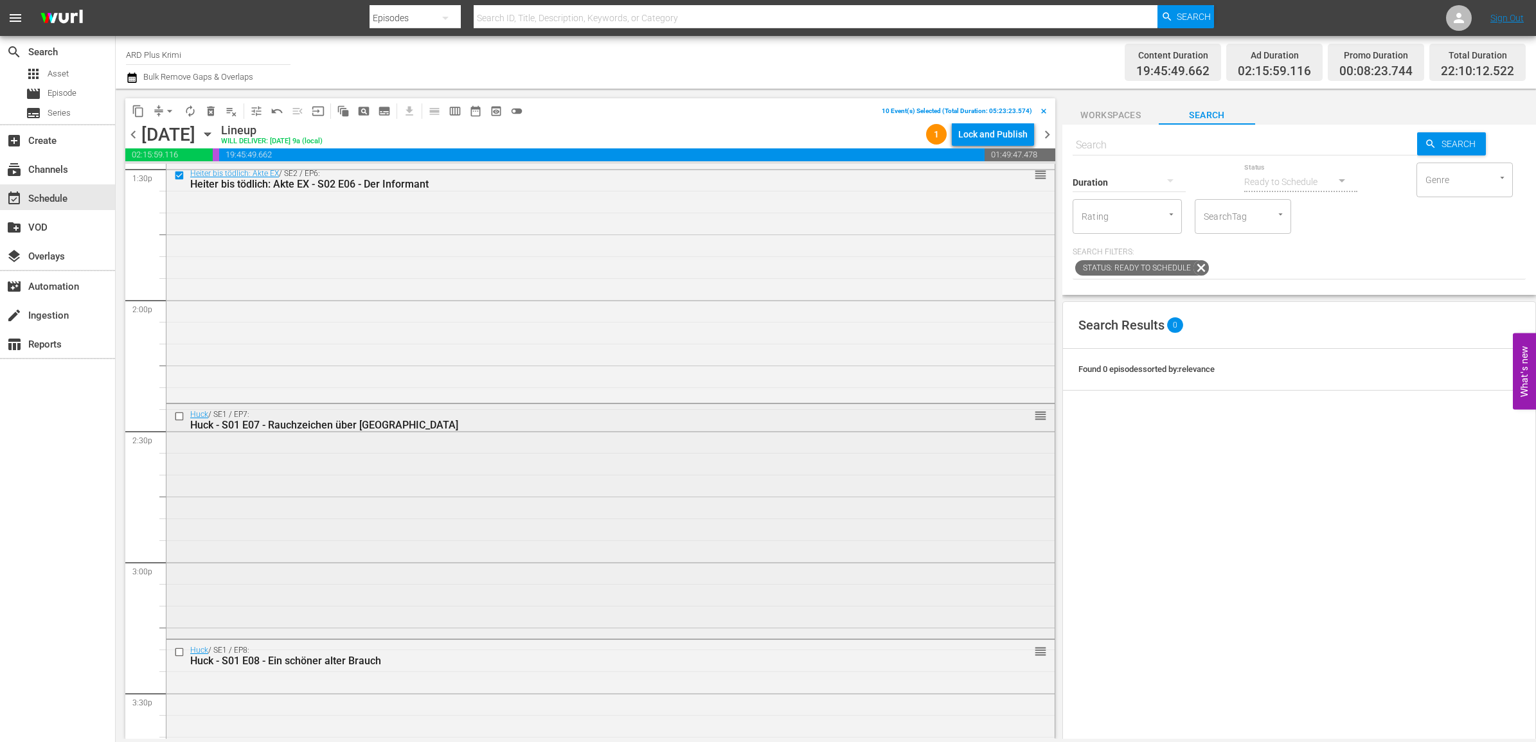
click at [180, 418] on input "checkbox" at bounding box center [180, 416] width 13 height 11
click at [181, 651] on input "checkbox" at bounding box center [180, 652] width 13 height 11
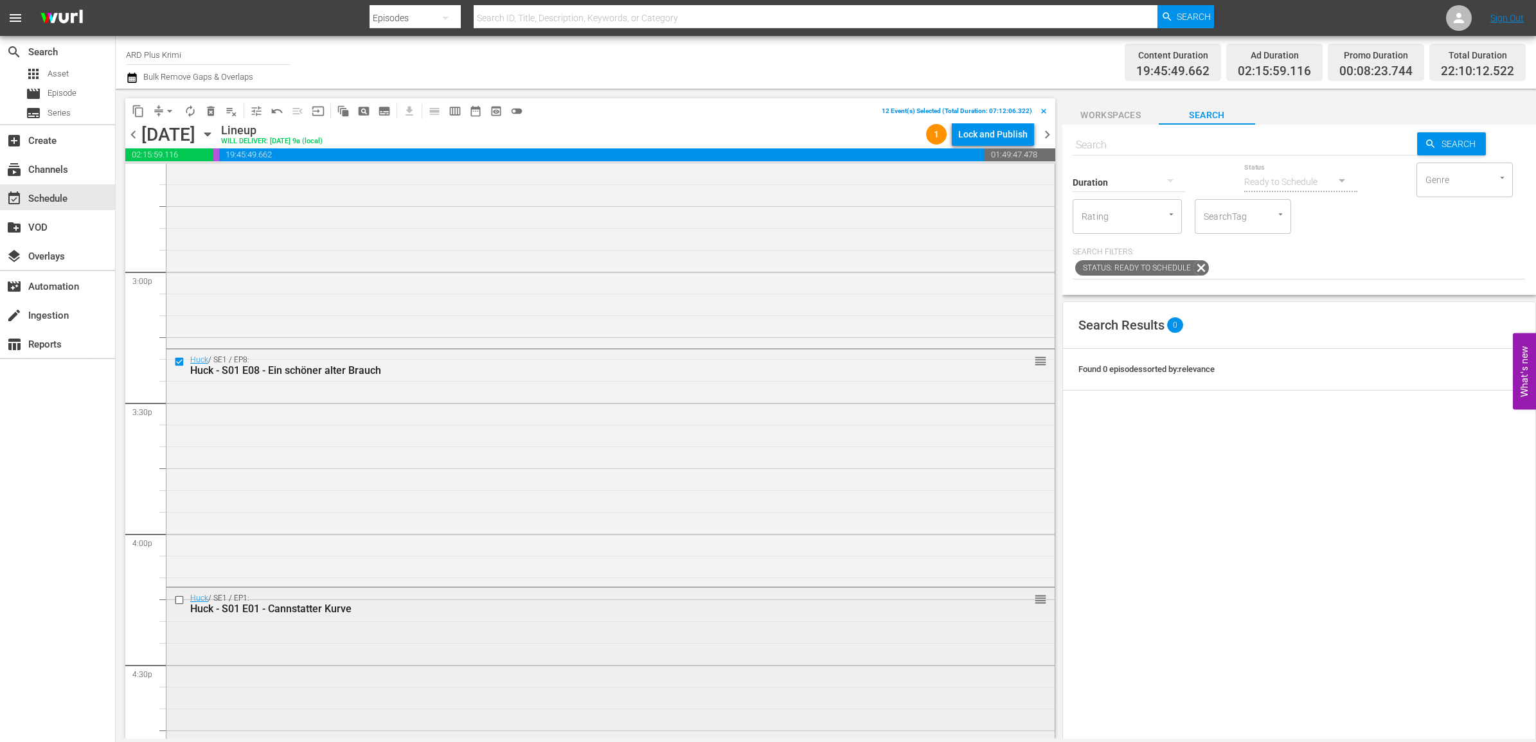
scroll to position [3857, 0]
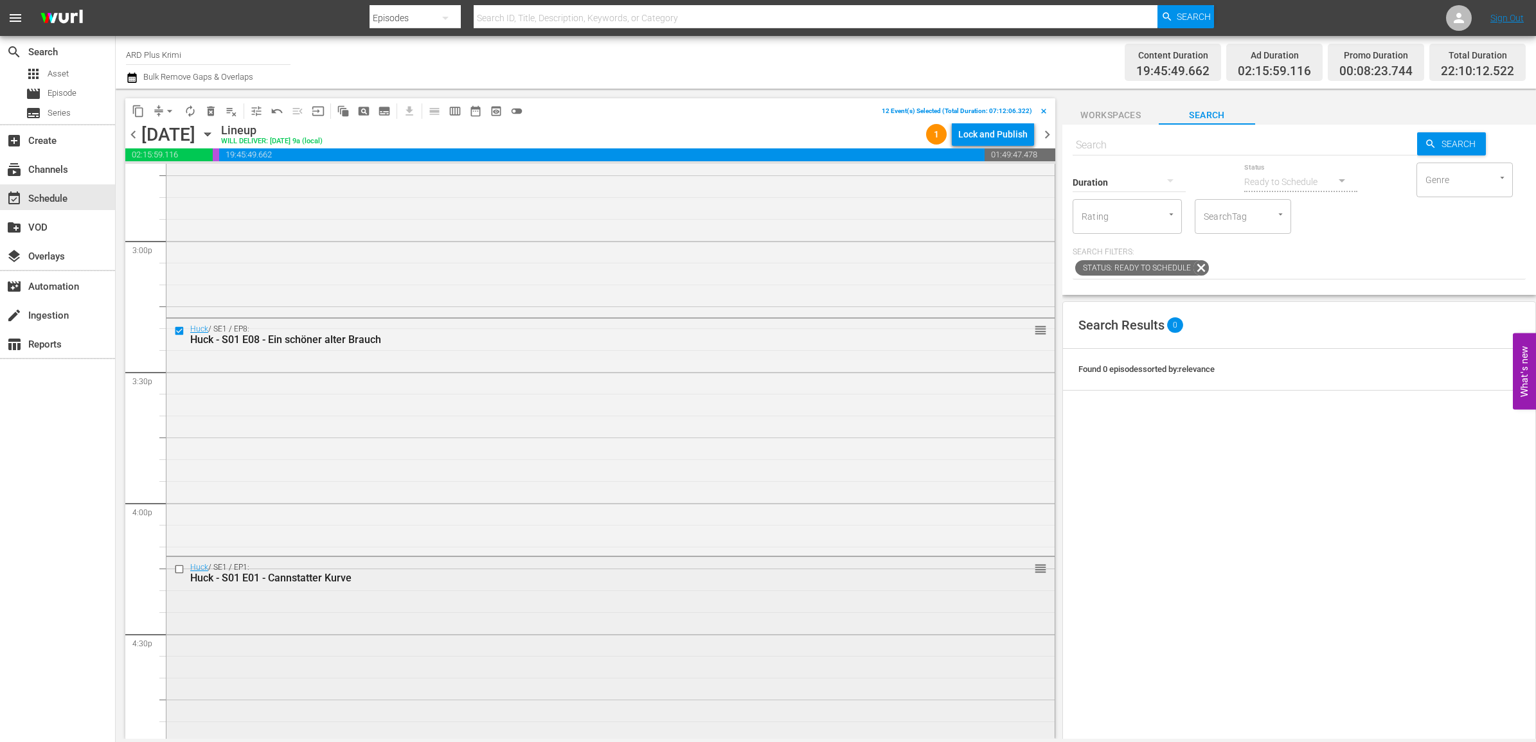
click at [179, 567] on input "checkbox" at bounding box center [180, 569] width 13 height 11
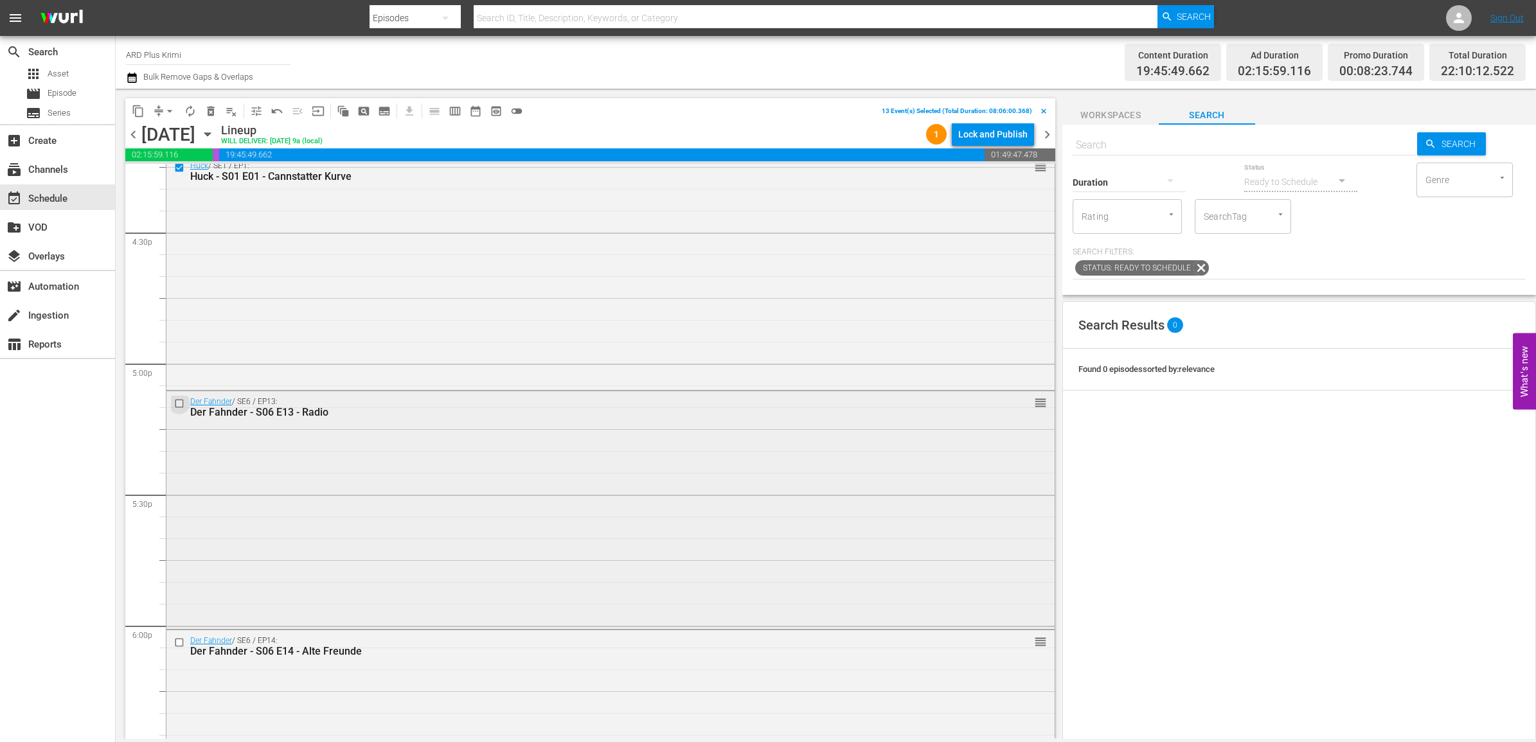
click at [179, 404] on input "checkbox" at bounding box center [180, 404] width 13 height 11
click at [181, 646] on input "checkbox" at bounding box center [180, 642] width 13 height 11
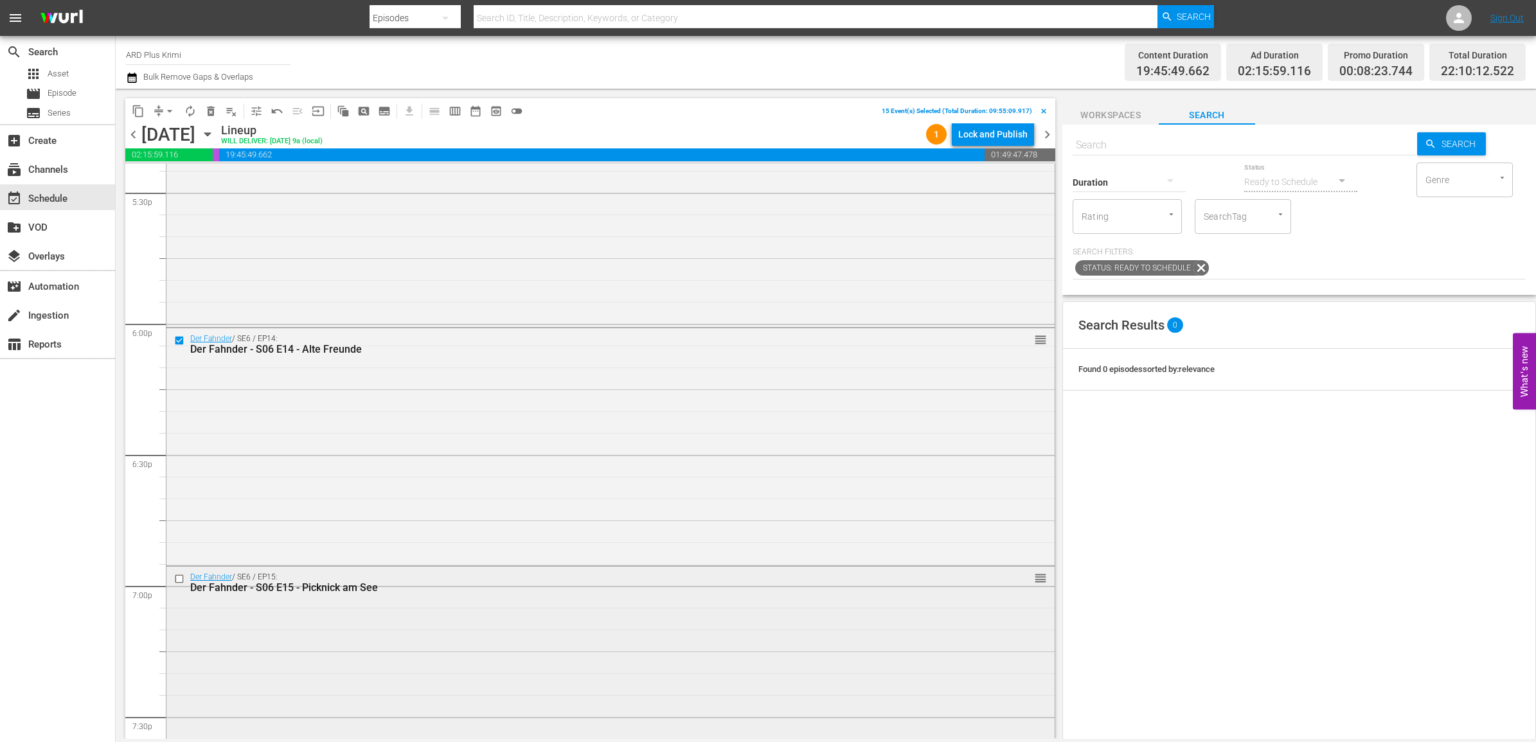
scroll to position [4580, 0]
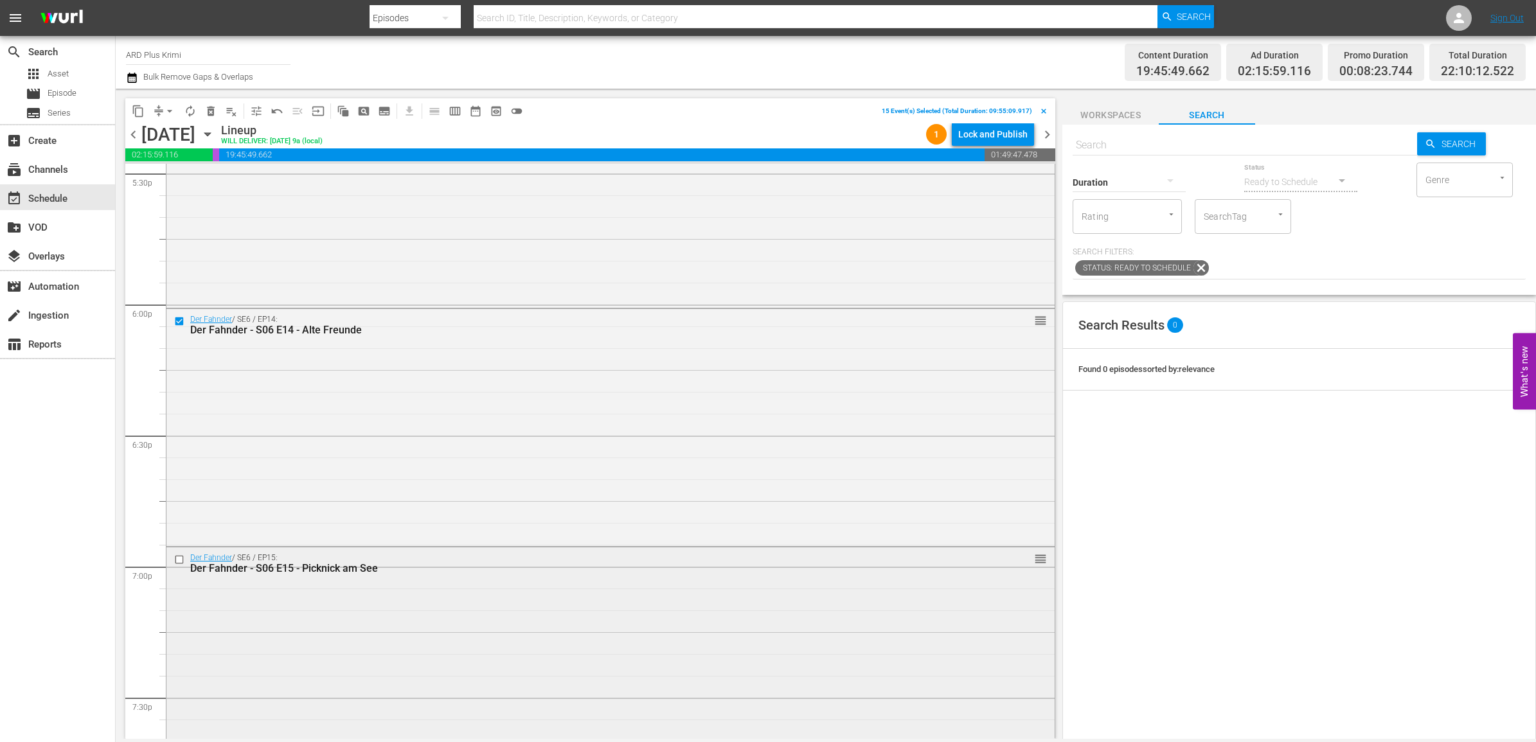
click at [174, 560] on input "checkbox" at bounding box center [180, 559] width 13 height 11
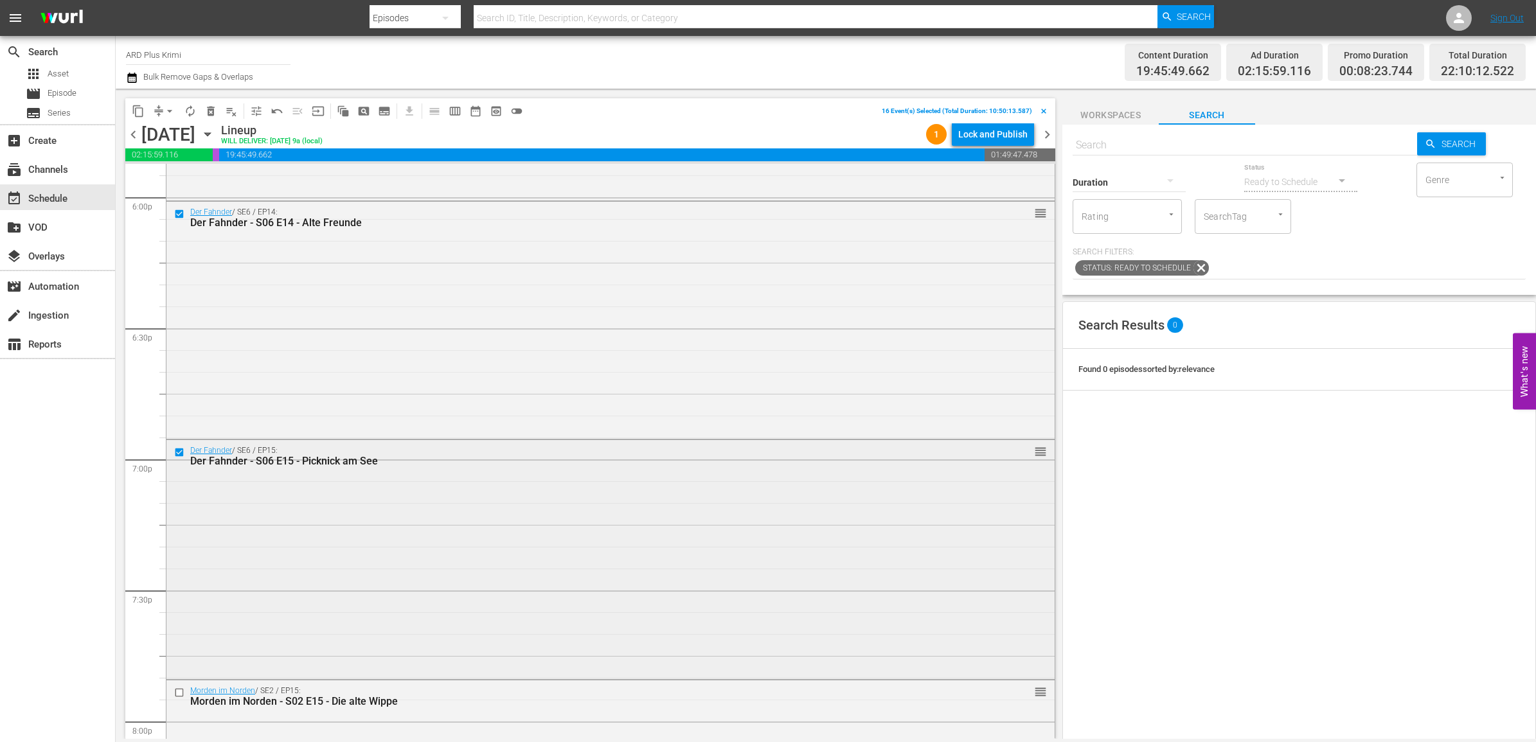
scroll to position [4901, 0]
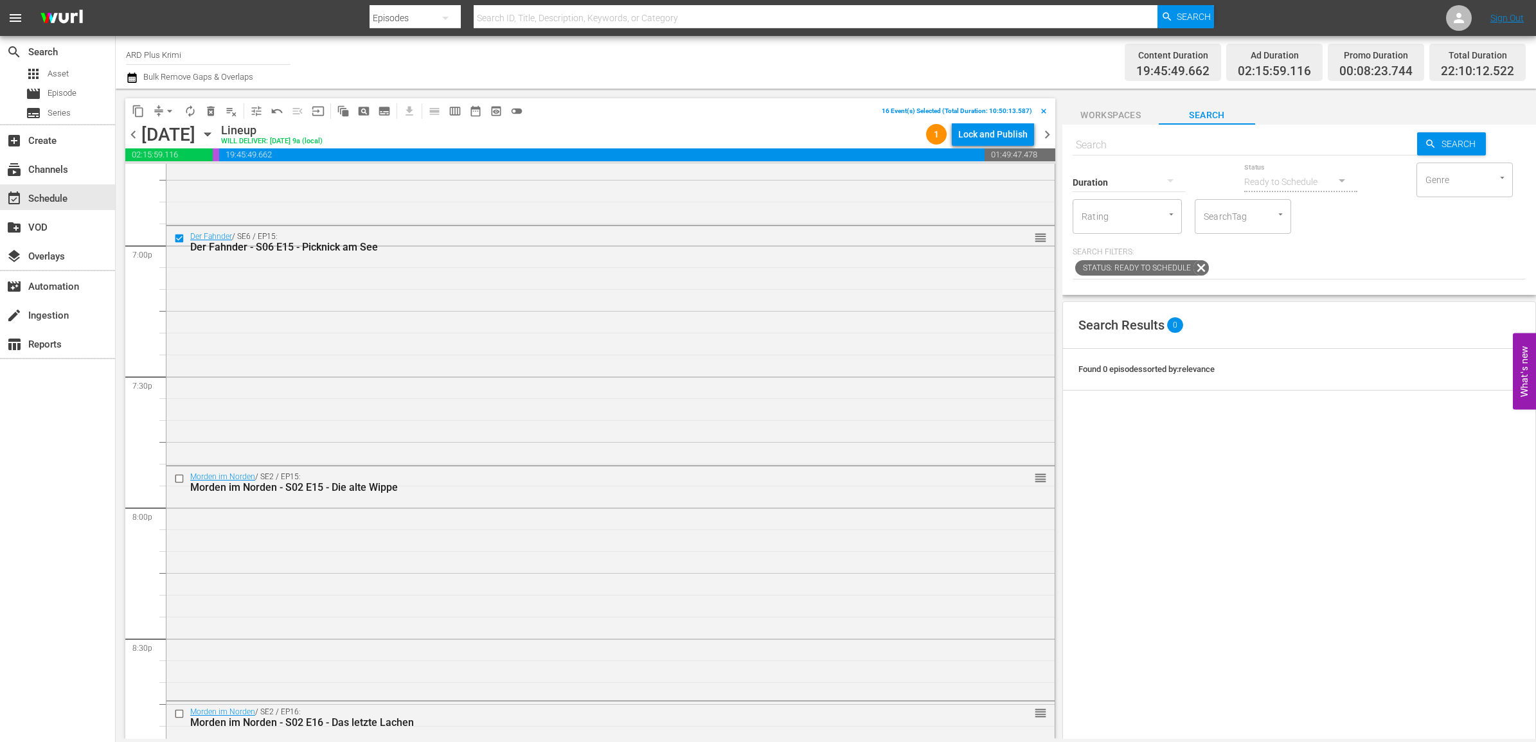
click at [143, 107] on span "content_copy" at bounding box center [138, 111] width 13 height 13
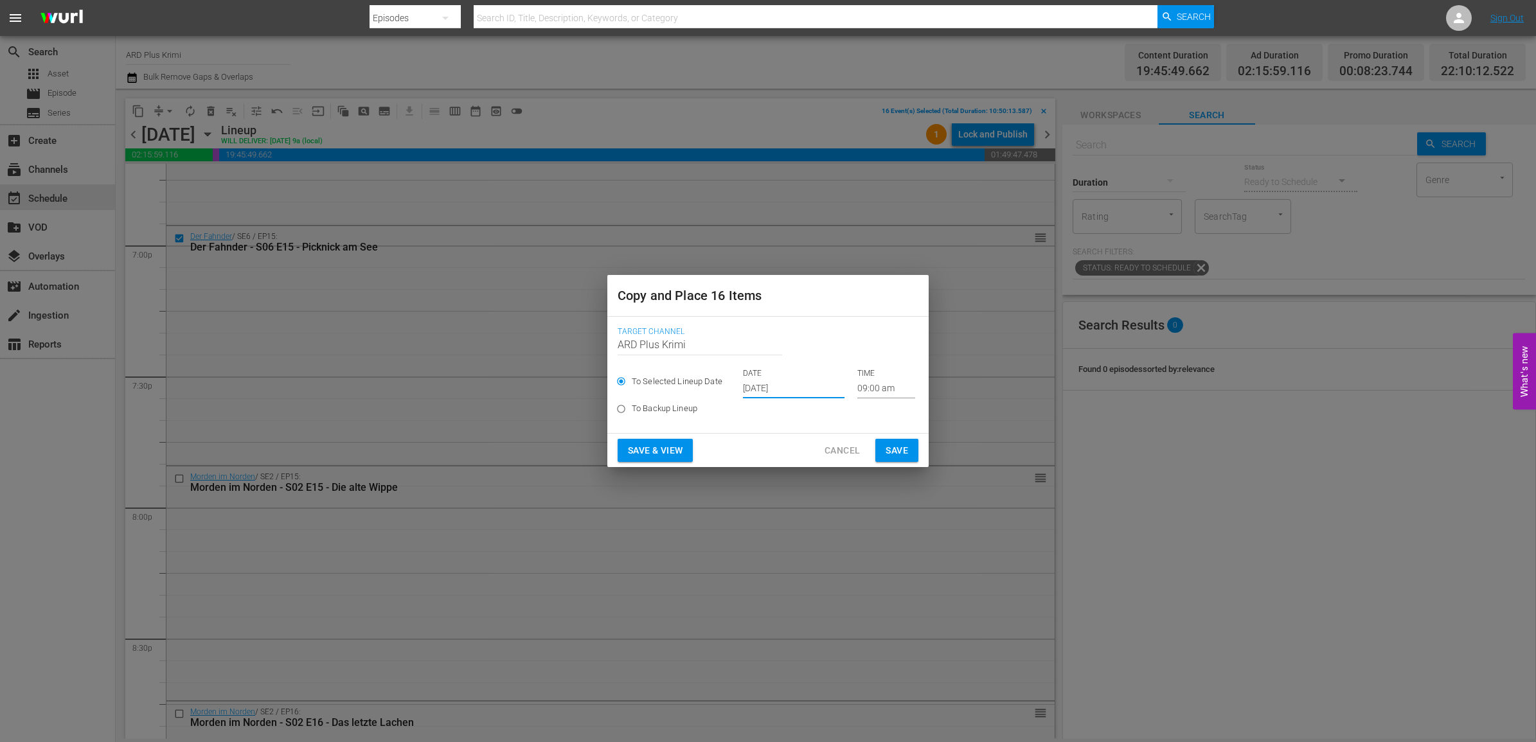
click at [807, 386] on input "Sep 24th 2025" at bounding box center [794, 388] width 102 height 19
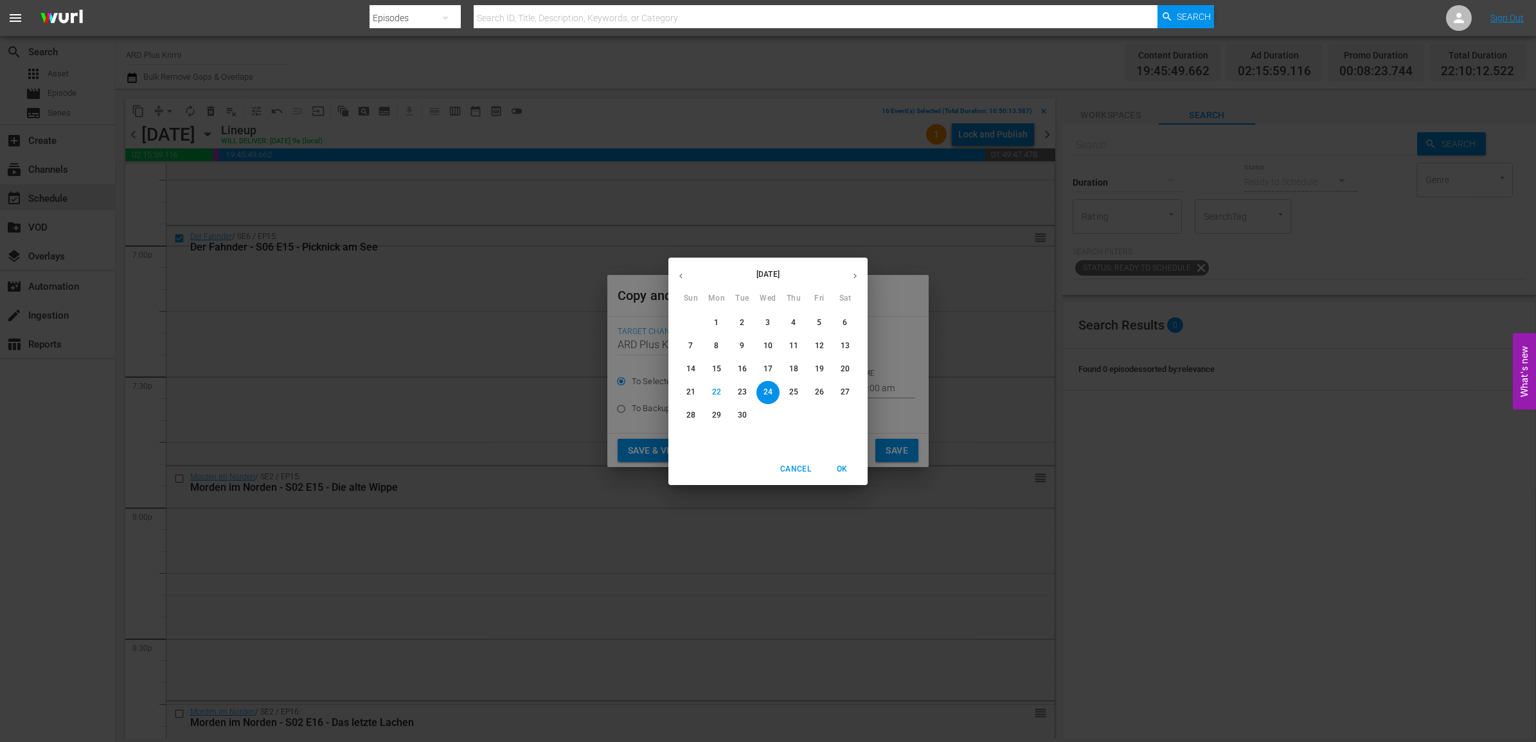
click at [854, 272] on icon "button" at bounding box center [855, 276] width 10 height 10
click at [794, 416] on p "30" at bounding box center [793, 415] width 9 height 11
type input "Oct 30th 2025"
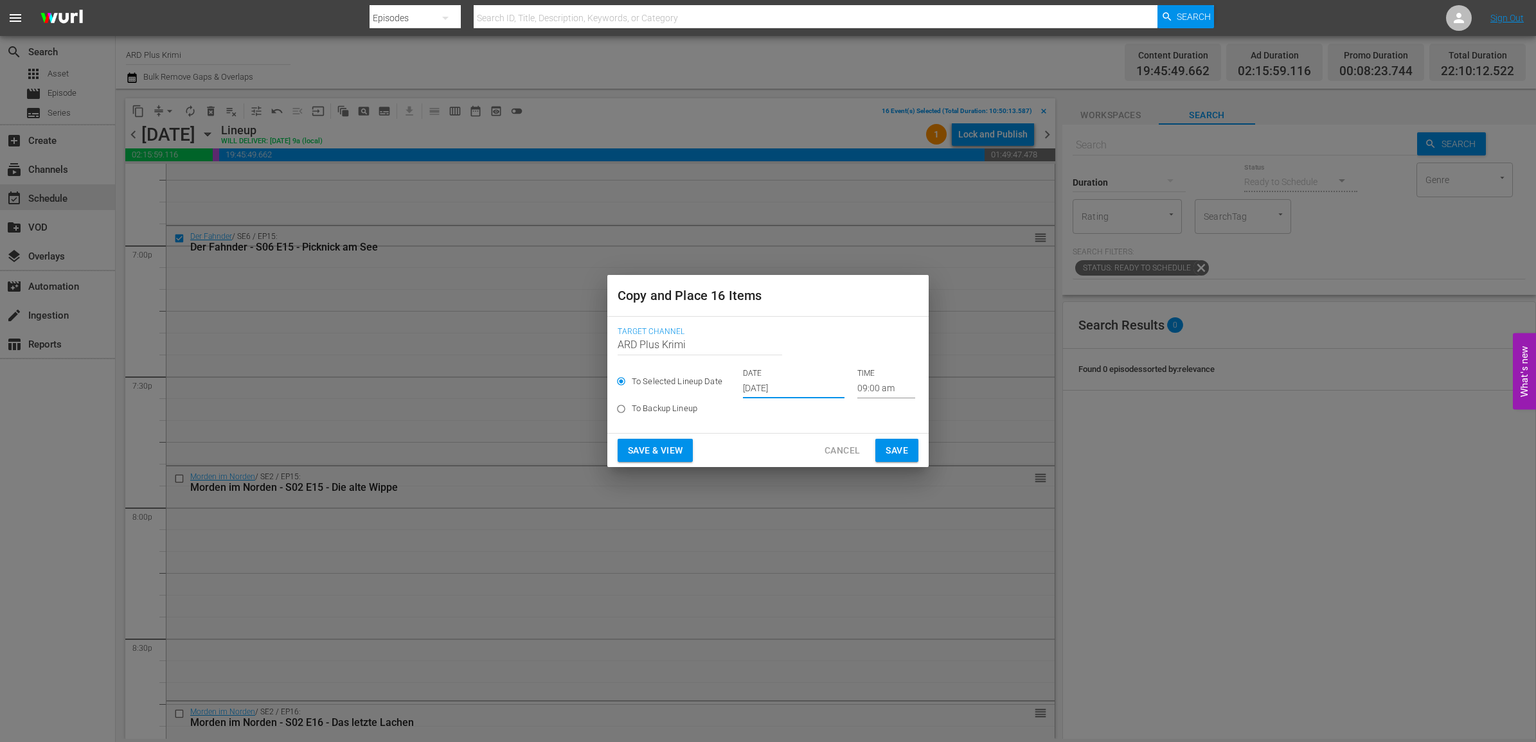
click at [863, 391] on input "09:00 am" at bounding box center [886, 388] width 58 height 19
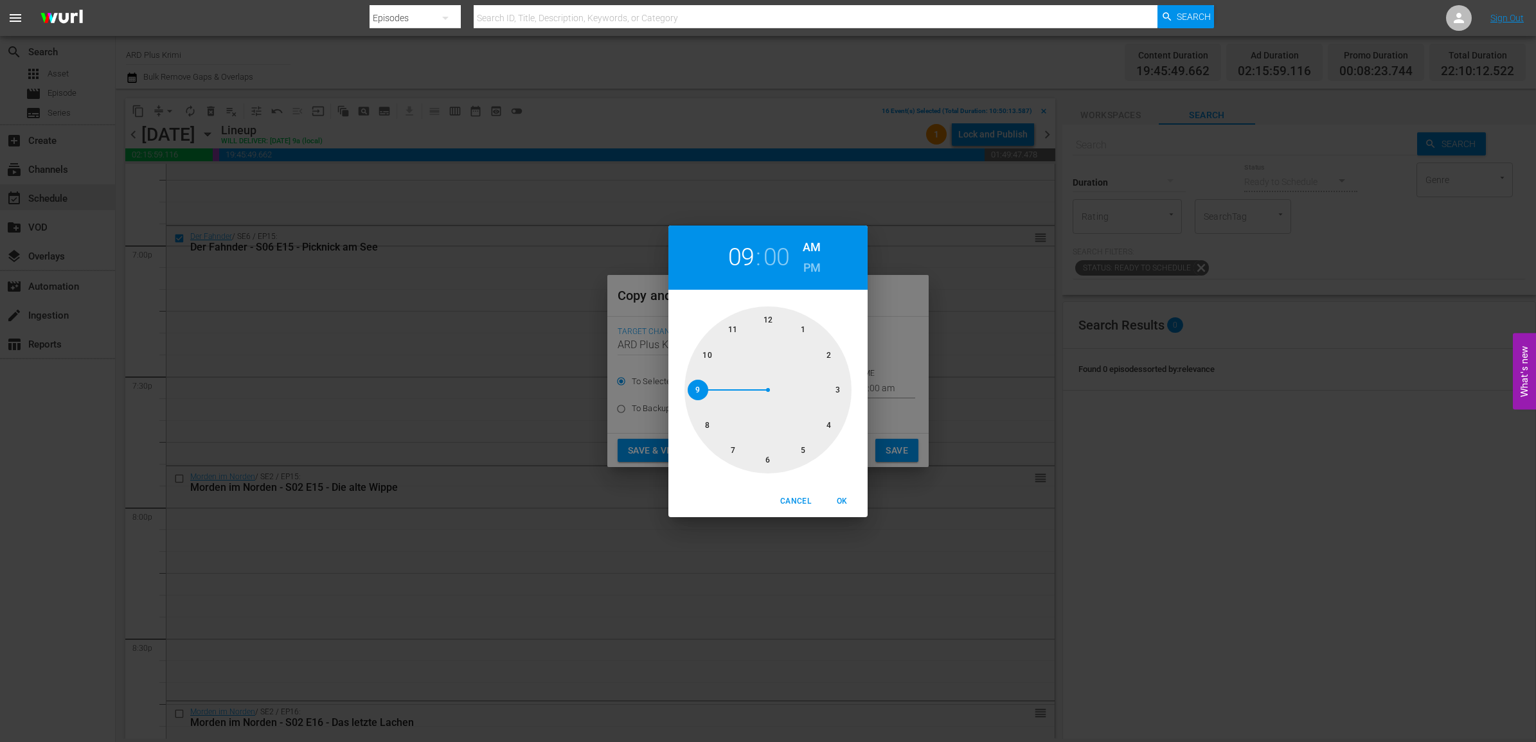
click at [707, 352] on div at bounding box center [768, 390] width 167 height 167
click at [766, 462] on div at bounding box center [768, 390] width 167 height 167
click at [815, 262] on h6 "PM" at bounding box center [812, 268] width 17 height 21
click at [837, 499] on span "OK" at bounding box center [842, 501] width 31 height 13
type input "10:30 pm"
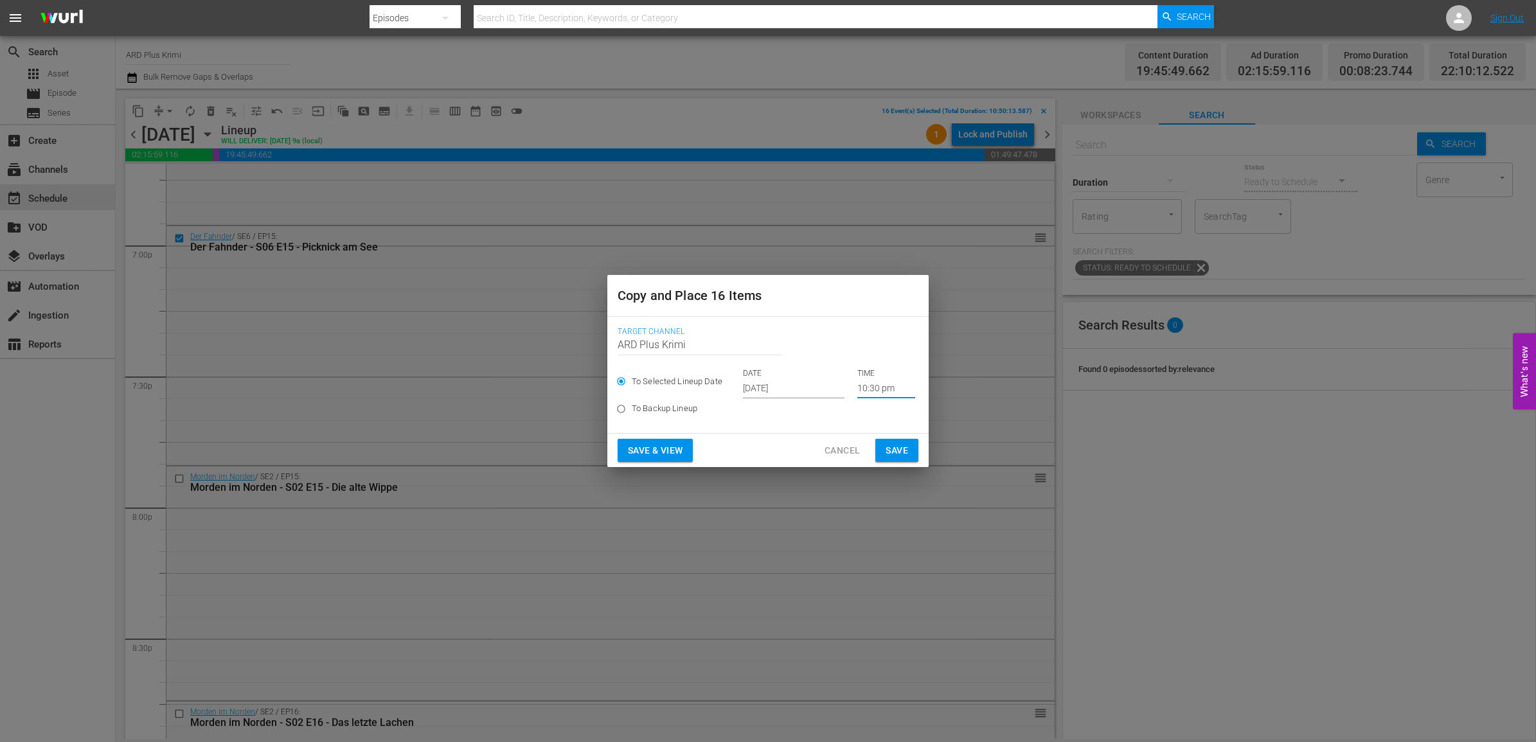
click at [894, 450] on span "Save" at bounding box center [897, 451] width 22 height 16
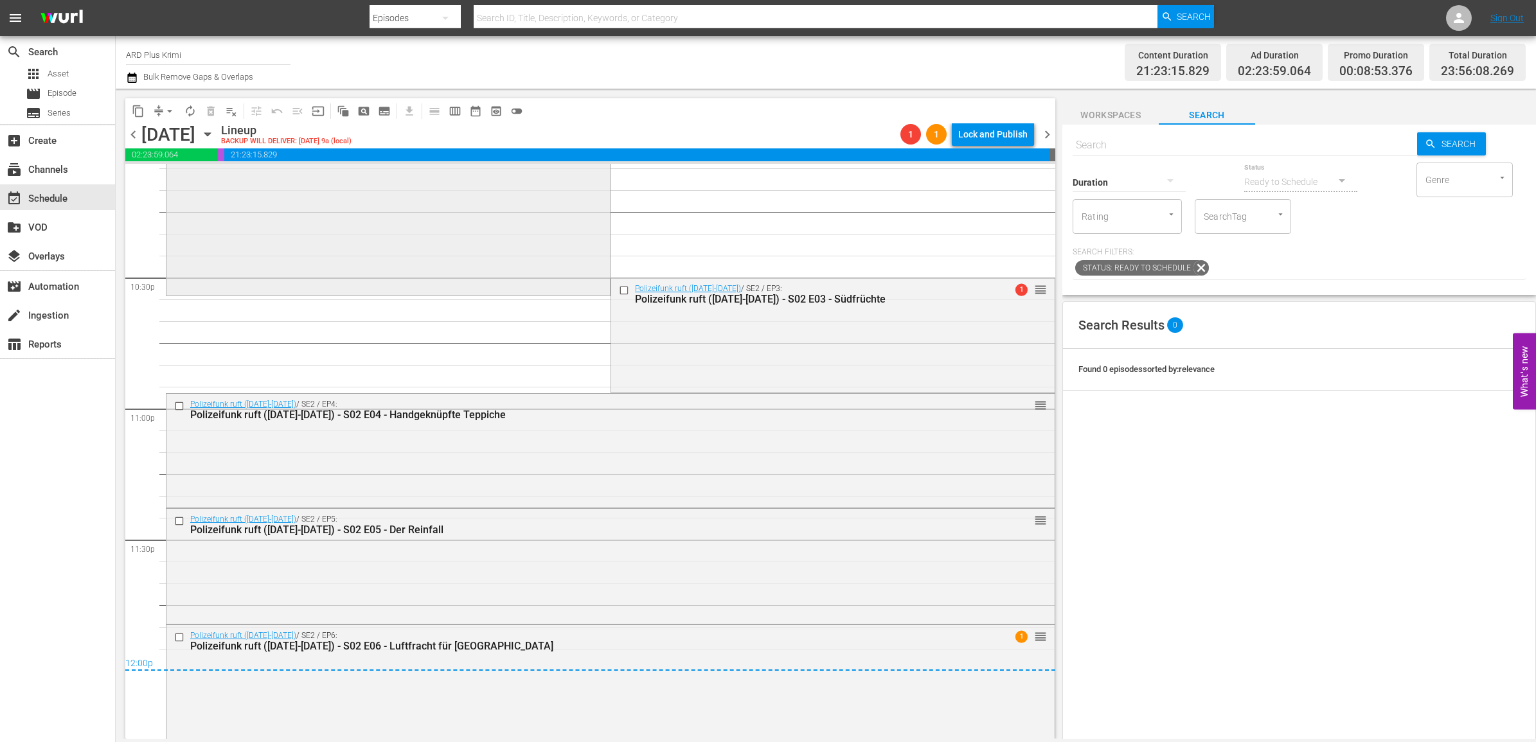
scroll to position [5788, 0]
click at [171, 113] on span "arrow_drop_down" at bounding box center [169, 111] width 13 height 13
click at [181, 177] on li "Align to End of Previous Day" at bounding box center [170, 178] width 135 height 21
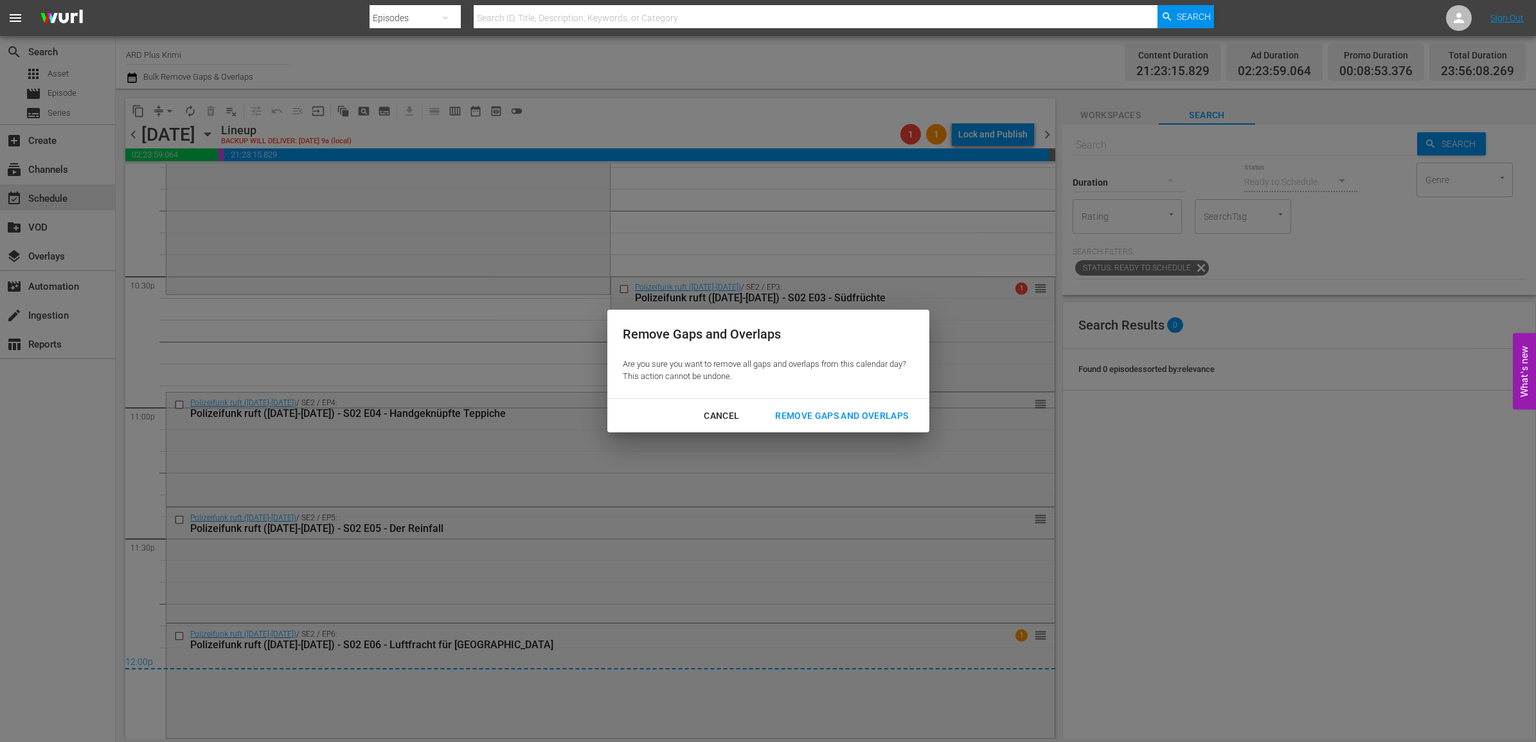
click at [876, 422] on div "Remove Gaps and Overlaps" at bounding box center [842, 416] width 154 height 16
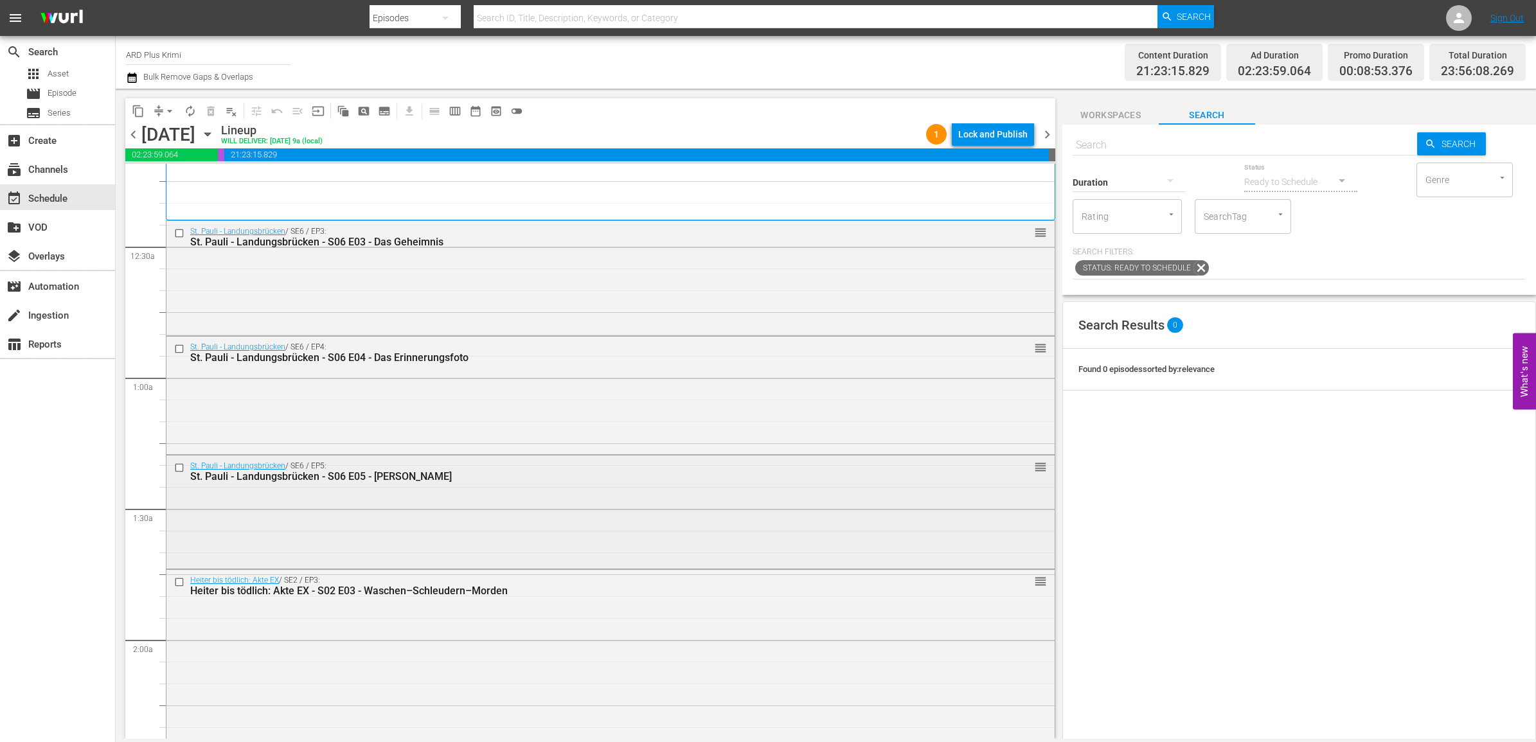
scroll to position [0, 0]
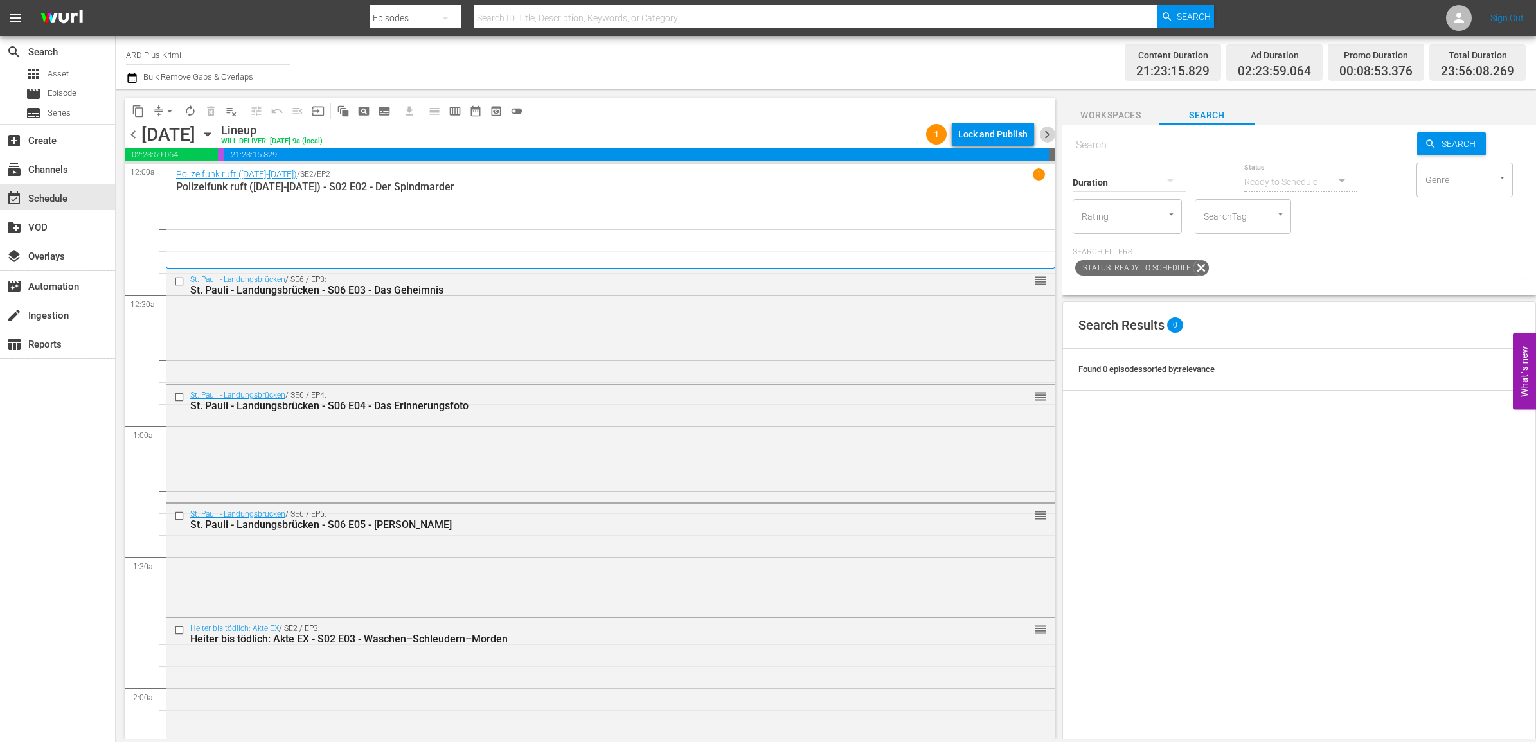
click at [1048, 132] on span "chevron_right" at bounding box center [1047, 135] width 16 height 16
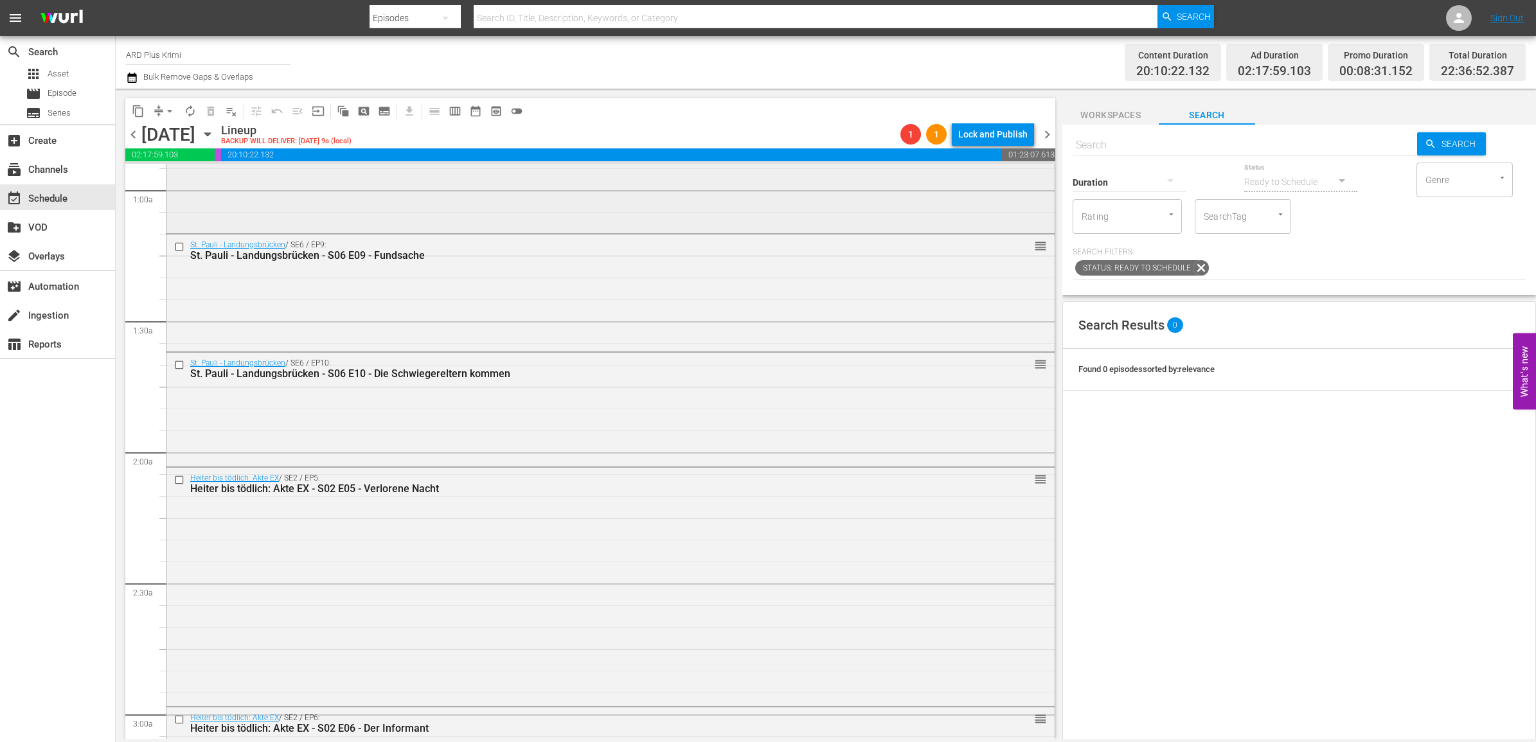
scroll to position [241, 0]
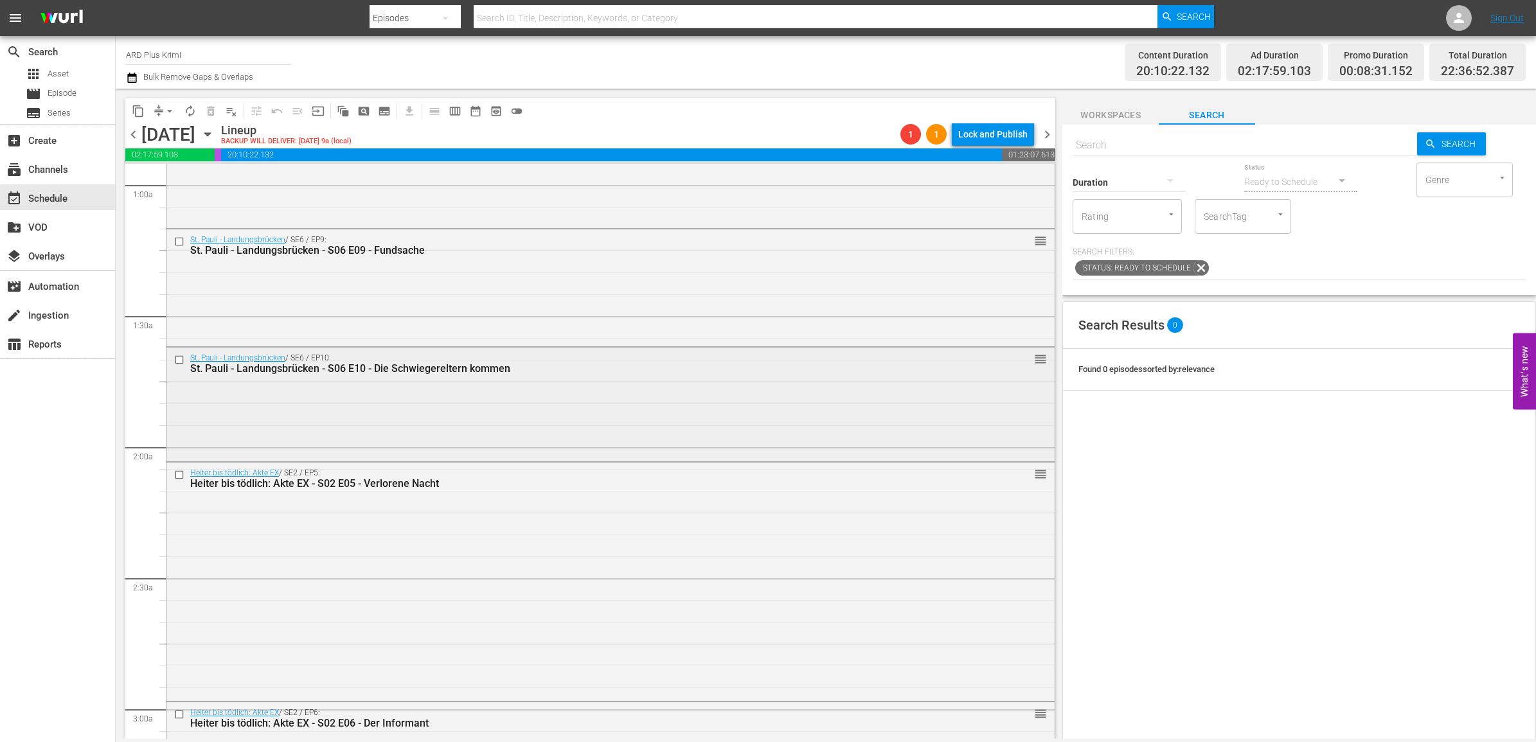
click at [177, 360] on input "checkbox" at bounding box center [180, 359] width 13 height 11
click at [204, 106] on span "delete_forever_outlined" at bounding box center [210, 111] width 13 height 13
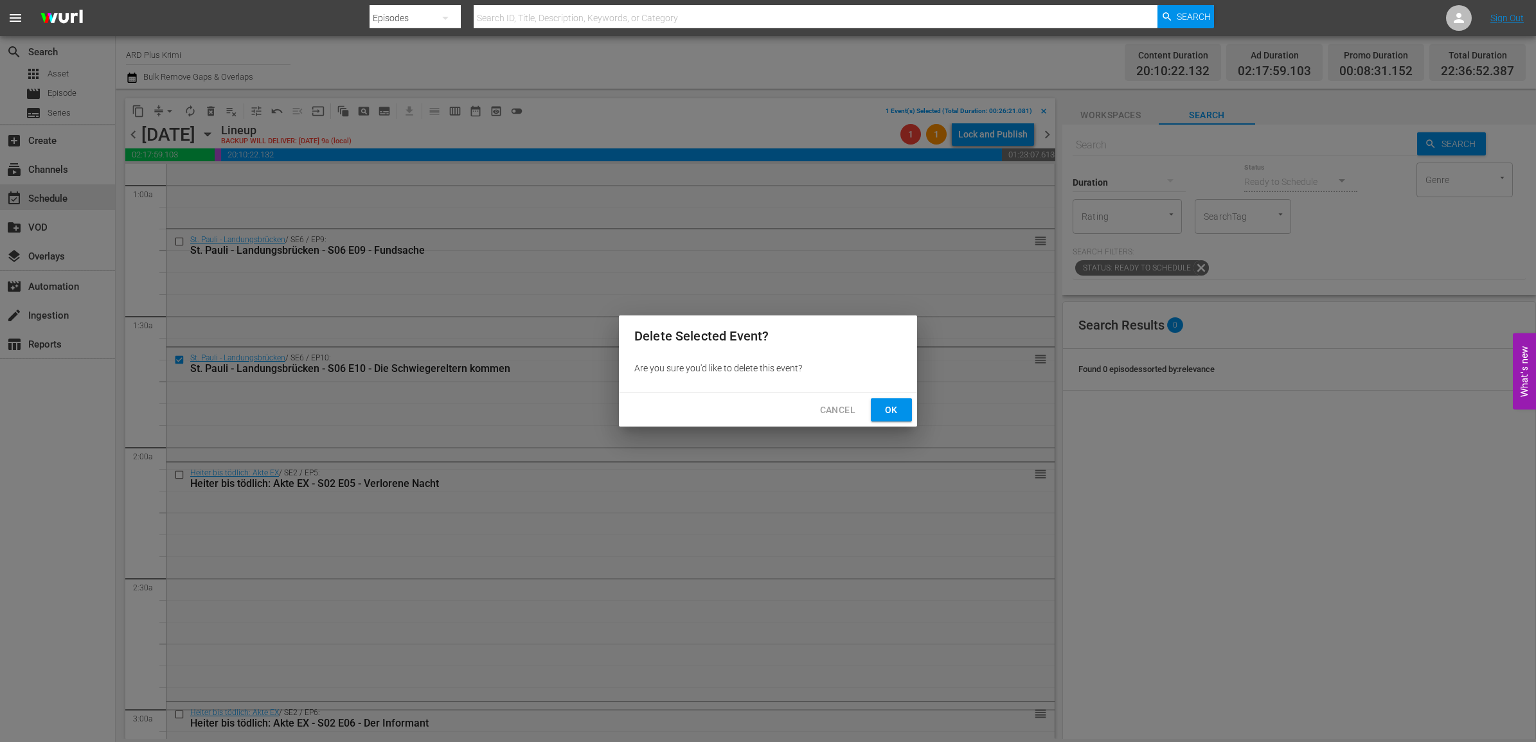
click at [887, 409] on span "Ok" at bounding box center [891, 410] width 21 height 16
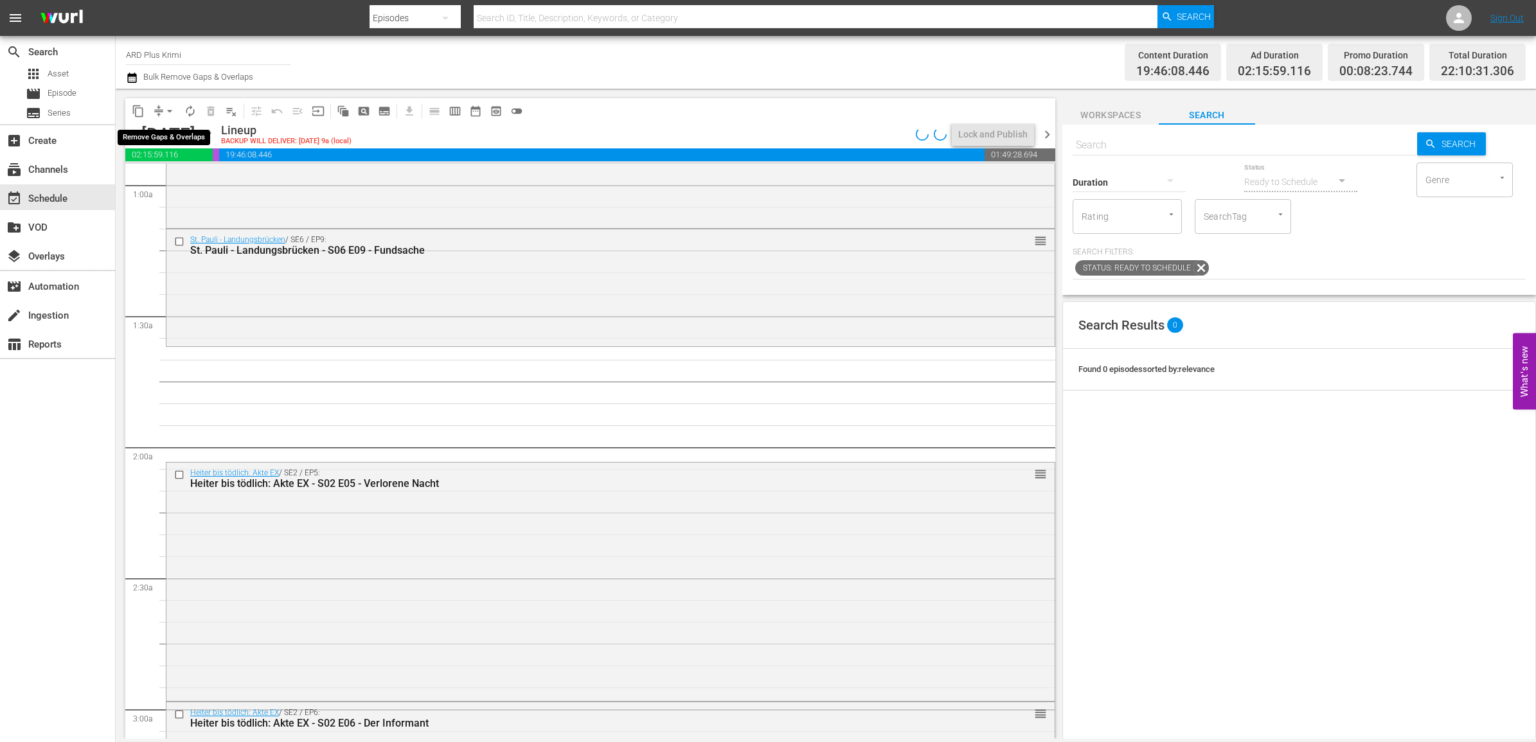
click at [172, 110] on span "arrow_drop_down" at bounding box center [169, 111] width 13 height 13
click at [212, 179] on li "Align to End of Previous Day" at bounding box center [170, 178] width 135 height 21
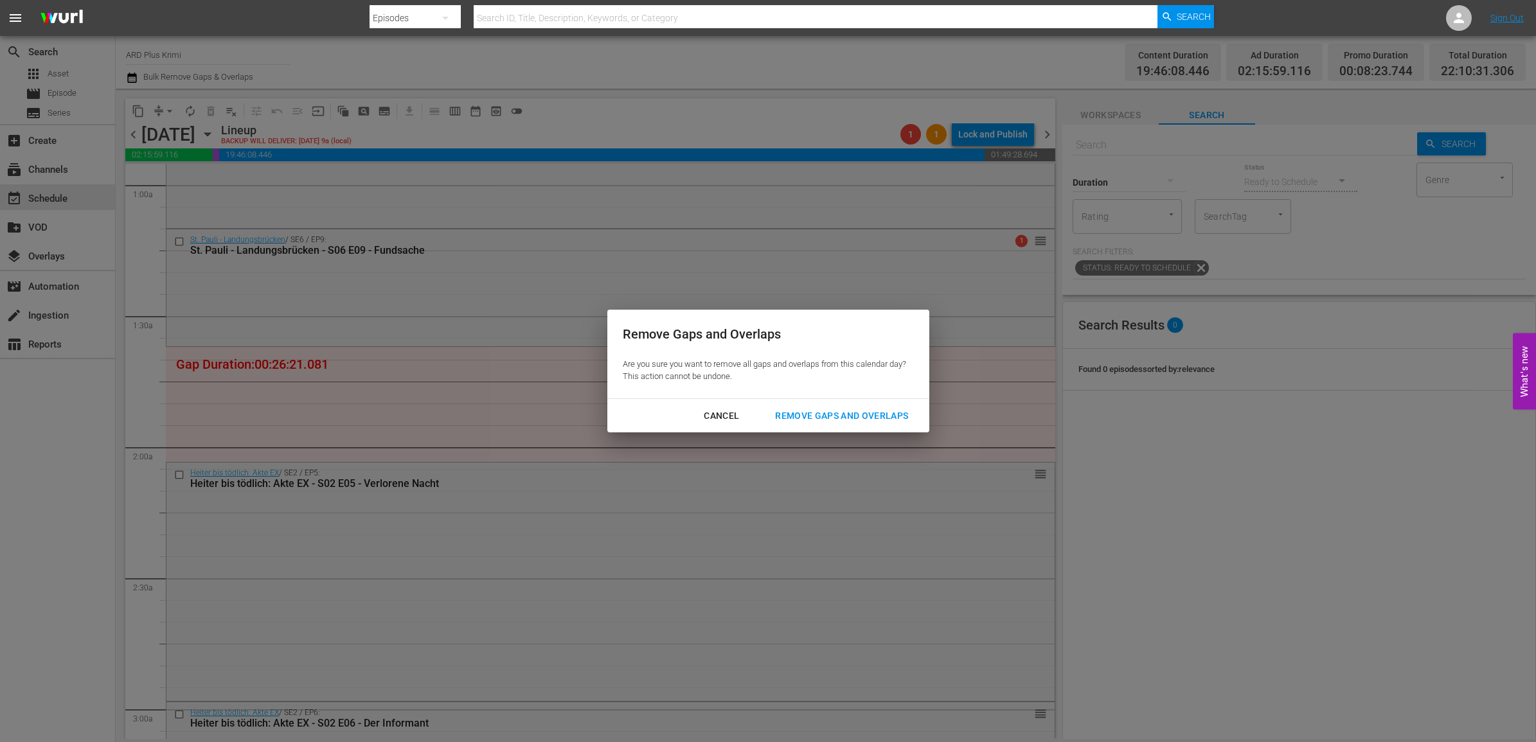
click at [805, 417] on div "Remove Gaps and Overlaps" at bounding box center [842, 416] width 154 height 16
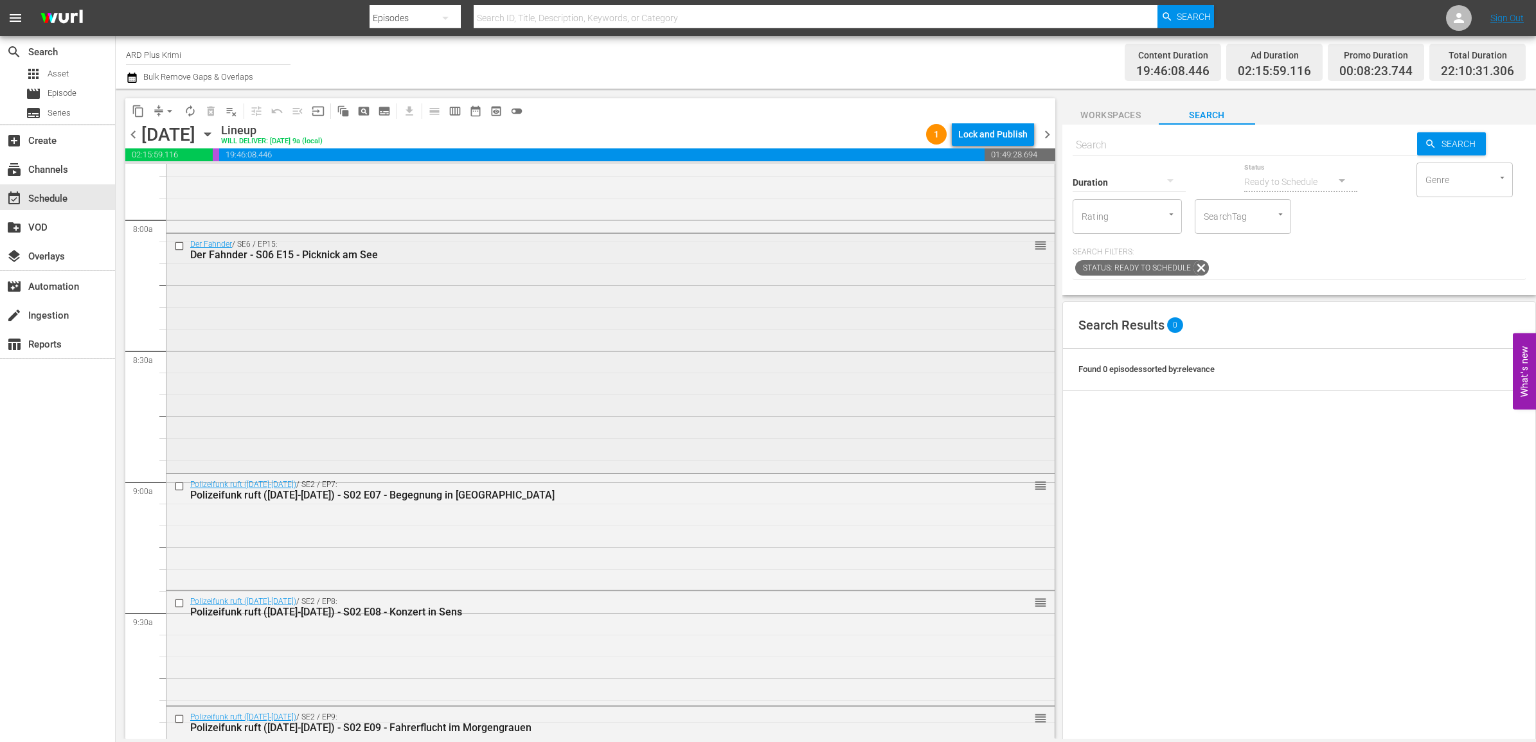
scroll to position [2089, 0]
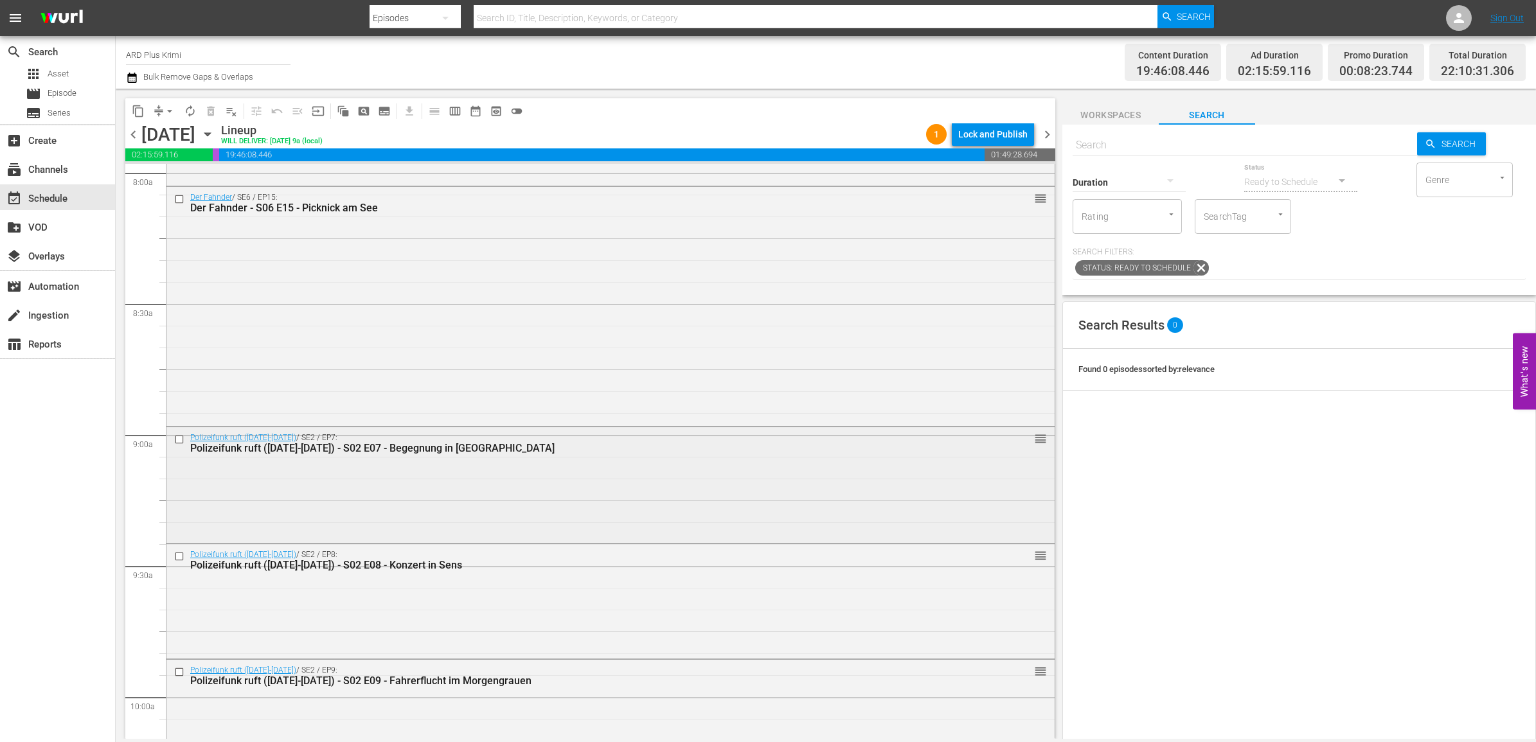
click at [175, 439] on input "checkbox" at bounding box center [180, 440] width 13 height 11
click at [181, 557] on input "checkbox" at bounding box center [180, 557] width 13 height 11
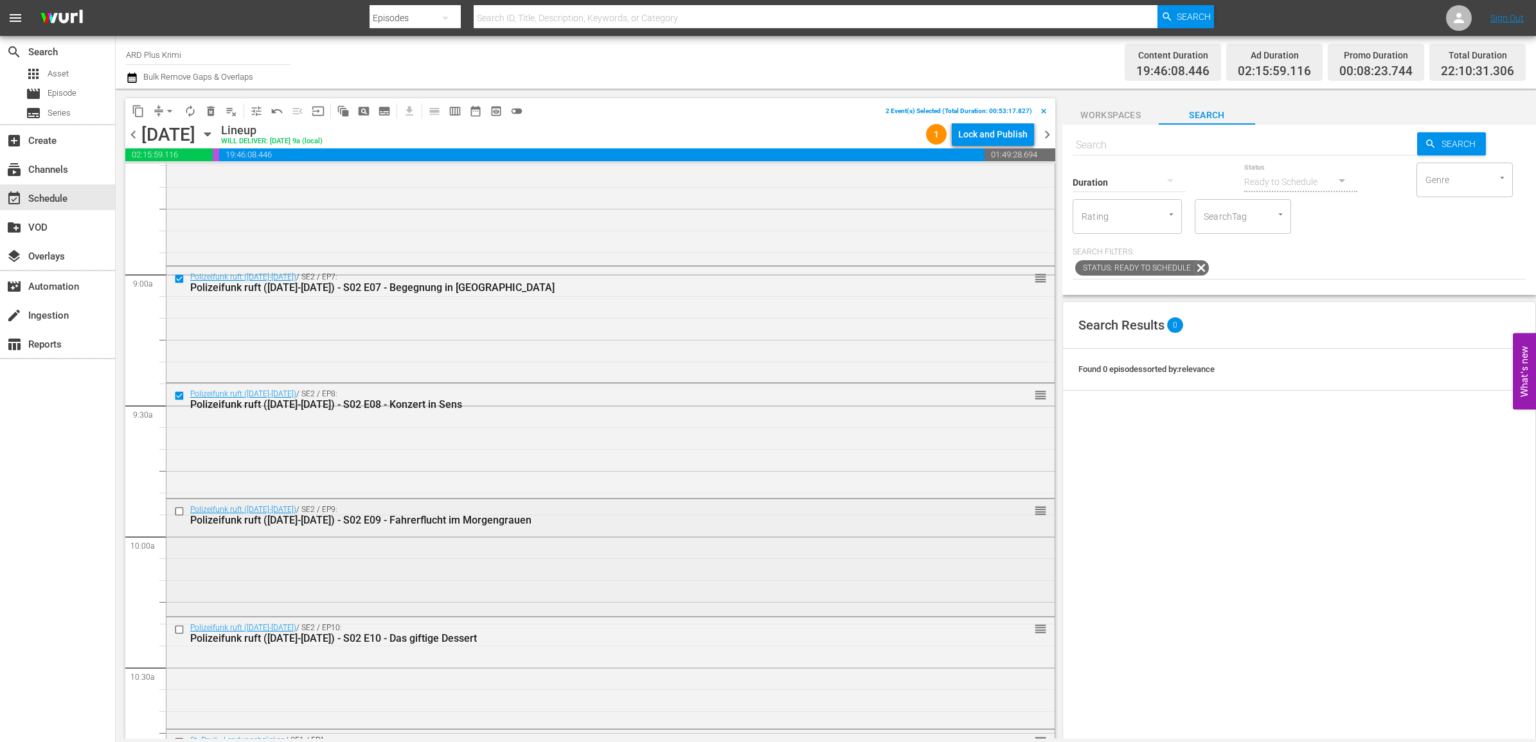
click at [180, 512] on input "checkbox" at bounding box center [180, 512] width 13 height 11
click at [181, 631] on input "checkbox" at bounding box center [180, 630] width 13 height 11
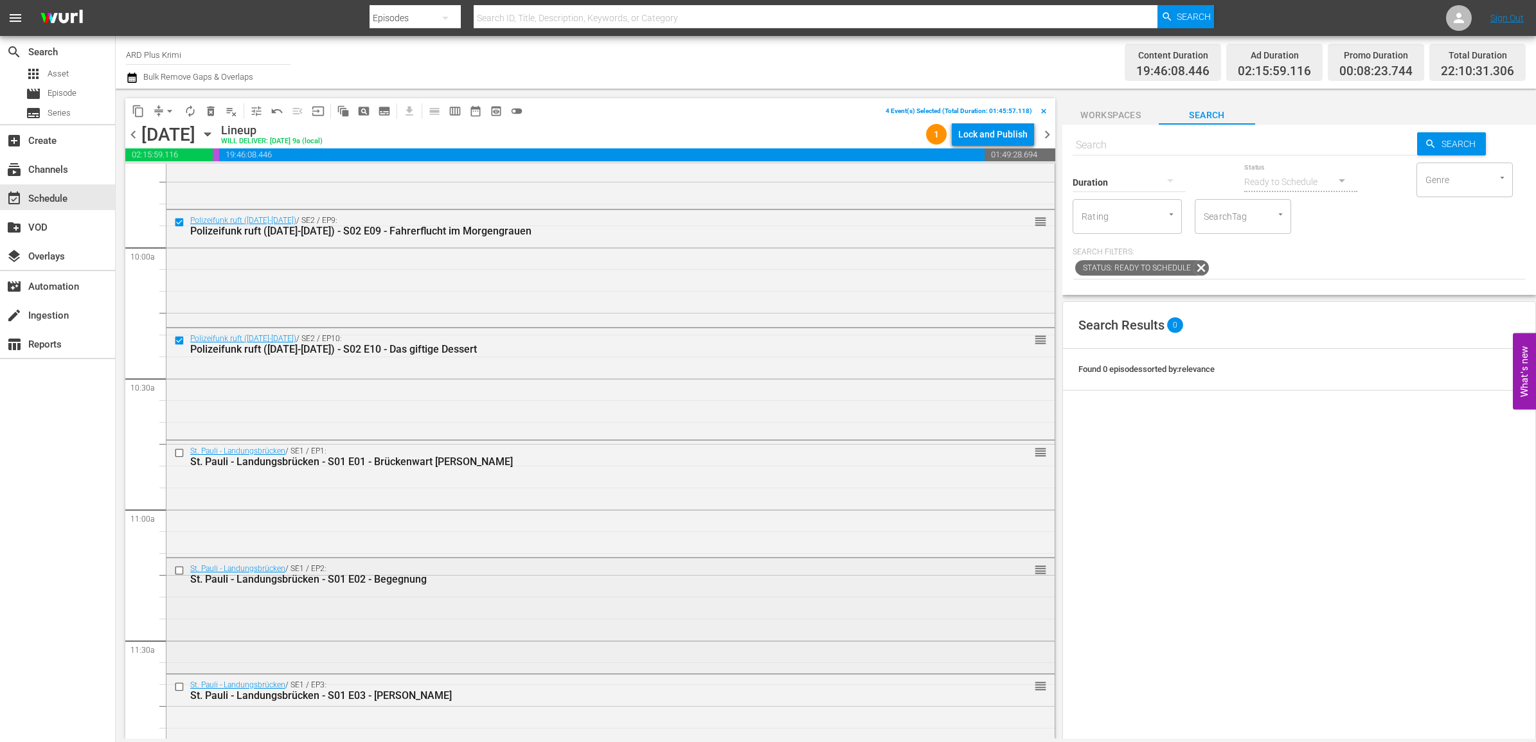
scroll to position [2571, 0]
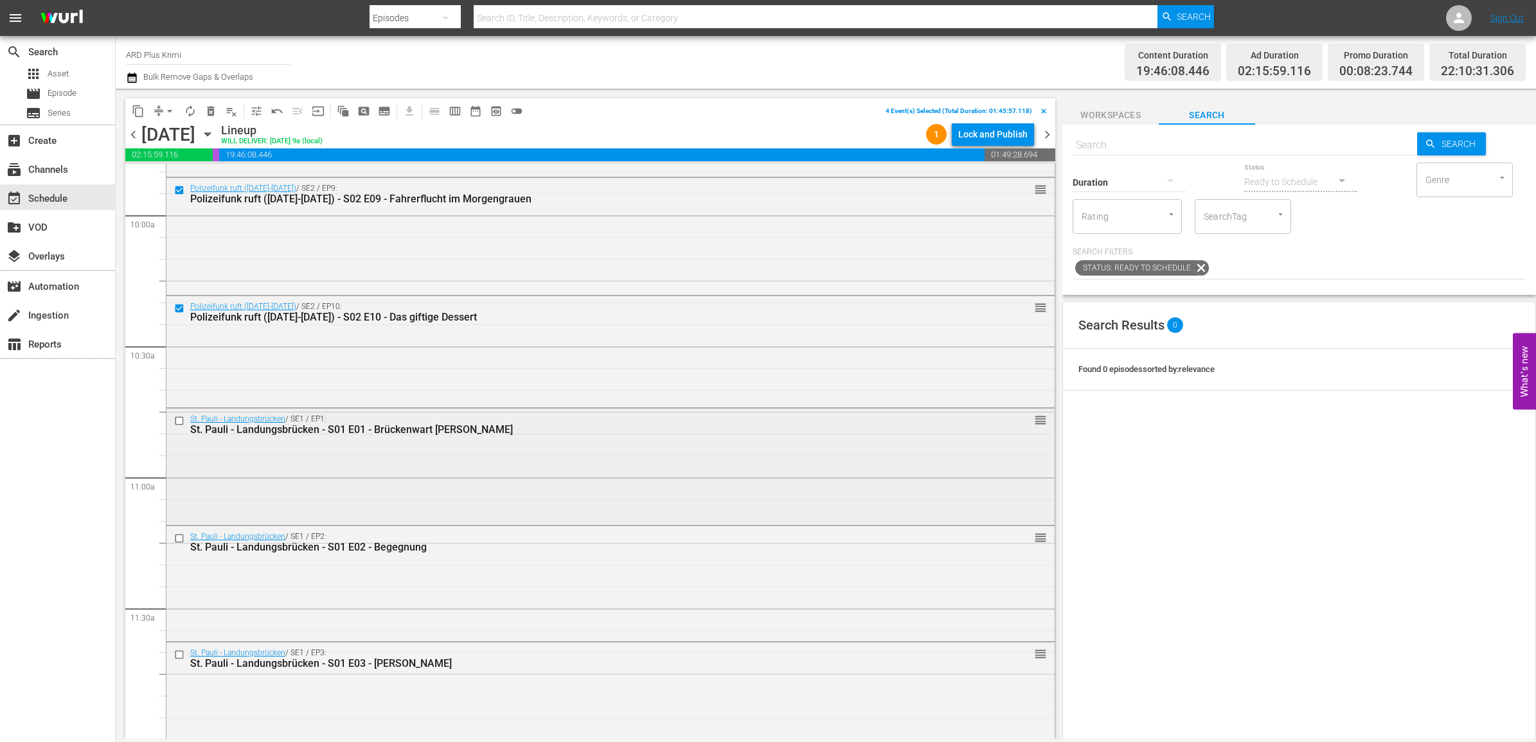
click at [177, 421] on input "checkbox" at bounding box center [180, 420] width 13 height 11
click at [181, 538] on input "checkbox" at bounding box center [180, 538] width 13 height 11
click at [177, 656] on input "checkbox" at bounding box center [180, 655] width 13 height 11
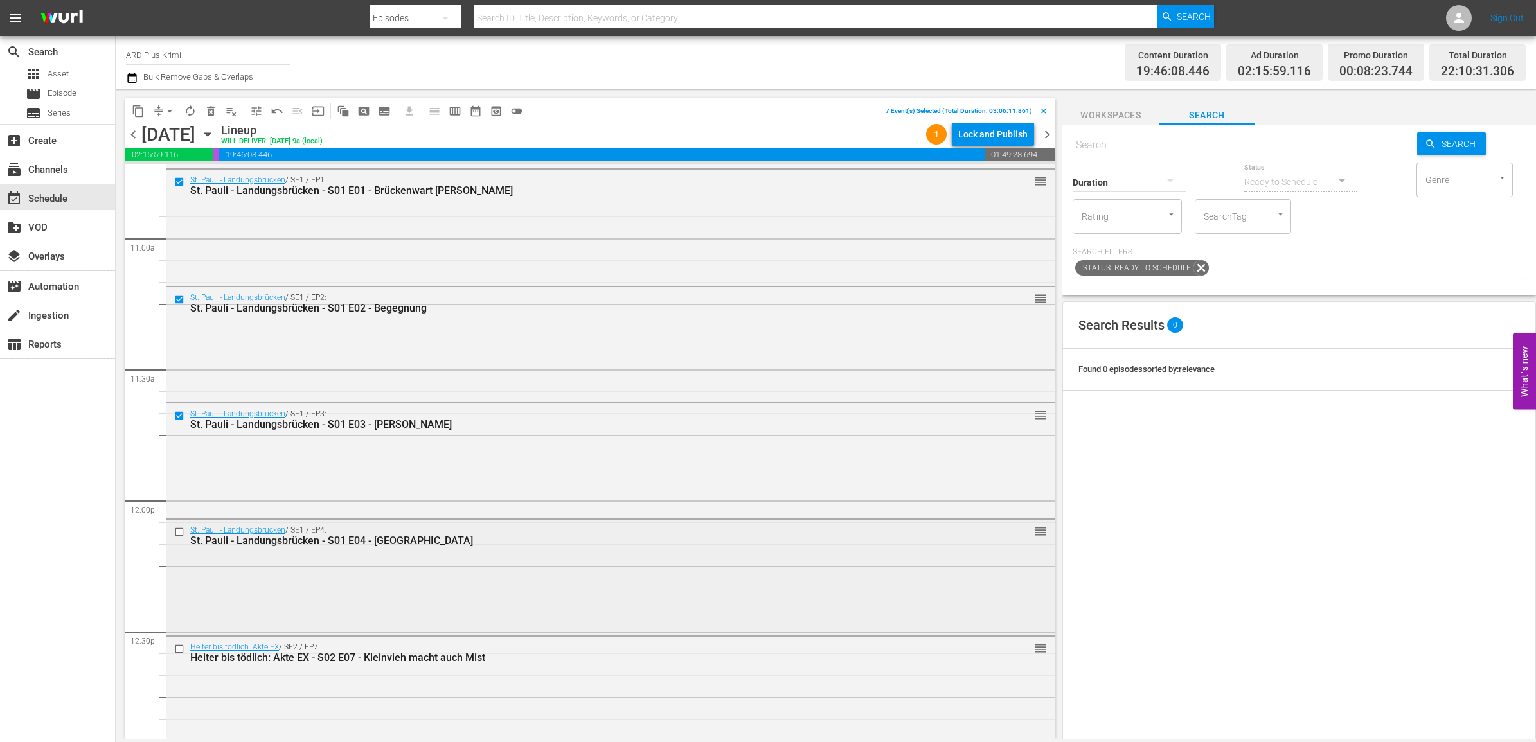
scroll to position [2893, 0]
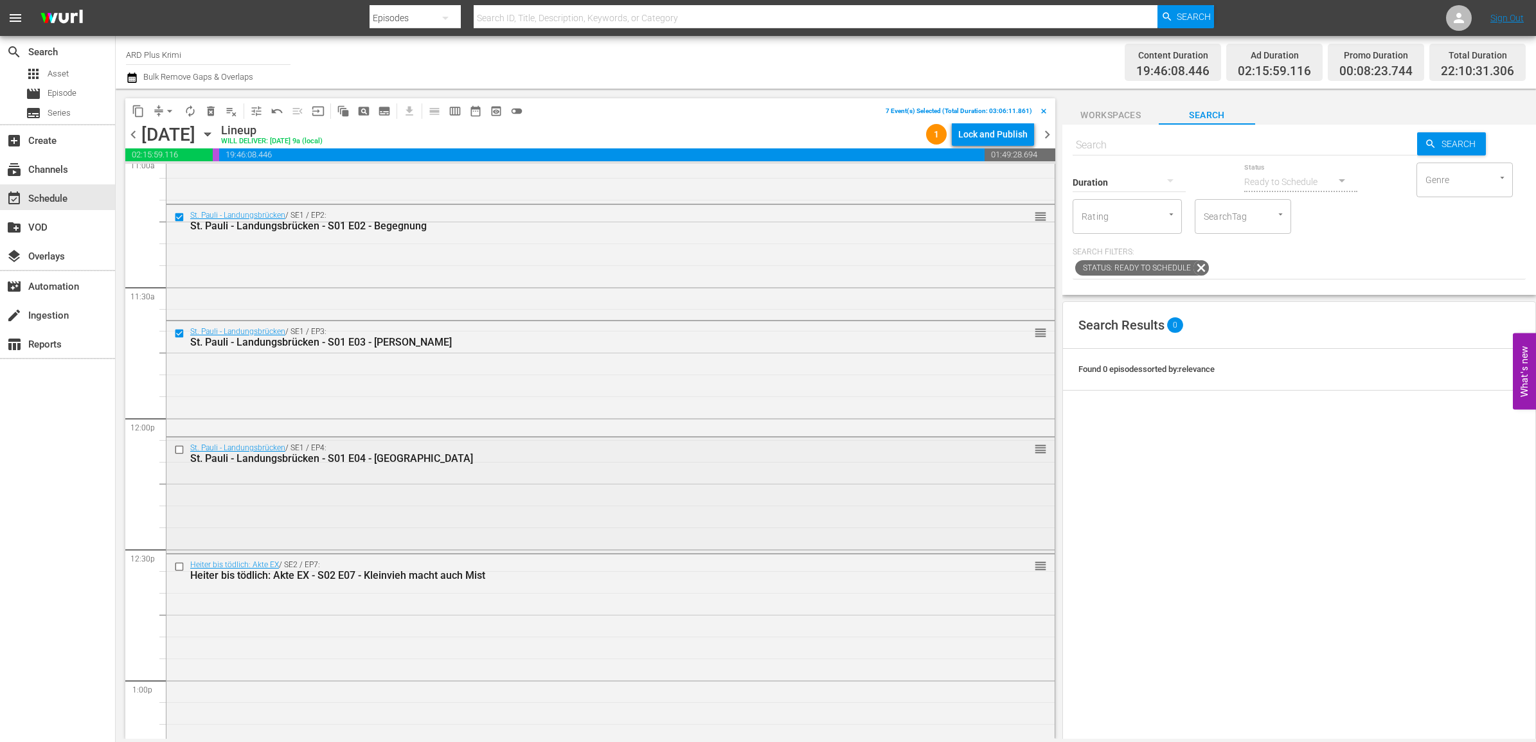
click at [179, 451] on input "checkbox" at bounding box center [180, 450] width 13 height 11
click at [178, 564] on input "checkbox" at bounding box center [180, 567] width 13 height 11
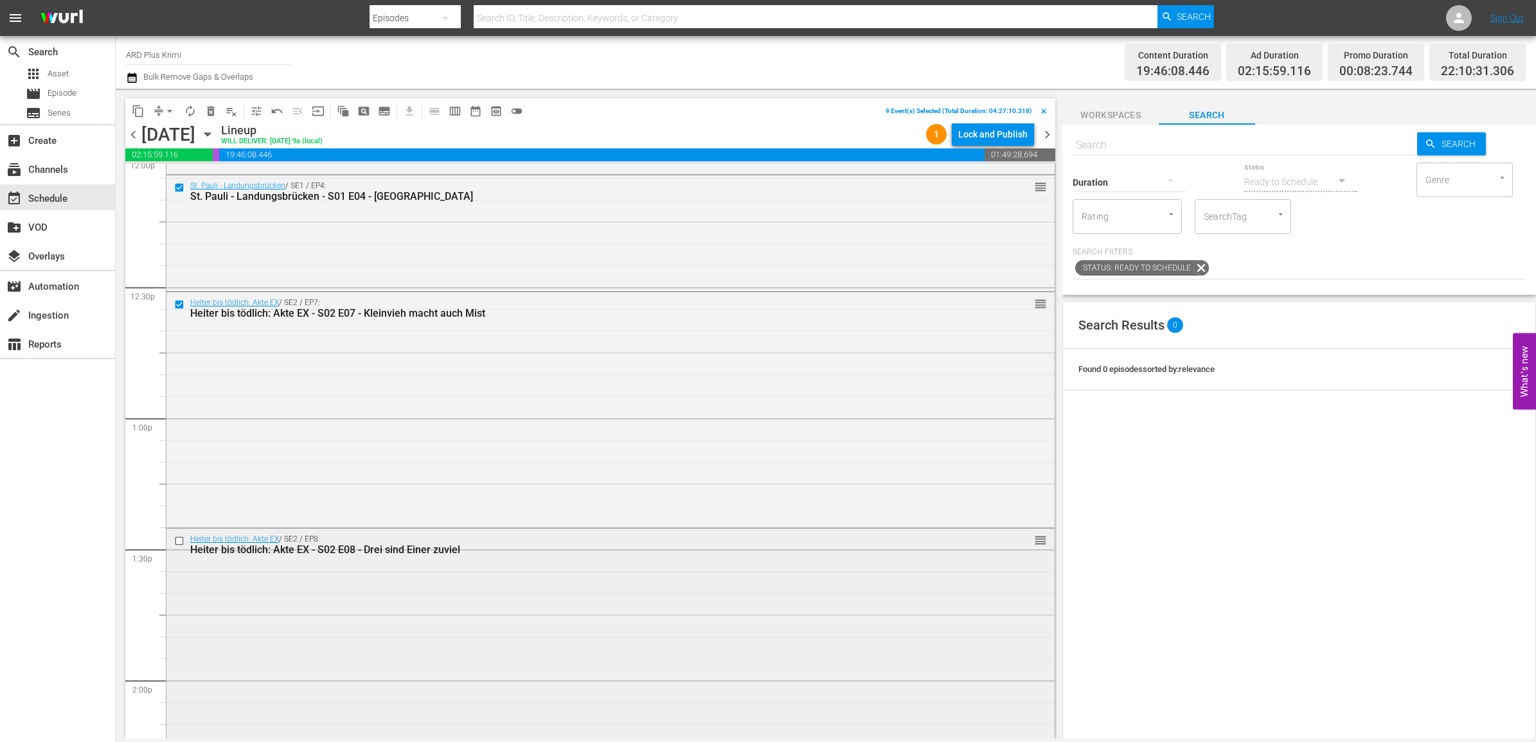
scroll to position [3214, 0]
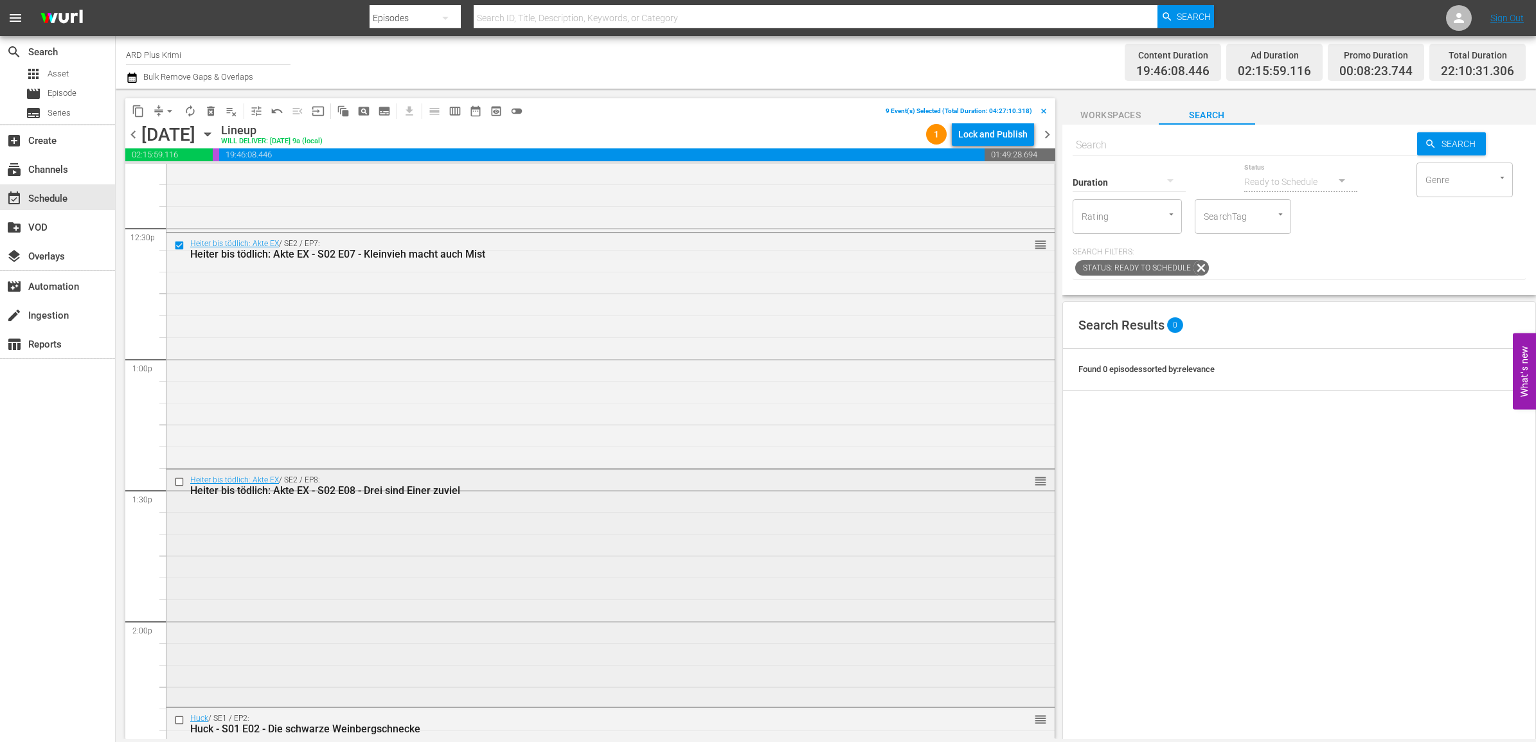
click at [180, 480] on input "checkbox" at bounding box center [180, 482] width 13 height 11
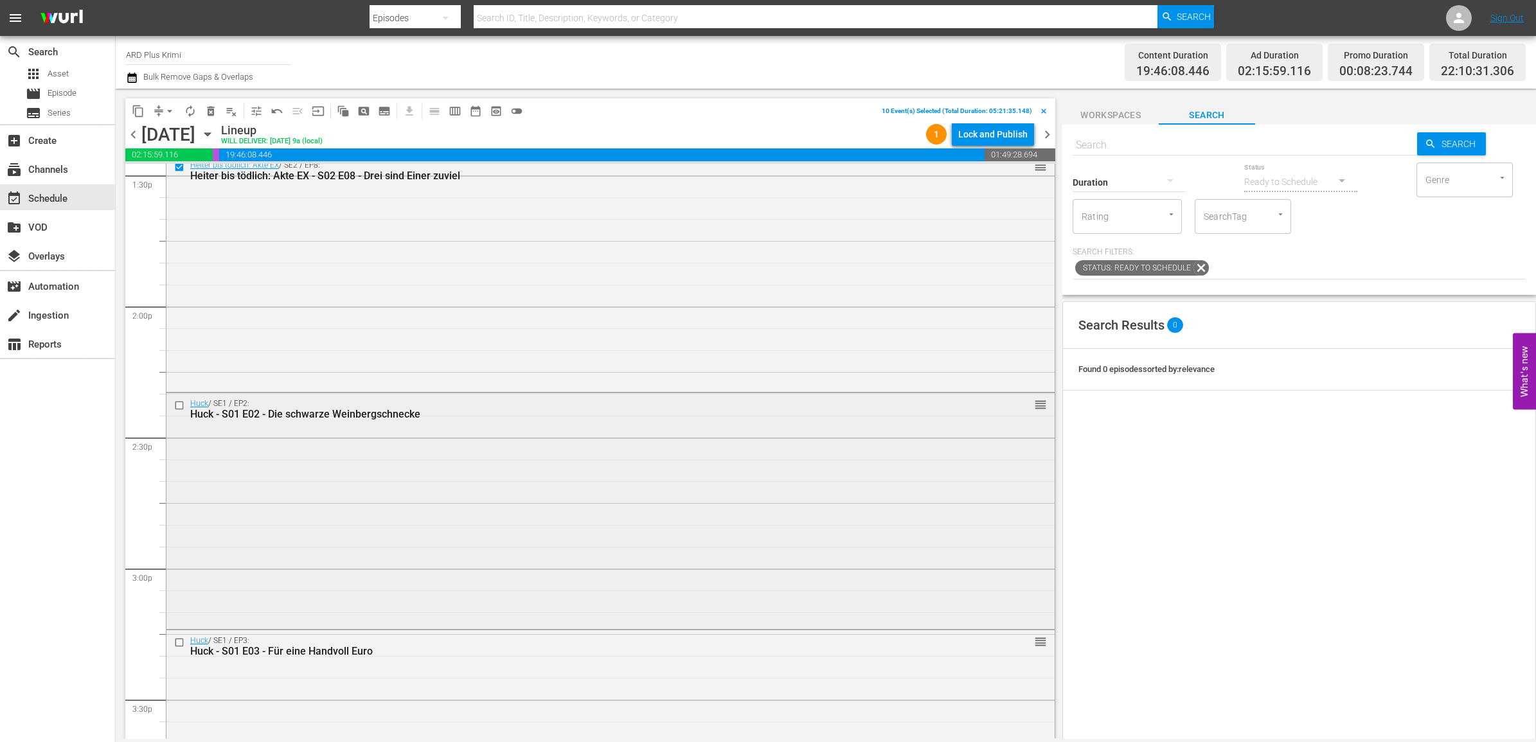
scroll to position [3535, 0]
click at [181, 399] on input "checkbox" at bounding box center [180, 398] width 13 height 11
click at [178, 634] on input "checkbox" at bounding box center [180, 636] width 13 height 11
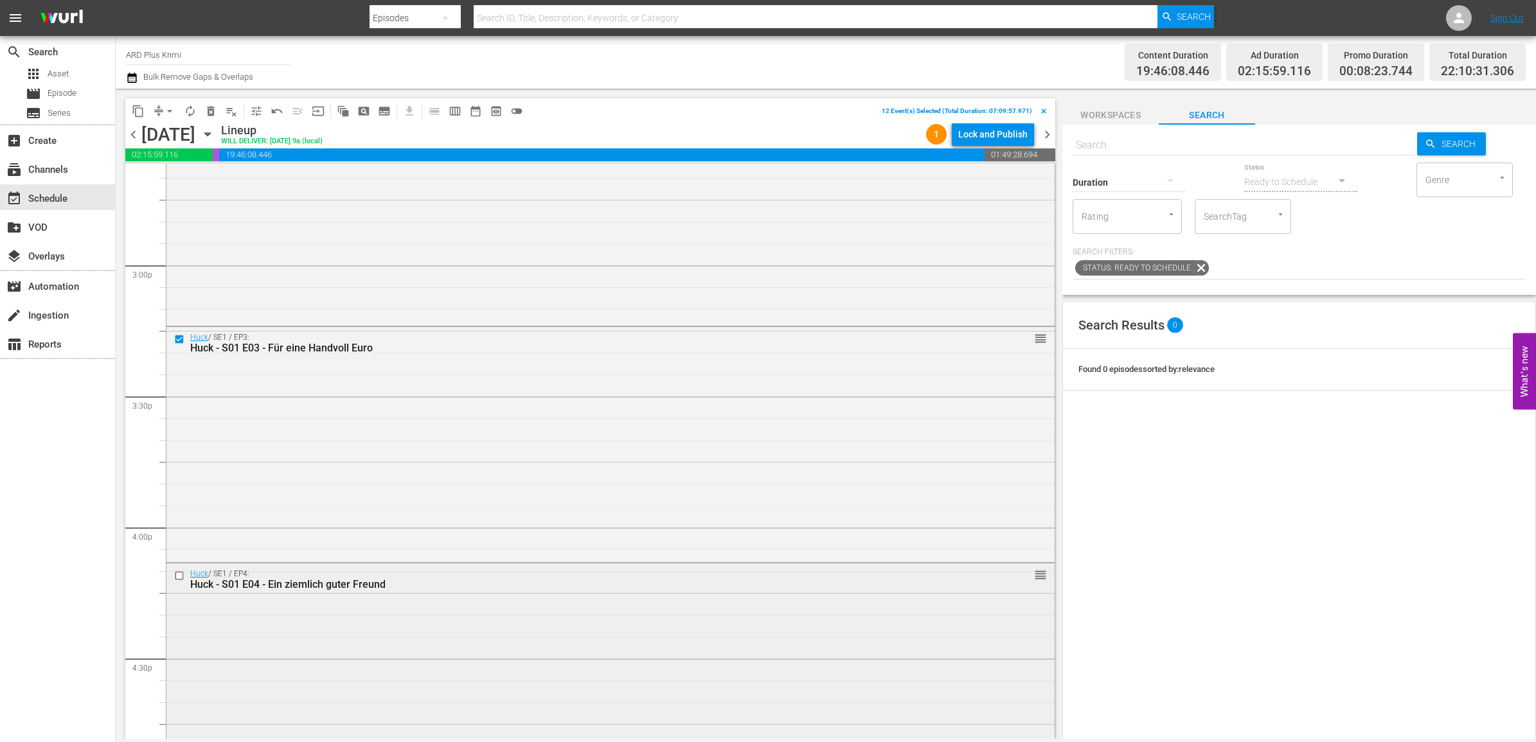
scroll to position [3937, 0]
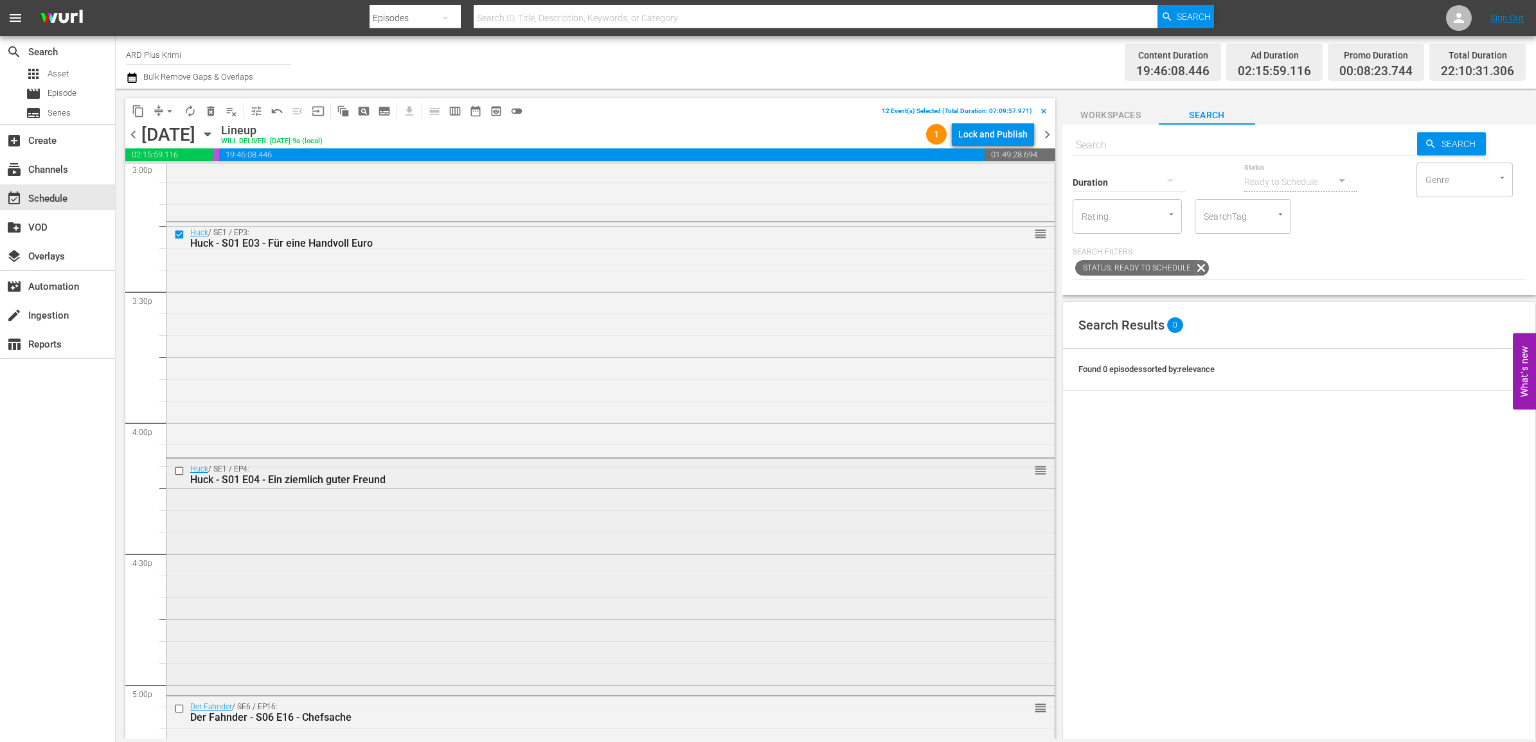
click at [181, 470] on input "checkbox" at bounding box center [180, 470] width 13 height 11
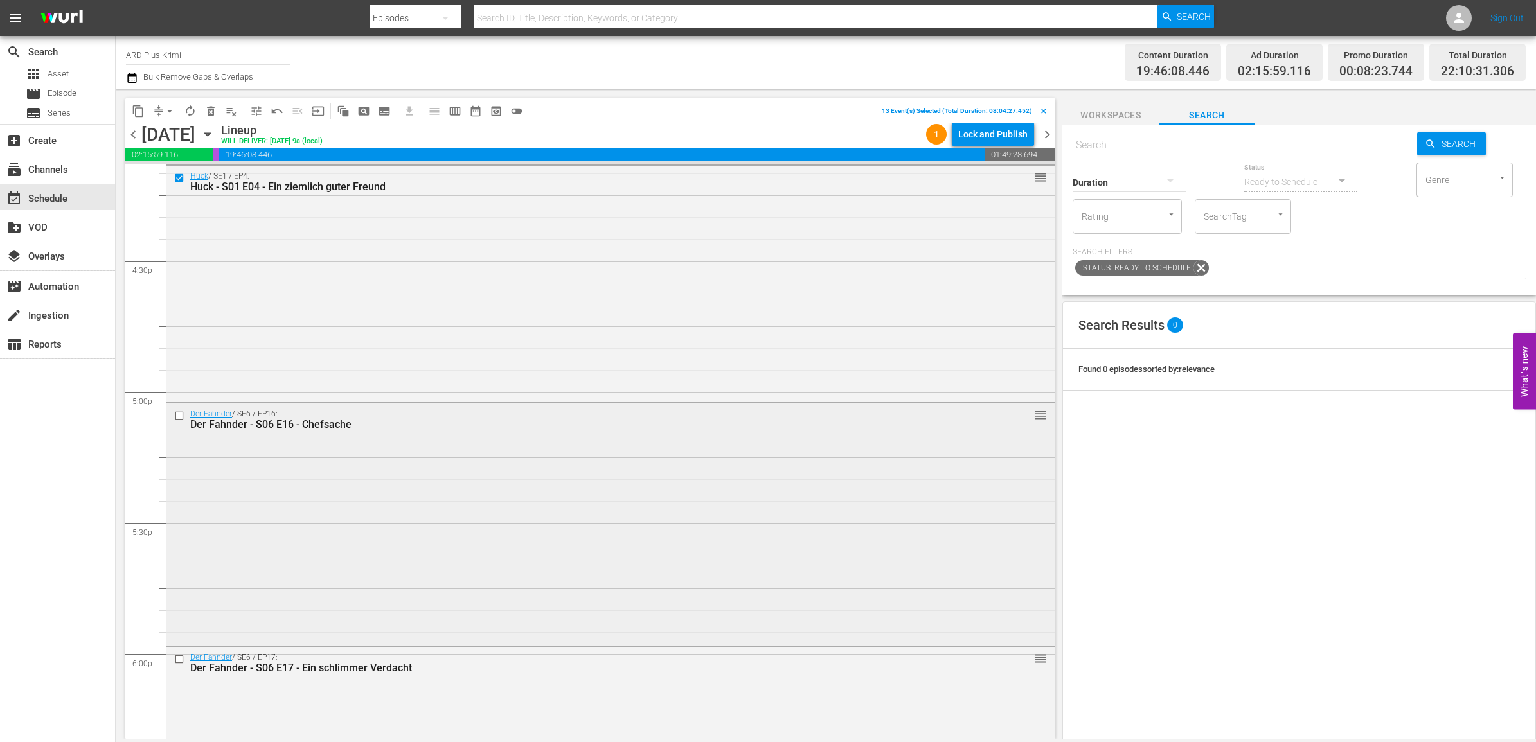
scroll to position [4259, 0]
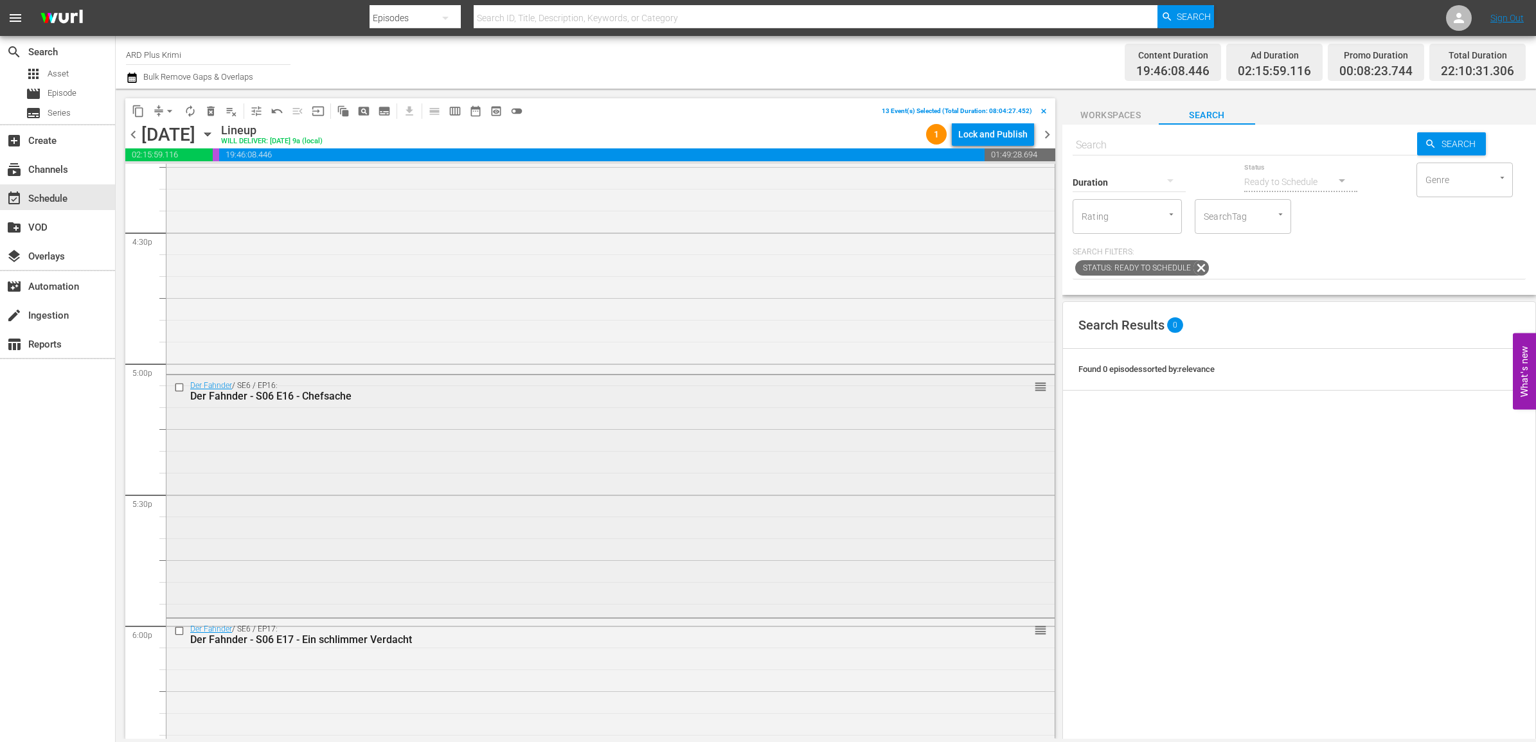
click at [179, 387] on input "checkbox" at bounding box center [180, 387] width 13 height 11
click at [177, 631] on input "checkbox" at bounding box center [180, 631] width 13 height 11
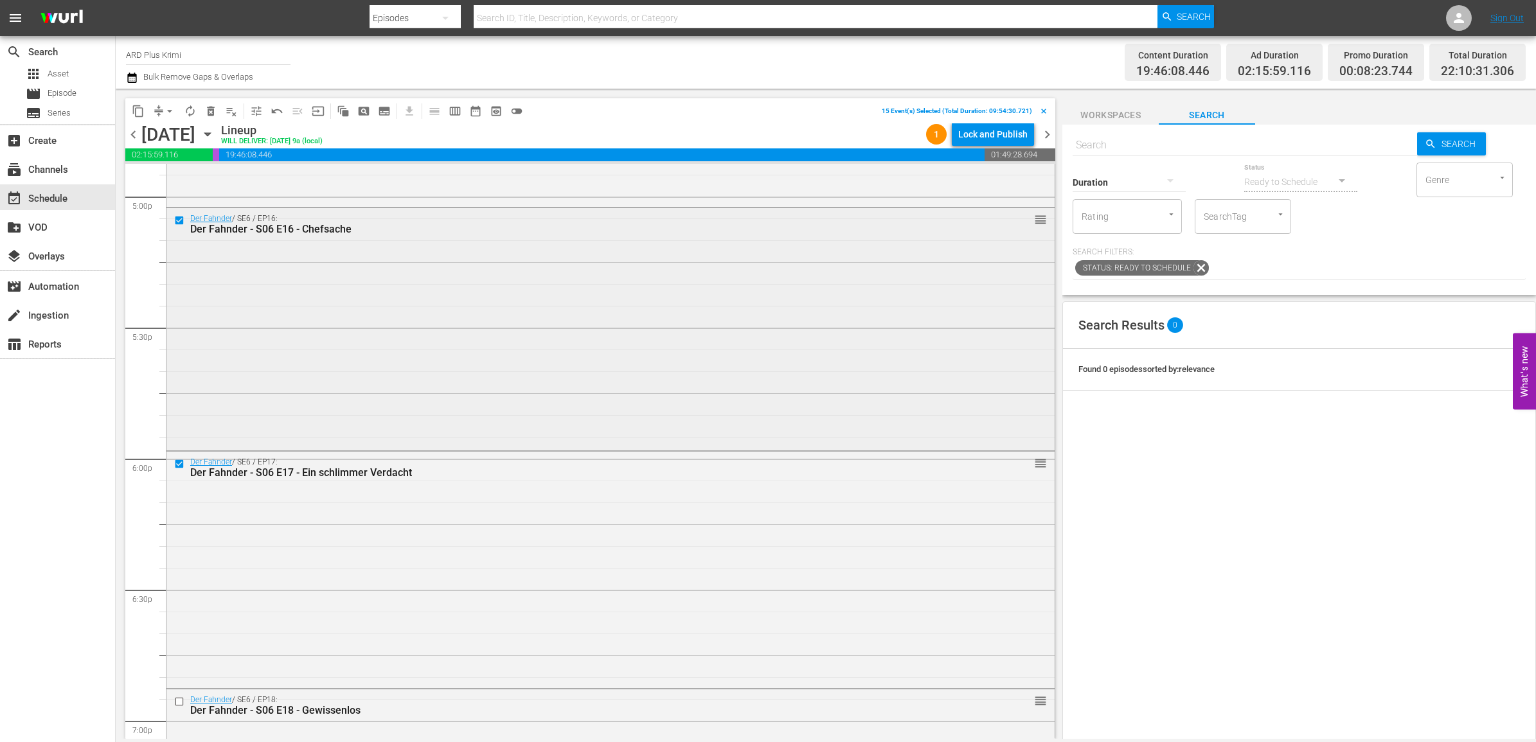
scroll to position [4580, 0]
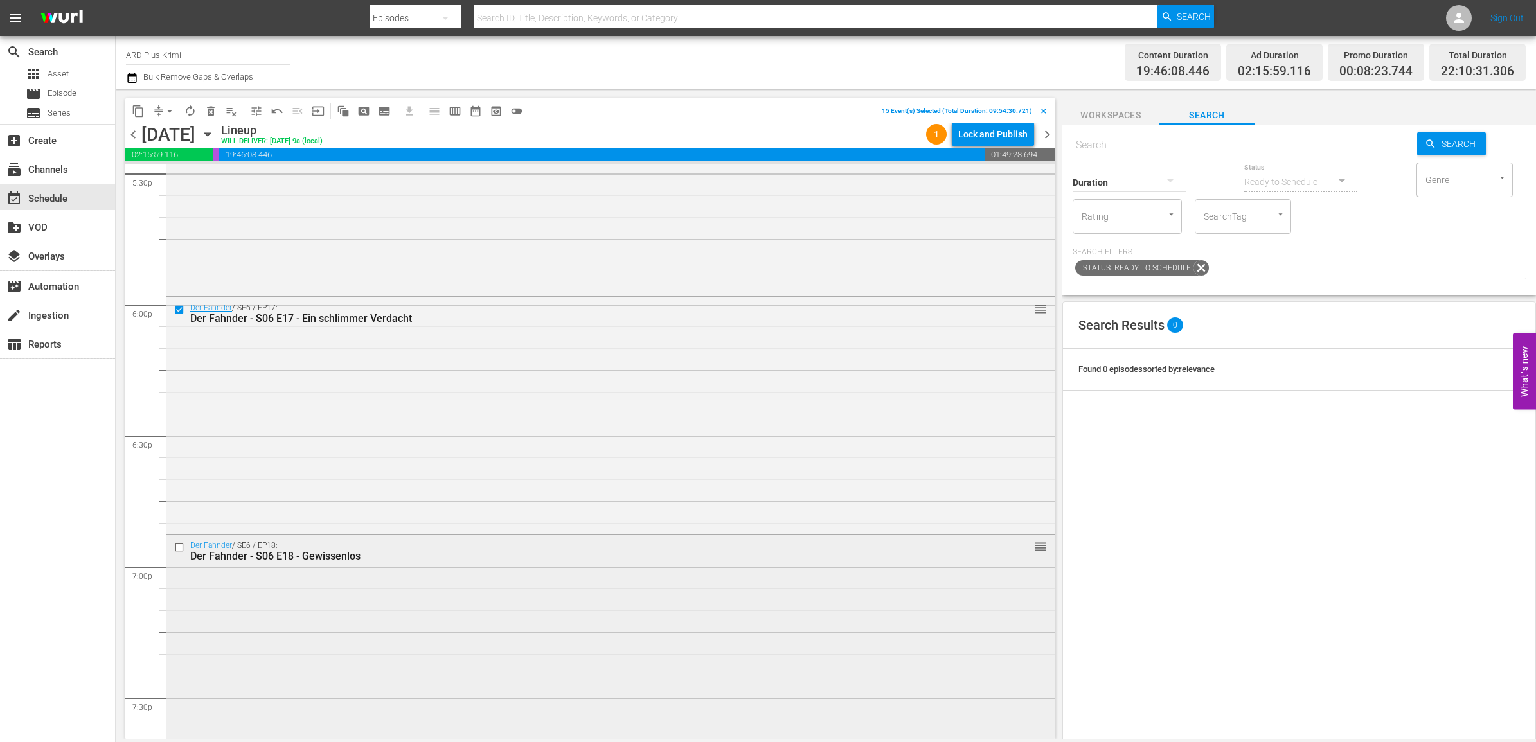
click at [178, 550] on input "checkbox" at bounding box center [180, 548] width 13 height 11
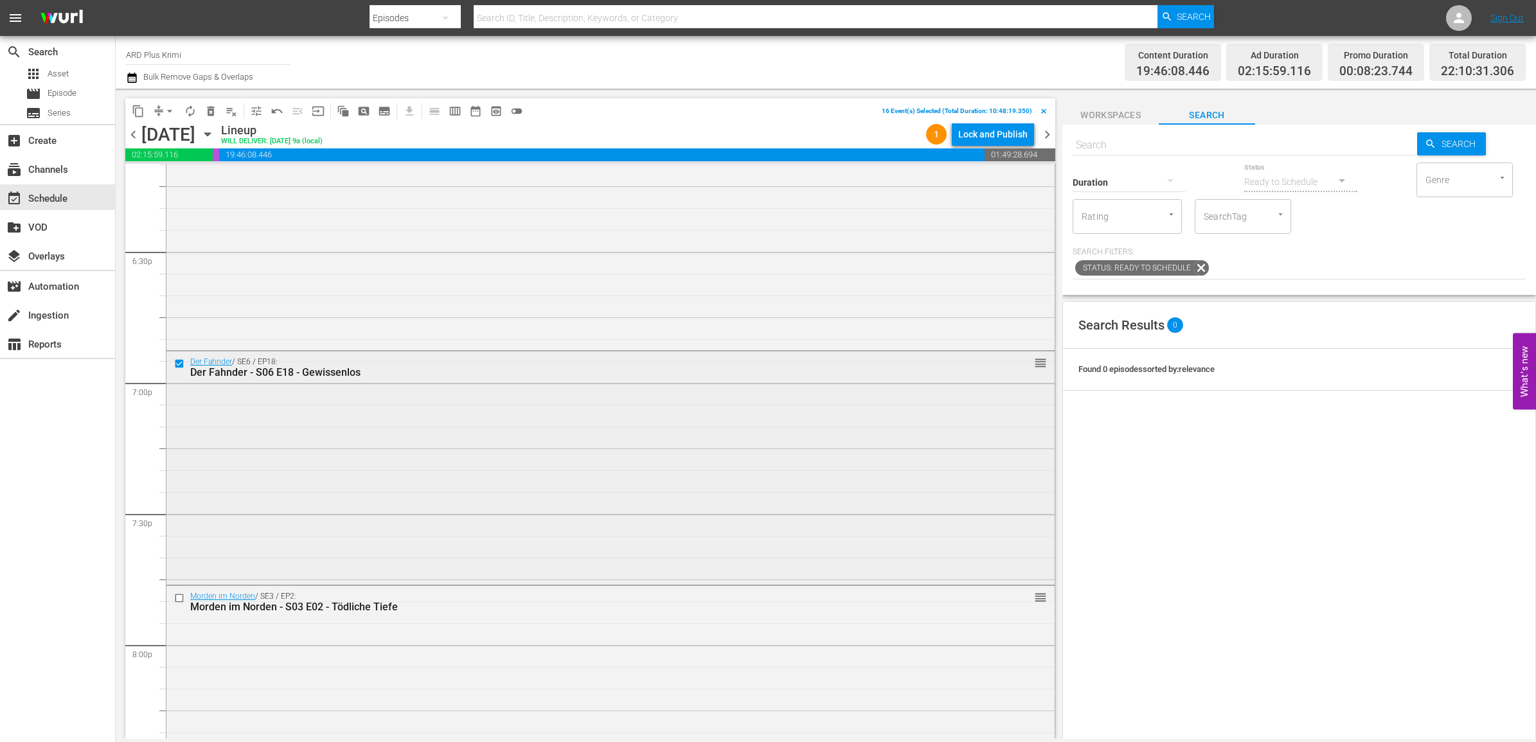
scroll to position [4901, 0]
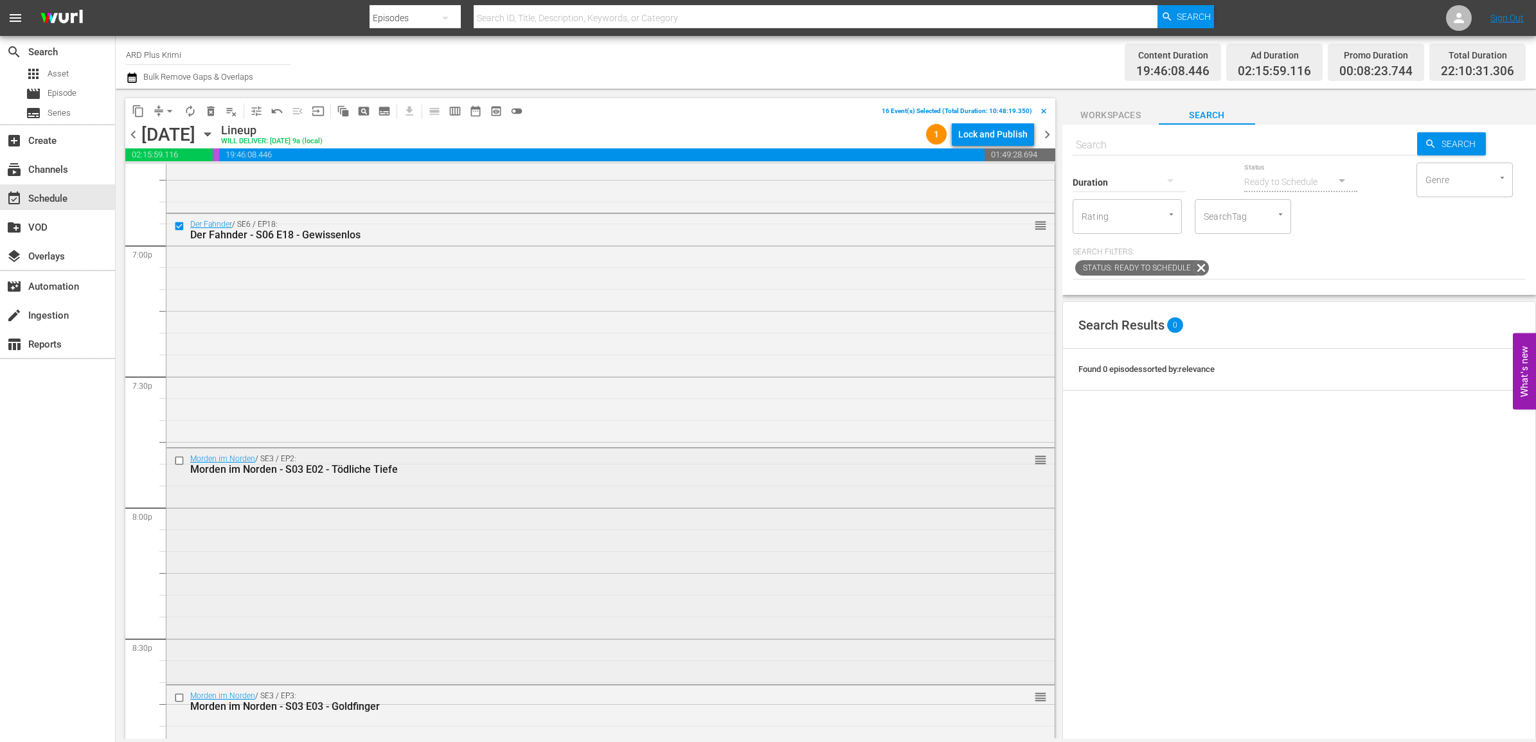
click at [181, 462] on input "checkbox" at bounding box center [180, 461] width 13 height 11
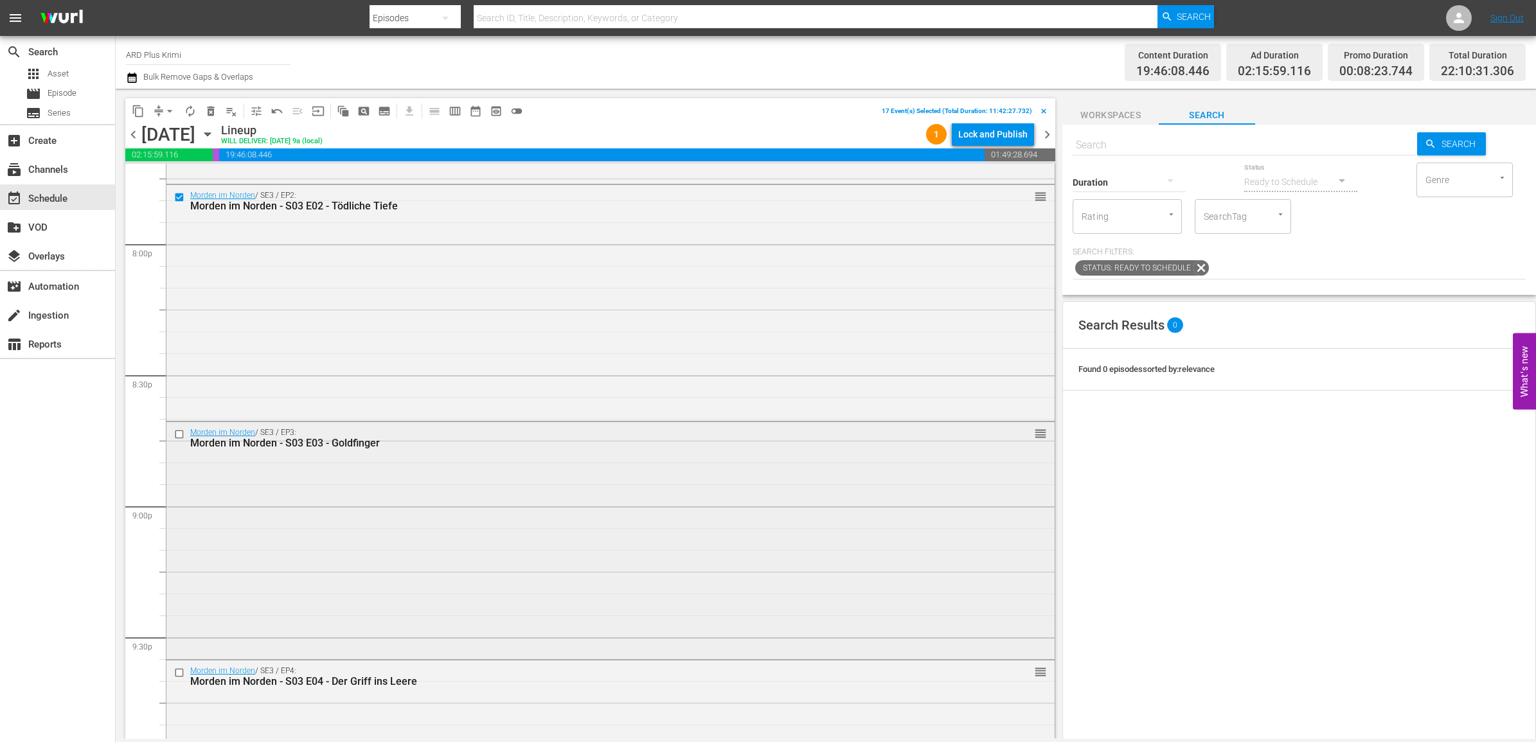
scroll to position [5223, 0]
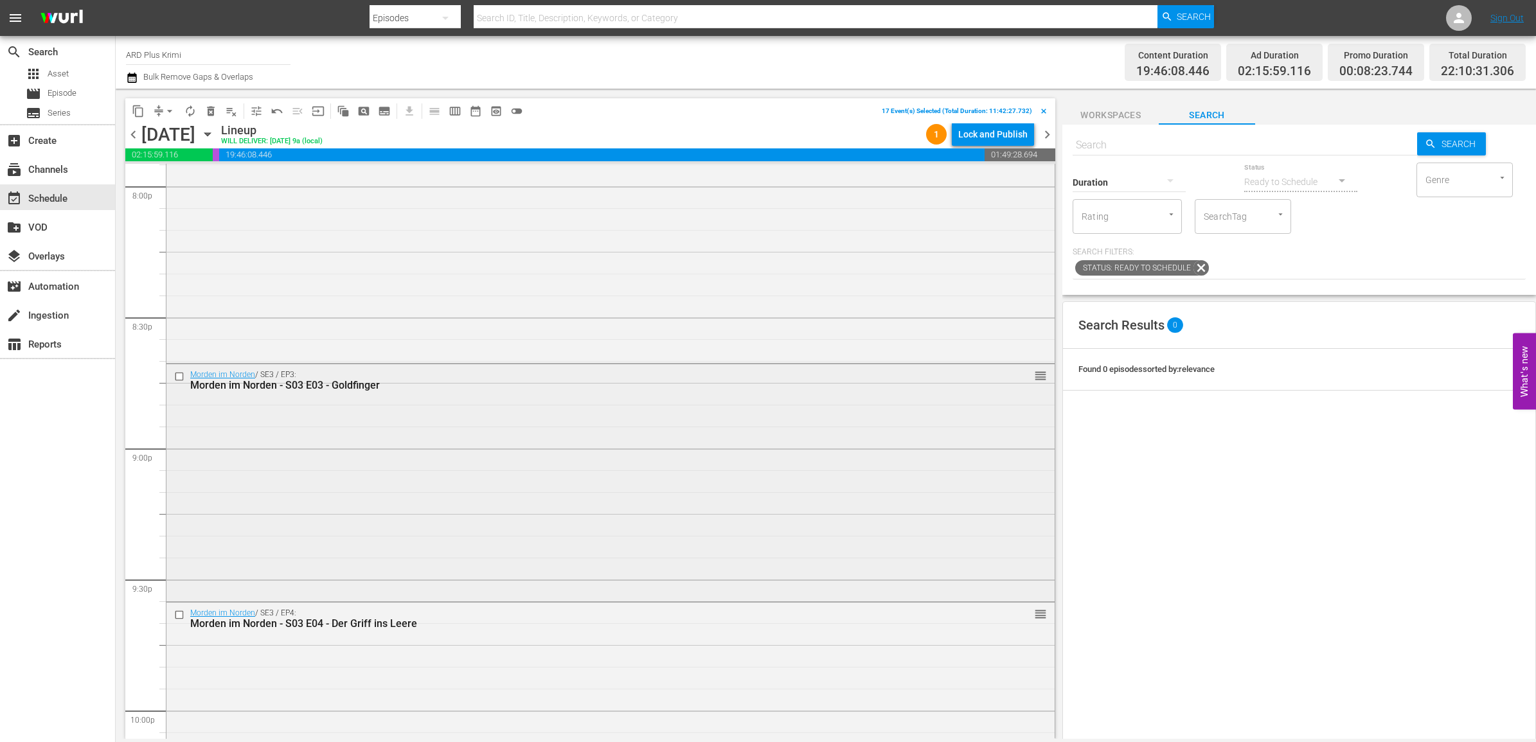
click at [178, 377] on input "checkbox" at bounding box center [180, 376] width 13 height 11
click at [177, 616] on input "checkbox" at bounding box center [180, 614] width 13 height 11
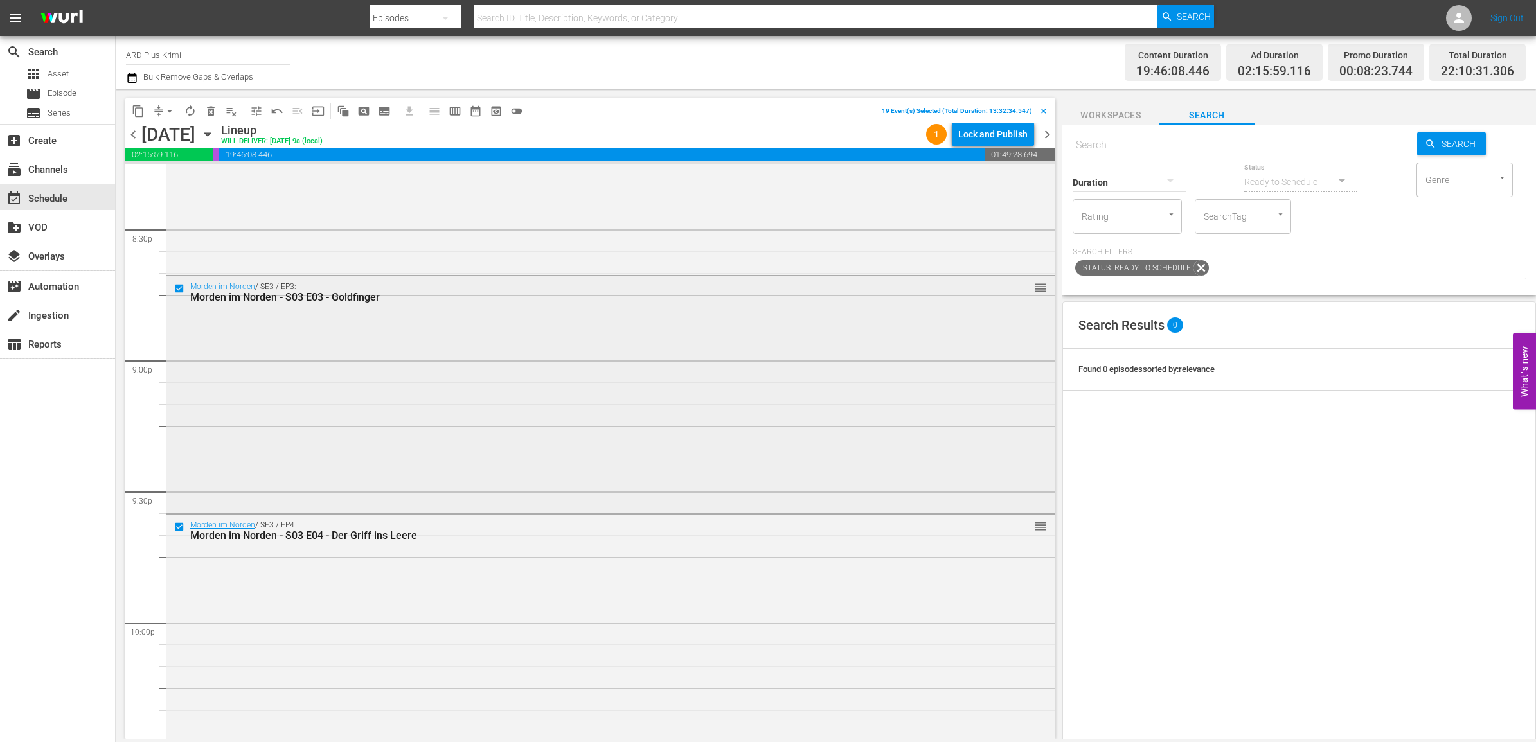
scroll to position [5303, 0]
click at [178, 535] on input "checkbox" at bounding box center [180, 534] width 13 height 11
click at [181, 294] on input "checkbox" at bounding box center [180, 296] width 13 height 11
click at [182, 297] on input "checkbox" at bounding box center [180, 300] width 13 height 11
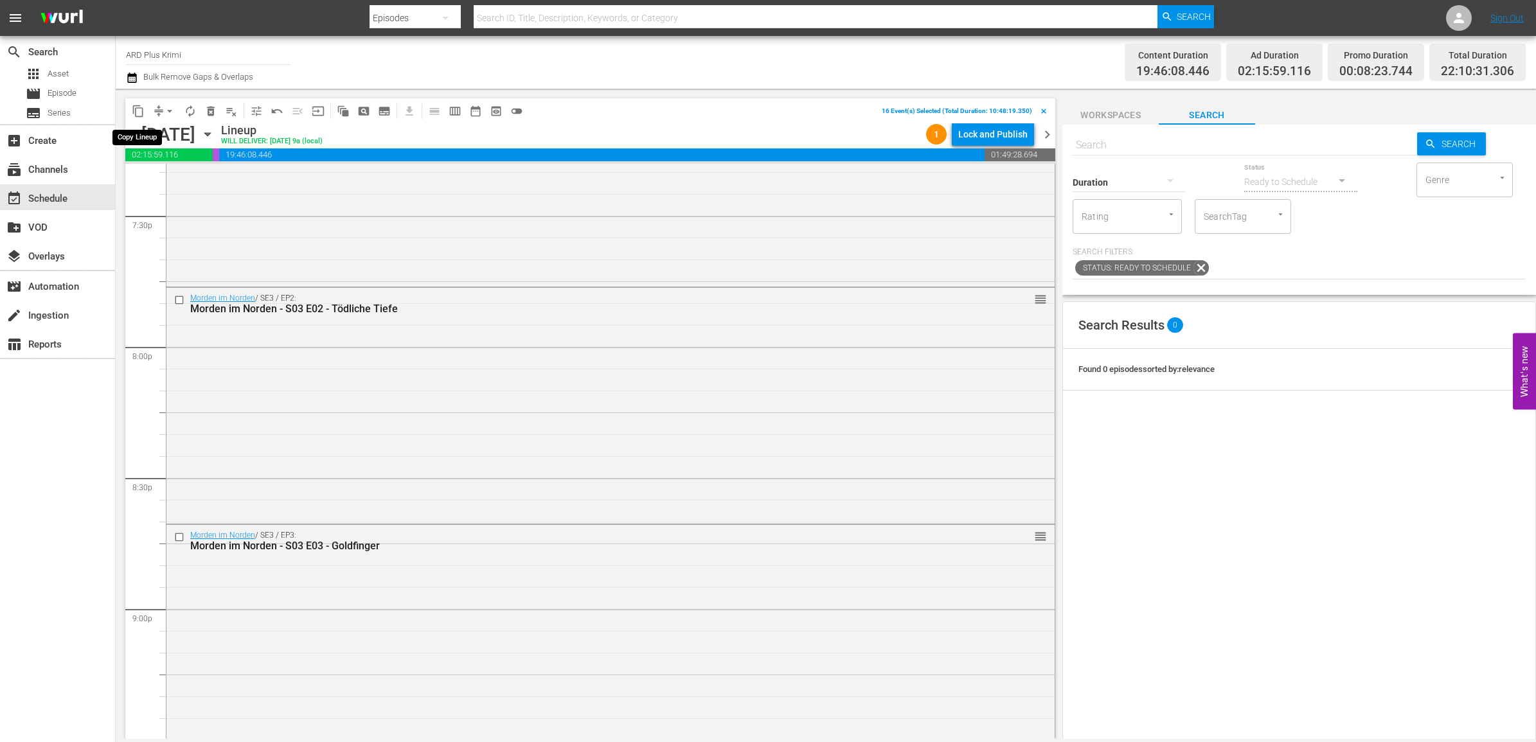
click at [133, 112] on span "content_copy" at bounding box center [138, 111] width 13 height 13
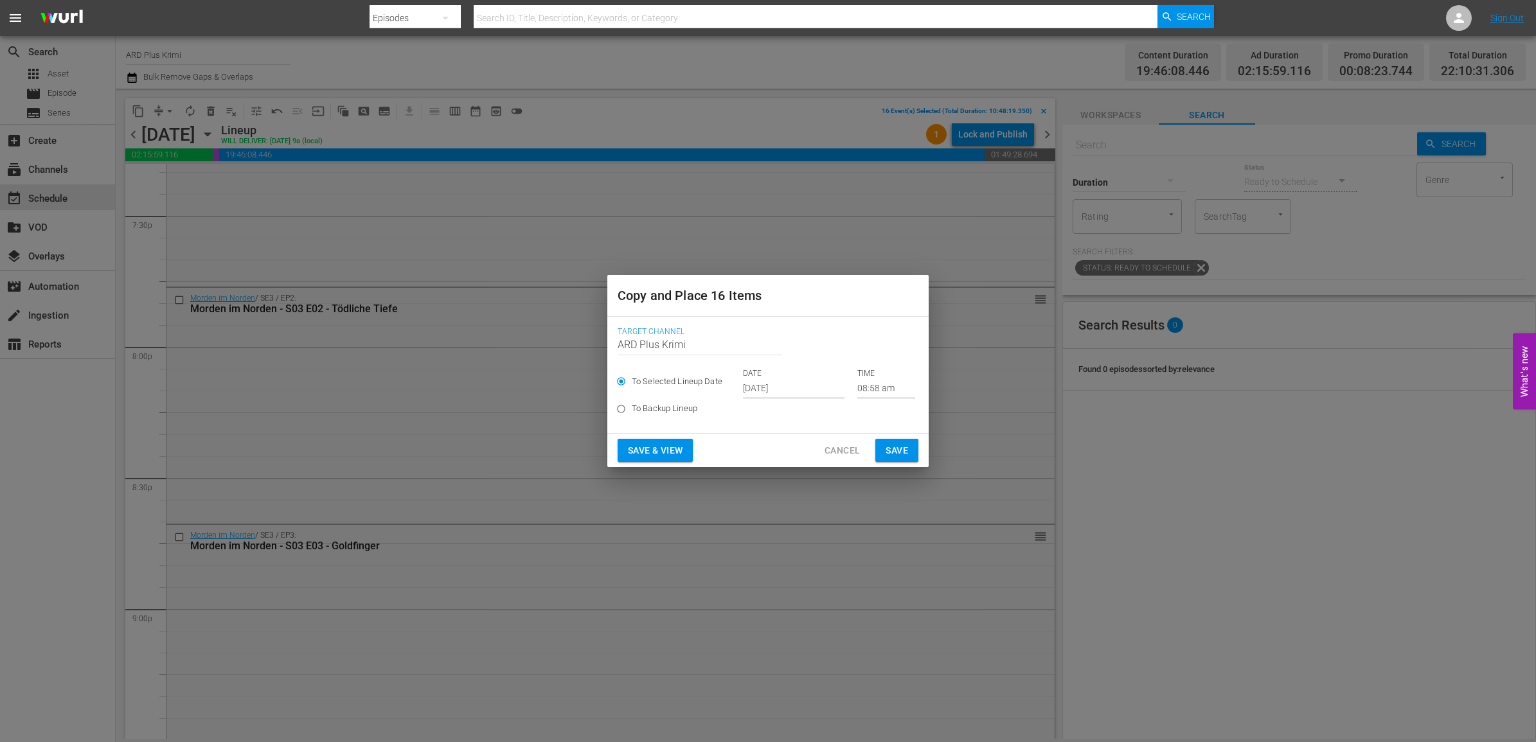
click at [770, 387] on input "Sep 24th 2025" at bounding box center [794, 388] width 102 height 19
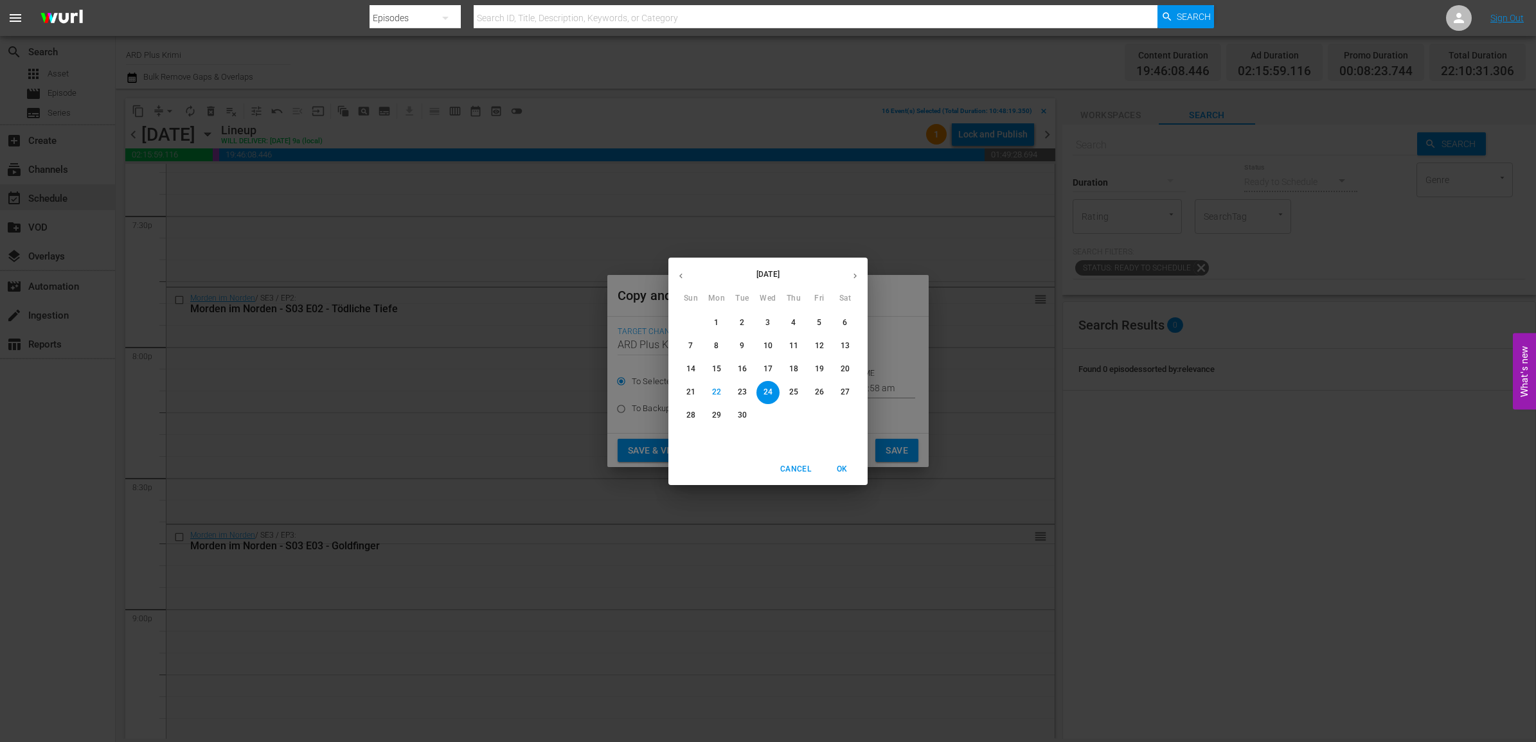
click at [853, 274] on icon "button" at bounding box center [855, 276] width 10 height 10
click at [813, 412] on span "31" at bounding box center [819, 415] width 23 height 11
type input "Oct 31st 2025"
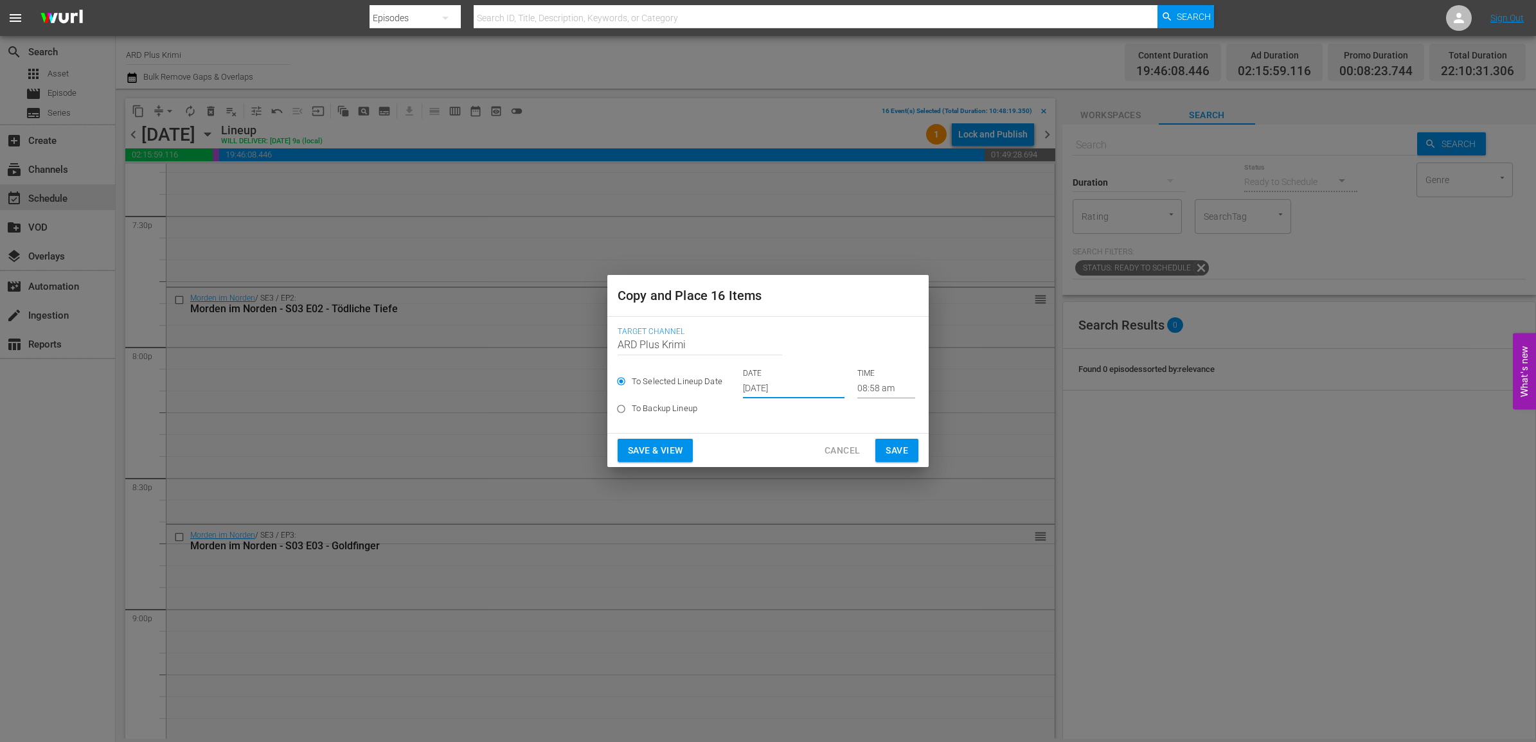
click at [866, 378] on p "TIME" at bounding box center [886, 373] width 58 height 11
click at [866, 384] on input "08:58 am" at bounding box center [886, 388] width 58 height 19
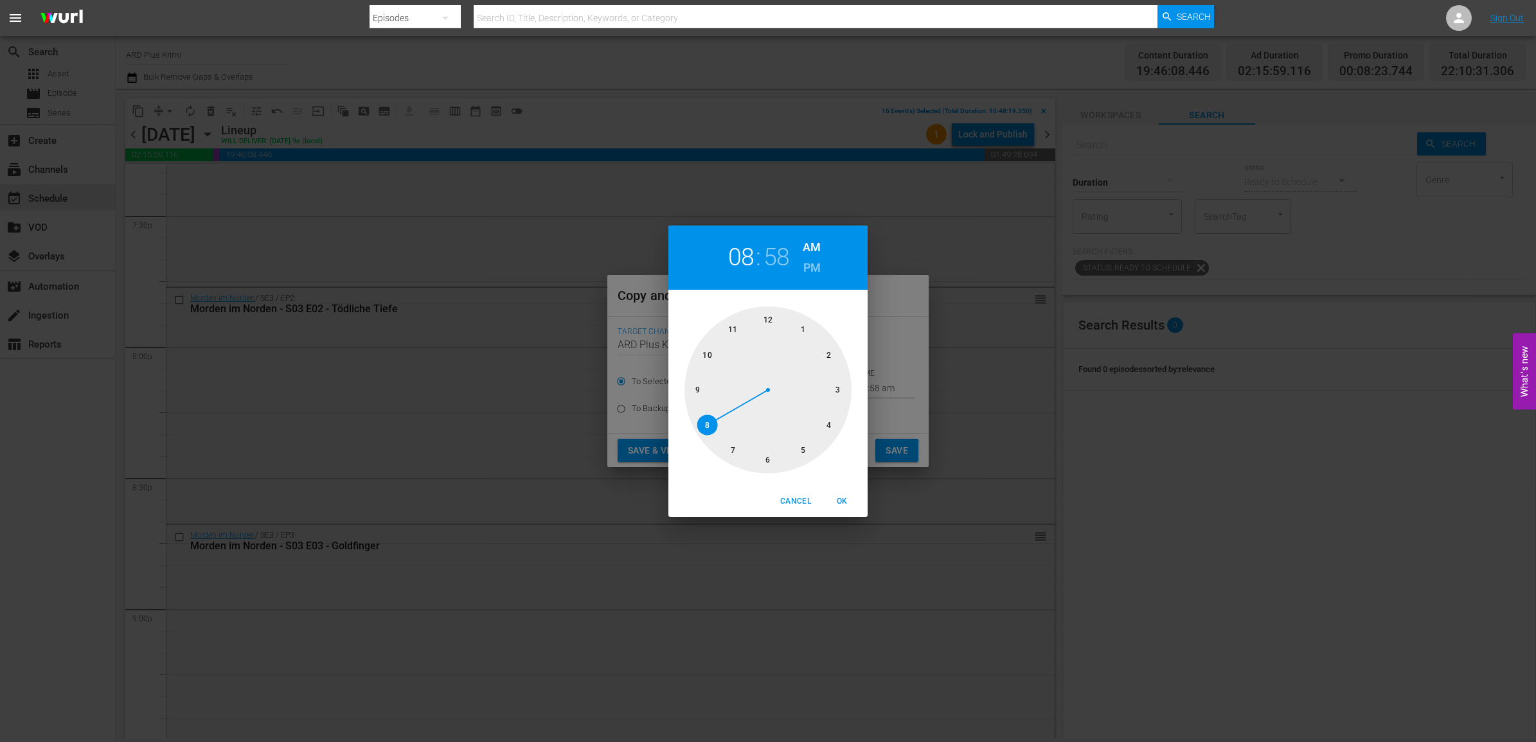
click at [717, 358] on div at bounding box center [768, 390] width 167 height 167
click at [768, 460] on div at bounding box center [768, 390] width 167 height 167
click at [812, 264] on h6 "PM" at bounding box center [812, 268] width 17 height 21
click at [842, 497] on span "OK" at bounding box center [842, 501] width 31 height 13
type input "10:30 pm"
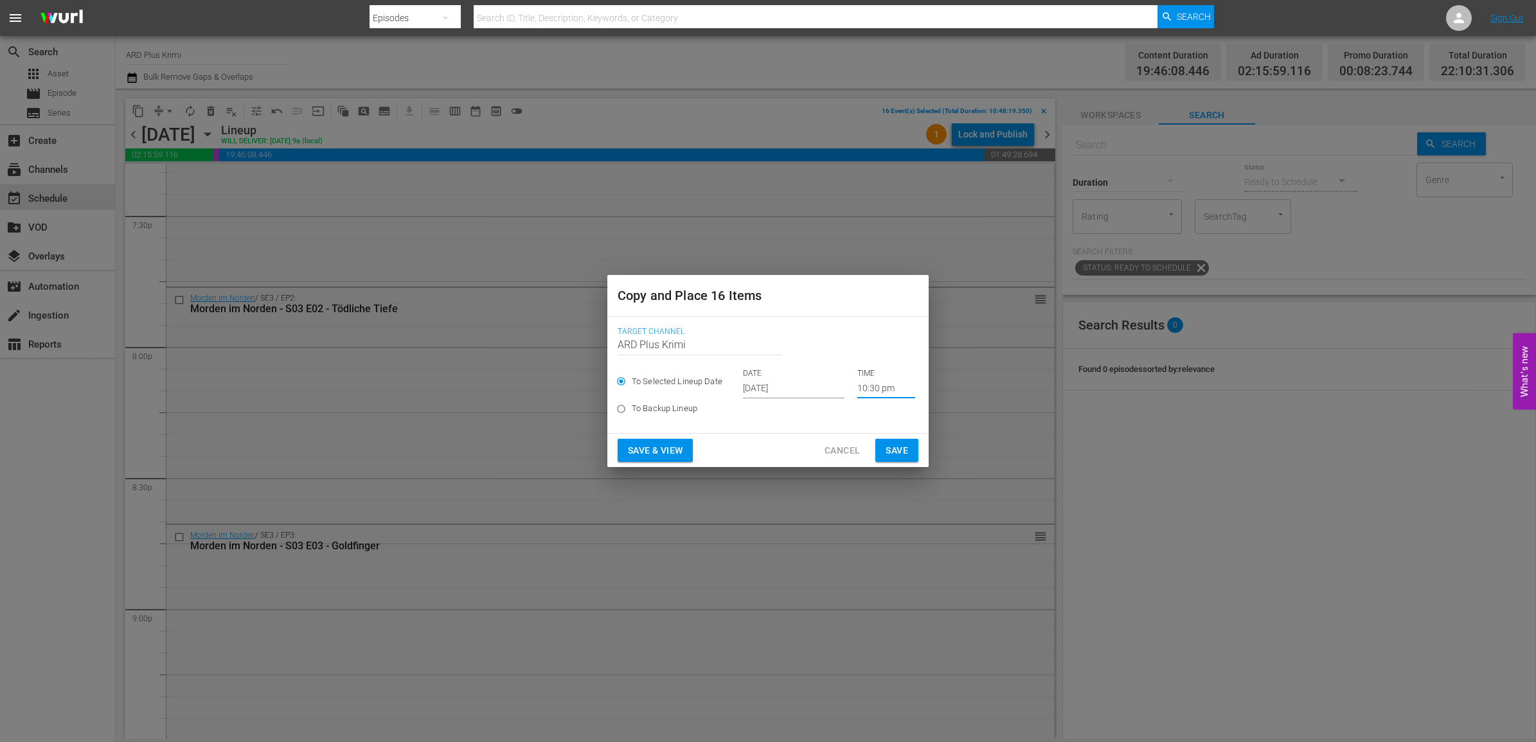
click at [894, 445] on span "Save" at bounding box center [897, 451] width 22 height 16
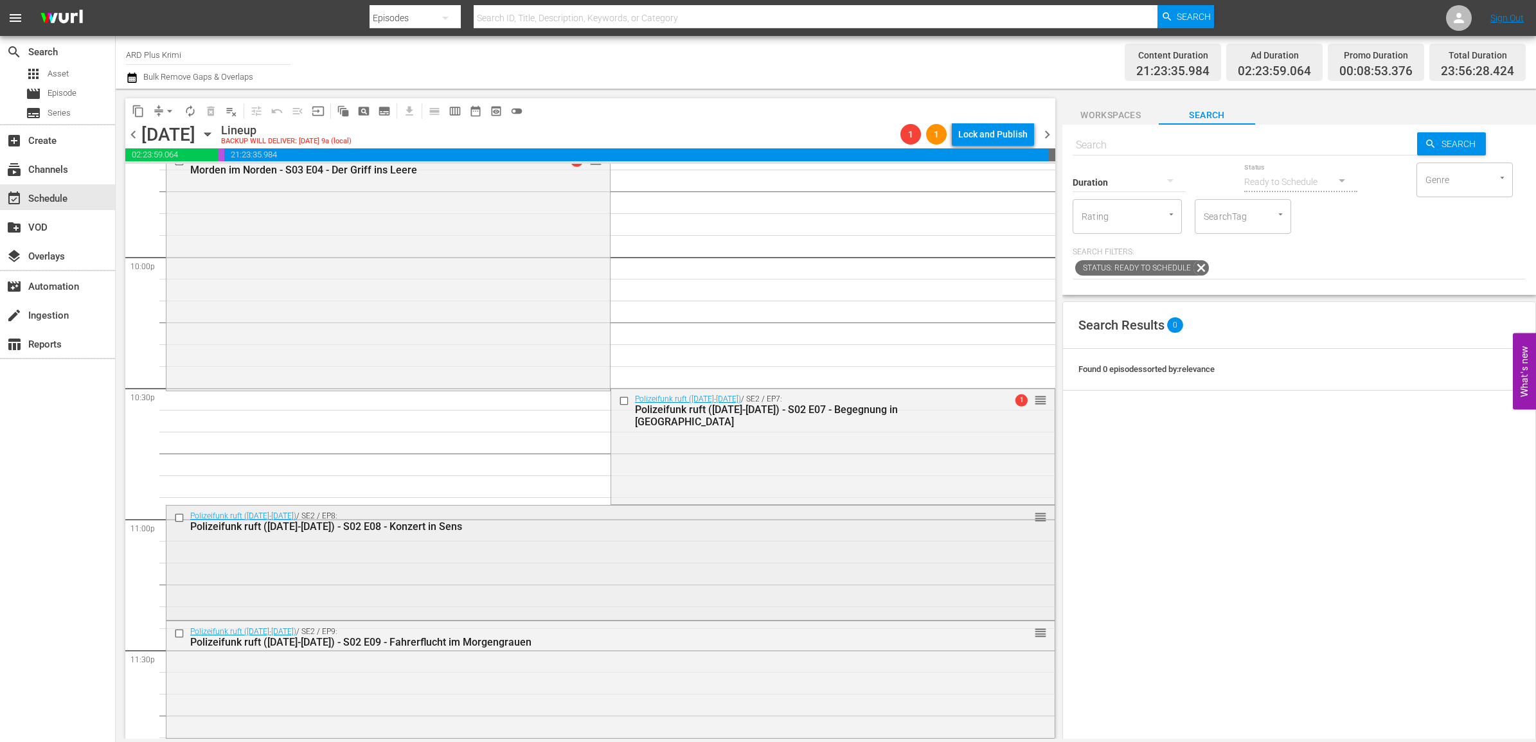
scroll to position [5705, 0]
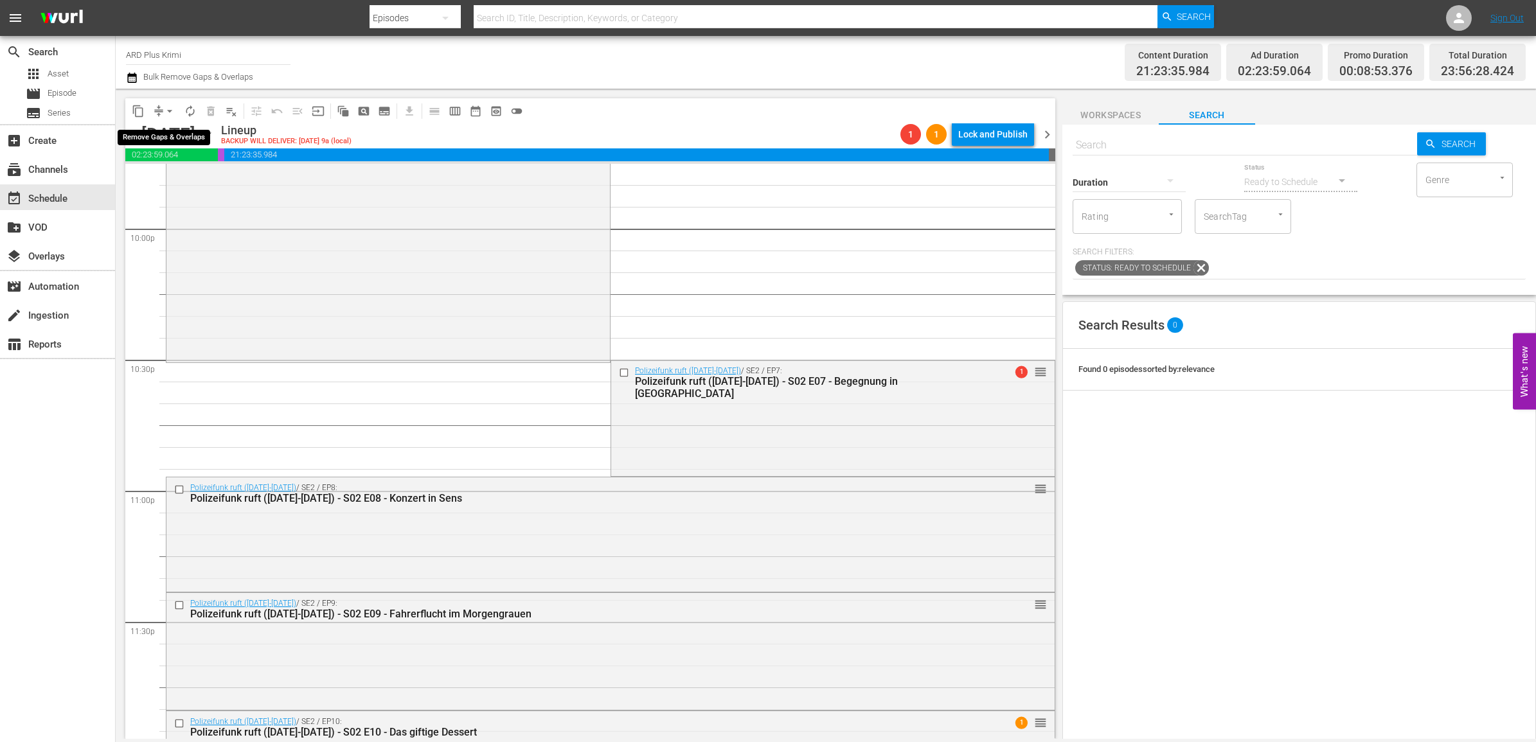
click at [172, 119] on button "arrow_drop_down" at bounding box center [169, 111] width 21 height 21
click at [177, 181] on li "Align to End of Previous Day" at bounding box center [170, 178] width 135 height 21
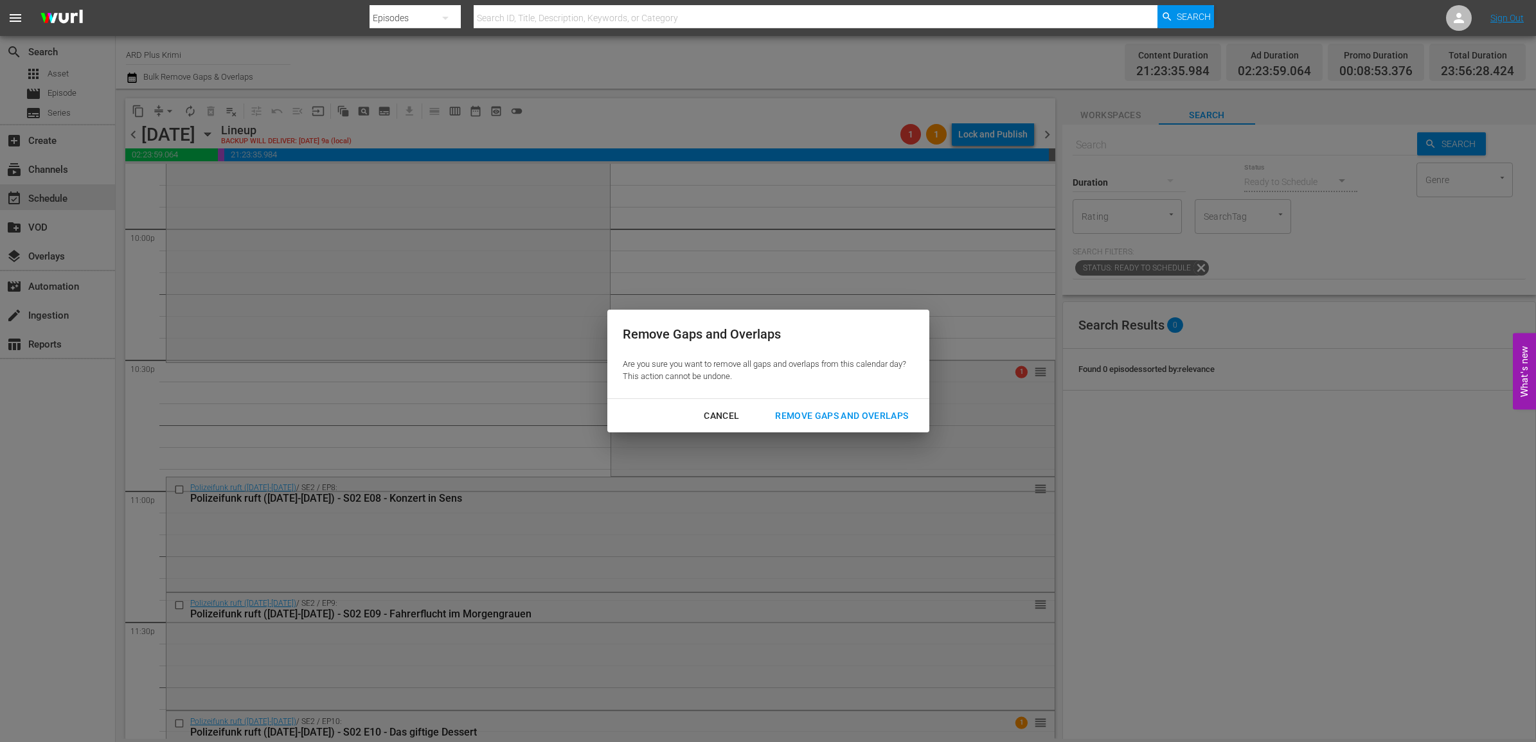
click at [850, 416] on div "Remove Gaps and Overlaps" at bounding box center [842, 416] width 154 height 16
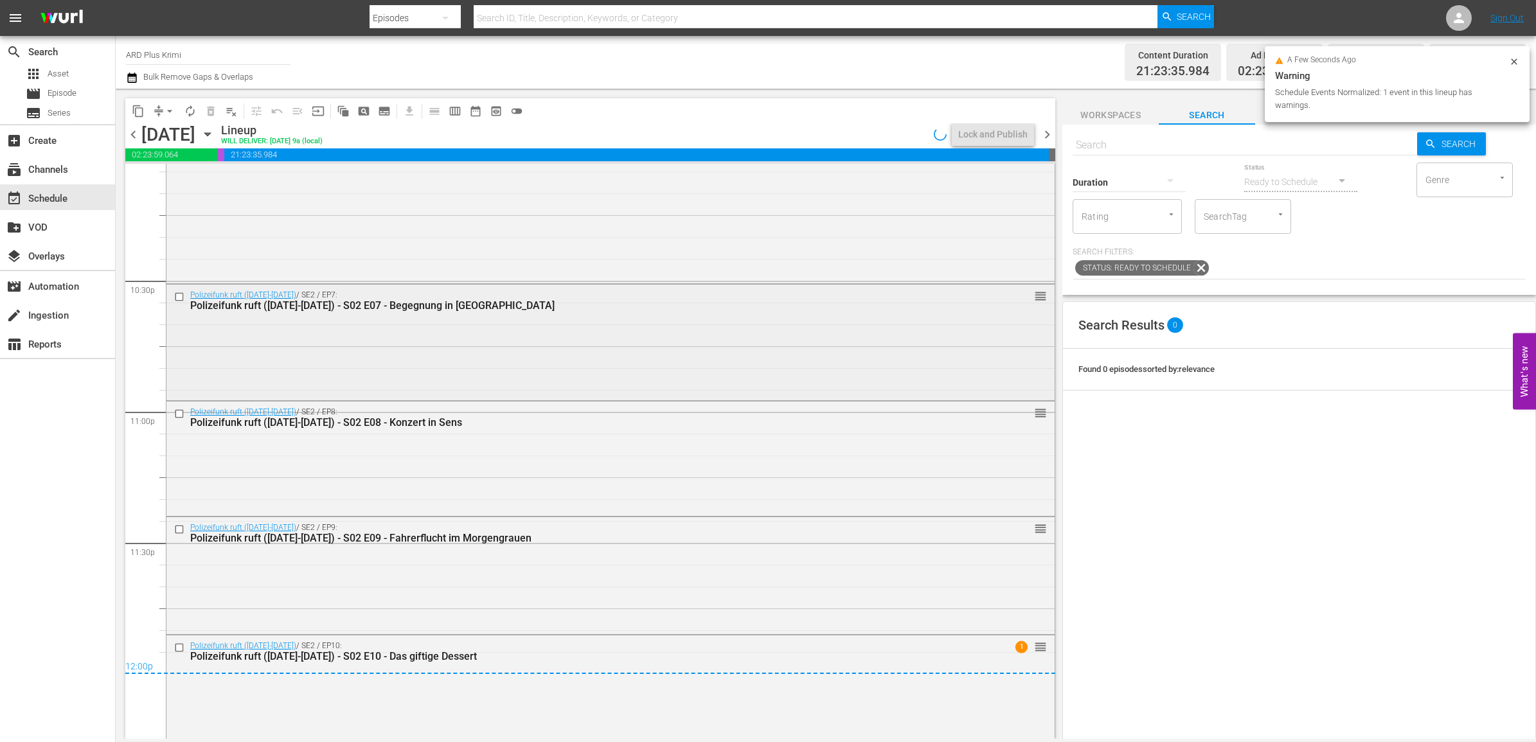
scroll to position [5792, 0]
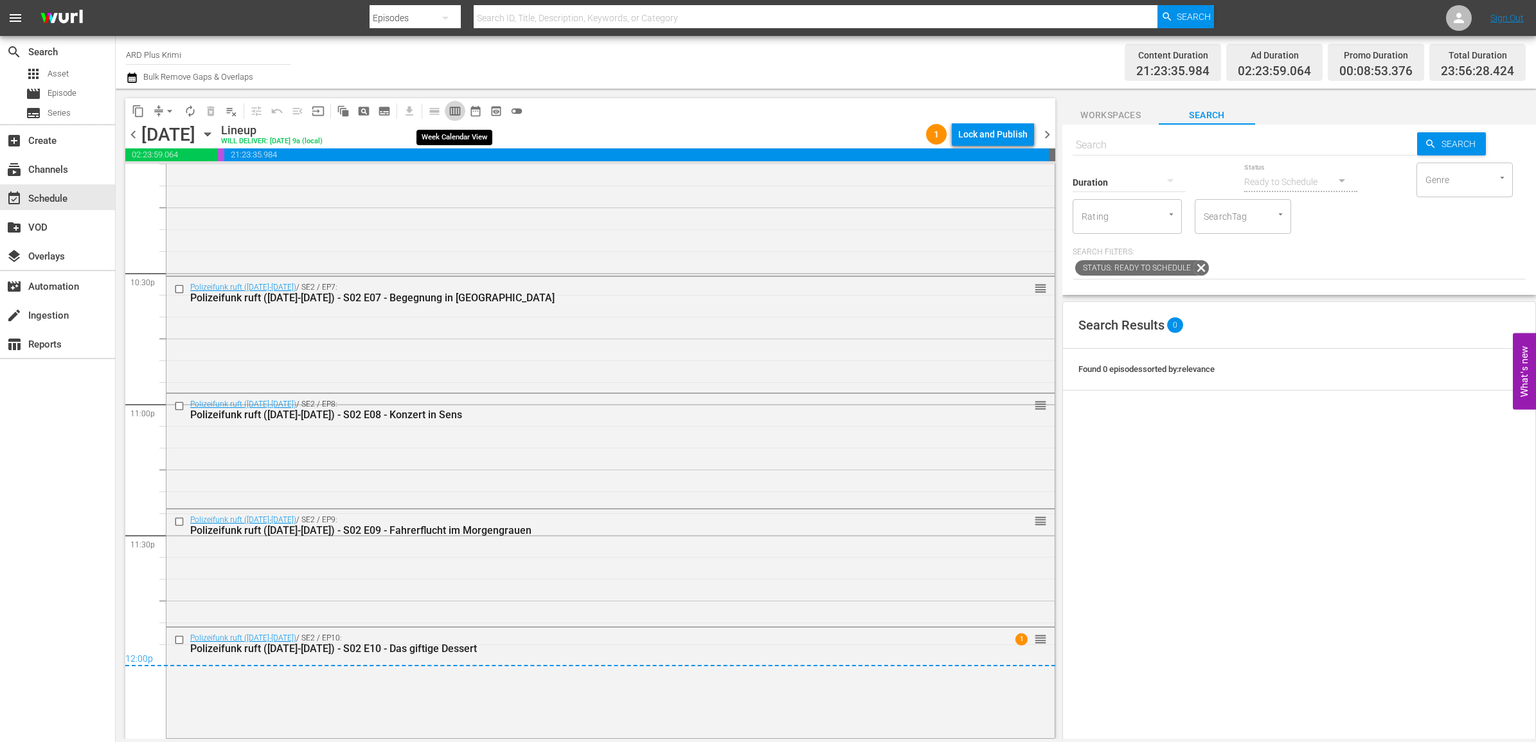
click at [454, 111] on span "calendar_view_week_outlined" at bounding box center [455, 111] width 13 height 13
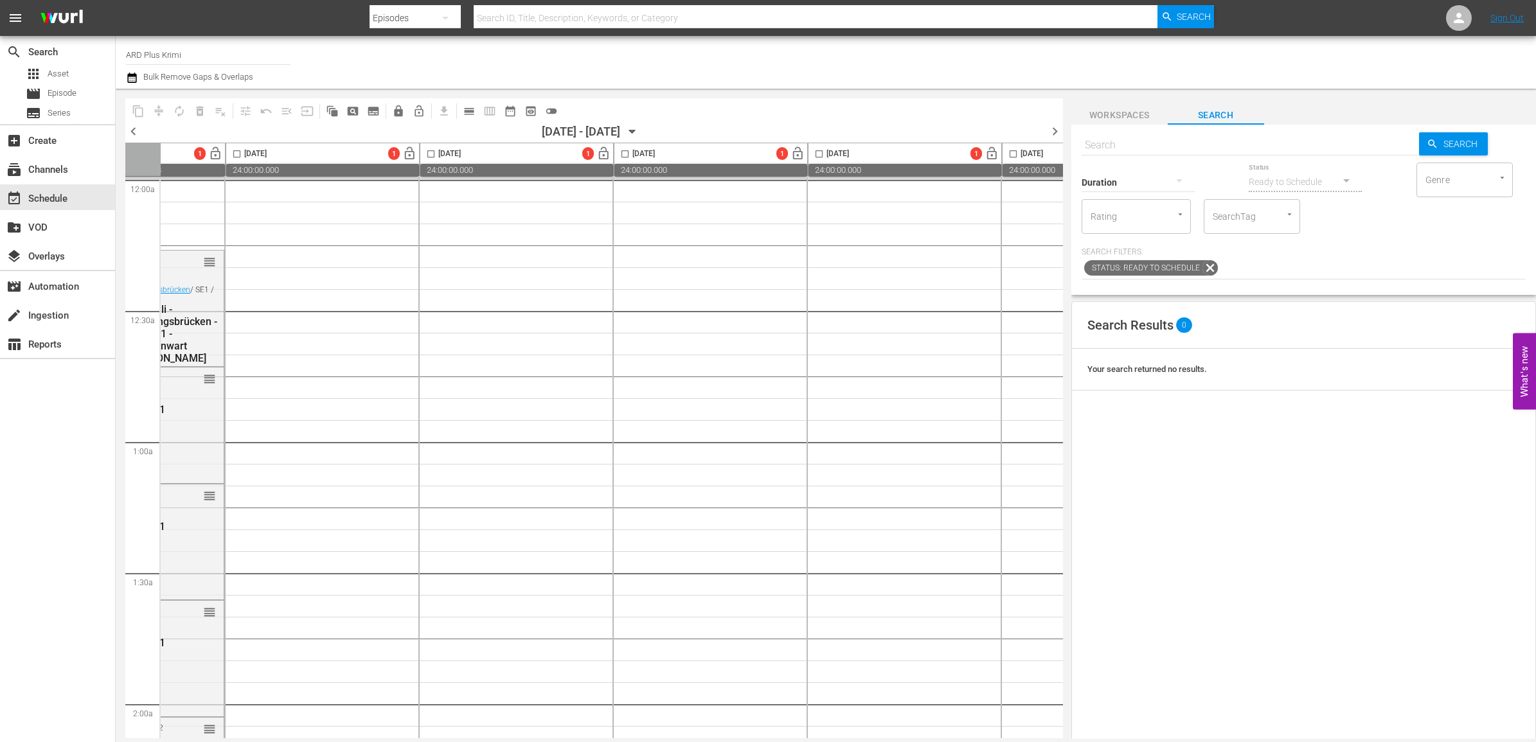
scroll to position [0, 0]
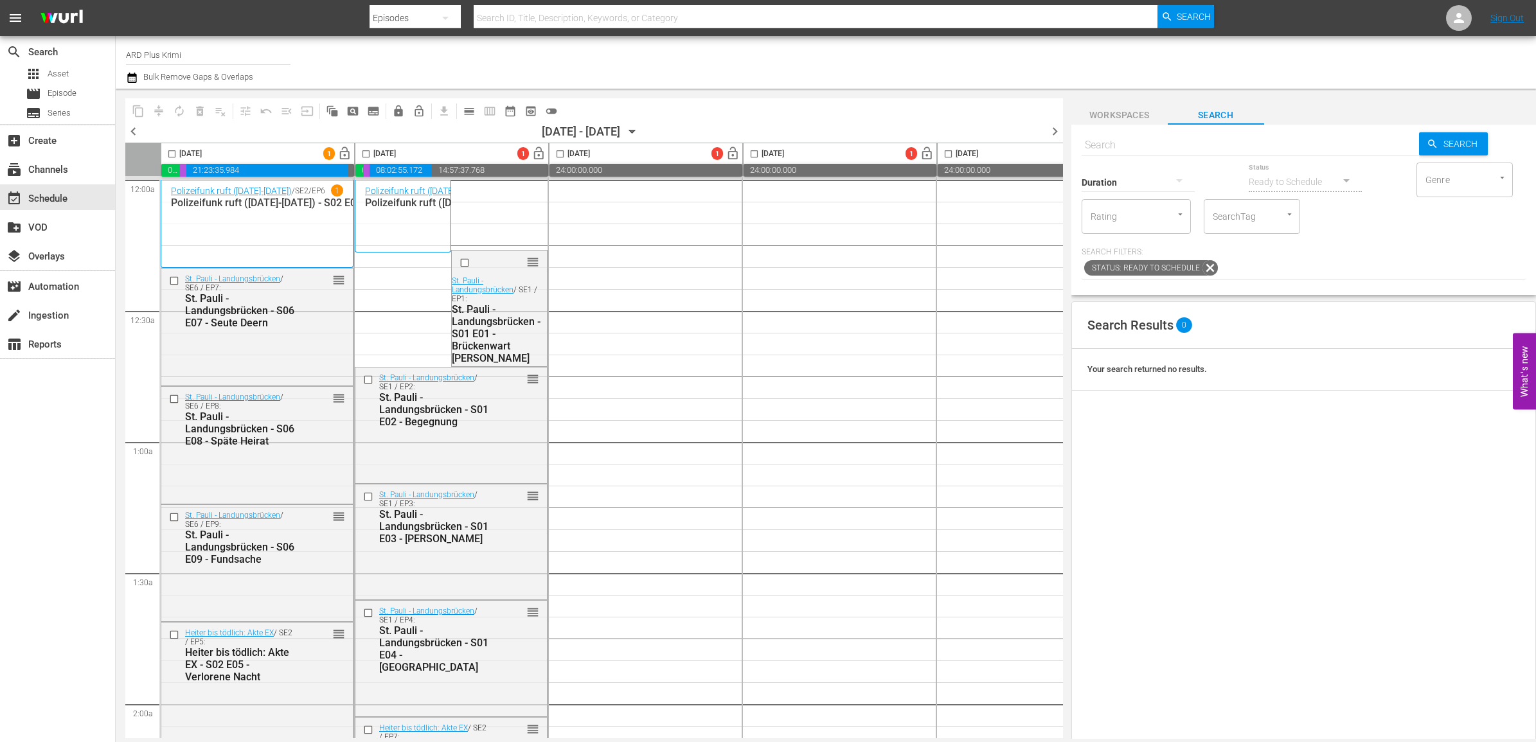
drag, startPoint x: 683, startPoint y: 732, endPoint x: 737, endPoint y: 741, distance: 54.2
click at [737, 741] on body "menu Search By Episodes Search ID, Title, Description, Keywords, or Category Se…" at bounding box center [768, 371] width 1536 height 742
click at [731, 737] on body "menu Search By Episodes Search ID, Title, Description, Keywords, or Category Se…" at bounding box center [768, 371] width 1536 height 742
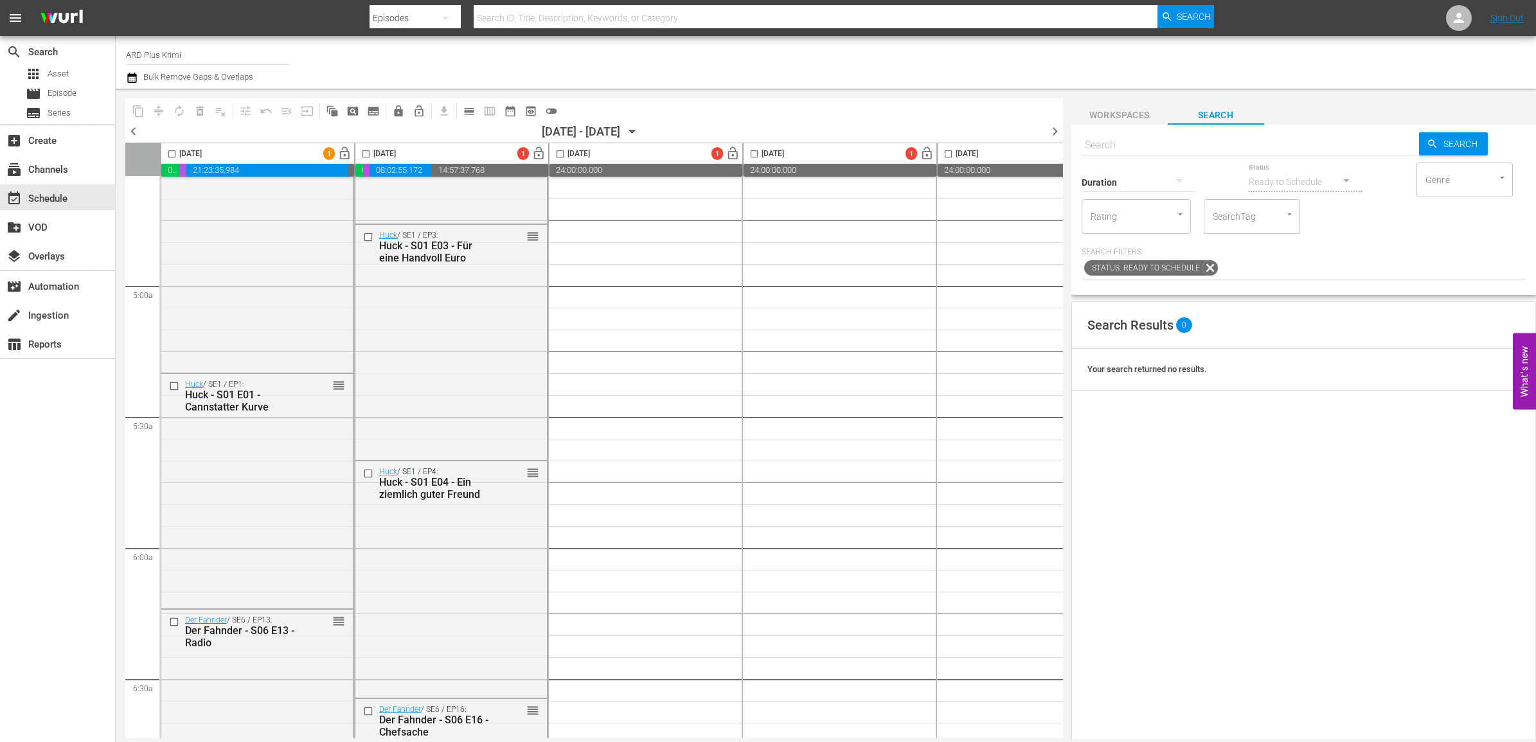
scroll to position [804, 0]
